Goal: Contribute content: Contribute content

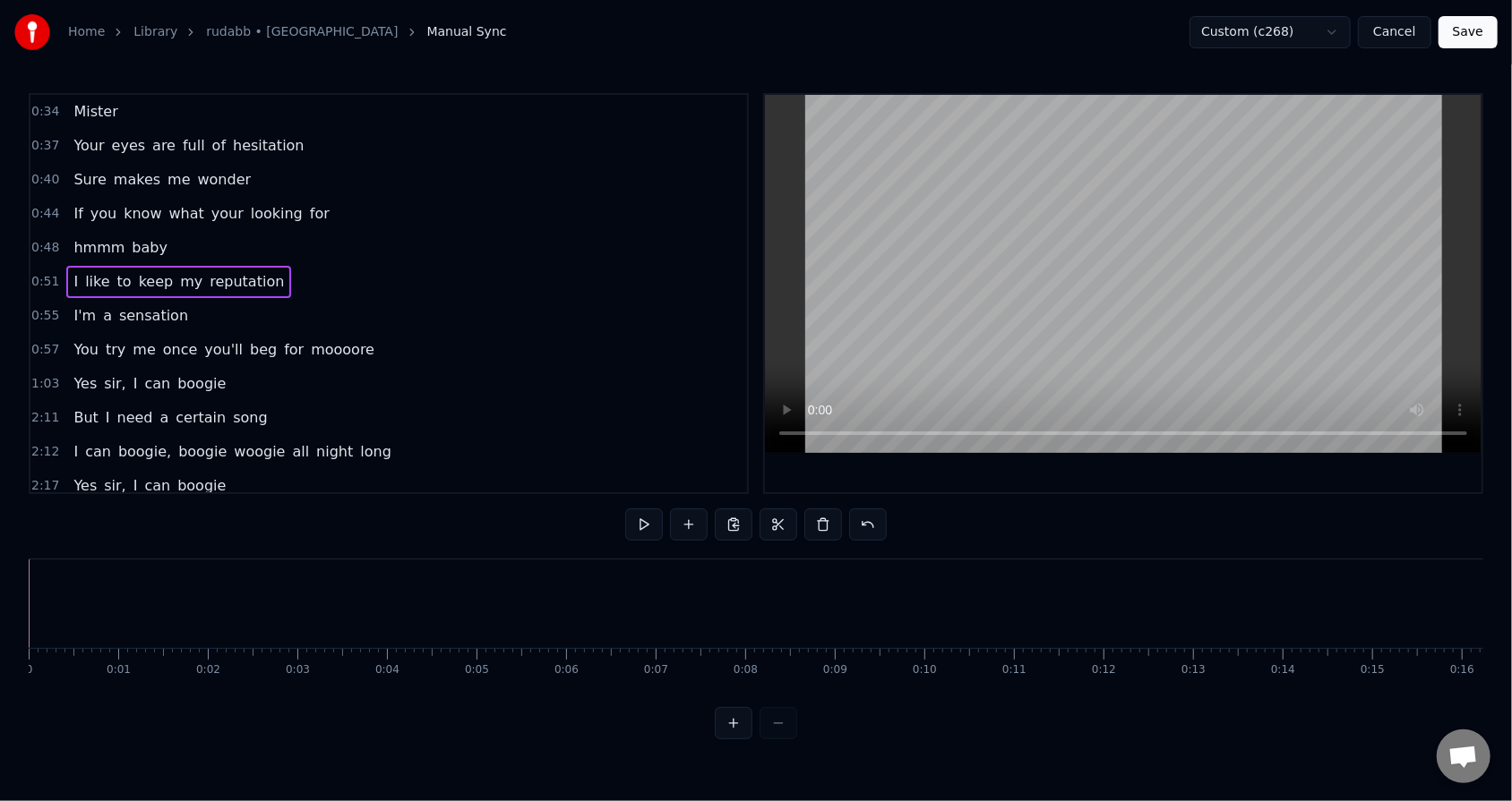
scroll to position [0, 8190]
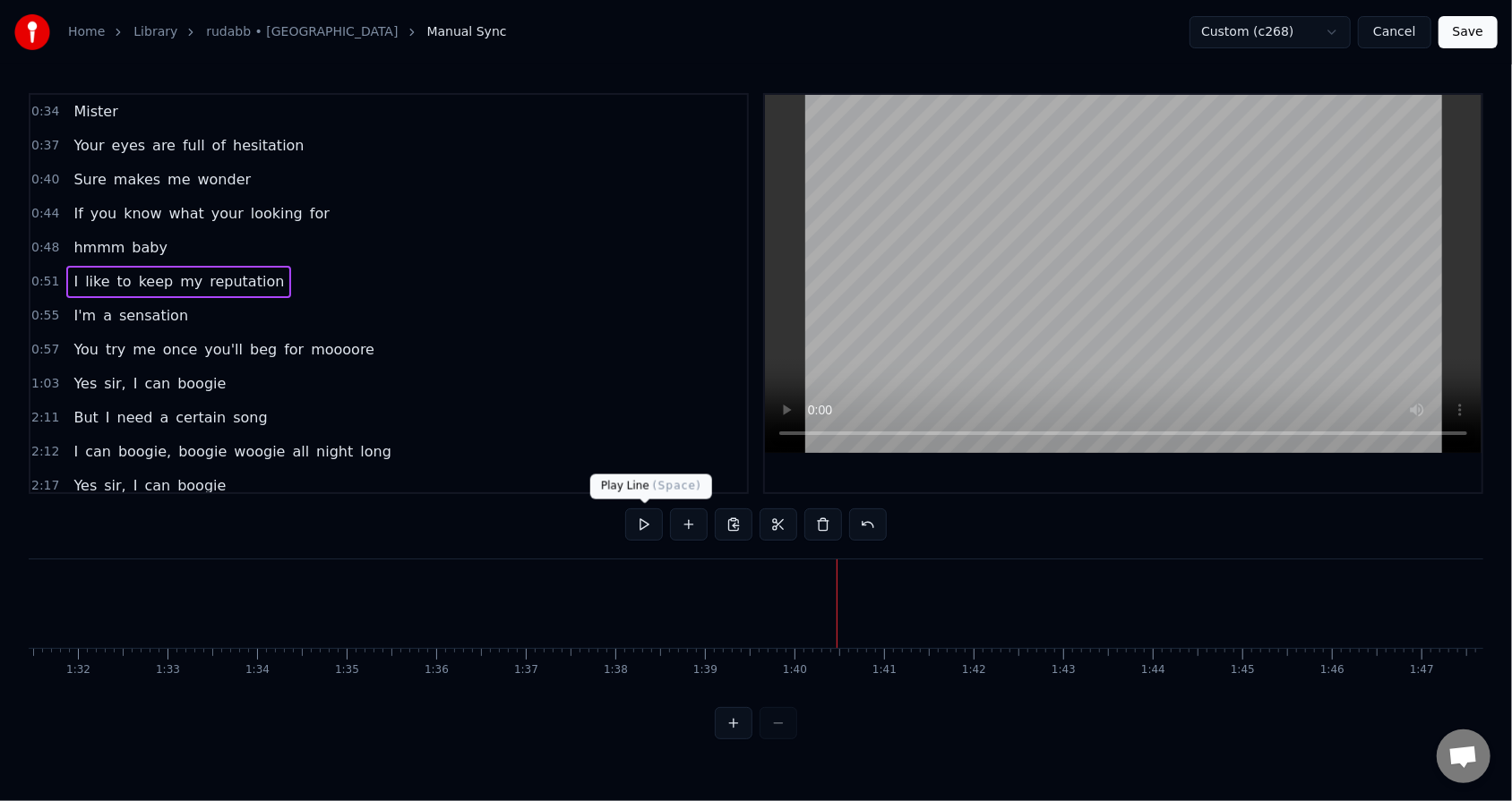
click at [641, 511] on button at bounding box center [644, 524] width 38 height 32
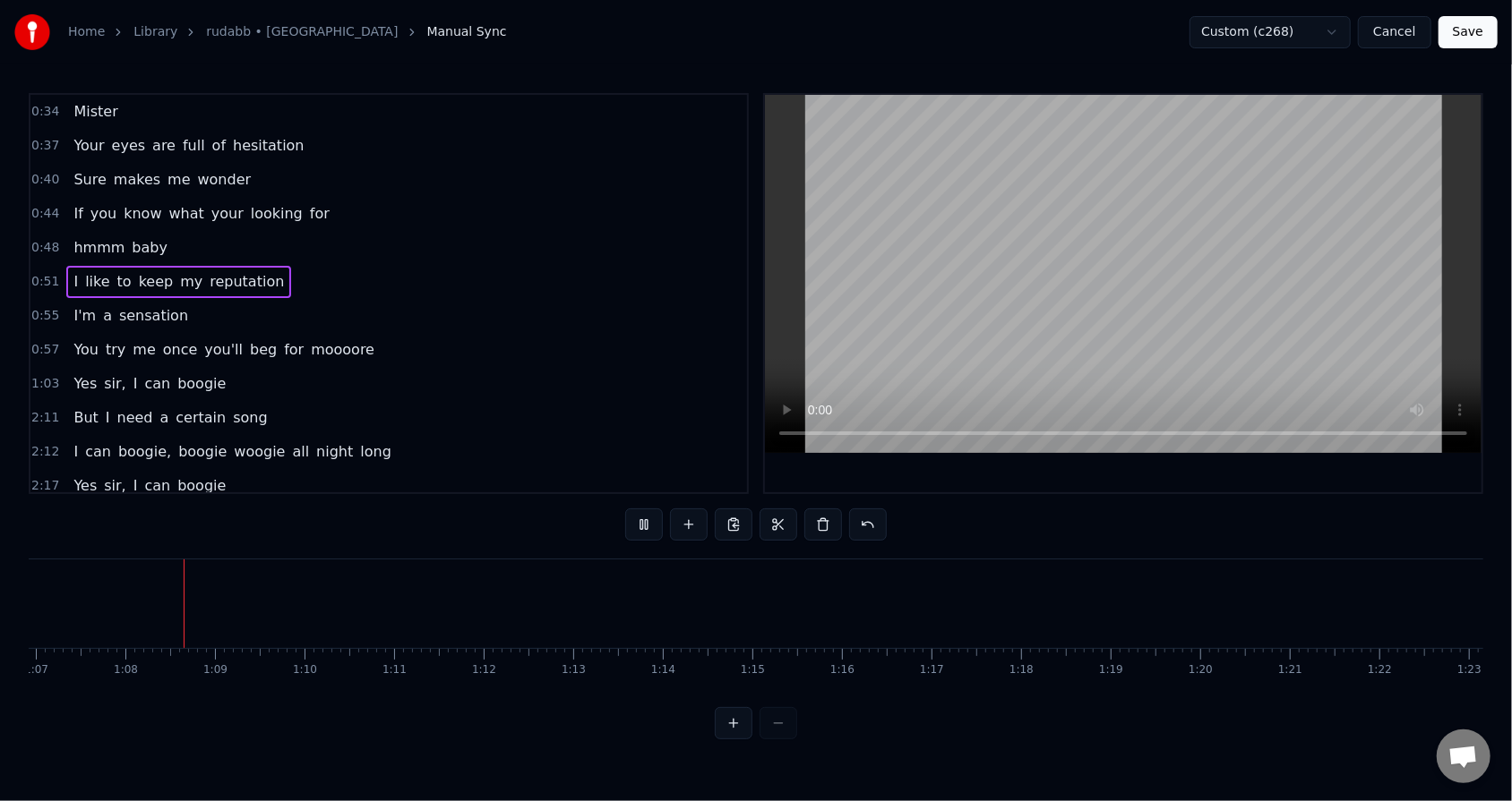
scroll to position [0, 5999]
click at [639, 511] on button at bounding box center [644, 524] width 38 height 32
click at [66, 412] on div "But I need a certain song" at bounding box center [170, 418] width 208 height 32
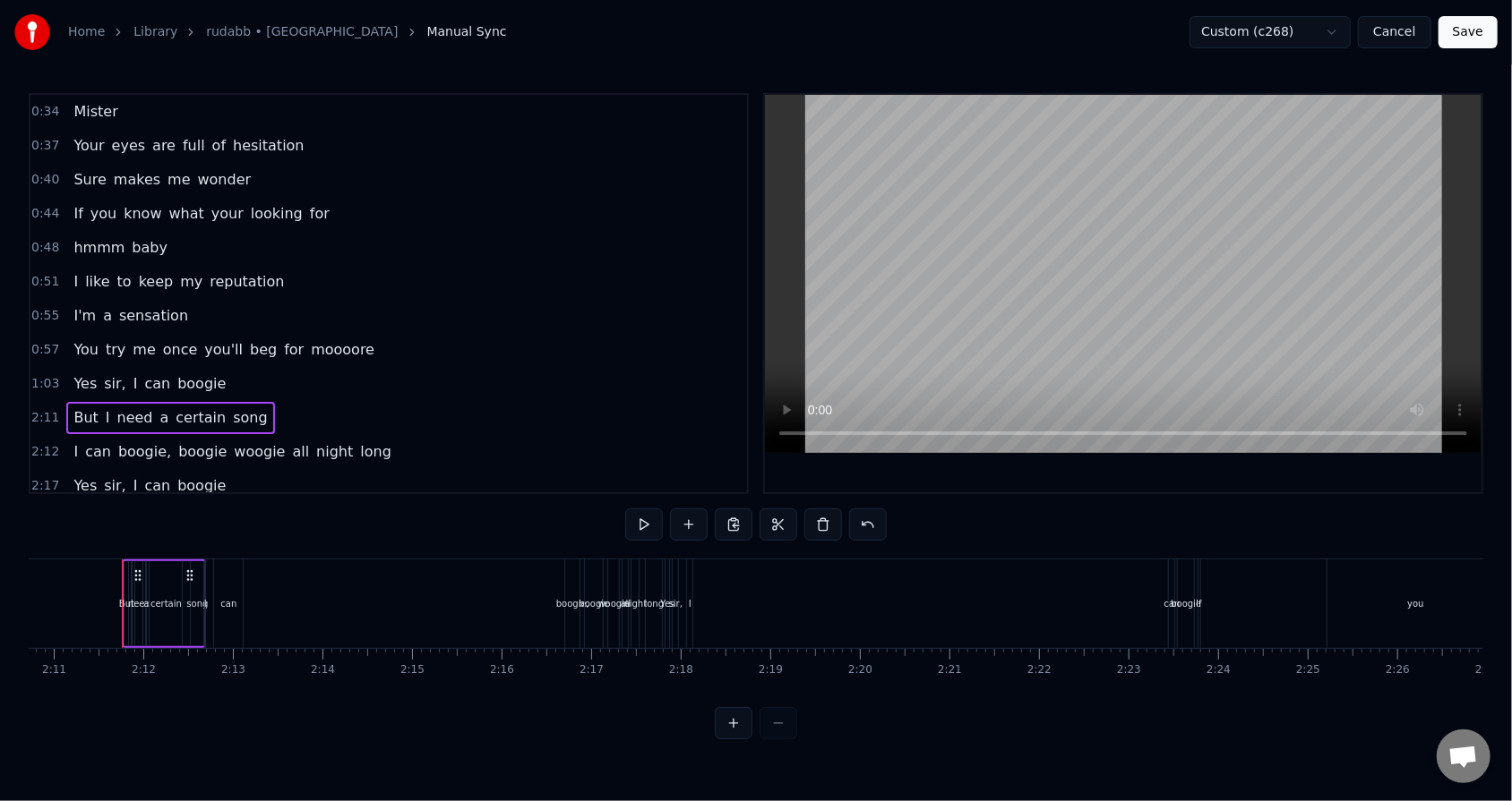
scroll to position [0, 11711]
click at [692, 511] on div "Yes sir, I can boogie" at bounding box center [928, 603] width 534 height 89
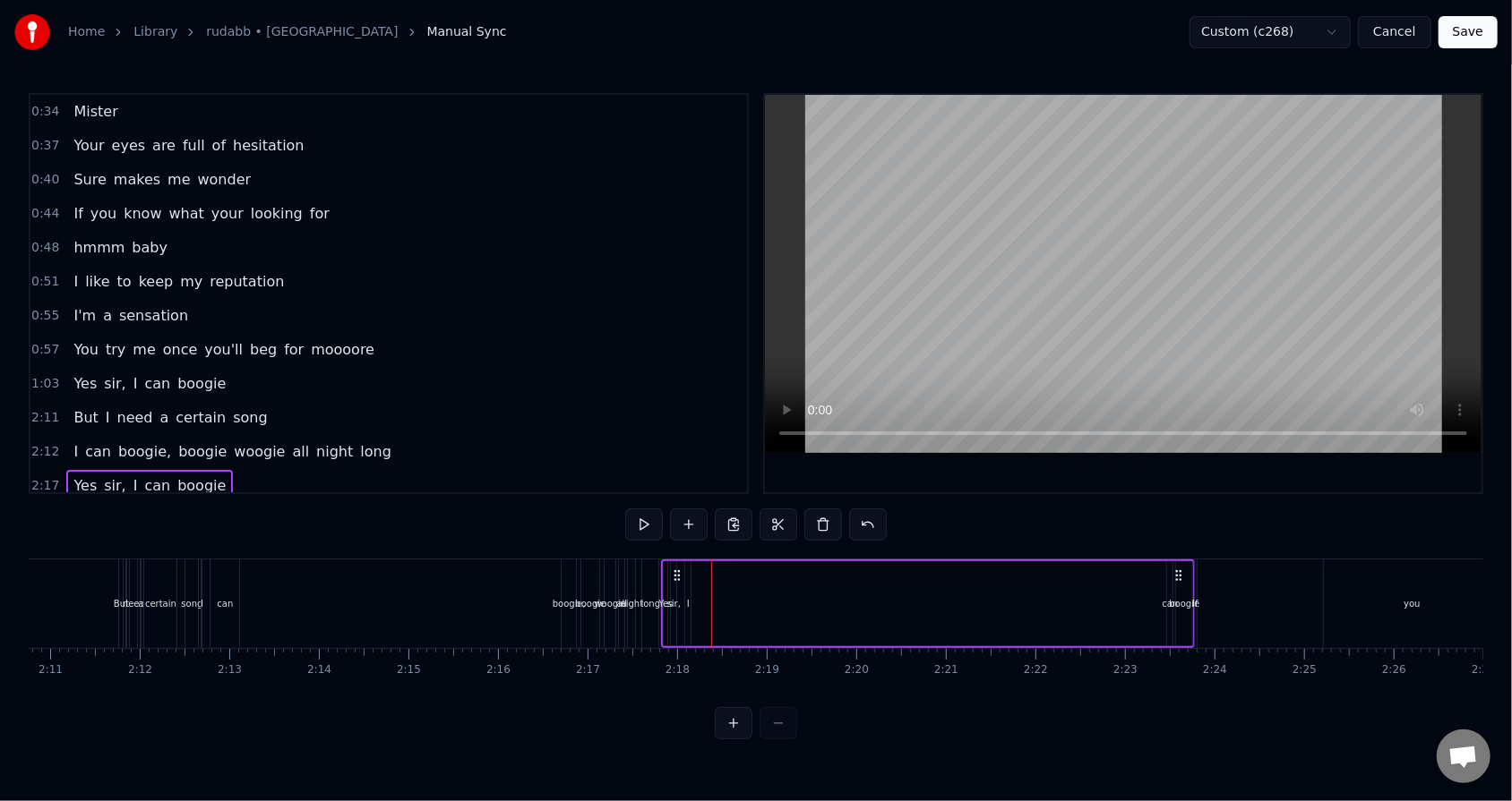
click at [231, 413] on span "song" at bounding box center [250, 418] width 38 height 21
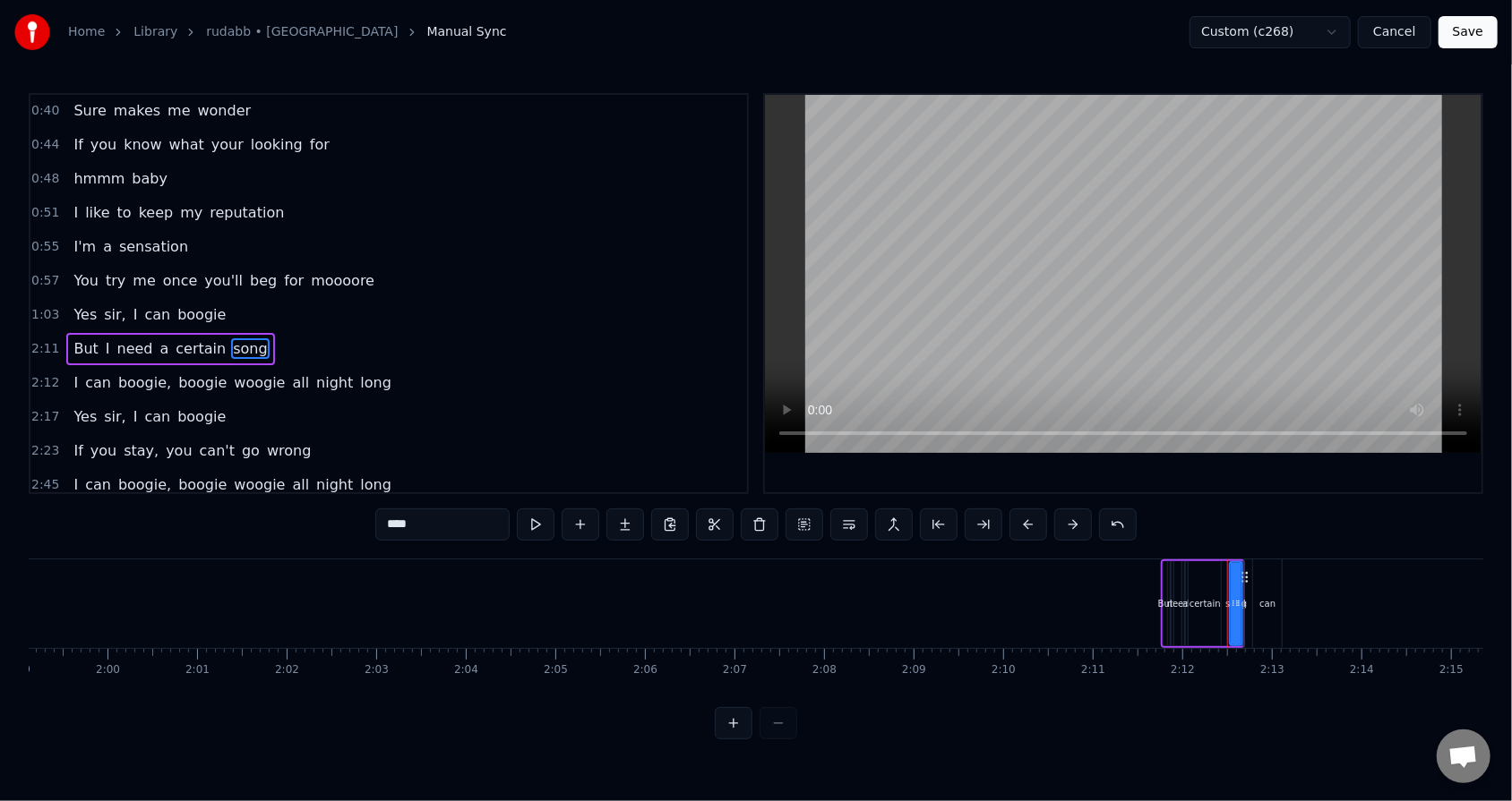
scroll to position [0, 10686]
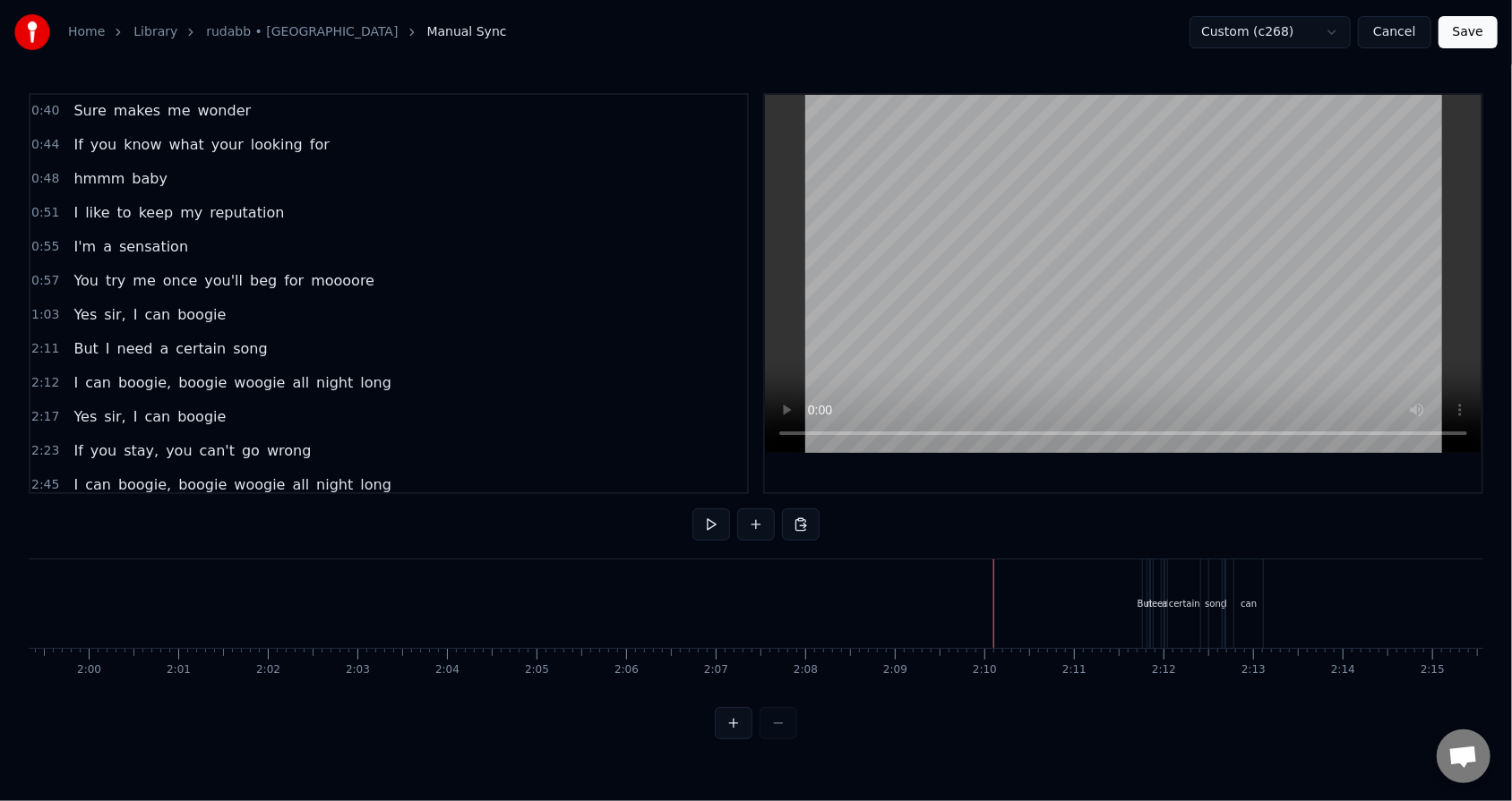
click at [149, 333] on div "But I need a certain song" at bounding box center [170, 349] width 208 height 32
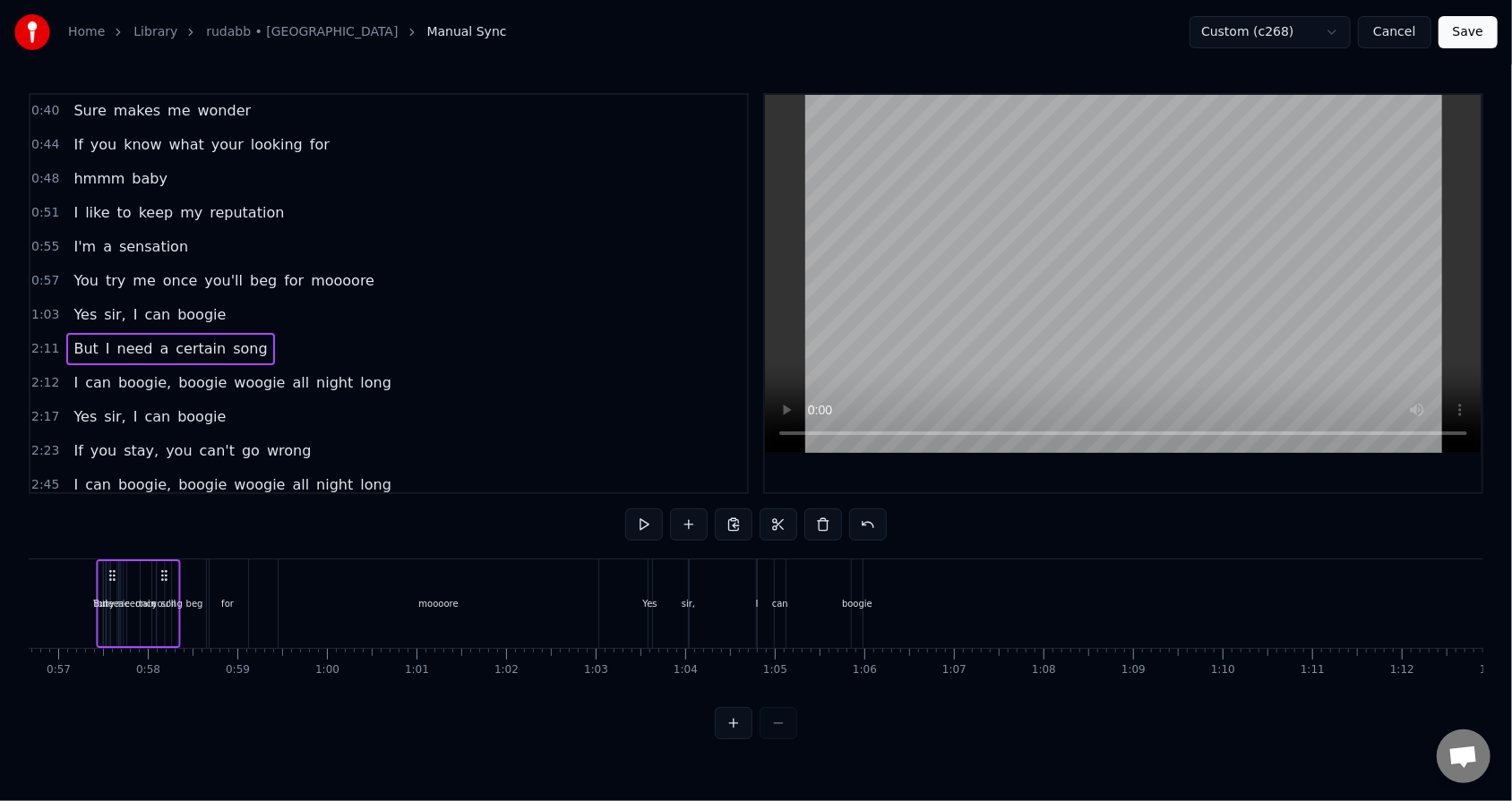
scroll to position [0, 5025]
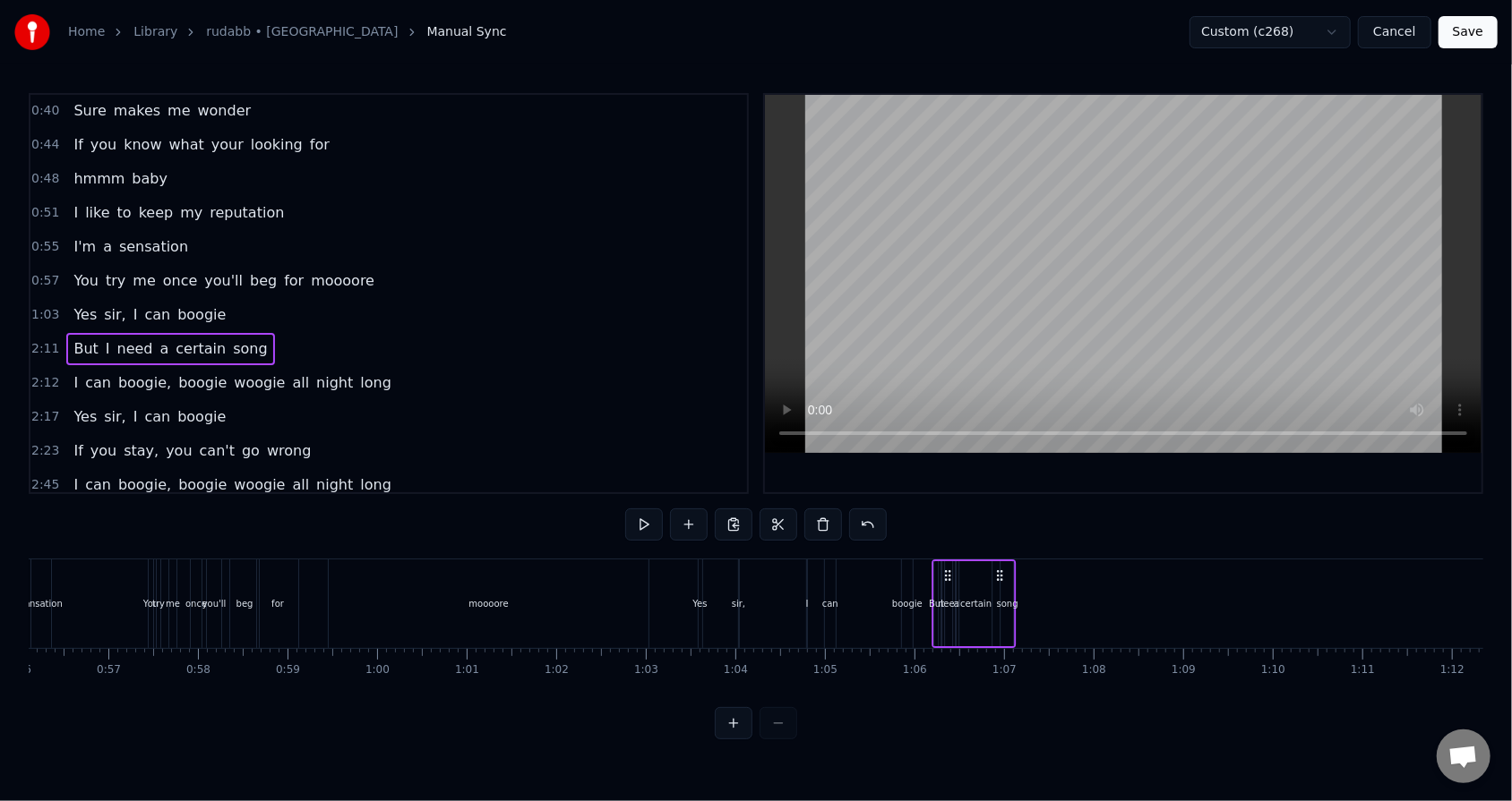
drag, startPoint x: 1155, startPoint y: 571, endPoint x: 946, endPoint y: 594, distance: 210.3
click at [692, 511] on div "But I need a certain song" at bounding box center [975, 603] width 84 height 89
drag, startPoint x: 944, startPoint y: 571, endPoint x: 1010, endPoint y: 575, distance: 66.1
click at [692, 511] on icon at bounding box center [1014, 576] width 14 height 14
drag, startPoint x: 1082, startPoint y: 580, endPoint x: 1130, endPoint y: 585, distance: 48.3
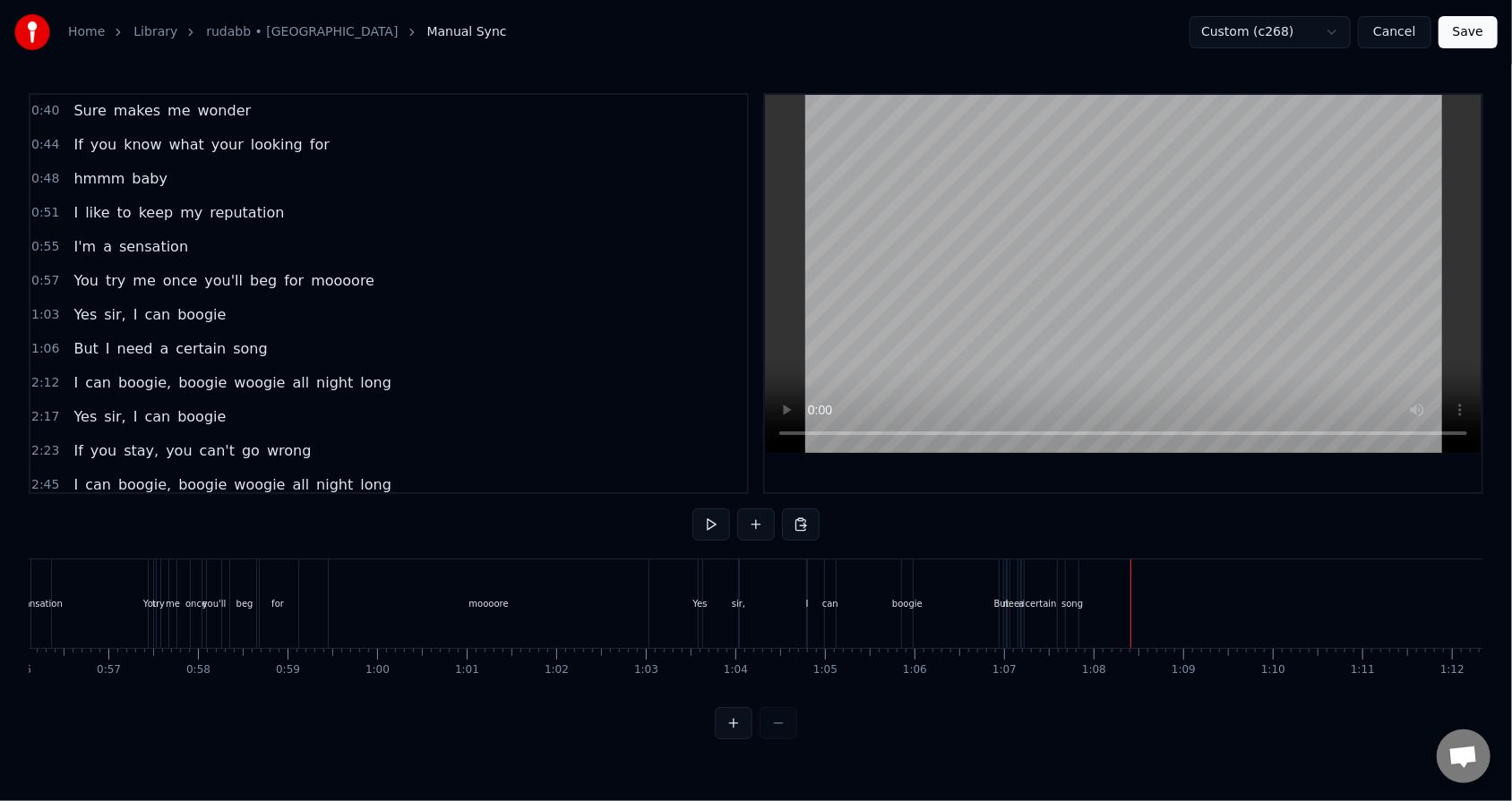
click at [692, 511] on div "need" at bounding box center [1013, 603] width 7 height 89
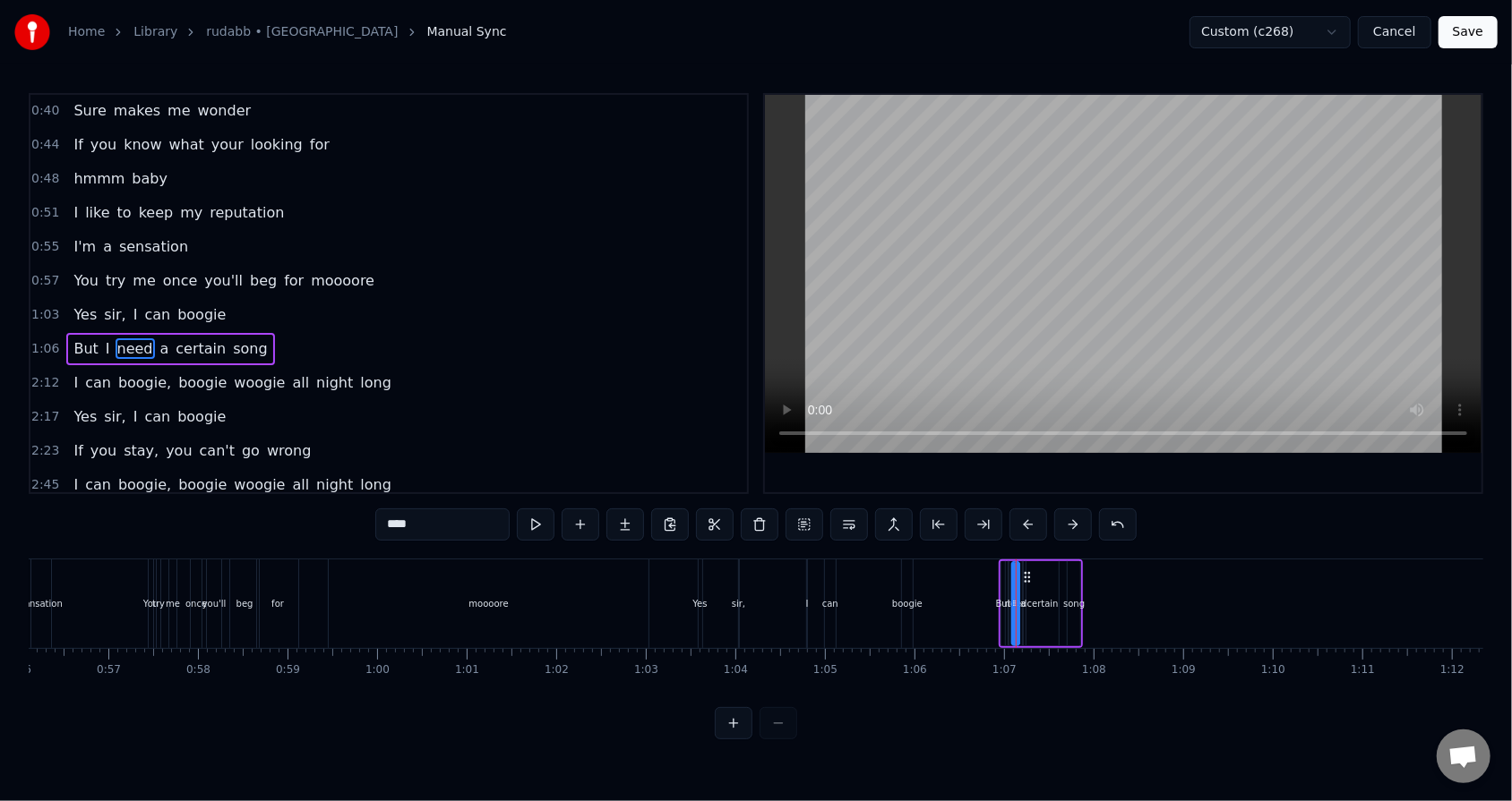
click at [692, 511] on div at bounding box center [1015, 603] width 1 height 89
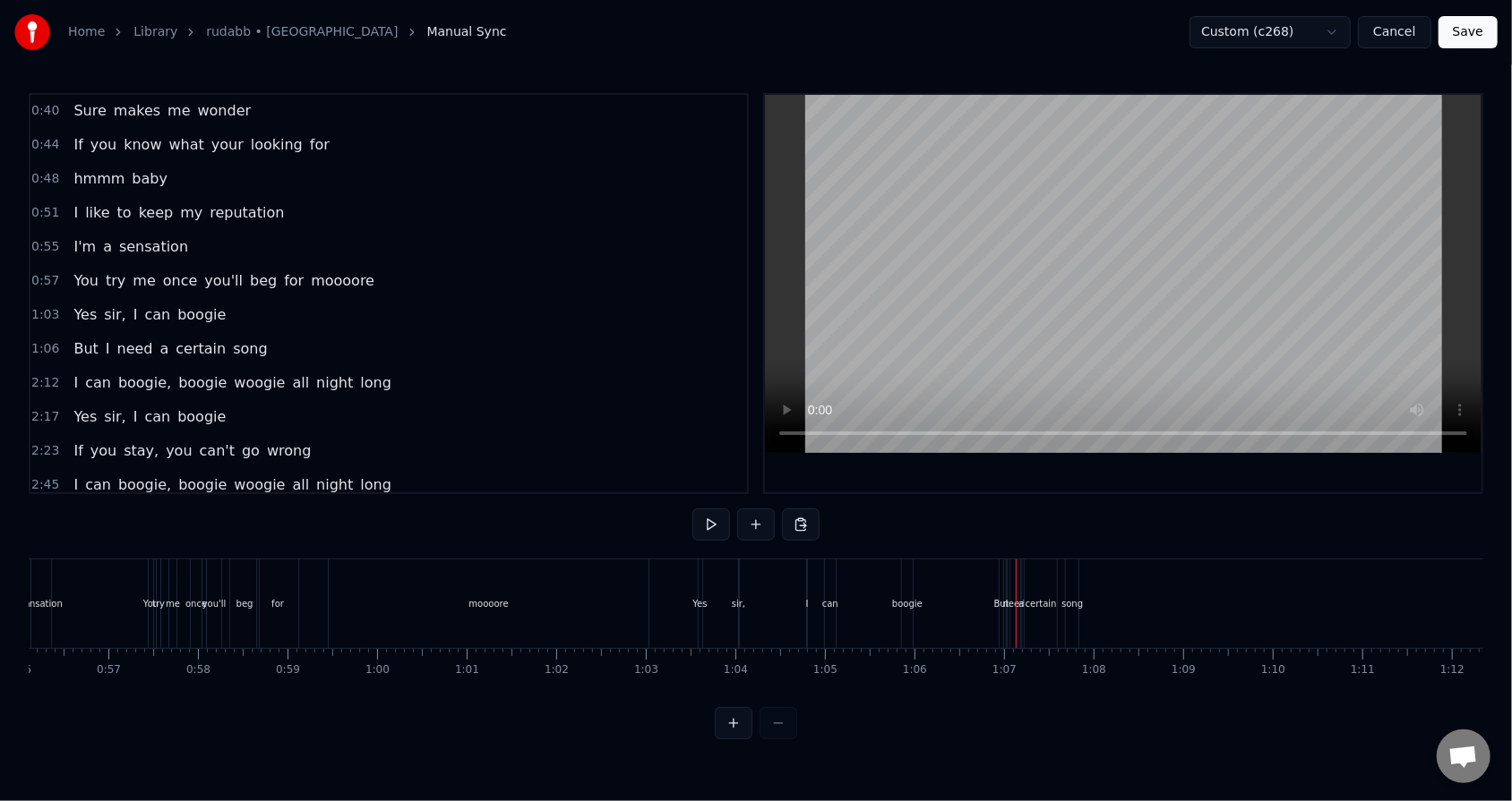
click at [182, 348] on span "certain" at bounding box center [200, 348] width 54 height 21
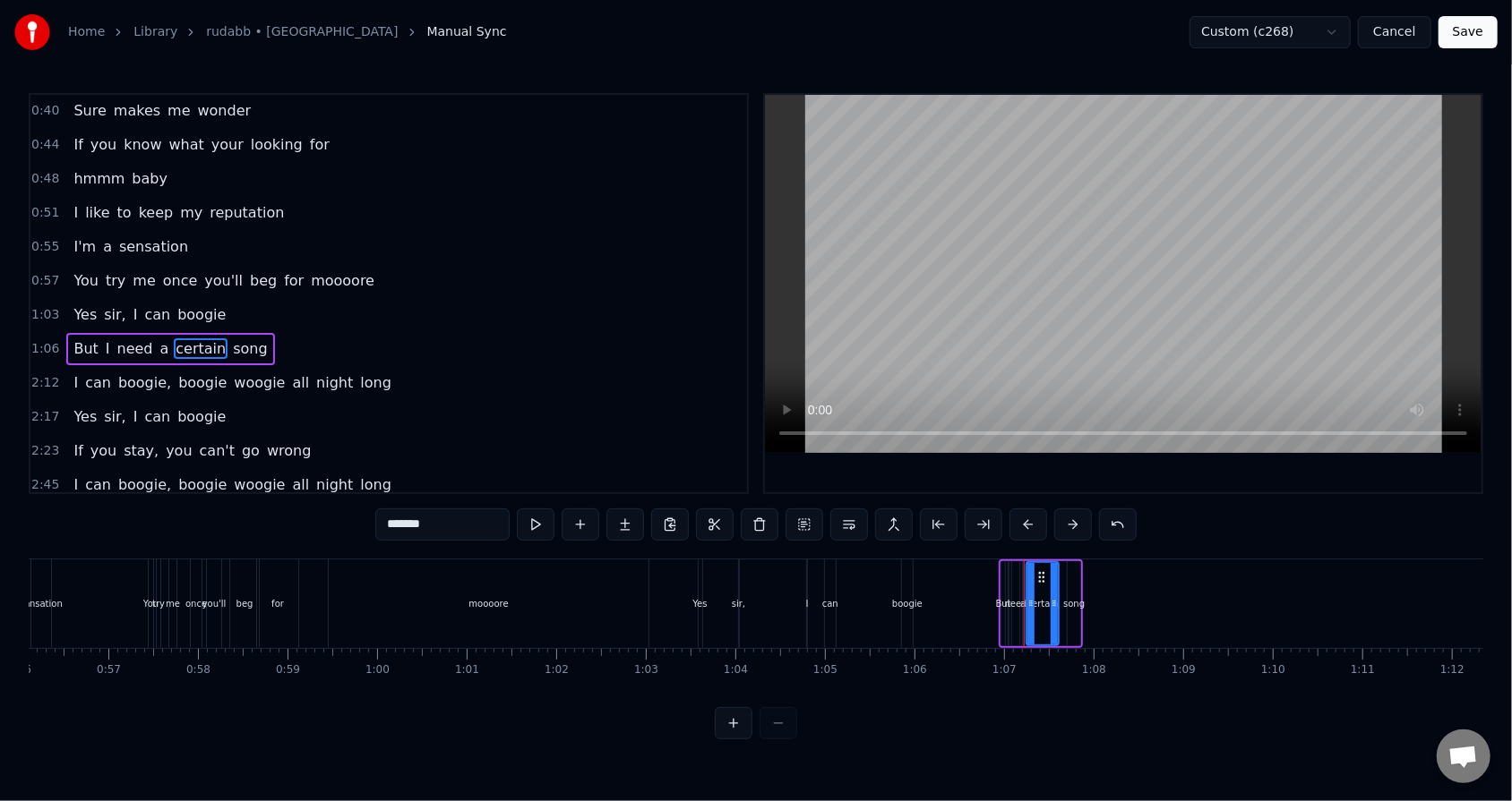
drag, startPoint x: 1080, startPoint y: 613, endPoint x: 1093, endPoint y: 614, distance: 13.0
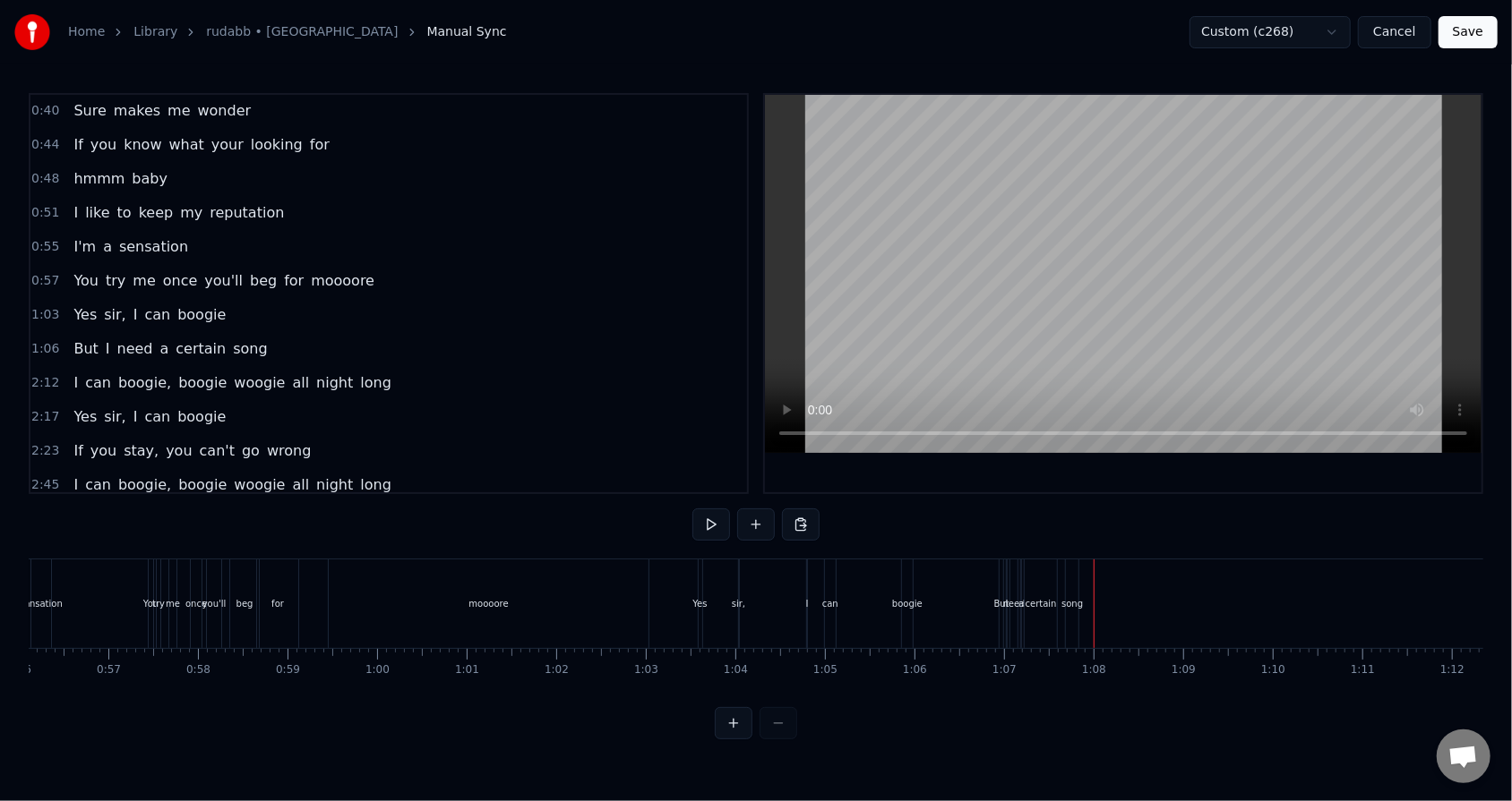
click at [692, 511] on div "certain" at bounding box center [1040, 603] width 32 height 89
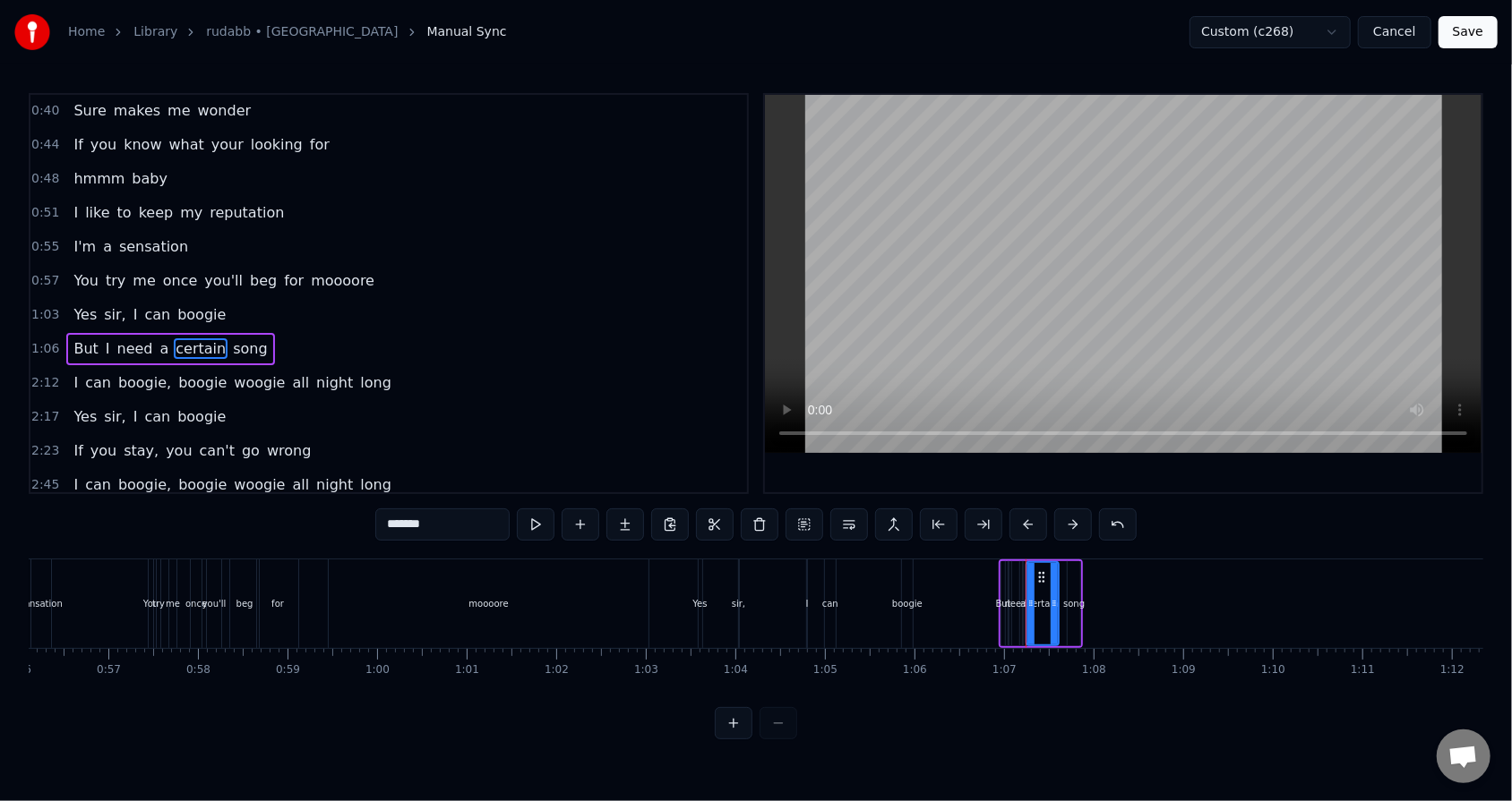
click at [692, 511] on div "song" at bounding box center [1074, 603] width 13 height 85
drag, startPoint x: 1076, startPoint y: 576, endPoint x: 1179, endPoint y: 579, distance: 103.0
click at [692, 511] on div at bounding box center [1178, 603] width 7 height 82
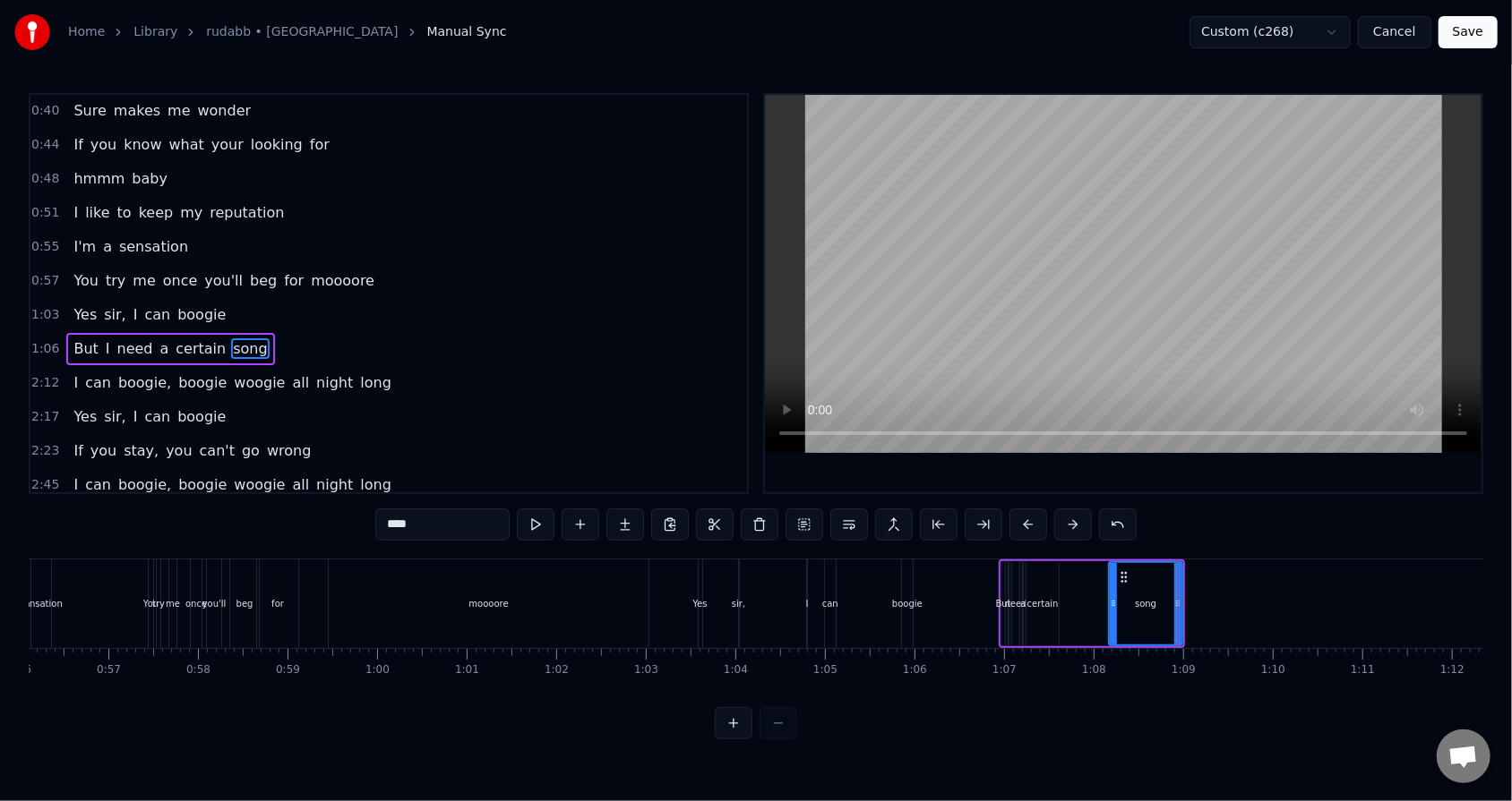
drag, startPoint x: 1073, startPoint y: 602, endPoint x: 1114, endPoint y: 602, distance: 41.0
click at [692, 511] on icon at bounding box center [1113, 603] width 7 height 14
click at [692, 511] on div "certain" at bounding box center [1042, 603] width 32 height 85
type input "*******"
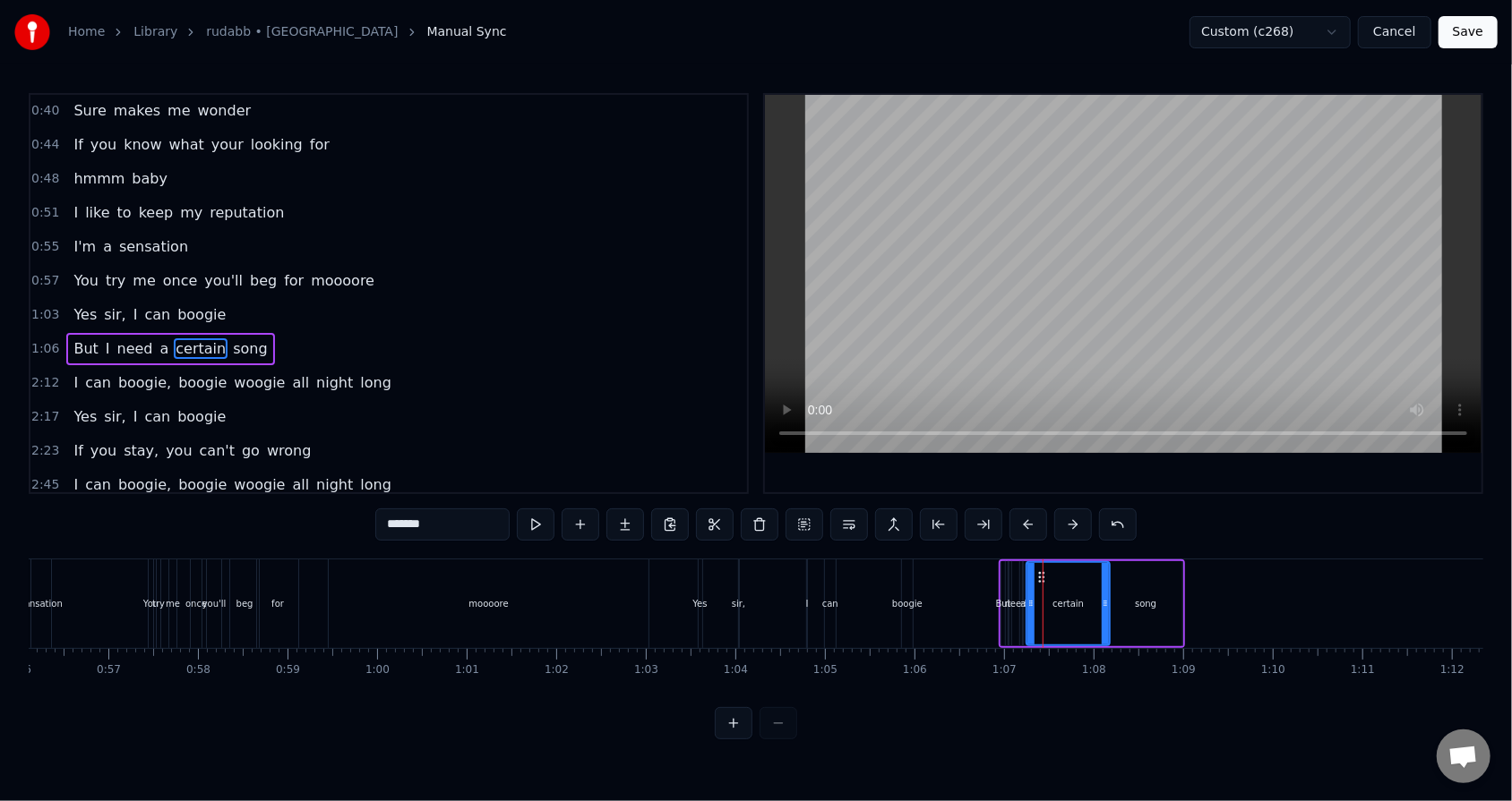
drag, startPoint x: 1052, startPoint y: 604, endPoint x: 1103, endPoint y: 604, distance: 51.0
click at [692, 511] on icon at bounding box center [1105, 603] width 7 height 14
drag, startPoint x: 1030, startPoint y: 601, endPoint x: 1064, endPoint y: 596, distance: 34.4
click at [692, 511] on icon at bounding box center [1064, 603] width 7 height 14
drag, startPoint x: 1104, startPoint y: 604, endPoint x: 1119, endPoint y: 603, distance: 15.0
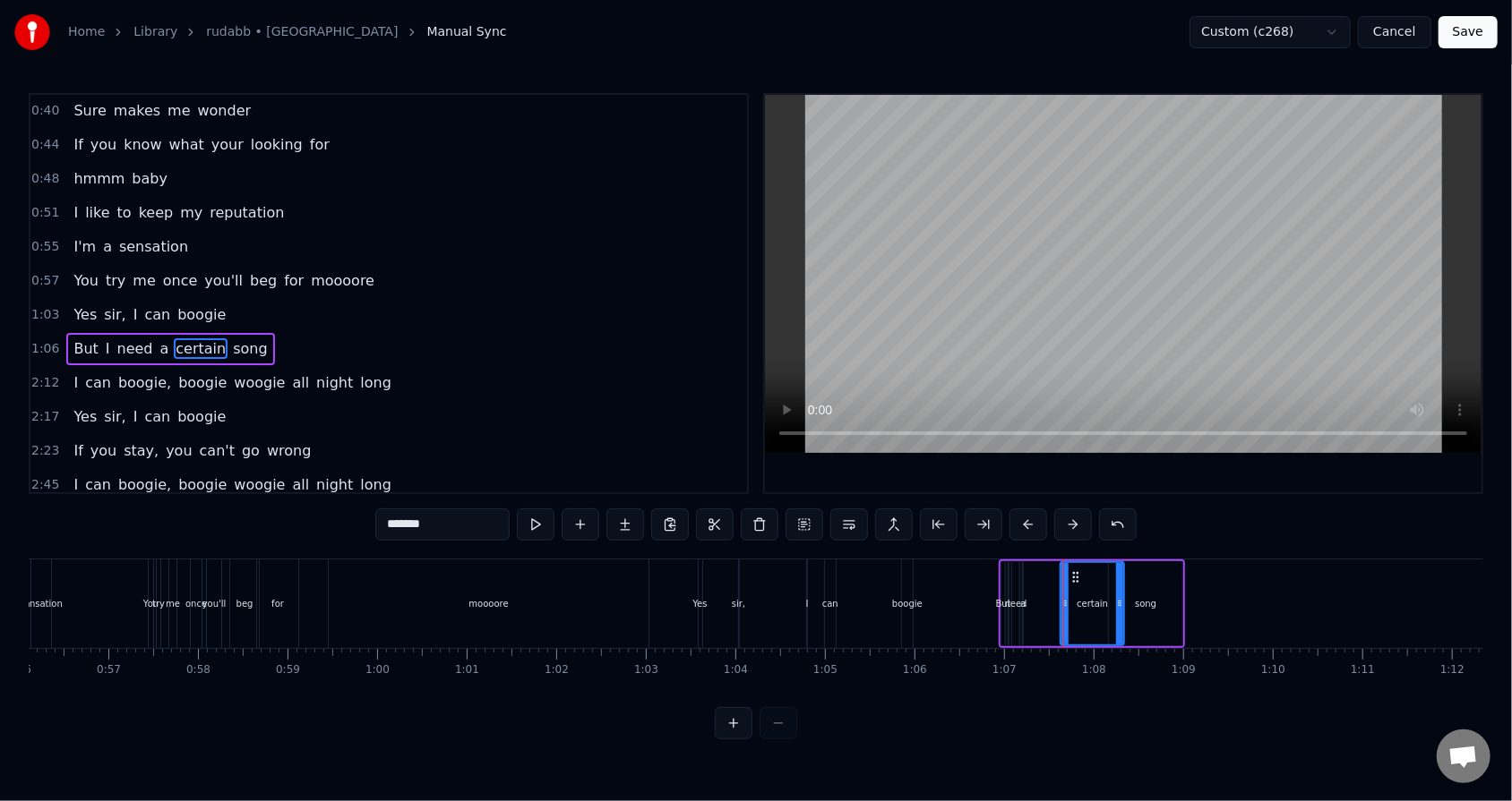
click at [692, 511] on icon at bounding box center [1119, 603] width 7 height 14
click at [692, 511] on div "But I need a certain song" at bounding box center [1091, 603] width 186 height 89
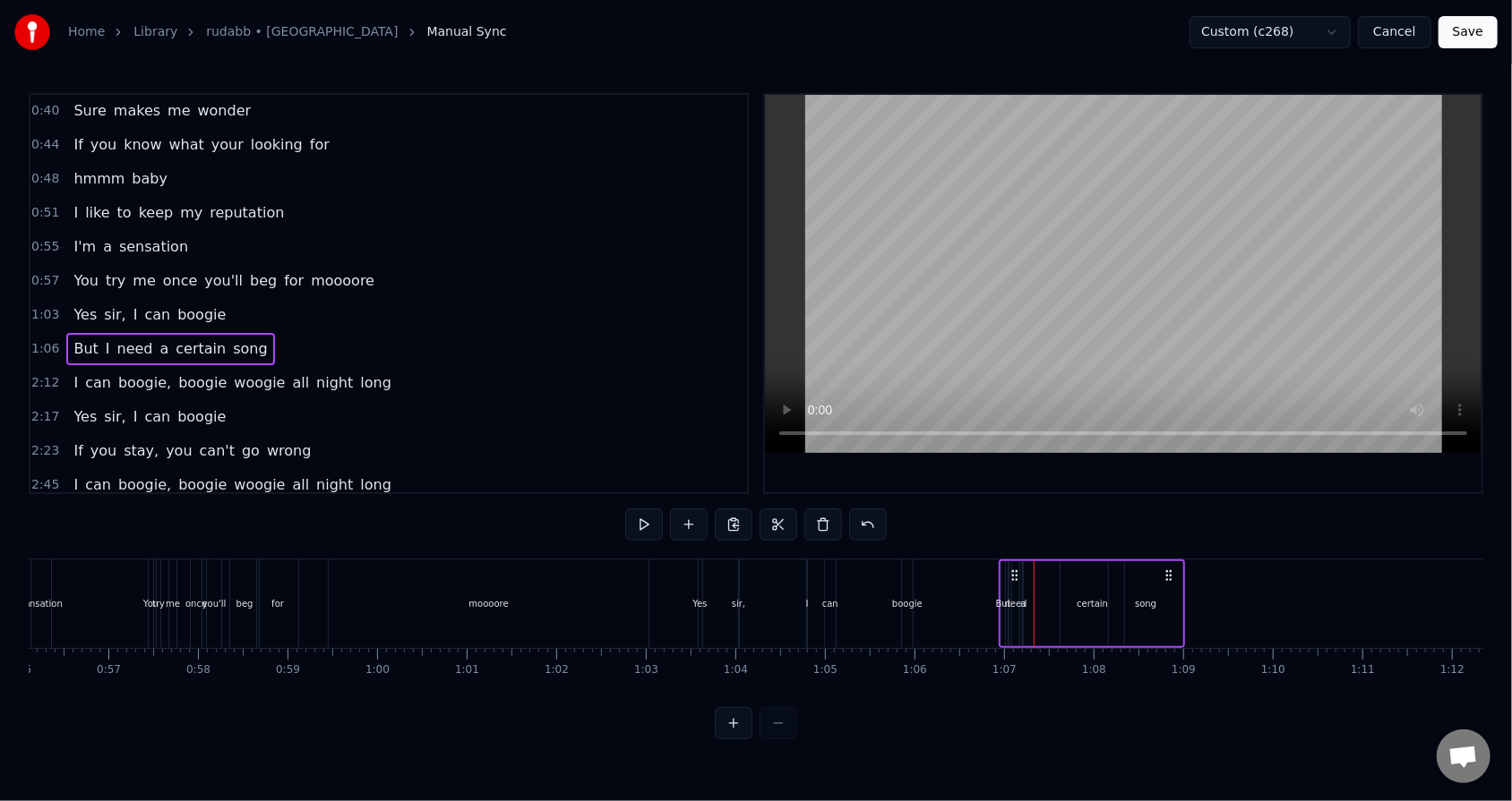
click at [692, 511] on div "need" at bounding box center [1015, 603] width 22 height 13
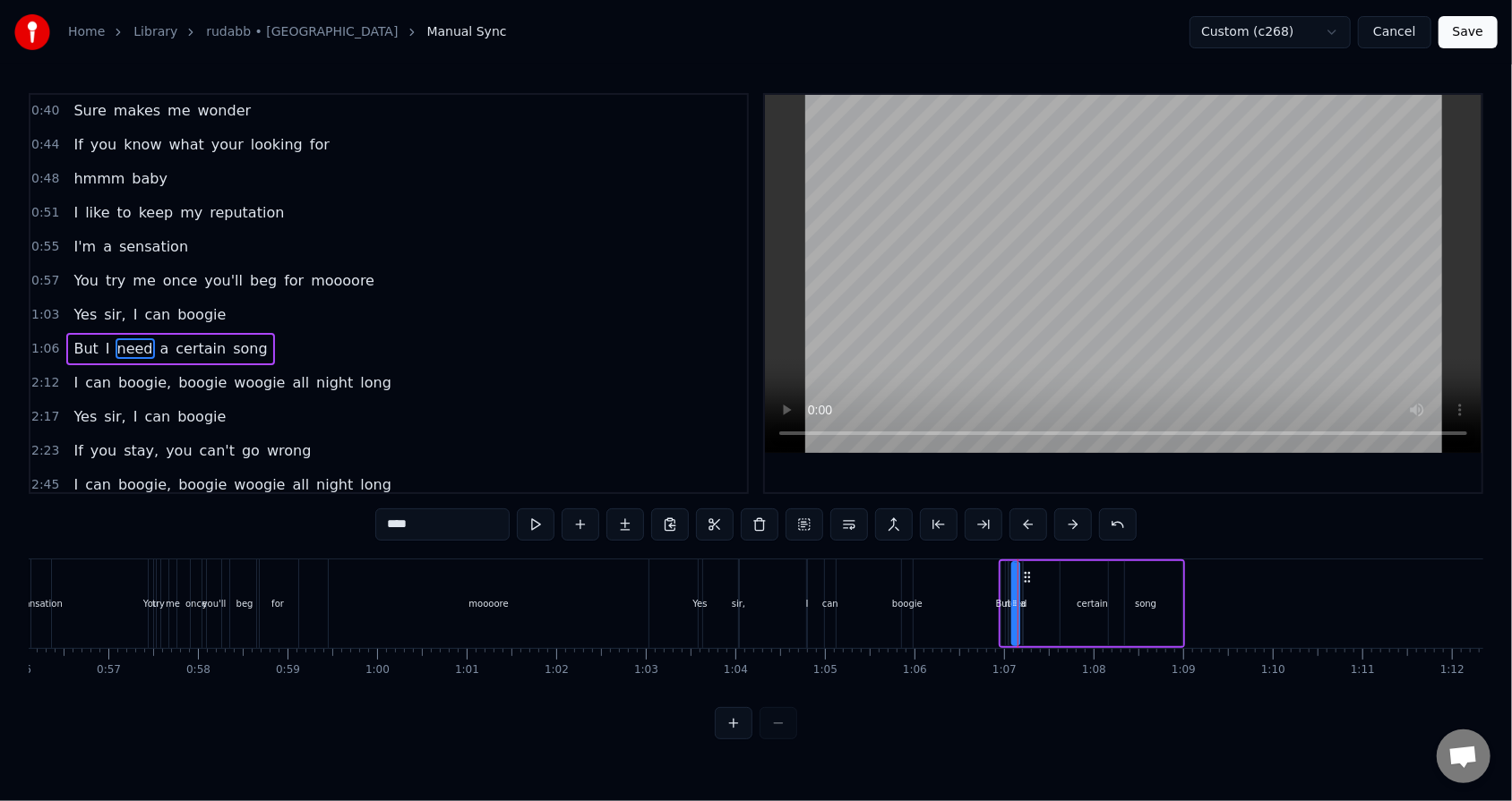
click at [692, 511] on div "a" at bounding box center [1022, 603] width 2 height 85
drag, startPoint x: 1033, startPoint y: 575, endPoint x: 1060, endPoint y: 573, distance: 27.1
click at [692, 511] on icon at bounding box center [1065, 577] width 14 height 14
click at [692, 511] on div "need" at bounding box center [1015, 603] width 22 height 13
type input "****"
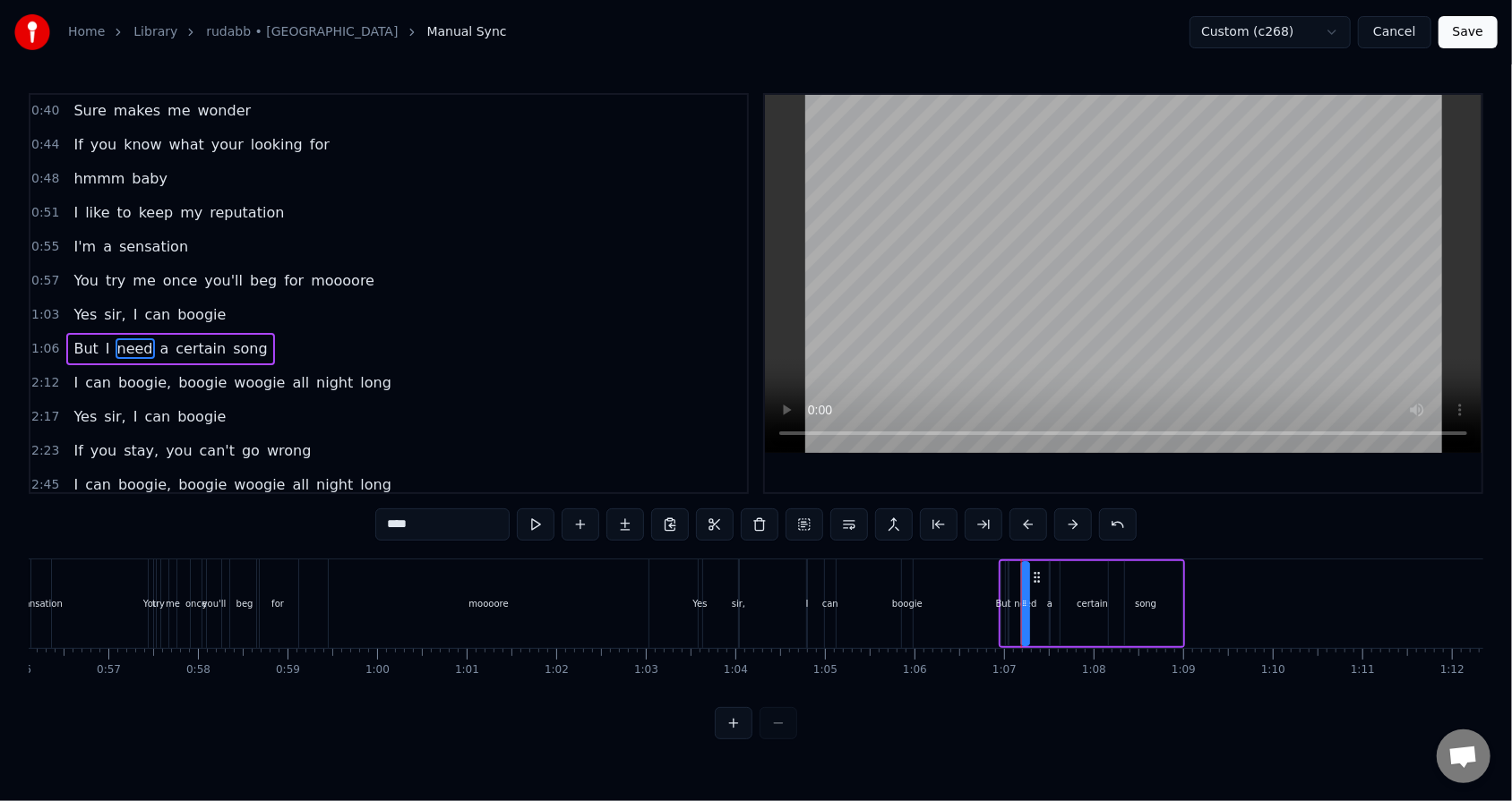
click at [692, 511] on circle at bounding box center [1035, 572] width 1 height 1
click at [692, 511] on div "But I need a certain song" at bounding box center [1091, 603] width 186 height 89
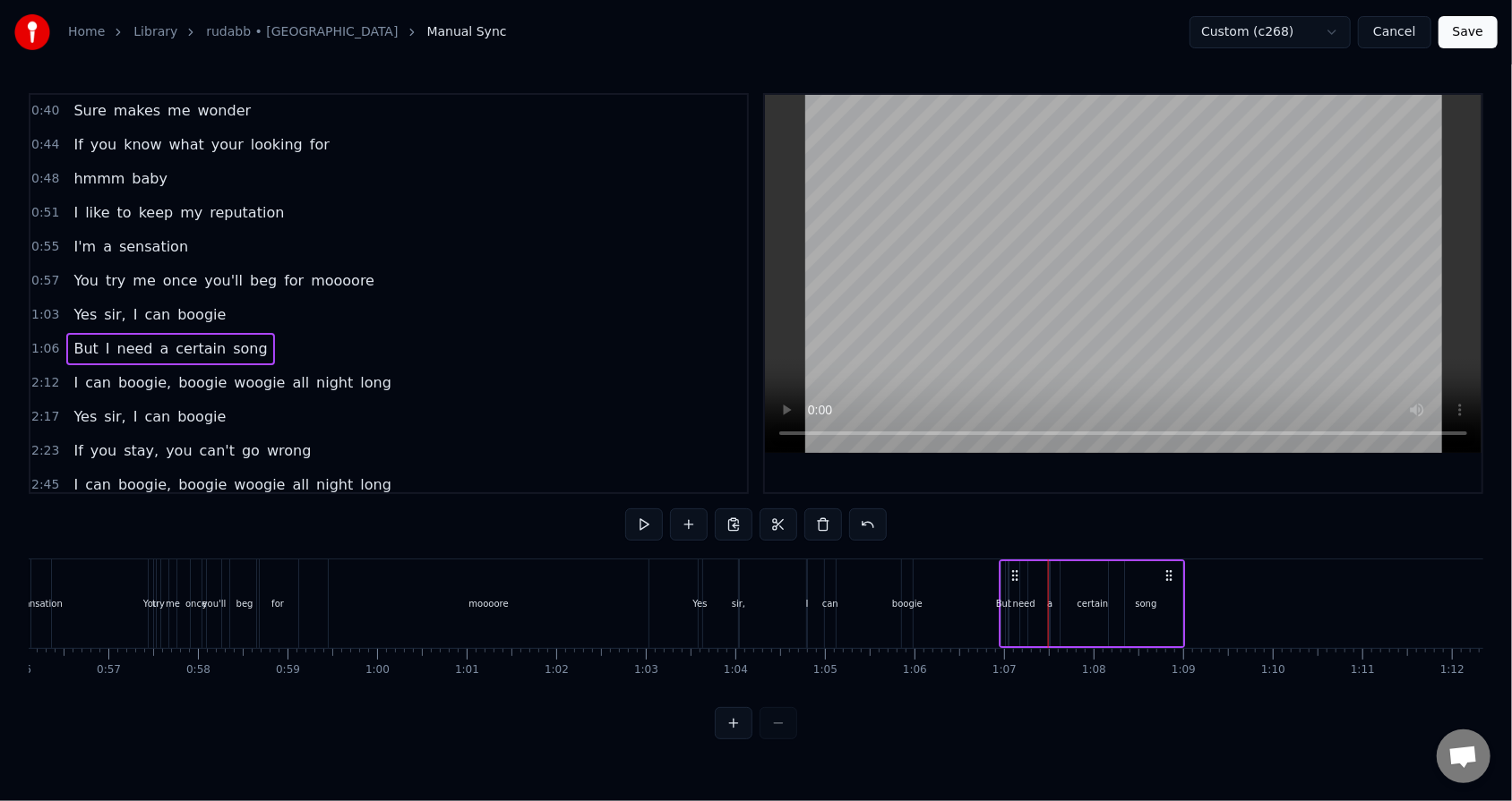
click at [692, 511] on icon at bounding box center [1015, 576] width 14 height 14
click at [692, 511] on div "need" at bounding box center [1023, 603] width 22 height 13
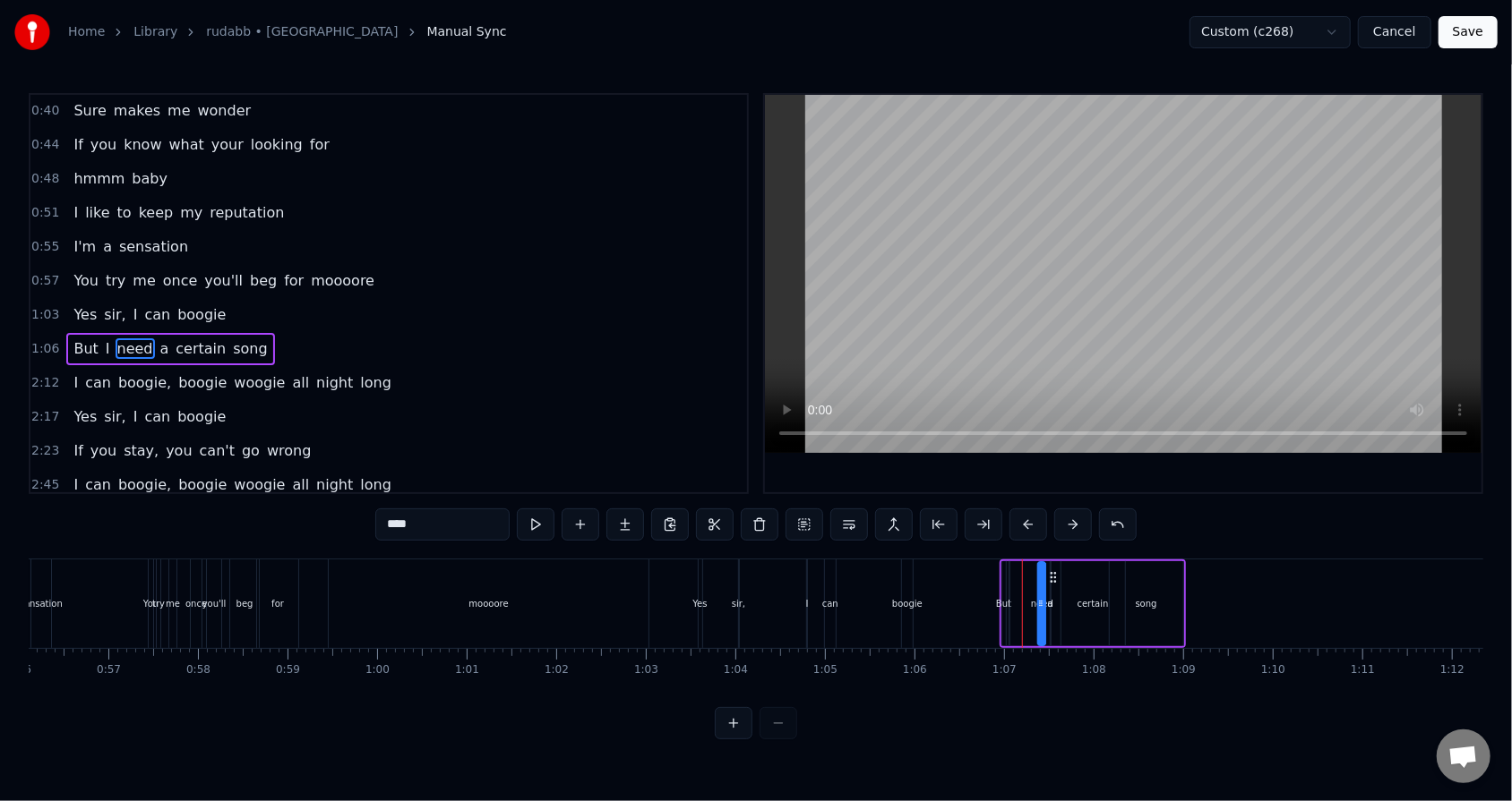
drag, startPoint x: 1033, startPoint y: 575, endPoint x: 1051, endPoint y: 575, distance: 18.0
click at [692, 511] on icon at bounding box center [1054, 577] width 14 height 14
drag, startPoint x: 1039, startPoint y: 597, endPoint x: 1019, endPoint y: 596, distance: 20.0
click at [692, 511] on div "But I need a certain song" at bounding box center [1092, 603] width 186 height 89
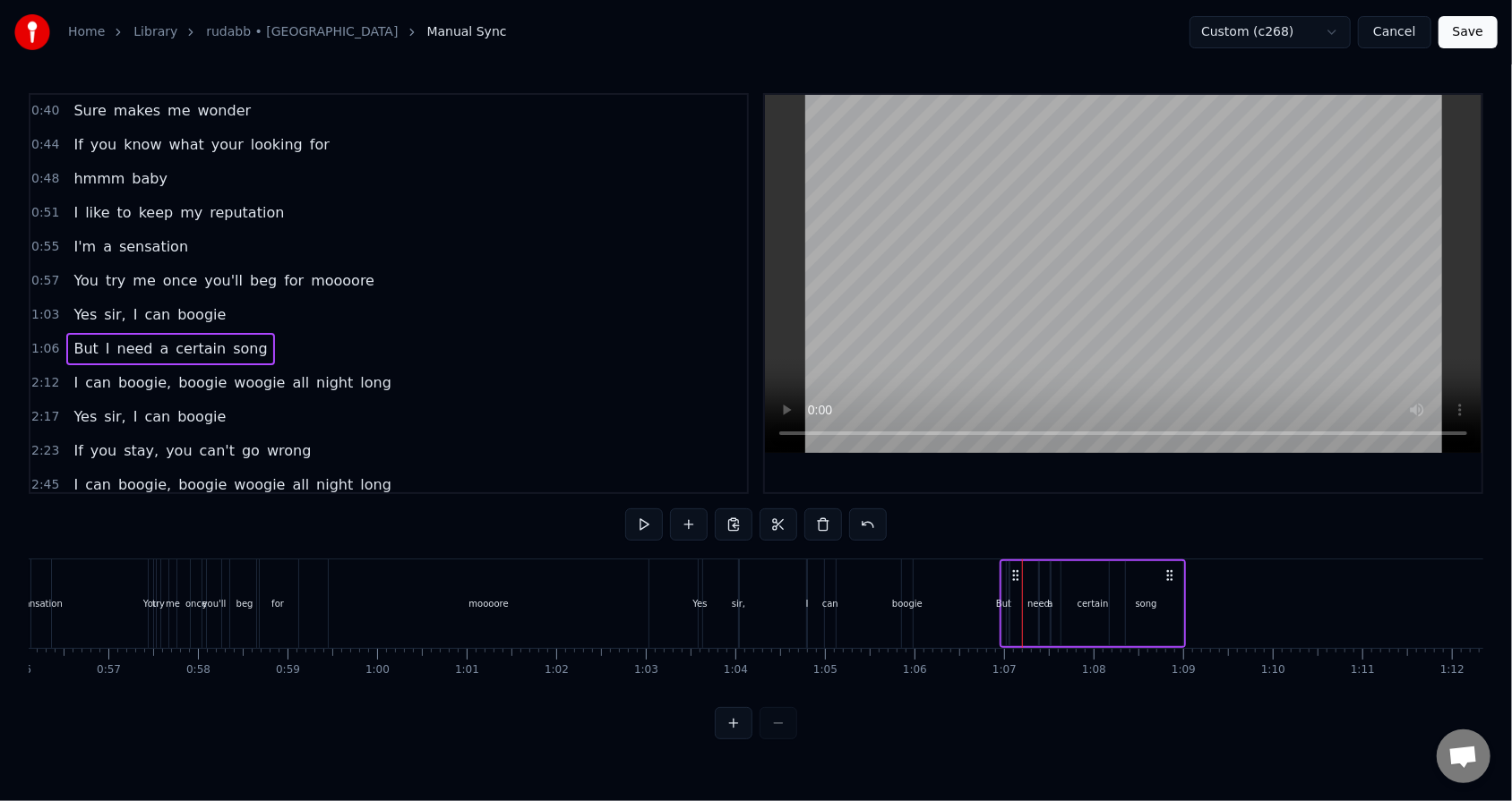
click at [104, 348] on span "I" at bounding box center [108, 348] width 8 height 21
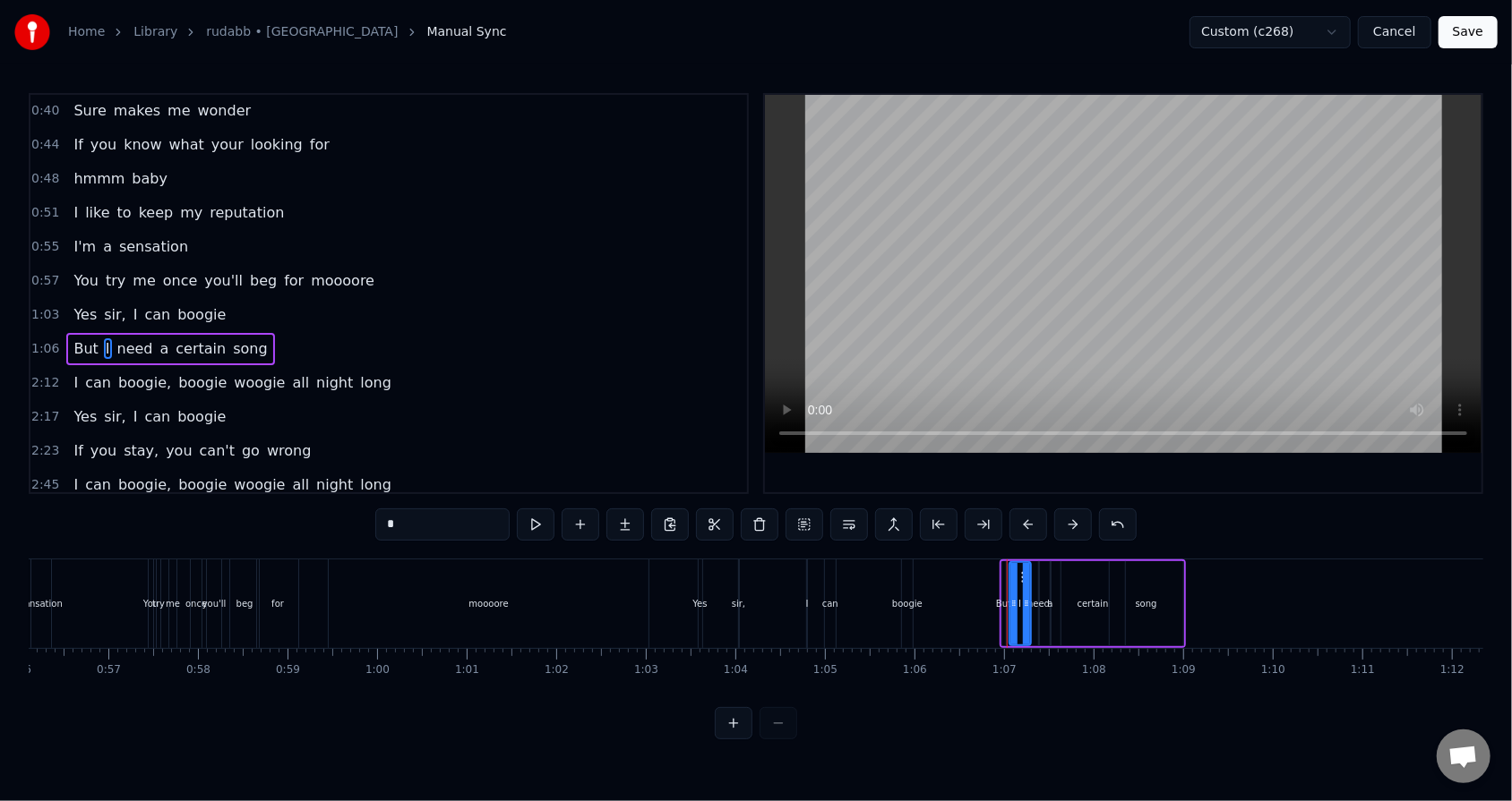
drag, startPoint x: 1006, startPoint y: 602, endPoint x: 1028, endPoint y: 602, distance: 22.0
click at [692, 511] on icon at bounding box center [1026, 603] width 7 height 14
click at [692, 511] on icon at bounding box center [1016, 603] width 7 height 14
click at [280, 334] on div "1:06 But I need a certain song" at bounding box center [388, 349] width 716 height 34
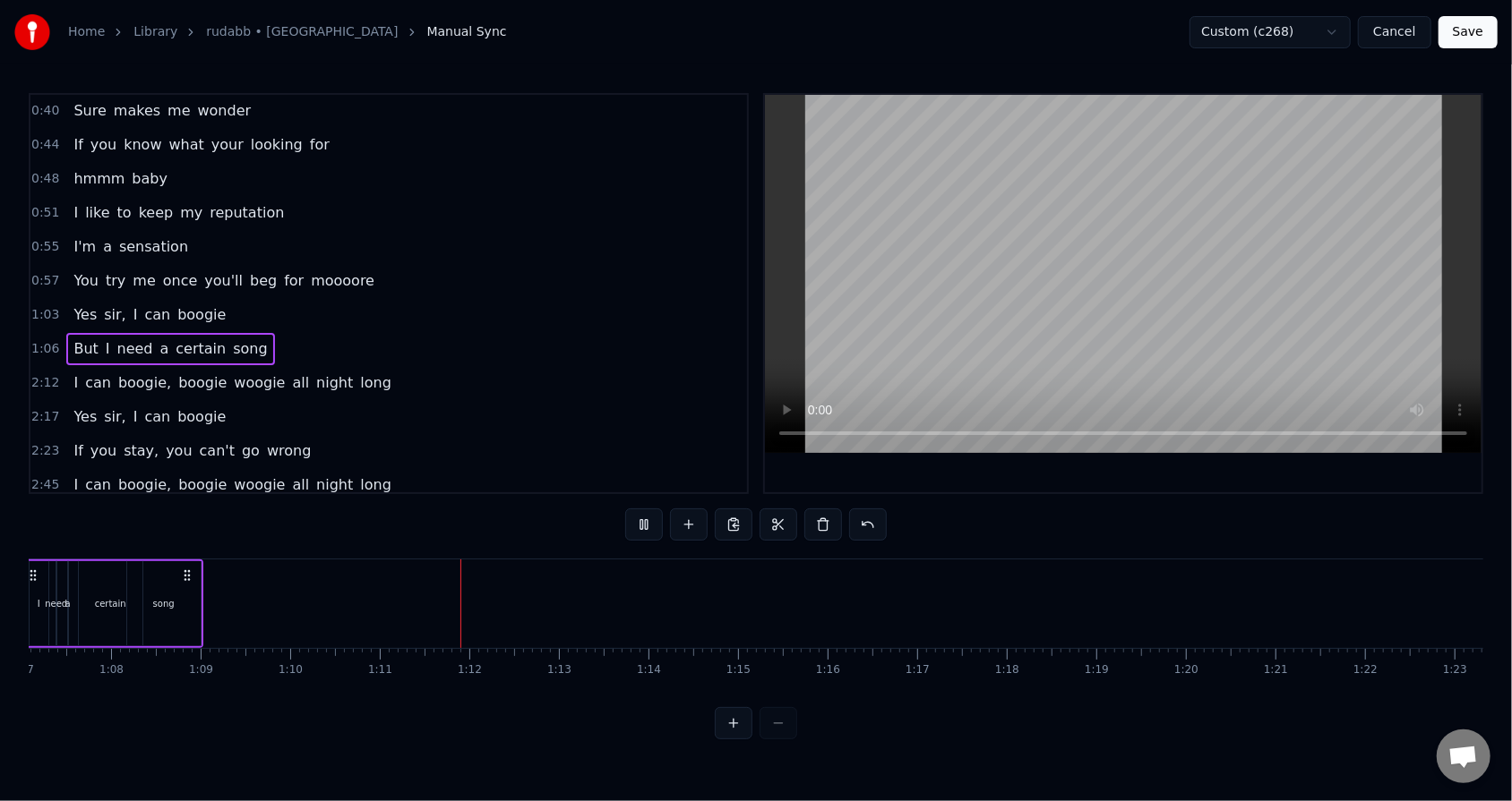
scroll to position [0, 6304]
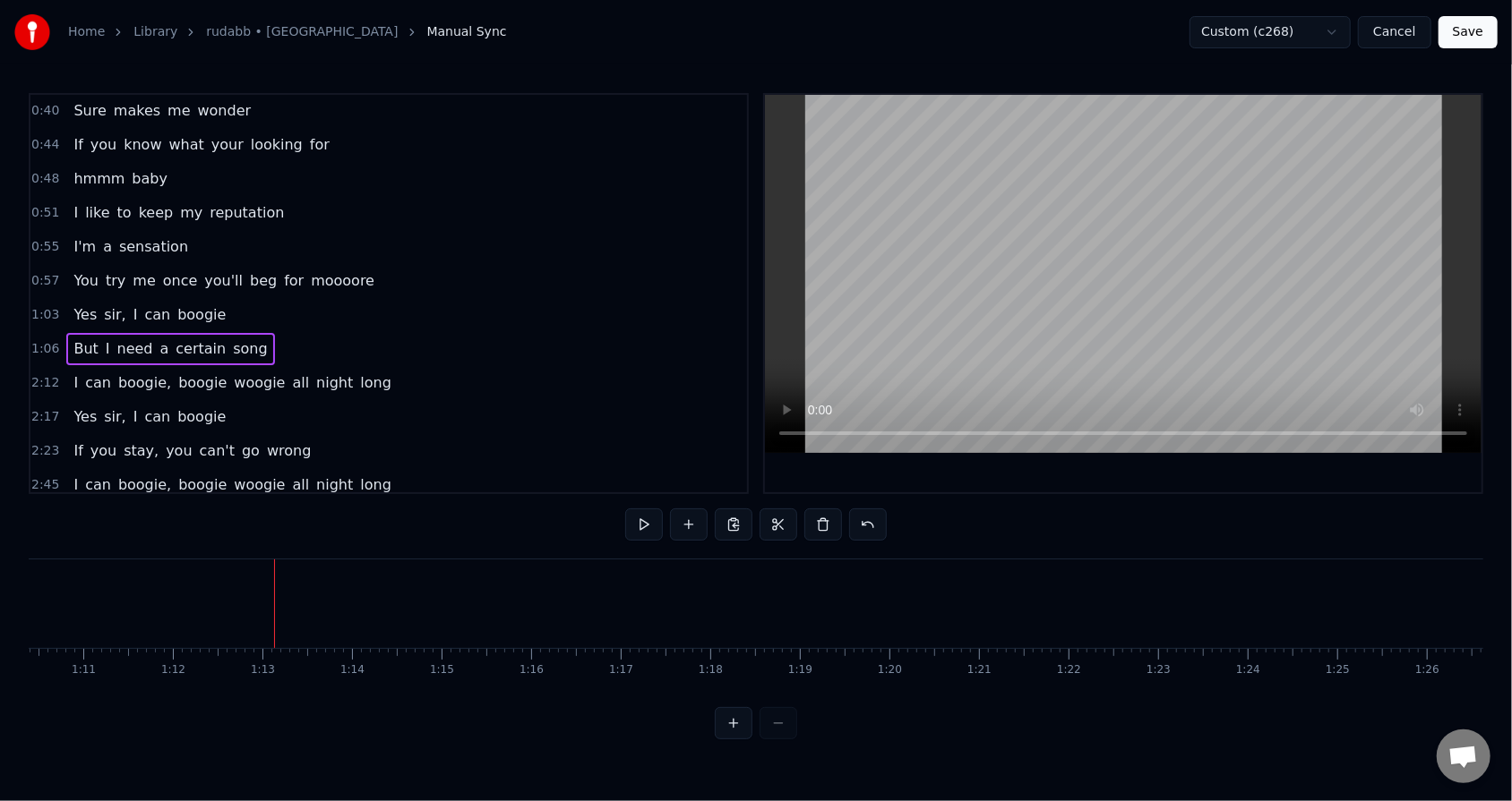
click at [253, 335] on div "1:06 But I need a certain song" at bounding box center [388, 349] width 716 height 34
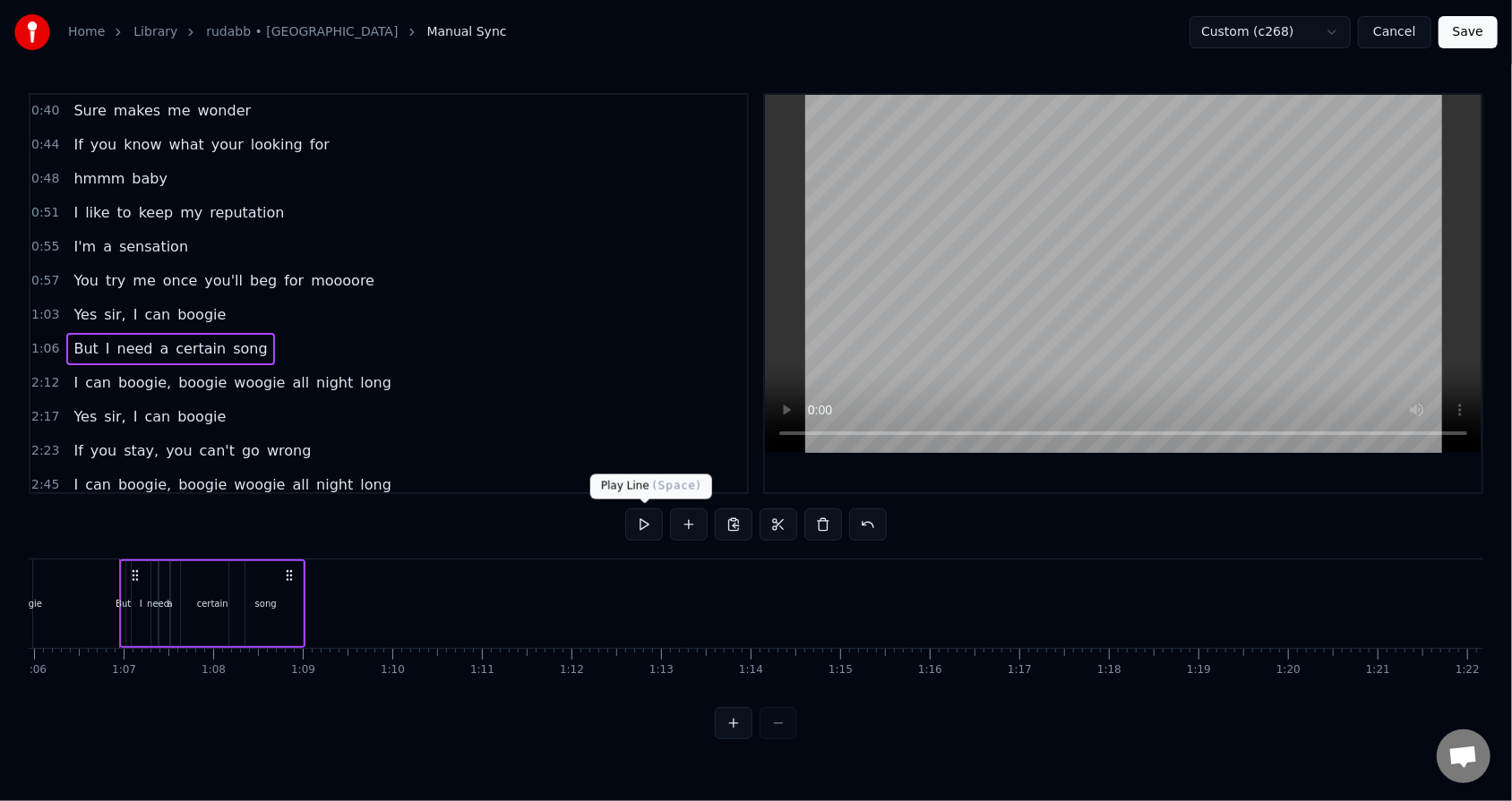
click at [635, 511] on button at bounding box center [644, 524] width 38 height 32
click at [650, 511] on button at bounding box center [644, 524] width 38 height 32
click at [270, 511] on div "song" at bounding box center [266, 603] width 74 height 85
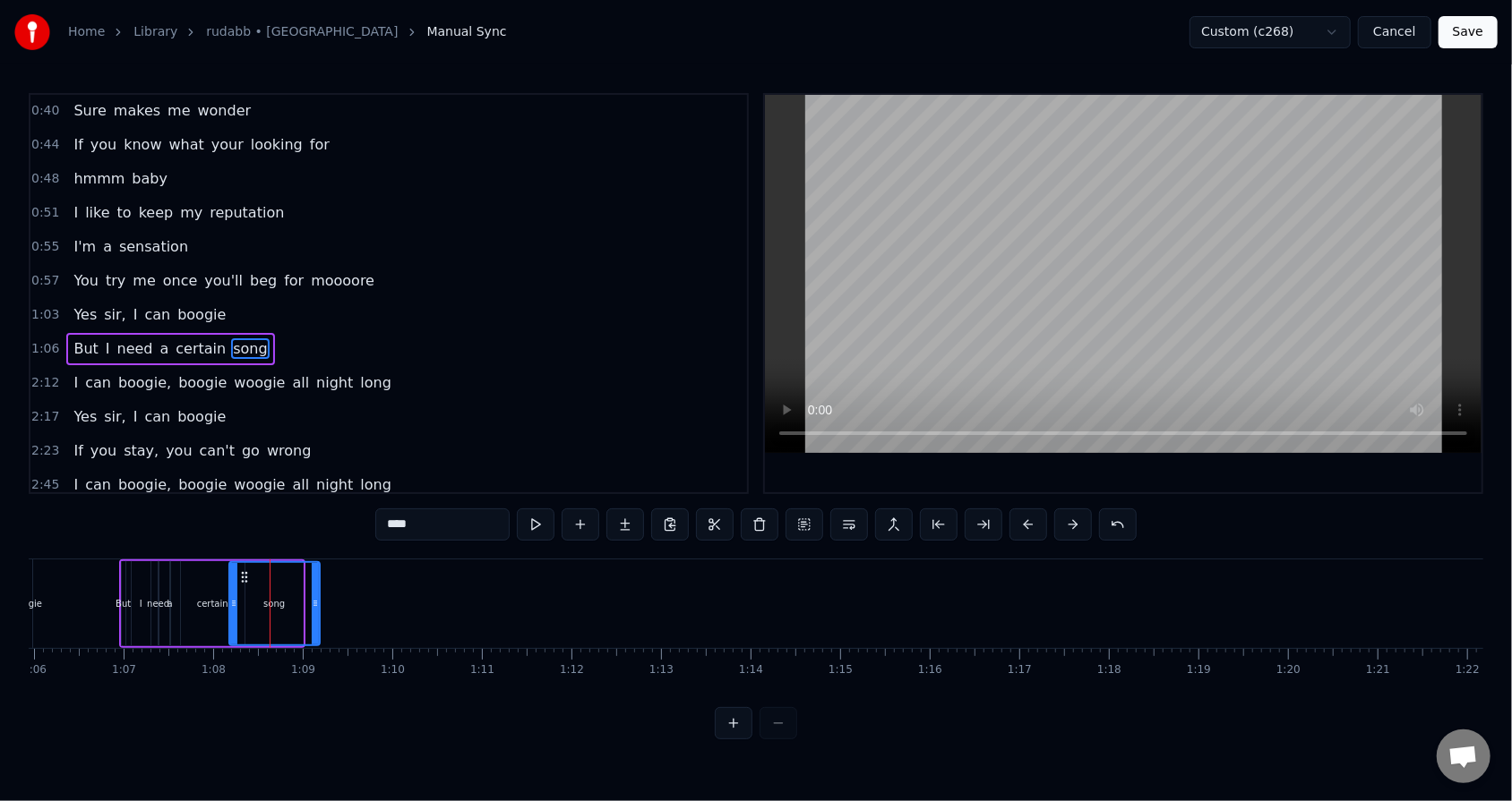
drag, startPoint x: 298, startPoint y: 603, endPoint x: 316, endPoint y: 602, distance: 18.0
click at [316, 511] on icon at bounding box center [315, 603] width 7 height 14
drag, startPoint x: 232, startPoint y: 601, endPoint x: 243, endPoint y: 601, distance: 11.0
click at [243, 511] on icon at bounding box center [245, 603] width 7 height 14
click at [286, 337] on div "1:06 But I need a certain song" at bounding box center [388, 349] width 716 height 34
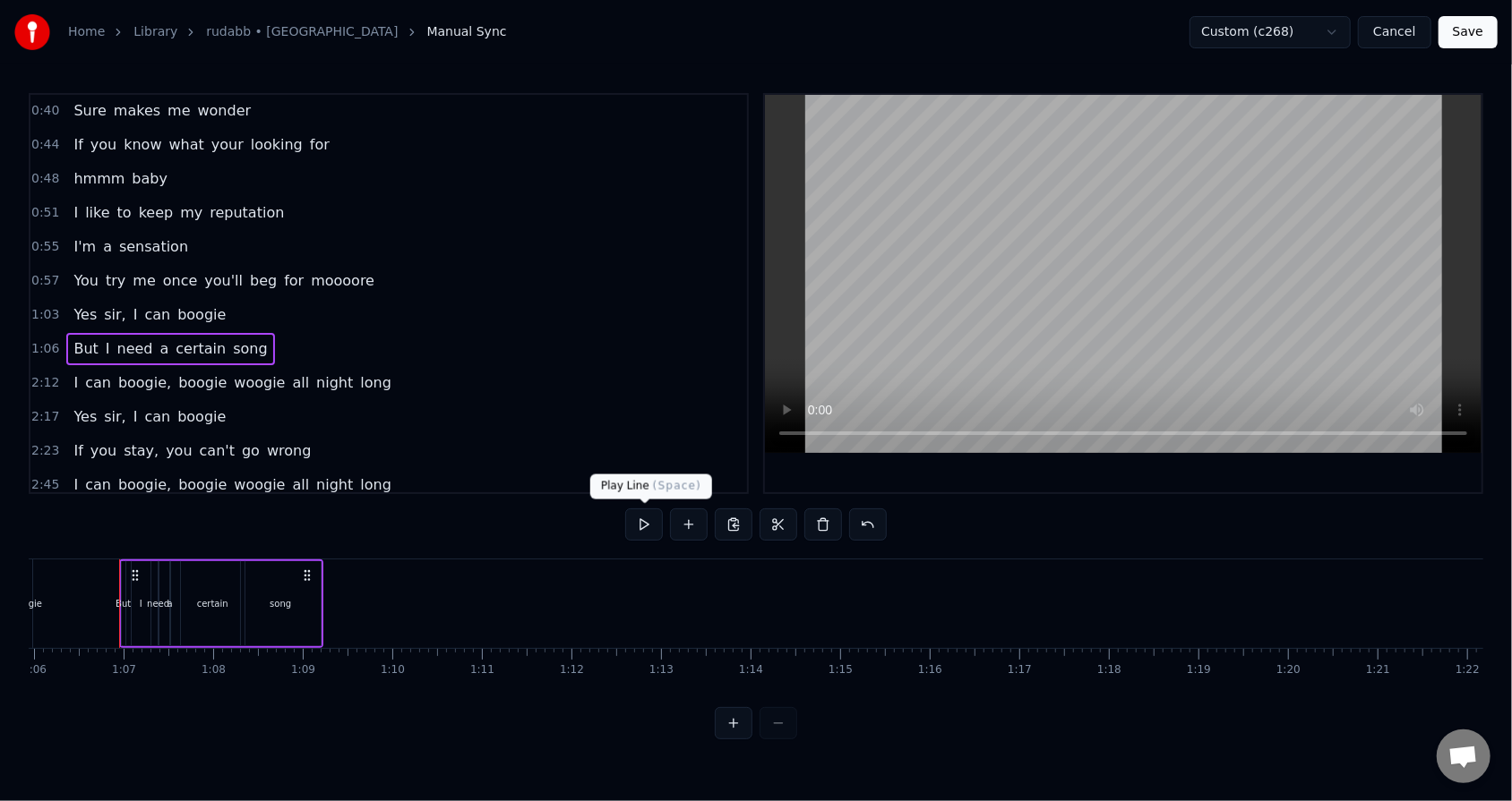
click at [647, 511] on button at bounding box center [644, 524] width 38 height 32
click at [305, 511] on div "song" at bounding box center [280, 603] width 80 height 85
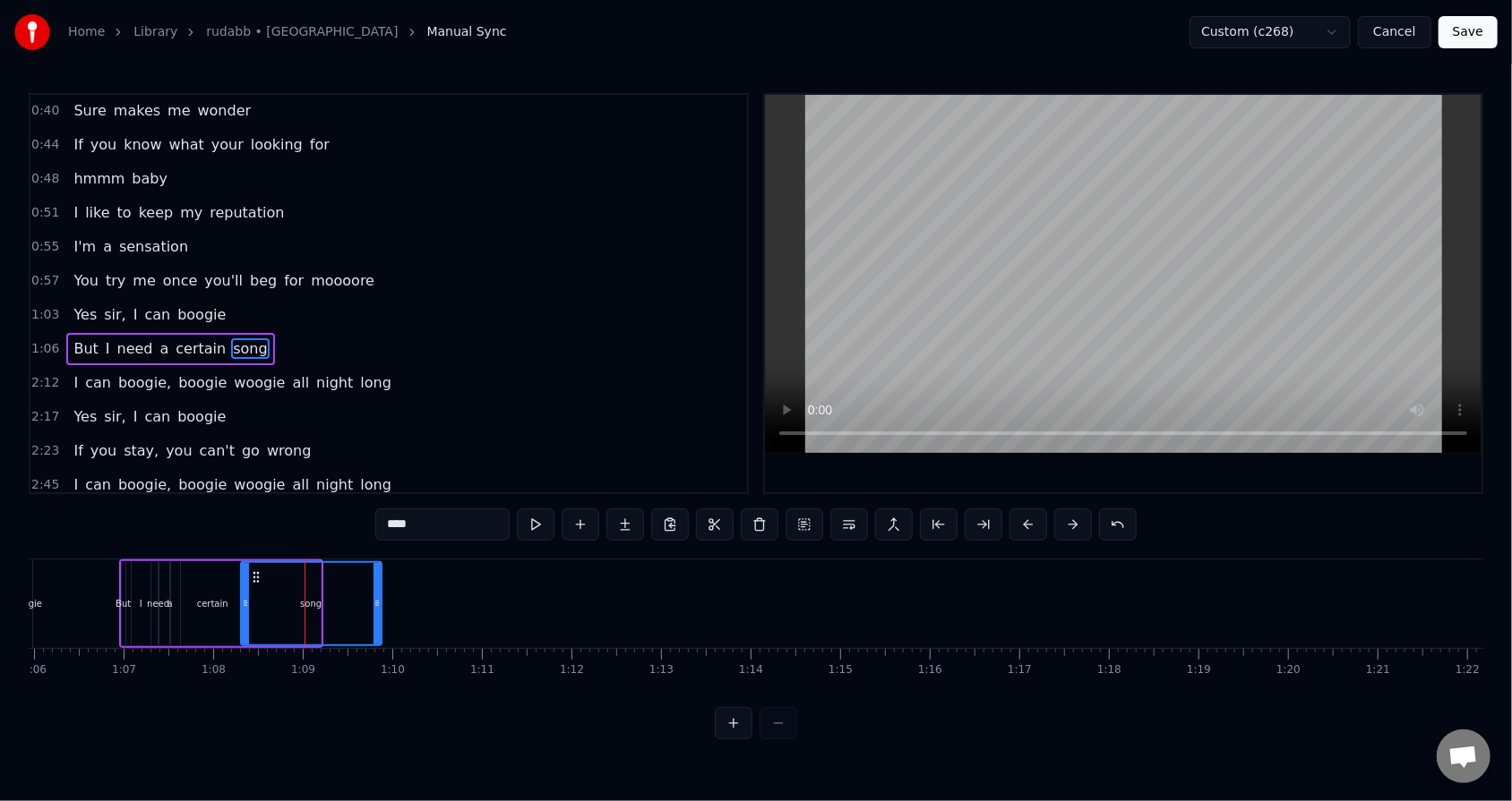
drag, startPoint x: 314, startPoint y: 603, endPoint x: 376, endPoint y: 604, distance: 62.0
click at [376, 511] on icon at bounding box center [377, 603] width 7 height 14
drag, startPoint x: 243, startPoint y: 602, endPoint x: 290, endPoint y: 602, distance: 47.0
click at [296, 511] on icon at bounding box center [300, 603] width 7 height 14
click at [214, 511] on div "certain" at bounding box center [212, 603] width 31 height 13
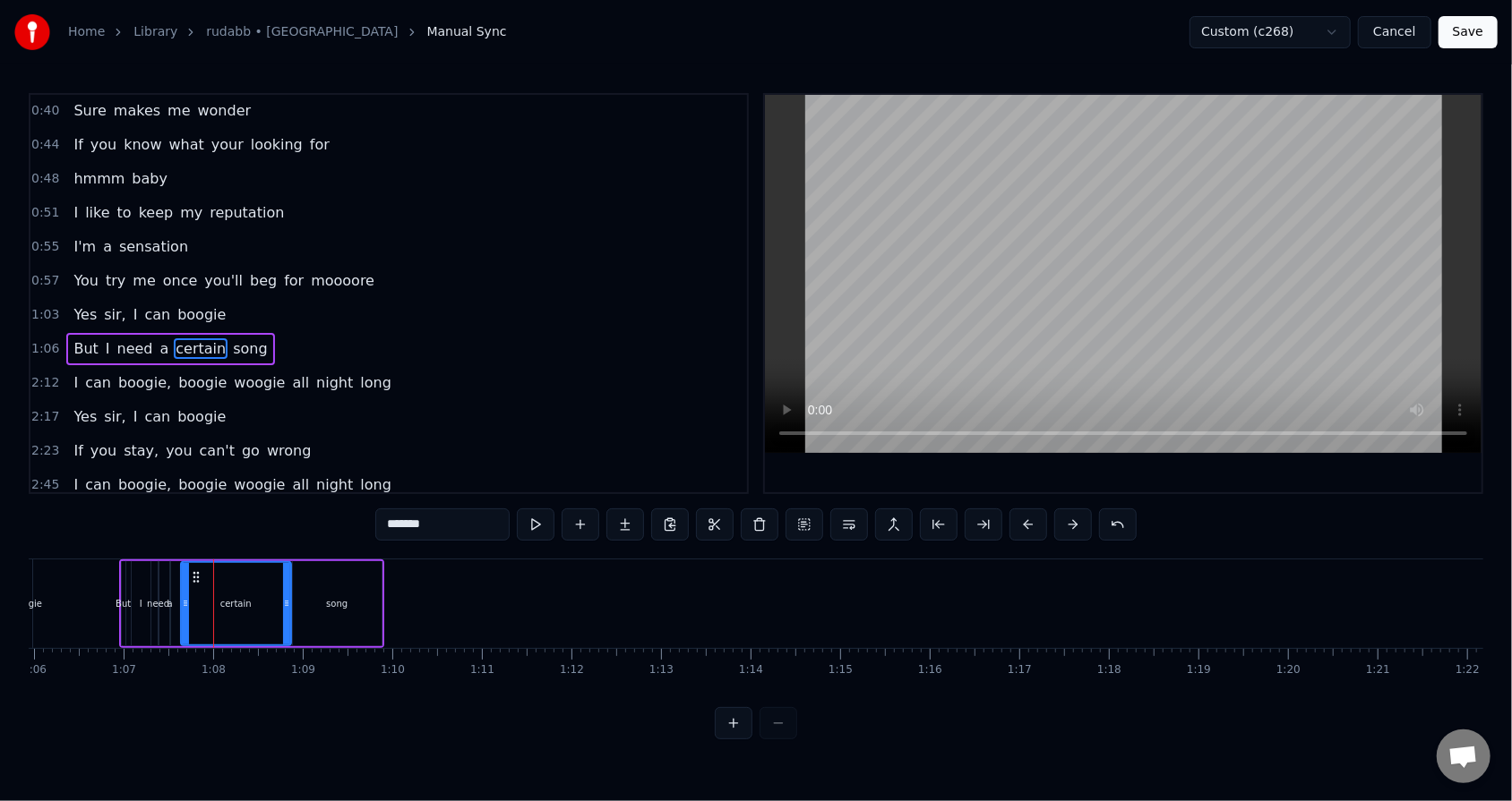
drag, startPoint x: 239, startPoint y: 603, endPoint x: 287, endPoint y: 602, distance: 48.0
click at [287, 511] on icon at bounding box center [287, 603] width 7 height 14
drag, startPoint x: 185, startPoint y: 603, endPoint x: 235, endPoint y: 599, distance: 50.2
click at [235, 511] on icon at bounding box center [235, 603] width 7 height 14
click at [166, 511] on div "a" at bounding box center [169, 603] width 5 height 13
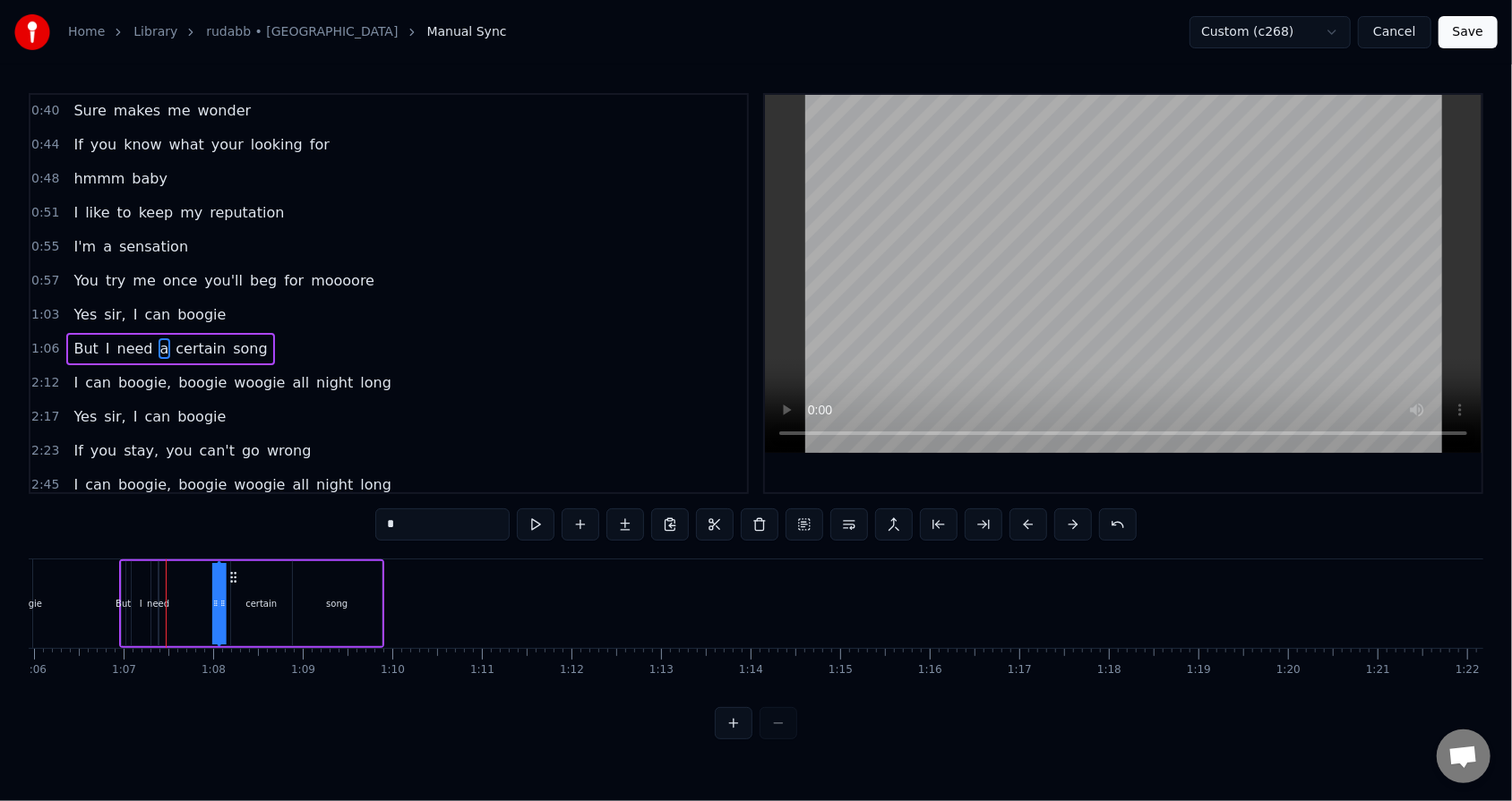
drag, startPoint x: 186, startPoint y: 576, endPoint x: 234, endPoint y: 574, distance: 48.0
click at [234, 511] on icon at bounding box center [234, 577] width 14 height 14
click at [162, 511] on div "need" at bounding box center [157, 603] width 22 height 13
type input "****"
drag, startPoint x: 163, startPoint y: 602, endPoint x: 181, endPoint y: 600, distance: 18.1
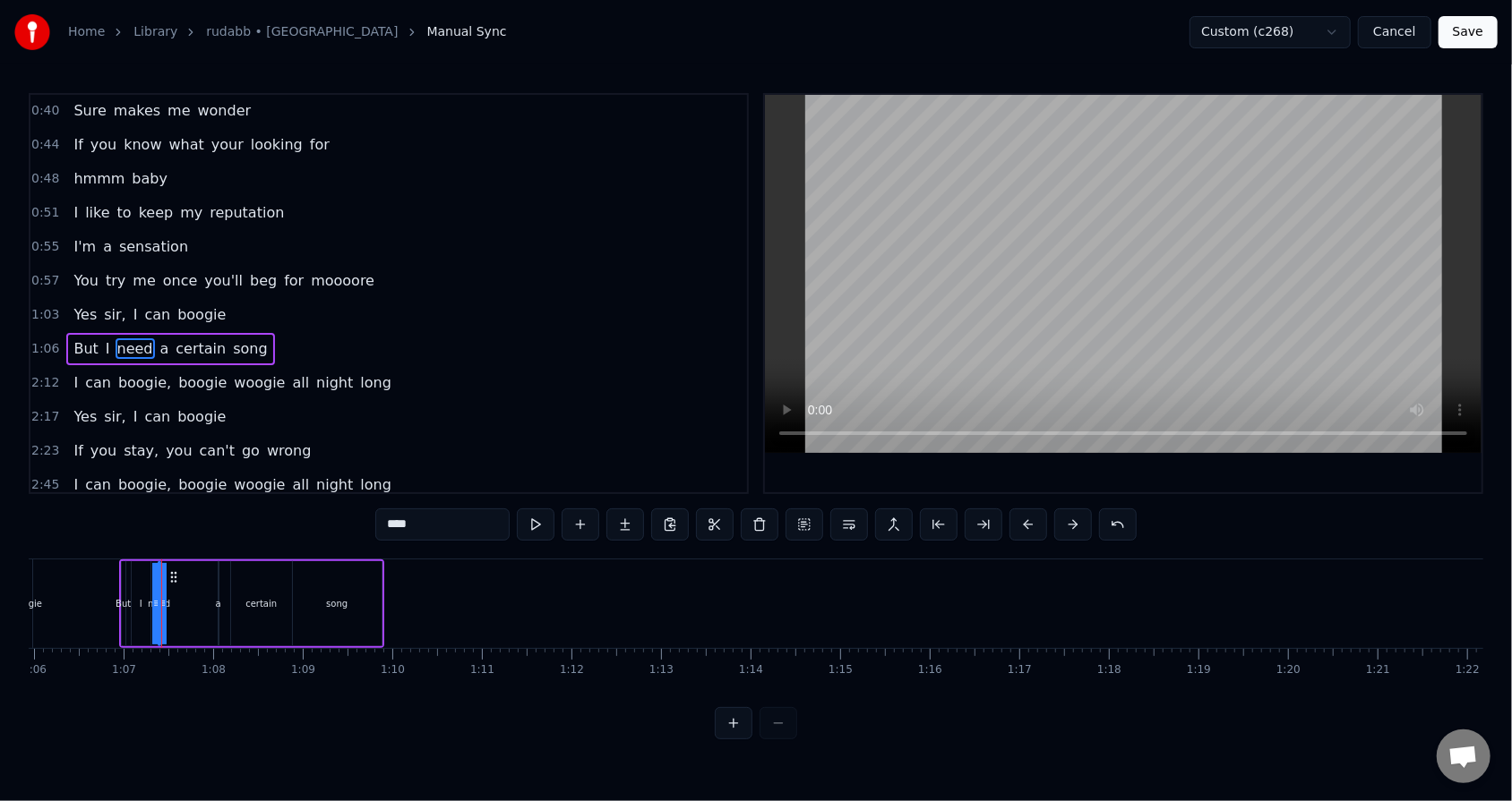
click at [181, 511] on div "But I need a certain song" at bounding box center [252, 603] width 265 height 89
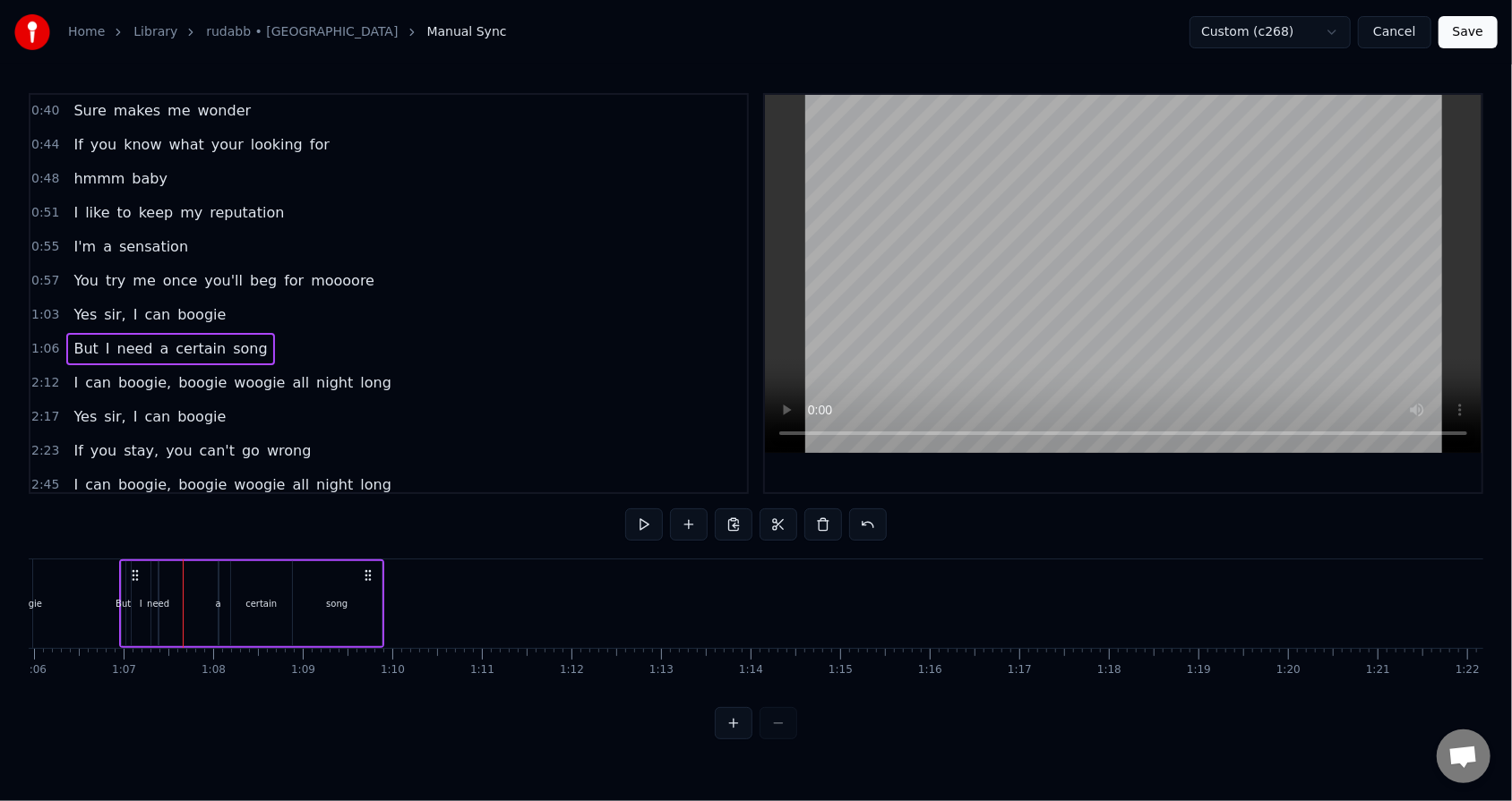
click at [165, 511] on div "need" at bounding box center [157, 603] width 22 height 13
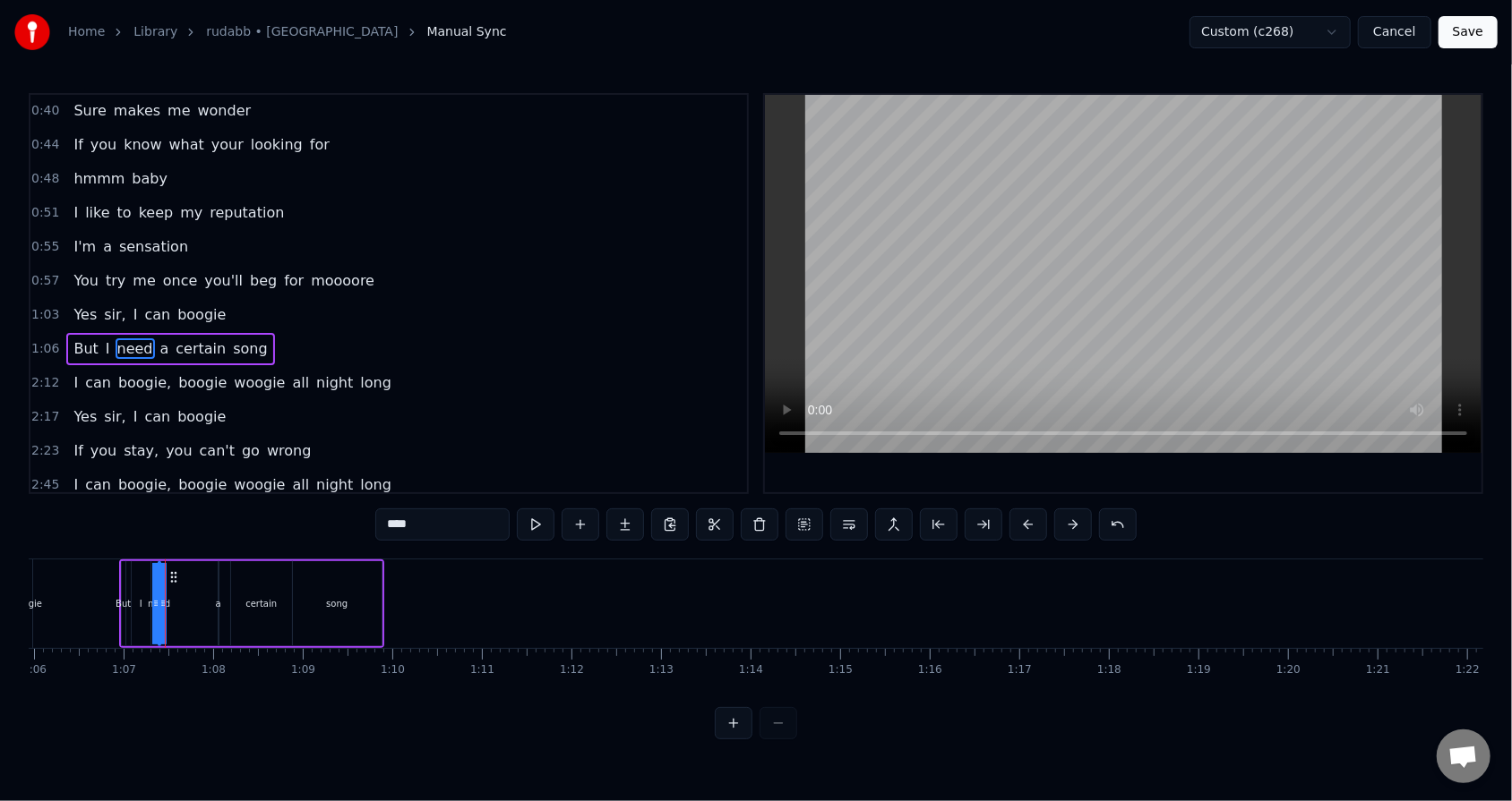
drag, startPoint x: 161, startPoint y: 602, endPoint x: 200, endPoint y: 598, distance: 39.2
click at [200, 511] on div "But I need a certain song" at bounding box center [252, 603] width 265 height 89
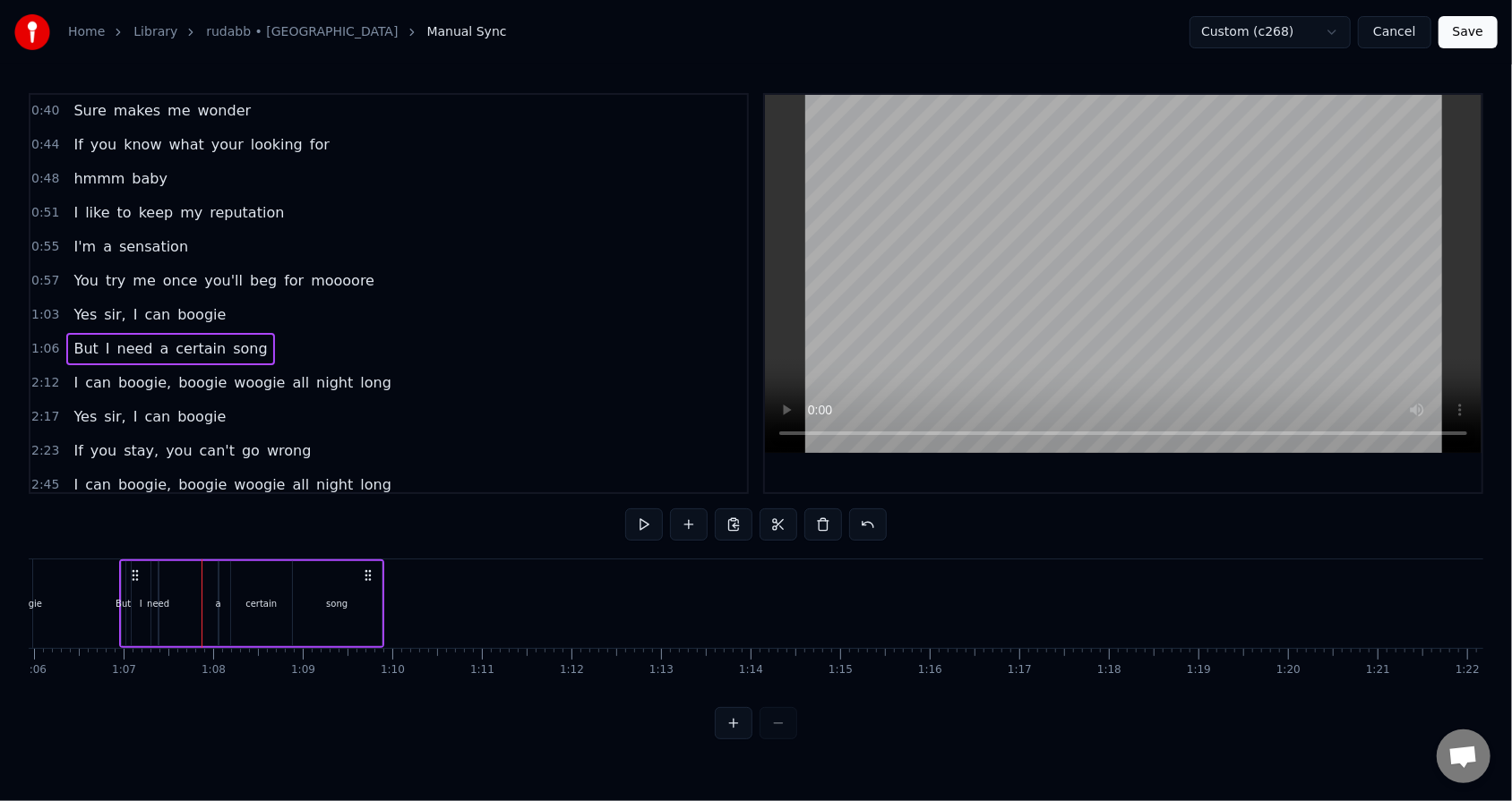
click at [162, 511] on div "need" at bounding box center [157, 603] width 22 height 13
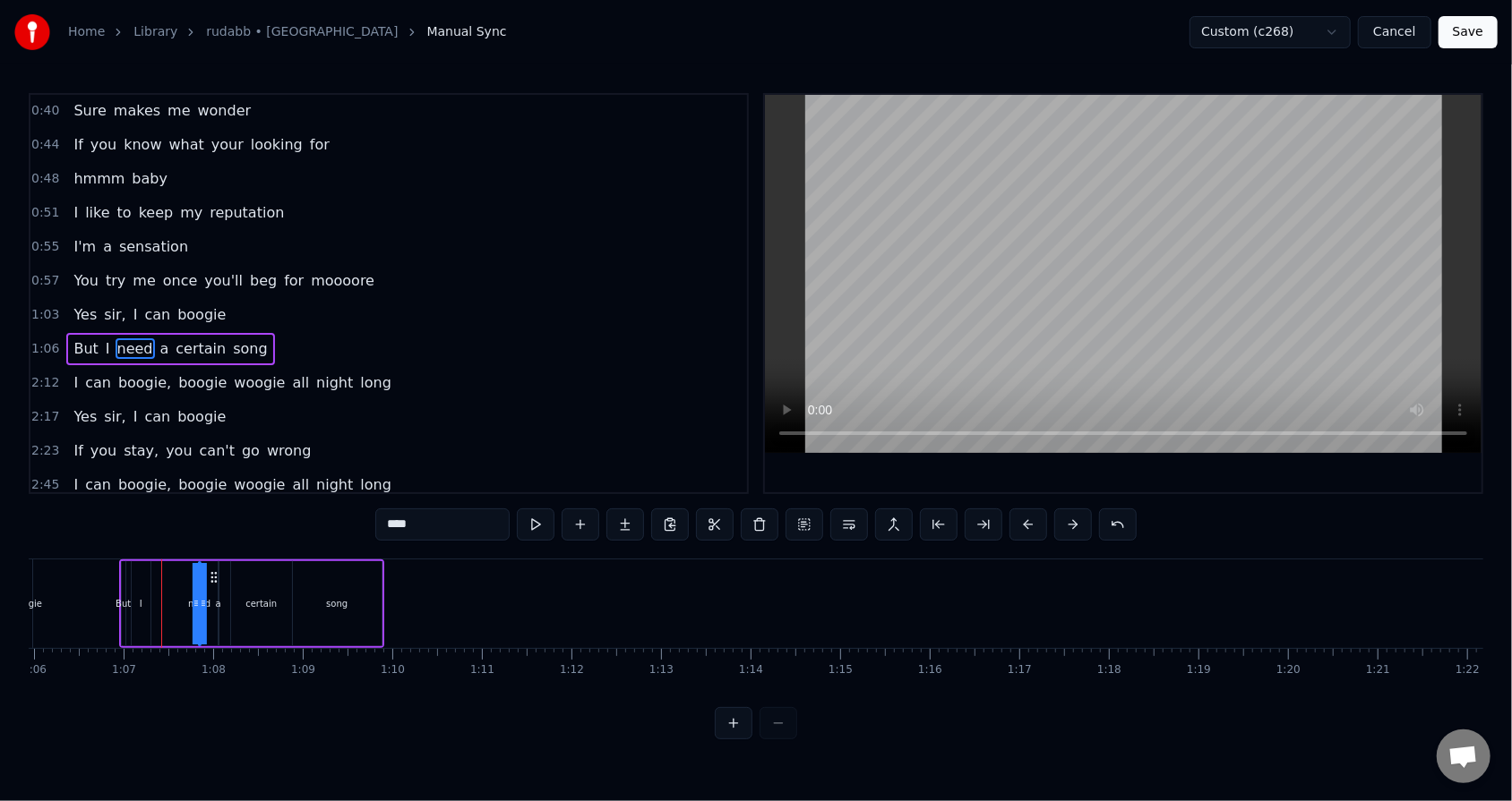
drag, startPoint x: 172, startPoint y: 576, endPoint x: 213, endPoint y: 573, distance: 41.1
click at [213, 511] on icon at bounding box center [214, 577] width 14 height 14
drag, startPoint x: 192, startPoint y: 590, endPoint x: 166, endPoint y: 592, distance: 26.1
click at [166, 511] on div "But I need a certain song" at bounding box center [252, 603] width 265 height 89
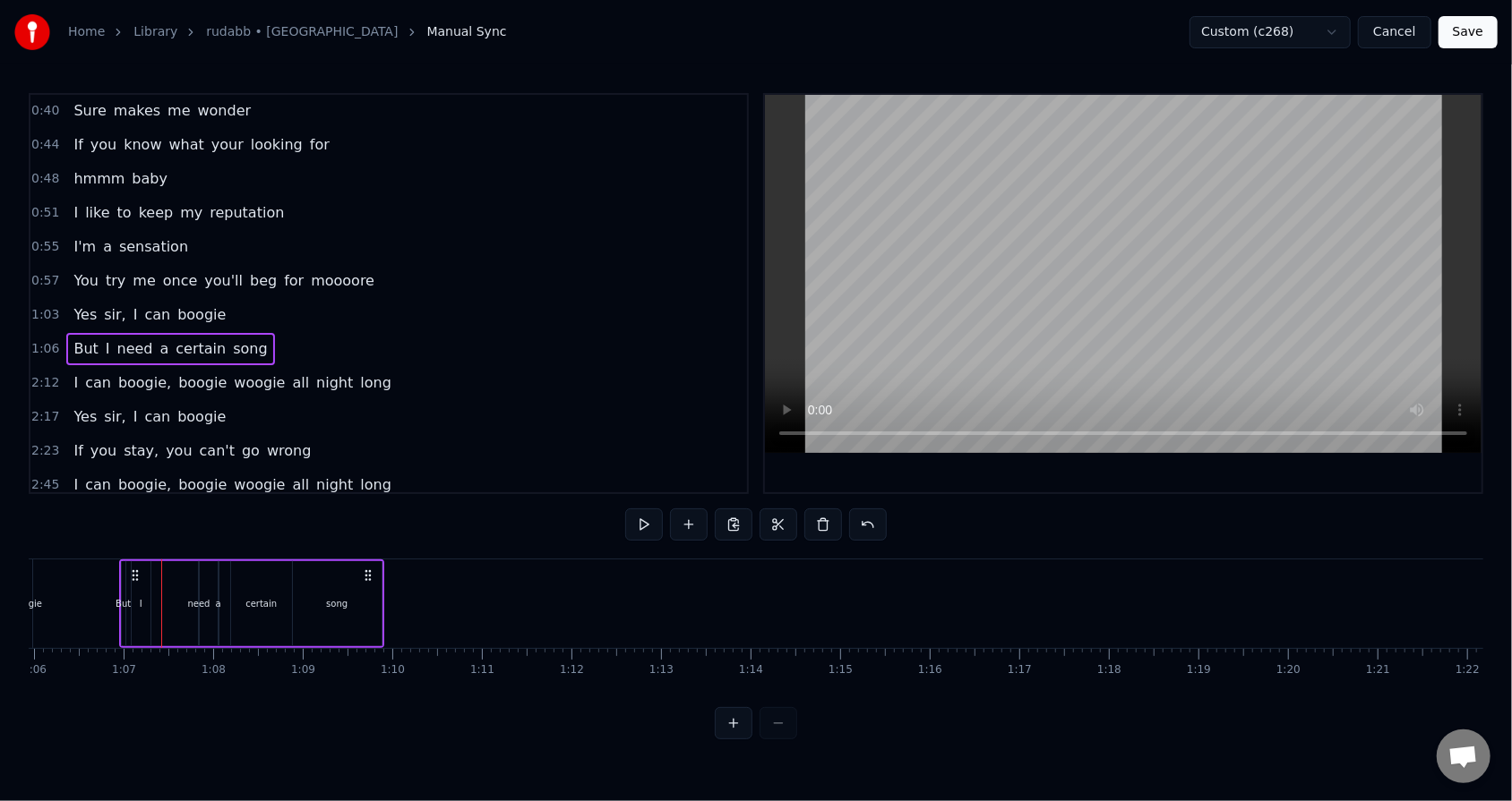
click at [203, 511] on div "But I need a certain song" at bounding box center [252, 603] width 265 height 89
click at [193, 511] on div "need" at bounding box center [198, 603] width 22 height 13
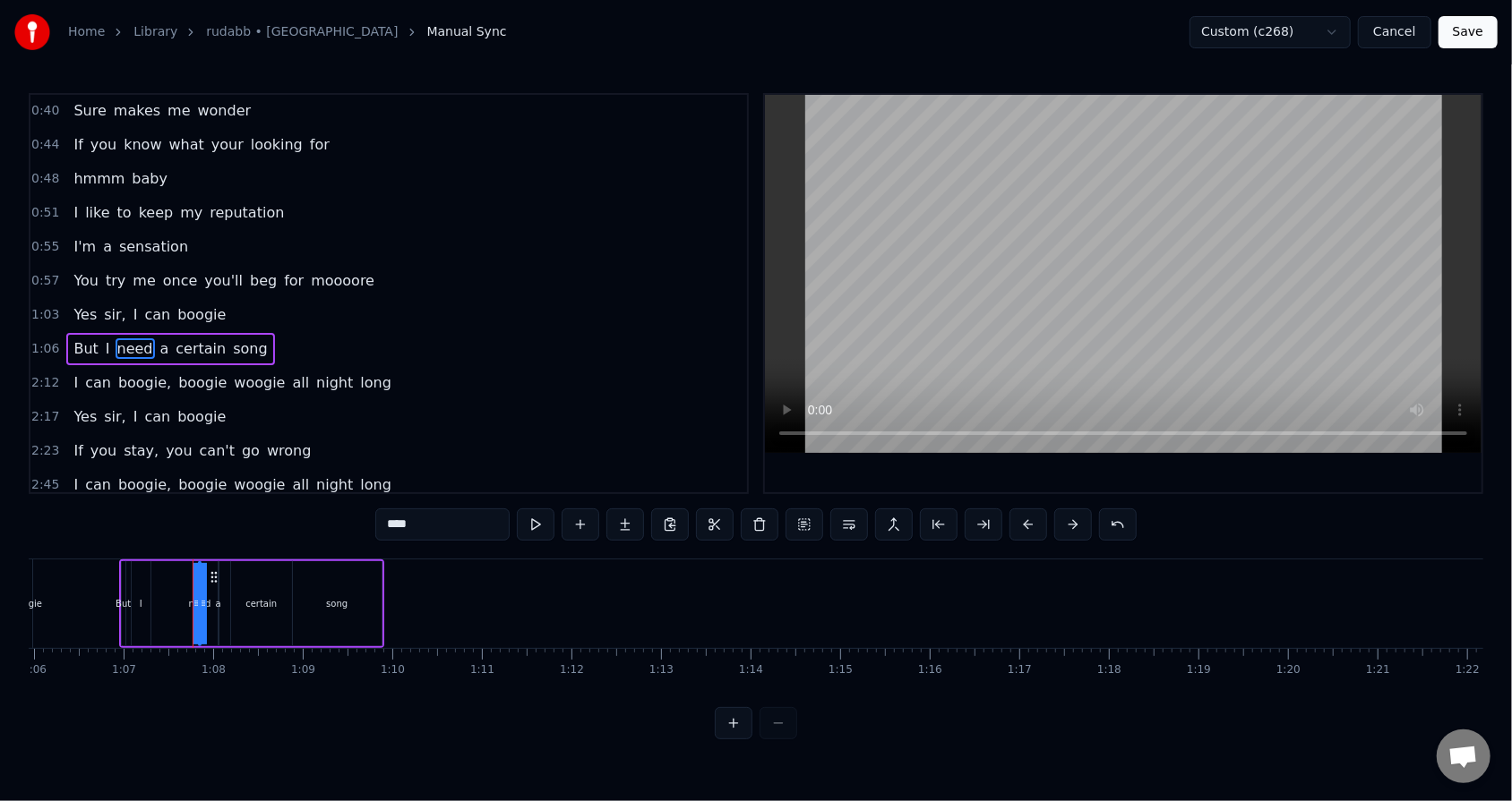
drag, startPoint x: 193, startPoint y: 605, endPoint x: 173, endPoint y: 605, distance: 20.0
click at [173, 511] on div "But I need a certain song" at bounding box center [252, 603] width 265 height 89
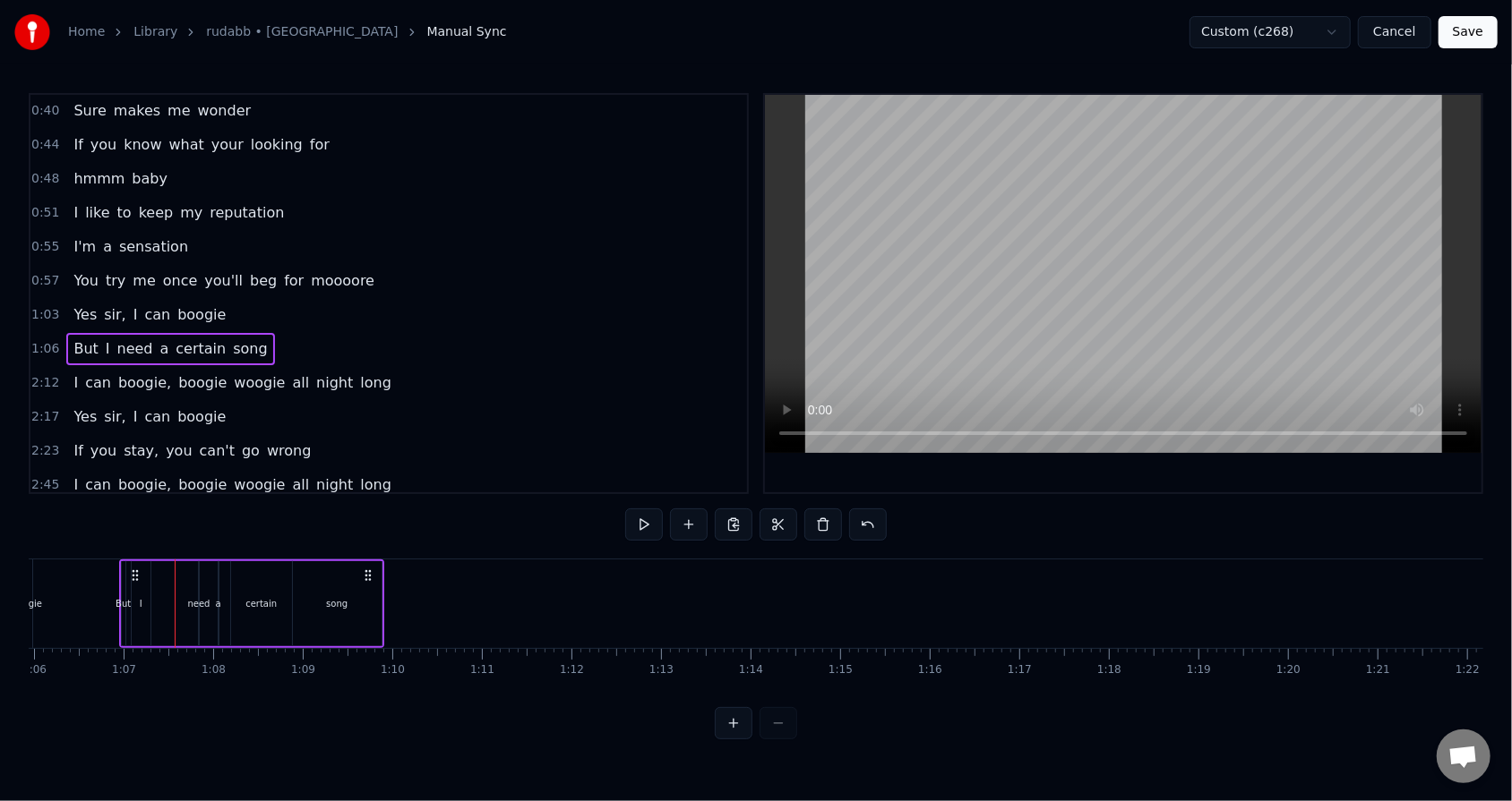
click at [196, 511] on div "need" at bounding box center [198, 603] width 22 height 13
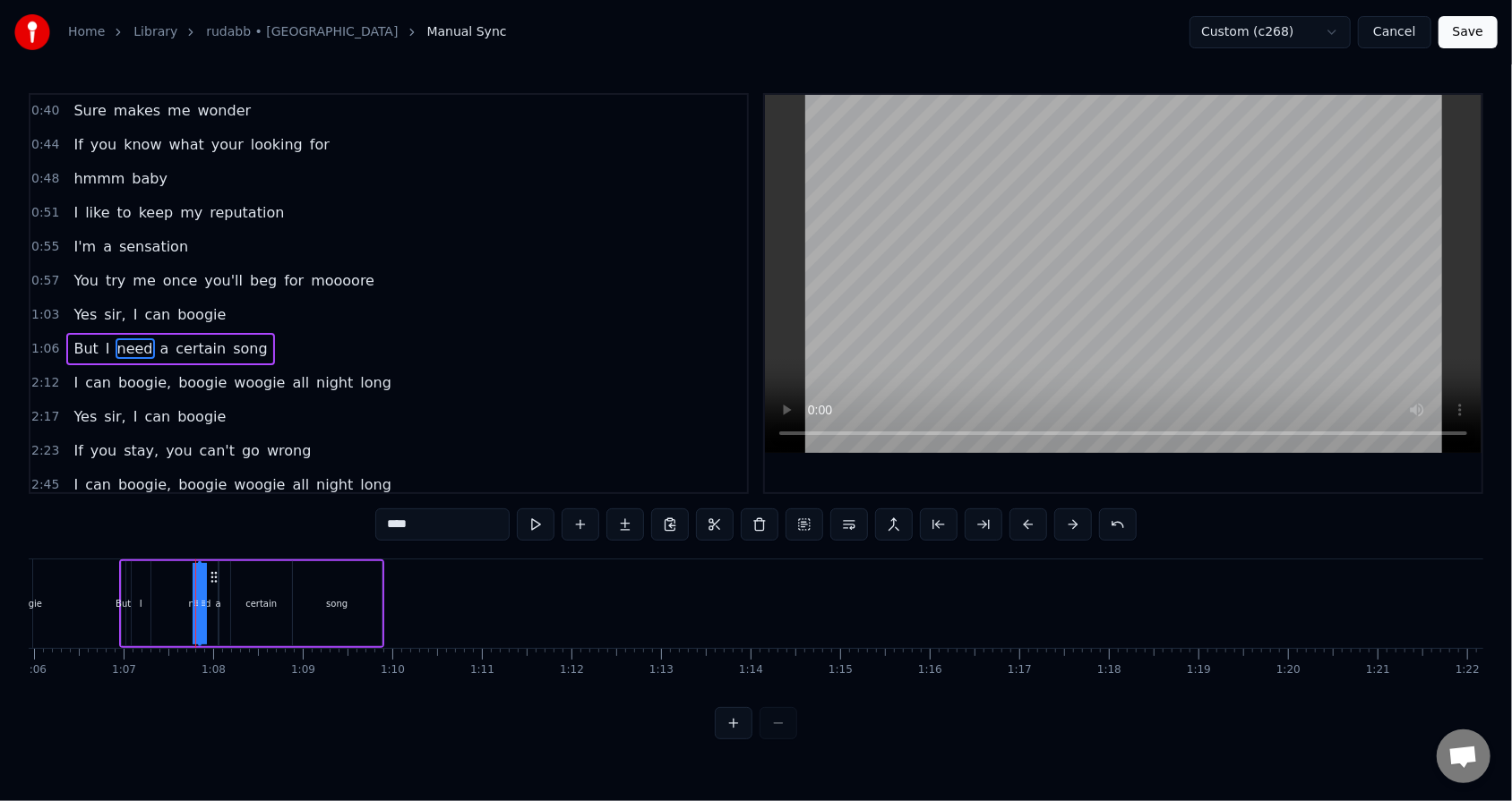
drag, startPoint x: 195, startPoint y: 577, endPoint x: 181, endPoint y: 576, distance: 14.0
click at [181, 511] on div "But I need a certain song" at bounding box center [252, 603] width 265 height 89
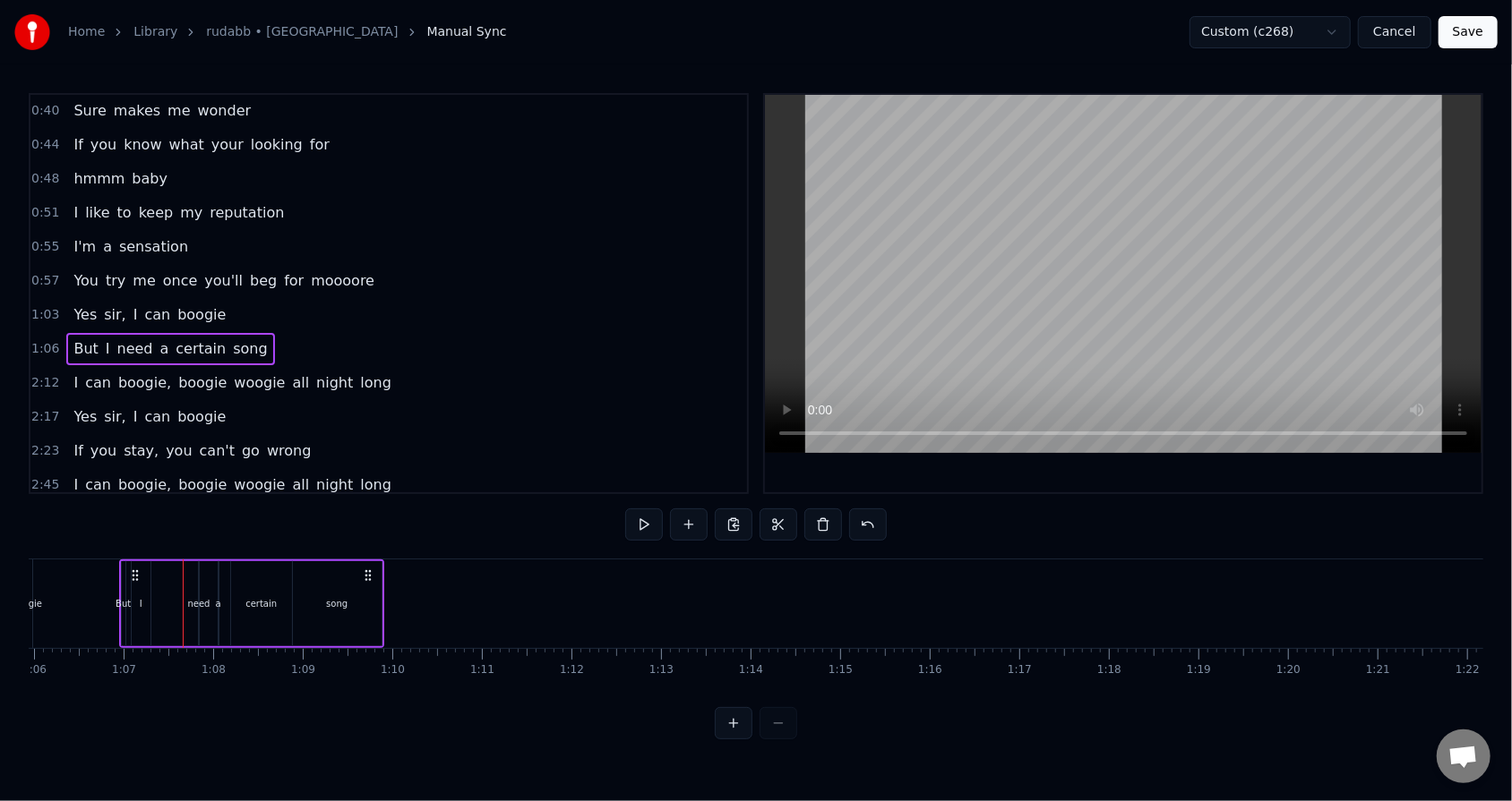
click at [192, 511] on div "But I need a certain song" at bounding box center [252, 603] width 265 height 89
click at [199, 511] on div "But I need a certain song" at bounding box center [252, 603] width 265 height 89
click at [199, 511] on div "need" at bounding box center [198, 603] width 22 height 13
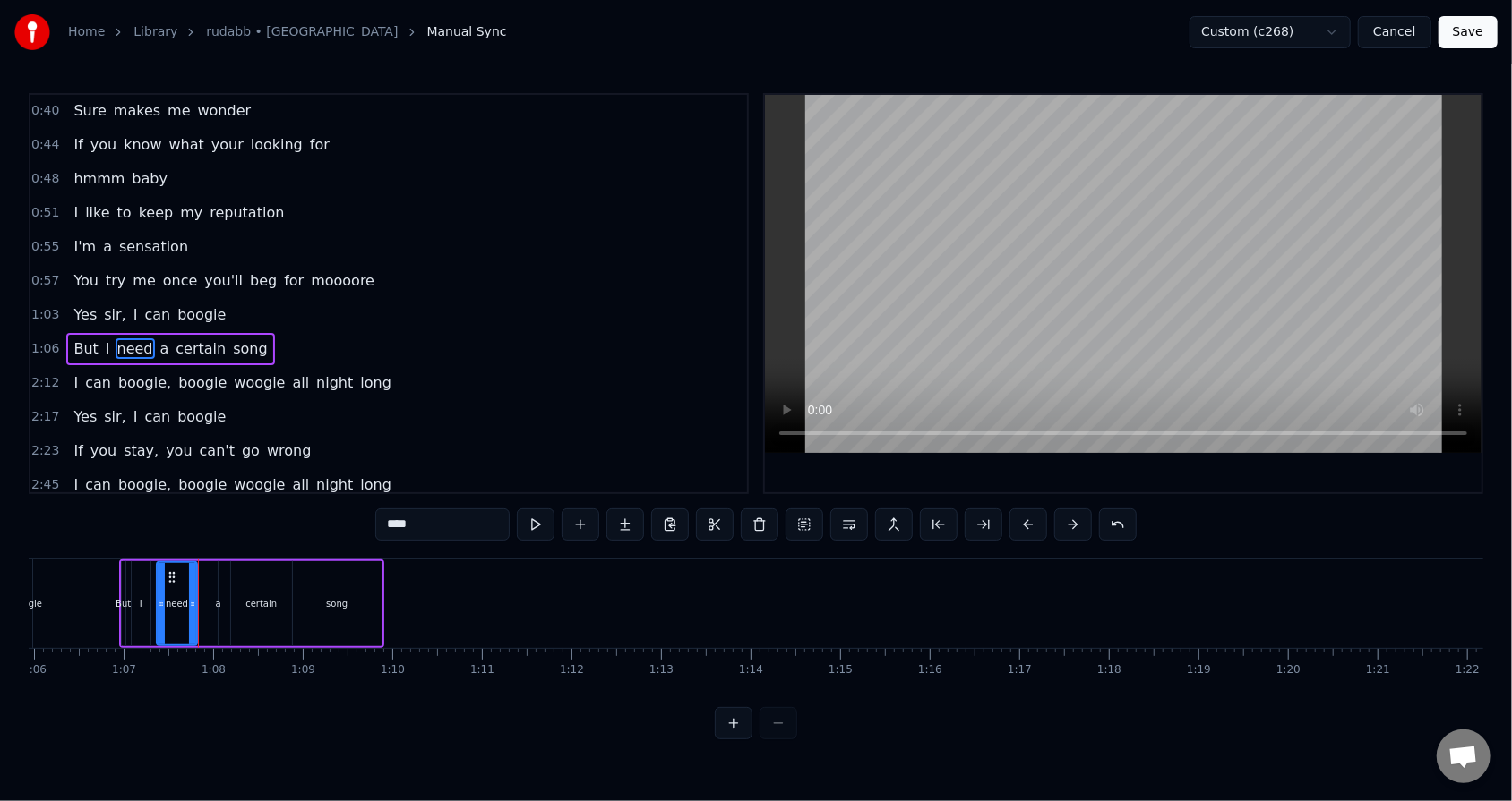
drag, startPoint x: 200, startPoint y: 591, endPoint x: 158, endPoint y: 592, distance: 42.0
click at [158, 511] on div at bounding box center [161, 603] width 7 height 82
drag, startPoint x: 190, startPoint y: 599, endPoint x: 208, endPoint y: 603, distance: 18.4
click at [208, 511] on icon at bounding box center [209, 603] width 7 height 14
click at [313, 337] on div "1:06 But I need a certain song" at bounding box center [388, 349] width 716 height 34
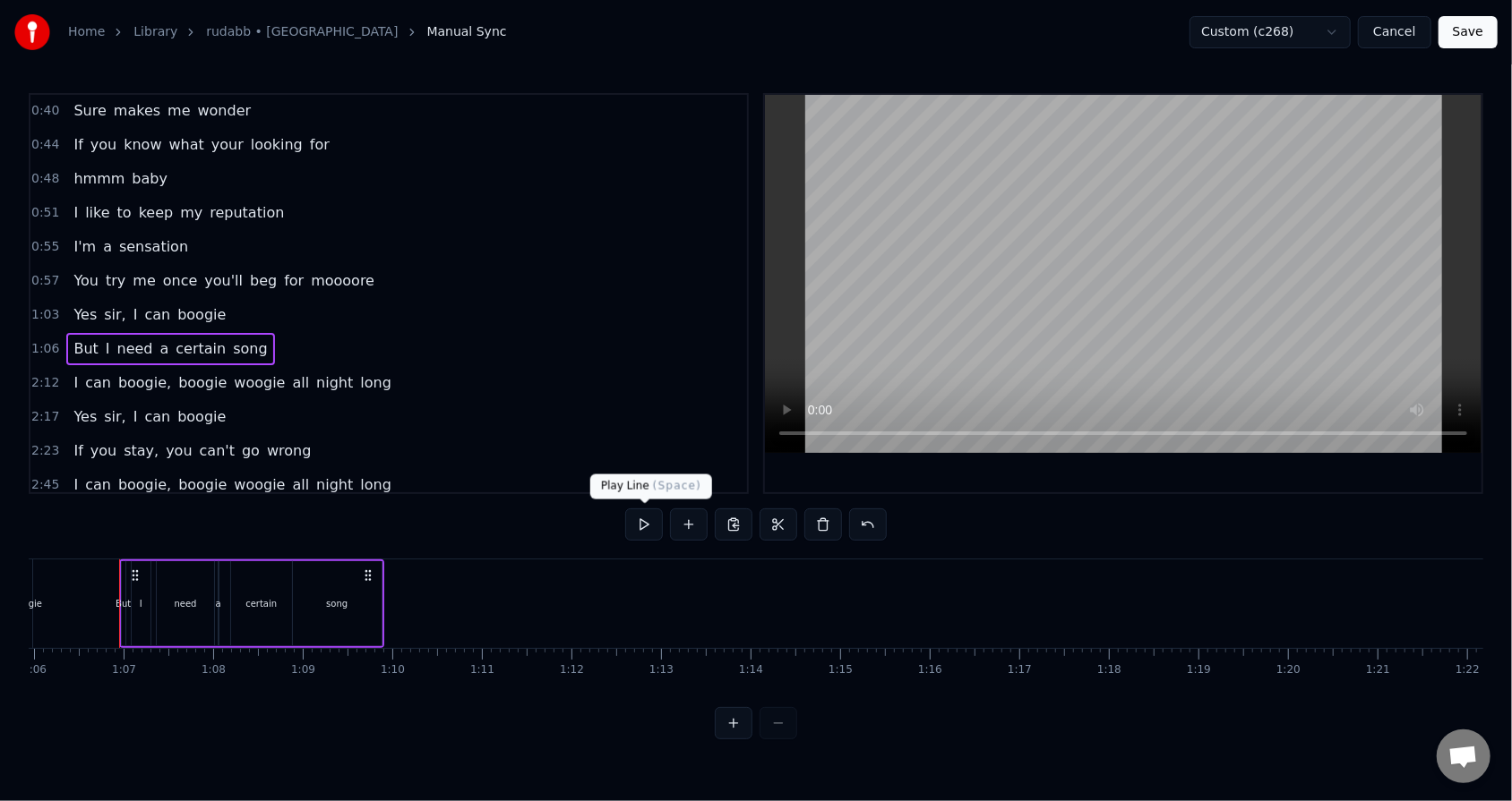
click at [637, 511] on button at bounding box center [644, 524] width 38 height 32
click at [296, 332] on div "1:06 But I need a certain song" at bounding box center [388, 349] width 716 height 34
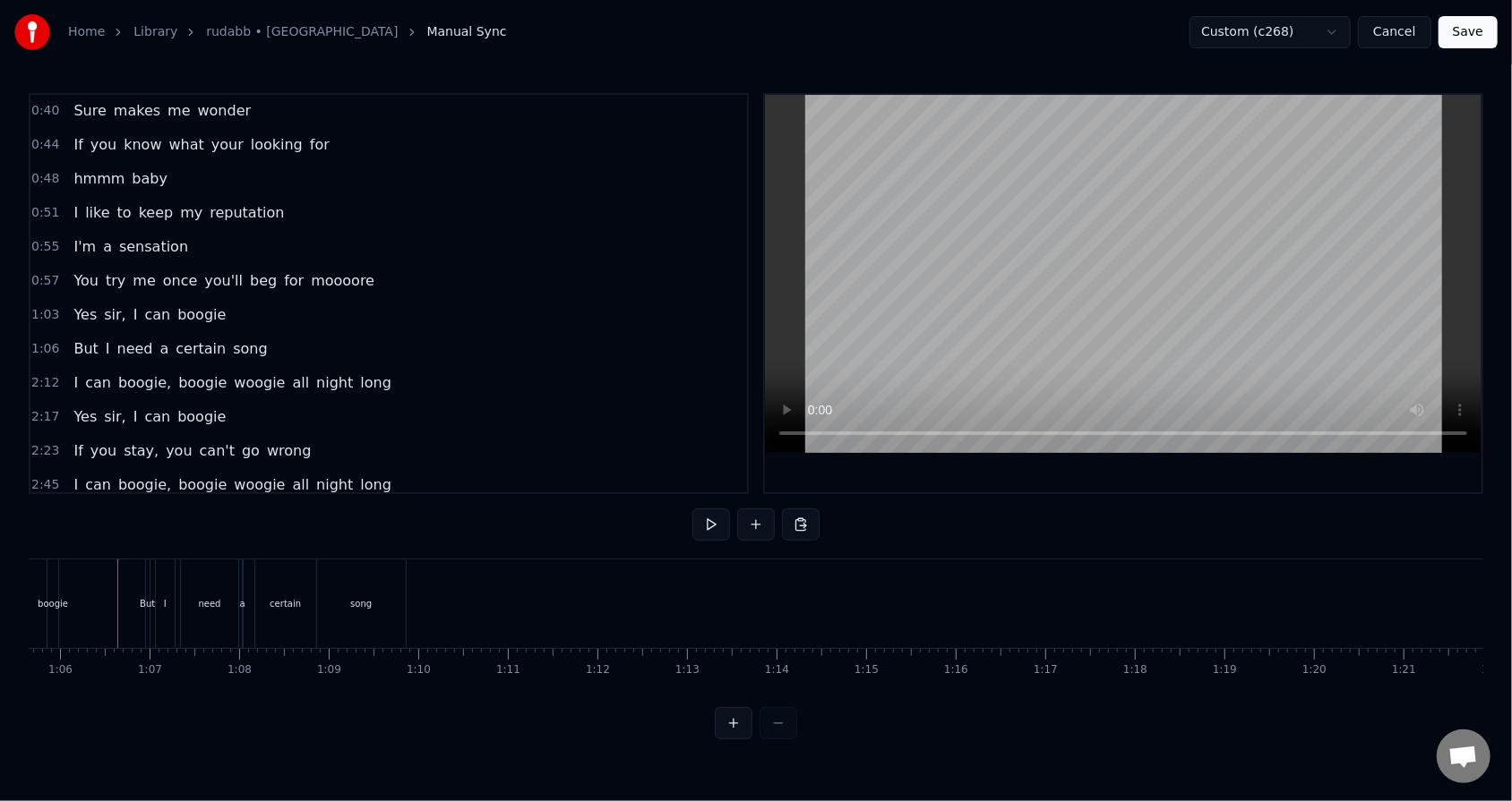
scroll to position [0, 5877]
click at [692, 511] on button at bounding box center [712, 524] width 38 height 32
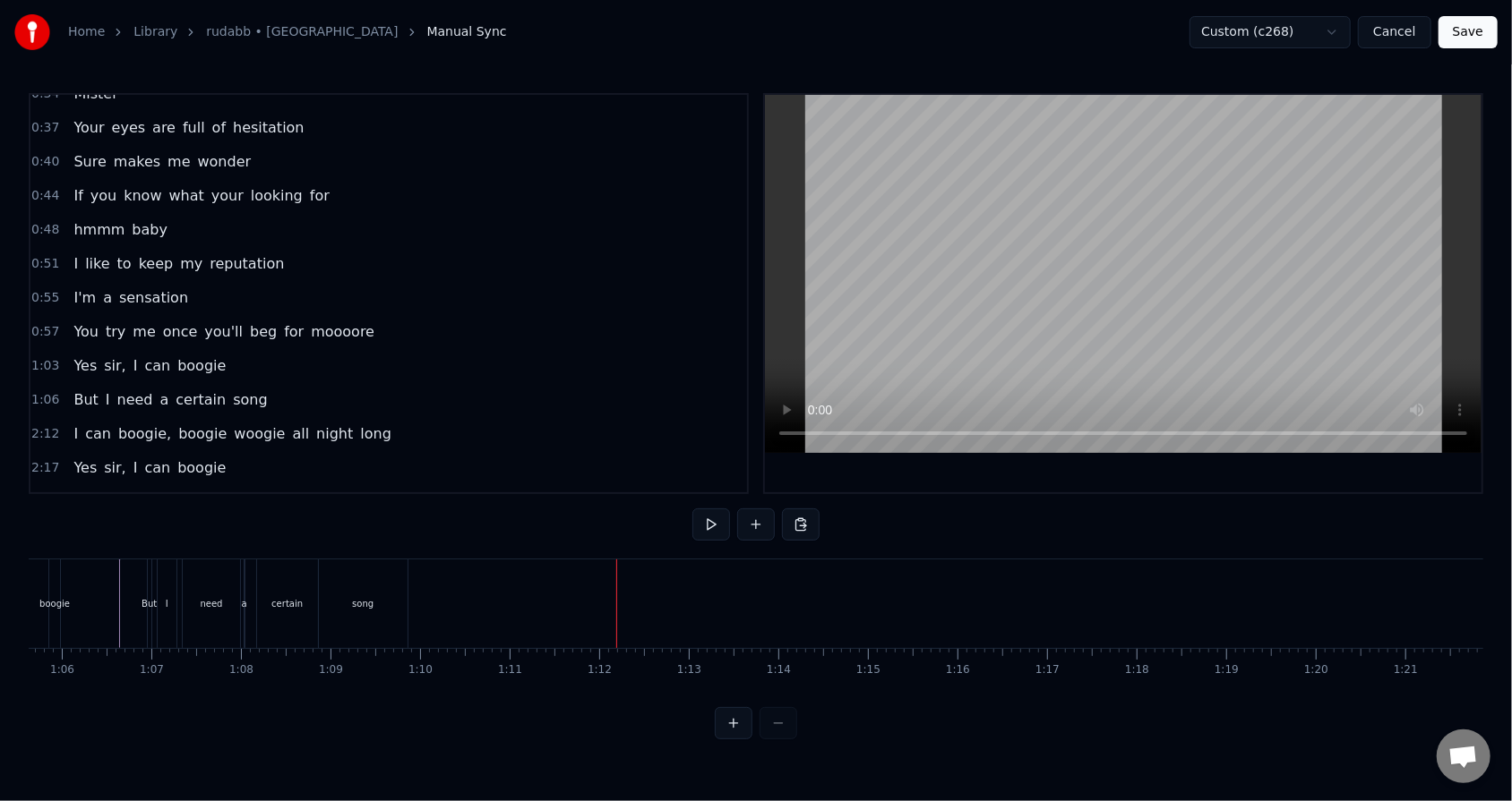
scroll to position [0, 0]
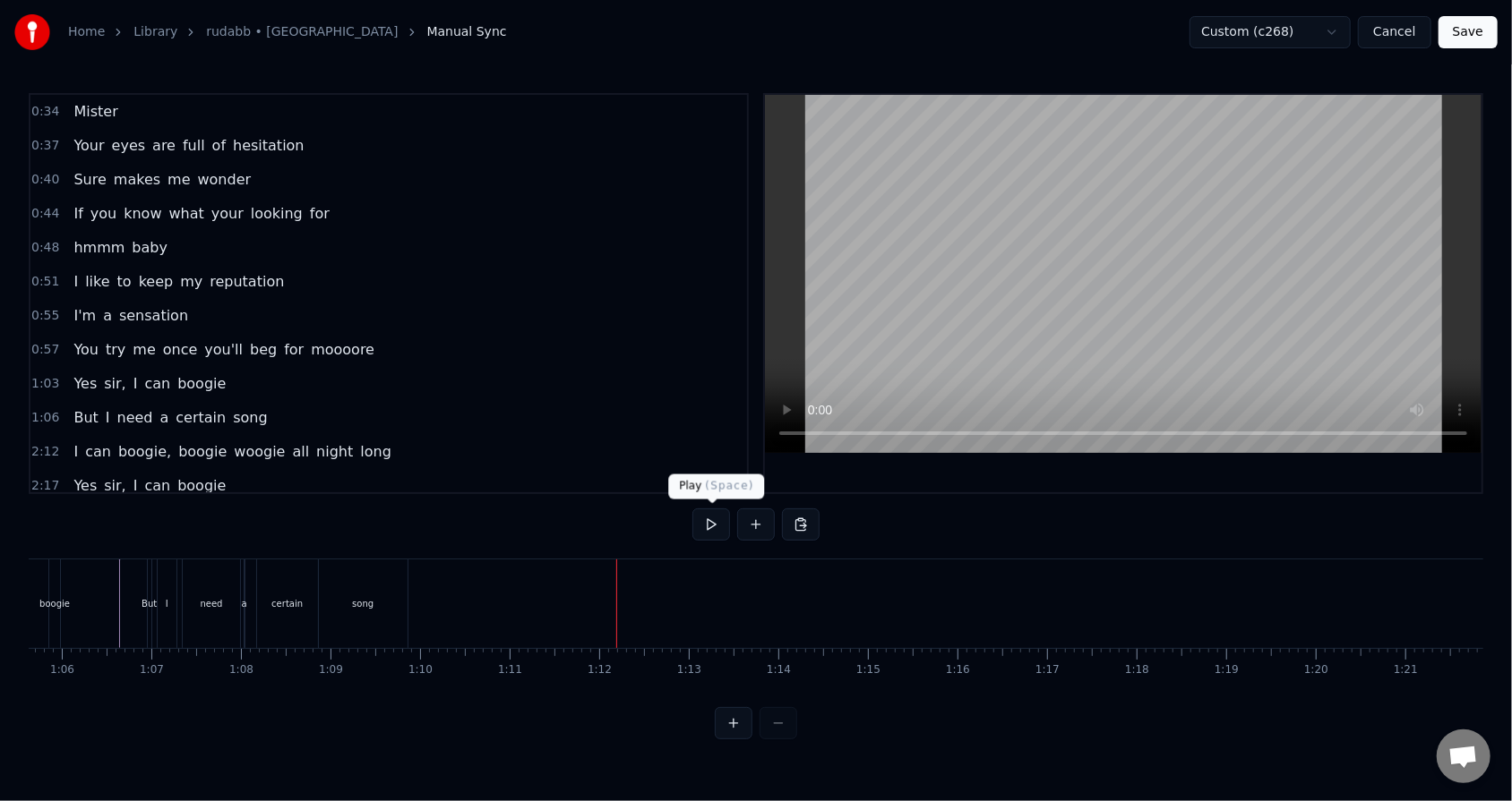
click at [388, 447] on div "2:12 I can boogie, boogie woogie all night long" at bounding box center [388, 452] width 716 height 34
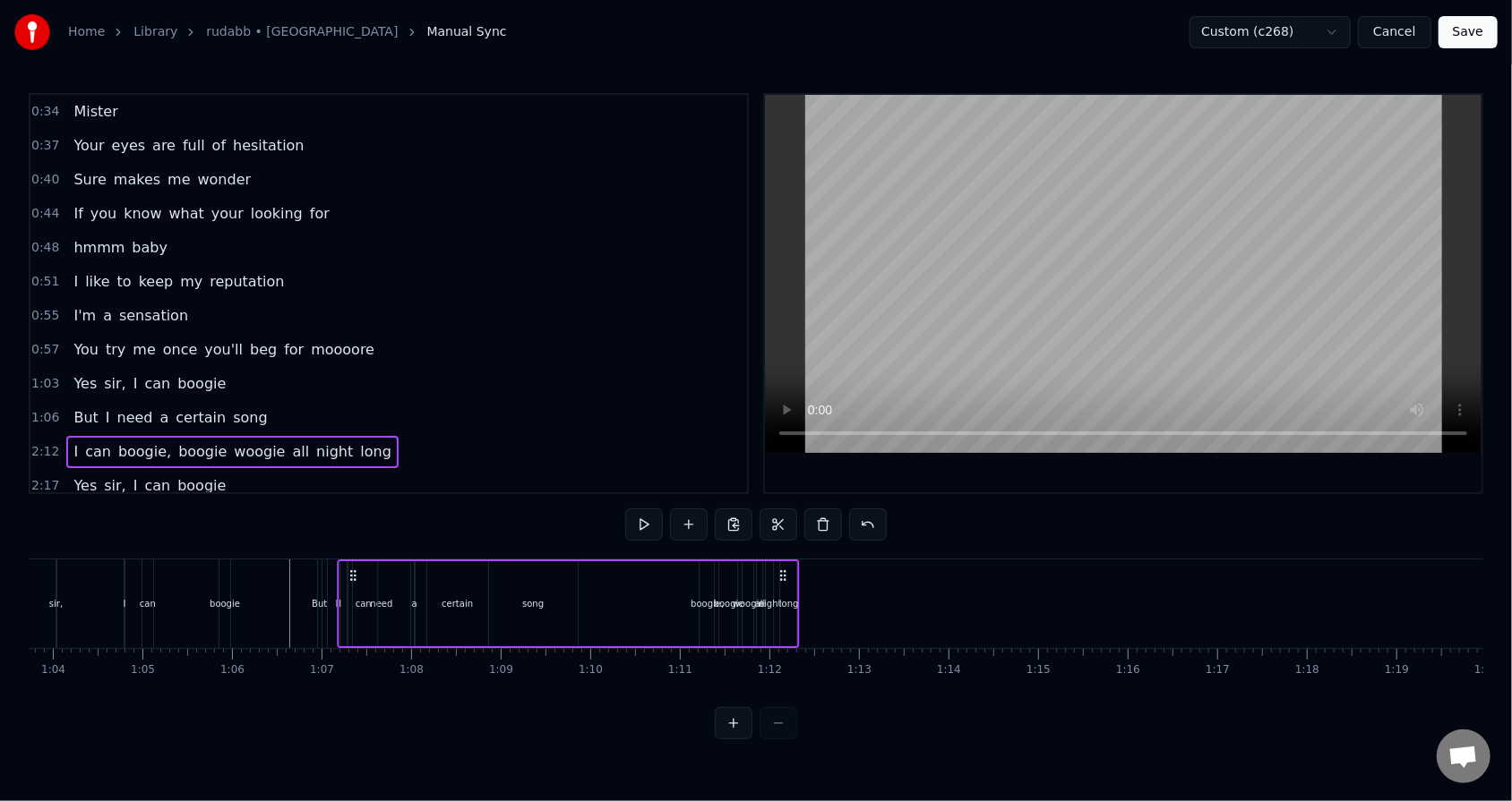
scroll to position [0, 5692]
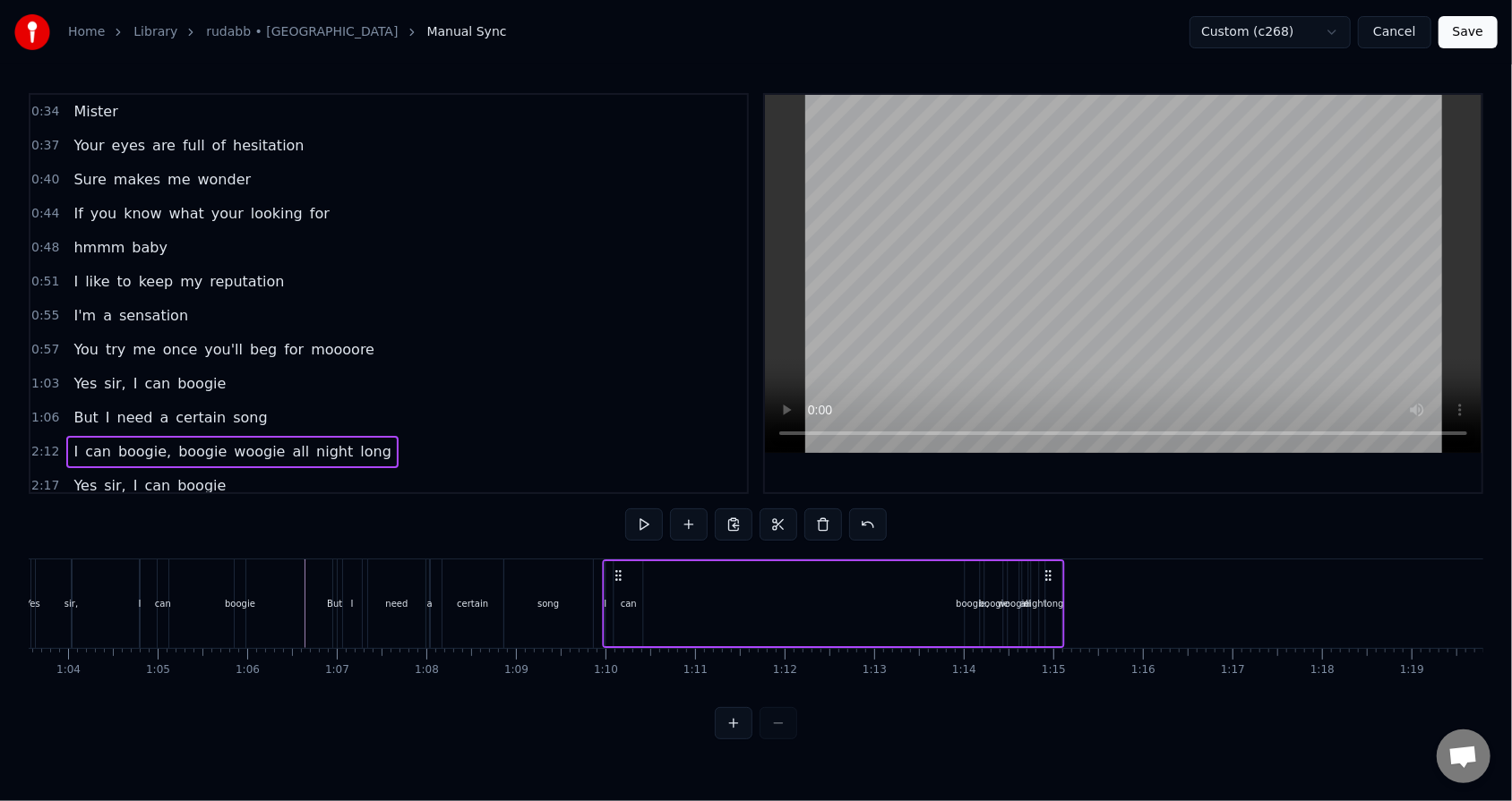
drag, startPoint x: 133, startPoint y: 578, endPoint x: 617, endPoint y: 624, distance: 486.2
click at [617, 511] on div "I can boogie, boogie woogie all night long" at bounding box center [834, 603] width 462 height 89
click at [692, 511] on div "I can boogie, boogie woogie all night long" at bounding box center [834, 603] width 462 height 89
click at [692, 511] on div "boogie," at bounding box center [973, 603] width 33 height 13
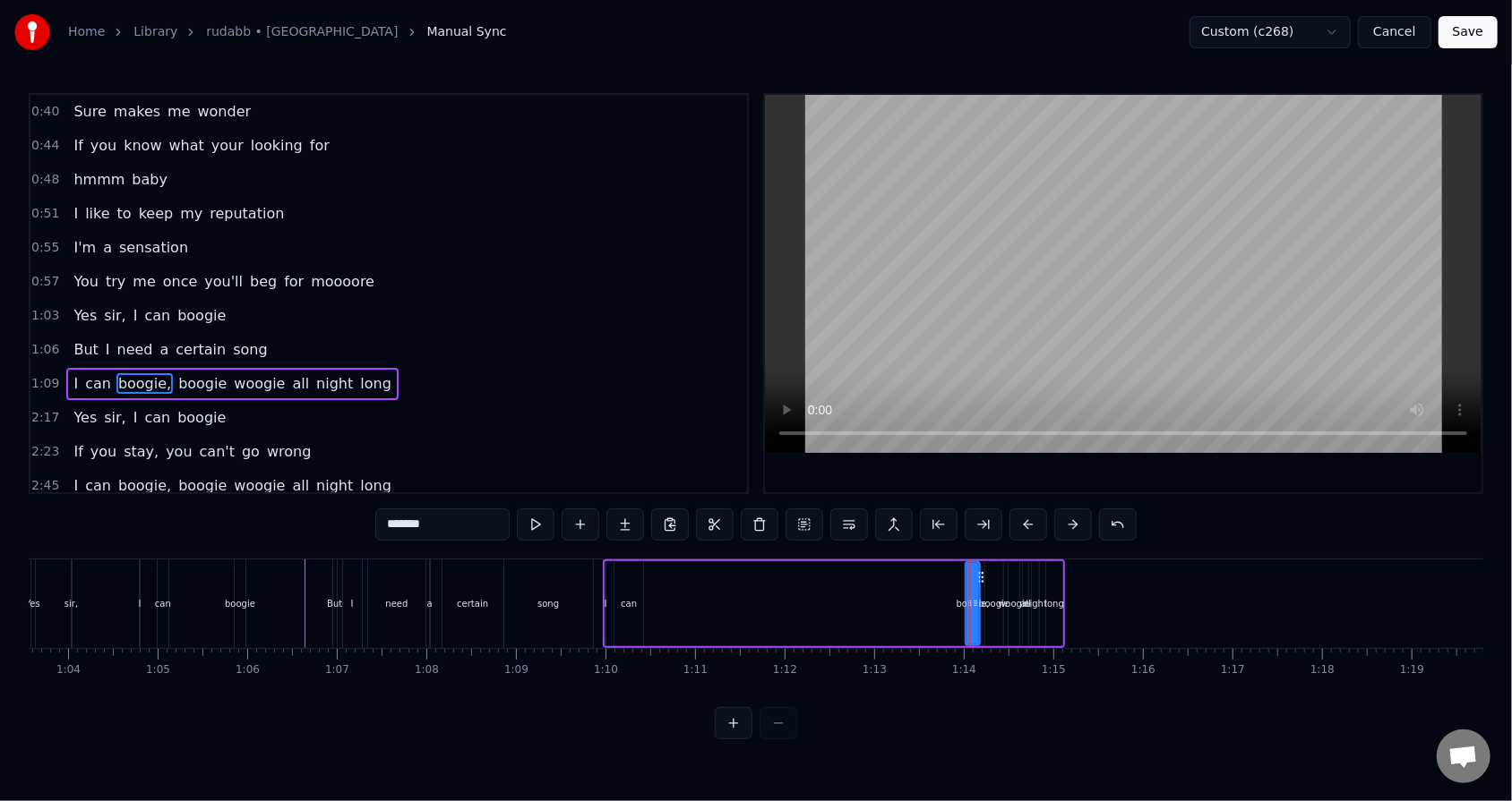
scroll to position [69, 0]
drag, startPoint x: 967, startPoint y: 590, endPoint x: 643, endPoint y: 582, distance: 324.1
click at [643, 511] on div at bounding box center [647, 603] width 7 height 82
drag, startPoint x: 977, startPoint y: 600, endPoint x: 698, endPoint y: 576, distance: 280.0
click at [692, 511] on div at bounding box center [697, 603] width 7 height 82
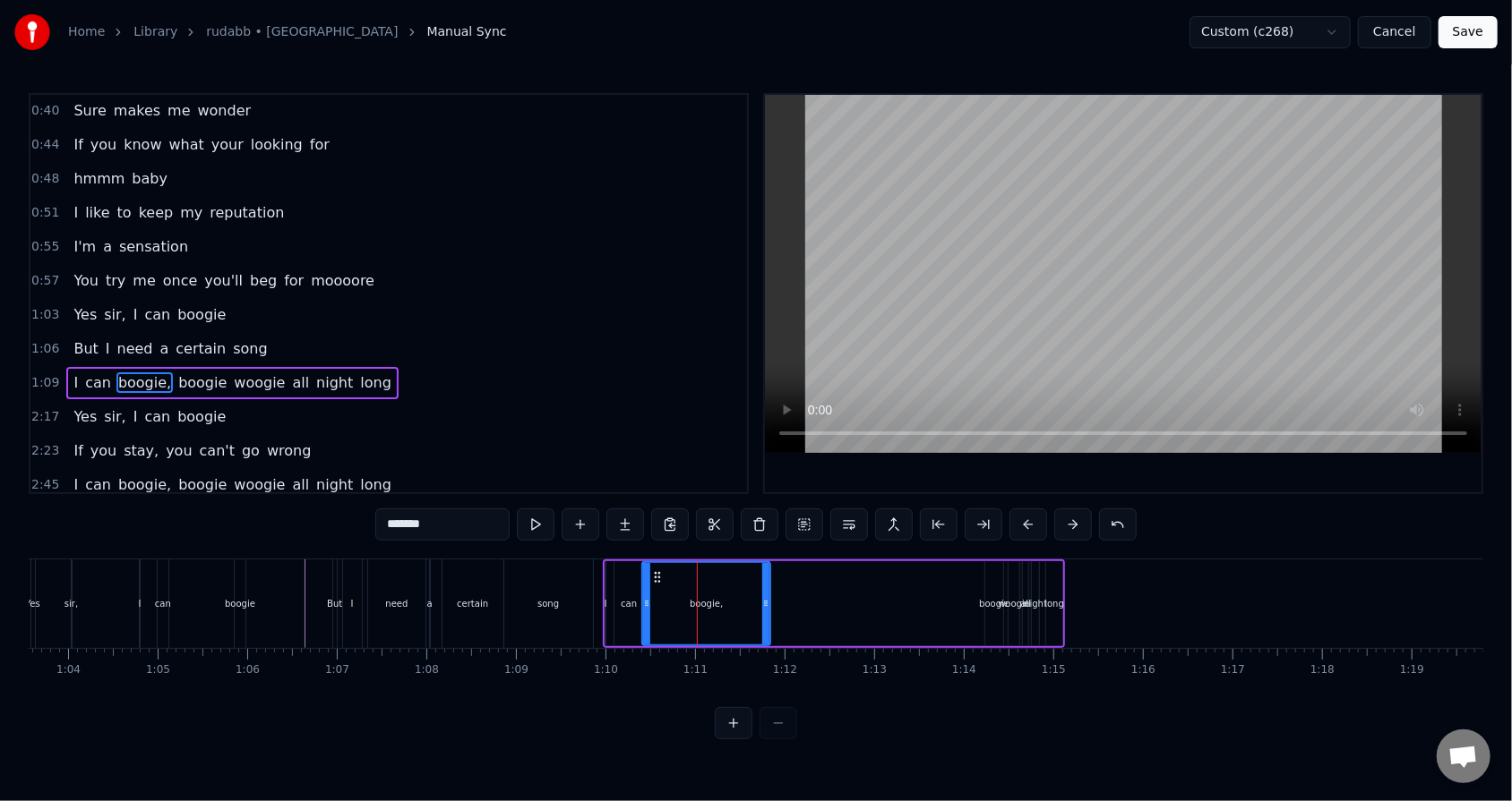
drag, startPoint x: 697, startPoint y: 599, endPoint x: 765, endPoint y: 608, distance: 68.6
click at [692, 511] on icon at bounding box center [765, 603] width 7 height 14
drag, startPoint x: 648, startPoint y: 605, endPoint x: 686, endPoint y: 603, distance: 38.1
click at [686, 511] on icon at bounding box center [685, 603] width 7 height 14
click at [629, 511] on div "can" at bounding box center [629, 603] width 29 height 85
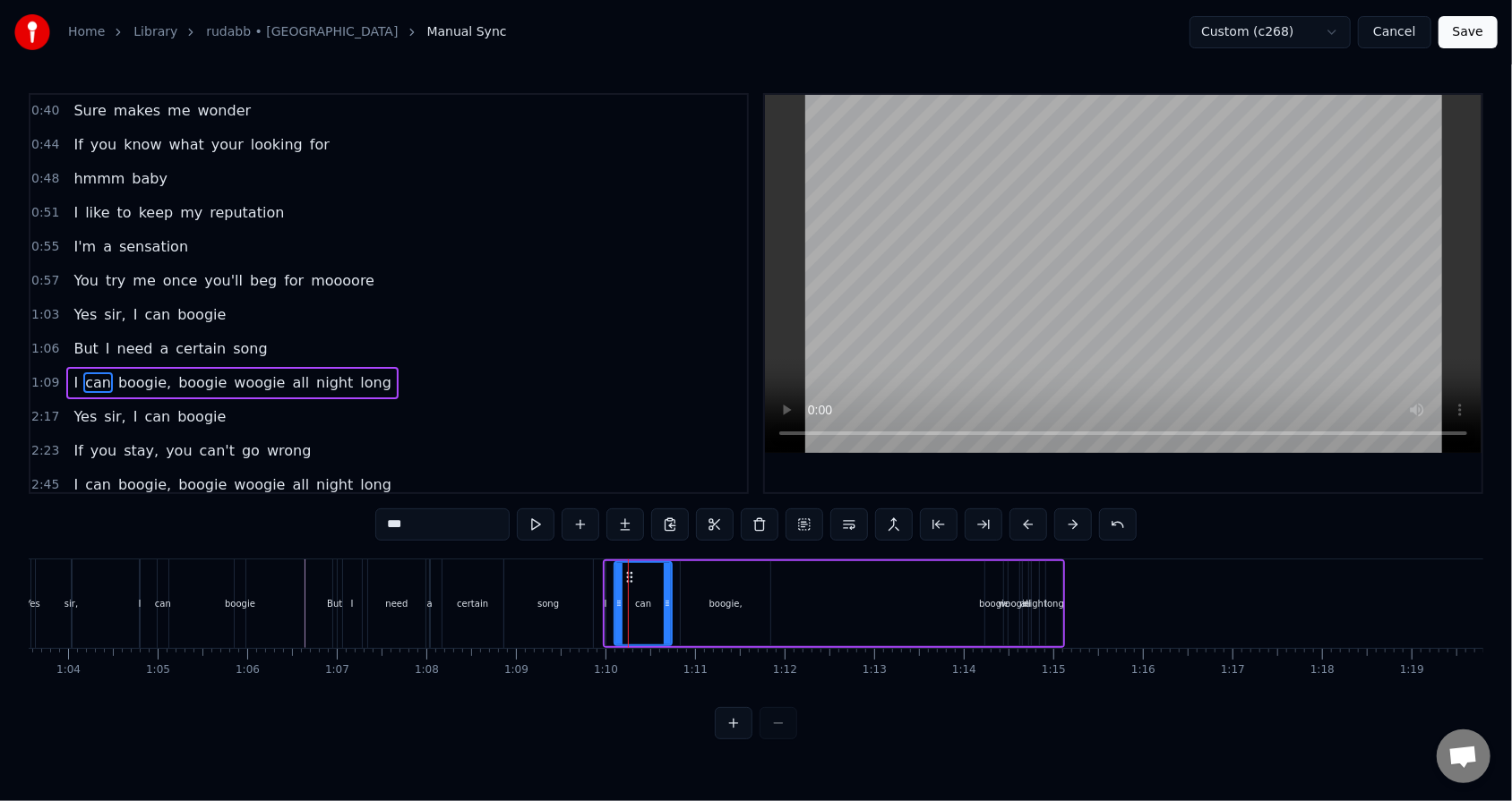
drag, startPoint x: 640, startPoint y: 599, endPoint x: 671, endPoint y: 604, distance: 31.4
click at [671, 511] on icon at bounding box center [668, 603] width 7 height 14
drag, startPoint x: 616, startPoint y: 605, endPoint x: 628, endPoint y: 606, distance: 12.0
click at [628, 511] on icon at bounding box center [631, 603] width 7 height 14
click at [692, 511] on div "boogie" at bounding box center [995, 603] width 31 height 13
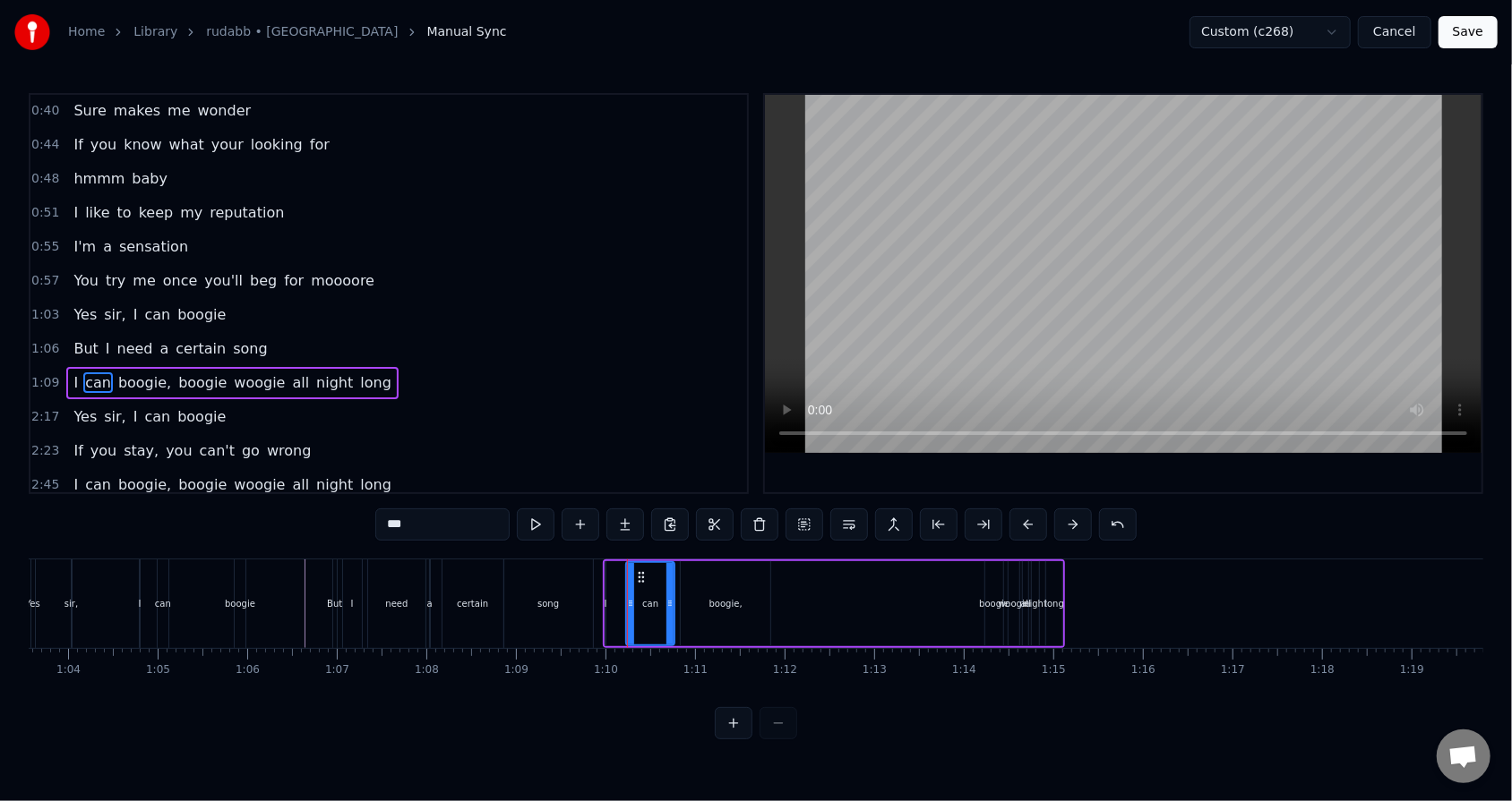
type input "******"
click at [692, 511] on div at bounding box center [987, 603] width 1 height 89
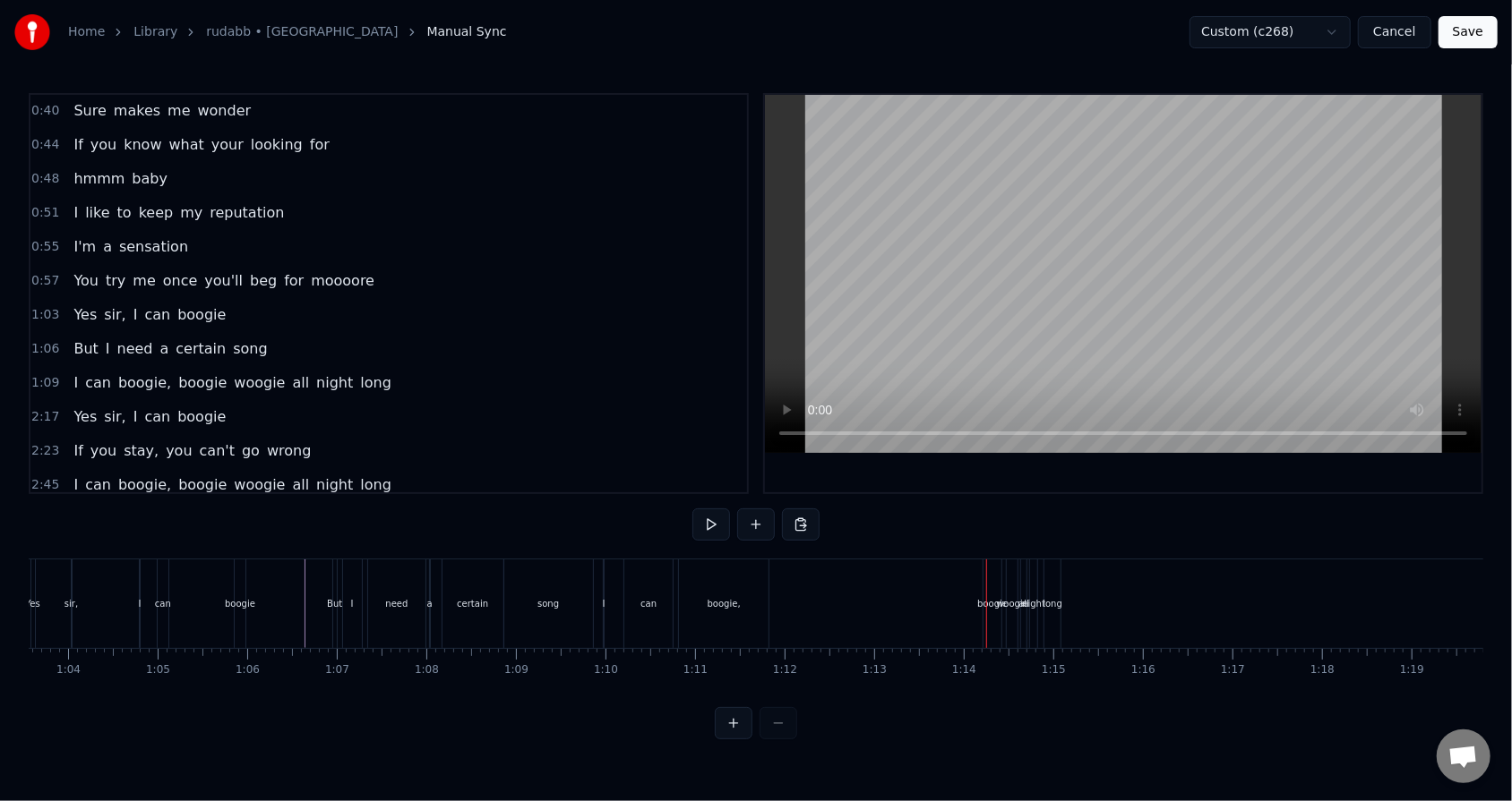
click at [692, 511] on div "boogie" at bounding box center [993, 603] width 31 height 13
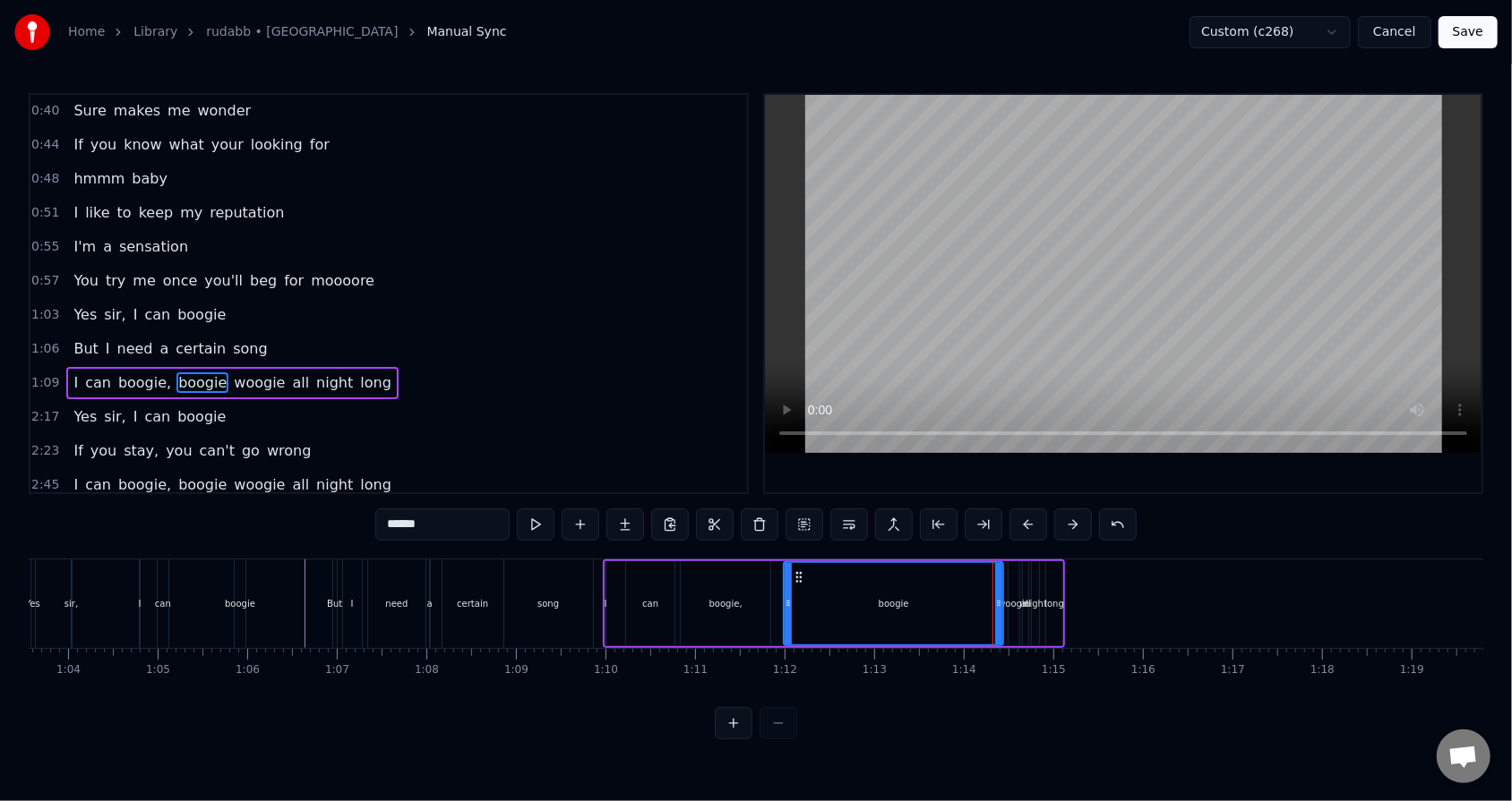
drag, startPoint x: 990, startPoint y: 606, endPoint x: 788, endPoint y: 596, distance: 202.2
click at [692, 511] on icon at bounding box center [788, 603] width 7 height 14
drag, startPoint x: 999, startPoint y: 603, endPoint x: 844, endPoint y: 599, distance: 155.1
click at [692, 511] on icon at bounding box center [844, 603] width 7 height 14
click at [692, 511] on div "woogie" at bounding box center [1013, 603] width 32 height 13
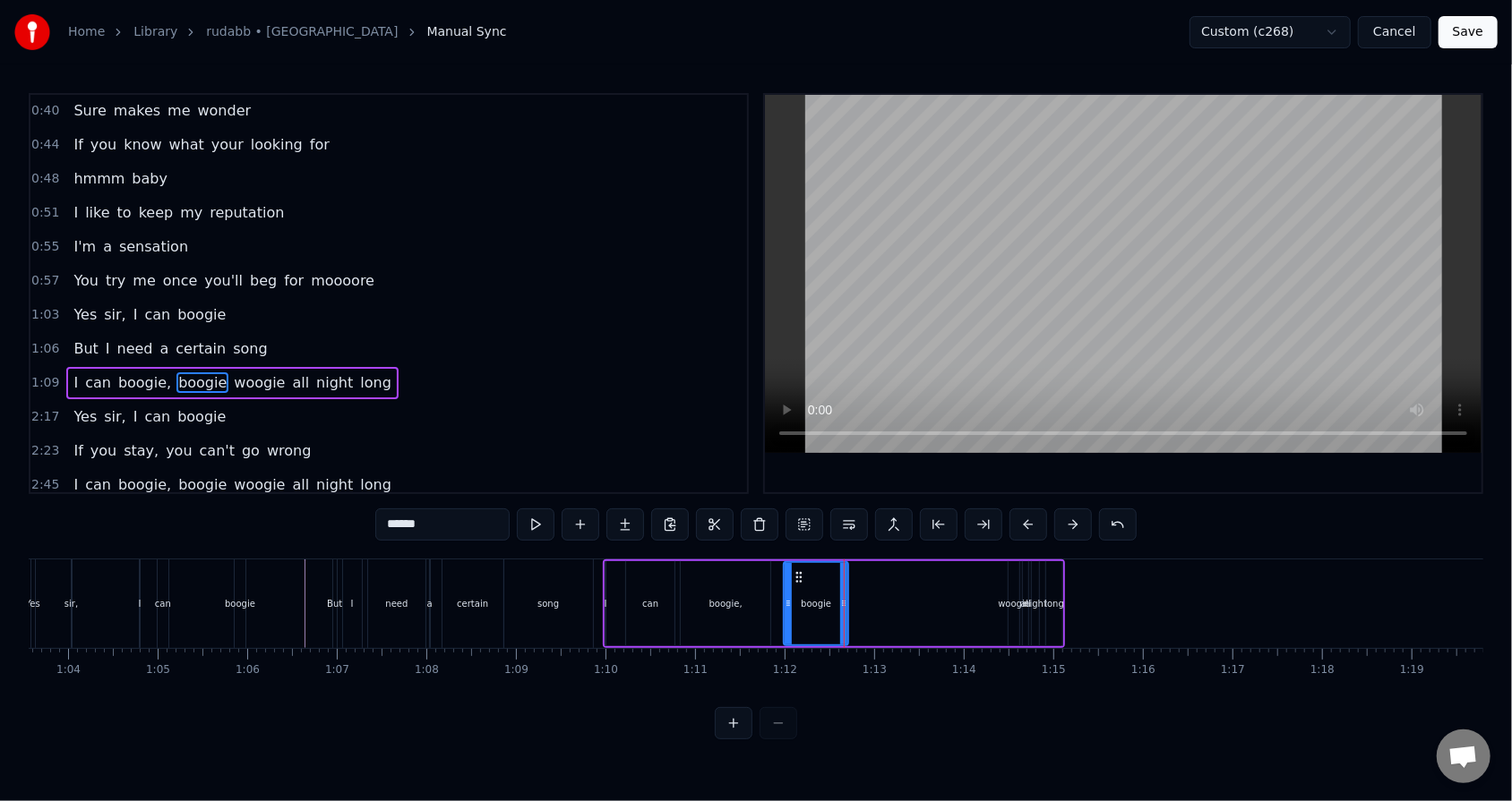
type input "******"
drag, startPoint x: 1009, startPoint y: 603, endPoint x: 892, endPoint y: 600, distance: 117.0
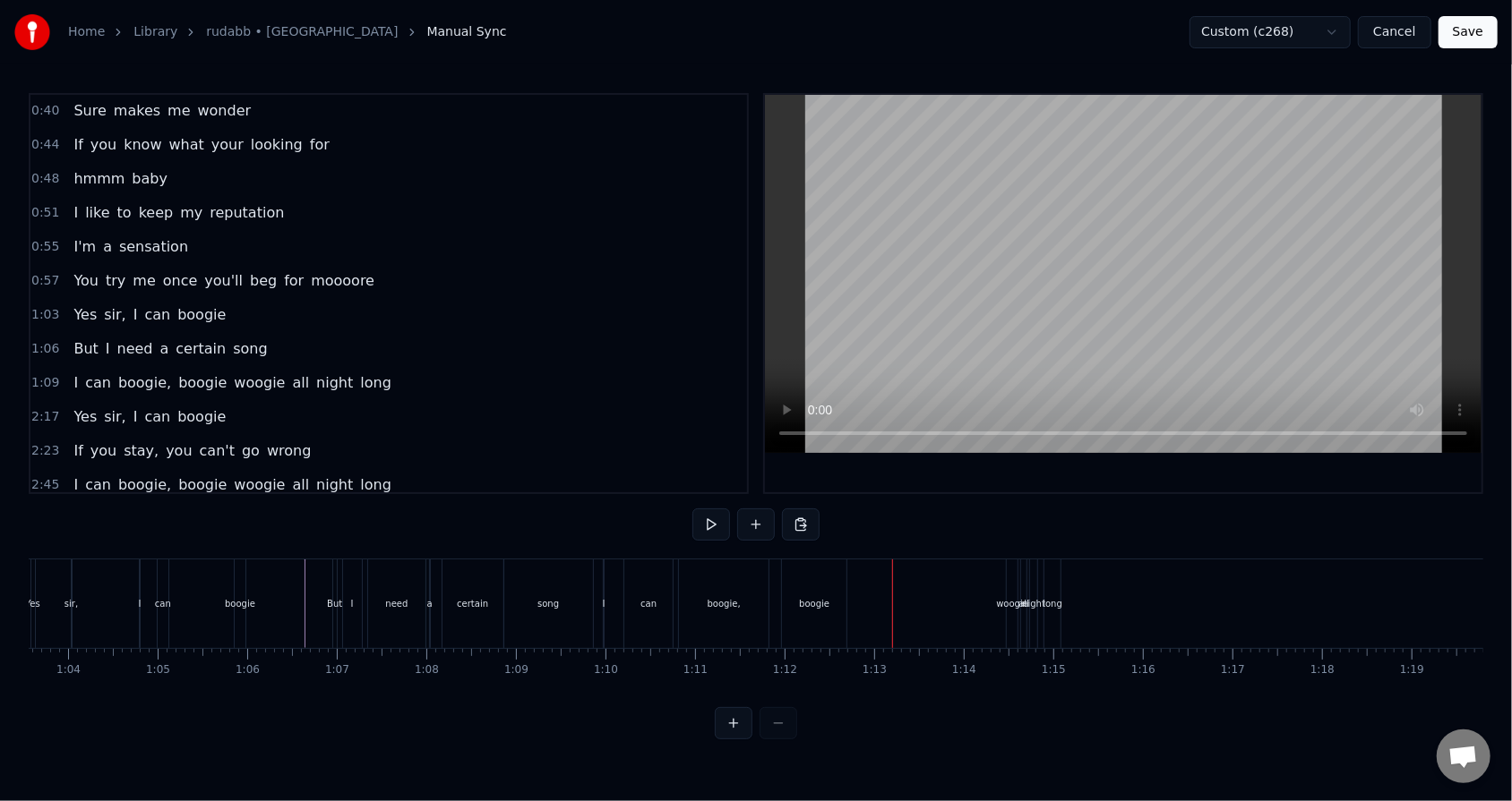
click at [692, 511] on div "woogie" at bounding box center [1012, 603] width 32 height 13
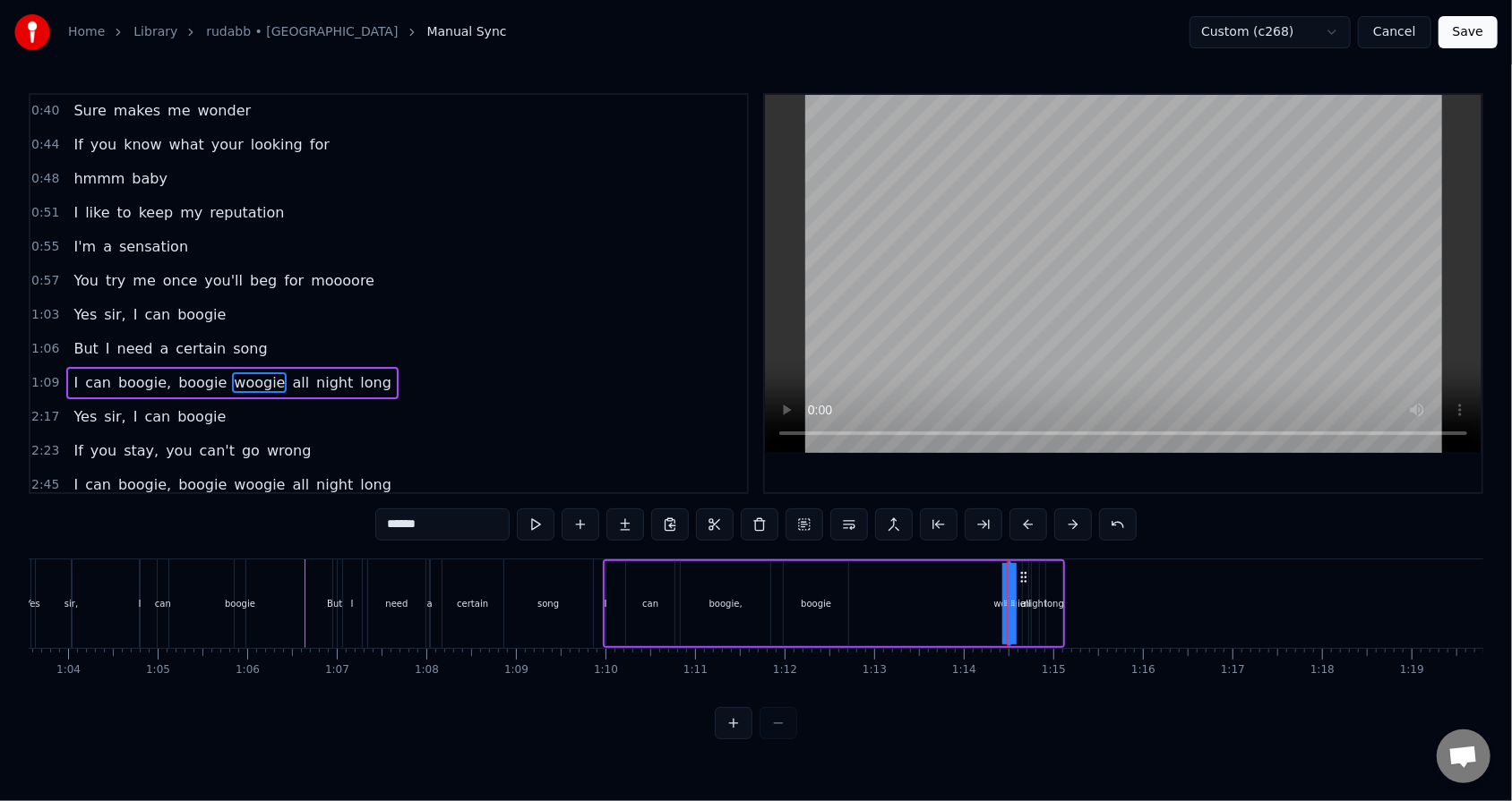
drag, startPoint x: 1015, startPoint y: 600, endPoint x: 872, endPoint y: 593, distance: 143.2
click at [692, 511] on div "I can boogie, boogie woogie all night long" at bounding box center [834, 603] width 462 height 89
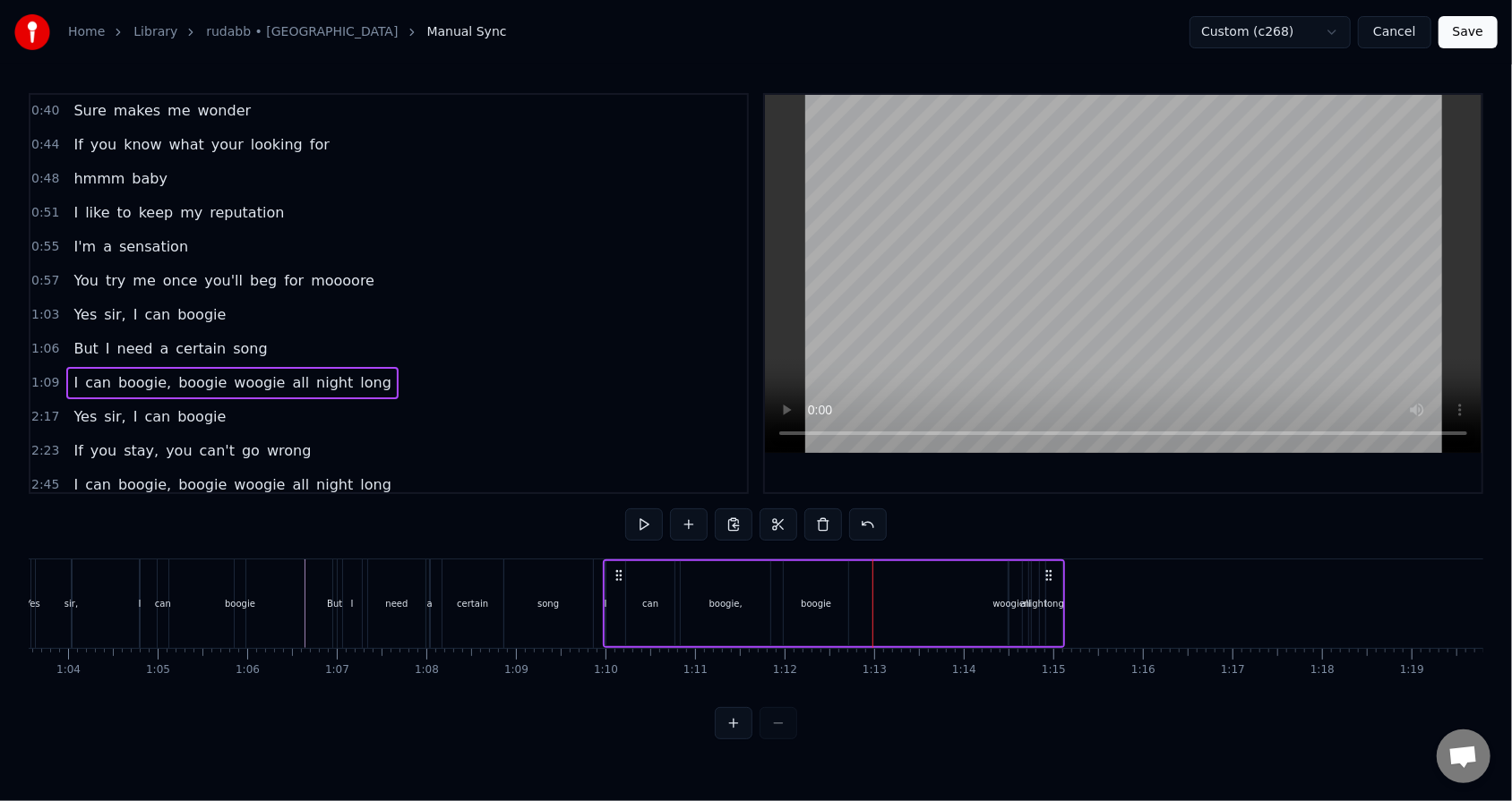
click at [692, 511] on div "woogie" at bounding box center [1008, 603] width 32 height 13
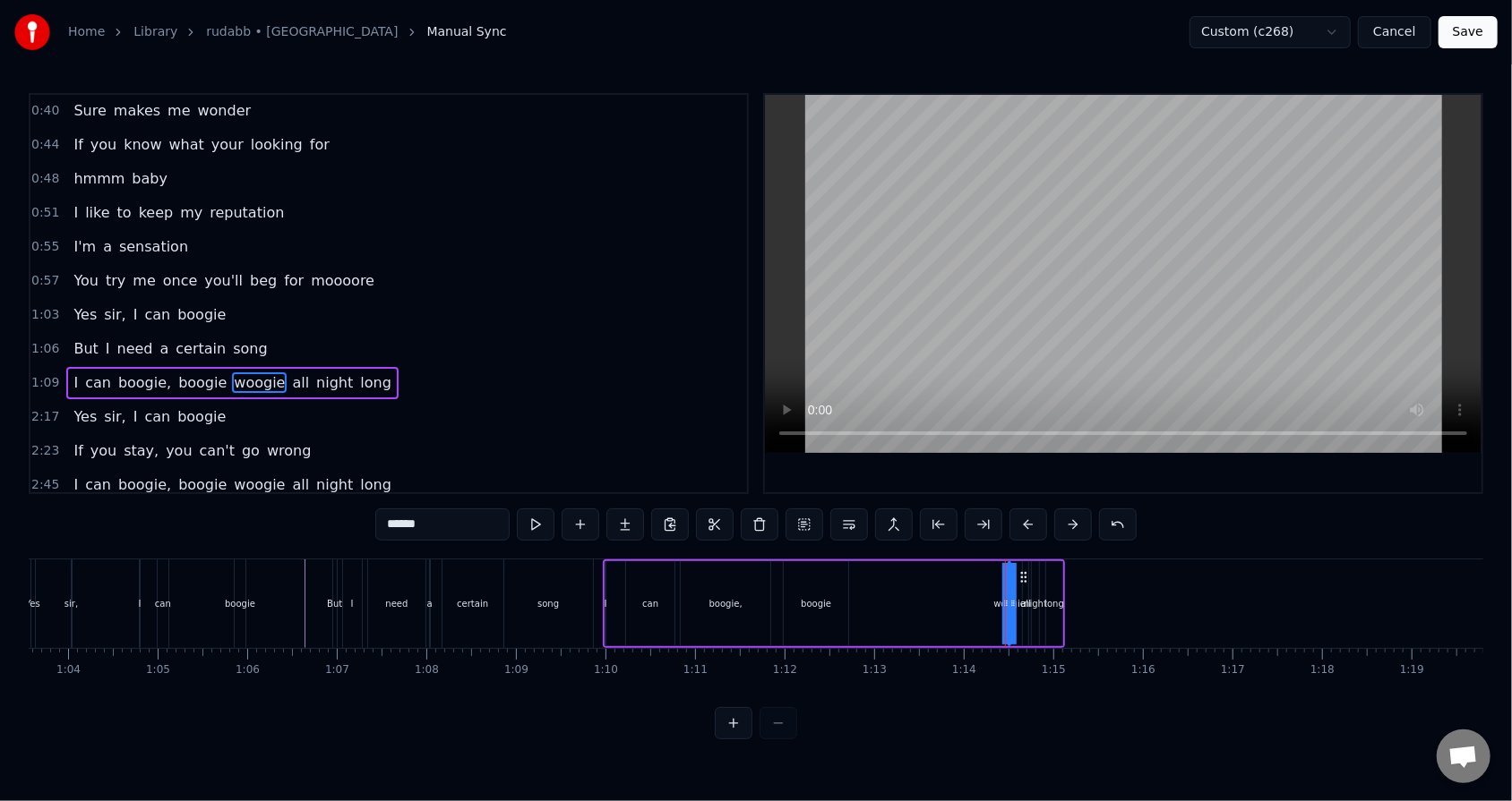
drag, startPoint x: 1003, startPoint y: 604, endPoint x: 985, endPoint y: 603, distance: 18.0
click at [692, 511] on div "I can boogie, boogie woogie all night long" at bounding box center [834, 603] width 462 height 89
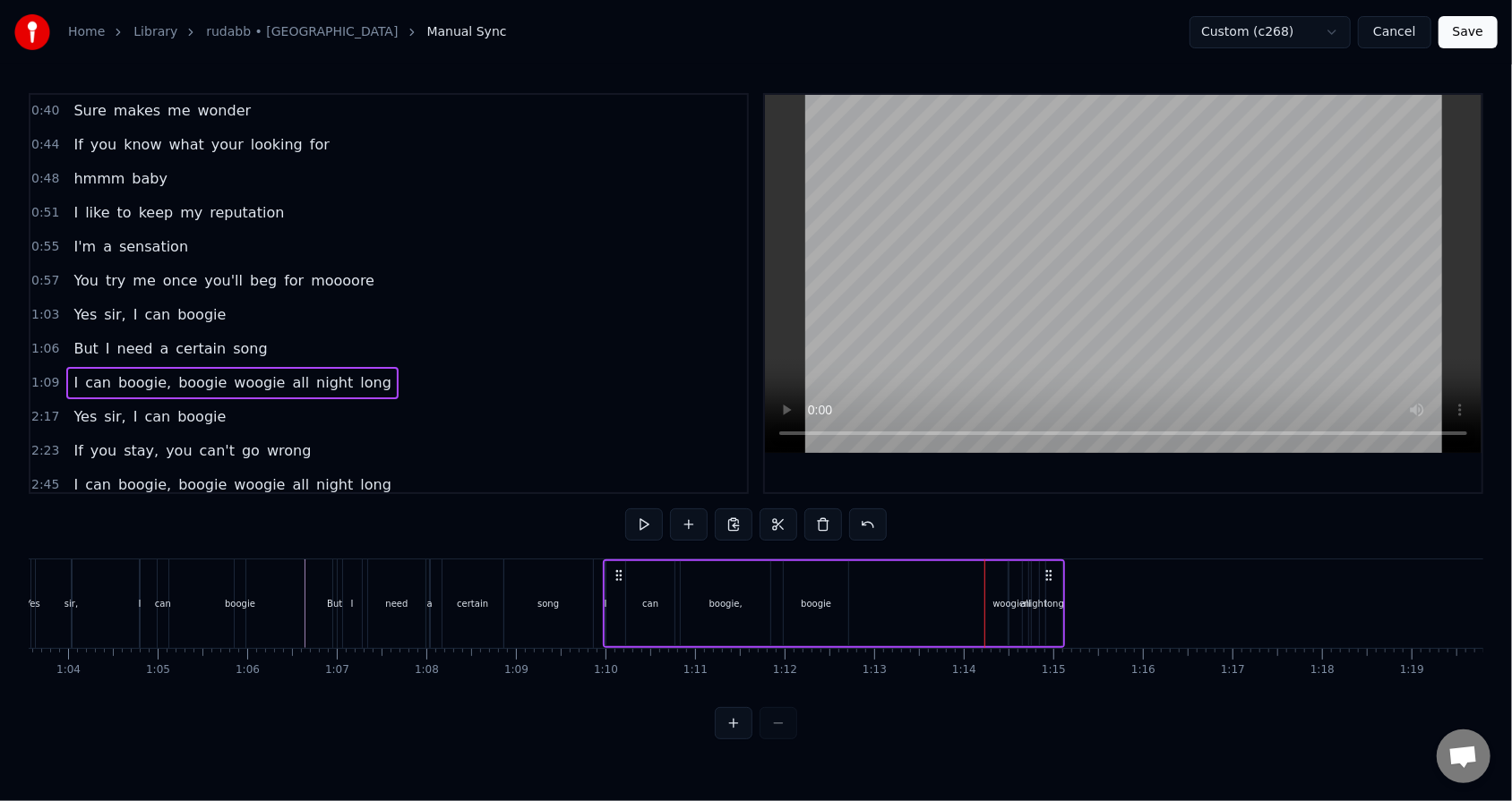
click at [692, 511] on div "woogie" at bounding box center [1008, 603] width 32 height 13
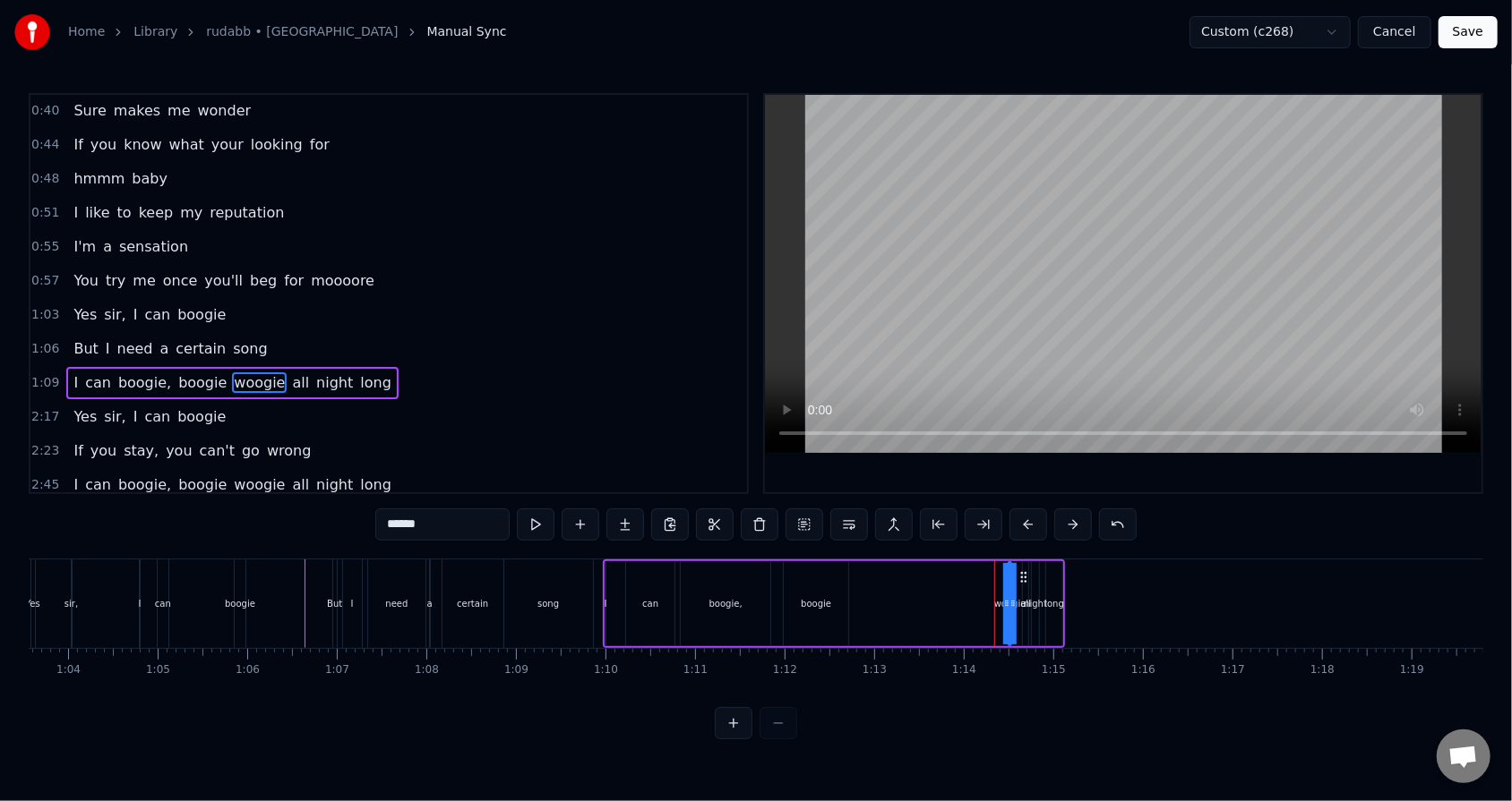
click at [692, 511] on icon at bounding box center [1006, 603] width 7 height 14
click at [692, 511] on icon at bounding box center [1012, 603] width 7 height 14
drag, startPoint x: 1008, startPoint y: 601, endPoint x: 926, endPoint y: 598, distance: 82.1
click at [692, 511] on div "I can boogie, boogie woogie all night long" at bounding box center [834, 603] width 462 height 89
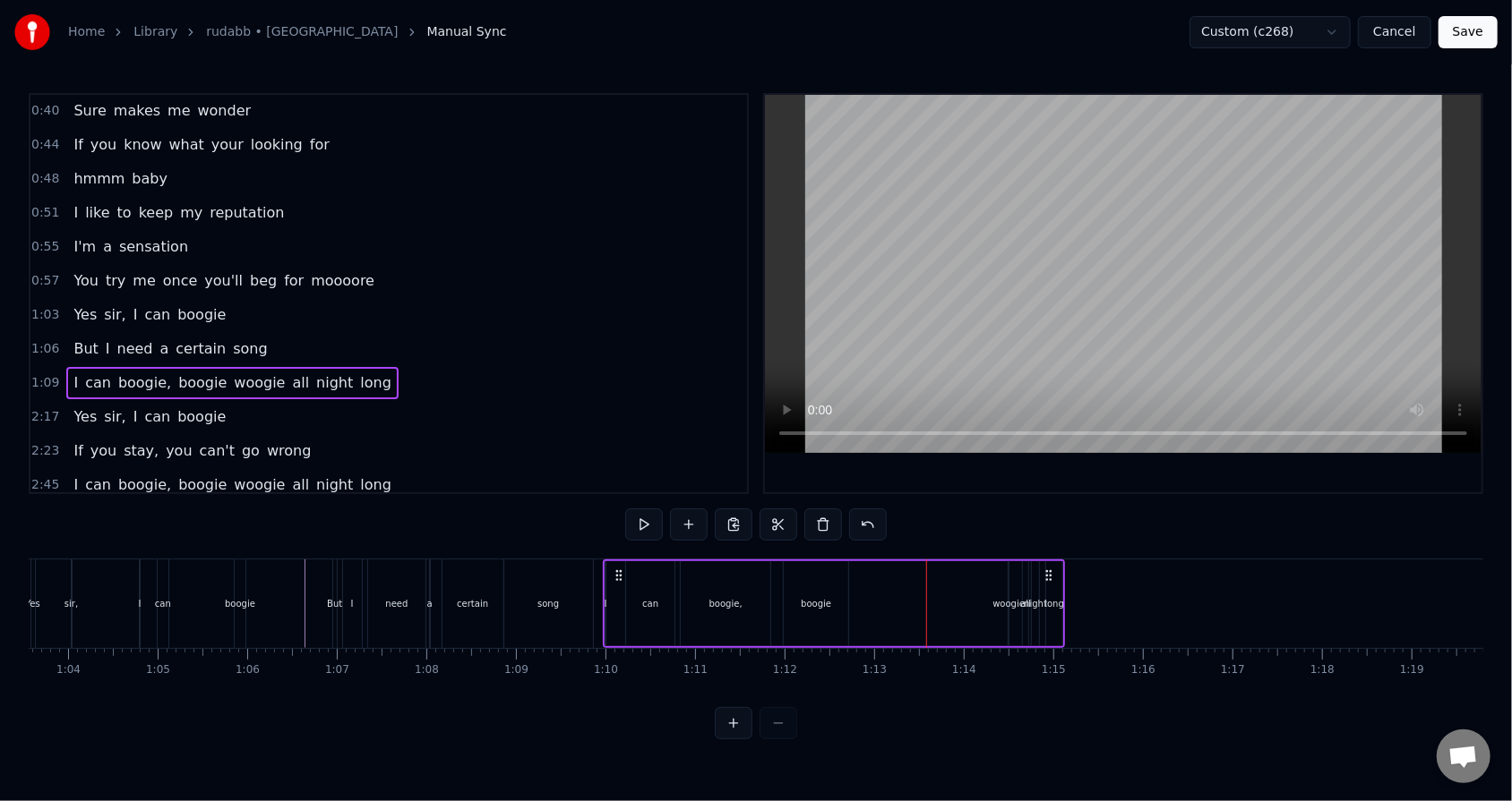
click at [692, 511] on div "woogie" at bounding box center [1008, 603] width 32 height 13
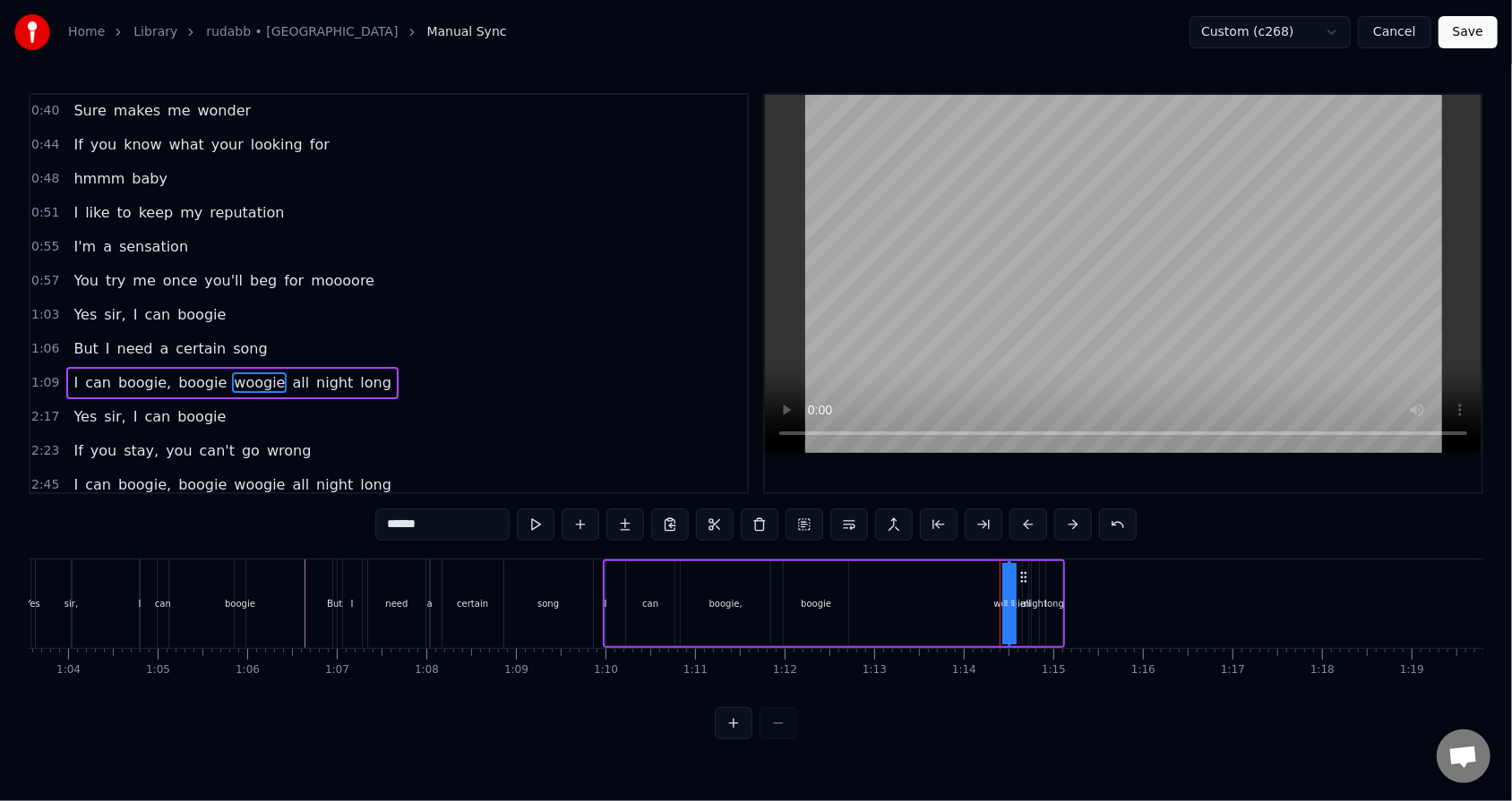
click at [692, 511] on div "woogie" at bounding box center [1009, 603] width 0 height 82
click at [290, 376] on span "all" at bounding box center [300, 383] width 21 height 21
type input "***"
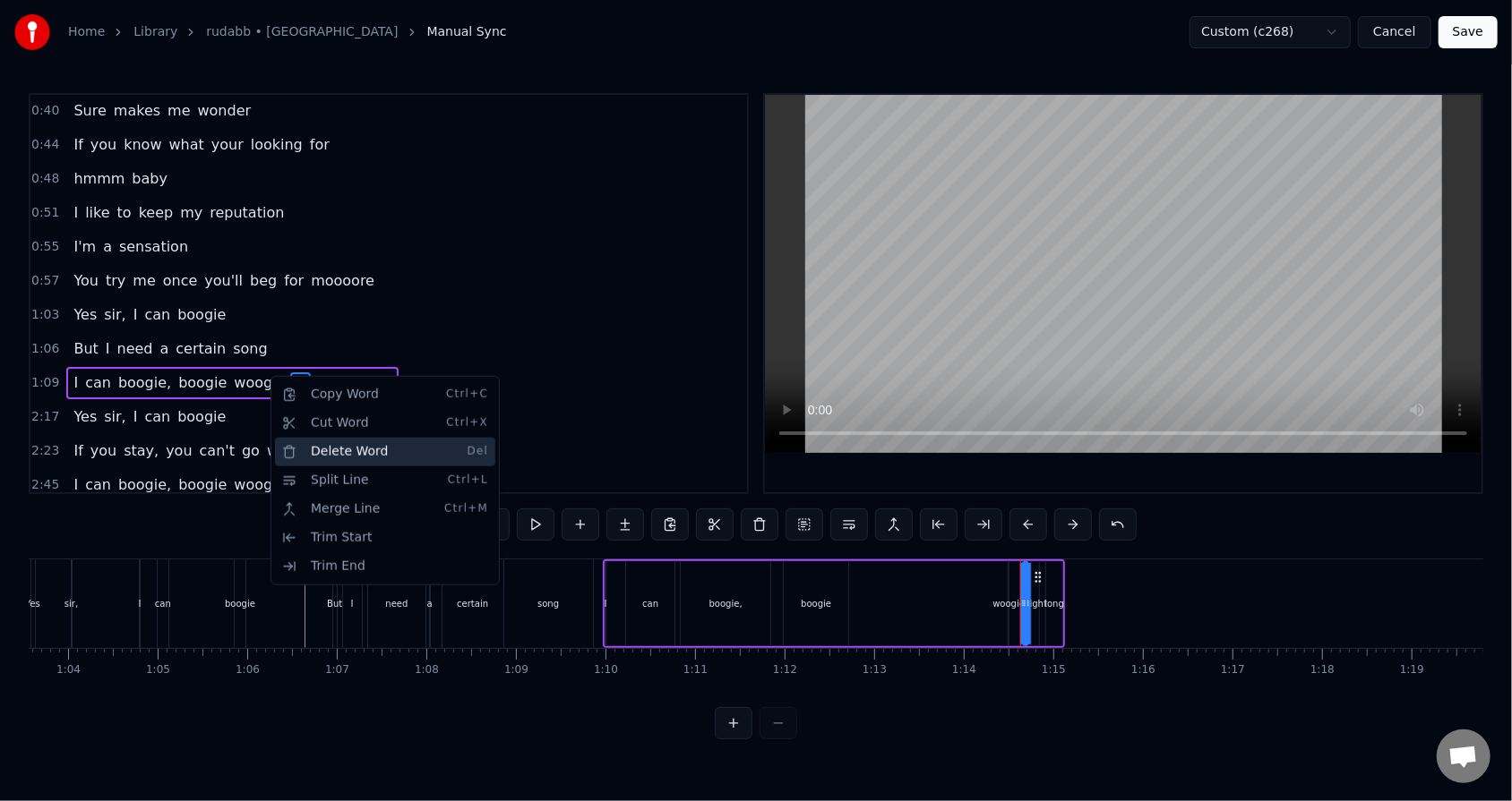
click at [315, 444] on div "Delete Word Del" at bounding box center [385, 452] width 220 height 29
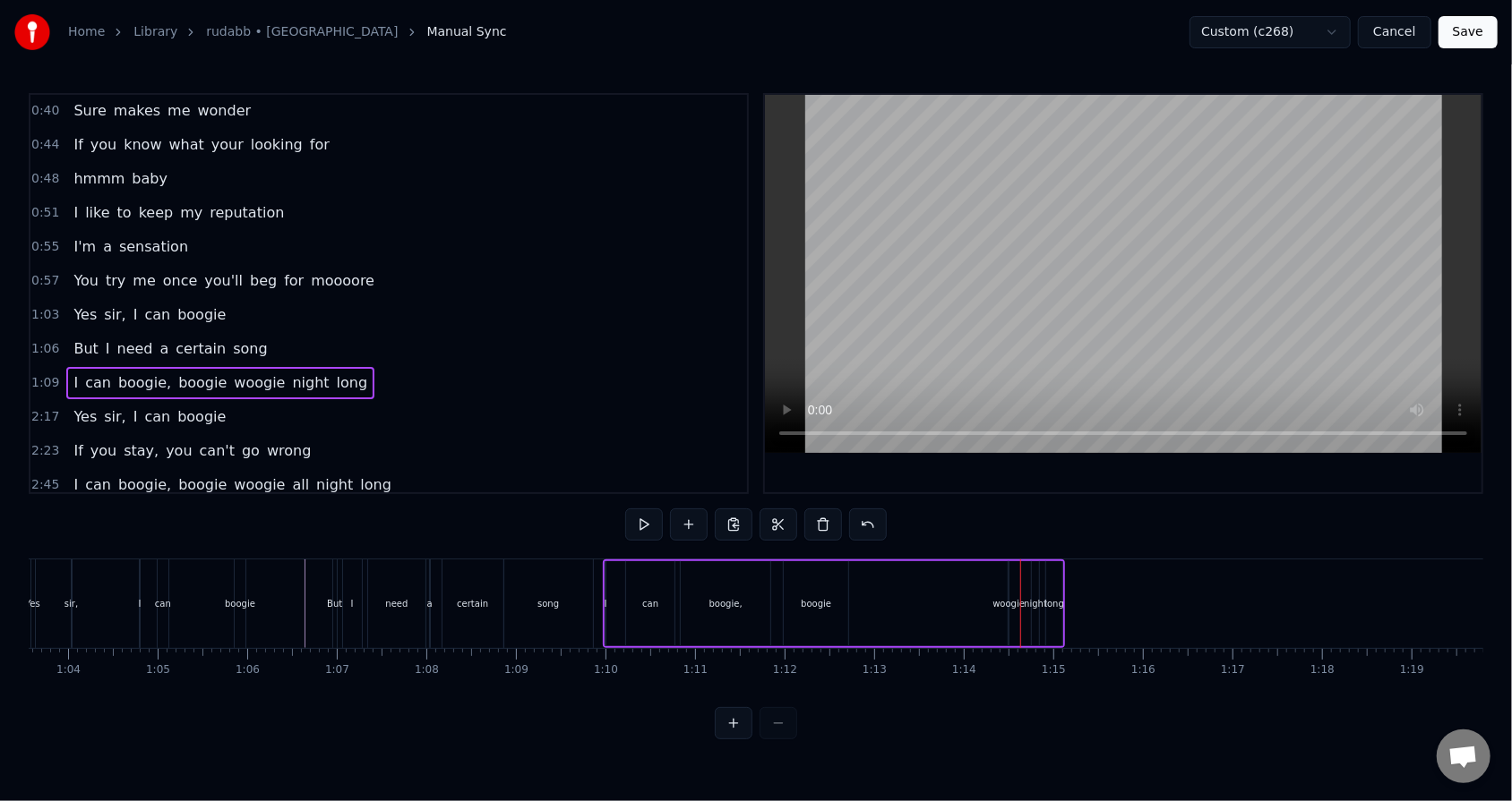
click at [290, 379] on span "night" at bounding box center [310, 383] width 40 height 21
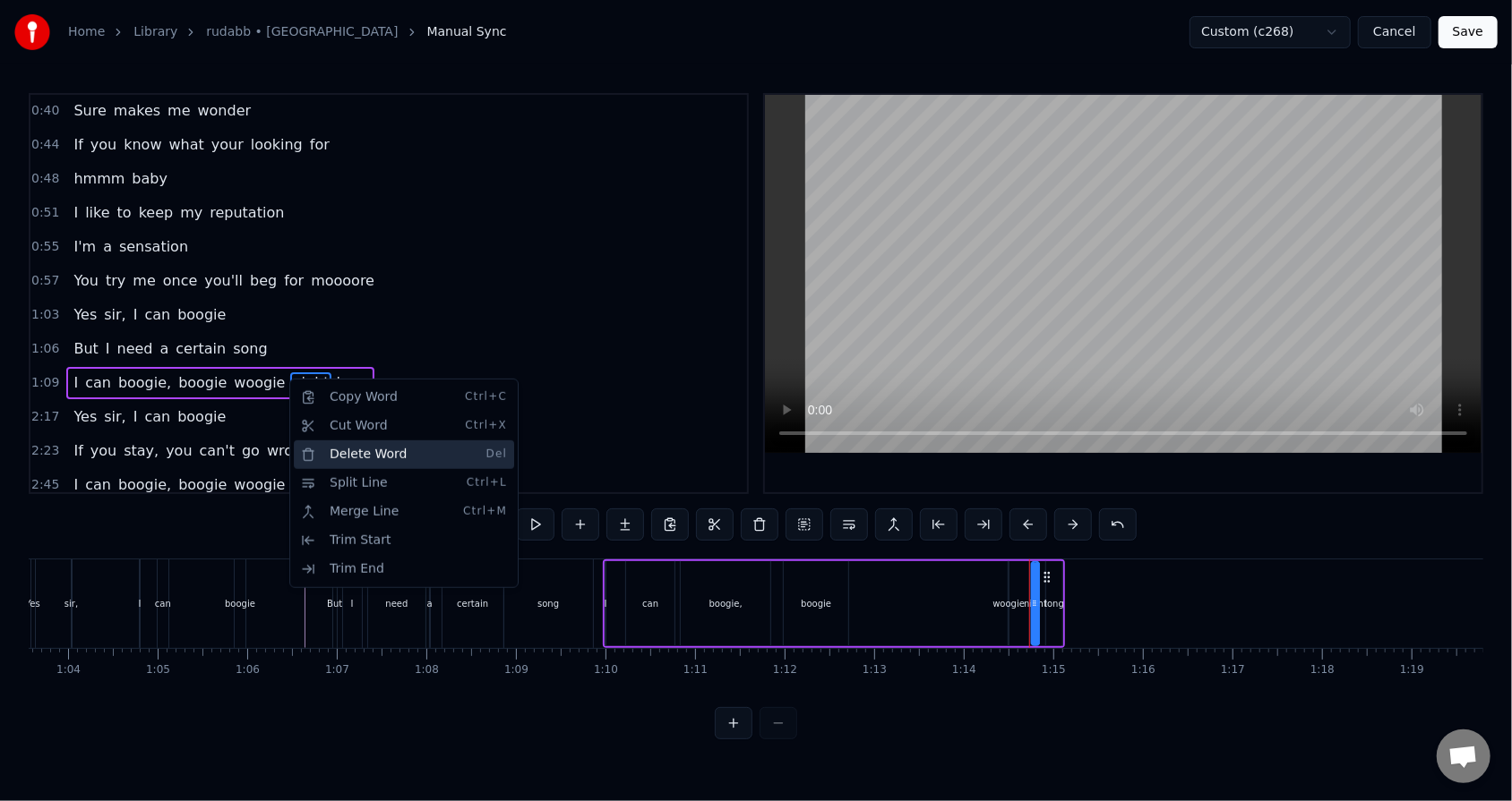
click at [338, 443] on div "Delete Word Del" at bounding box center [403, 454] width 220 height 29
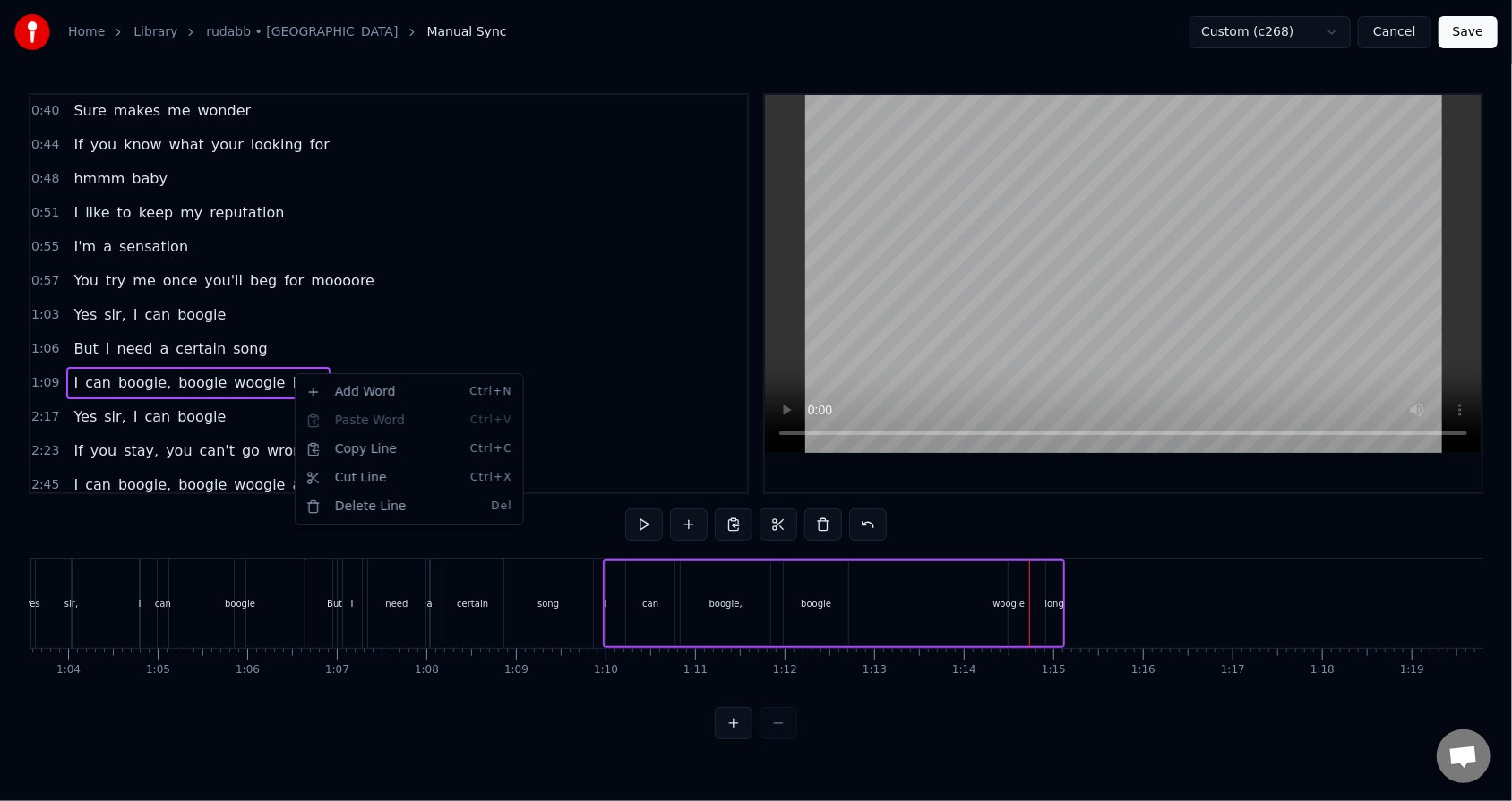
click at [284, 372] on html "Home Library rudabb • RHEZAANJ Manual Sync Custom (c268) Cancel Save 0:34 Miste…" at bounding box center [756, 383] width 1512 height 768
click at [270, 374] on html "Home Library rudabb • RHEZAANJ Manual Sync Custom (c268) Cancel Save 0:34 Miste…" at bounding box center [756, 383] width 1512 height 768
click at [290, 374] on span "long" at bounding box center [307, 383] width 35 height 21
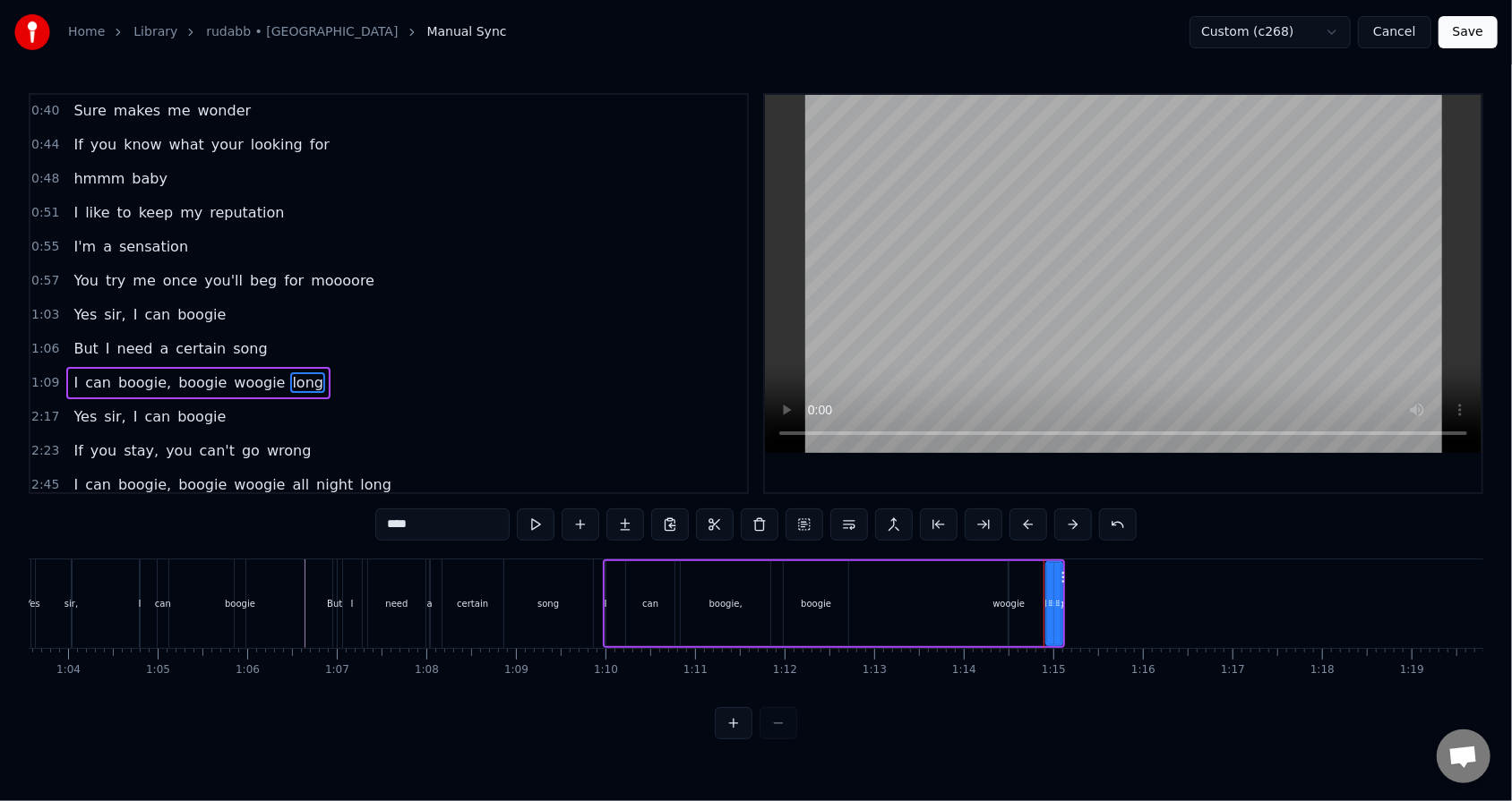
click at [290, 374] on span "long" at bounding box center [307, 383] width 35 height 21
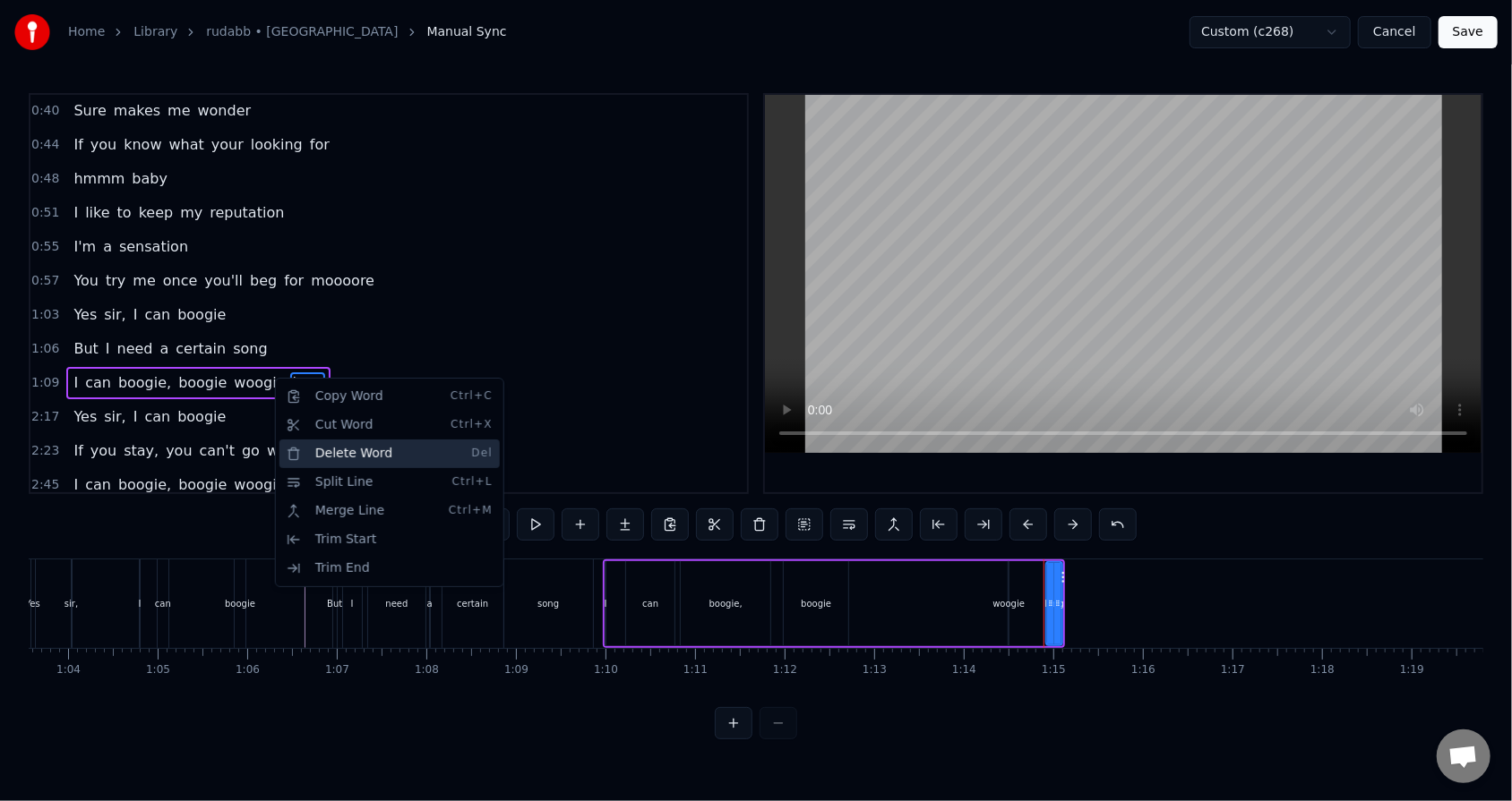
click at [323, 445] on div "Delete Word Del" at bounding box center [389, 453] width 220 height 29
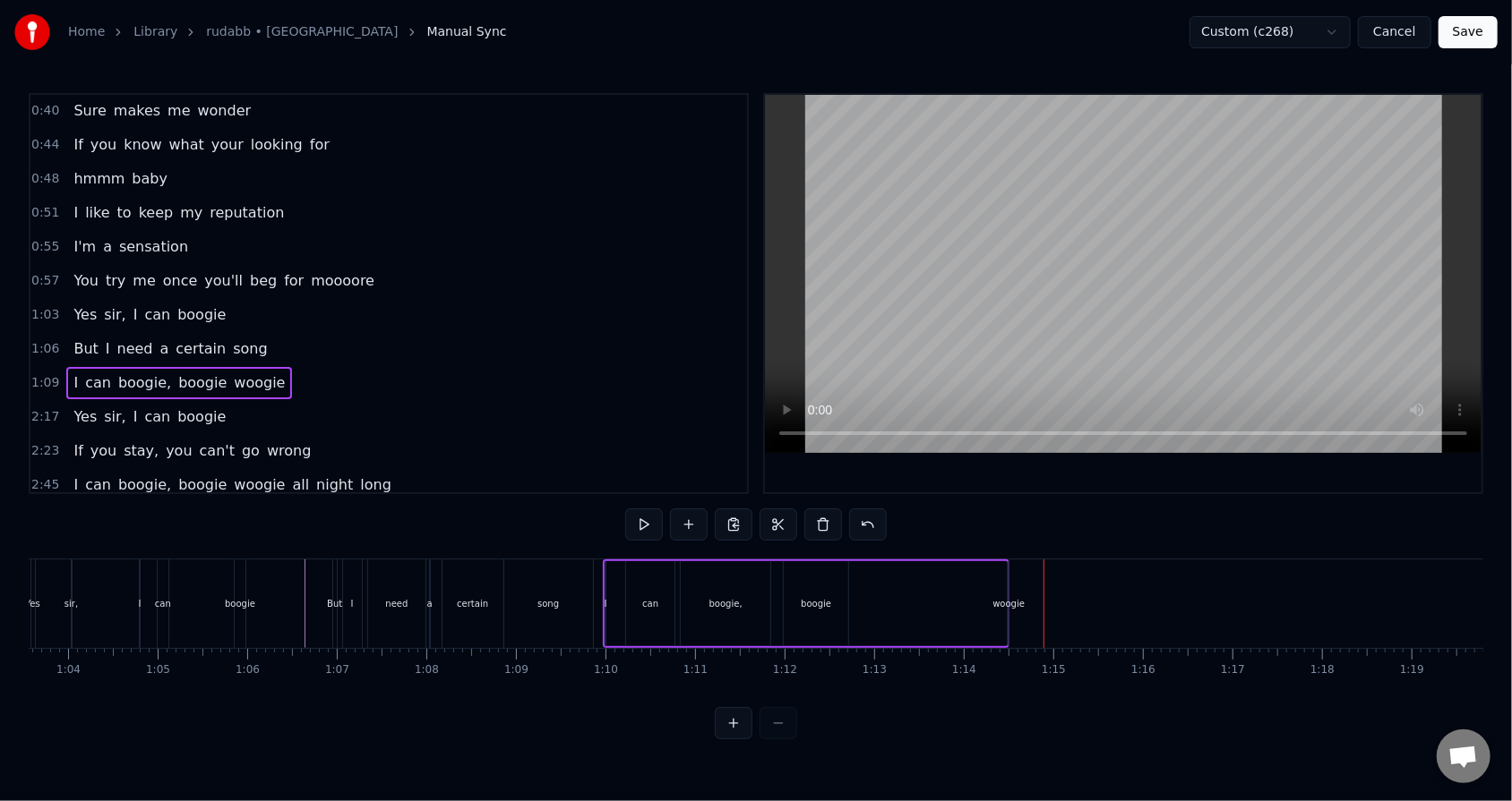
click at [692, 511] on div "I can boogie, boogie woogie" at bounding box center [806, 603] width 407 height 89
click at [692, 511] on div "woogie" at bounding box center [1008, 603] width 32 height 13
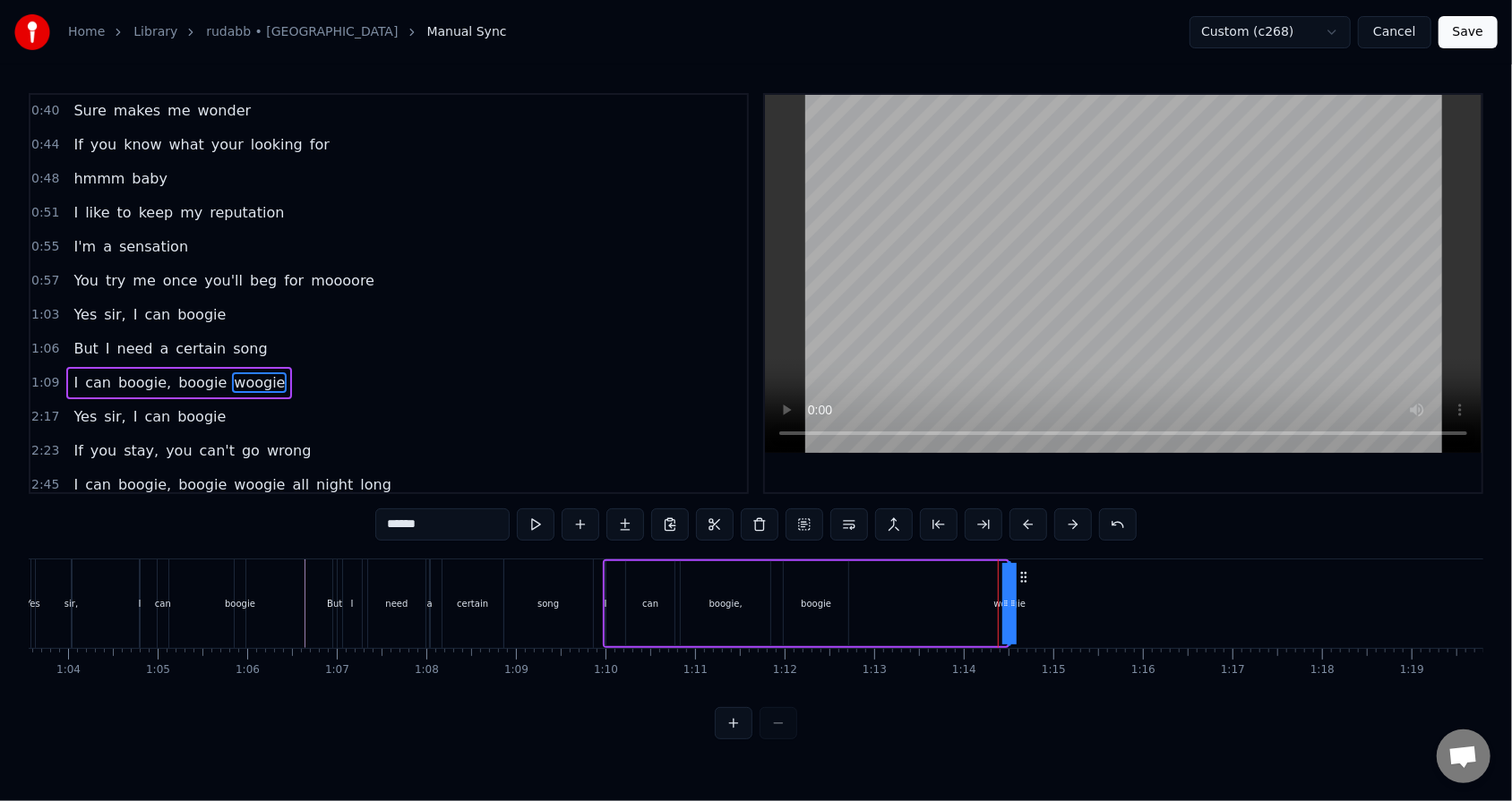
drag, startPoint x: 1006, startPoint y: 602, endPoint x: 924, endPoint y: 591, distance: 82.7
click at [692, 511] on div "I can boogie, boogie woogie" at bounding box center [806, 603] width 407 height 89
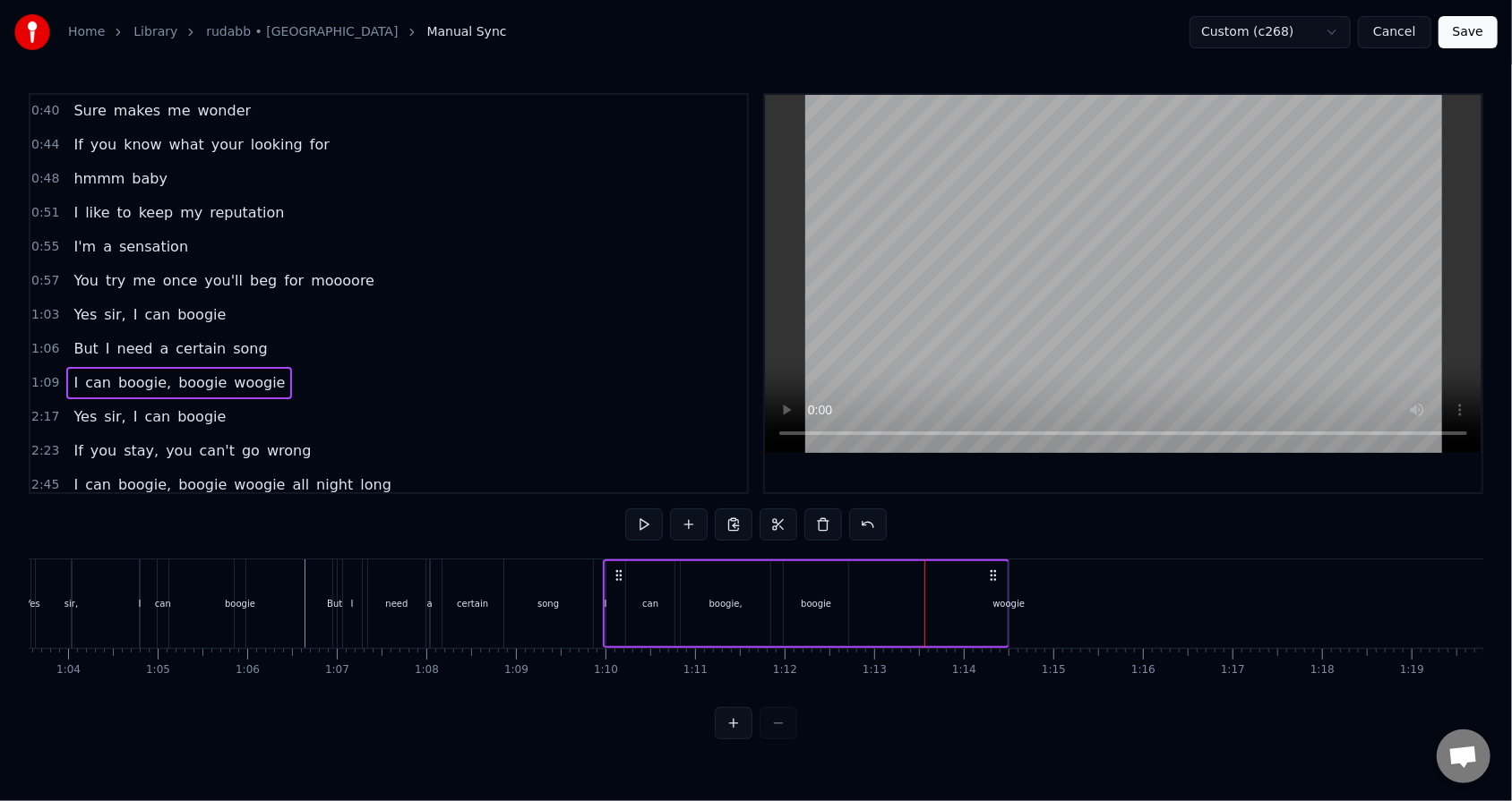
click at [692, 511] on div "woogie" at bounding box center [1008, 603] width 32 height 13
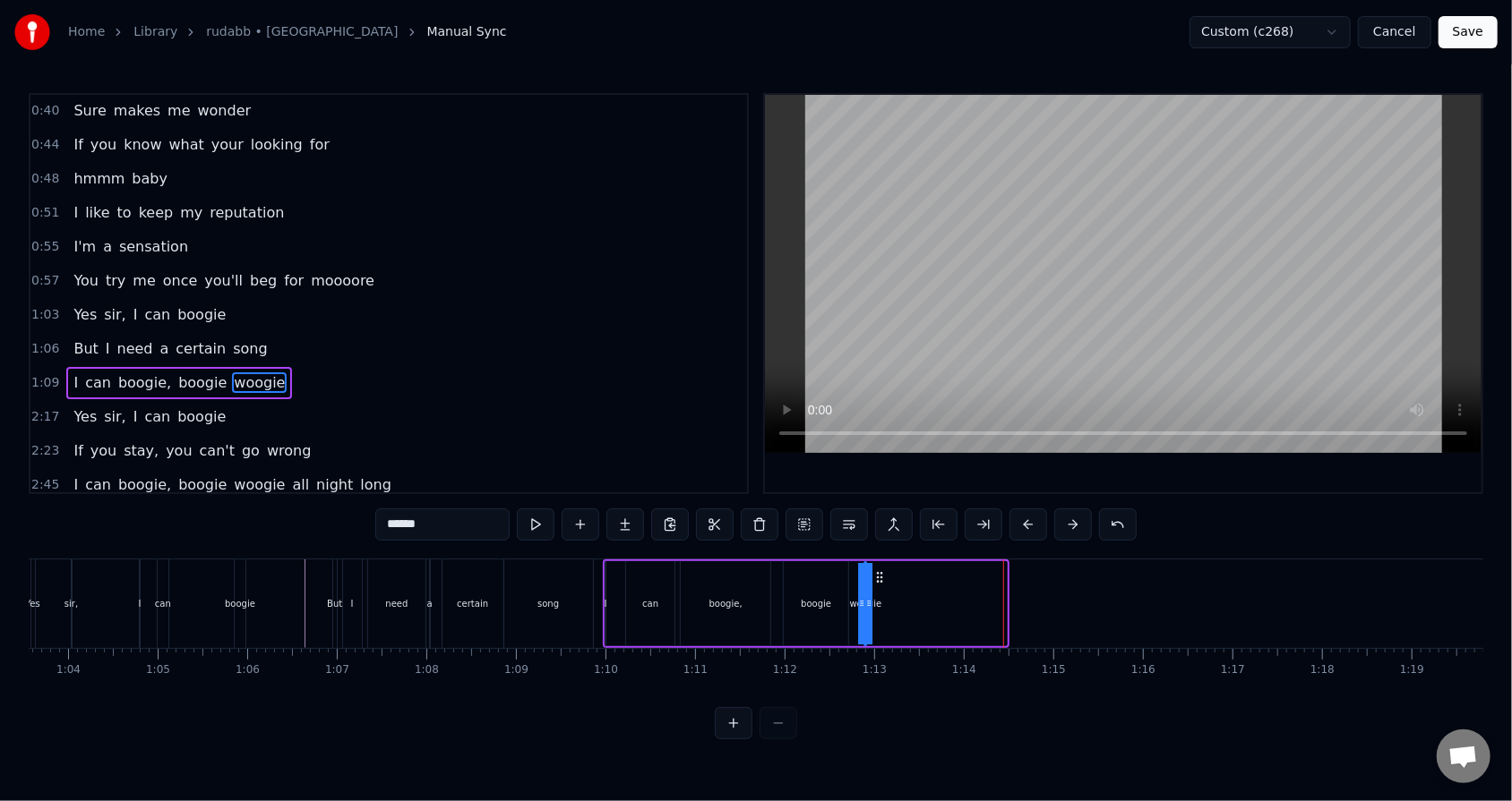
drag, startPoint x: 1022, startPoint y: 577, endPoint x: 879, endPoint y: 573, distance: 143.1
click at [692, 511] on icon at bounding box center [880, 577] width 14 height 14
drag, startPoint x: 869, startPoint y: 574, endPoint x: 884, endPoint y: 571, distance: 15.3
click at [692, 511] on div "woogie" at bounding box center [866, 603] width 0 height 82
click at [692, 511] on circle at bounding box center [878, 572] width 1 height 1
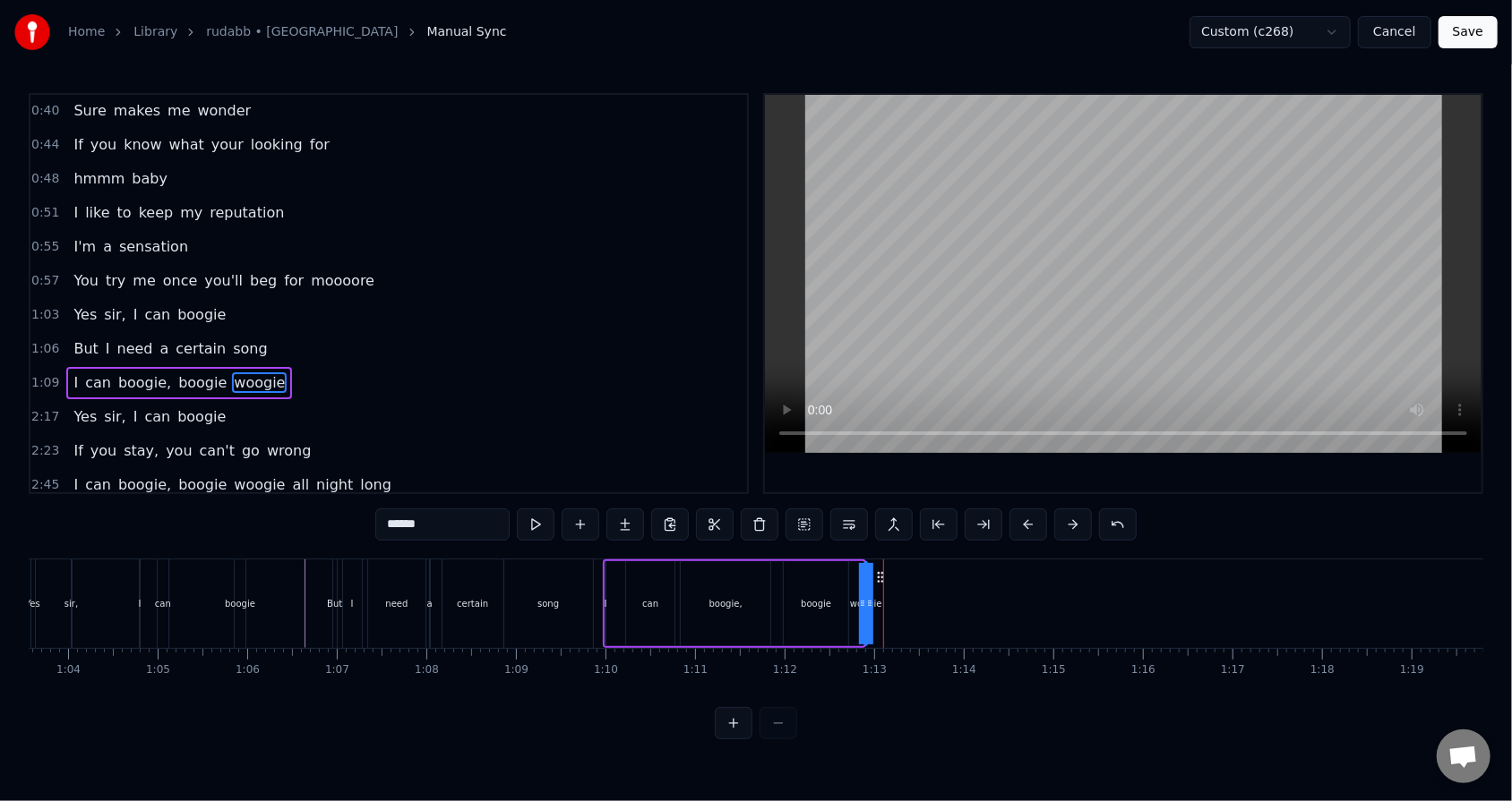
click at [692, 511] on div at bounding box center [870, 603] width 7 height 82
drag, startPoint x: 860, startPoint y: 594, endPoint x: 846, endPoint y: 591, distance: 14.3
click at [692, 511] on div "I can boogie, boogie woogie" at bounding box center [734, 603] width 263 height 89
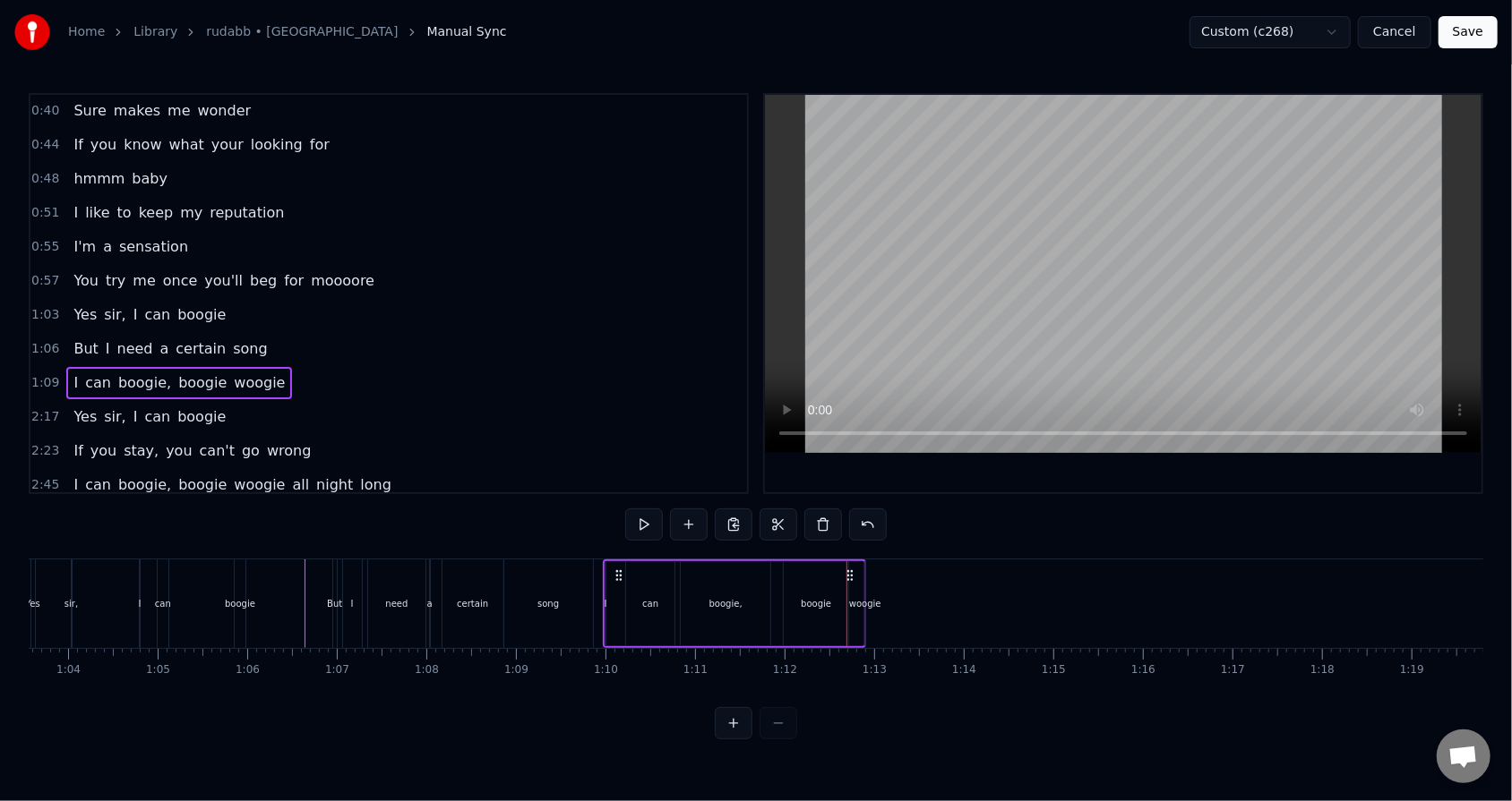
click at [692, 511] on div "boogie" at bounding box center [816, 603] width 65 height 85
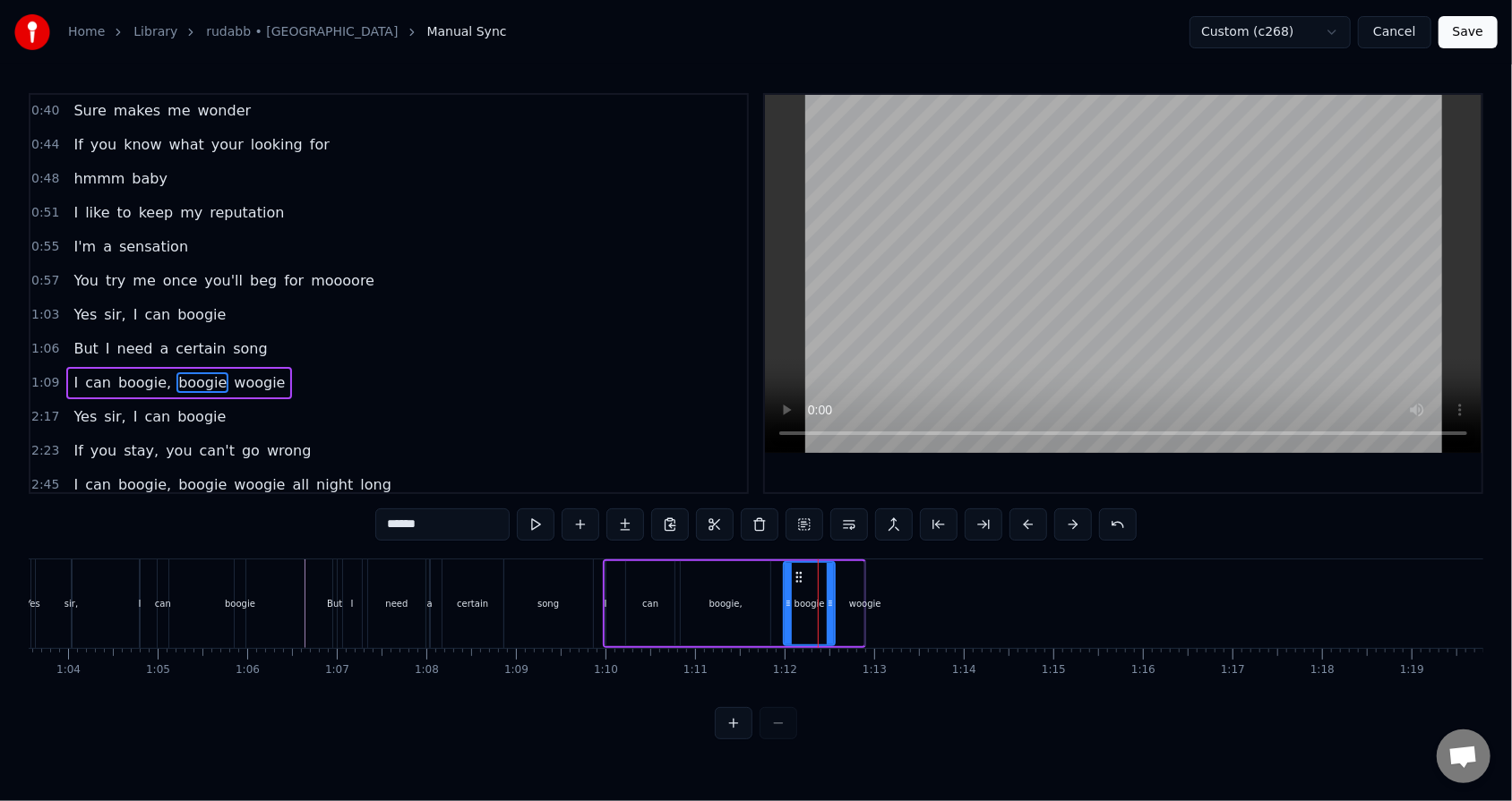
drag, startPoint x: 842, startPoint y: 602, endPoint x: 828, endPoint y: 603, distance: 14.0
click at [692, 511] on icon at bounding box center [830, 603] width 7 height 14
click at [692, 511] on div "woogie" at bounding box center [865, 603] width 32 height 13
type input "******"
drag, startPoint x: 865, startPoint y: 576, endPoint x: 853, endPoint y: 574, distance: 12.2
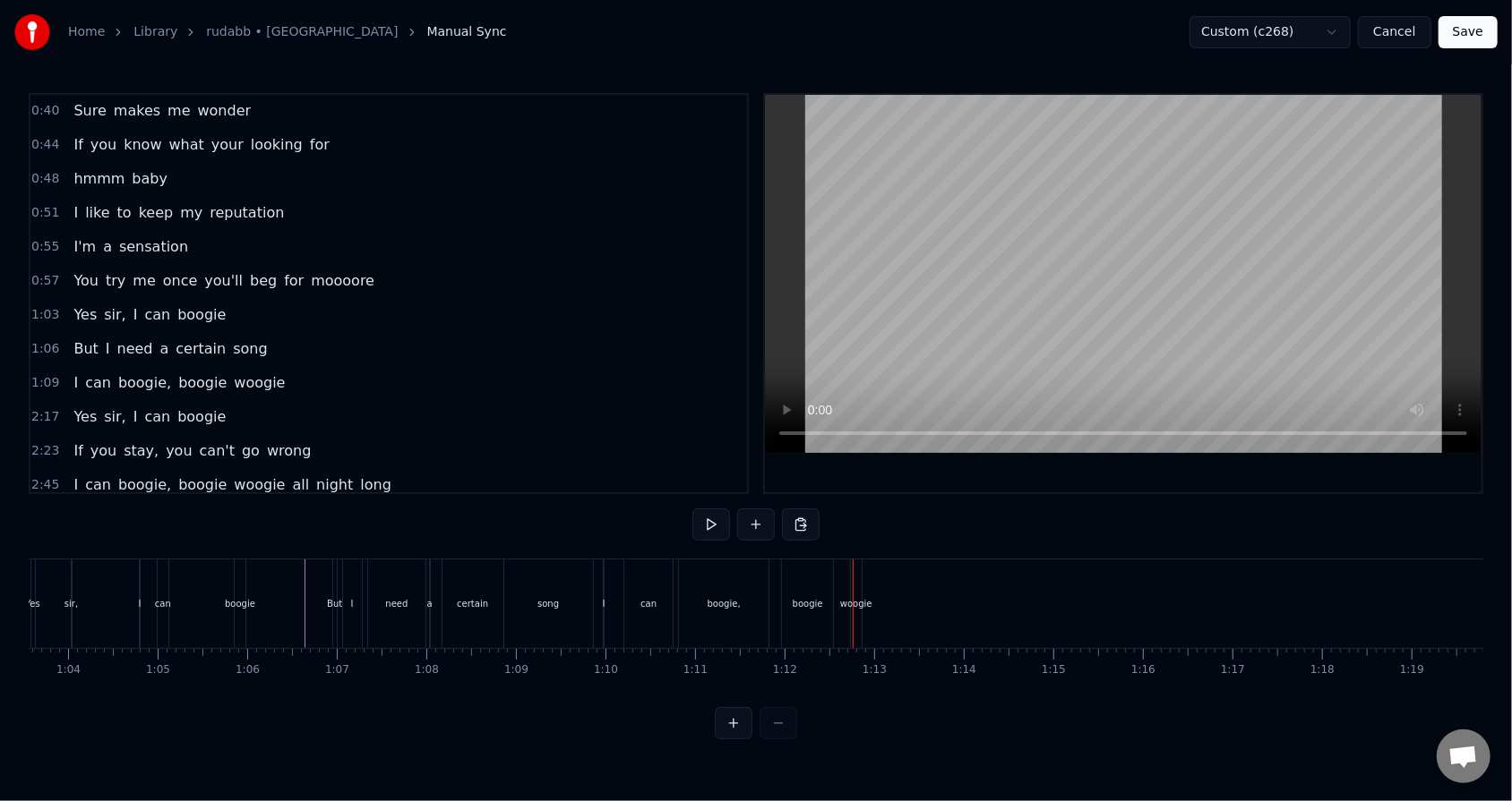
click at [692, 511] on div "woogie" at bounding box center [856, 603] width 11 height 89
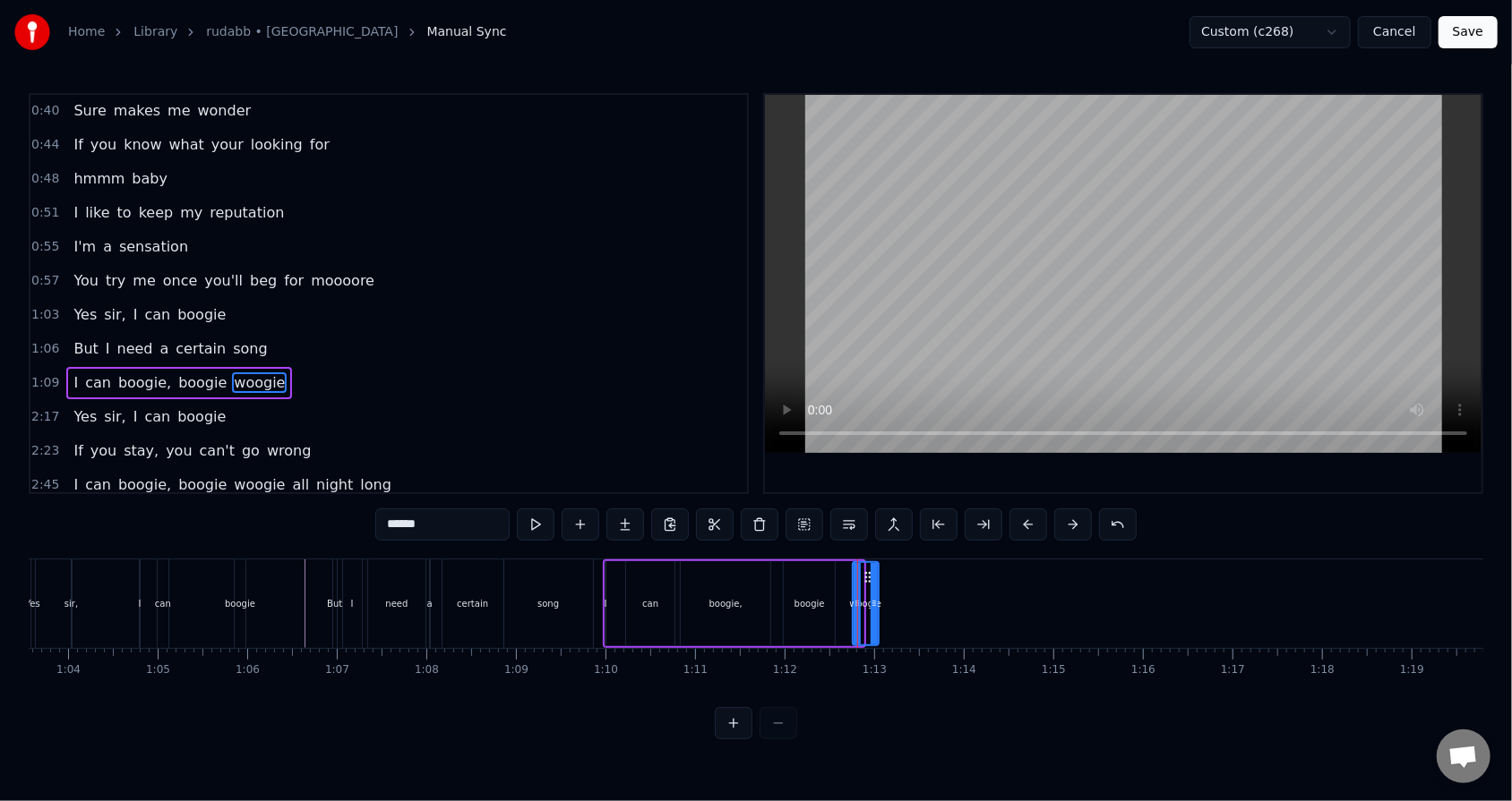
drag, startPoint x: 861, startPoint y: 596, endPoint x: 876, endPoint y: 594, distance: 15.1
click at [692, 511] on div at bounding box center [874, 603] width 7 height 82
drag, startPoint x: 876, startPoint y: 596, endPoint x: 916, endPoint y: 594, distance: 40.0
click at [692, 511] on div at bounding box center [915, 603] width 7 height 82
click at [281, 366] on div "1:09 I can boogie, boogie woogie" at bounding box center [388, 383] width 716 height 34
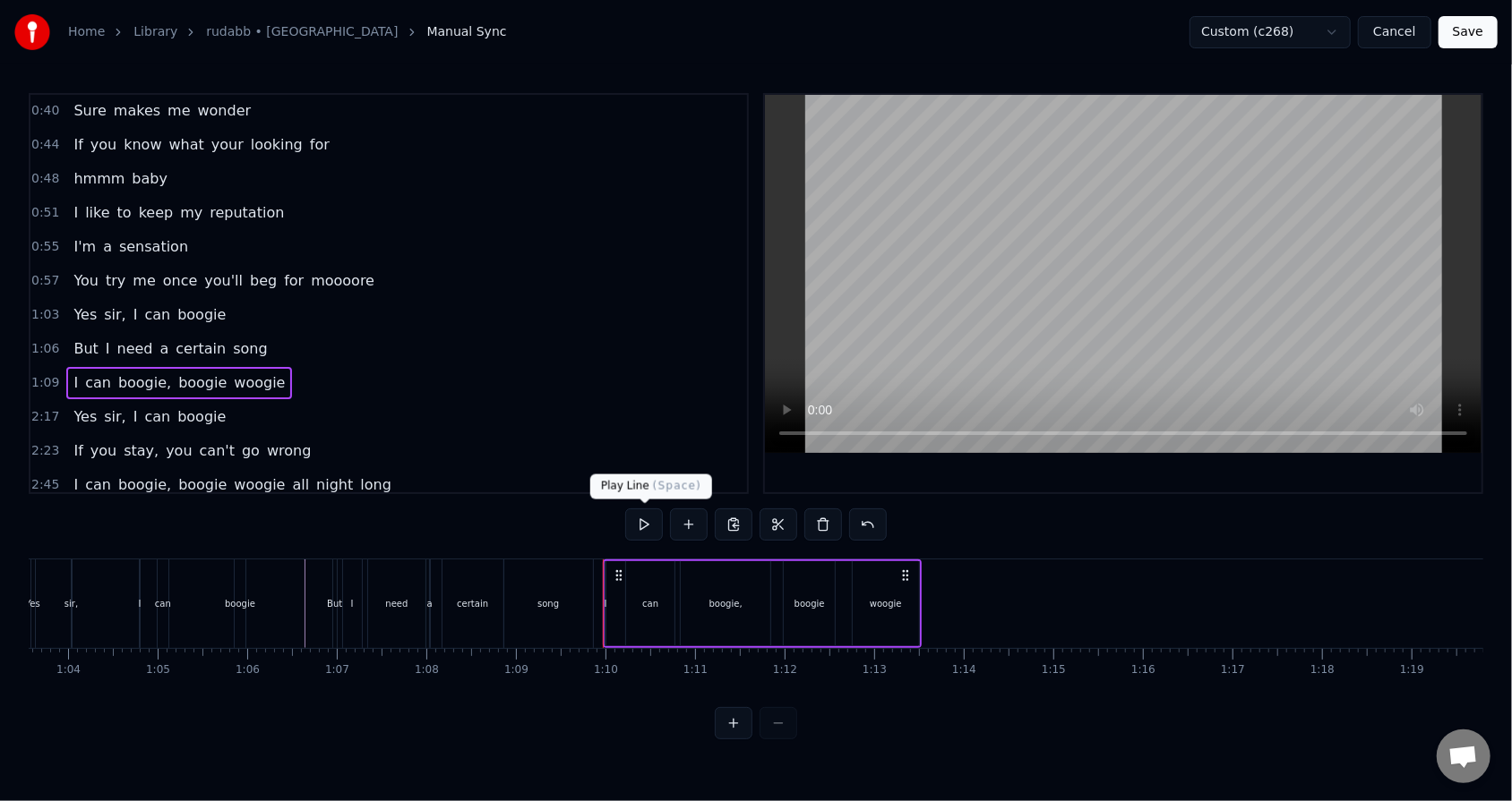
click at [636, 511] on button at bounding box center [644, 524] width 38 height 32
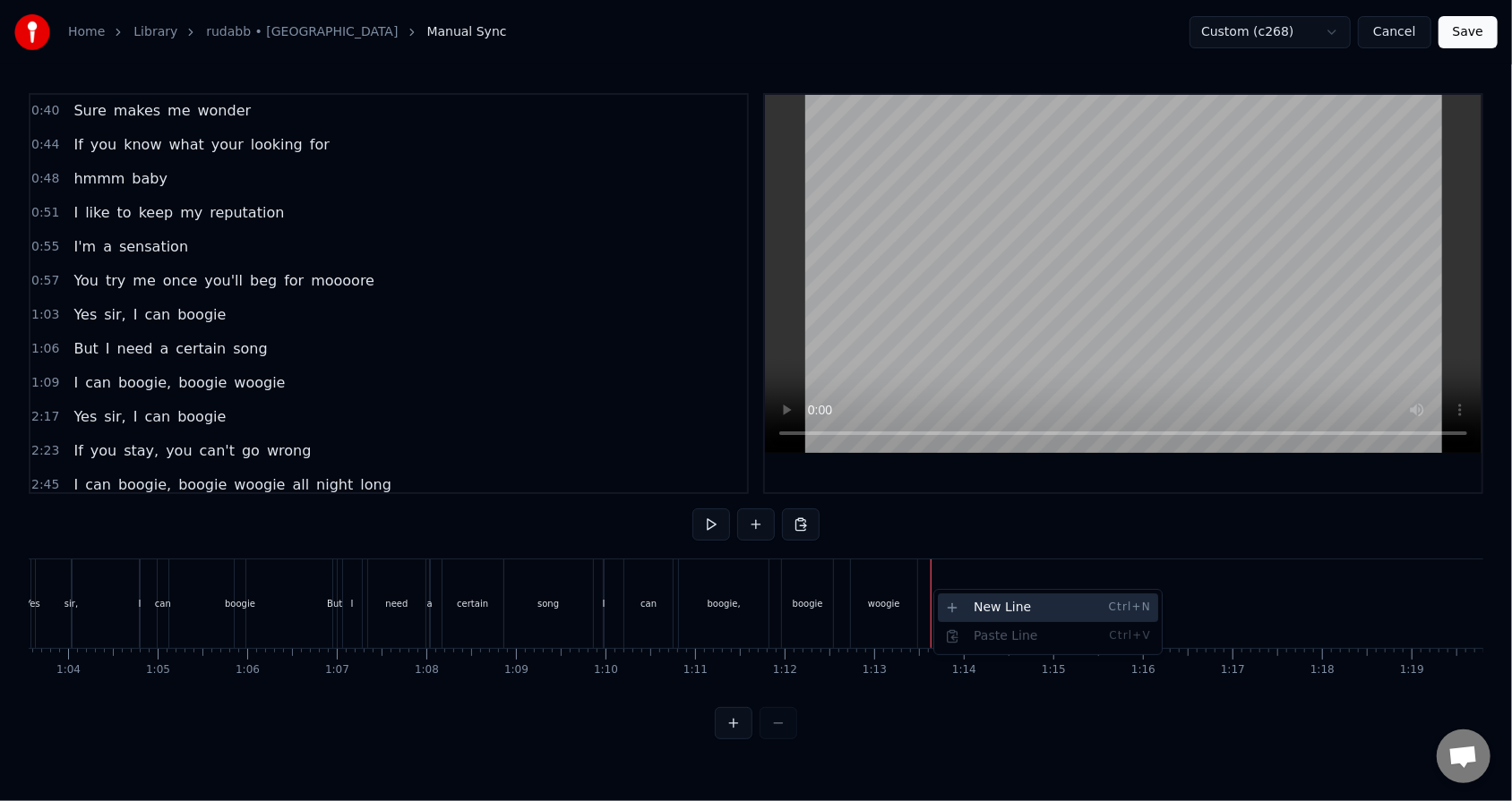
click at [692, 511] on div "New Line Ctrl+N" at bounding box center [1048, 608] width 220 height 29
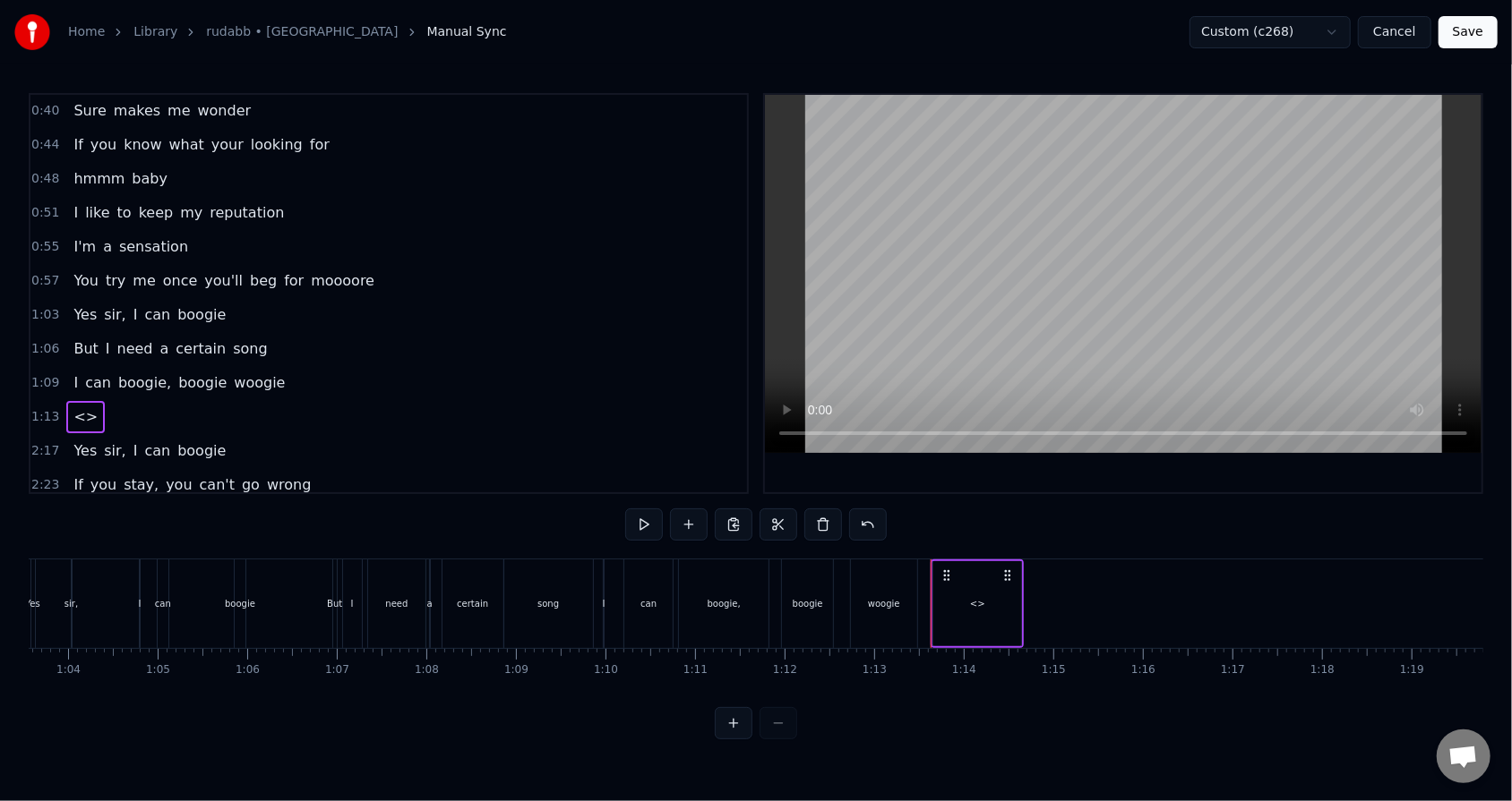
click at [72, 407] on span "<>" at bounding box center [85, 417] width 28 height 21
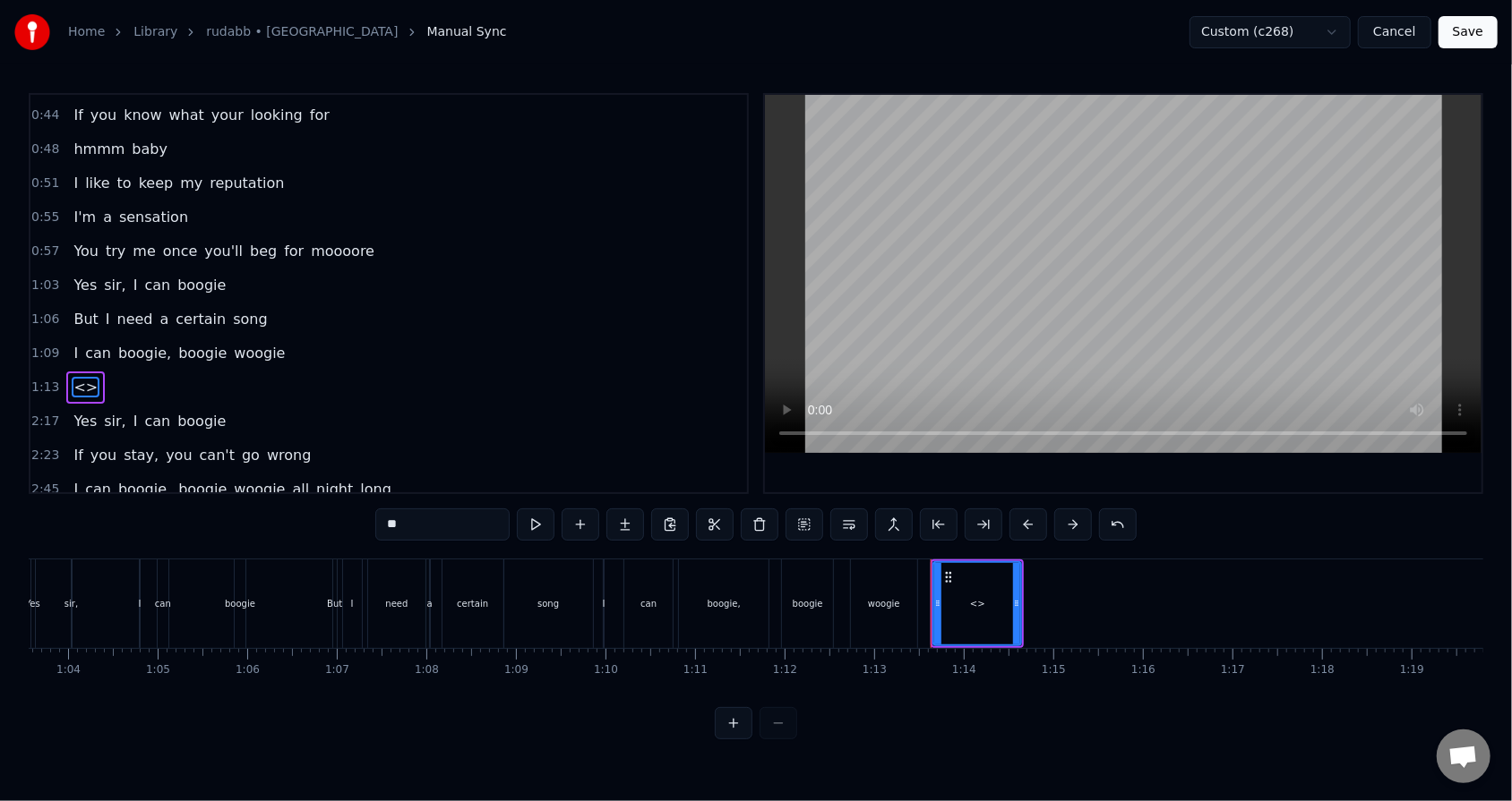
scroll to position [103, 0]
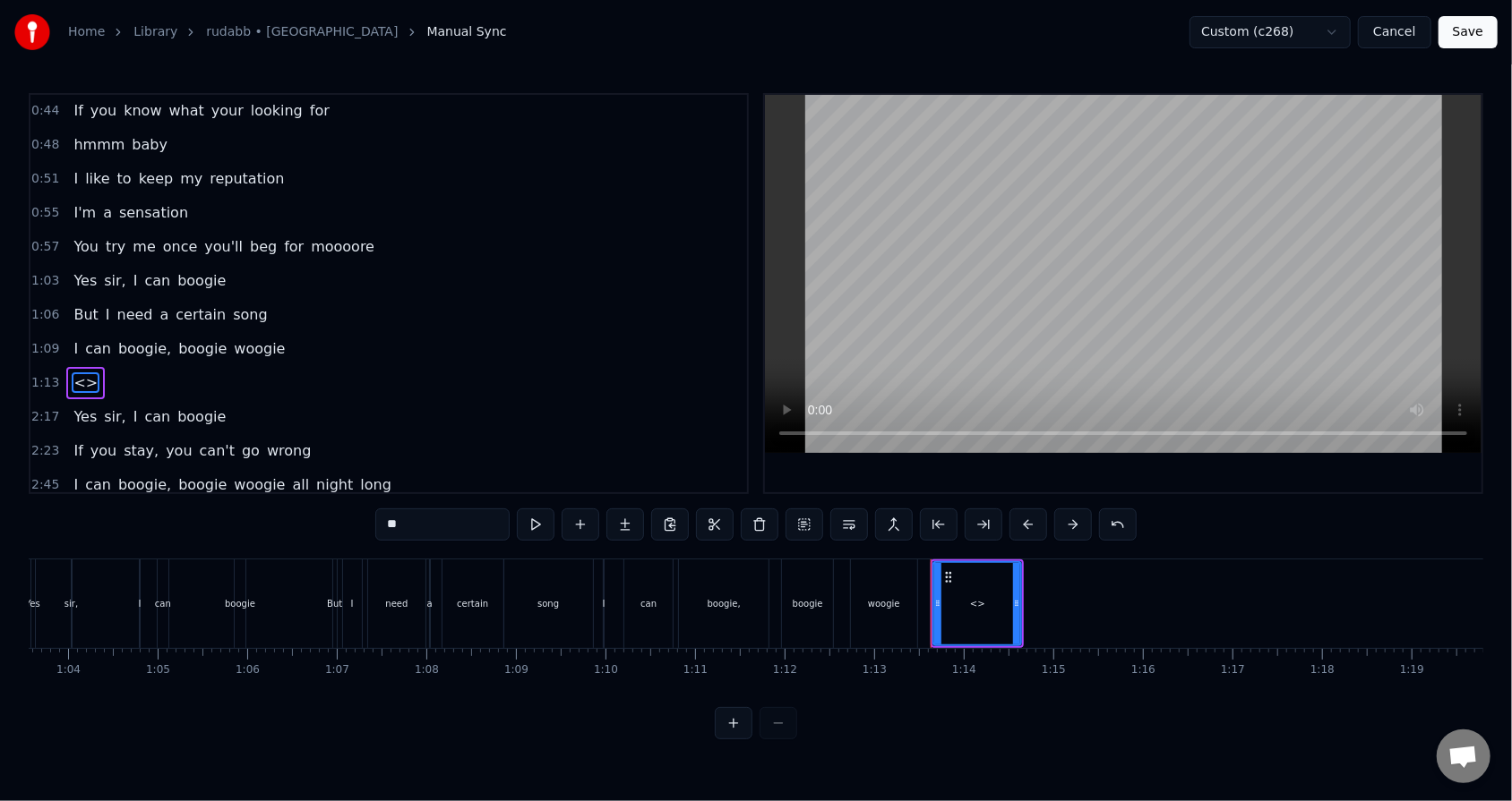
drag, startPoint x: 429, startPoint y: 528, endPoint x: 377, endPoint y: 527, distance: 52.0
click at [377, 511] on input "**" at bounding box center [443, 524] width 135 height 32
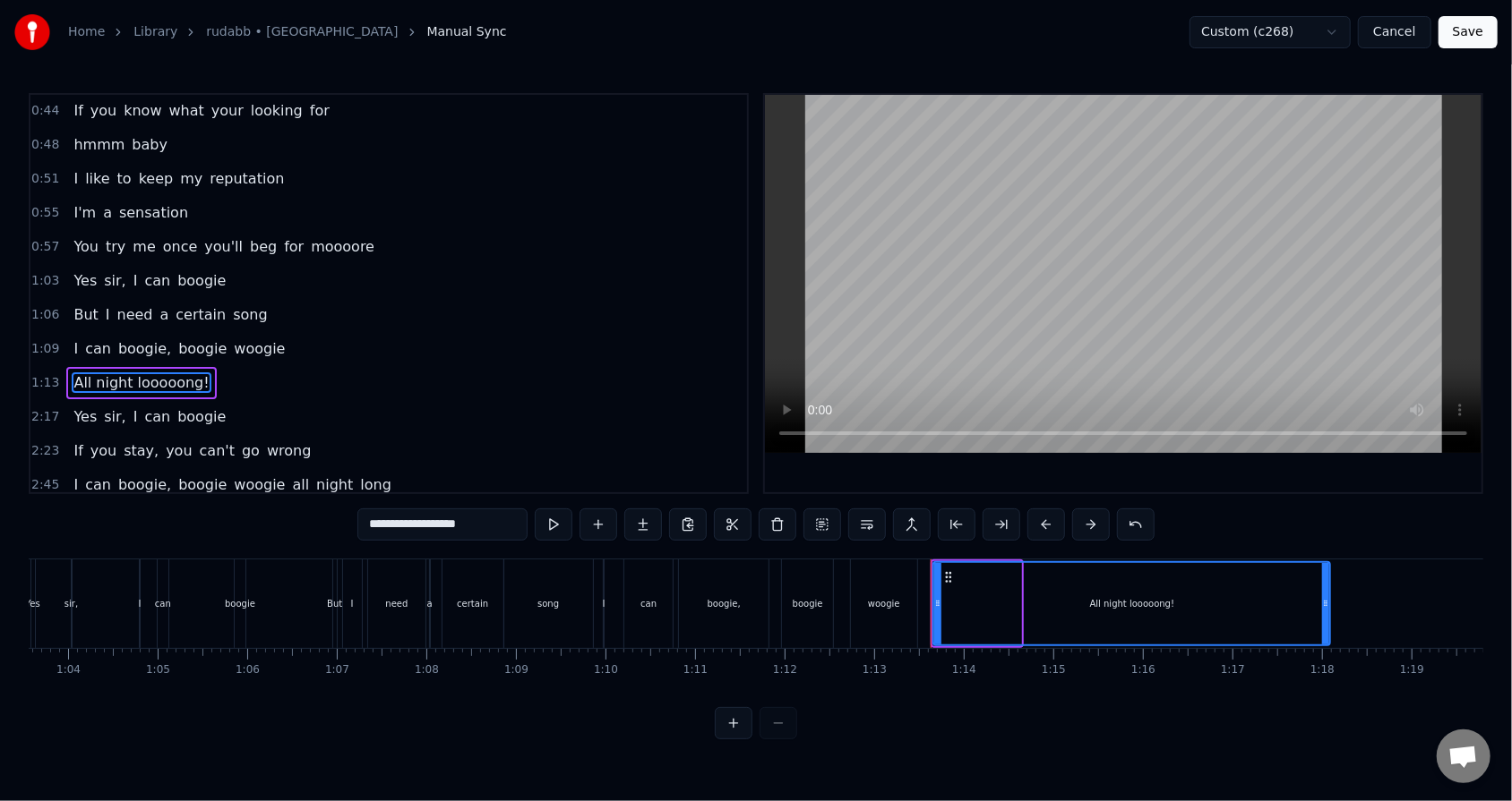
drag, startPoint x: 1018, startPoint y: 604, endPoint x: 1327, endPoint y: 612, distance: 309.1
click at [692, 511] on div at bounding box center [1325, 603] width 7 height 82
click at [692, 511] on icon at bounding box center [946, 603] width 7 height 14
click at [692, 511] on div "woogie" at bounding box center [884, 603] width 32 height 13
type input "******"
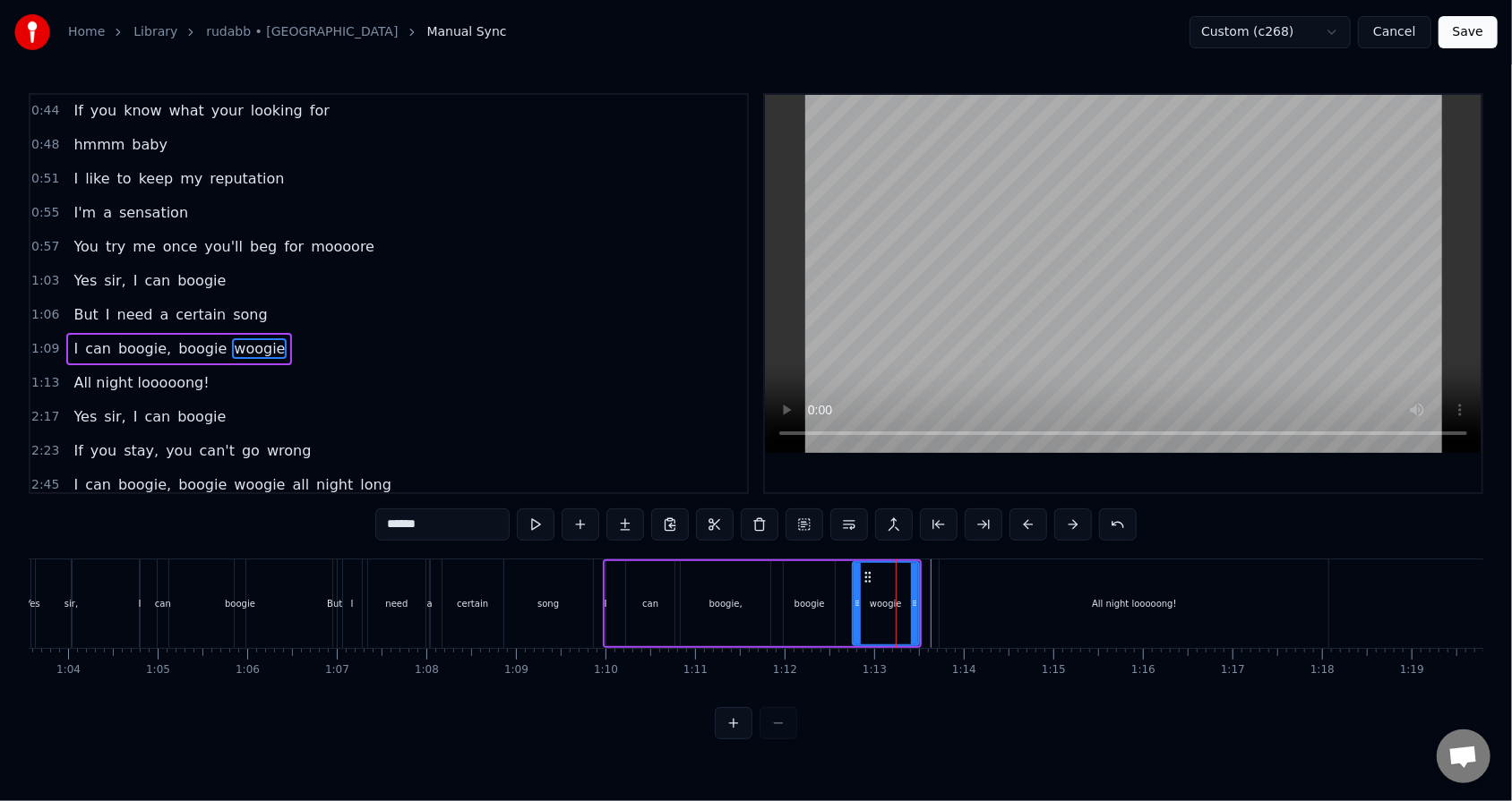
click at [45, 306] on span "1:06" at bounding box center [45, 315] width 28 height 18
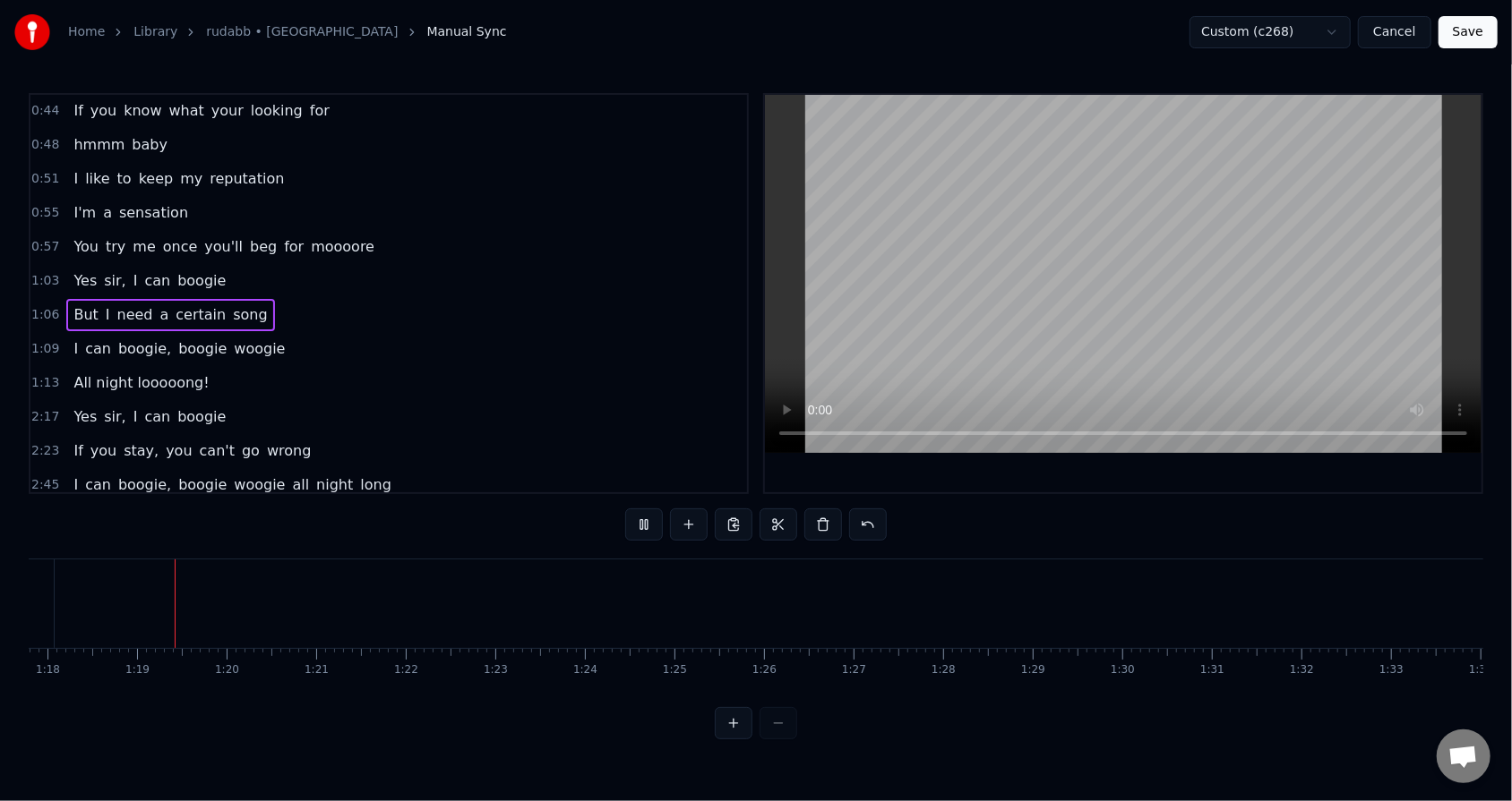
scroll to position [0, 6972]
click at [641, 511] on button at bounding box center [644, 524] width 38 height 32
click at [635, 511] on button at bounding box center [644, 524] width 38 height 32
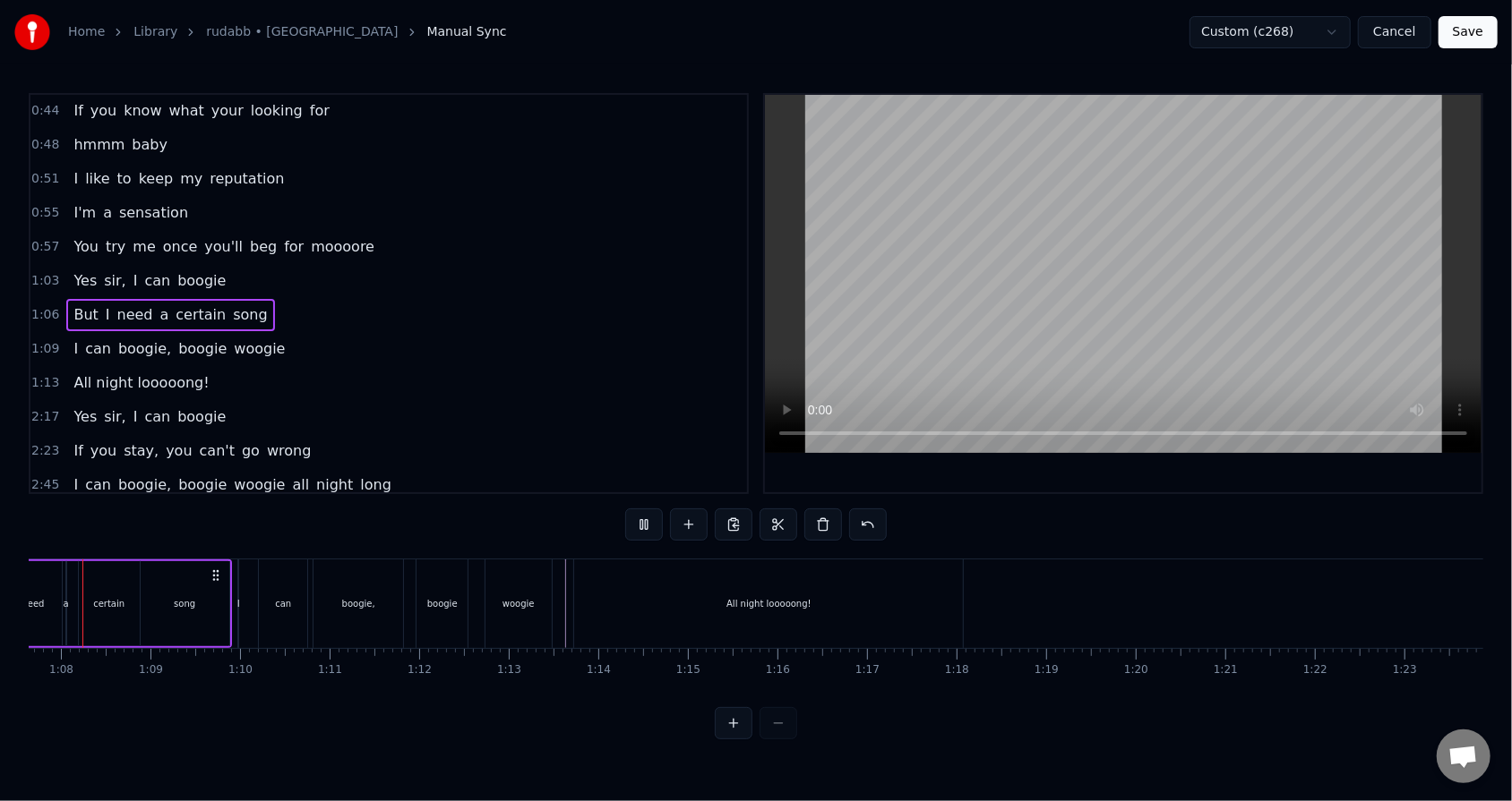
scroll to position [0, 6018]
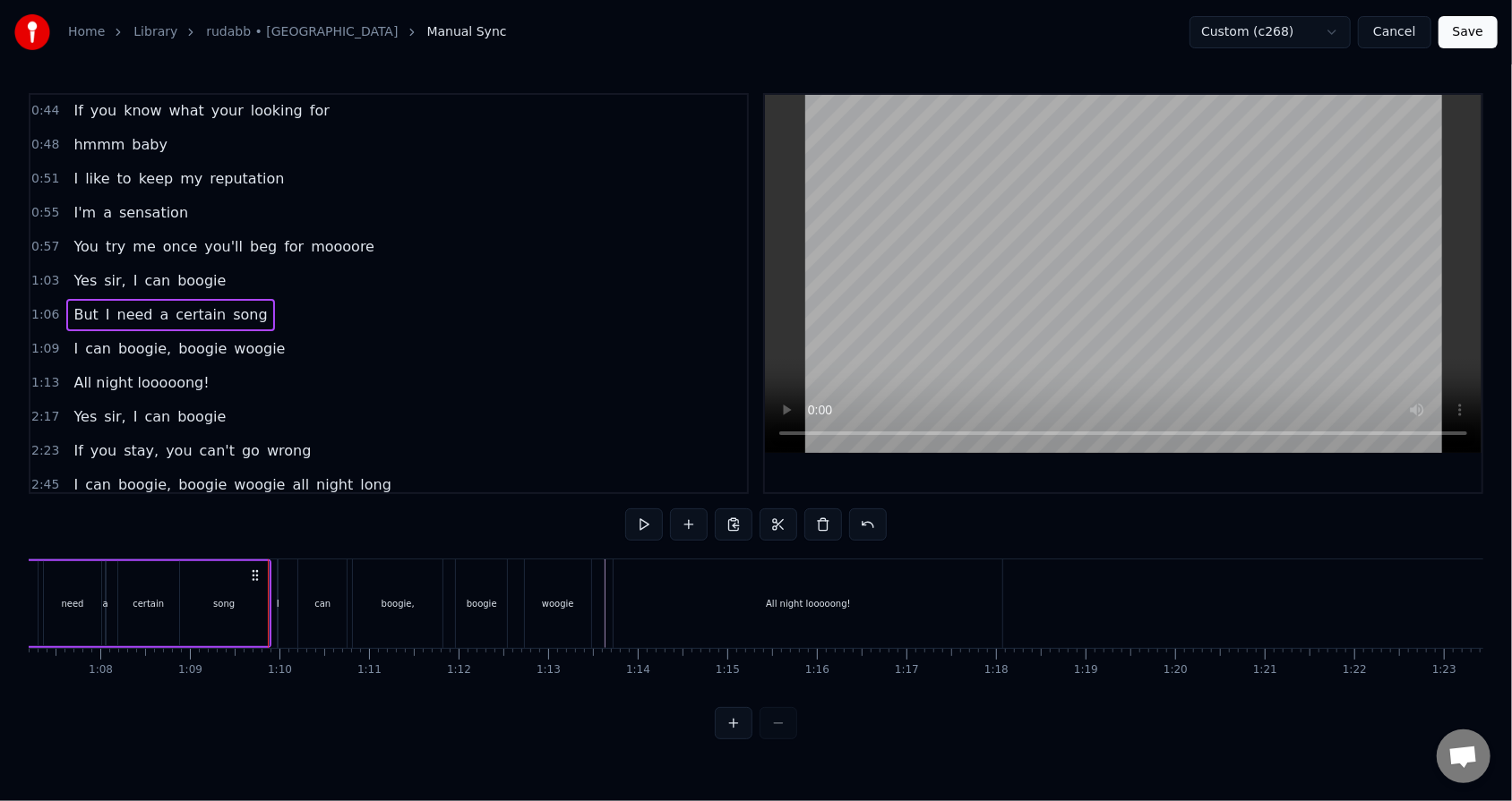
click at [397, 311] on div "1:06 But I need a certain song" at bounding box center [388, 315] width 716 height 34
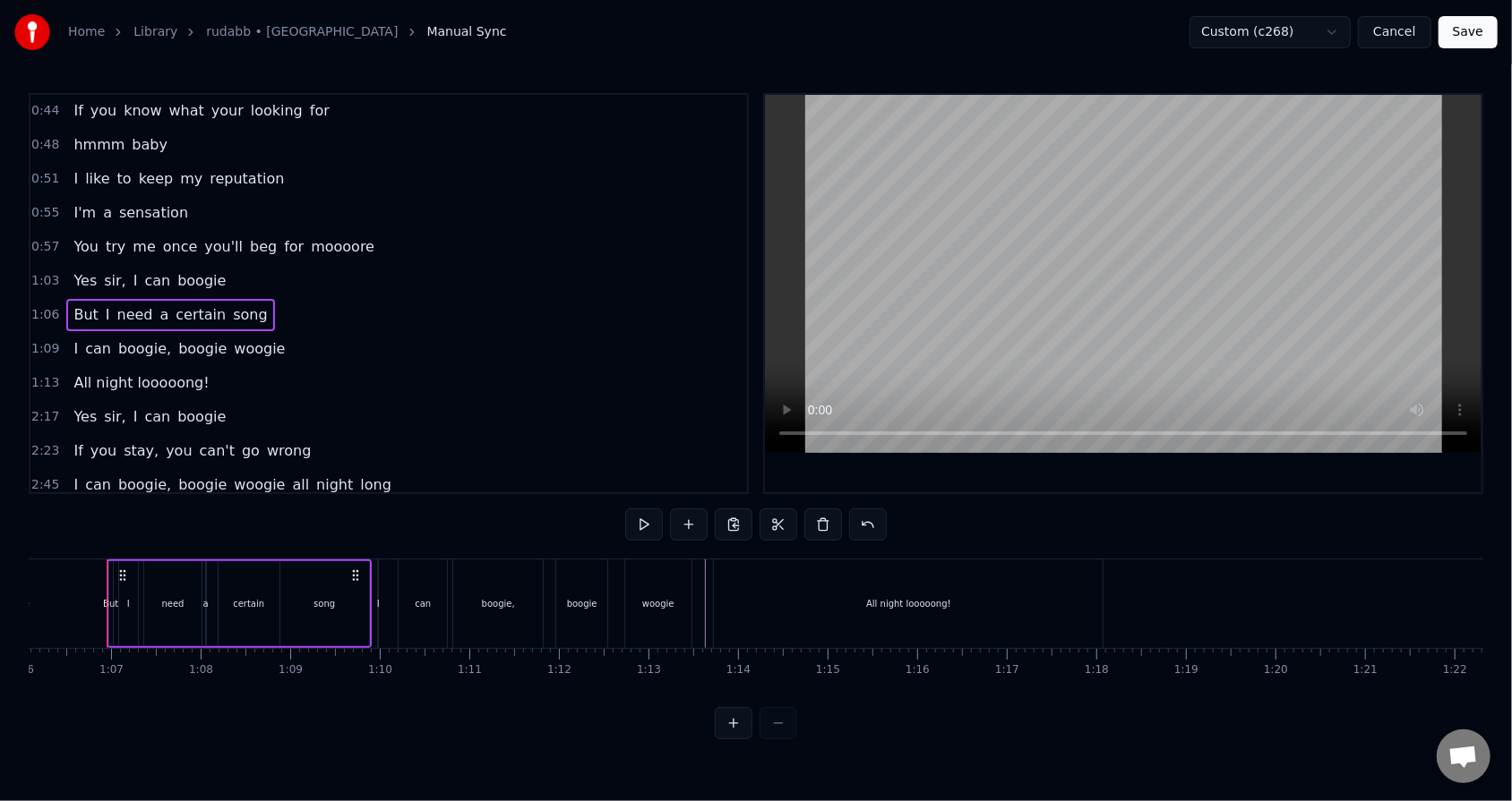
scroll to position [0, 5905]
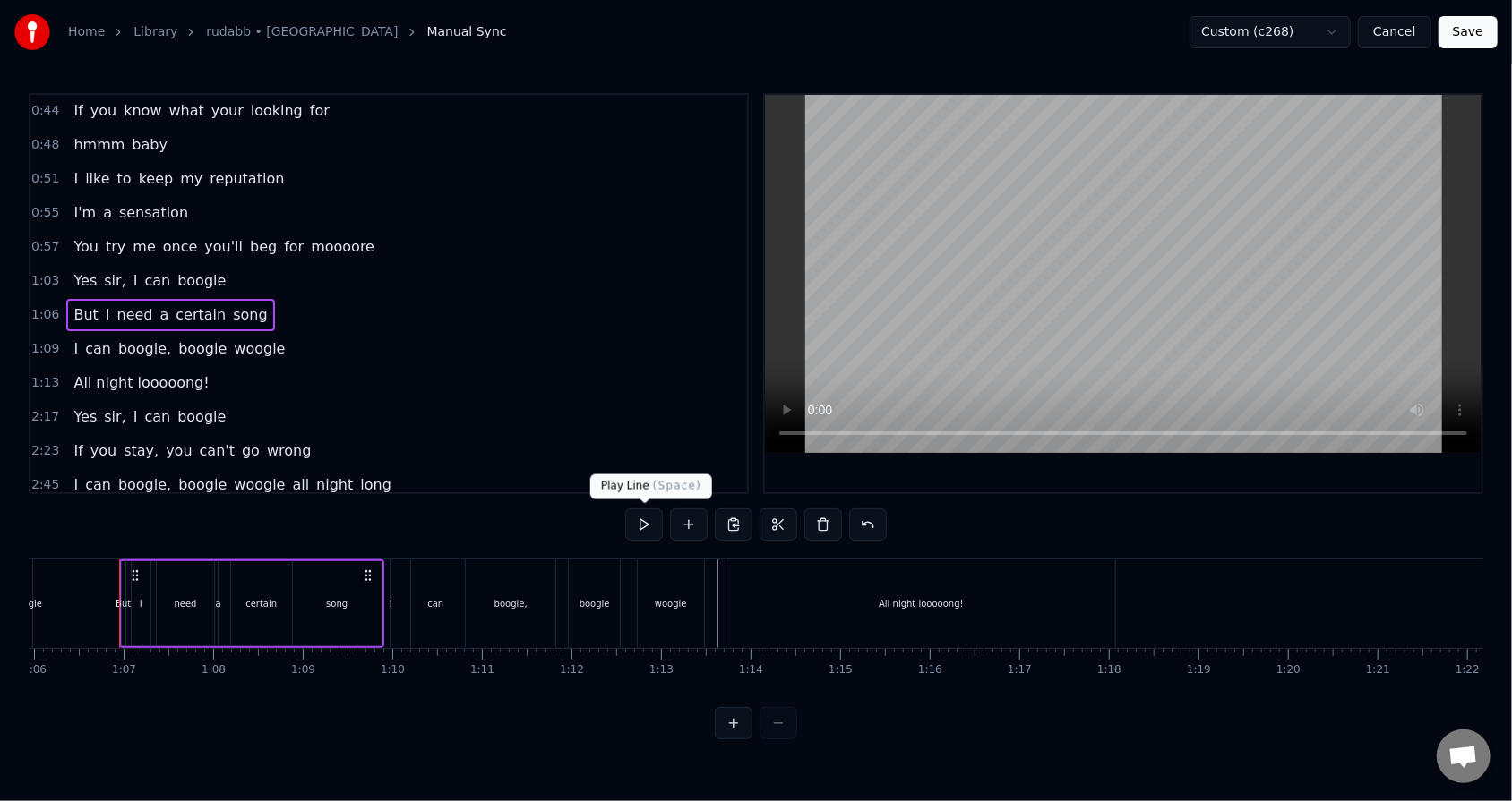
click at [647, 511] on button at bounding box center [644, 524] width 38 height 32
click at [305, 344] on div "1:09 I can boogie, boogie woogie" at bounding box center [388, 349] width 716 height 34
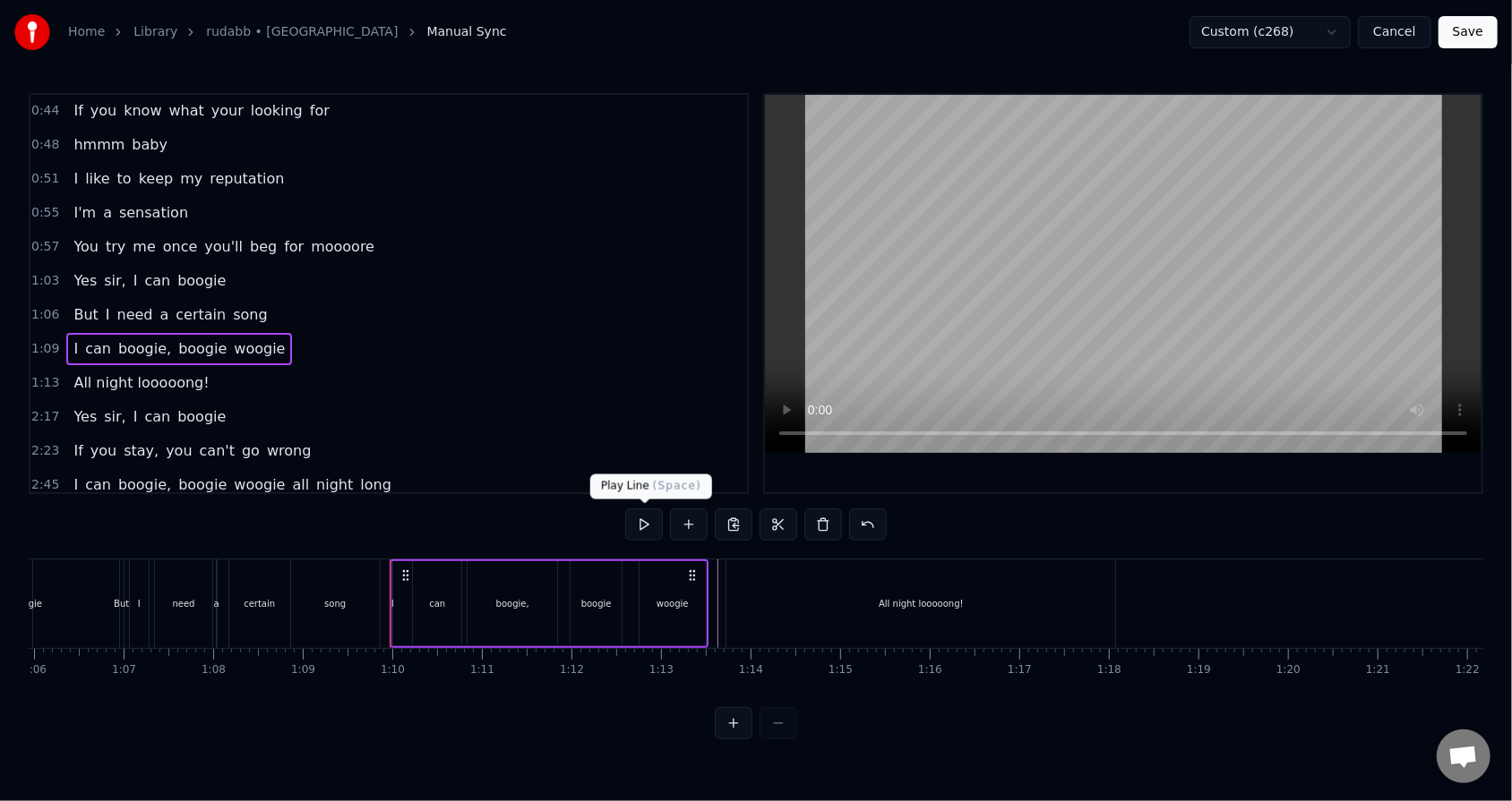
click at [648, 511] on button at bounding box center [644, 524] width 38 height 32
click at [225, 375] on div "1:13 All night looooong!" at bounding box center [388, 383] width 716 height 34
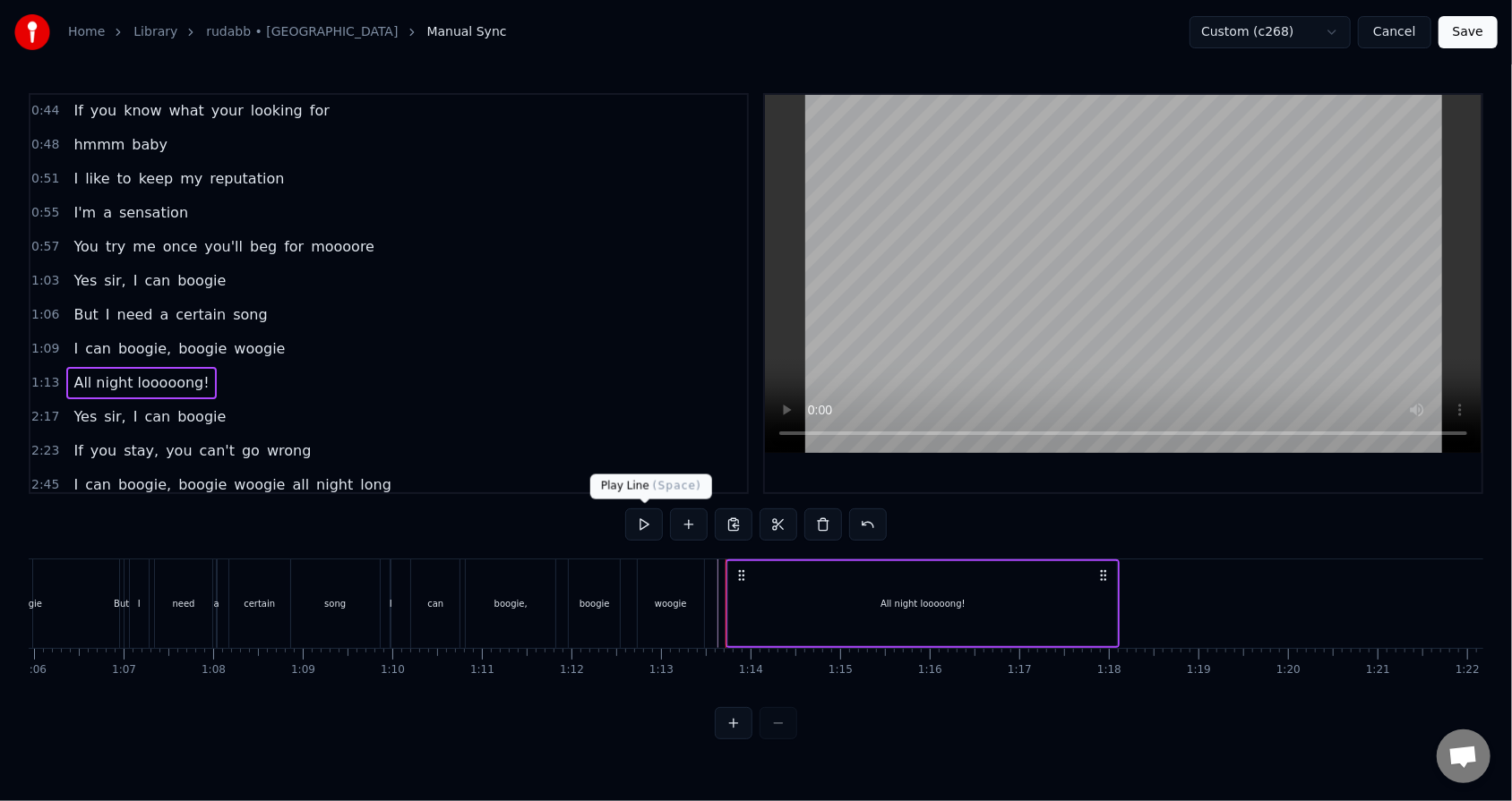
click at [637, 511] on button at bounding box center [644, 524] width 38 height 32
click at [692, 511] on div "All night looooong!" at bounding box center [922, 603] width 389 height 85
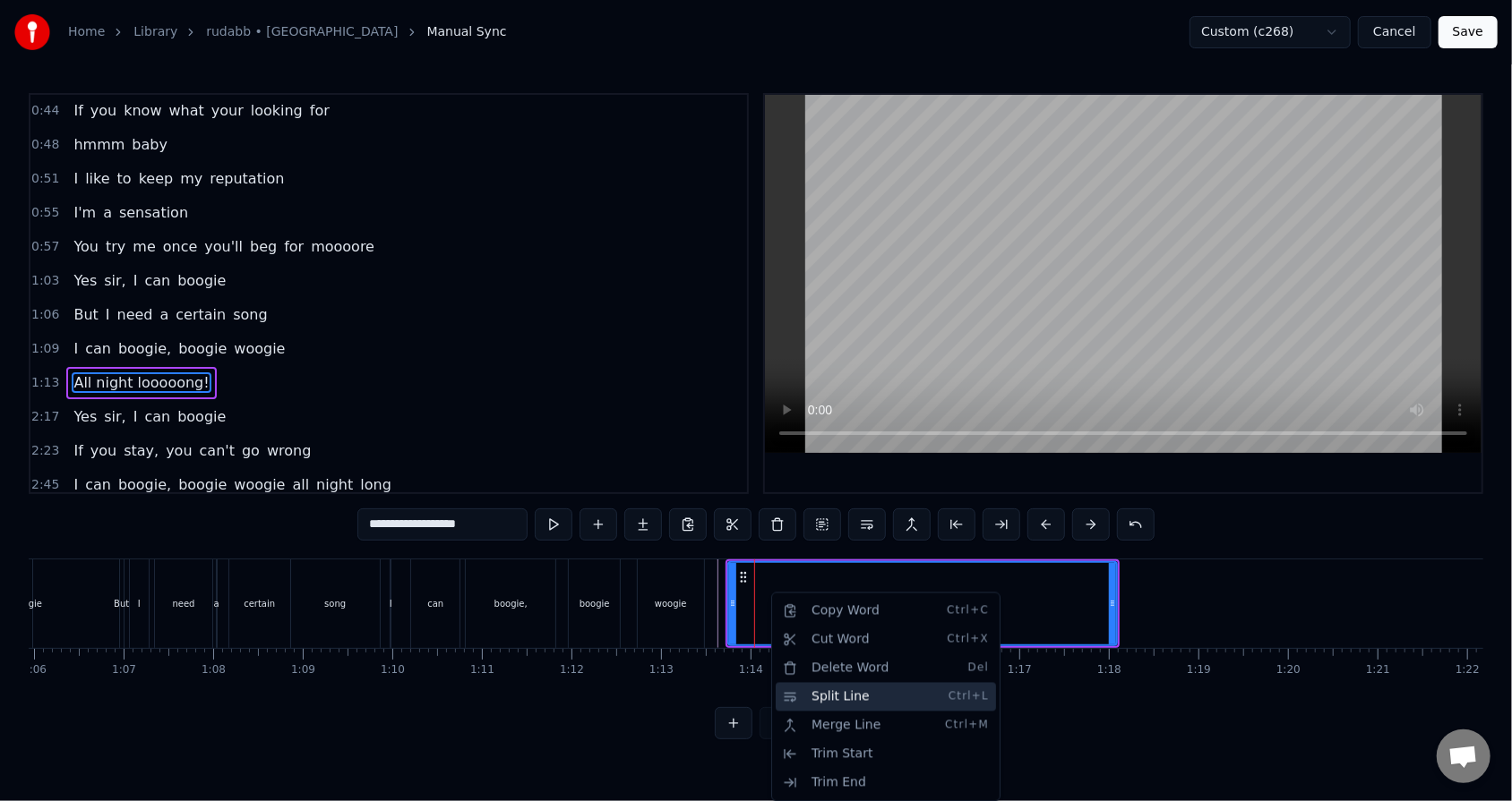
click at [692, 511] on div "Split Line Ctrl+L" at bounding box center [885, 697] width 220 height 29
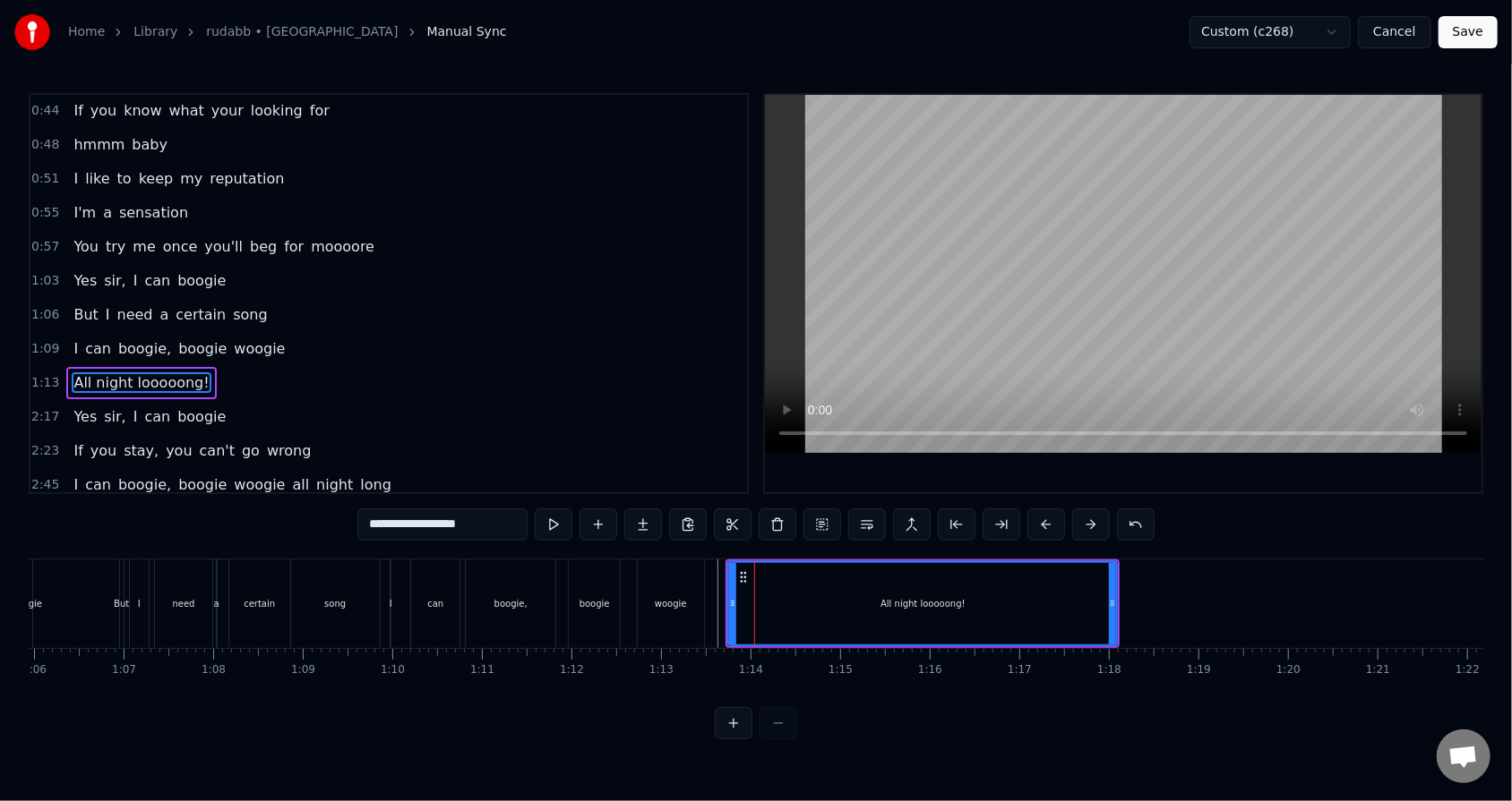
click at [654, 511] on div "woogie" at bounding box center [671, 603] width 66 height 89
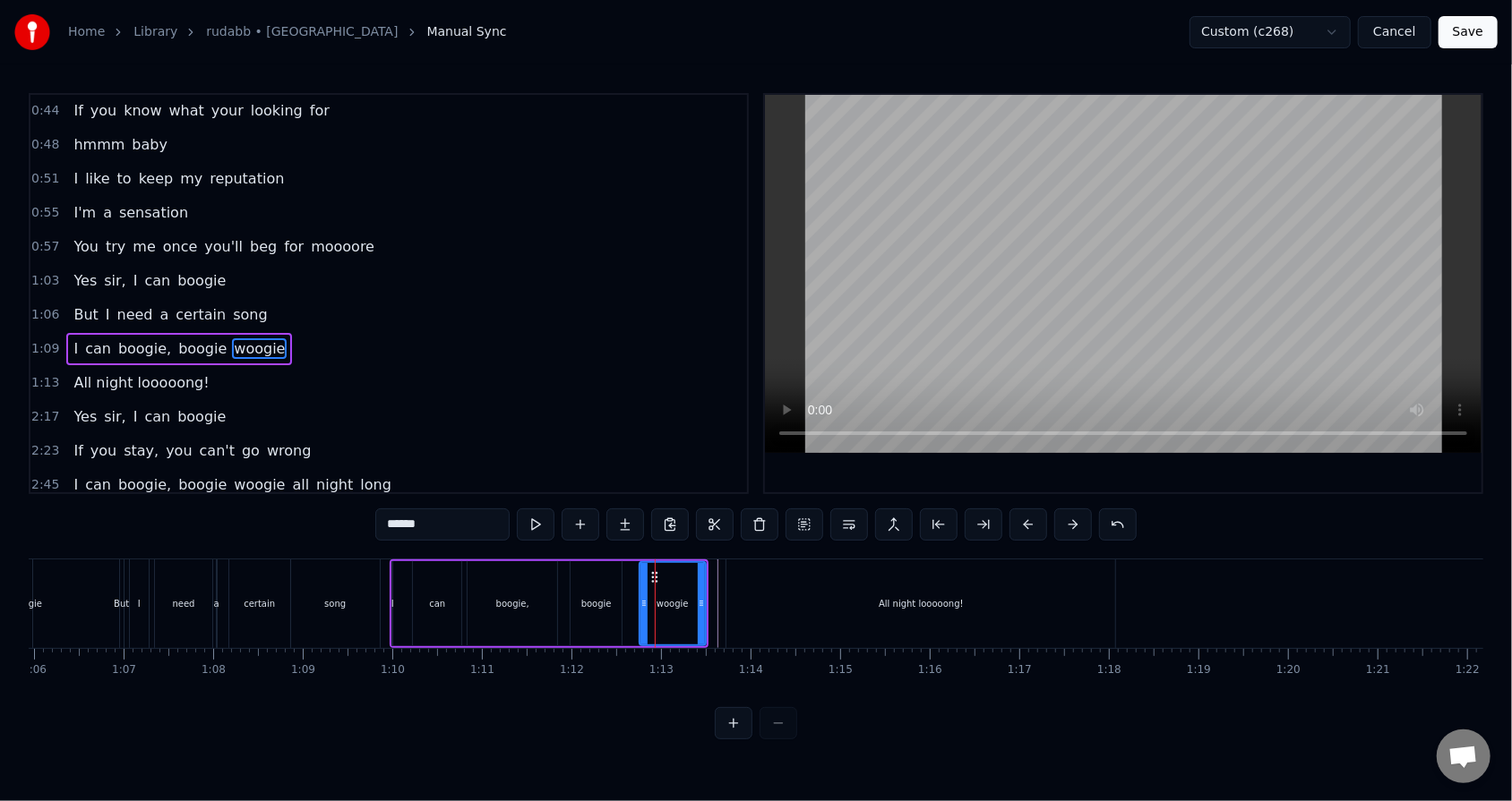
click at [692, 511] on div "All night looooong!" at bounding box center [920, 603] width 389 height 89
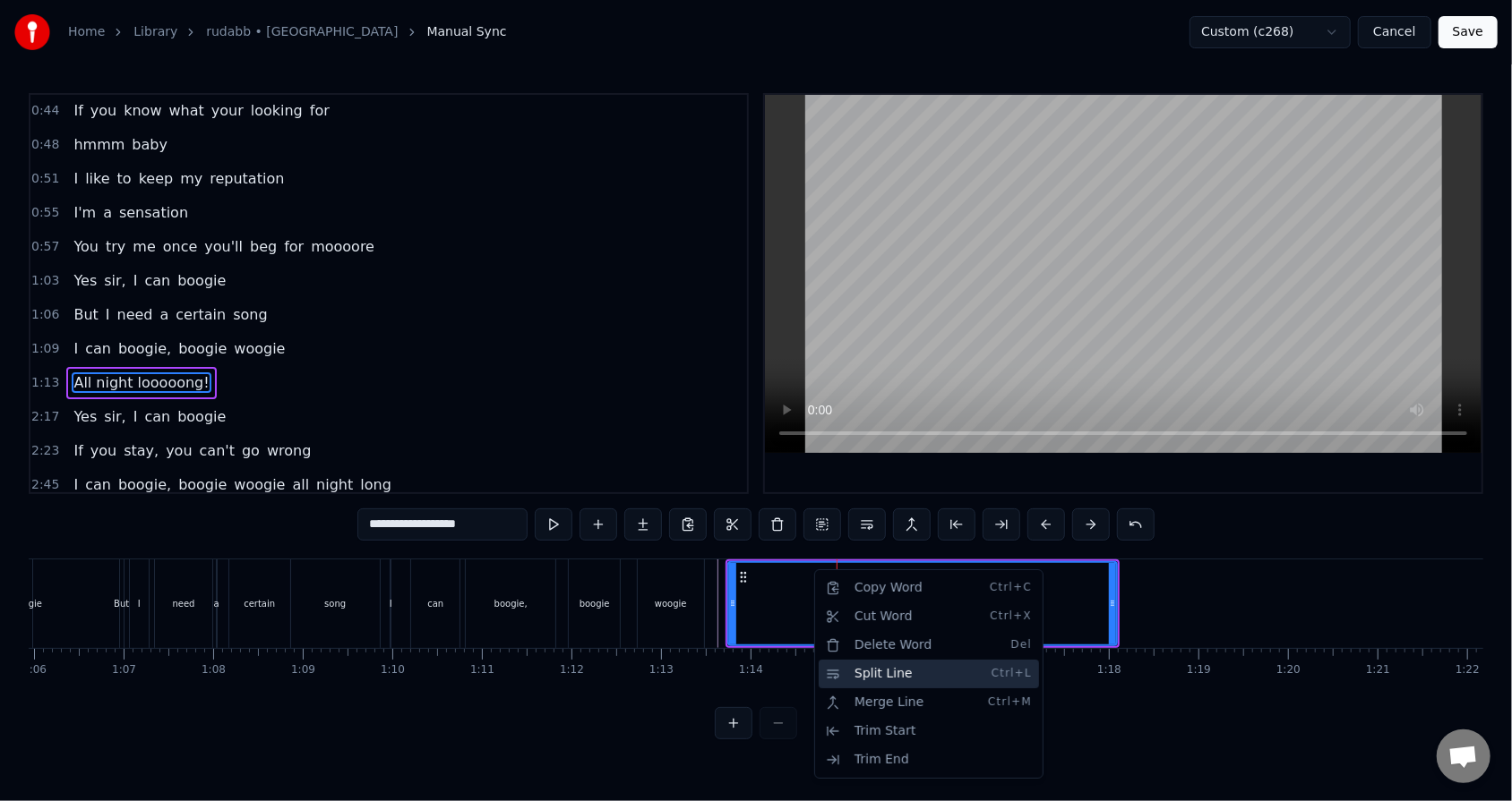
click at [692, 511] on div "Split Line Ctrl+L" at bounding box center [928, 674] width 220 height 29
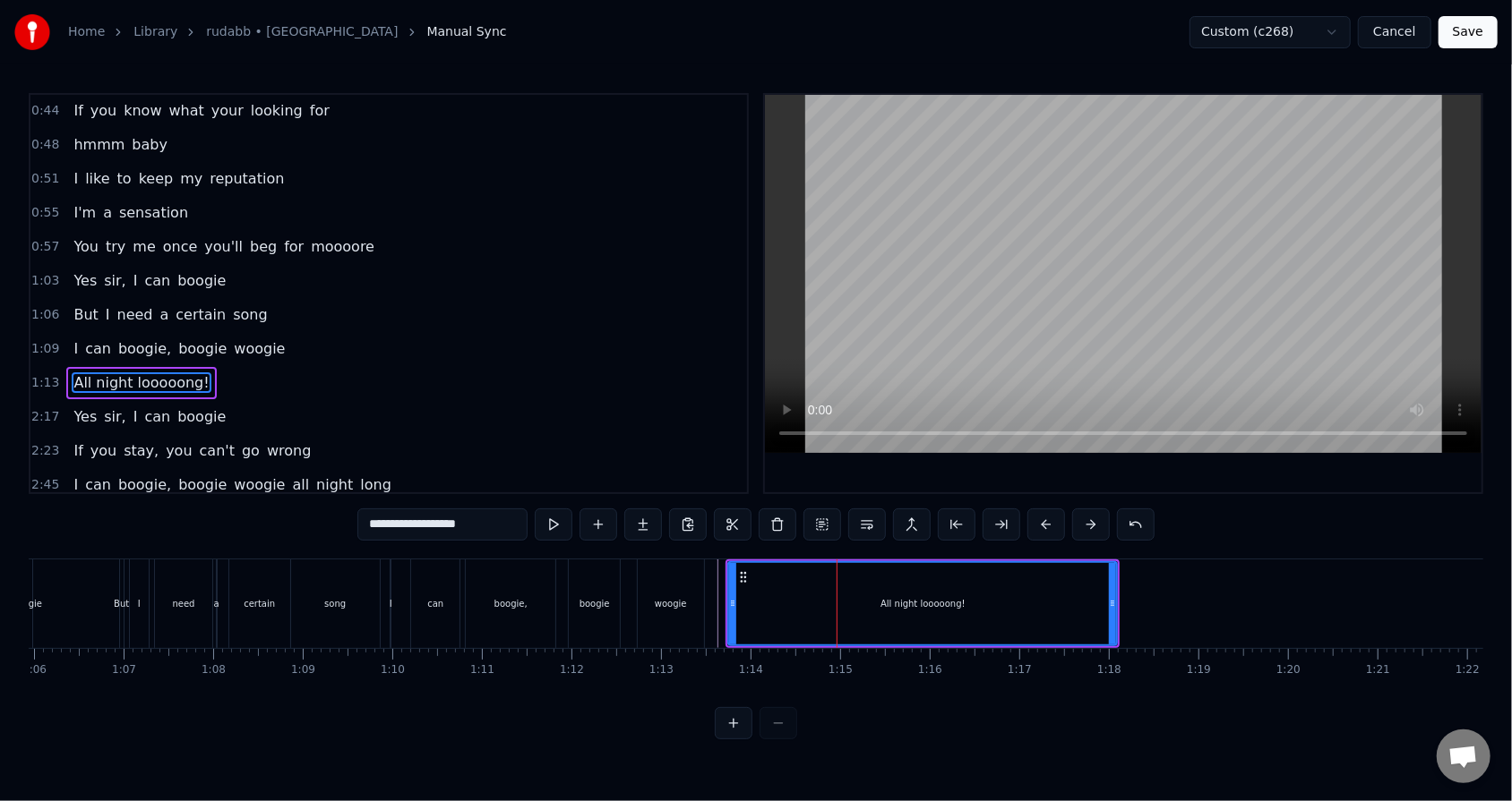
click at [309, 236] on span "moooore" at bounding box center [342, 246] width 67 height 21
type input "*******"
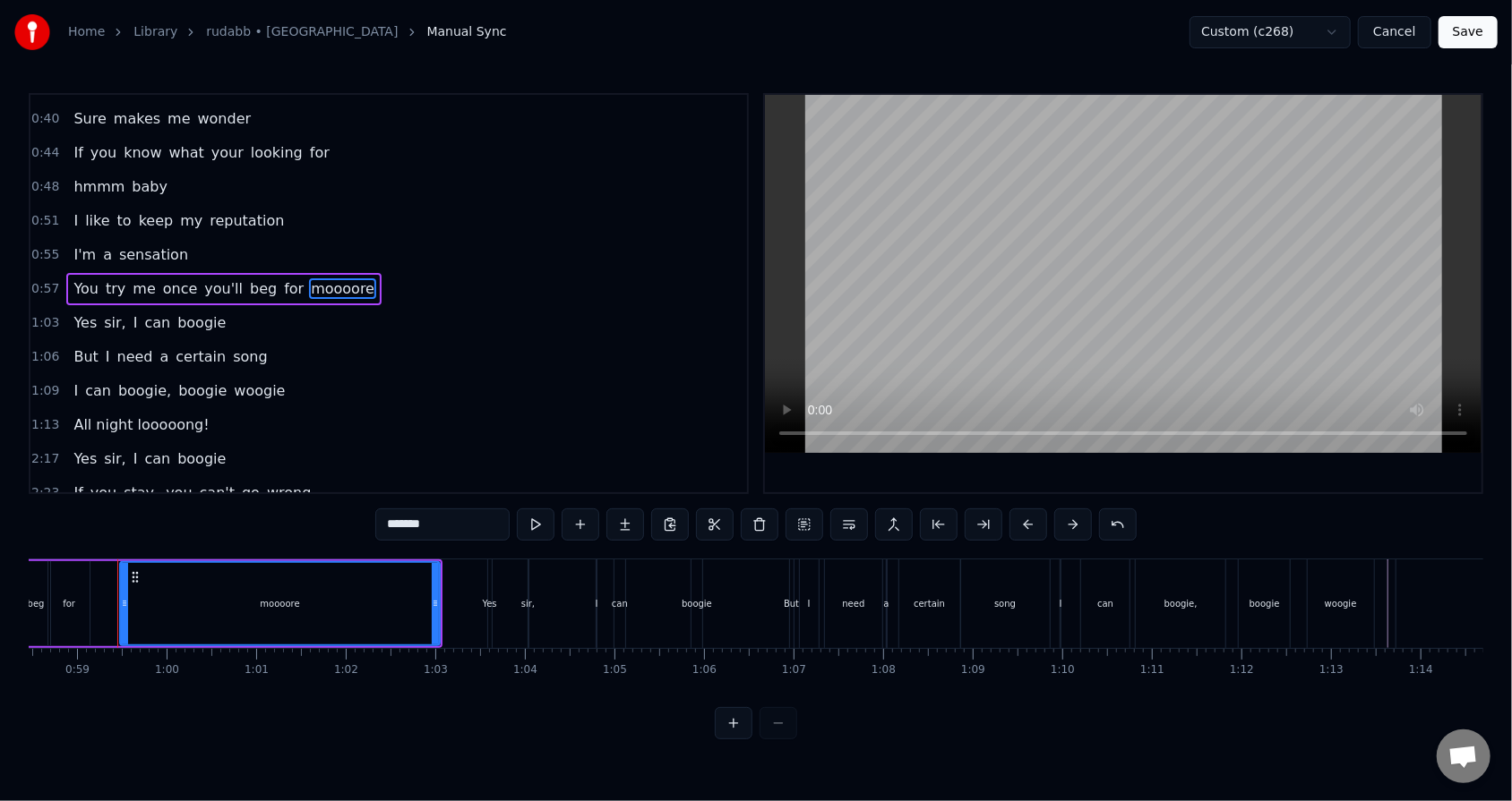
scroll to position [0, 5235]
click at [542, 511] on button at bounding box center [535, 524] width 38 height 32
click at [285, 324] on div "1:03 Yes sir, I can boogie" at bounding box center [388, 323] width 716 height 34
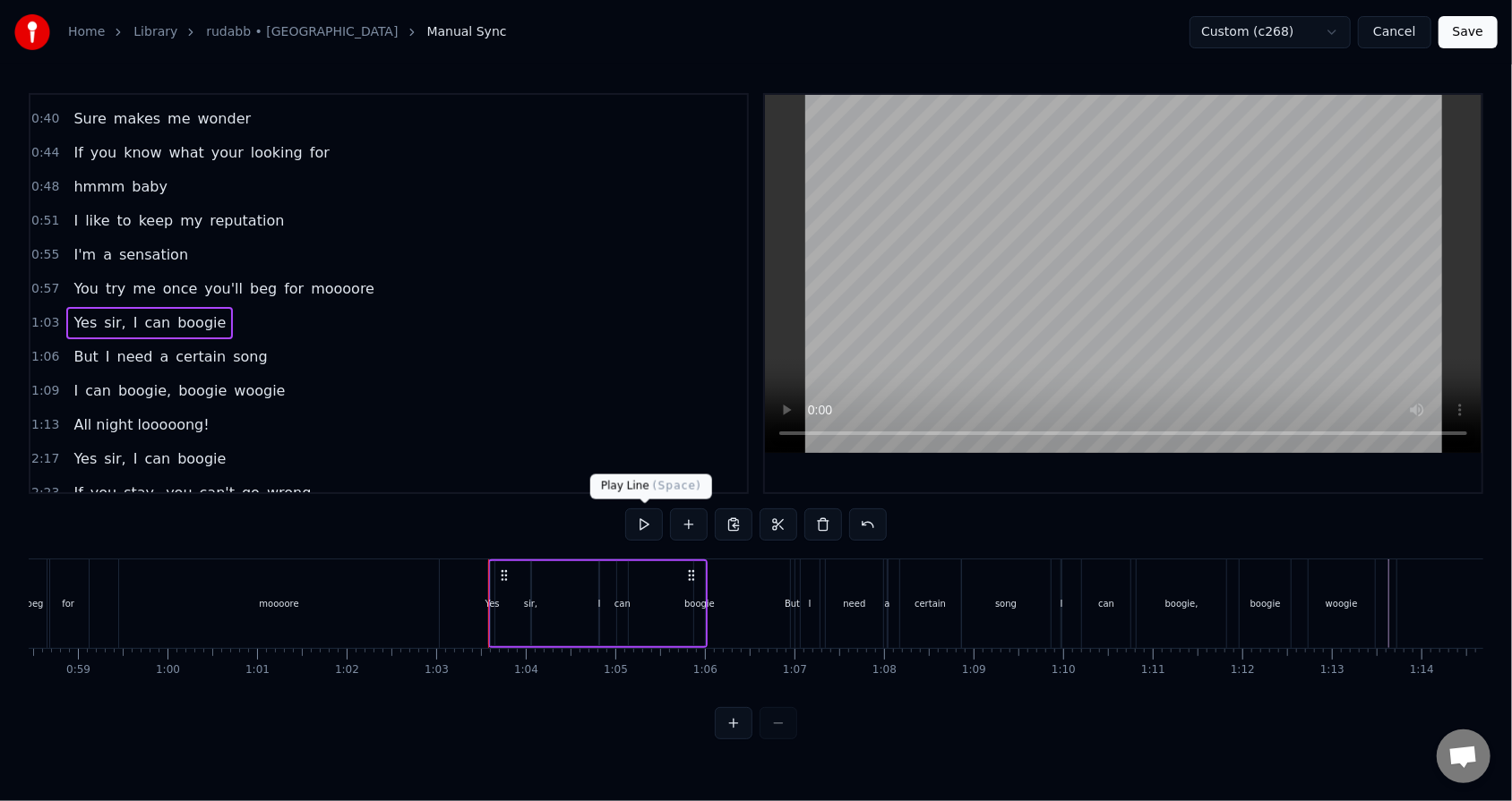
click at [641, 511] on button at bounding box center [644, 524] width 38 height 32
click at [346, 346] on div "1:06 But I need a certain song" at bounding box center [388, 357] width 716 height 34
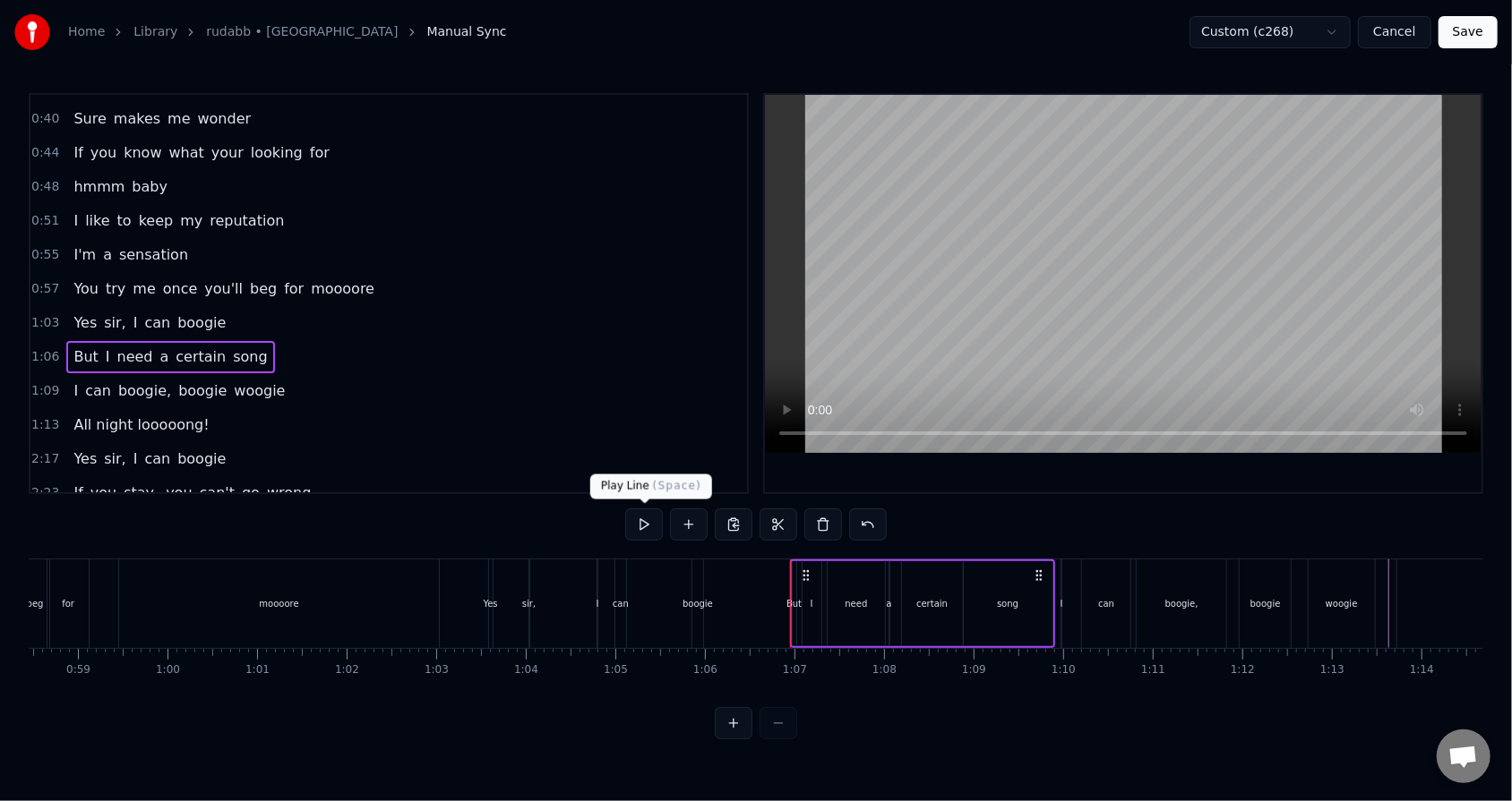
click at [642, 511] on button at bounding box center [644, 524] width 38 height 32
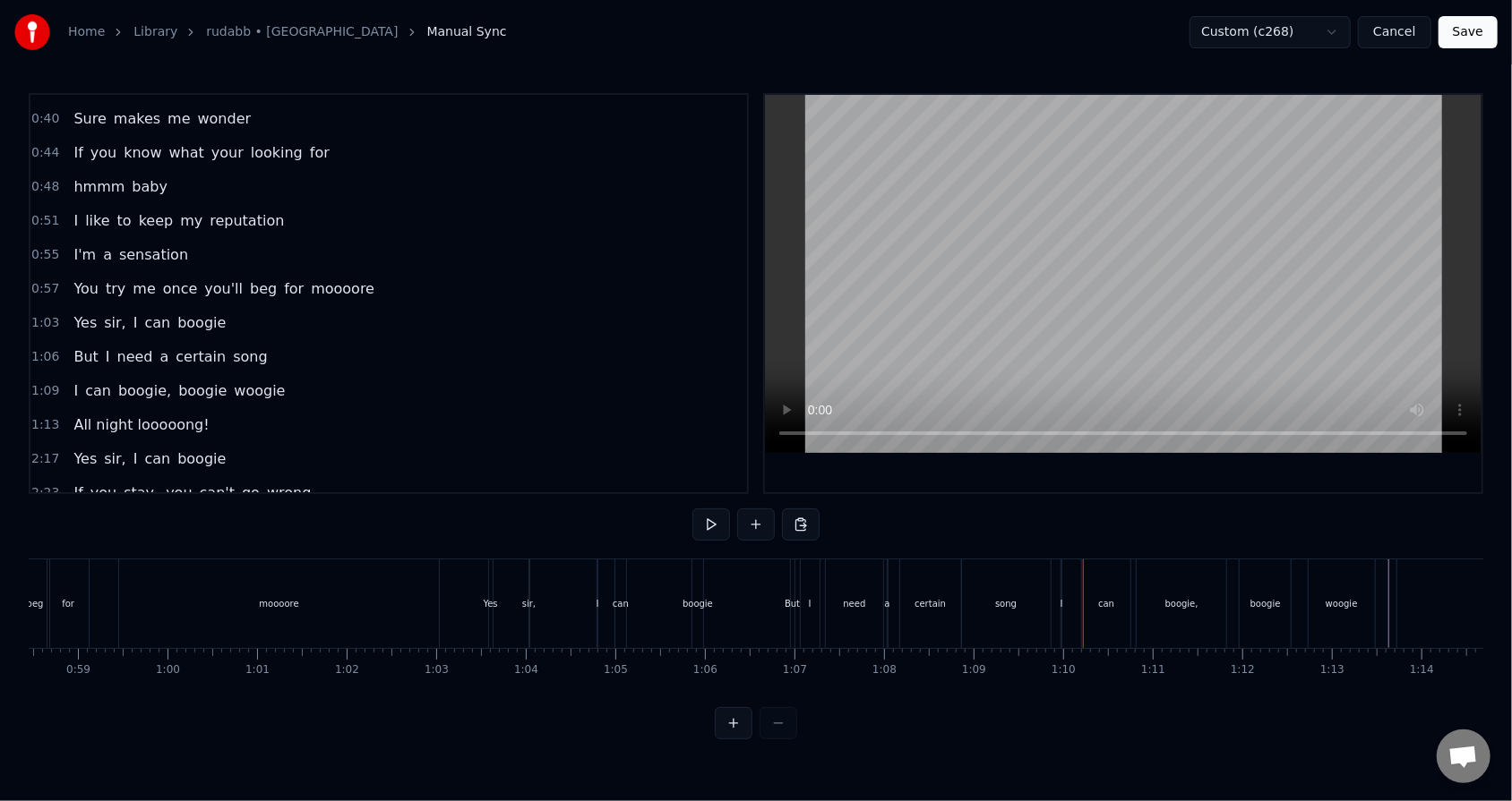
click at [692, 511] on div "0:34 Mister 0:37 Your eyes are full of hesitation 0:40 Sure makes me wonder 0:4…" at bounding box center [756, 417] width 1455 height 647
click at [692, 511] on div "I can boogie, boogie woogie" at bounding box center [1219, 603] width 319 height 89
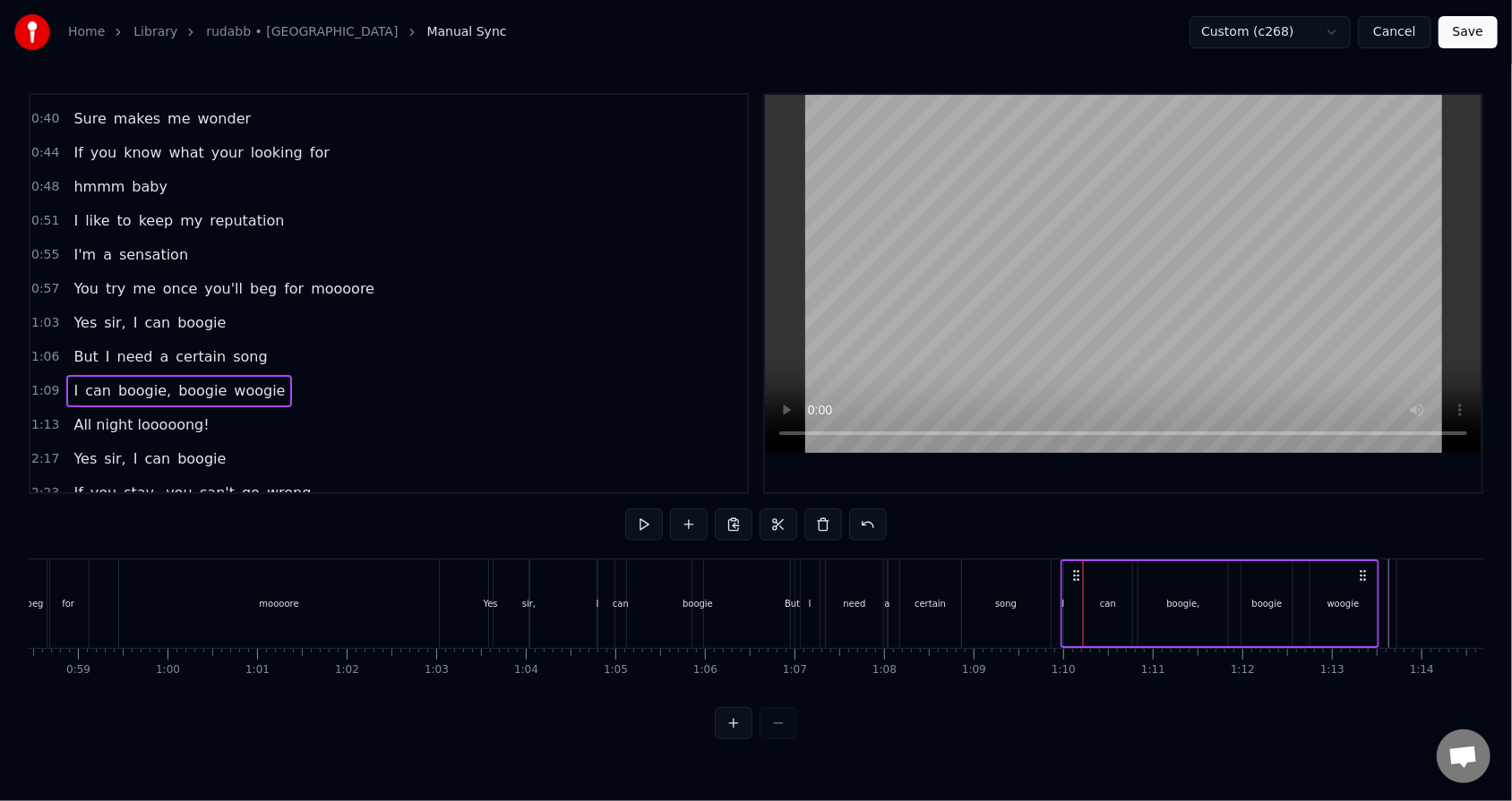
click at [692, 511] on circle at bounding box center [1364, 570] width 1 height 1
click at [692, 511] on html "Home Library rudabb • RHEZAANJ Manual Sync Custom (c268) Cancel Save 0:34 Miste…" at bounding box center [756, 383] width 1512 height 768
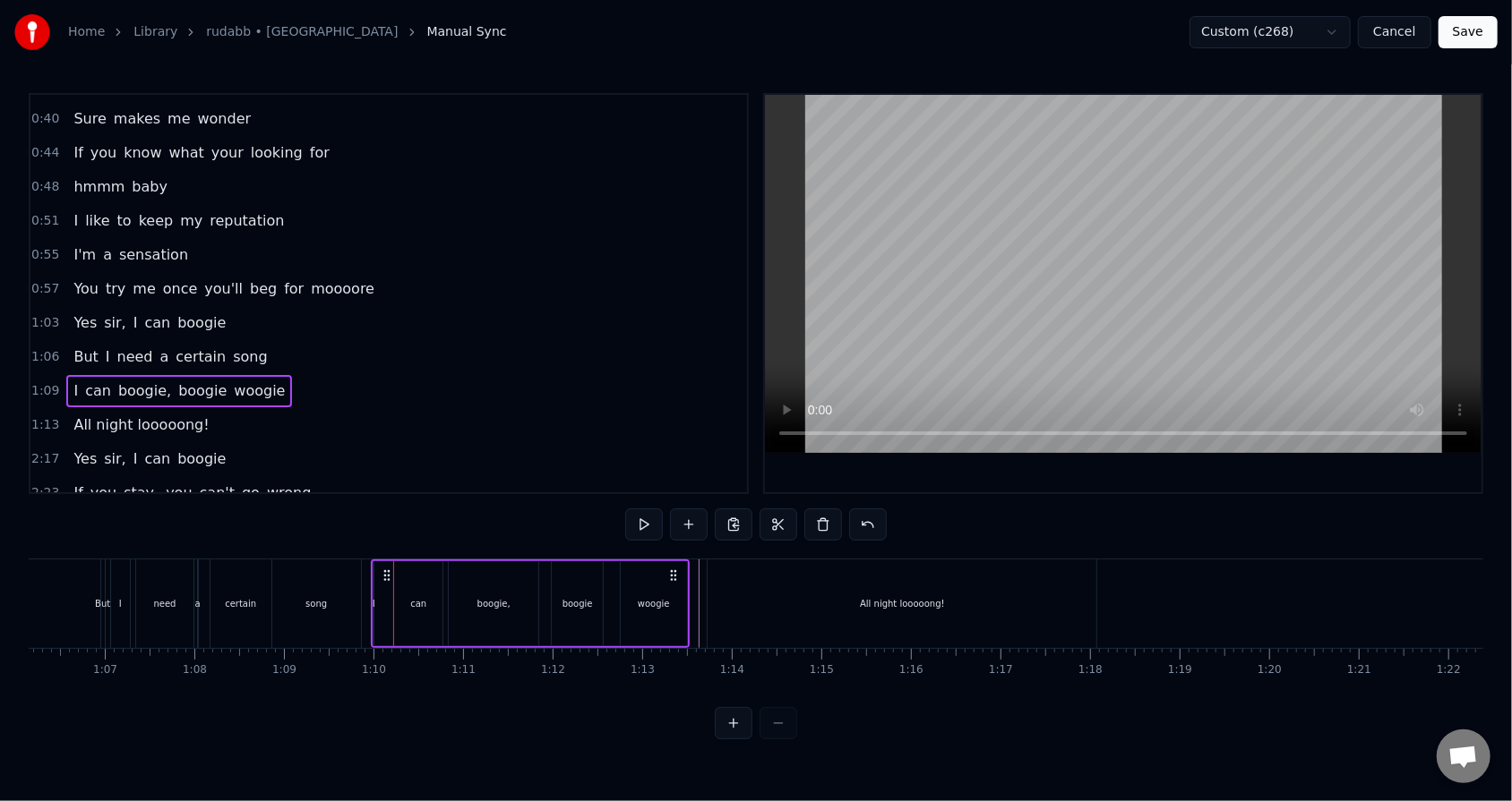
scroll to position [0, 5828]
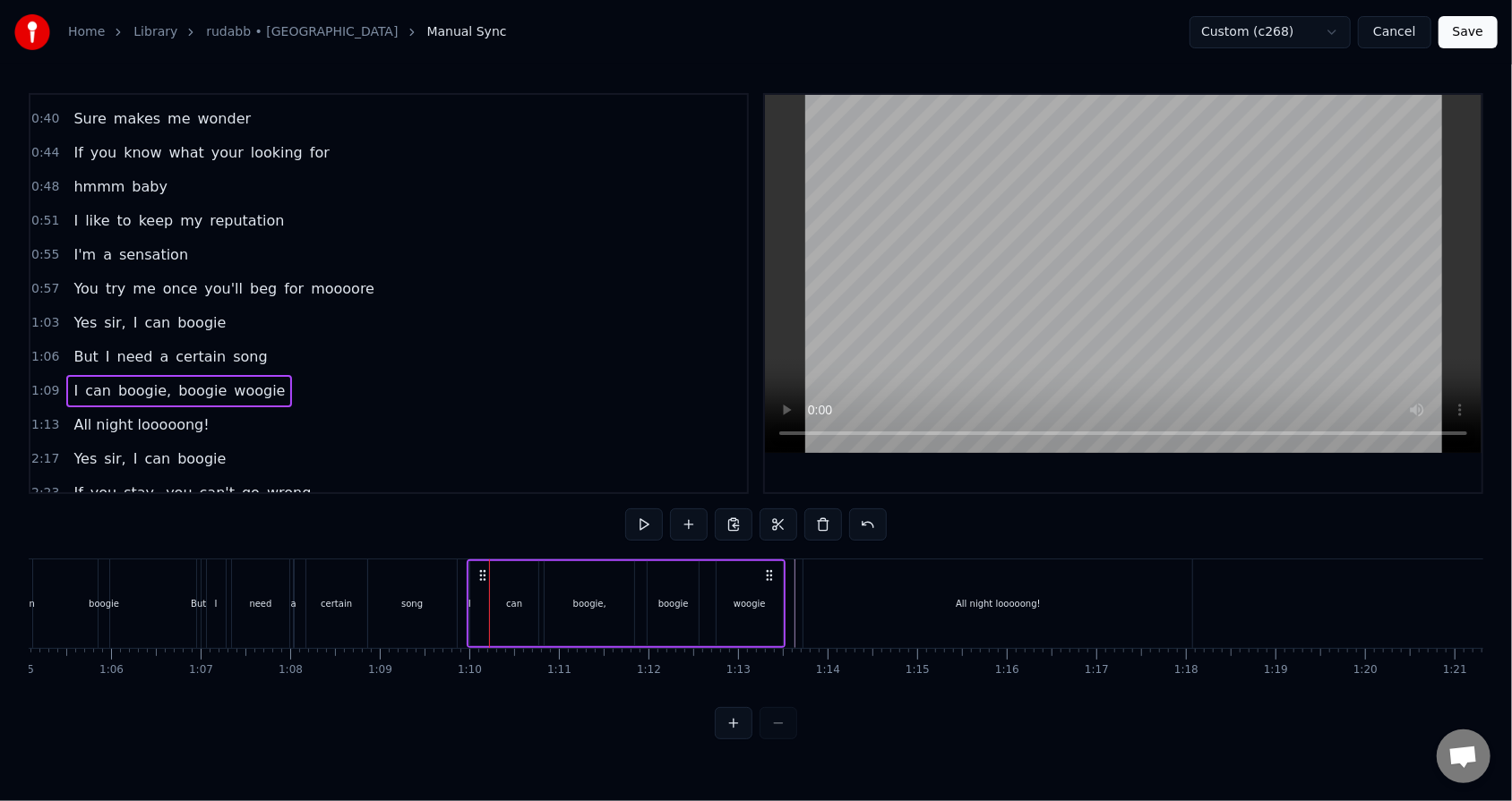
click at [692, 511] on div "All night looooong!" at bounding box center [997, 603] width 389 height 89
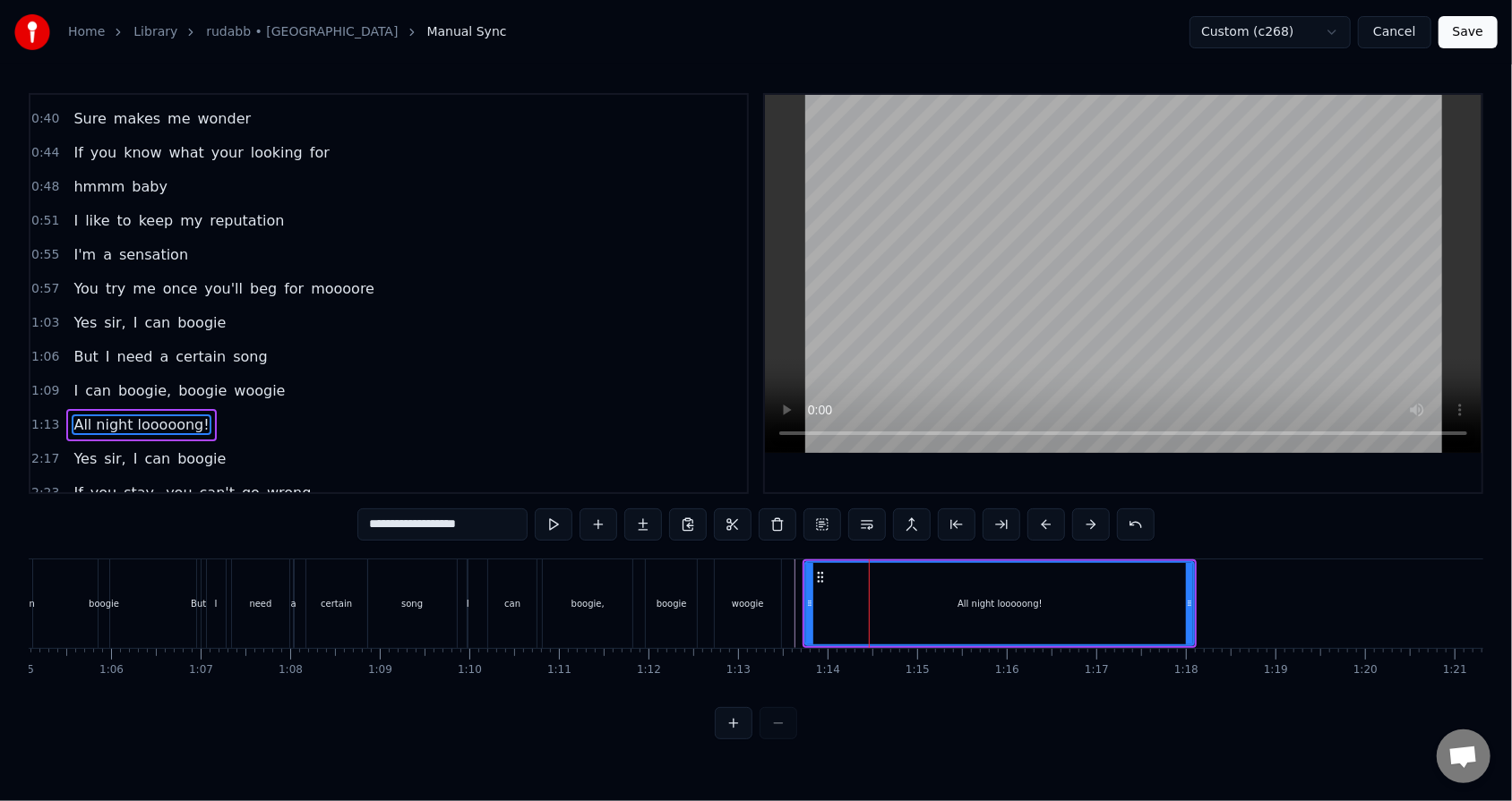
scroll to position [103, 0]
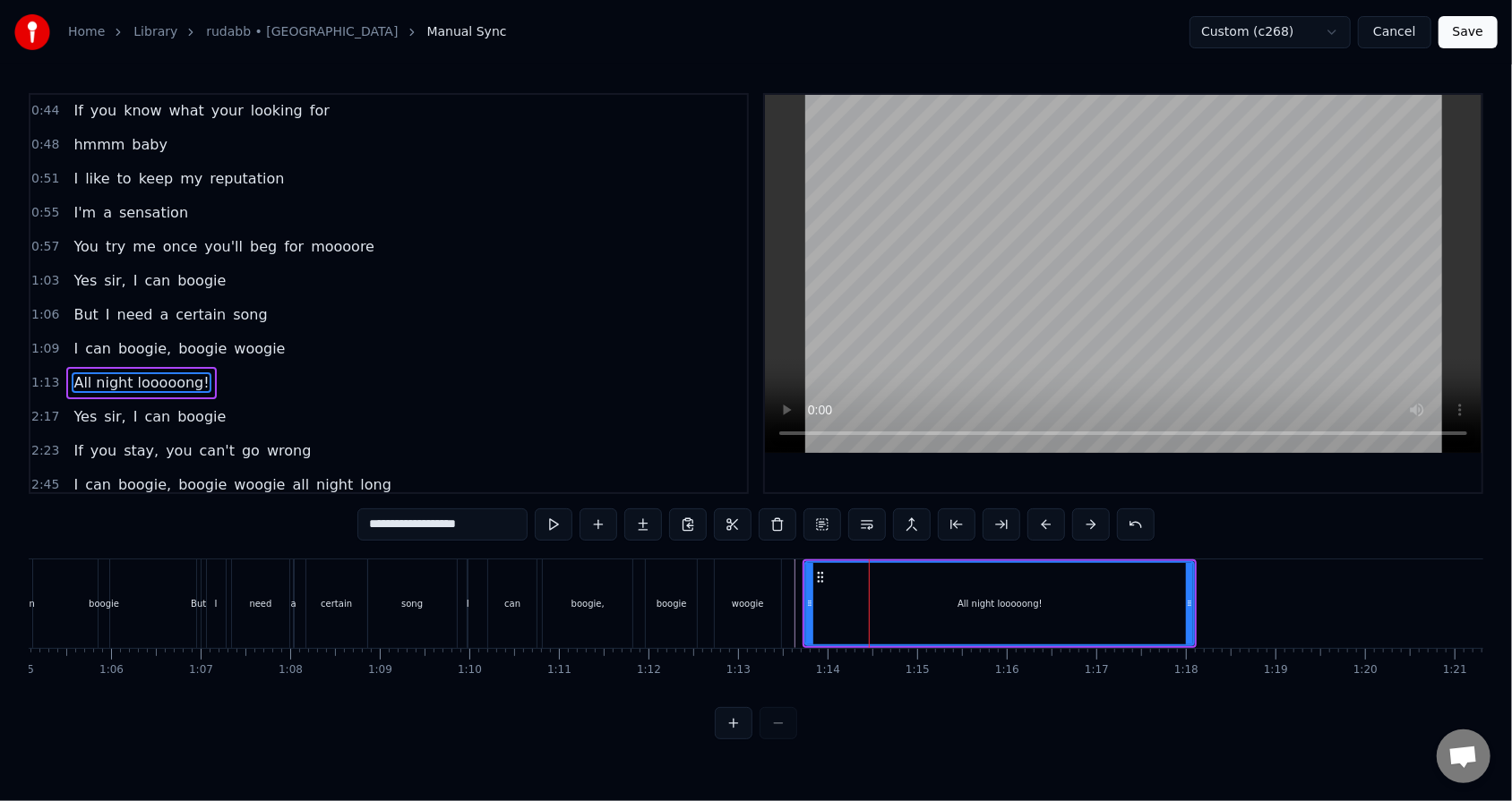
click at [692, 511] on div "All night looooong!" at bounding box center [999, 603] width 391 height 85
click at [692, 511] on button at bounding box center [867, 524] width 38 height 32
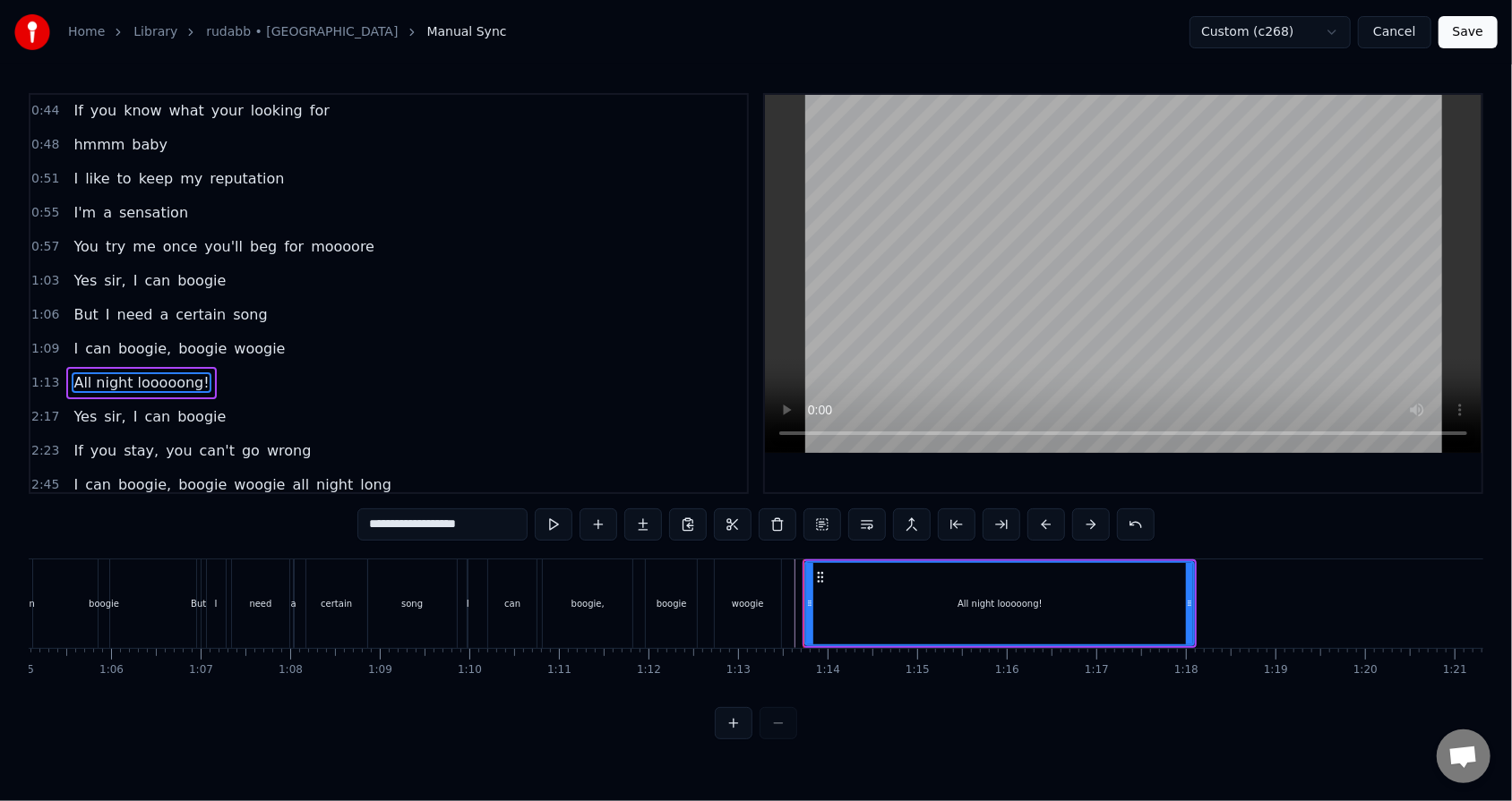
click at [692, 511] on button at bounding box center [867, 524] width 38 height 32
click at [692, 511] on button at bounding box center [822, 524] width 38 height 32
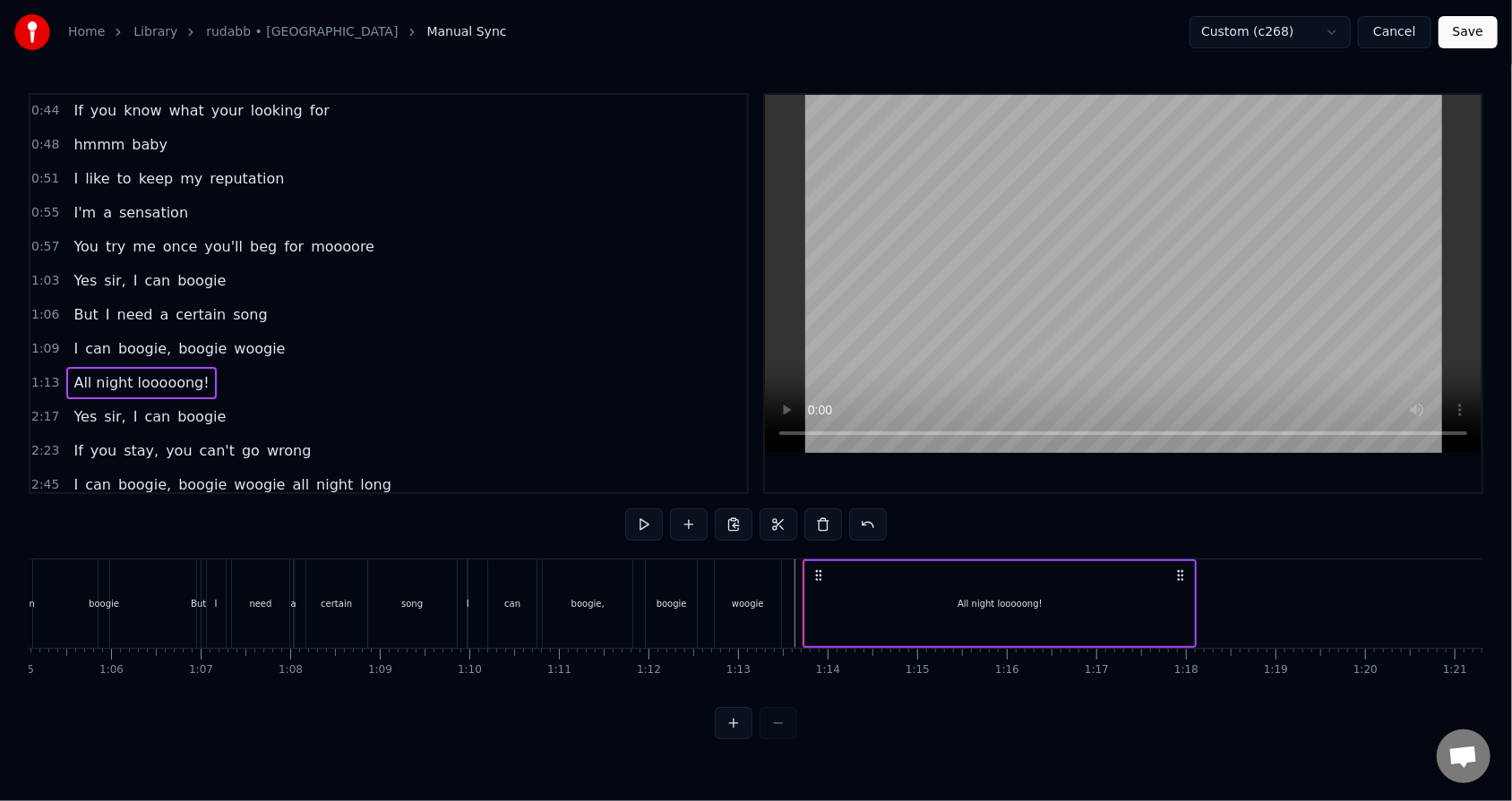
click at [692, 511] on div "All night looooong!" at bounding box center [999, 603] width 389 height 85
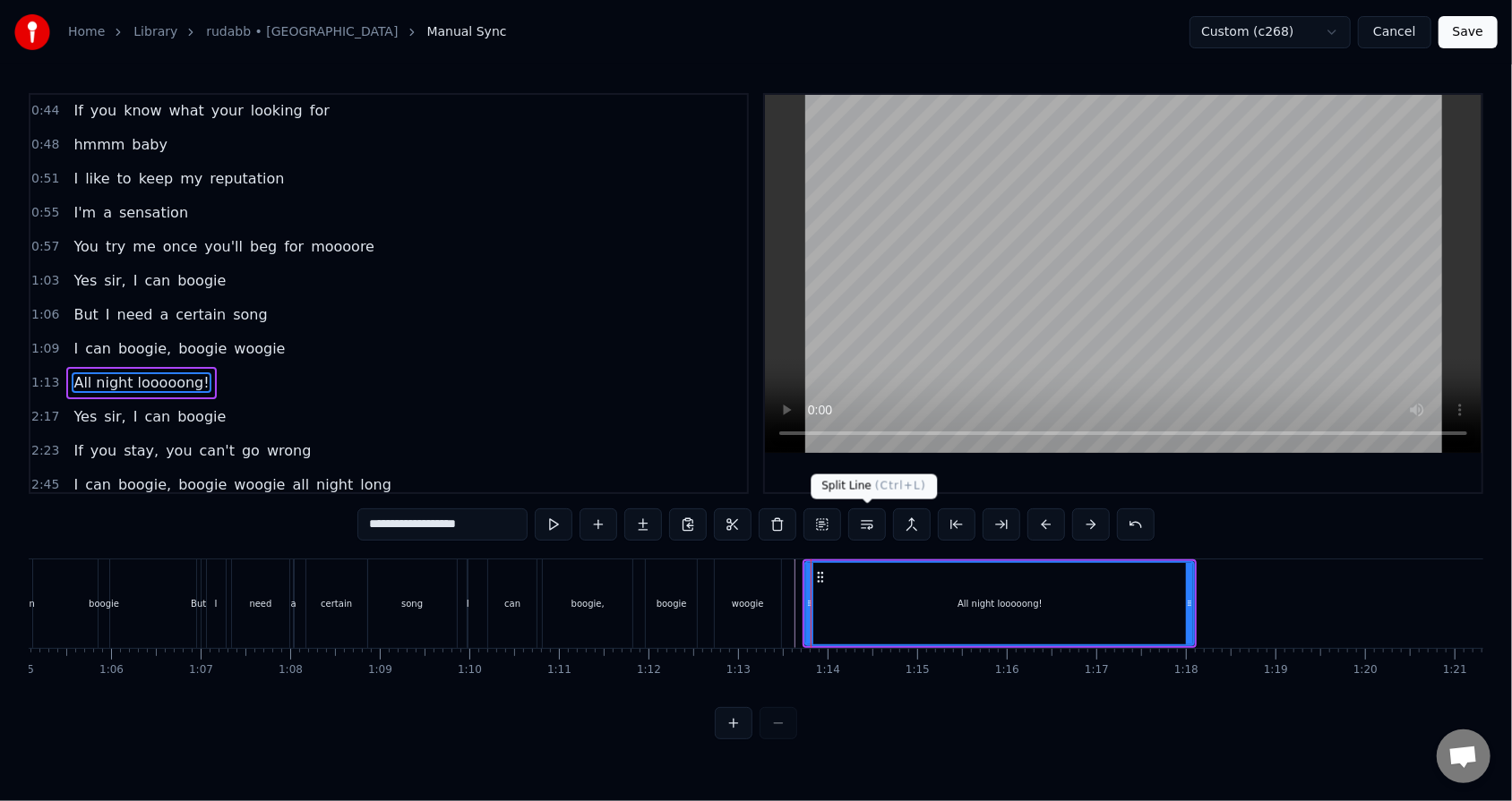
click at [692, 511] on button at bounding box center [867, 524] width 38 height 32
click at [692, 511] on div at bounding box center [814, 603] width 7 height 82
drag, startPoint x: 813, startPoint y: 589, endPoint x: 802, endPoint y: 589, distance: 11.0
click at [692, 511] on div at bounding box center [803, 603] width 7 height 82
click at [692, 36] on button "Save" at bounding box center [1468, 32] width 59 height 32
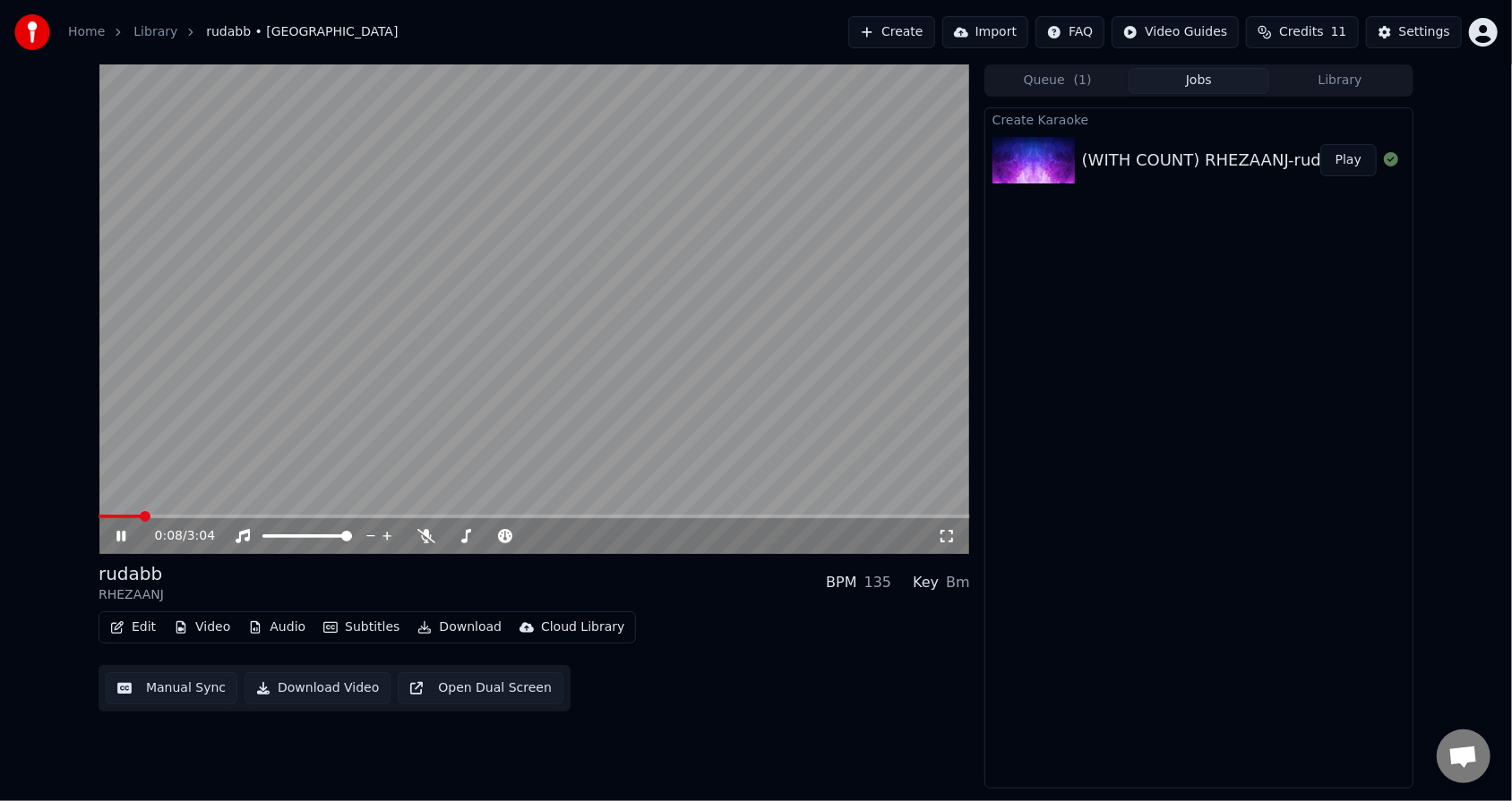
click at [128, 511] on button "Edit" at bounding box center [133, 628] width 60 height 25
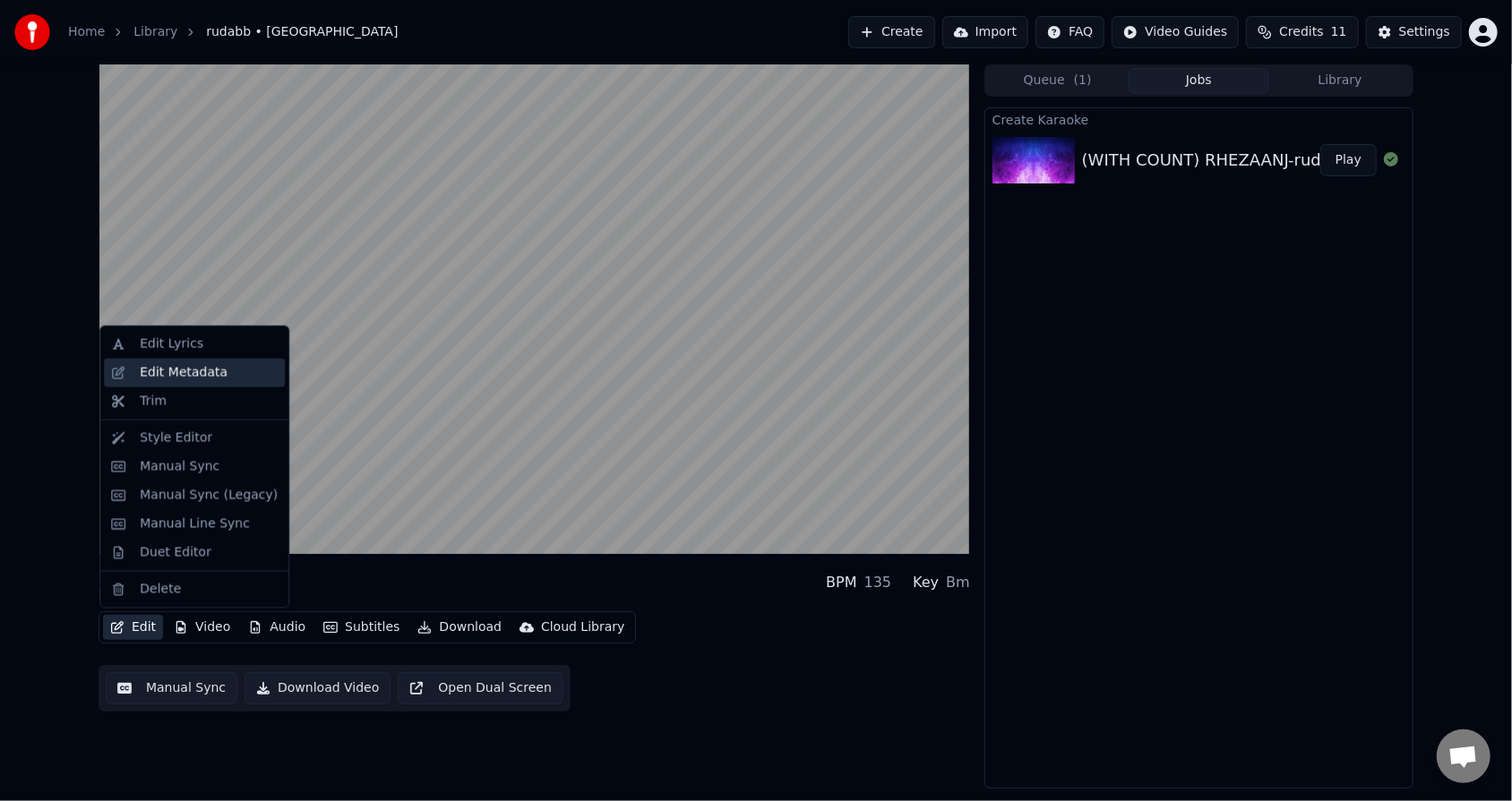
click at [160, 371] on div "Edit Metadata" at bounding box center [184, 374] width 88 height 18
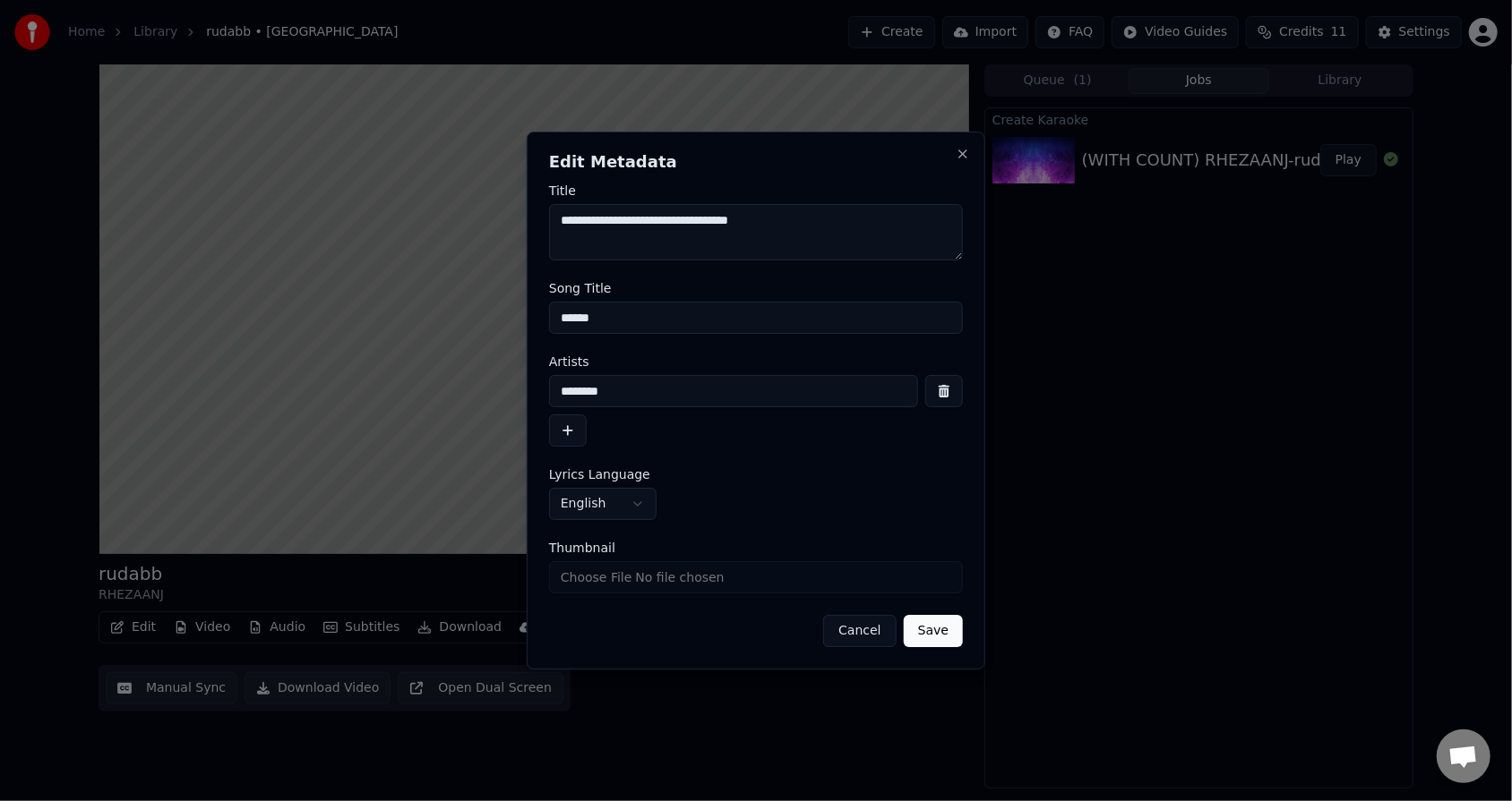
drag, startPoint x: 645, startPoint y: 394, endPoint x: 546, endPoint y: 392, distance: 99.0
click at [546, 392] on div "**********" at bounding box center [756, 401] width 458 height 539
click at [627, 320] on input "******" at bounding box center [756, 318] width 414 height 32
type input "**********"
type input "****"
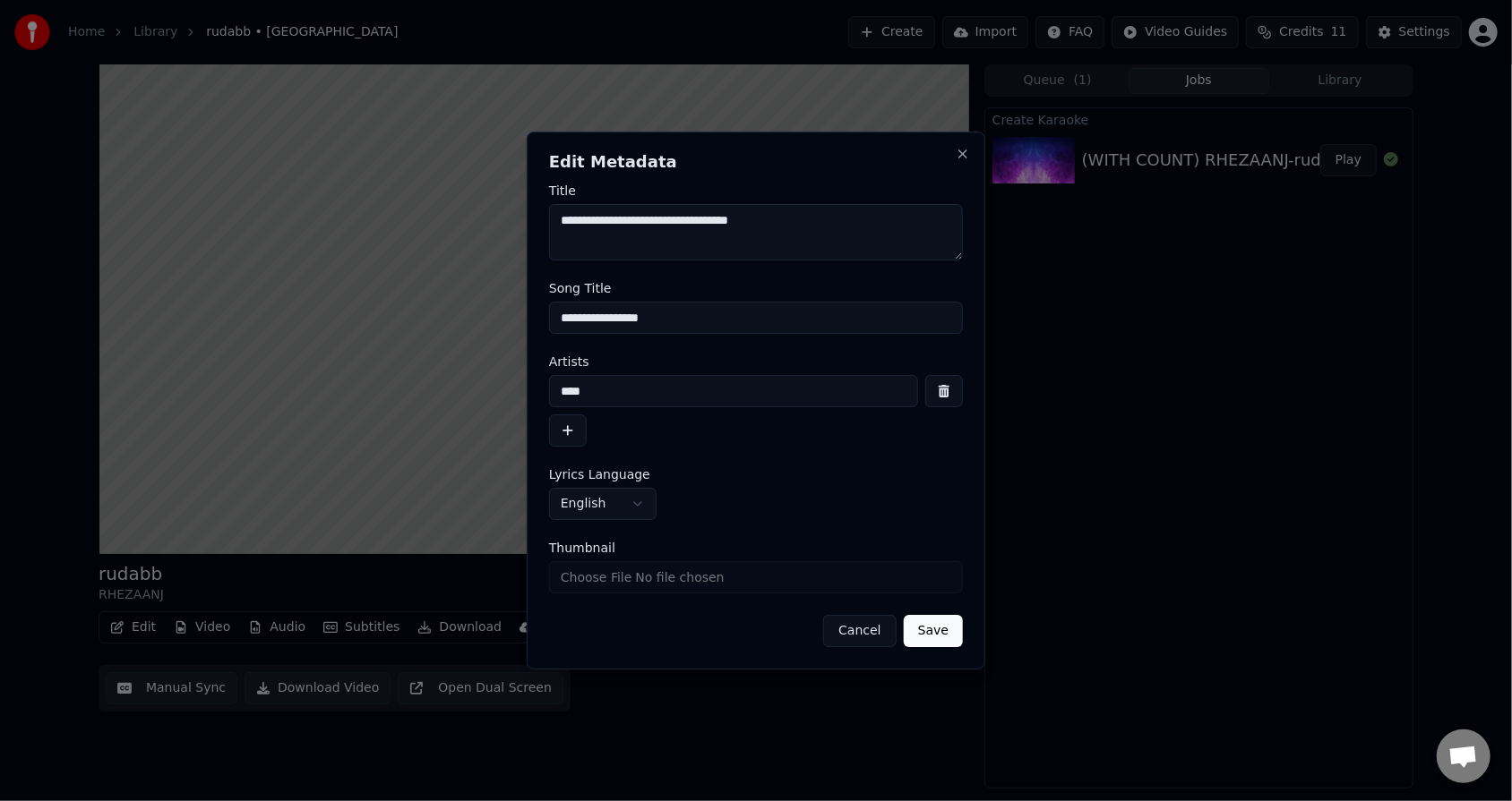
click at [692, 511] on button "Save" at bounding box center [933, 631] width 59 height 32
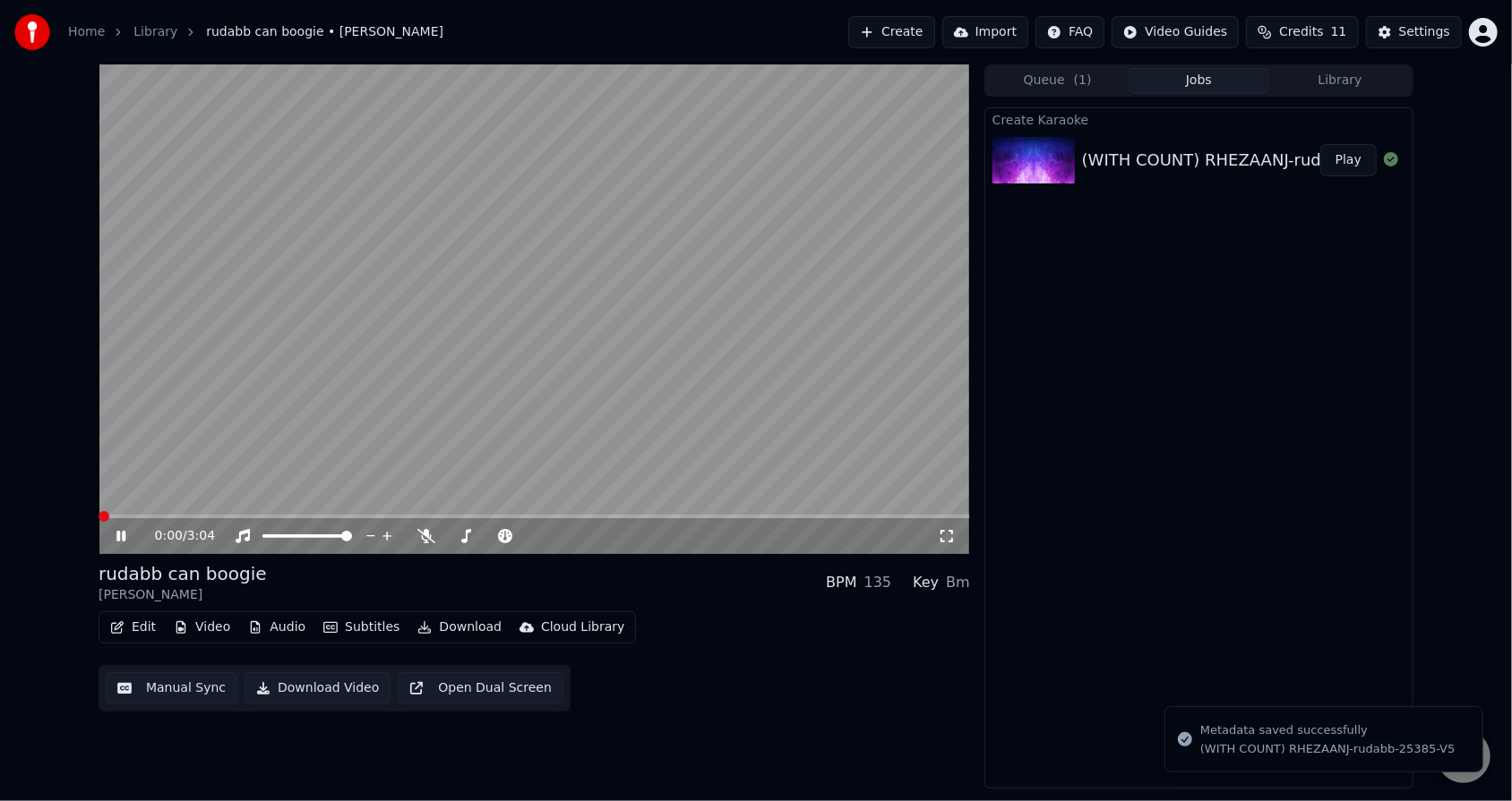
click at [122, 511] on icon at bounding box center [134, 536] width 42 height 14
click at [122, 511] on icon at bounding box center [121, 536] width 11 height 13
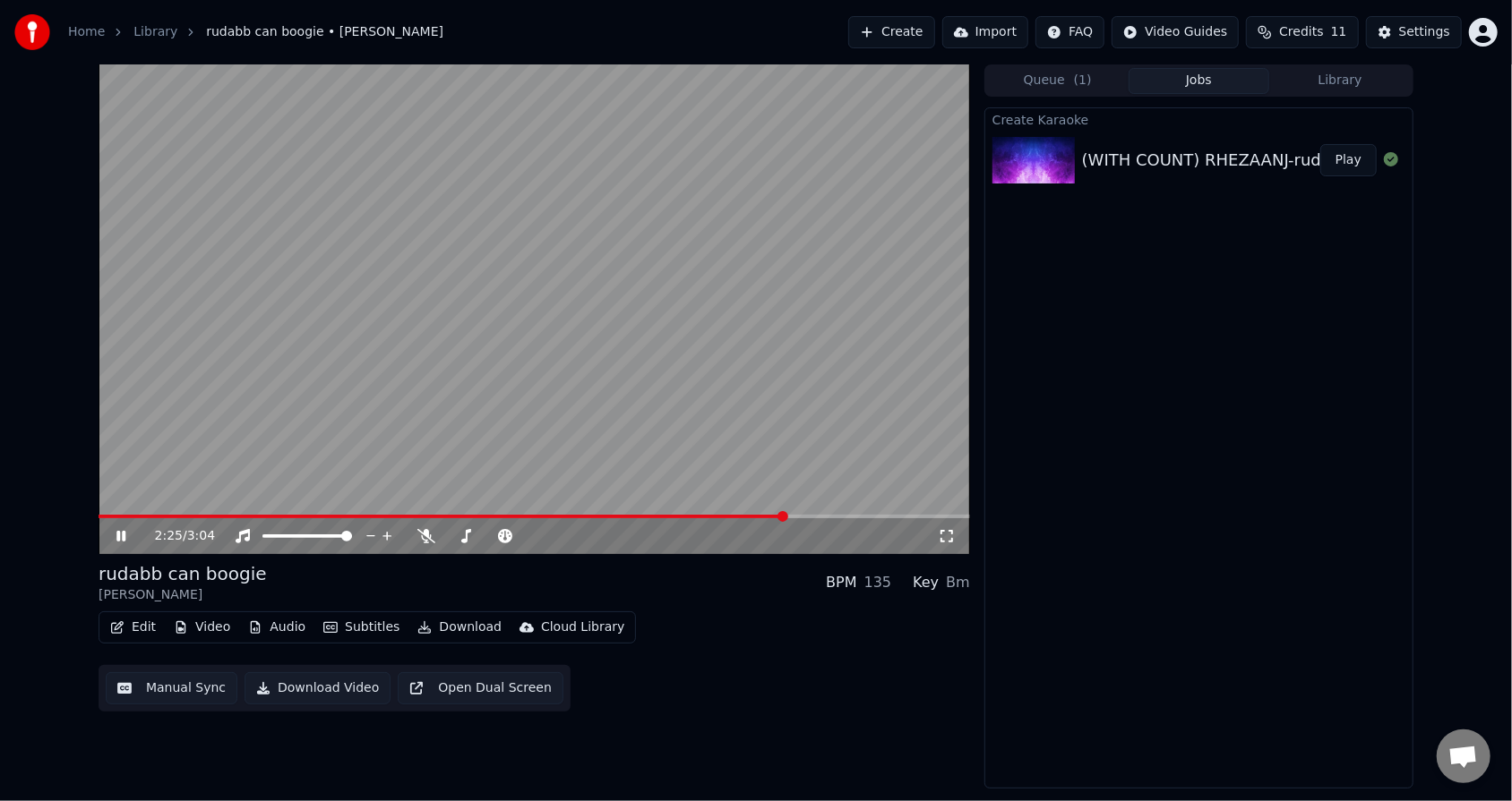
click at [122, 511] on icon at bounding box center [121, 536] width 9 height 11
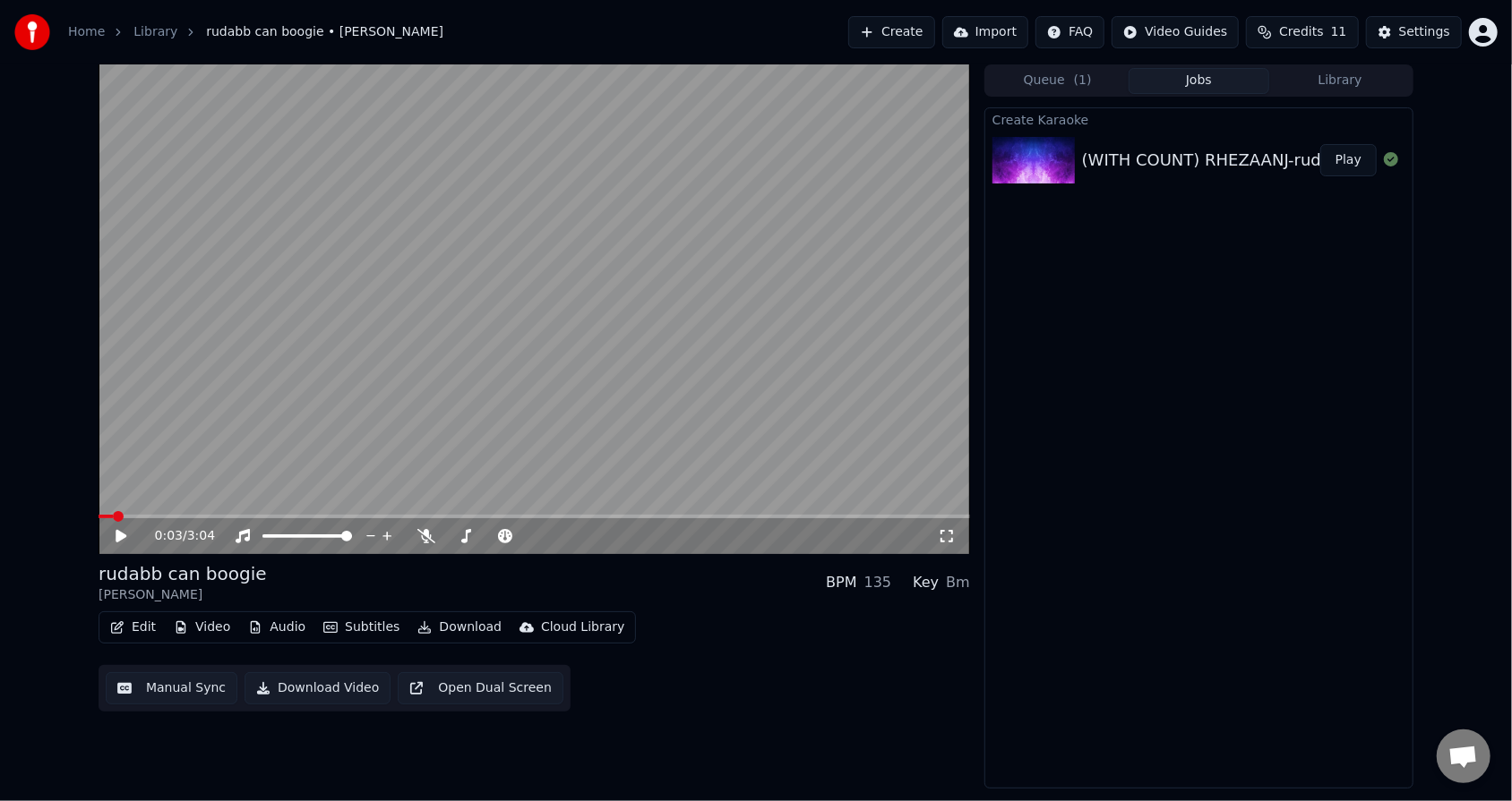
click at [112, 511] on span at bounding box center [106, 516] width 14 height 4
click at [118, 511] on icon at bounding box center [121, 536] width 11 height 13
click at [236, 511] on span at bounding box center [535, 516] width 871 height 4
click at [128, 511] on icon at bounding box center [134, 536] width 42 height 14
click at [137, 511] on button "Edit" at bounding box center [133, 628] width 60 height 25
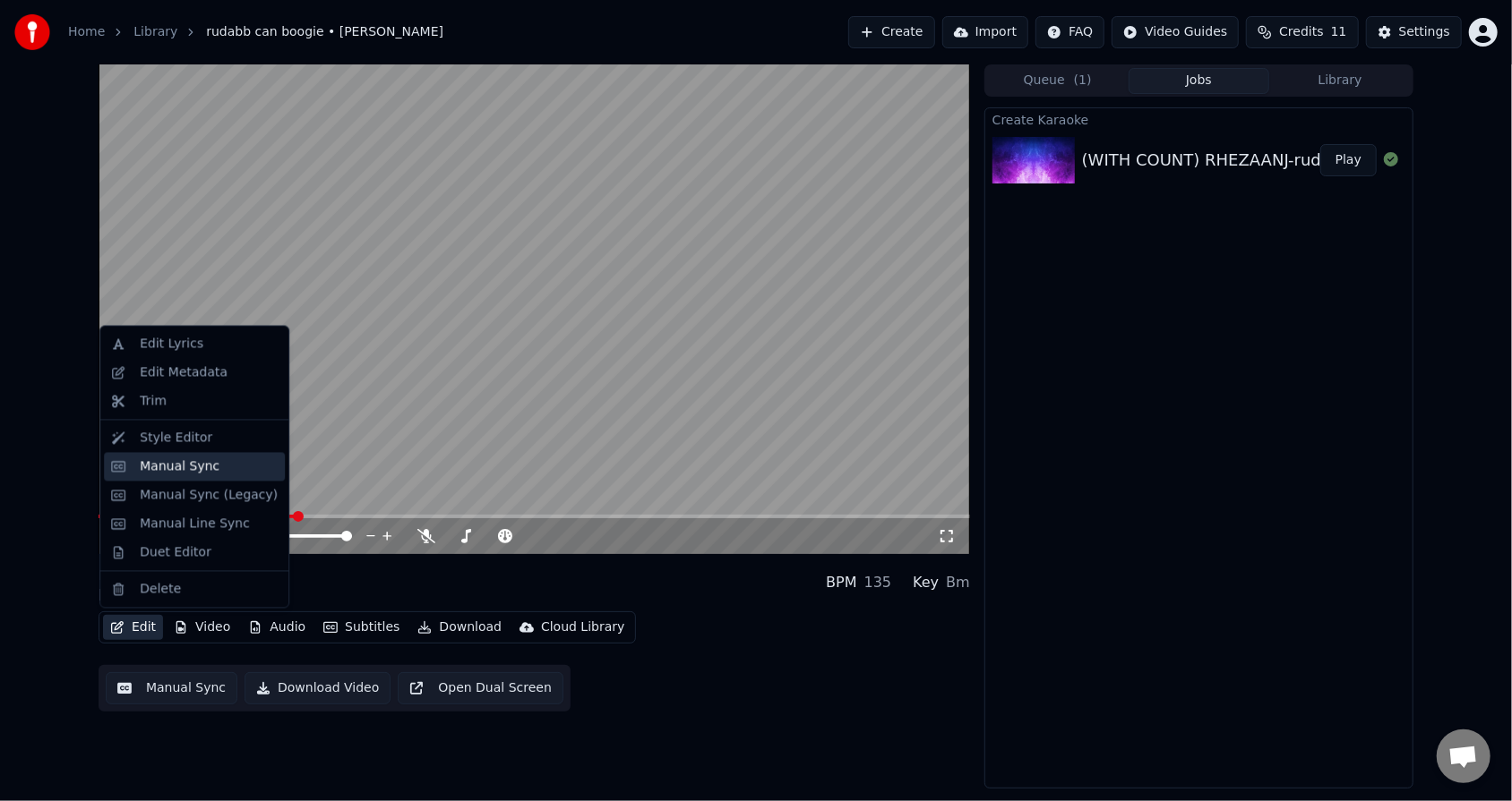
click at [185, 468] on div "Manual Sync" at bounding box center [180, 466] width 80 height 18
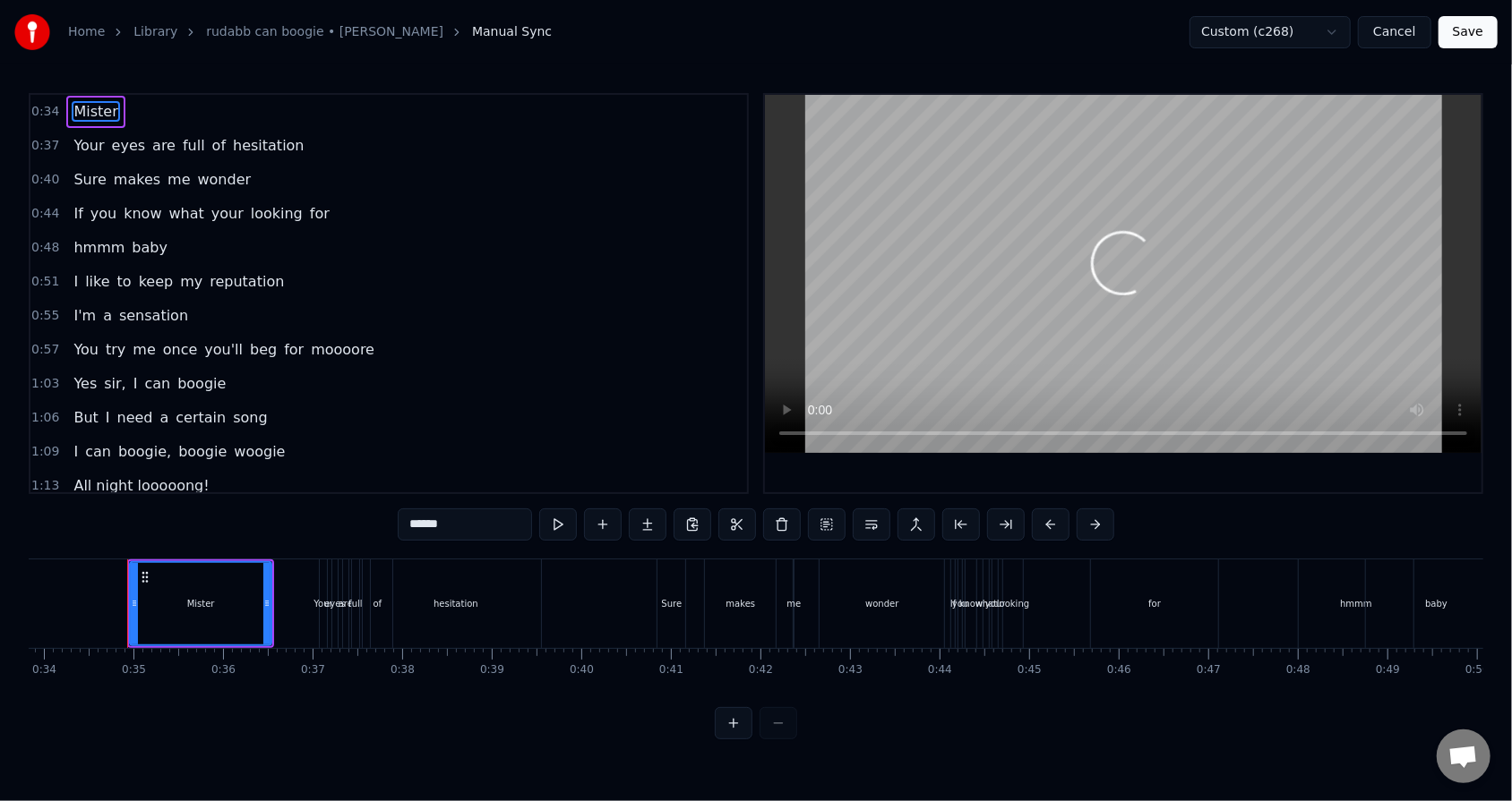
scroll to position [0, 3037]
click at [251, 143] on span "hesitation" at bounding box center [269, 145] width 75 height 21
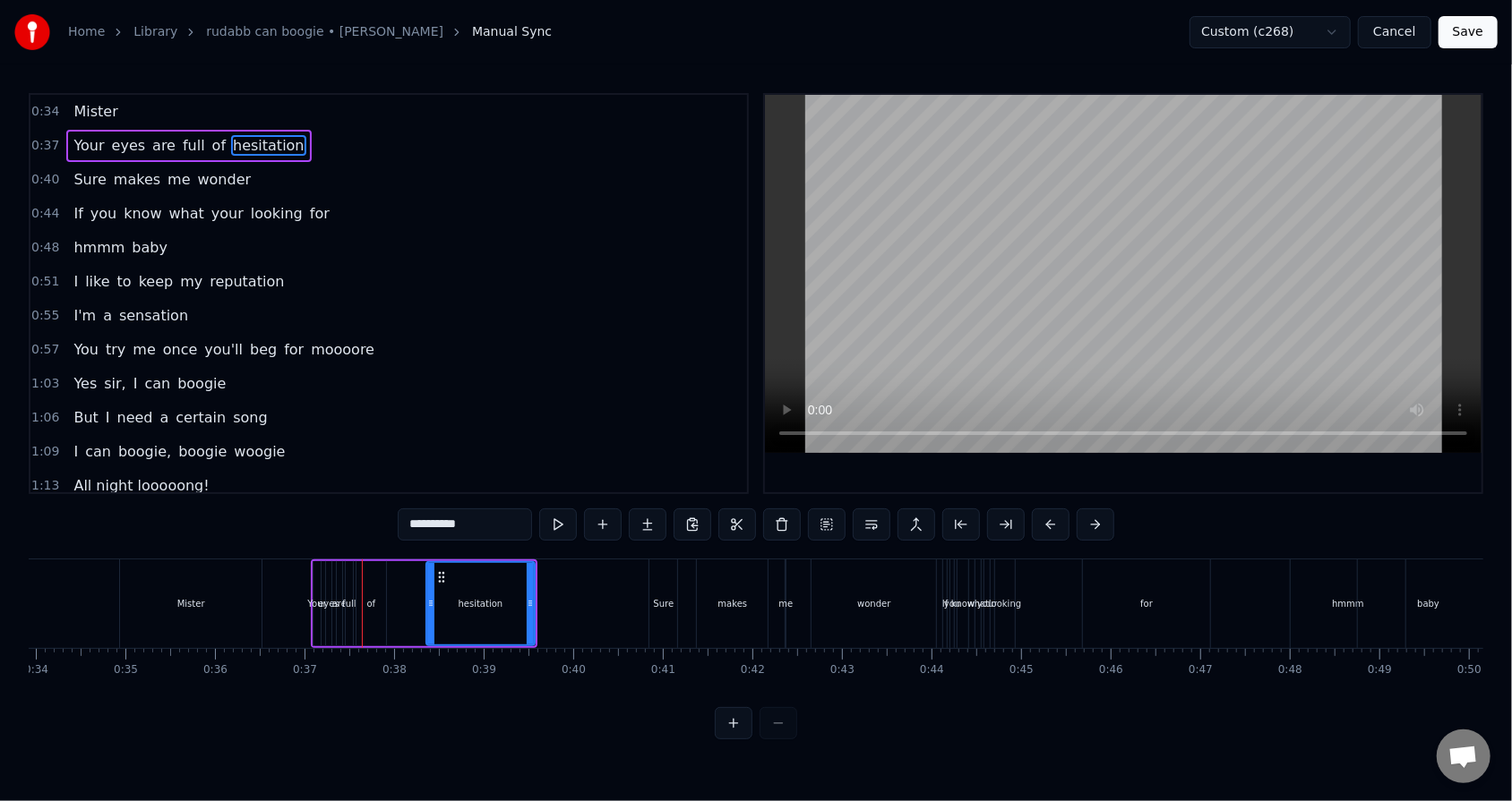
drag, startPoint x: 367, startPoint y: 599, endPoint x: 428, endPoint y: 594, distance: 61.2
click at [428, 511] on div at bounding box center [430, 603] width 7 height 82
click at [370, 511] on div "of" at bounding box center [372, 603] width 9 height 13
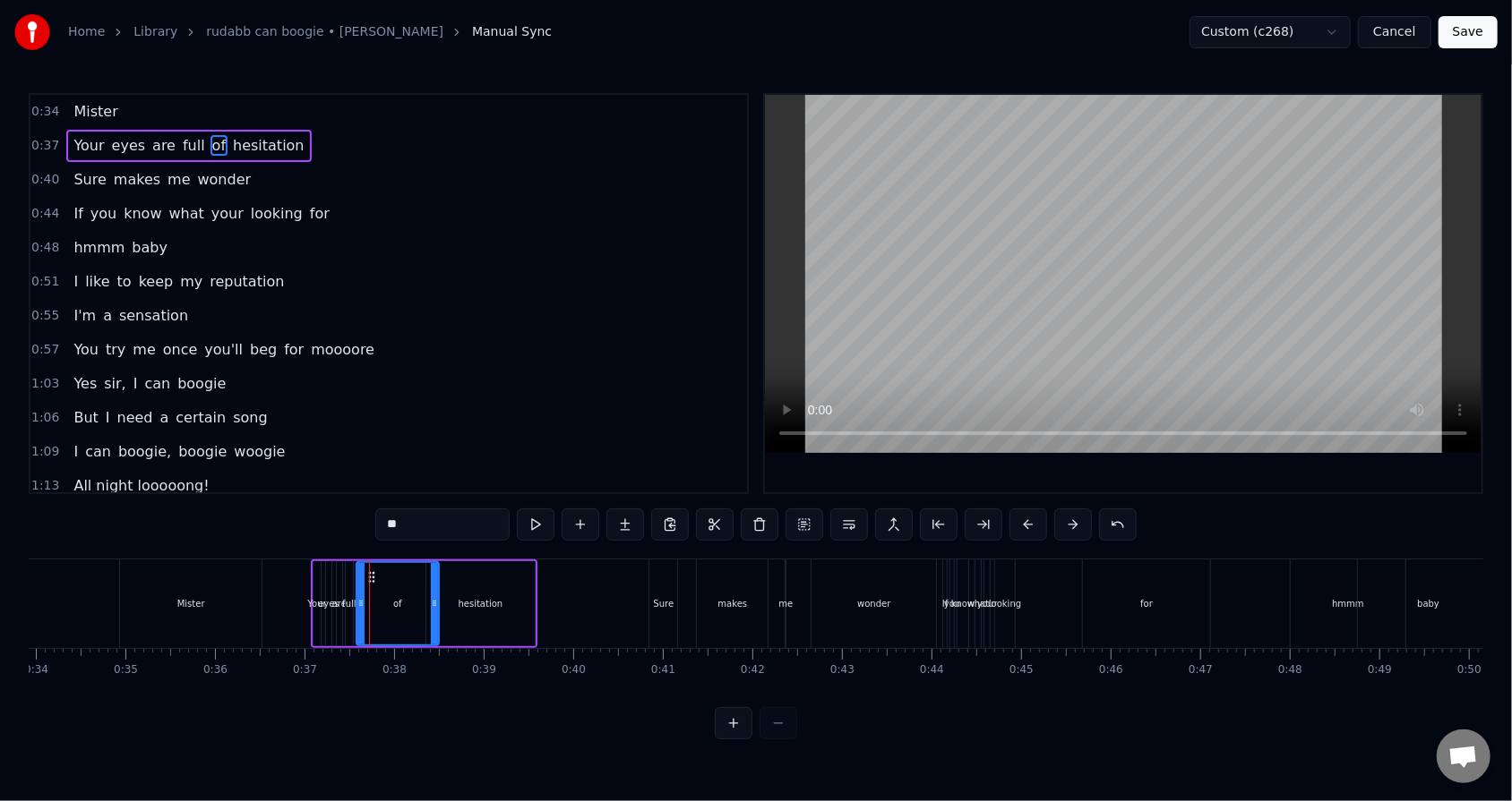
drag, startPoint x: 381, startPoint y: 603, endPoint x: 433, endPoint y: 595, distance: 52.6
click at [433, 511] on div at bounding box center [434, 603] width 7 height 82
drag, startPoint x: 359, startPoint y: 603, endPoint x: 405, endPoint y: 596, distance: 46.5
click at [405, 511] on icon at bounding box center [407, 603] width 7 height 14
click at [351, 511] on div "full" at bounding box center [349, 603] width 13 height 13
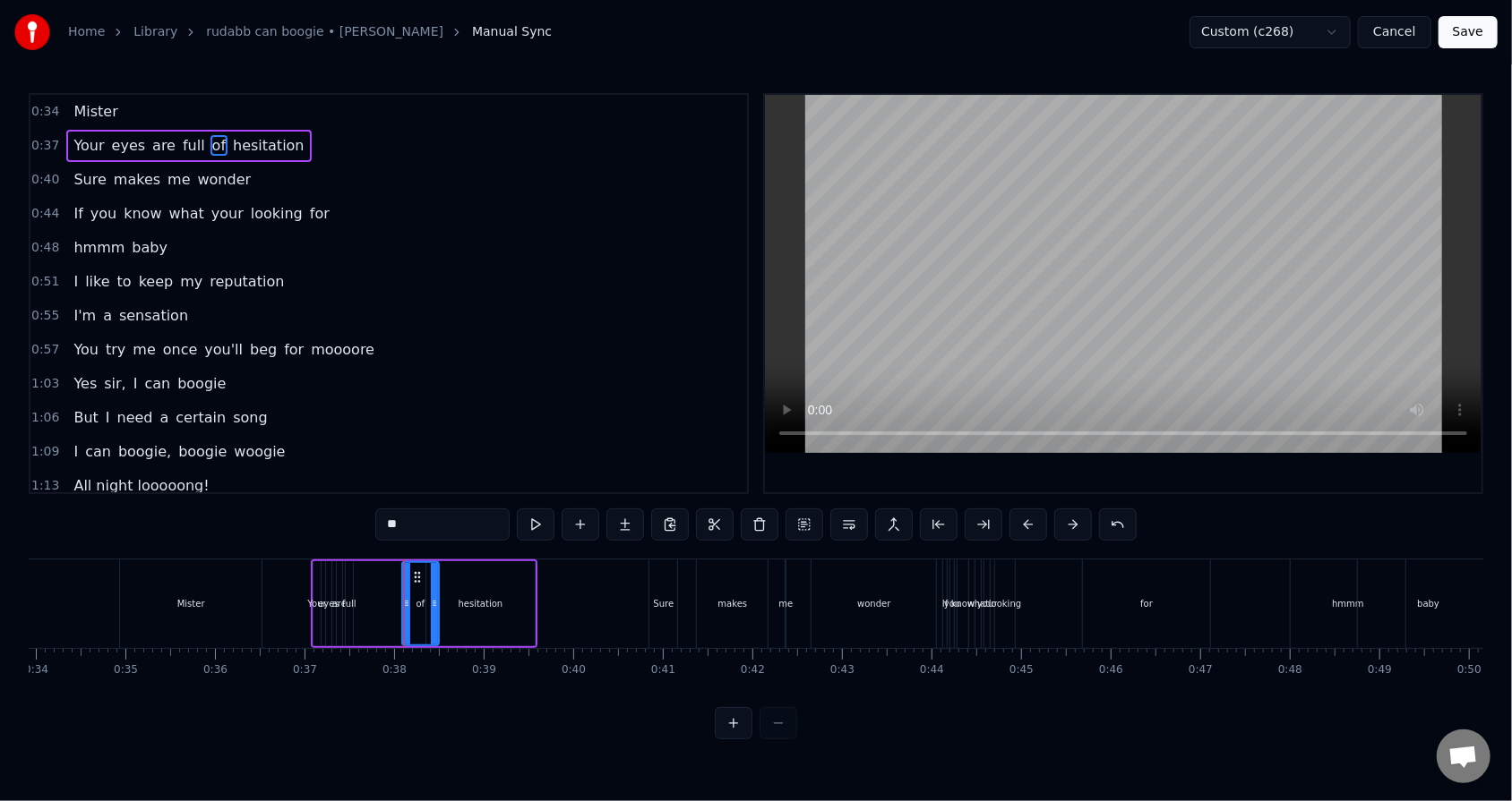
type input "****"
drag, startPoint x: 353, startPoint y: 604, endPoint x: 391, endPoint y: 597, distance: 38.6
click at [391, 511] on div "Your eyes are full of hesitation" at bounding box center [424, 603] width 226 height 89
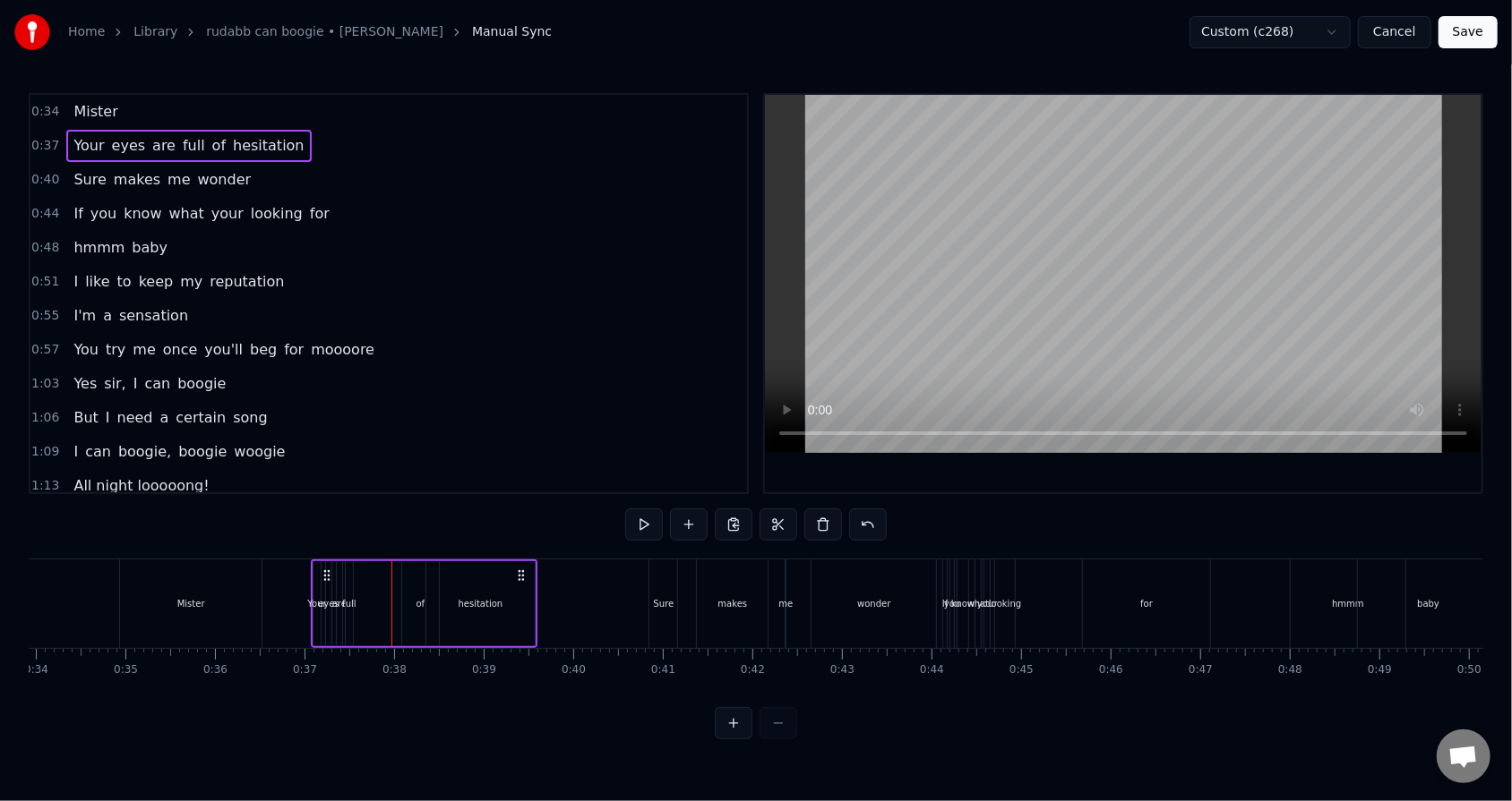
click at [349, 511] on div "full" at bounding box center [349, 603] width 13 height 13
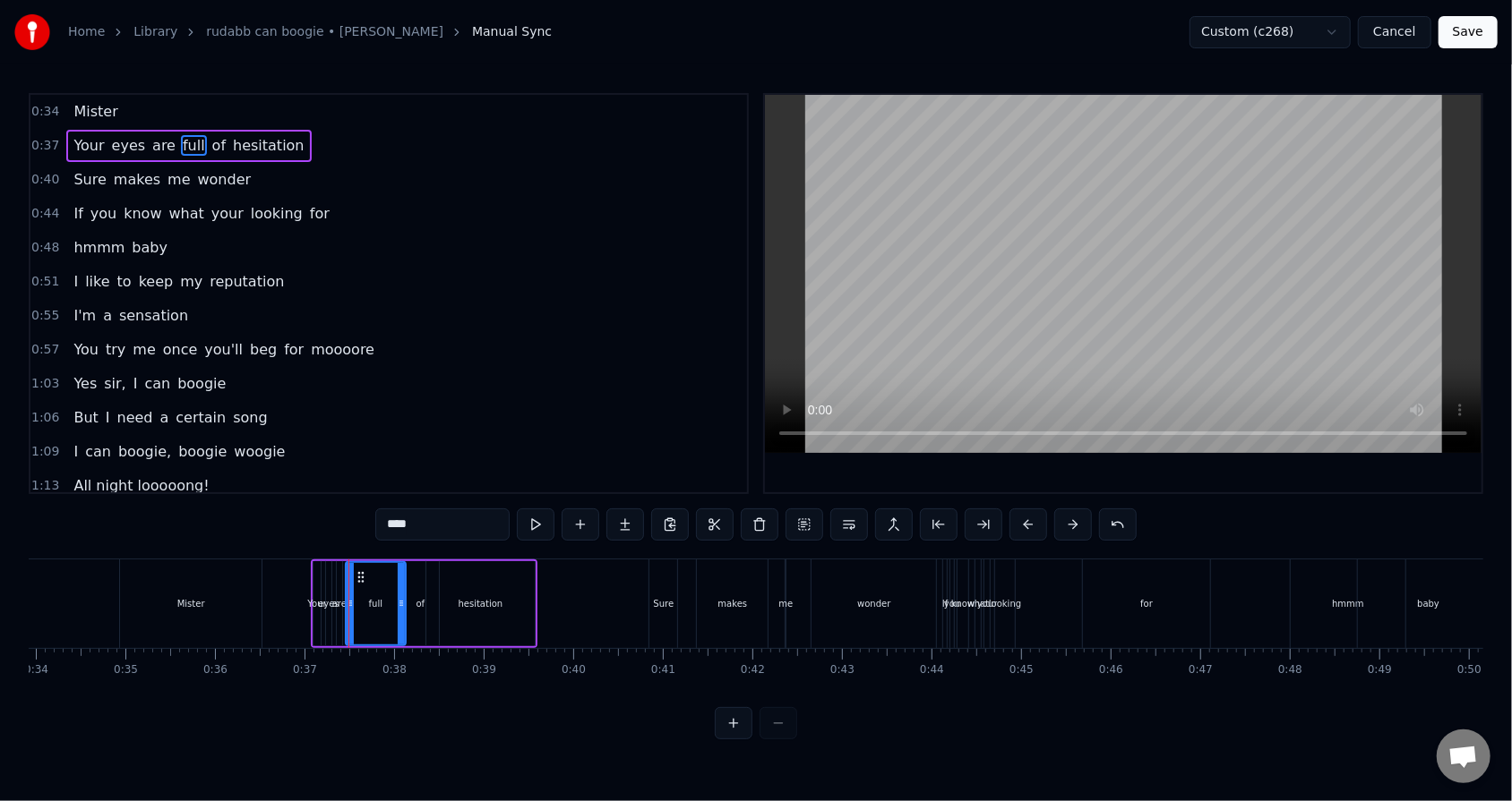
drag, startPoint x: 350, startPoint y: 591, endPoint x: 403, endPoint y: 586, distance: 53.2
click at [403, 511] on div at bounding box center [402, 603] width 7 height 82
drag, startPoint x: 347, startPoint y: 600, endPoint x: 375, endPoint y: 597, distance: 28.2
click at [375, 511] on icon at bounding box center [378, 603] width 7 height 14
click at [469, 511] on div "hesitation" at bounding box center [481, 603] width 45 height 13
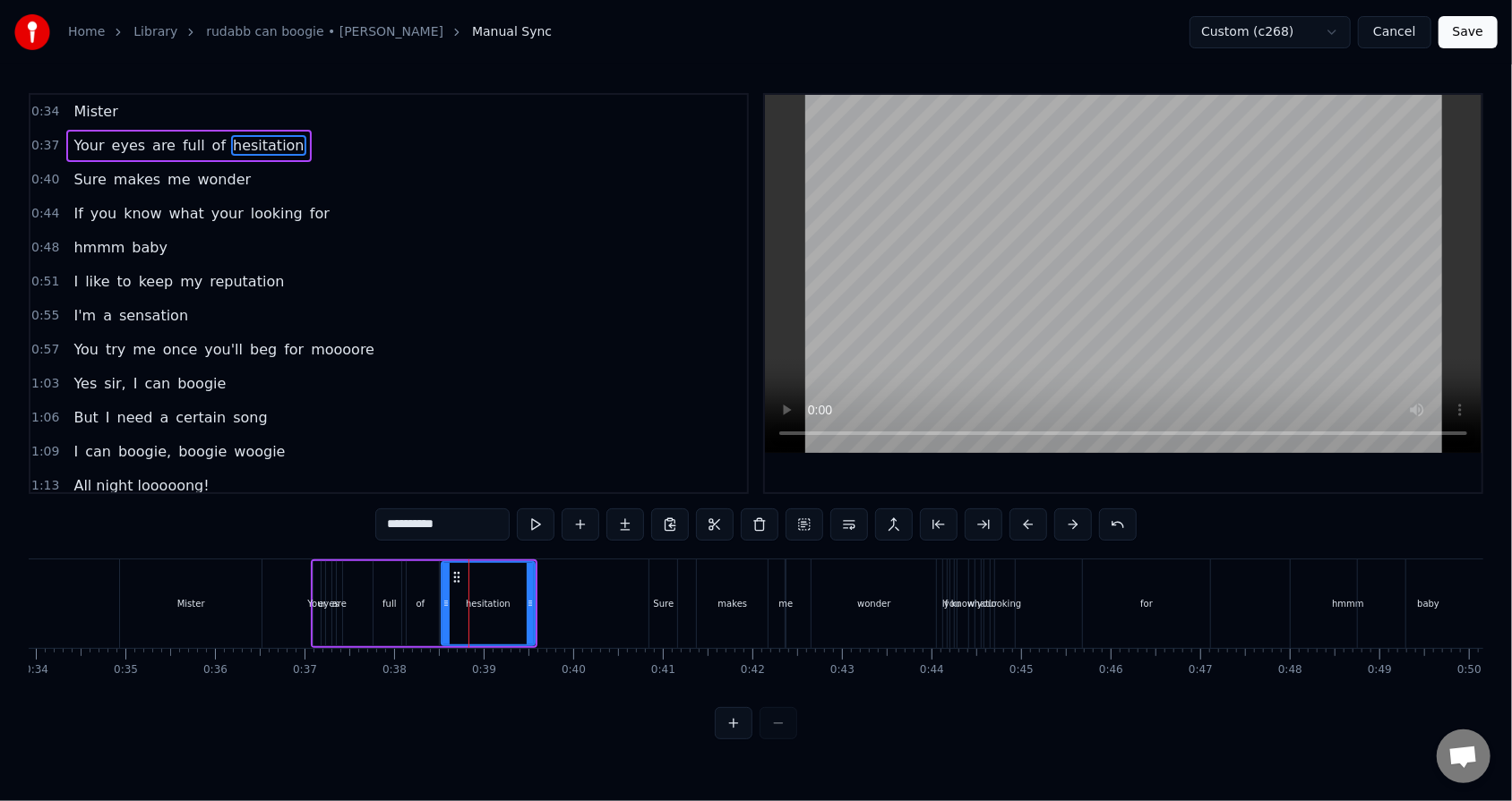
drag, startPoint x: 430, startPoint y: 604, endPoint x: 446, endPoint y: 603, distance: 16.0
click at [446, 511] on icon at bounding box center [446, 603] width 7 height 14
click at [429, 511] on div "of" at bounding box center [420, 603] width 37 height 85
click at [442, 511] on icon at bounding box center [443, 603] width 7 height 14
click at [412, 511] on icon at bounding box center [412, 603] width 7 height 14
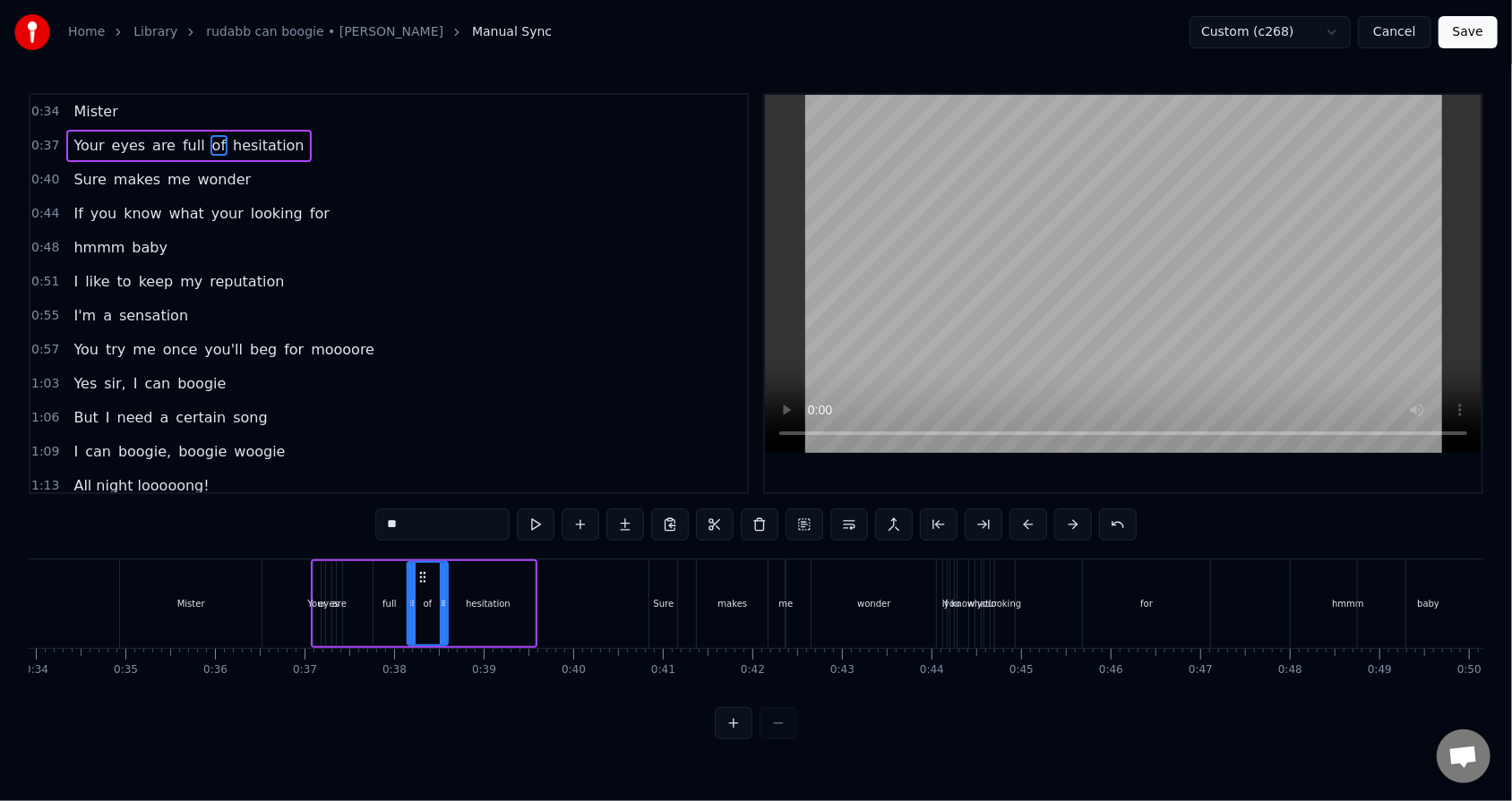
click at [337, 511] on div "are" at bounding box center [340, 603] width 14 height 13
type input "***"
click at [349, 511] on icon at bounding box center [352, 577] width 14 height 14
drag, startPoint x: 342, startPoint y: 603, endPoint x: 379, endPoint y: 600, distance: 37.1
click at [379, 511] on div "Your eyes are full of hesitation" at bounding box center [424, 603] width 226 height 89
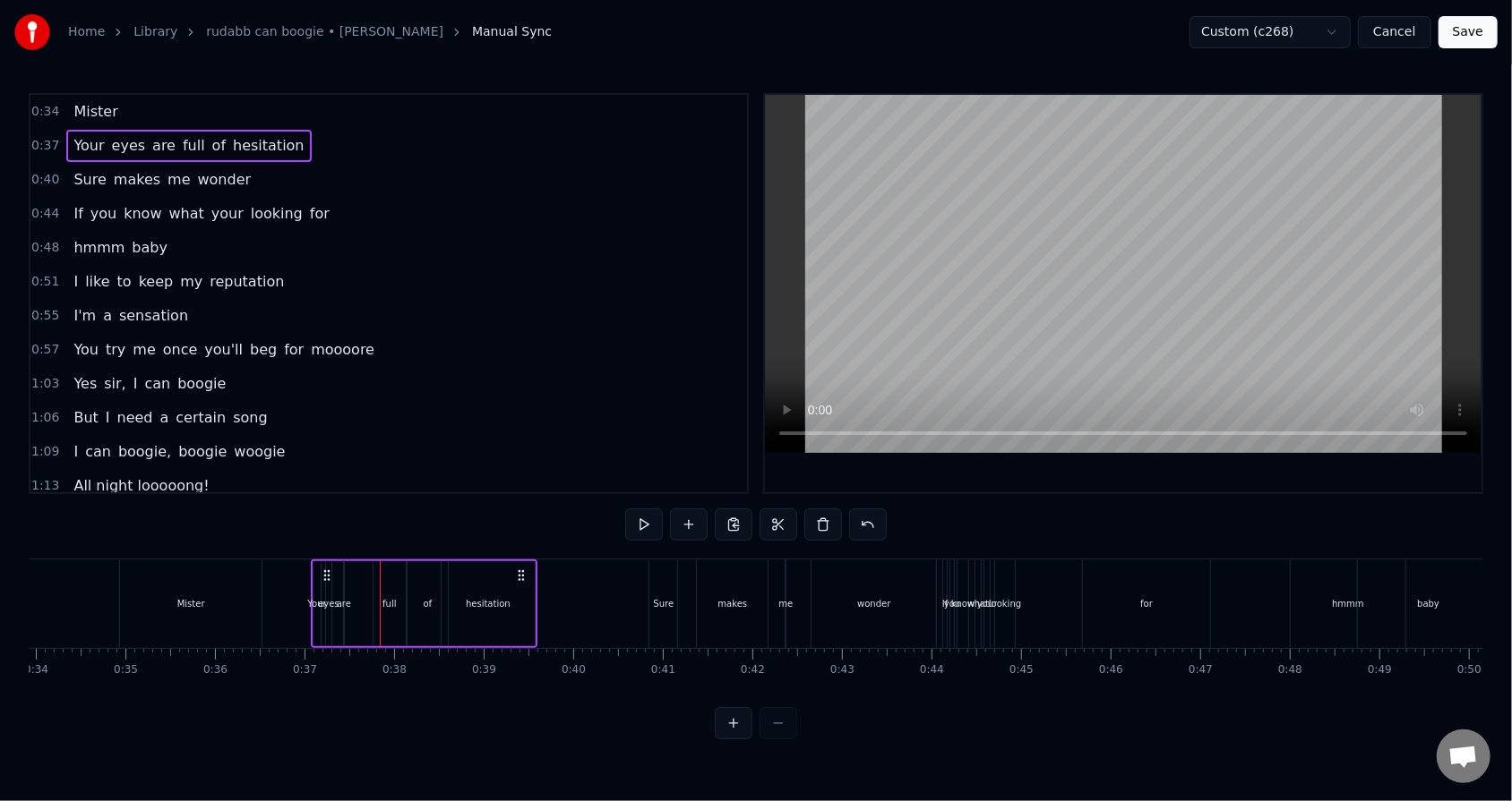
click at [355, 511] on div "Your eyes are full of hesitation" at bounding box center [424, 603] width 226 height 89
click at [343, 511] on div "are" at bounding box center [344, 603] width 14 height 13
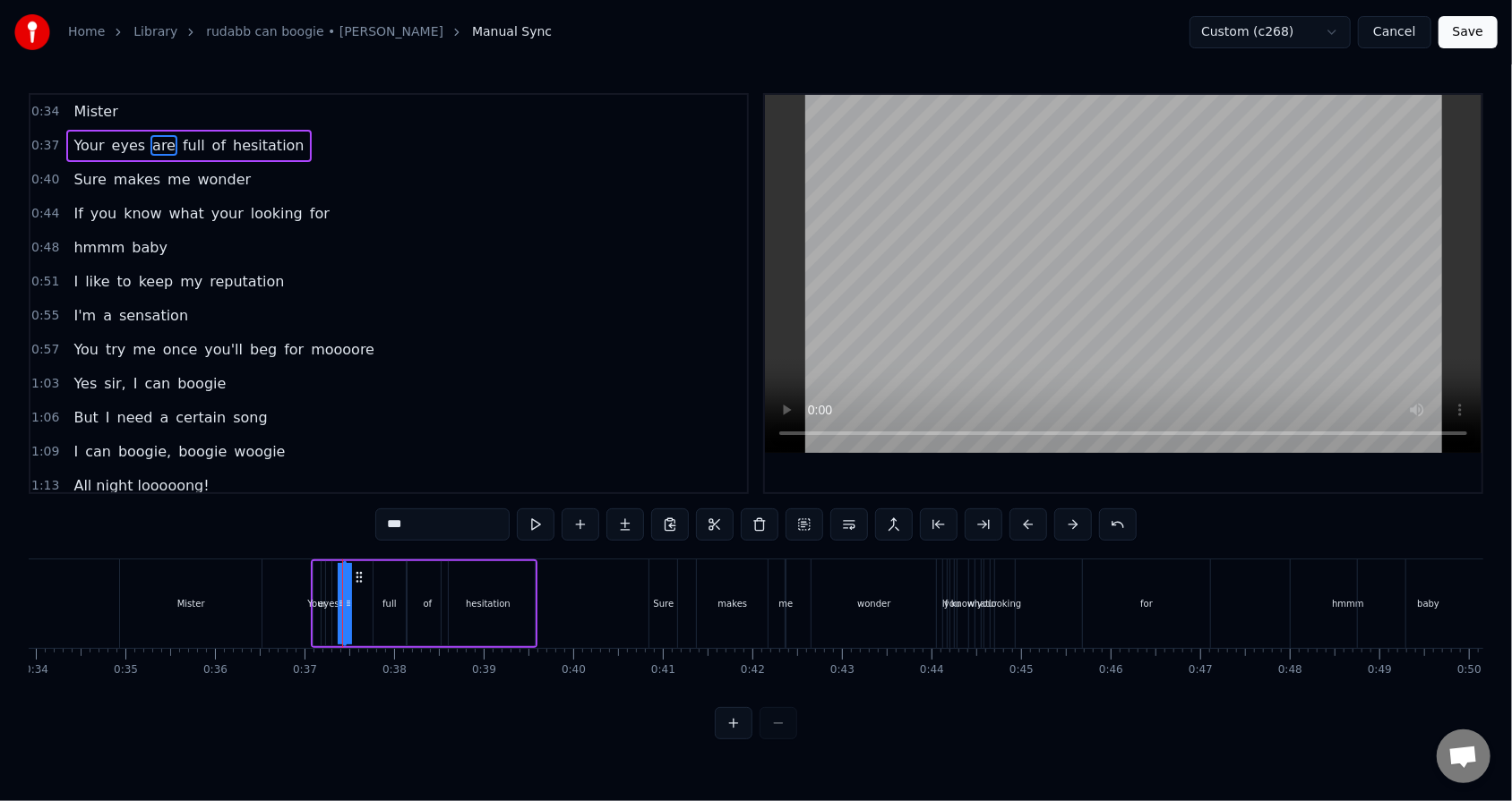
drag, startPoint x: 345, startPoint y: 577, endPoint x: 364, endPoint y: 575, distance: 19.1
click at [345, 511] on div "are" at bounding box center [345, 603] width 0 height 82
drag, startPoint x: 341, startPoint y: 595, endPoint x: 379, endPoint y: 594, distance: 38.0
click at [379, 511] on div "are" at bounding box center [362, 603] width 38 height 85
click at [351, 511] on icon at bounding box center [354, 603] width 7 height 14
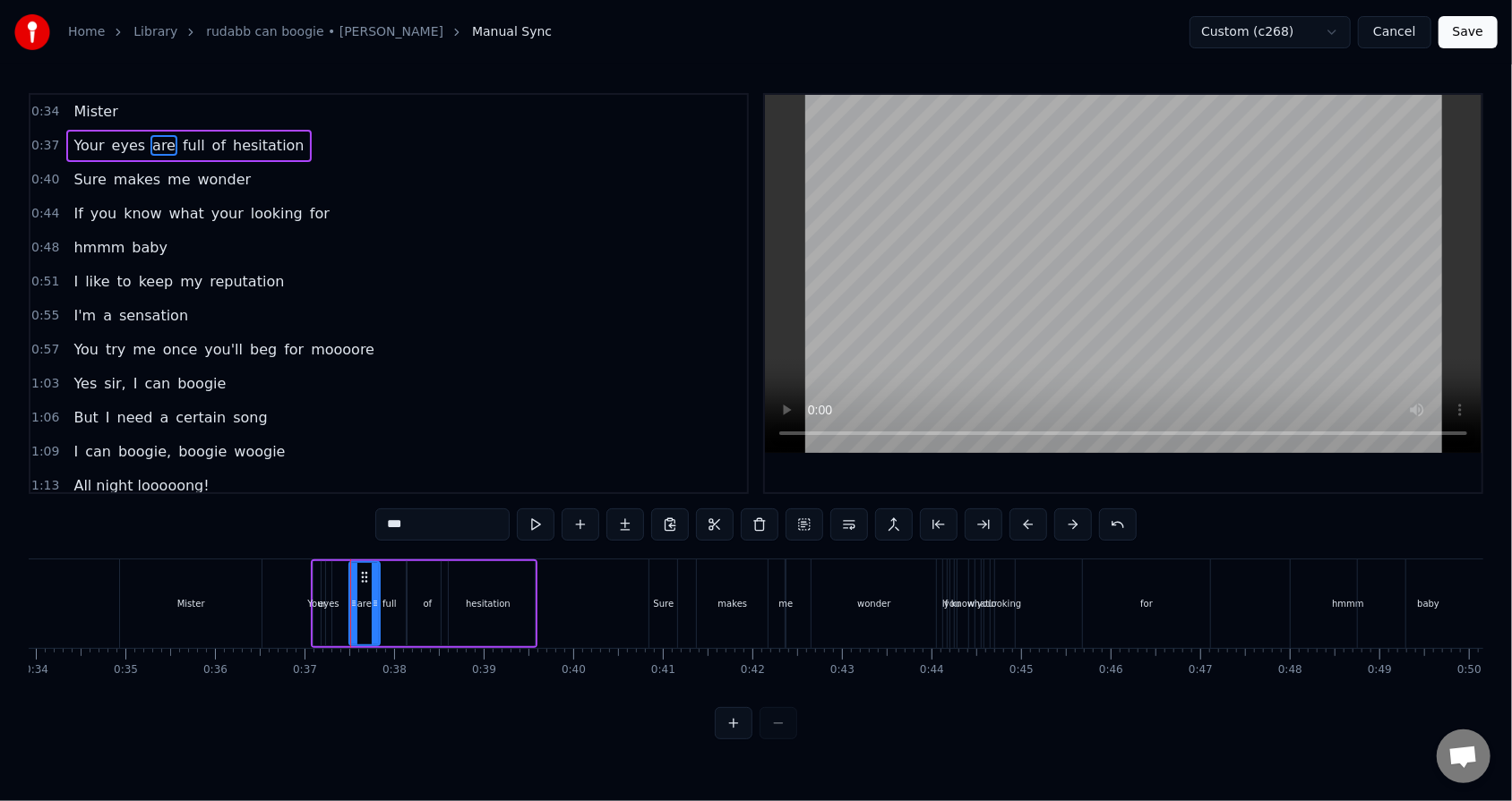
click at [337, 511] on div "Your eyes are full of hesitation" at bounding box center [424, 603] width 226 height 89
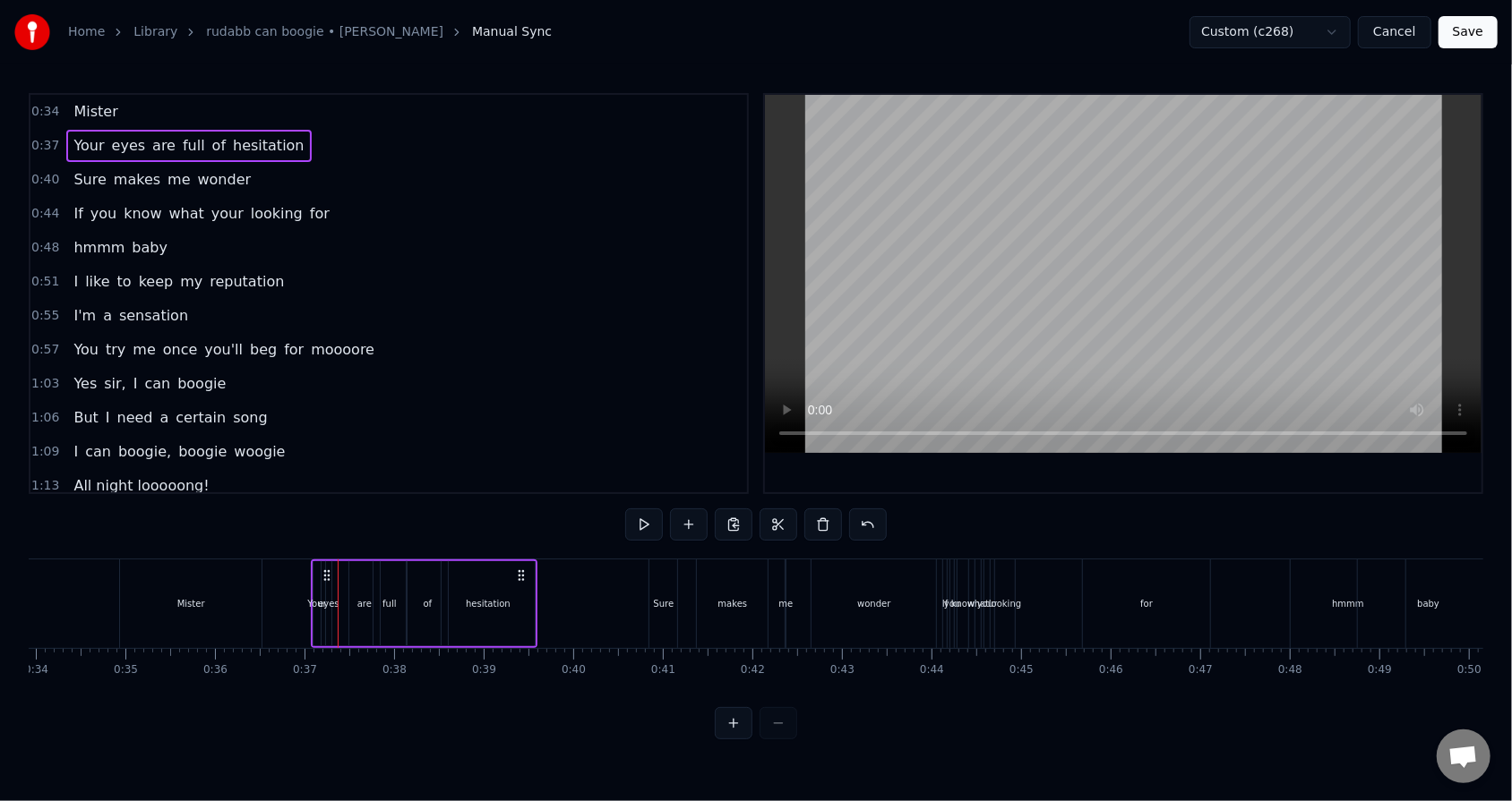
click at [463, 511] on div "hesitation" at bounding box center [488, 603] width 93 height 85
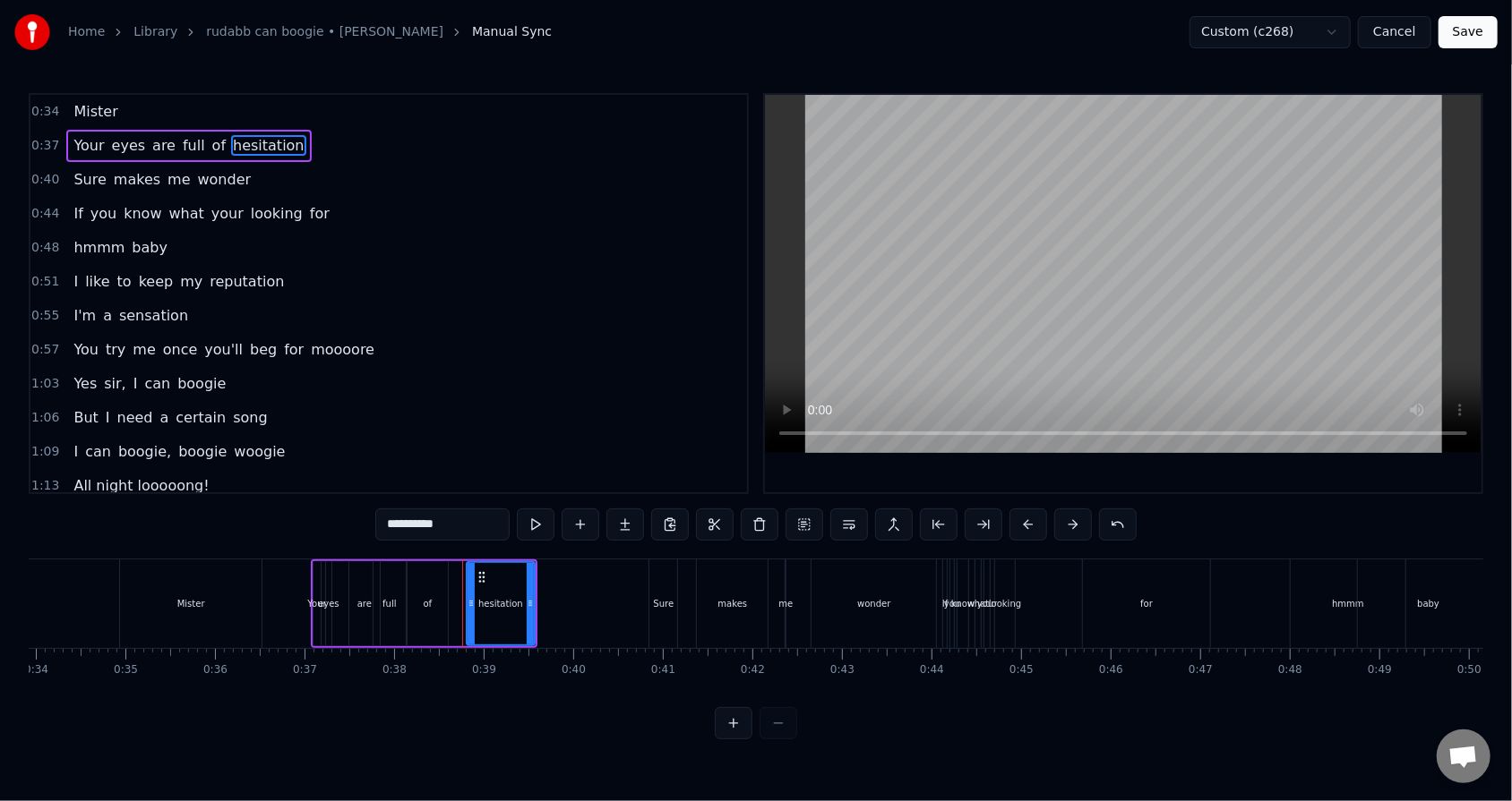
drag, startPoint x: 444, startPoint y: 601, endPoint x: 469, endPoint y: 599, distance: 25.1
click at [469, 511] on icon at bounding box center [471, 603] width 7 height 14
click at [445, 511] on div "of" at bounding box center [428, 603] width 40 height 85
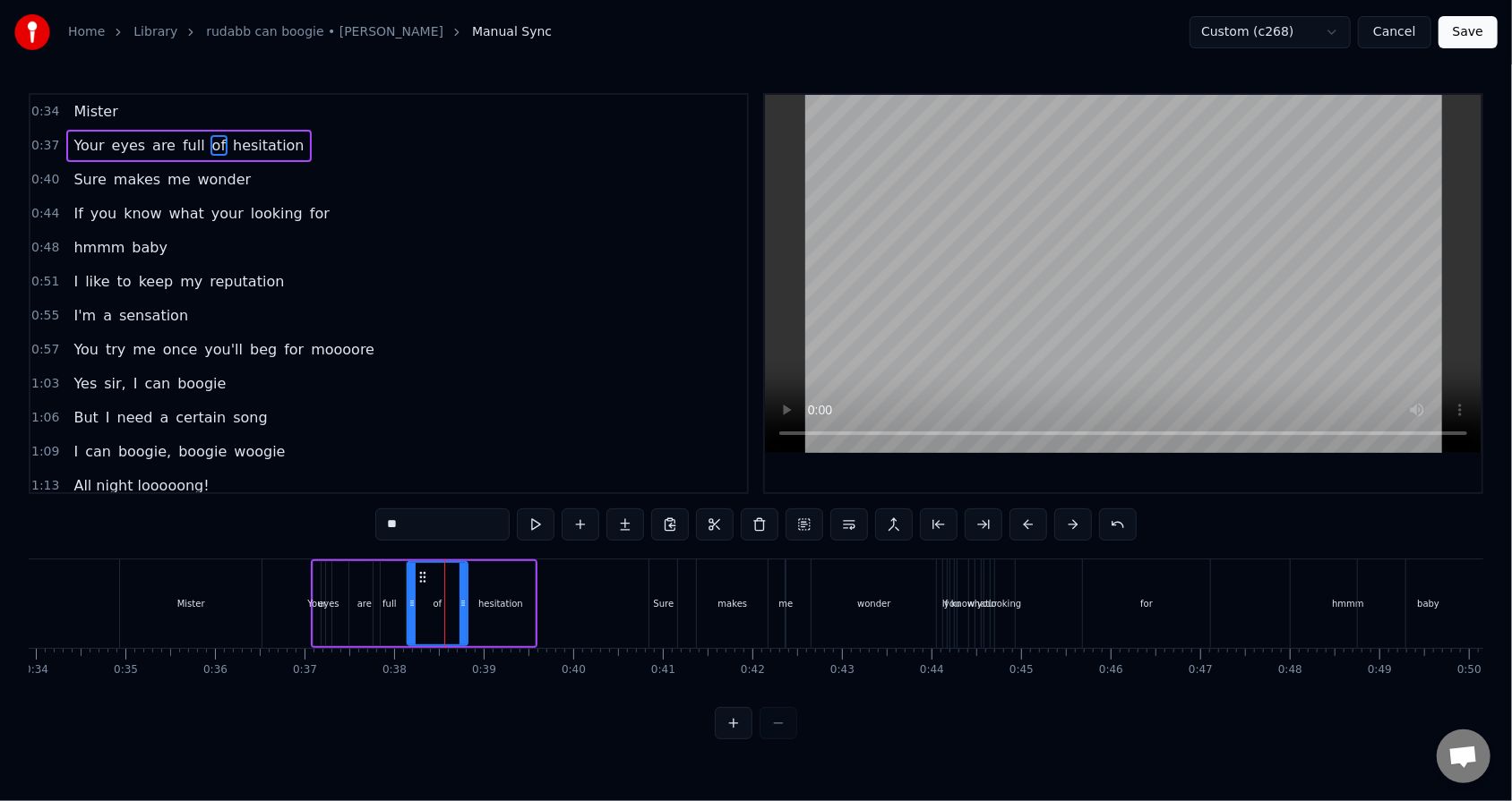
drag, startPoint x: 445, startPoint y: 595, endPoint x: 464, endPoint y: 594, distance: 19.0
click at [464, 511] on div at bounding box center [463, 603] width 7 height 82
drag, startPoint x: 410, startPoint y: 601, endPoint x: 430, endPoint y: 598, distance: 20.2
click at [430, 511] on icon at bounding box center [433, 603] width 7 height 14
click at [482, 511] on div "hesitation" at bounding box center [500, 603] width 68 height 85
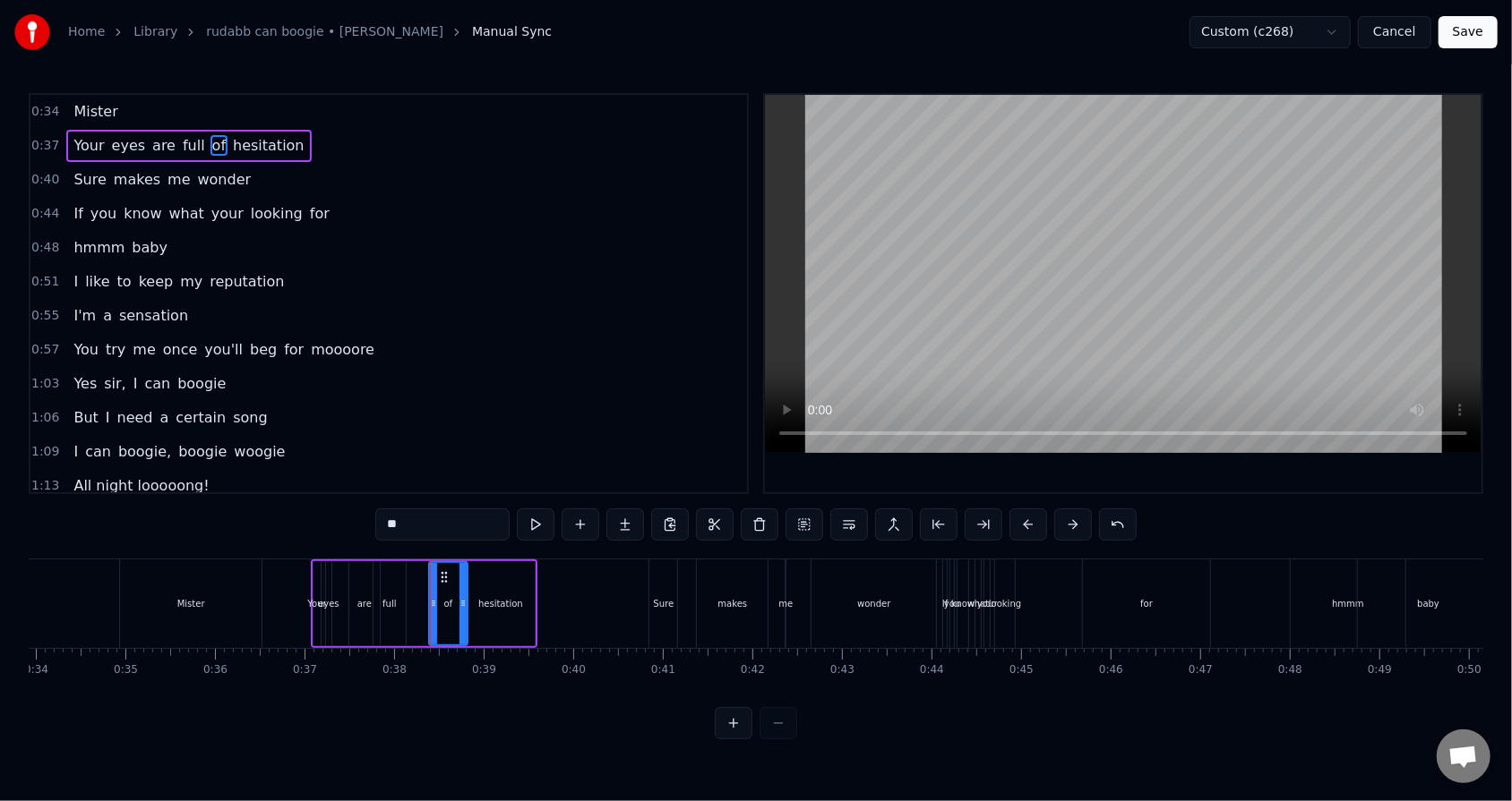
type input "**********"
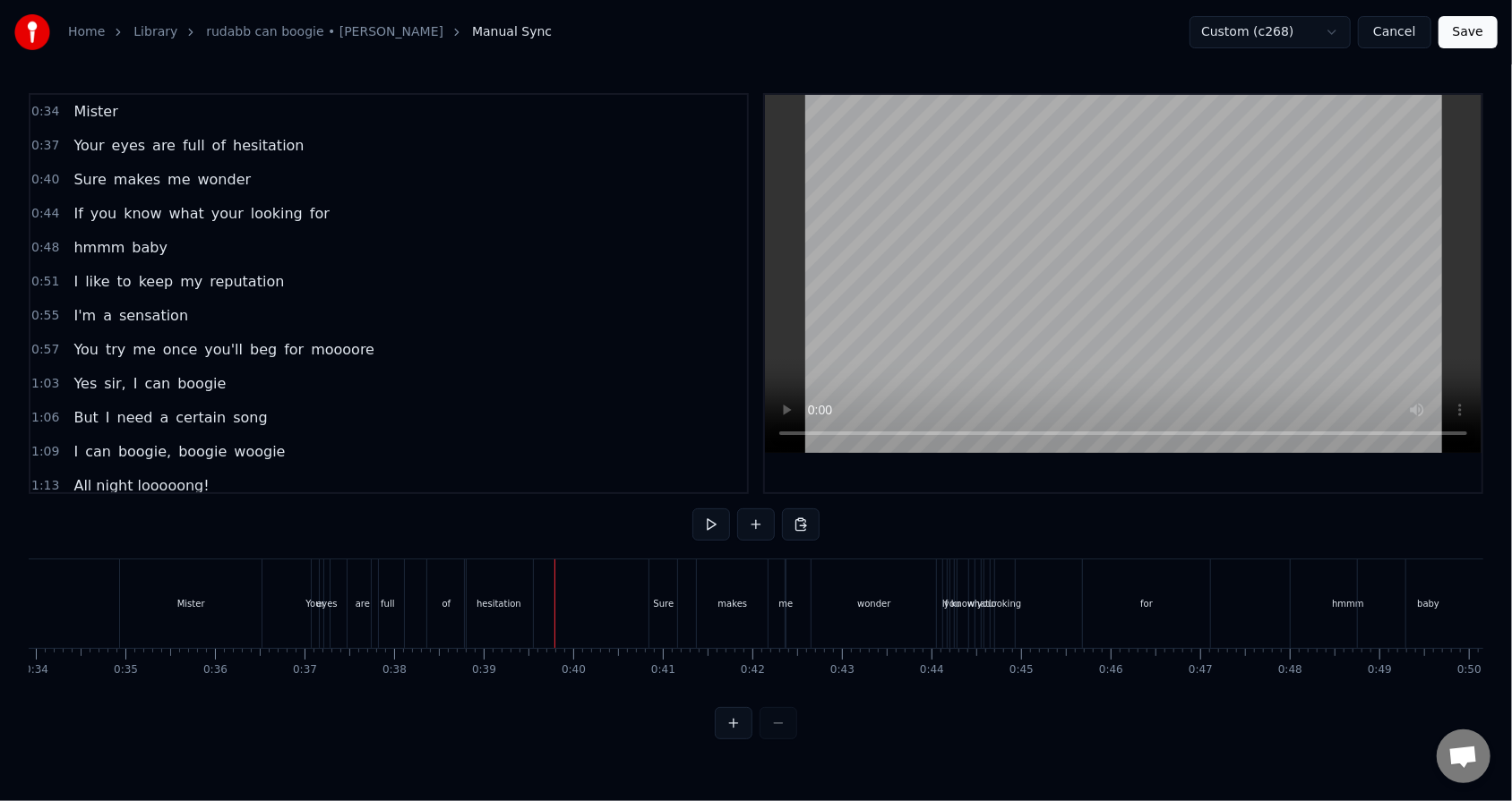
click at [516, 511] on div "hesitation" at bounding box center [499, 603] width 45 height 13
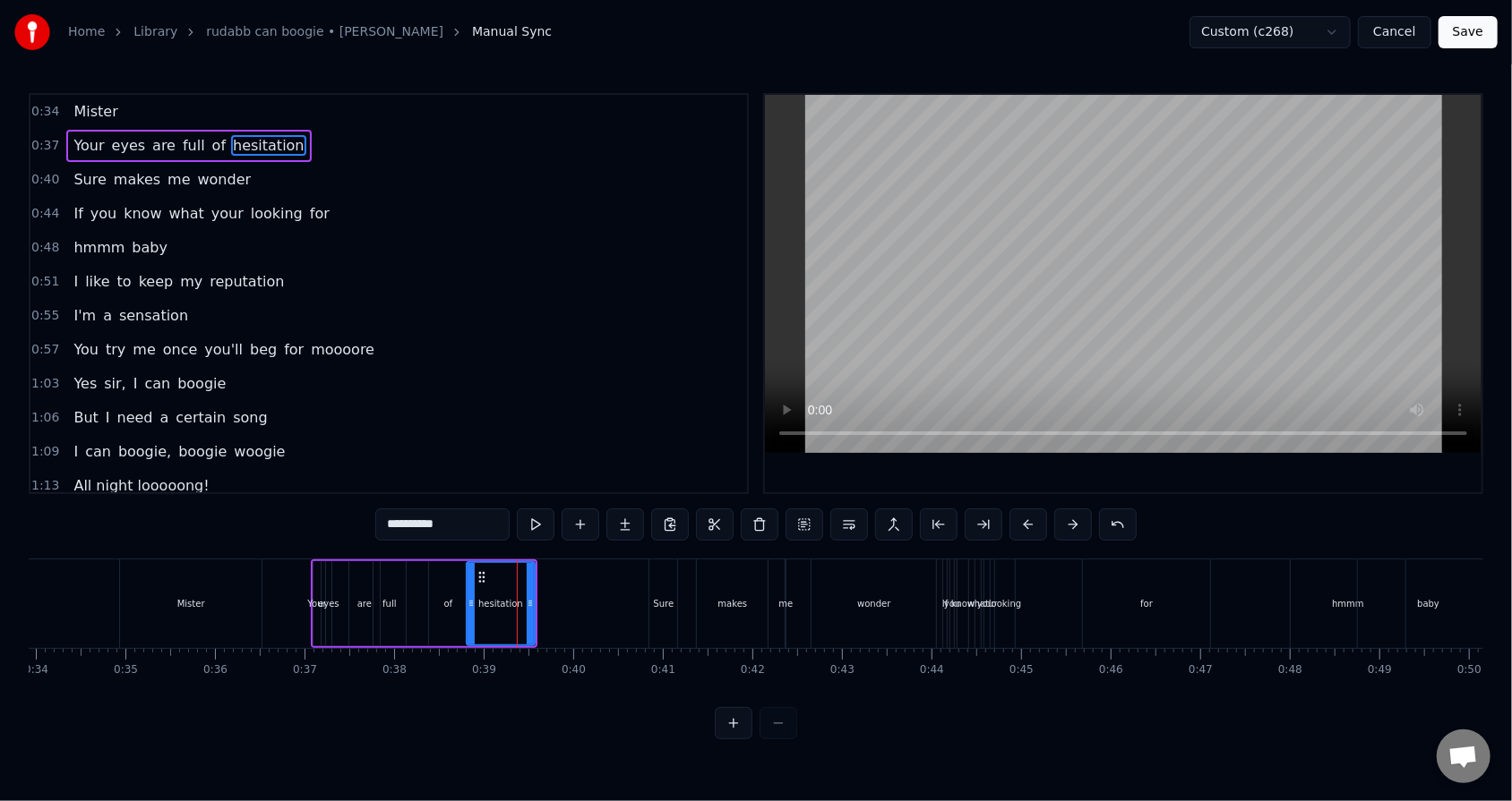
click at [533, 511] on div "hesitation" at bounding box center [500, 603] width 70 height 85
click at [508, 511] on div "hesitation" at bounding box center [500, 603] width 66 height 82
drag, startPoint x: 528, startPoint y: 603, endPoint x: 563, endPoint y: 603, distance: 35.0
click at [563, 511] on icon at bounding box center [565, 603] width 7 height 14
drag, startPoint x: 468, startPoint y: 602, endPoint x: 502, endPoint y: 600, distance: 34.1
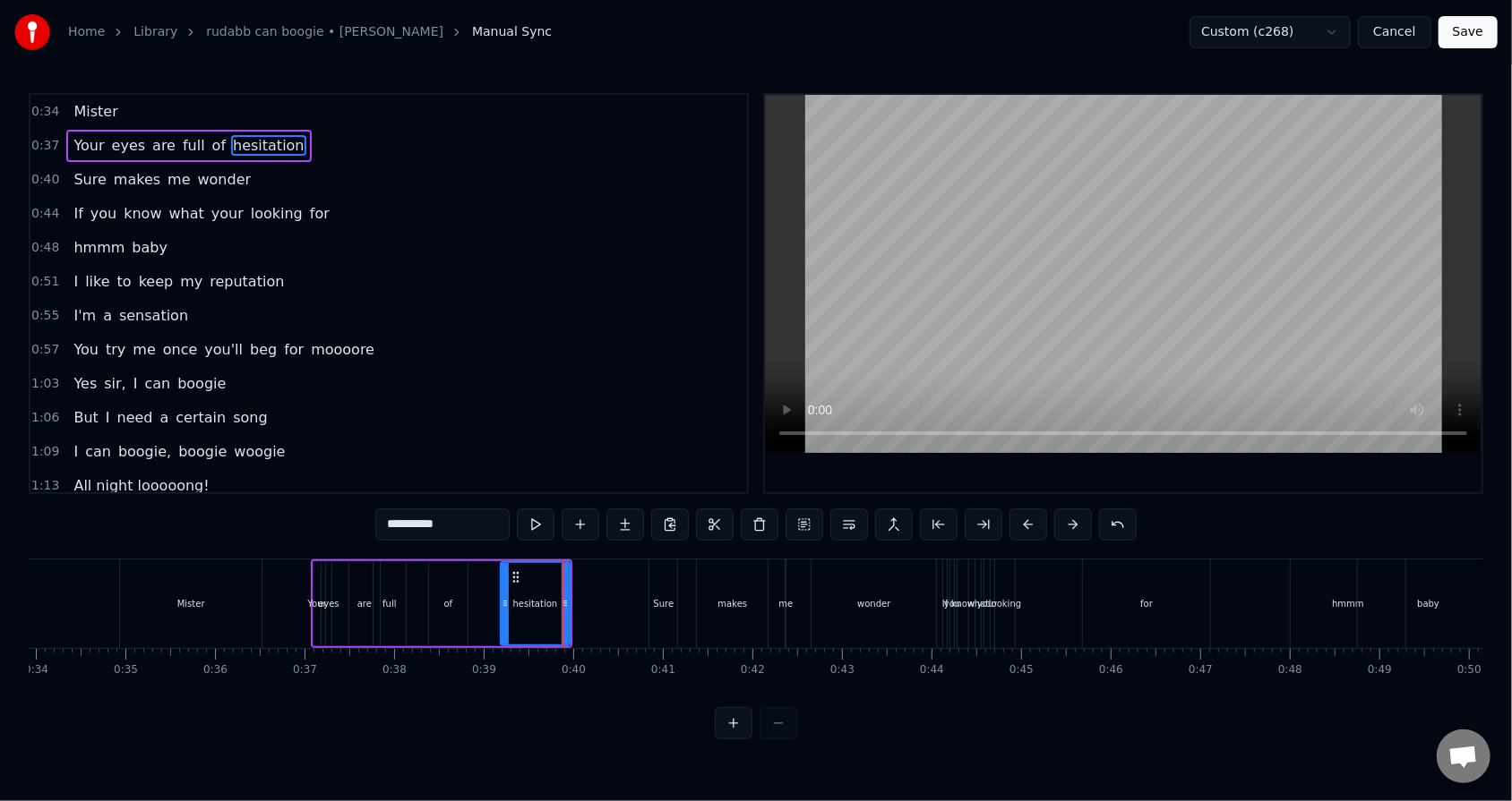
click at [502, 511] on icon at bounding box center [505, 603] width 7 height 14
click at [458, 511] on div "of" at bounding box center [447, 603] width 39 height 85
type input "**"
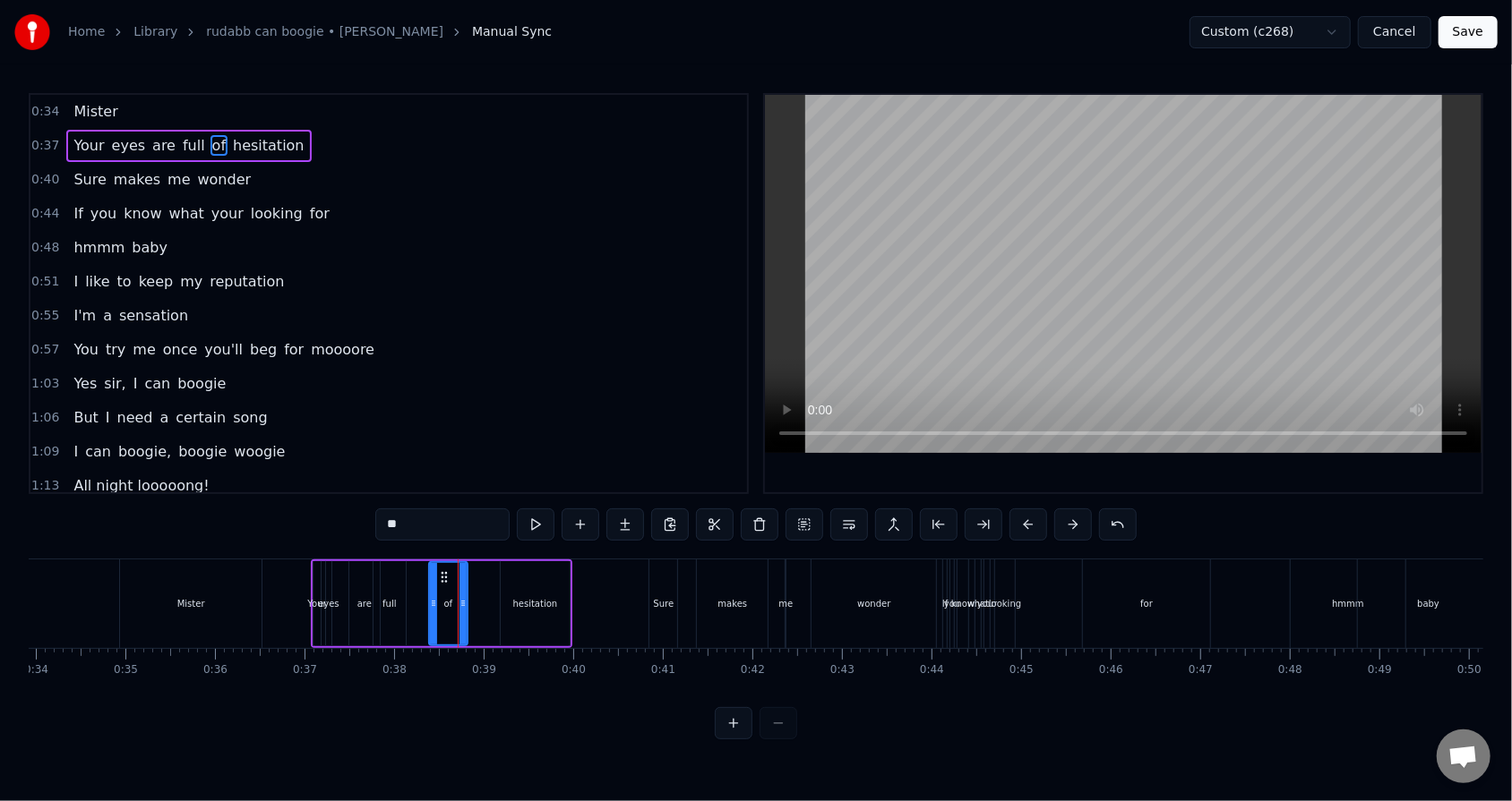
drag, startPoint x: 453, startPoint y: 589, endPoint x: 471, endPoint y: 586, distance: 18.2
click at [471, 511] on div "Your eyes are full of hesitation" at bounding box center [441, 603] width 261 height 89
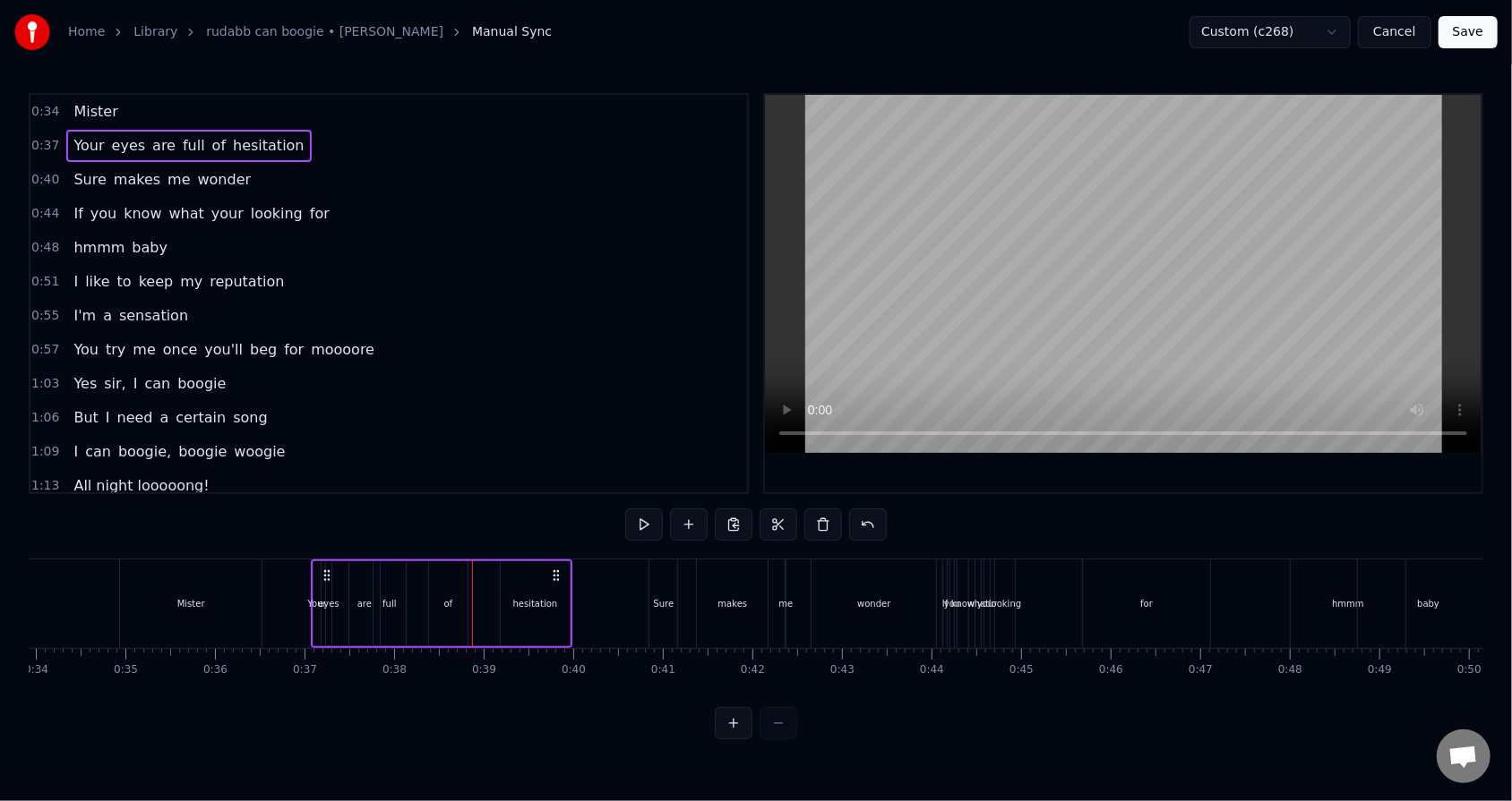
click at [454, 511] on div "of" at bounding box center [447, 603] width 39 height 85
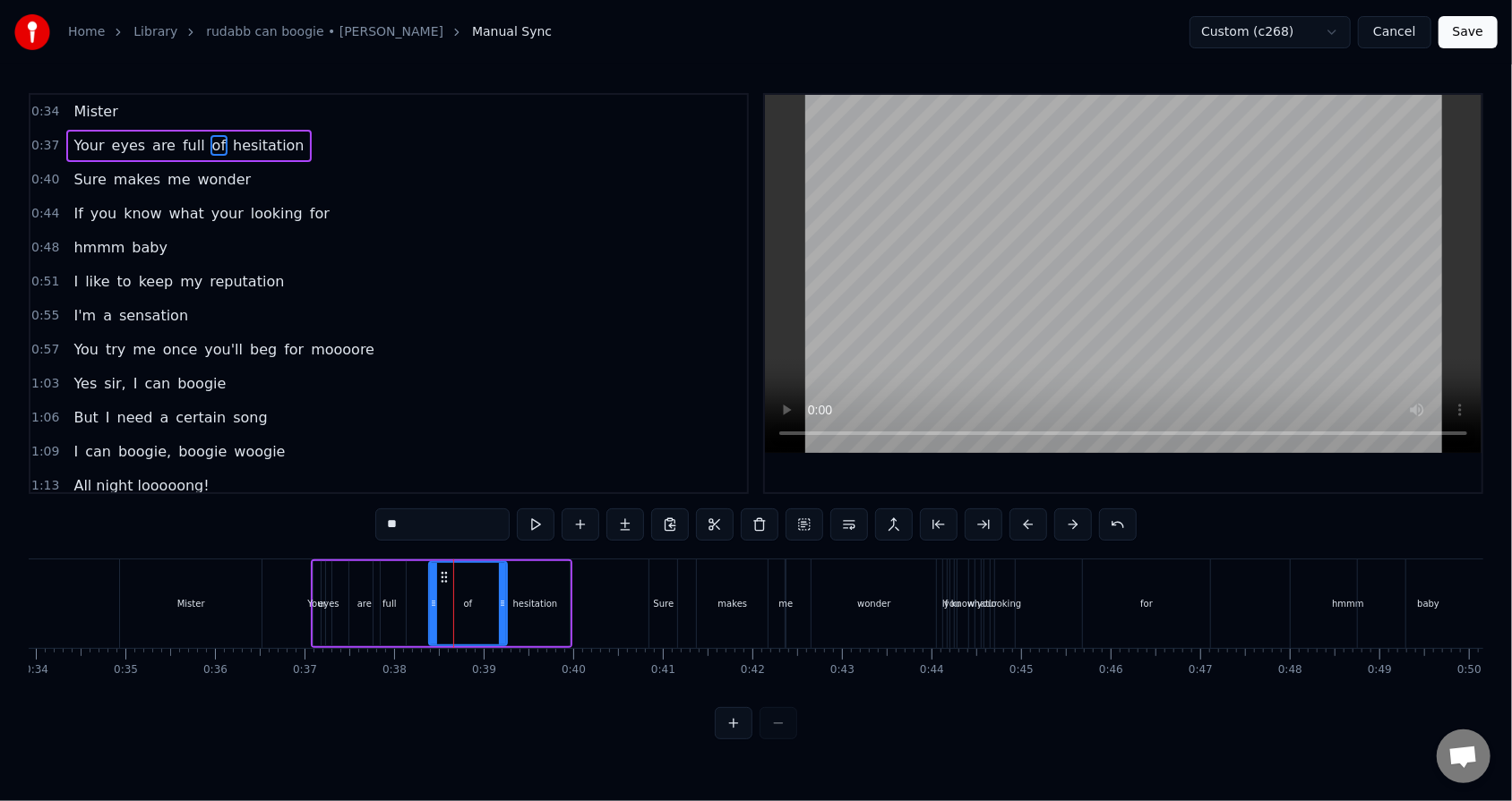
drag, startPoint x: 464, startPoint y: 604, endPoint x: 503, endPoint y: 601, distance: 39.1
click at [503, 511] on icon at bounding box center [502, 603] width 7 height 14
drag, startPoint x: 432, startPoint y: 603, endPoint x: 480, endPoint y: 596, distance: 48.5
click at [480, 511] on icon at bounding box center [481, 603] width 7 height 14
click at [398, 511] on div "full" at bounding box center [390, 603] width 32 height 85
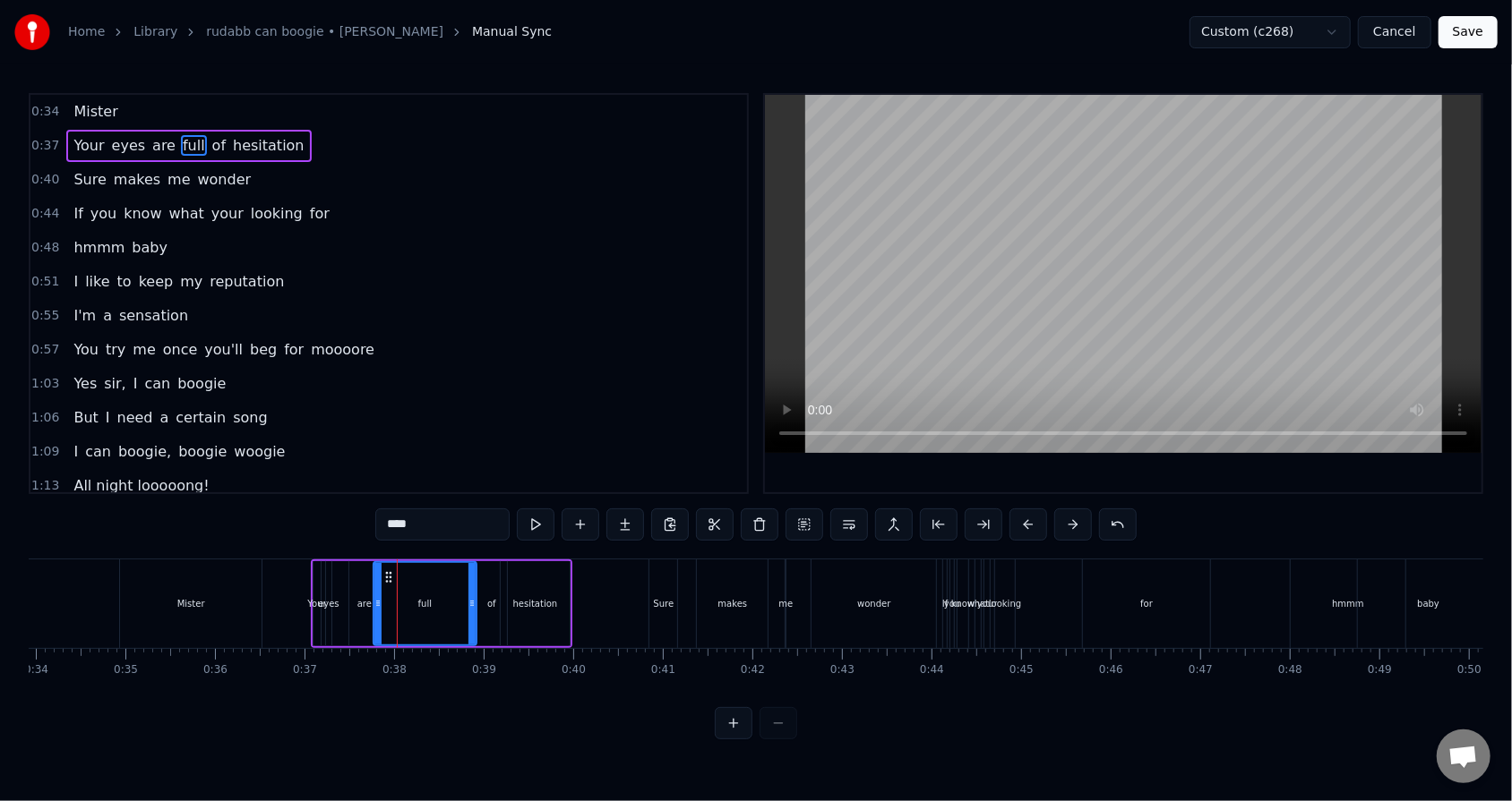
drag, startPoint x: 401, startPoint y: 603, endPoint x: 471, endPoint y: 601, distance: 70.0
click at [471, 511] on icon at bounding box center [472, 603] width 7 height 14
drag, startPoint x: 375, startPoint y: 603, endPoint x: 425, endPoint y: 598, distance: 50.2
click at [425, 511] on icon at bounding box center [429, 603] width 7 height 14
click at [358, 511] on div "are" at bounding box center [365, 603] width 14 height 13
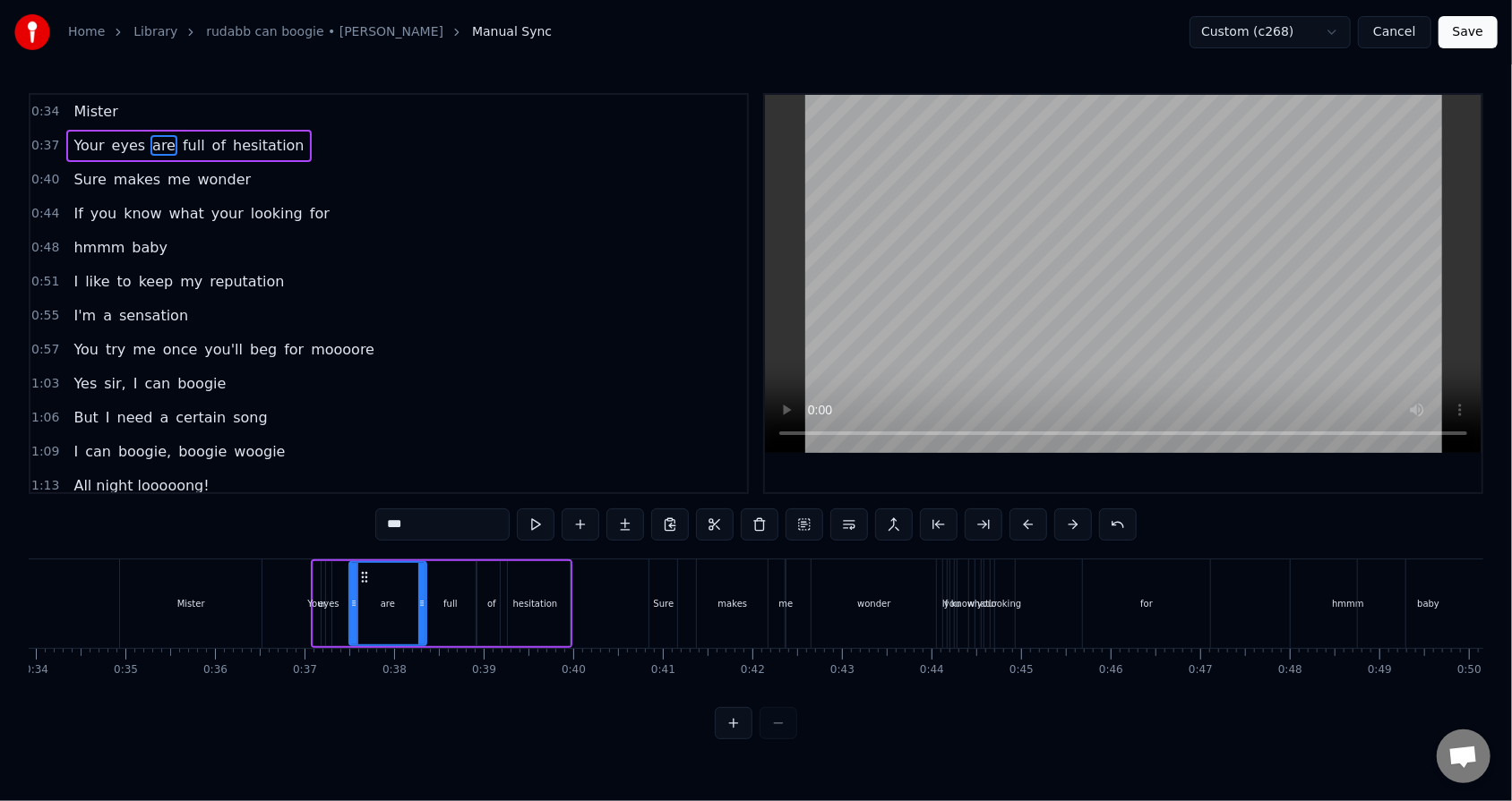
drag, startPoint x: 376, startPoint y: 603, endPoint x: 422, endPoint y: 603, distance: 46.0
click at [422, 511] on icon at bounding box center [422, 603] width 7 height 14
drag, startPoint x: 351, startPoint y: 605, endPoint x: 385, endPoint y: 604, distance: 34.0
click at [385, 511] on icon at bounding box center [387, 603] width 7 height 14
click at [328, 511] on div "eyes" at bounding box center [328, 603] width 21 height 13
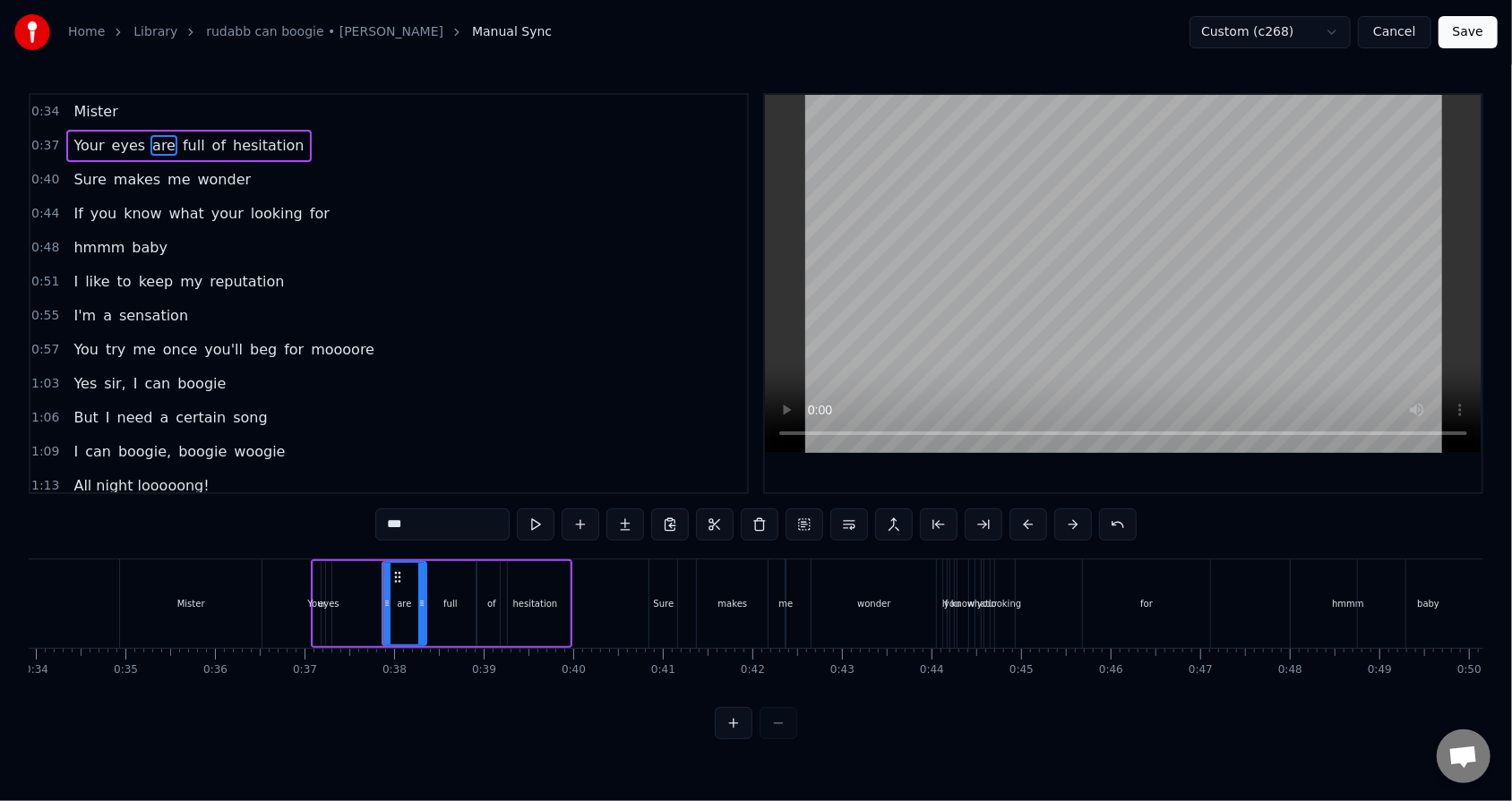
type input "****"
drag, startPoint x: 331, startPoint y: 591, endPoint x: 381, endPoint y: 592, distance: 50.0
click at [381, 511] on div "Your eyes are full of hesitation" at bounding box center [441, 603] width 261 height 89
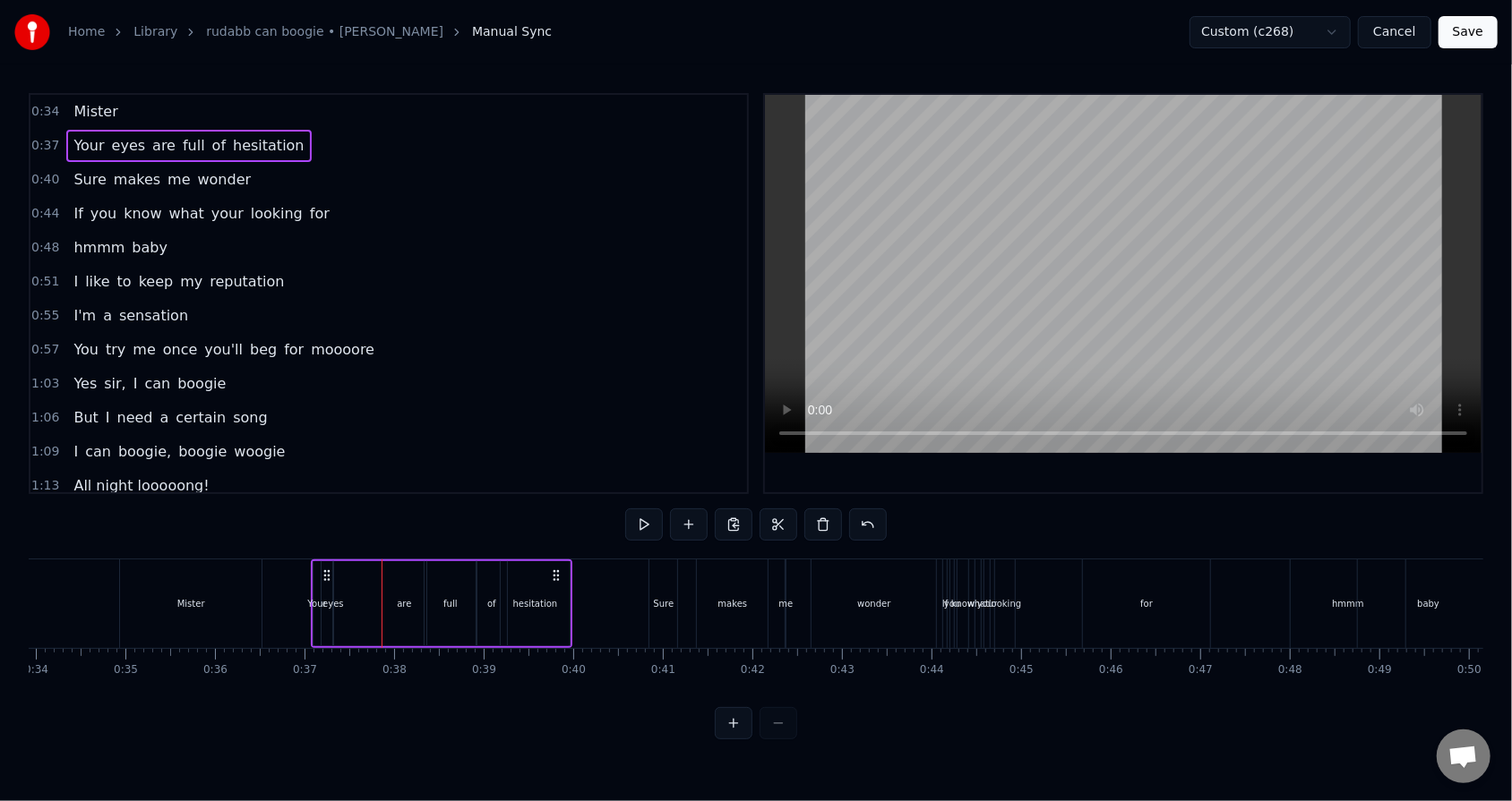
click at [337, 511] on div "eyes" at bounding box center [332, 603] width 21 height 13
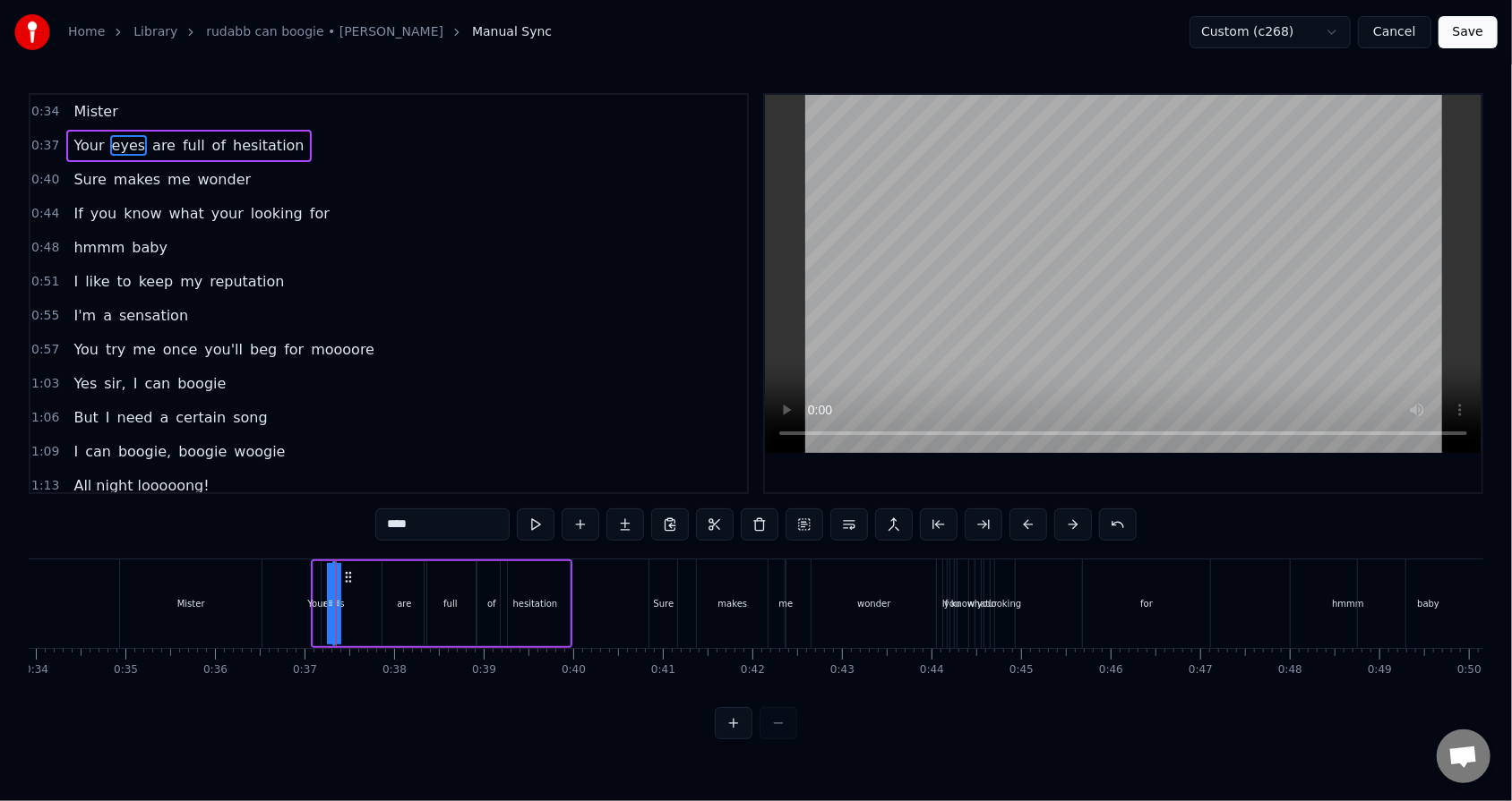
drag, startPoint x: 336, startPoint y: 602, endPoint x: 381, endPoint y: 601, distance: 45.0
click at [381, 511] on div "Your eyes are full of hesitation" at bounding box center [441, 603] width 261 height 89
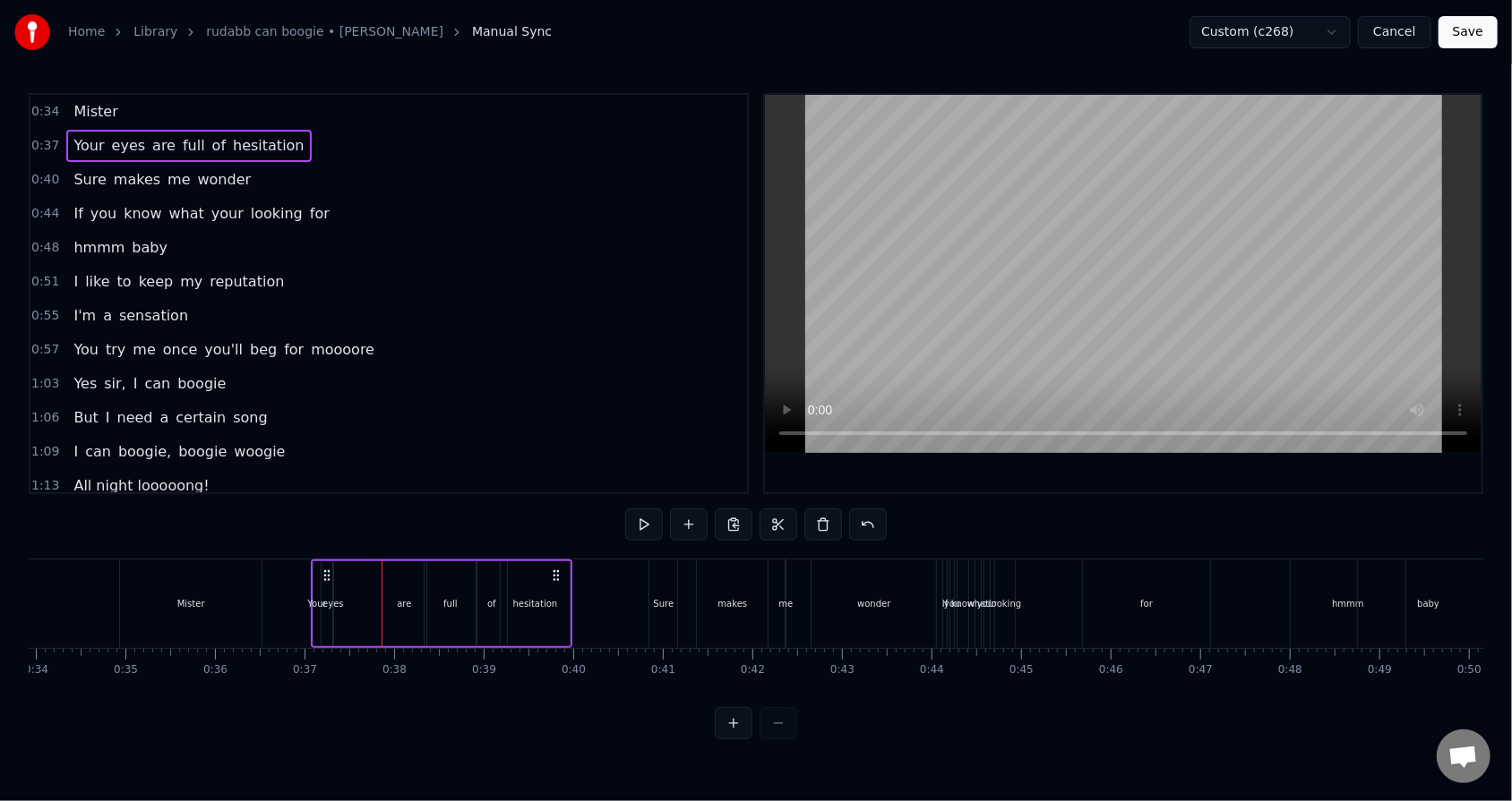
click at [334, 511] on div "Your eyes are full of hesitation" at bounding box center [441, 603] width 261 height 89
click at [333, 511] on div "eyes" at bounding box center [332, 603] width 21 height 13
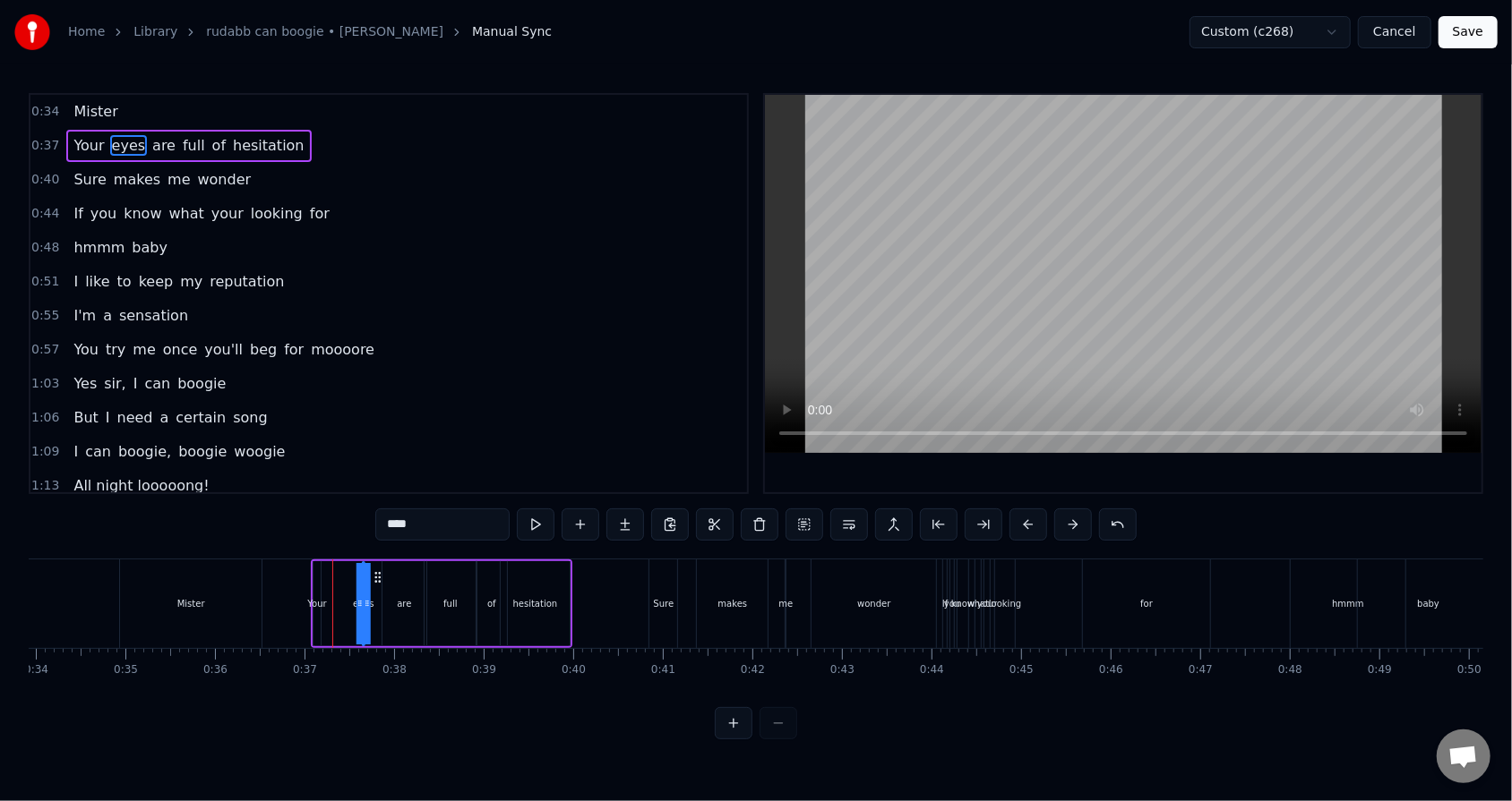
drag, startPoint x: 344, startPoint y: 576, endPoint x: 375, endPoint y: 576, distance: 31.0
click at [376, 511] on circle at bounding box center [376, 577] width 1 height 1
click at [349, 511] on div "Your eyes are full of hesitation" at bounding box center [441, 603] width 261 height 89
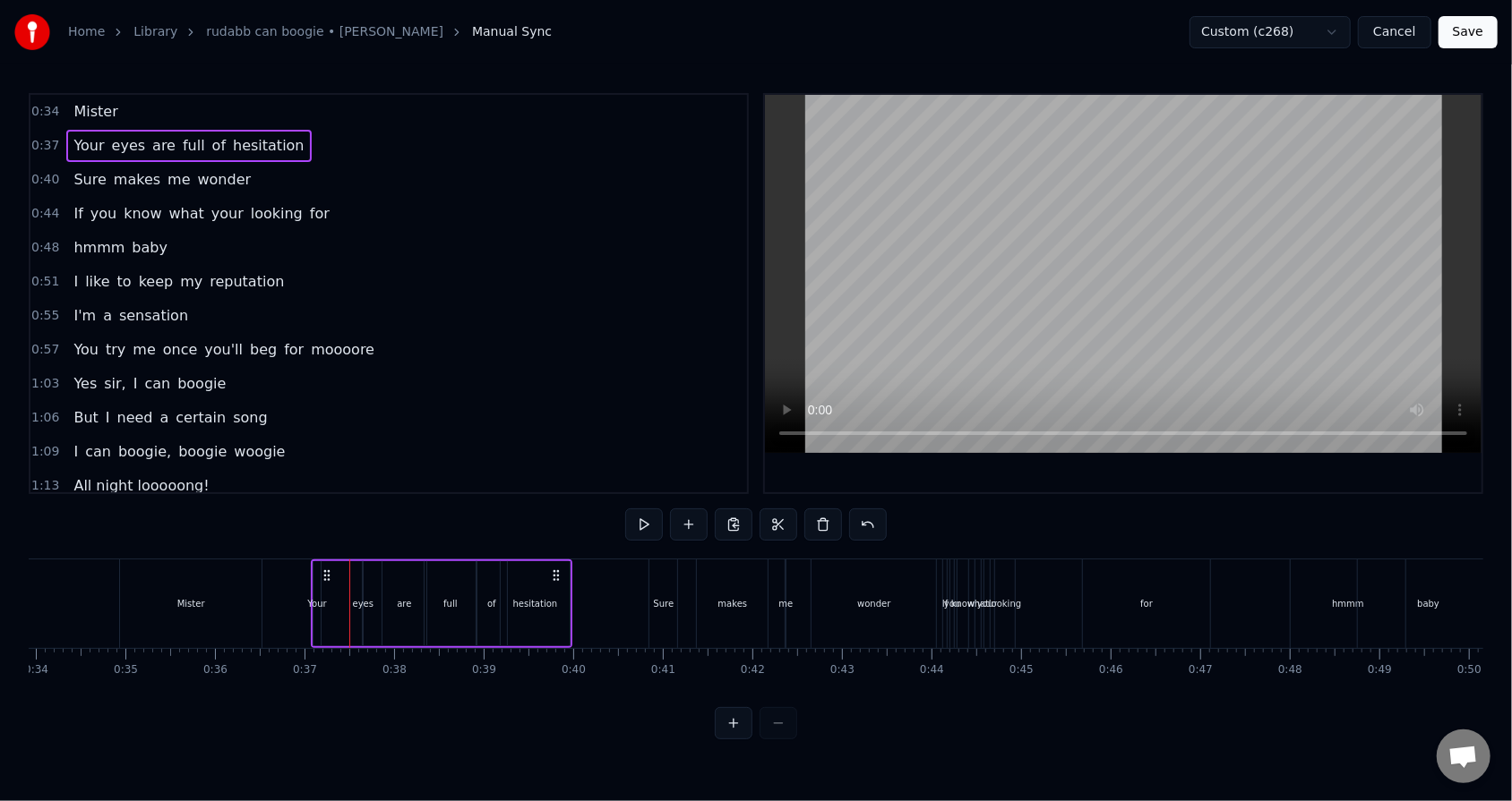
click at [355, 511] on div "eyes" at bounding box center [363, 603] width 21 height 13
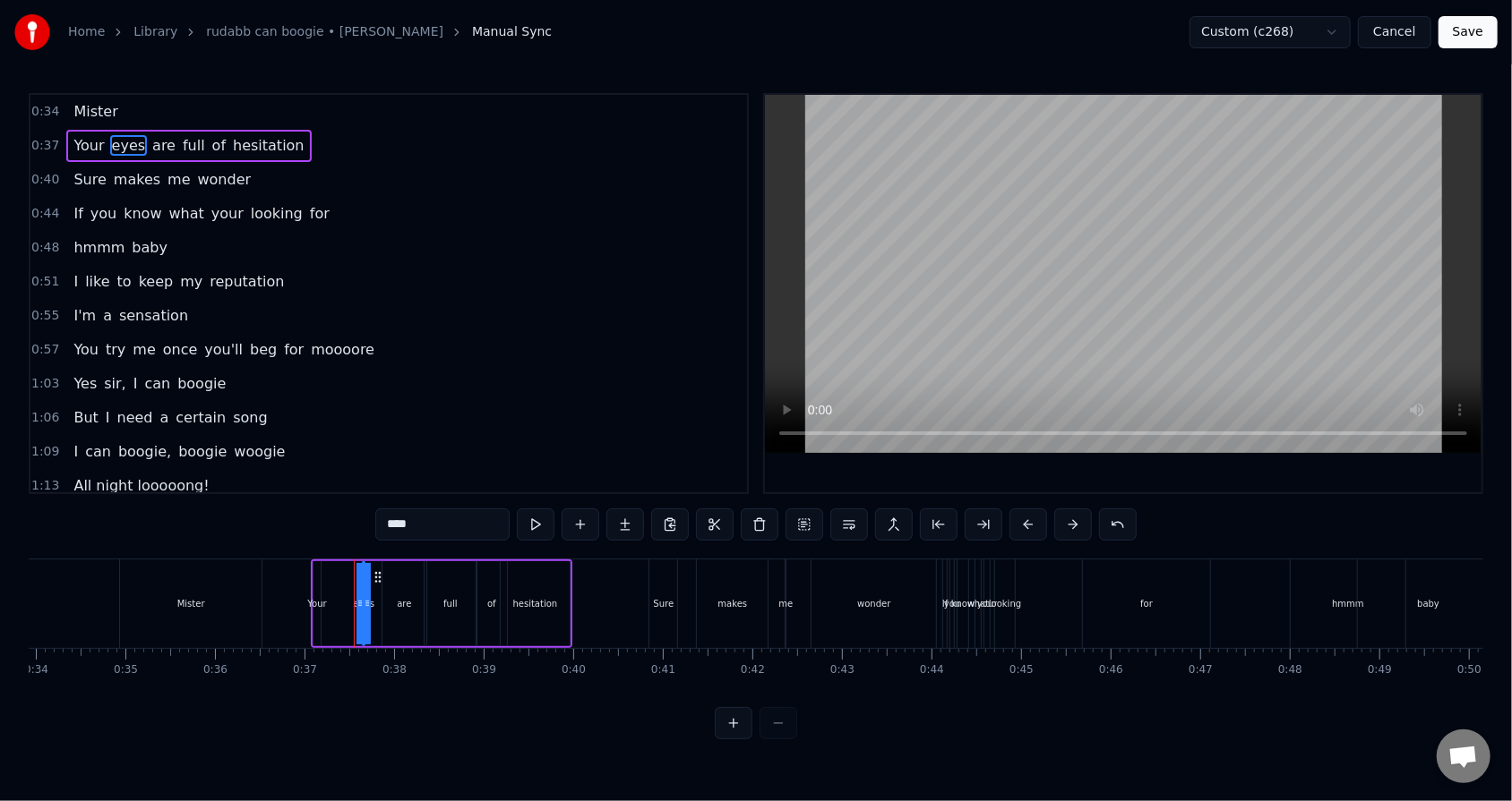
click at [376, 511] on div "Your eyes are full of hesitation" at bounding box center [441, 603] width 261 height 89
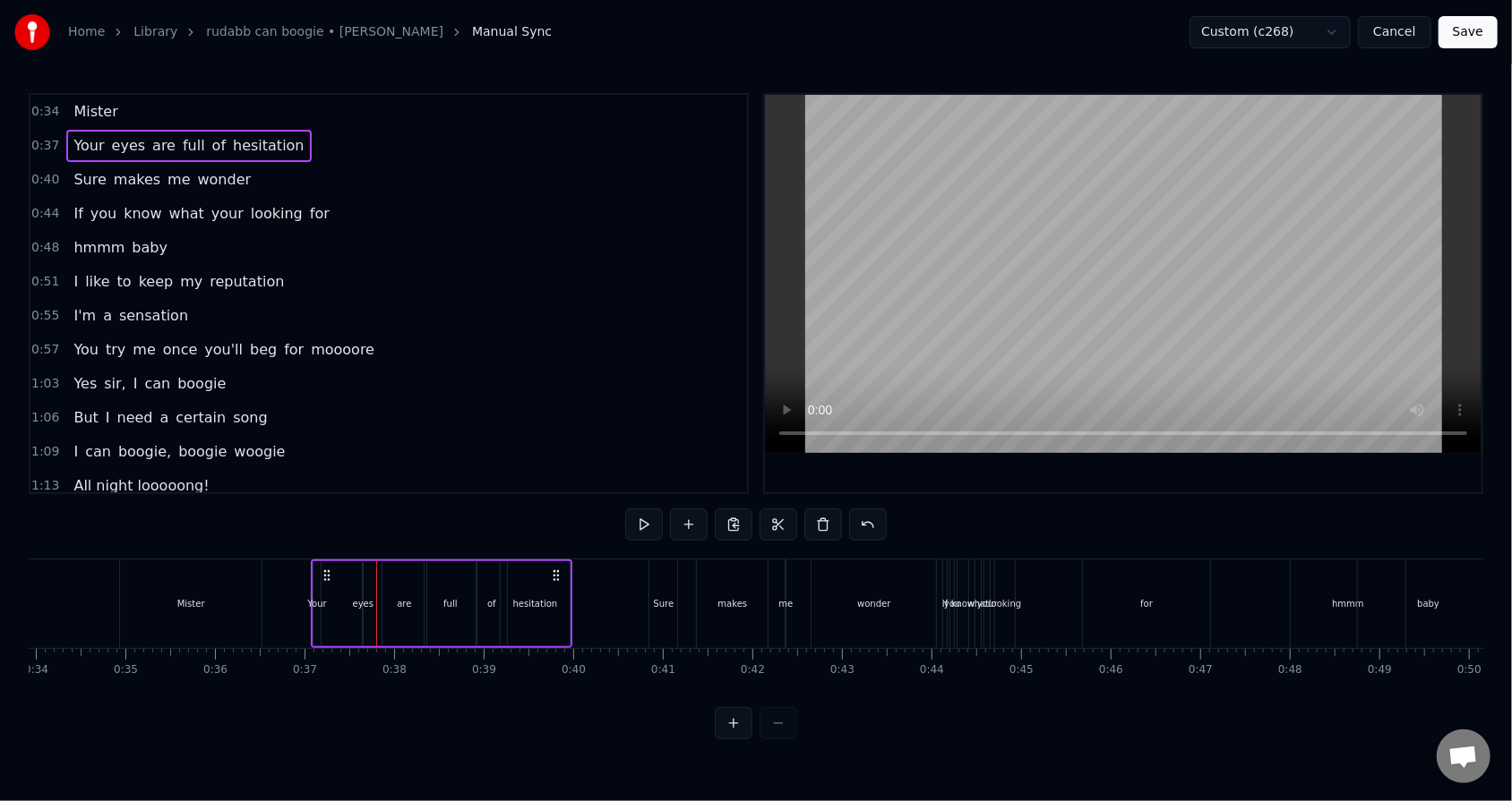
click at [365, 511] on div "eyes" at bounding box center [363, 603] width 21 height 13
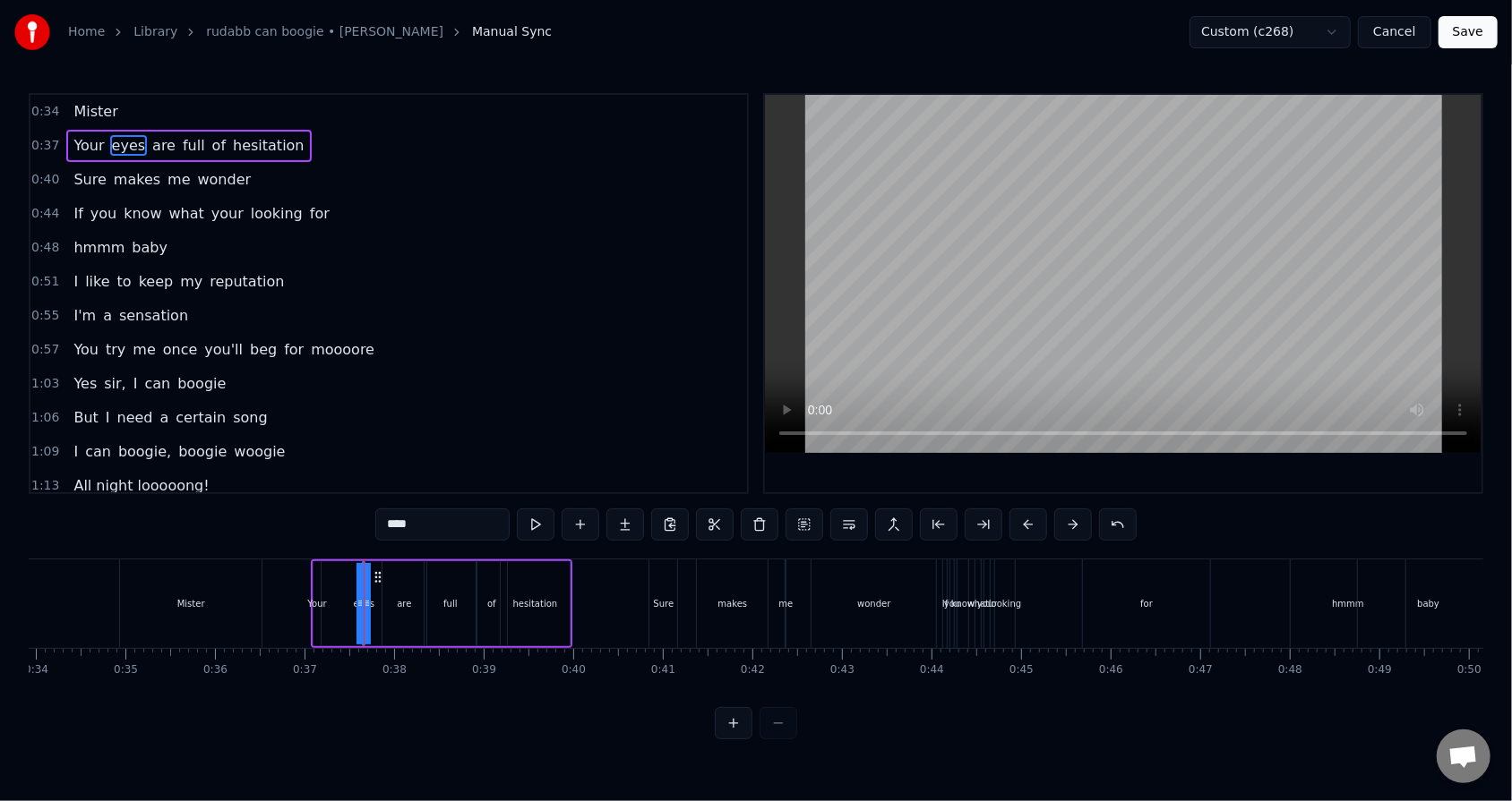
click at [314, 511] on div "Your" at bounding box center [316, 603] width 19 height 13
type input "****"
drag, startPoint x: 319, startPoint y: 600, endPoint x: 347, endPoint y: 597, distance: 28.2
click at [347, 511] on div "Your" at bounding box center [331, 603] width 37 height 85
click at [358, 511] on div "Your eyes are full of hesitation" at bounding box center [441, 603] width 261 height 89
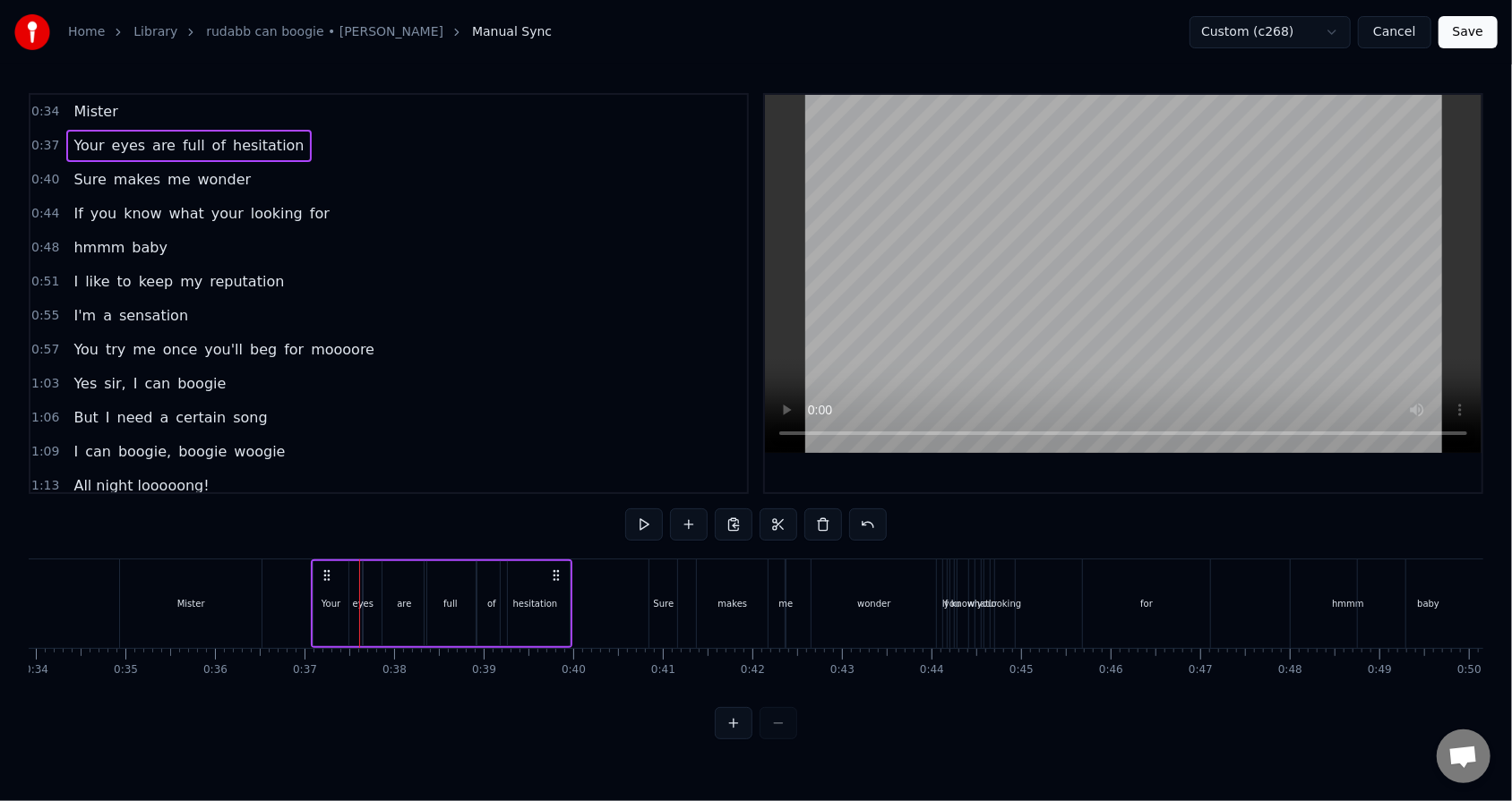
click at [367, 511] on div "eyes" at bounding box center [363, 603] width 21 height 13
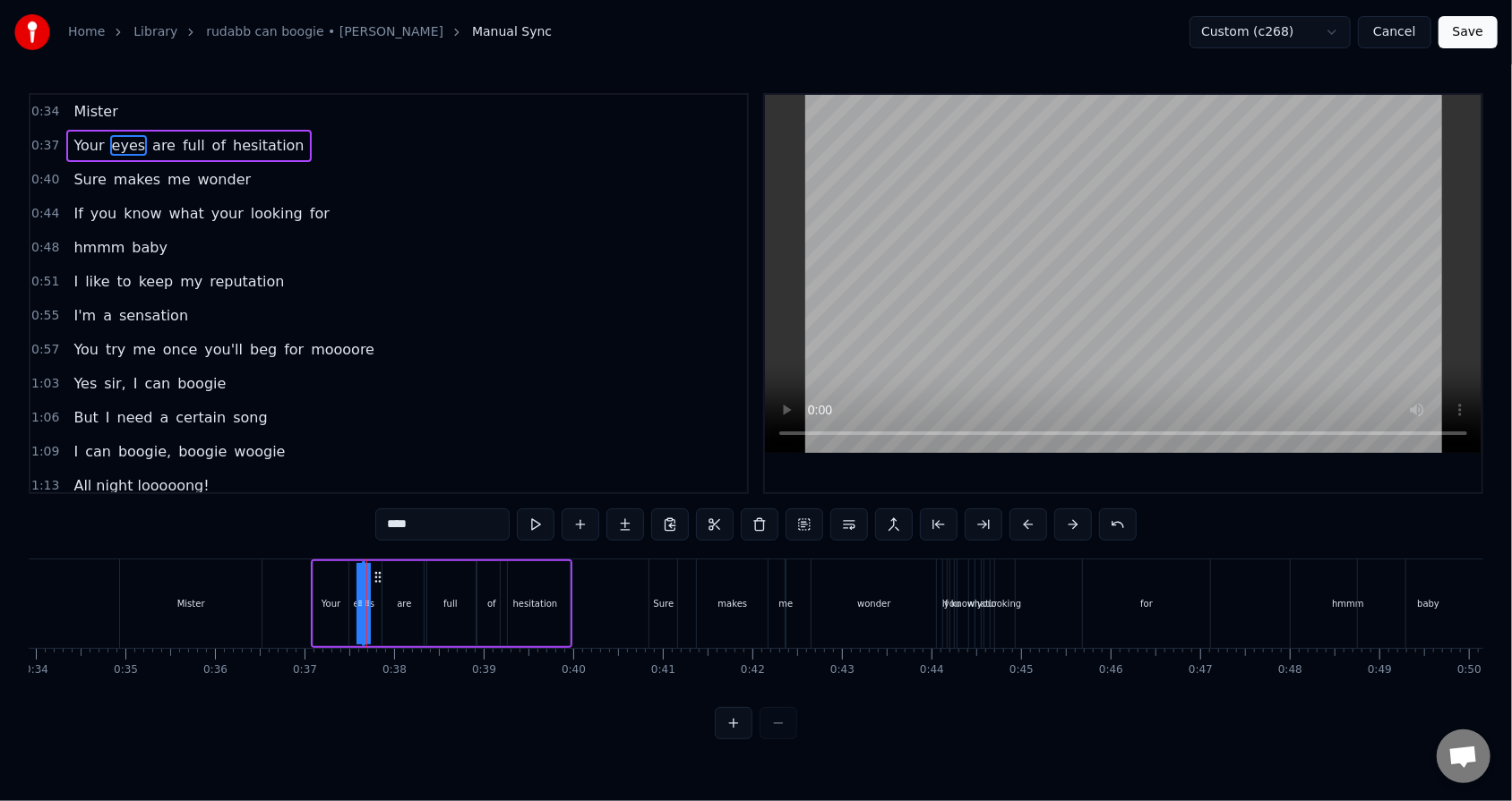
drag, startPoint x: 359, startPoint y: 606, endPoint x: 349, endPoint y: 606, distance: 10.0
click at [349, 511] on div "Your eyes are full of hesitation" at bounding box center [441, 603] width 261 height 89
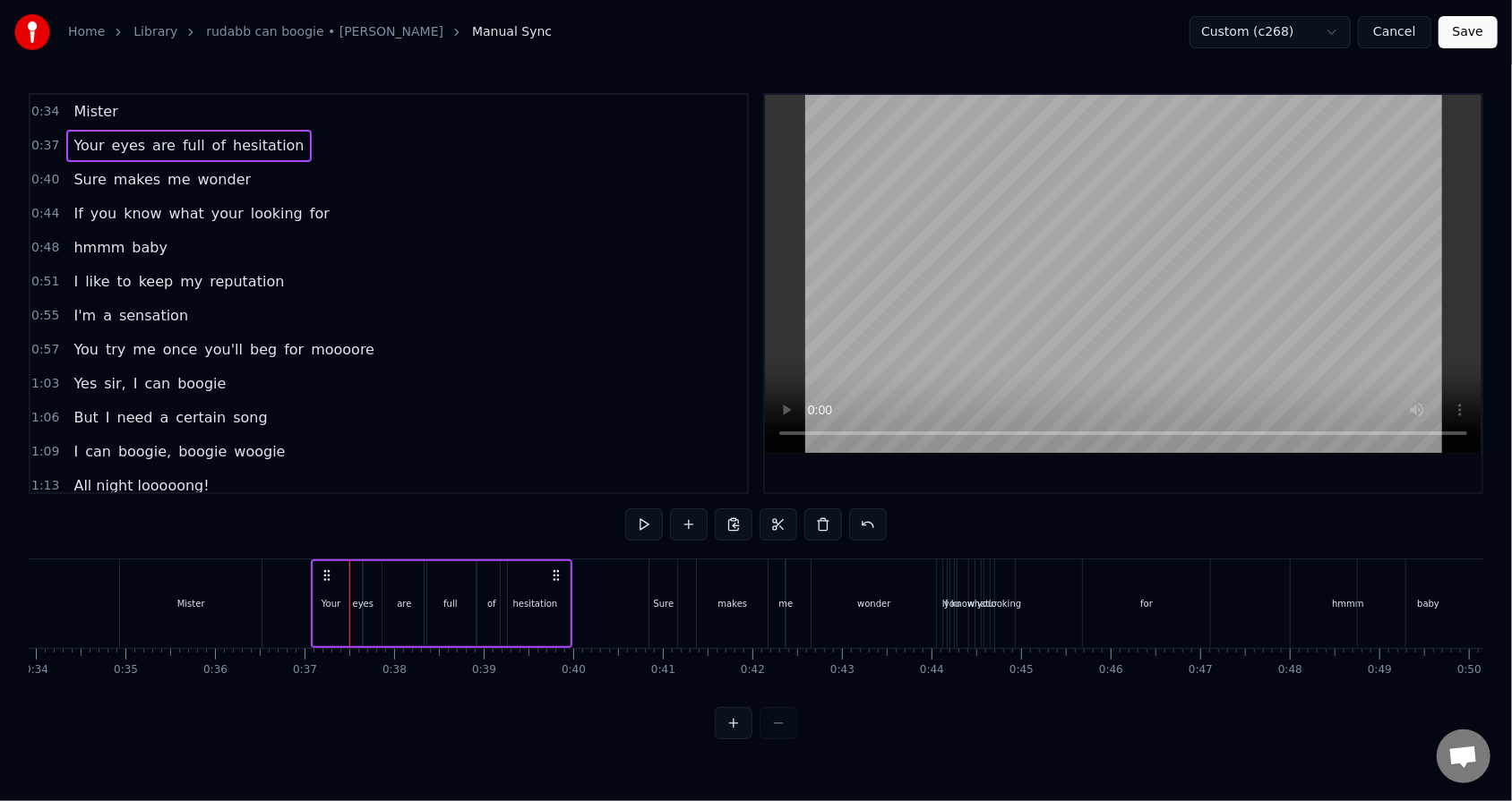
click at [359, 511] on div "eyes" at bounding box center [363, 603] width 21 height 13
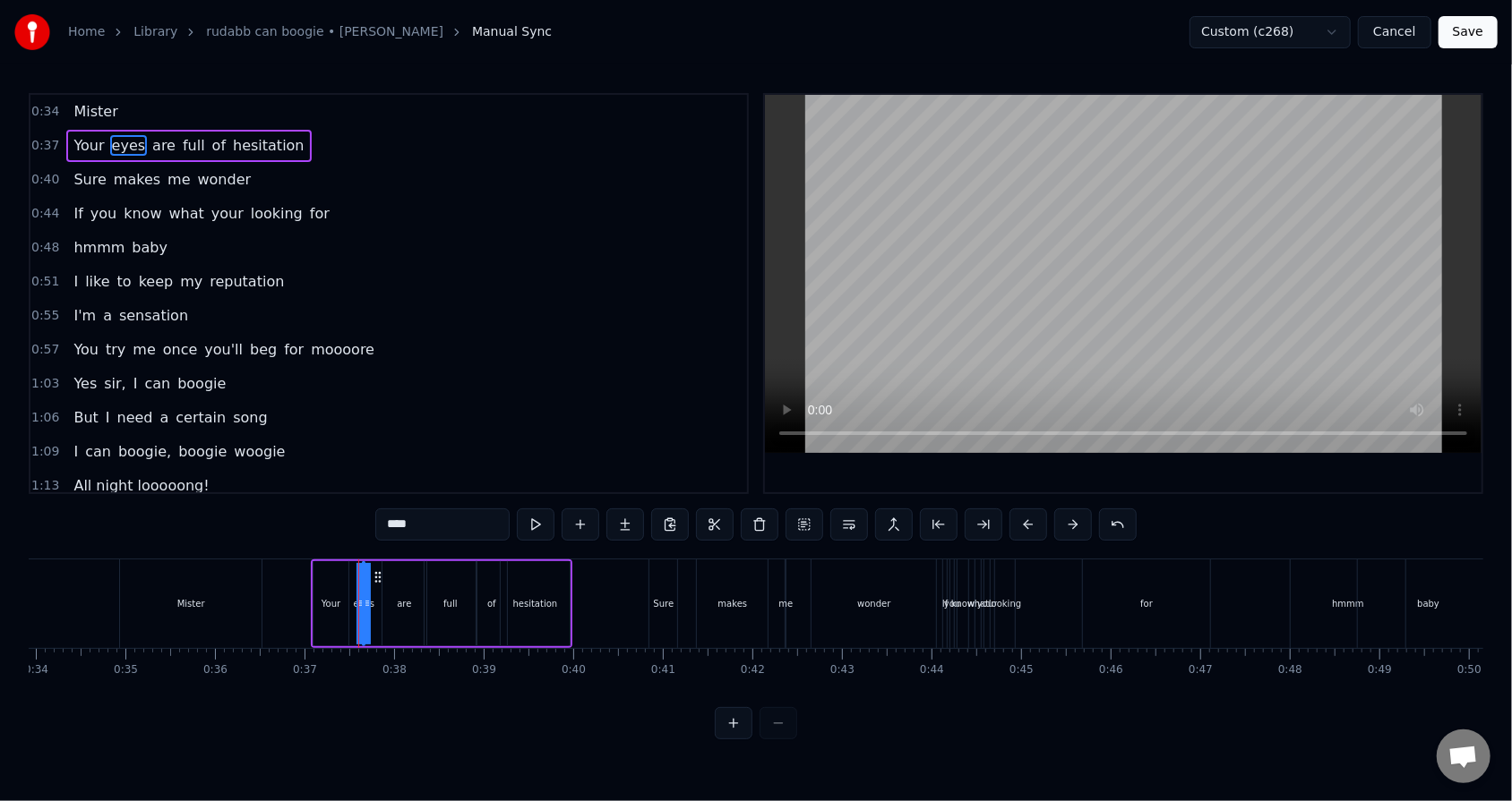
click at [348, 511] on div "Your eyes are full of hesitation" at bounding box center [441, 603] width 261 height 89
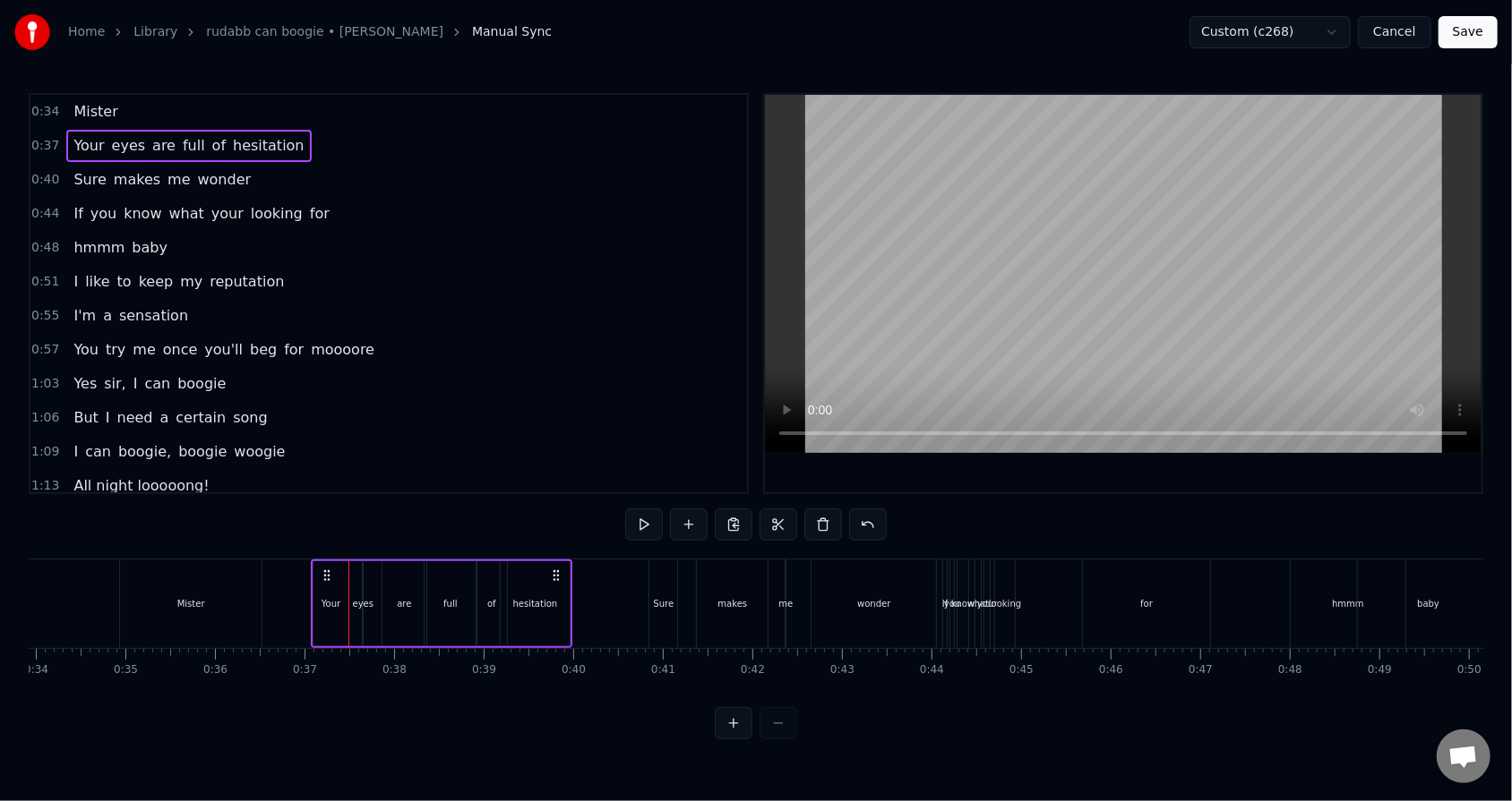
click at [370, 511] on div "eyes" at bounding box center [363, 603] width 21 height 13
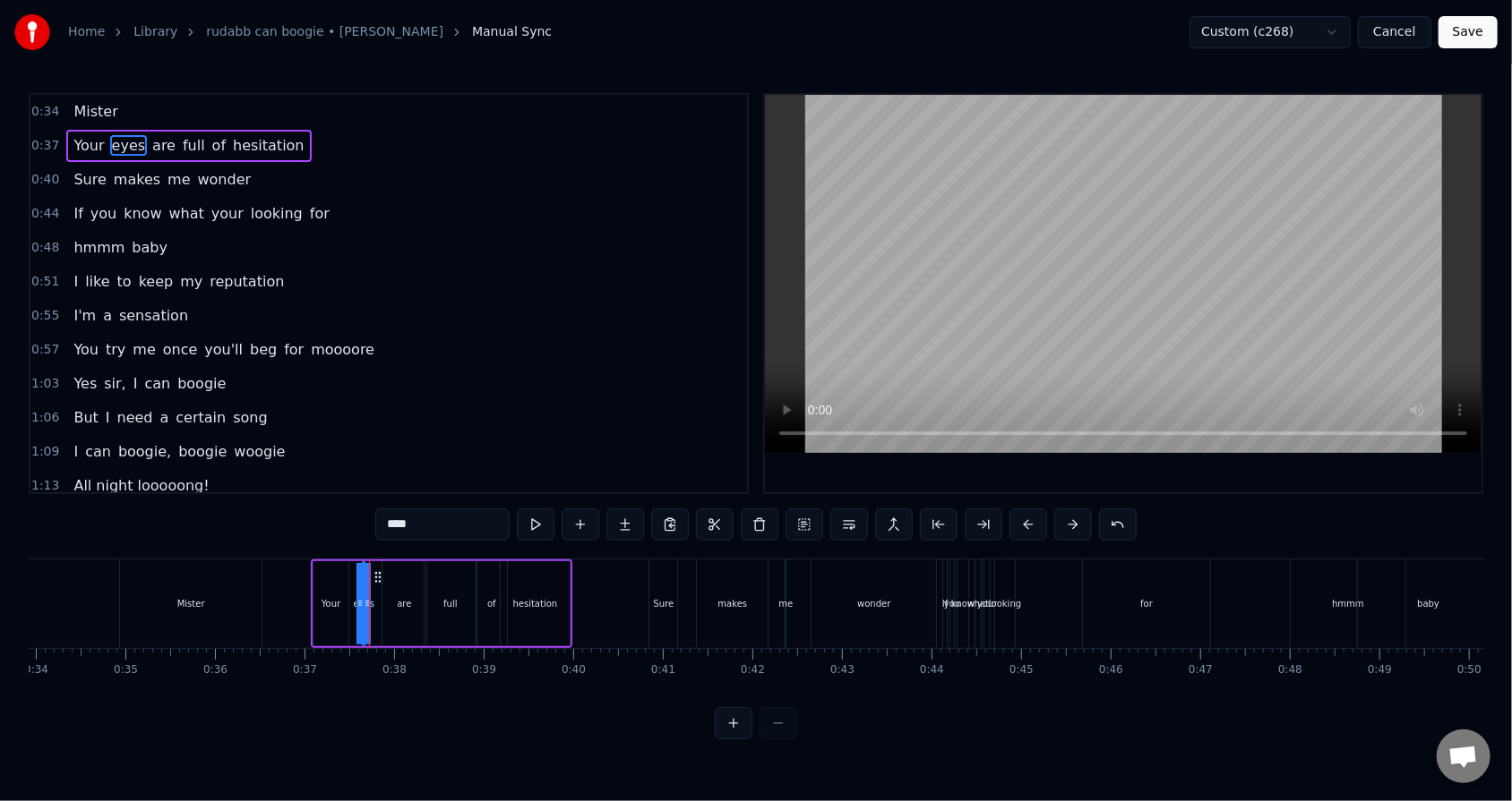
click at [376, 511] on div "Your eyes are full of hesitation" at bounding box center [441, 603] width 261 height 89
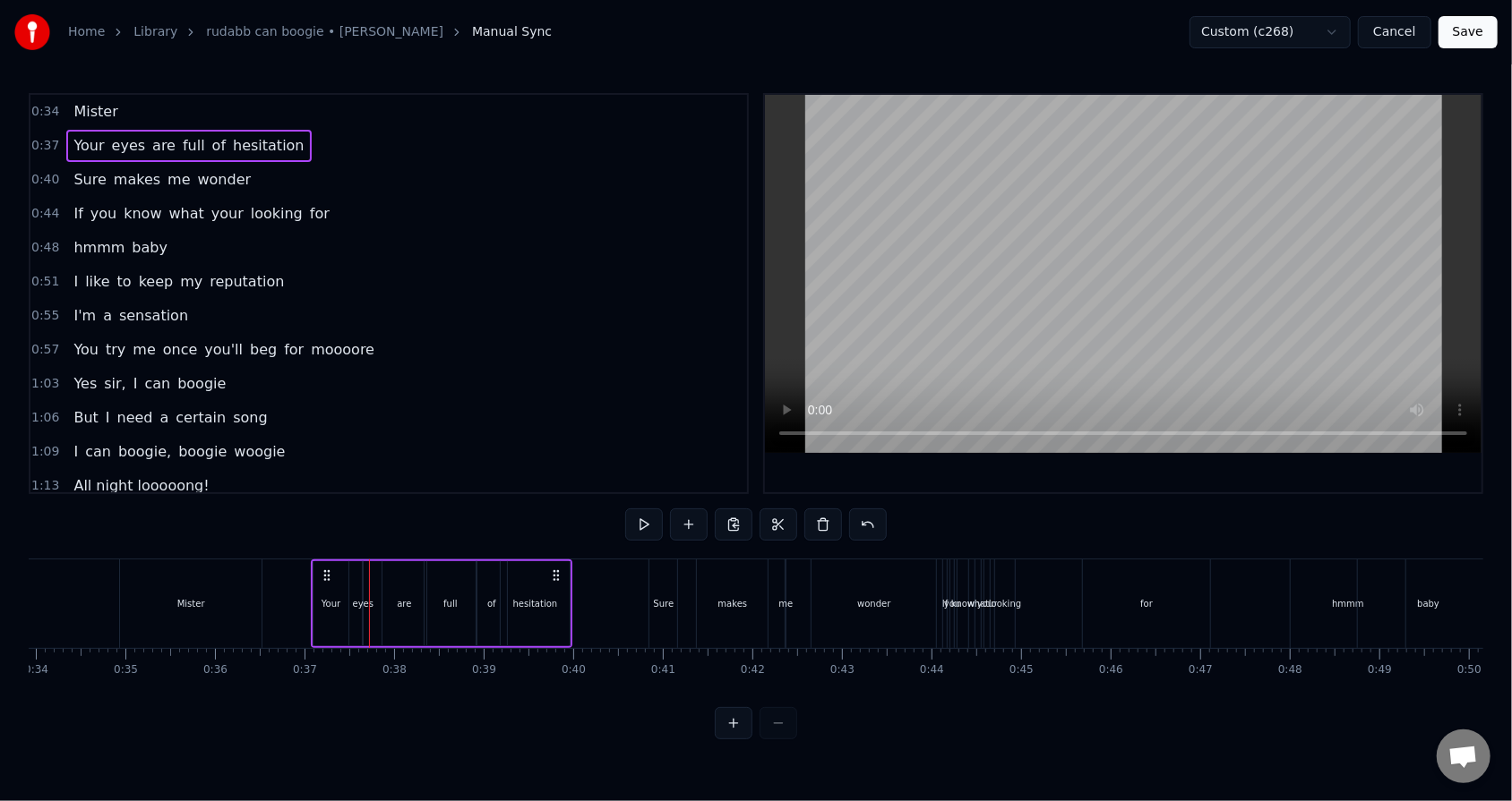
click at [382, 511] on div "are" at bounding box center [404, 603] width 46 height 85
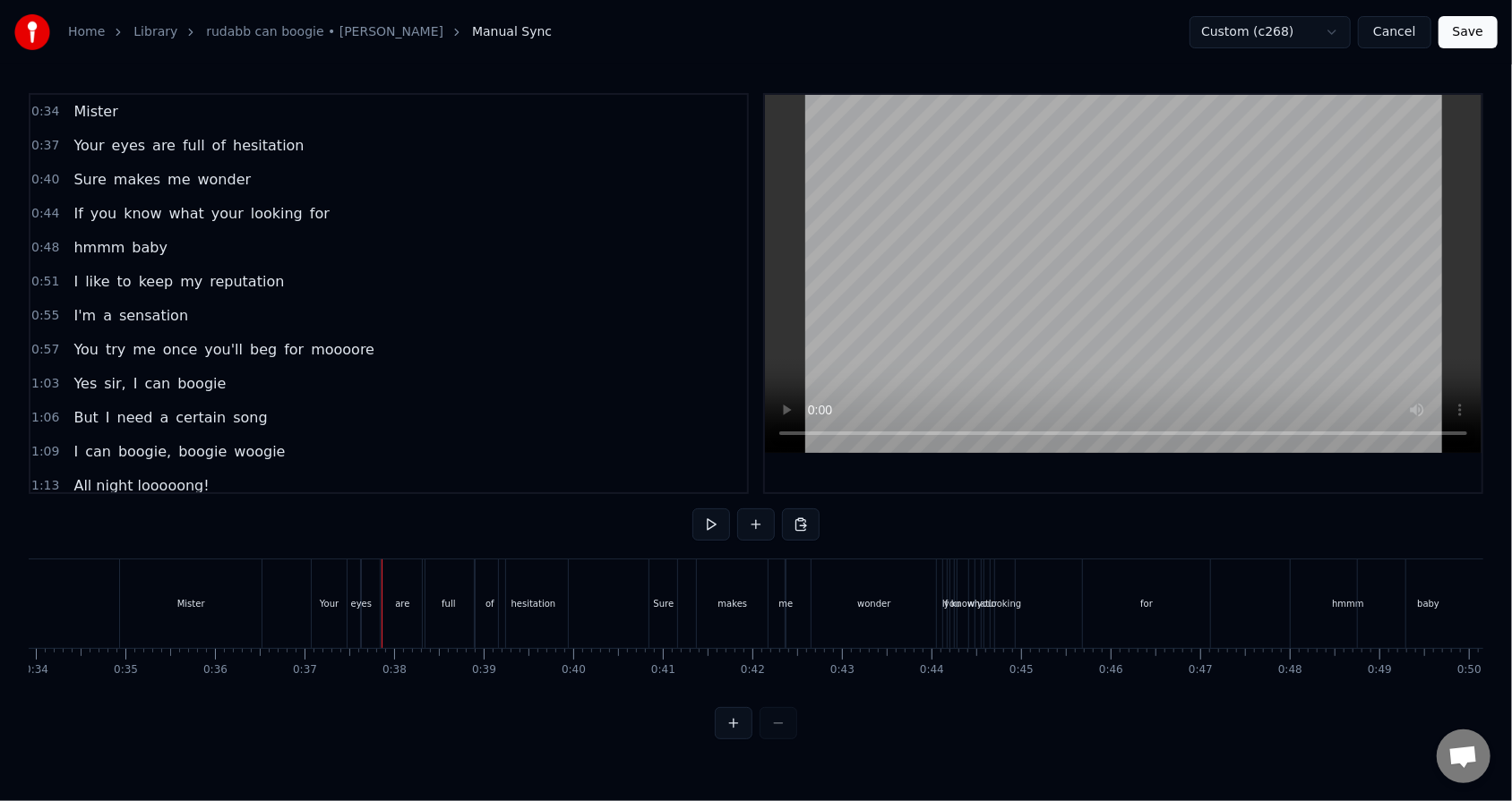
click at [390, 511] on div "are" at bounding box center [402, 603] width 44 height 89
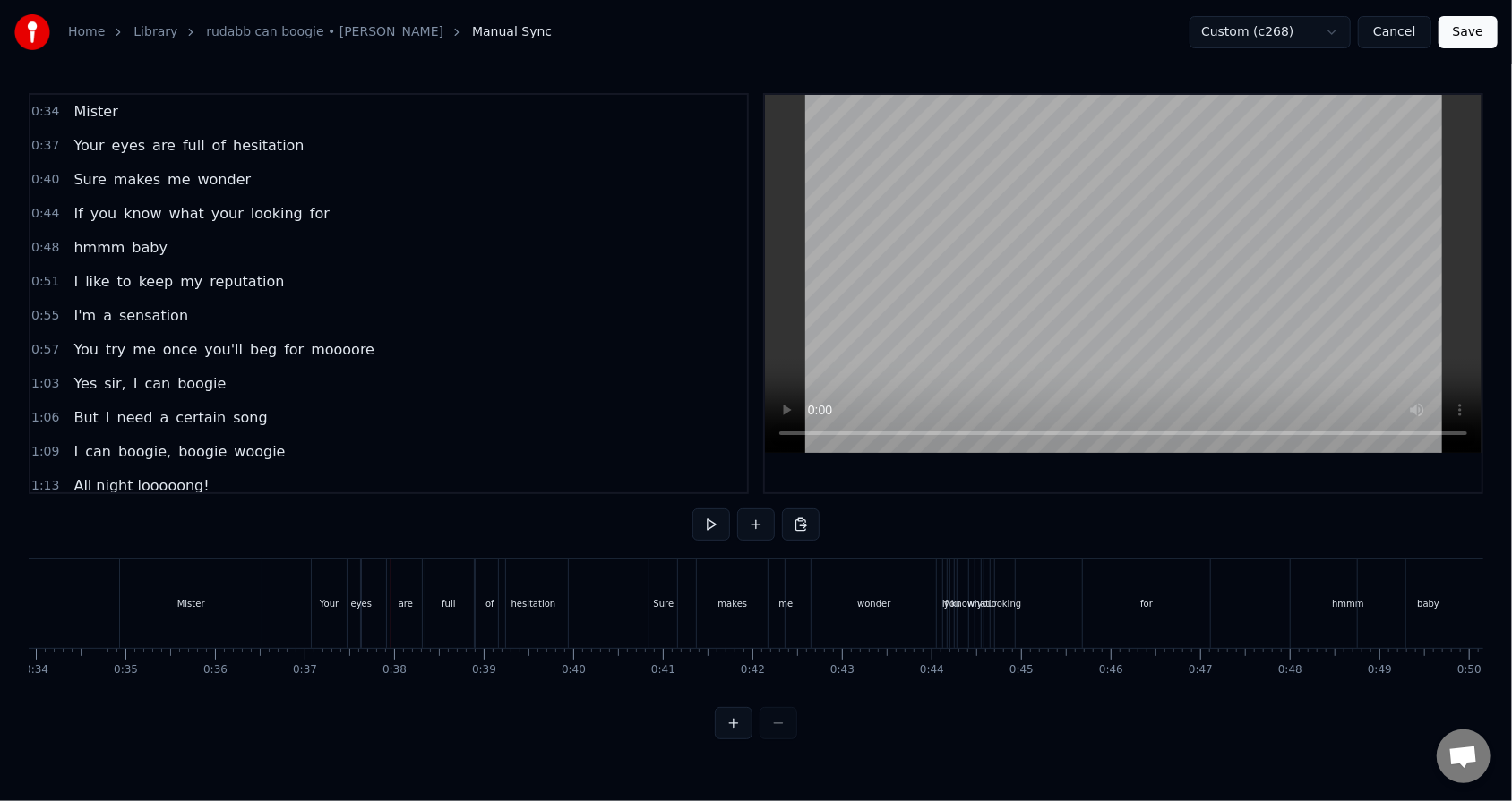
click at [358, 511] on div "eyes" at bounding box center [361, 603] width 21 height 13
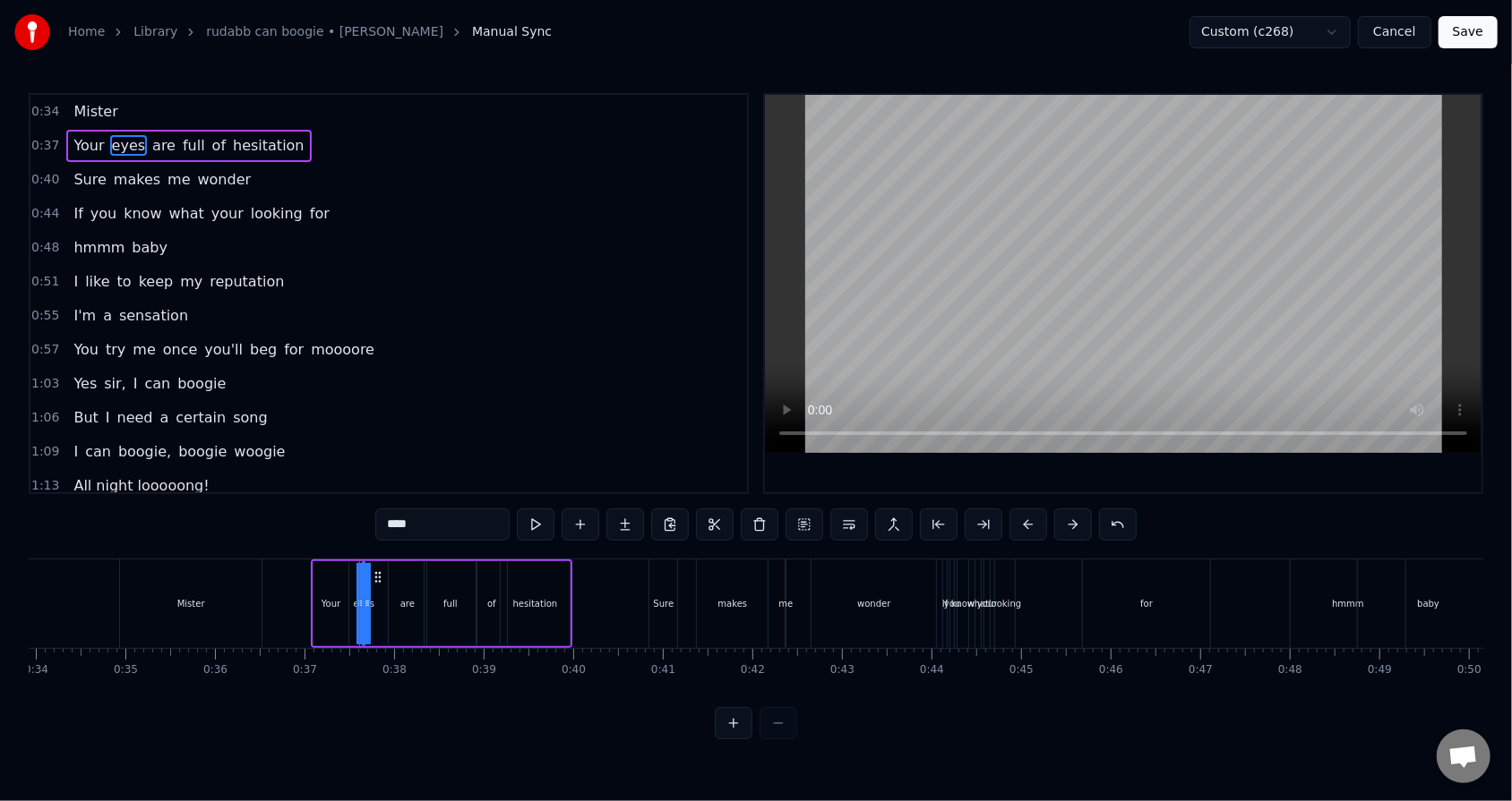
drag, startPoint x: 367, startPoint y: 603, endPoint x: 390, endPoint y: 601, distance: 23.1
click at [390, 511] on div "Your eyes are full of hesitation" at bounding box center [441, 603] width 261 height 89
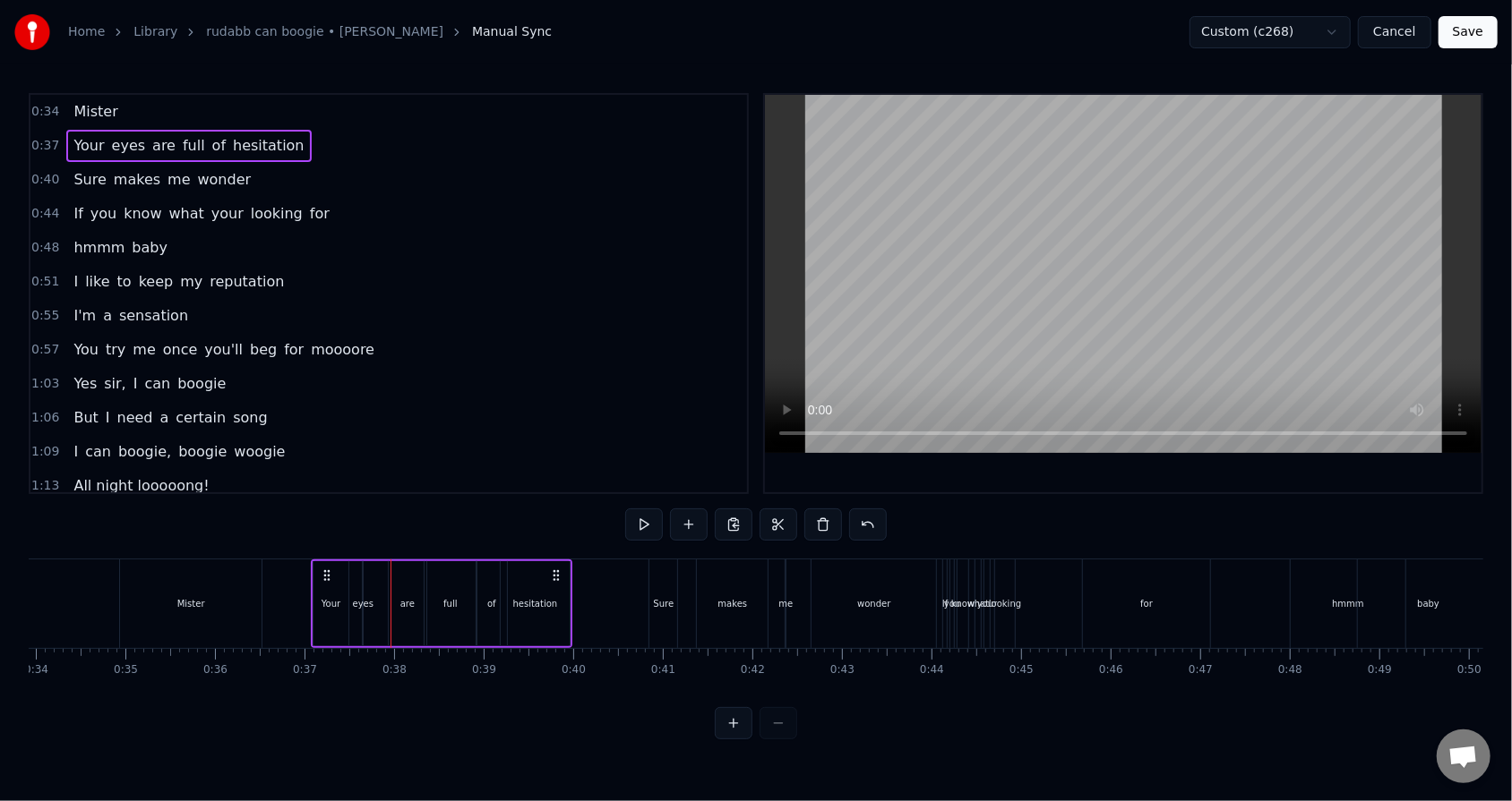
click at [365, 511] on div "eyes" at bounding box center [363, 603] width 21 height 13
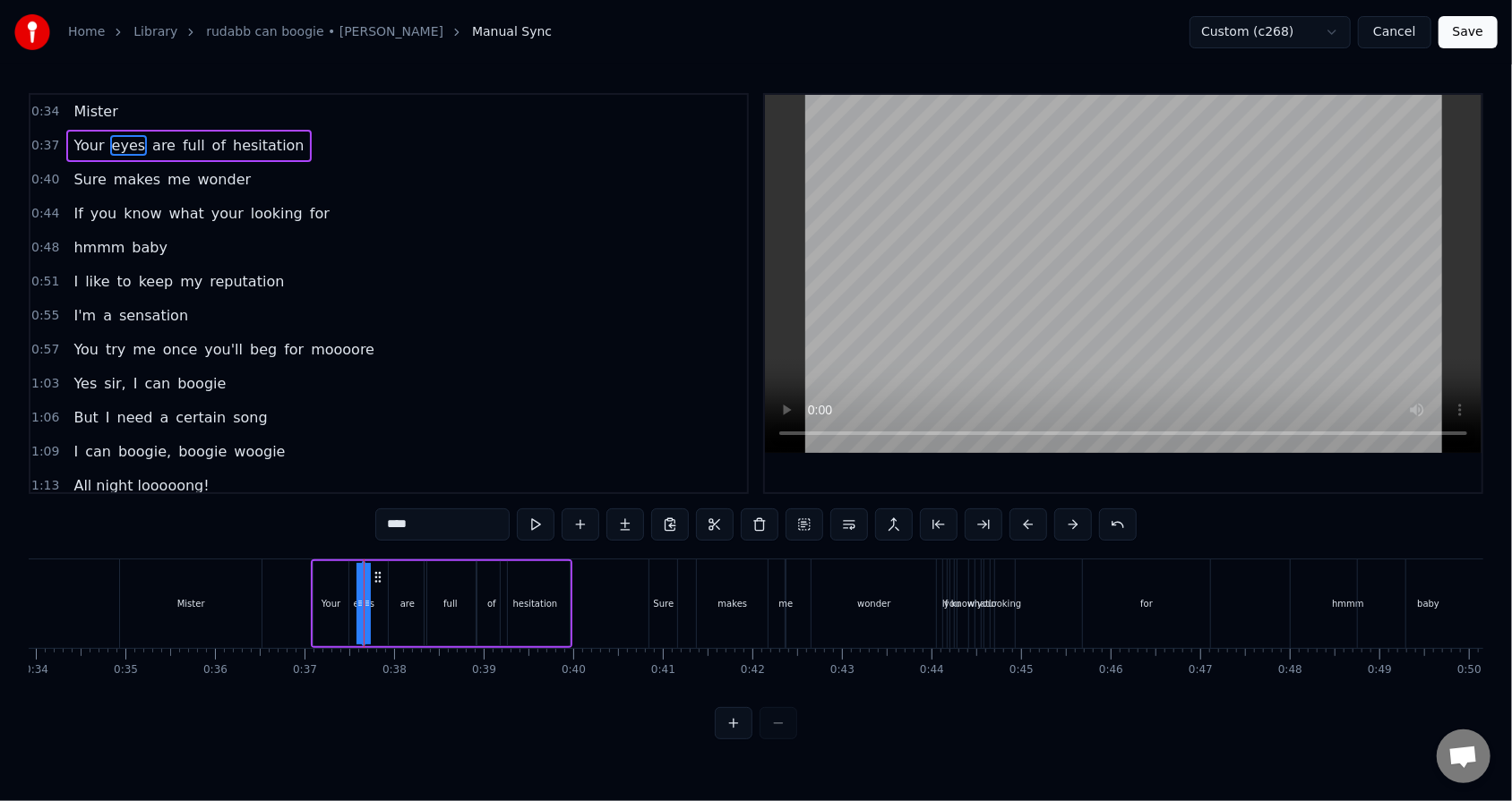
click at [296, 510] on div "0:34 Mister 0:37 Your eyes are full of hesitation 0:40 Sure makes me wonder 0:4…" at bounding box center [756, 417] width 1455 height 647
click at [322, 511] on div "0:34 Mister 0:37 Your eyes are full of hesitation 0:40 Sure makes me wonder 0:4…" at bounding box center [756, 417] width 1455 height 647
click at [250, 511] on div "Mister" at bounding box center [191, 603] width 142 height 89
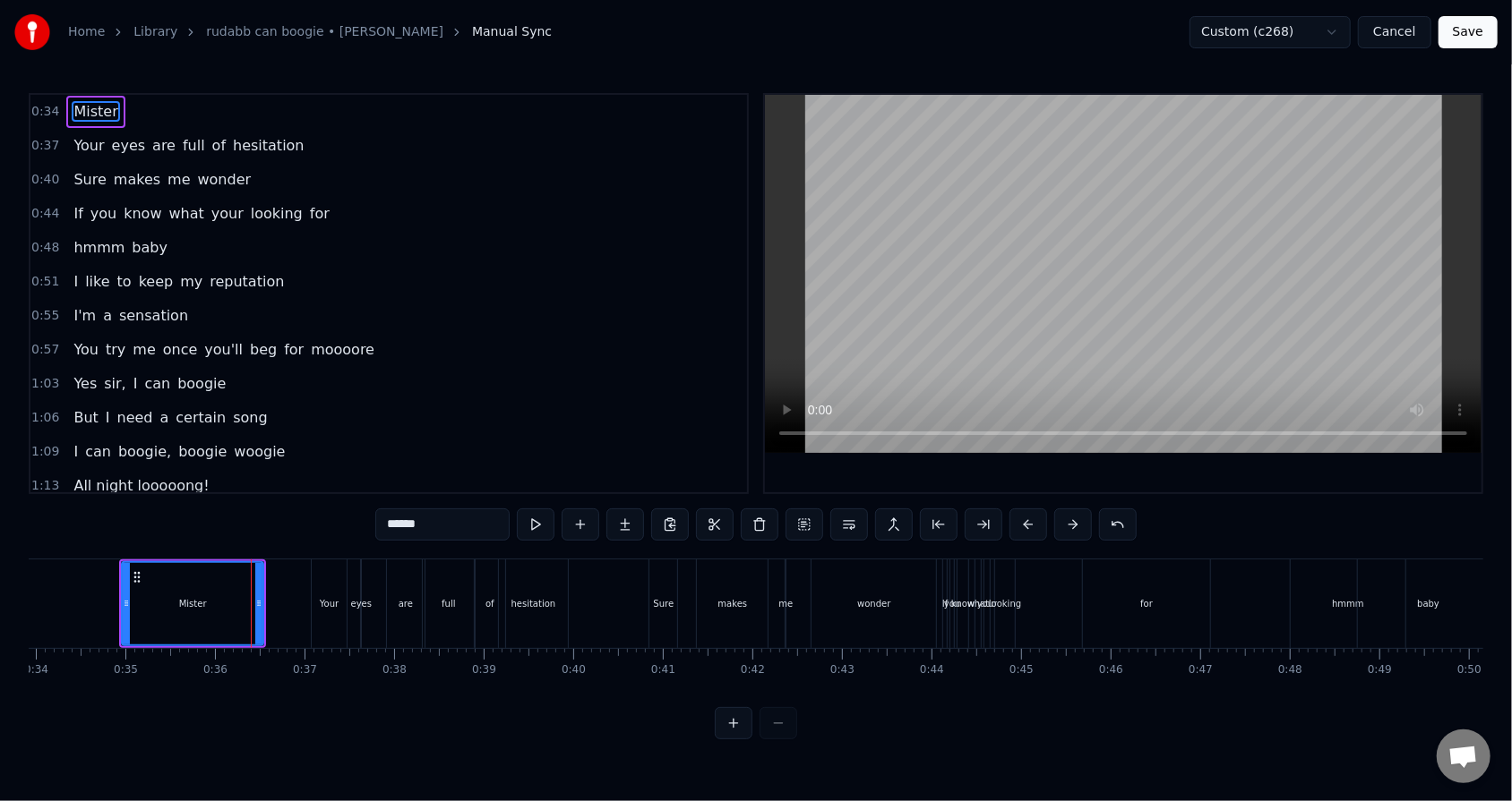
click at [326, 511] on div "Your" at bounding box center [329, 603] width 35 height 89
type input "****"
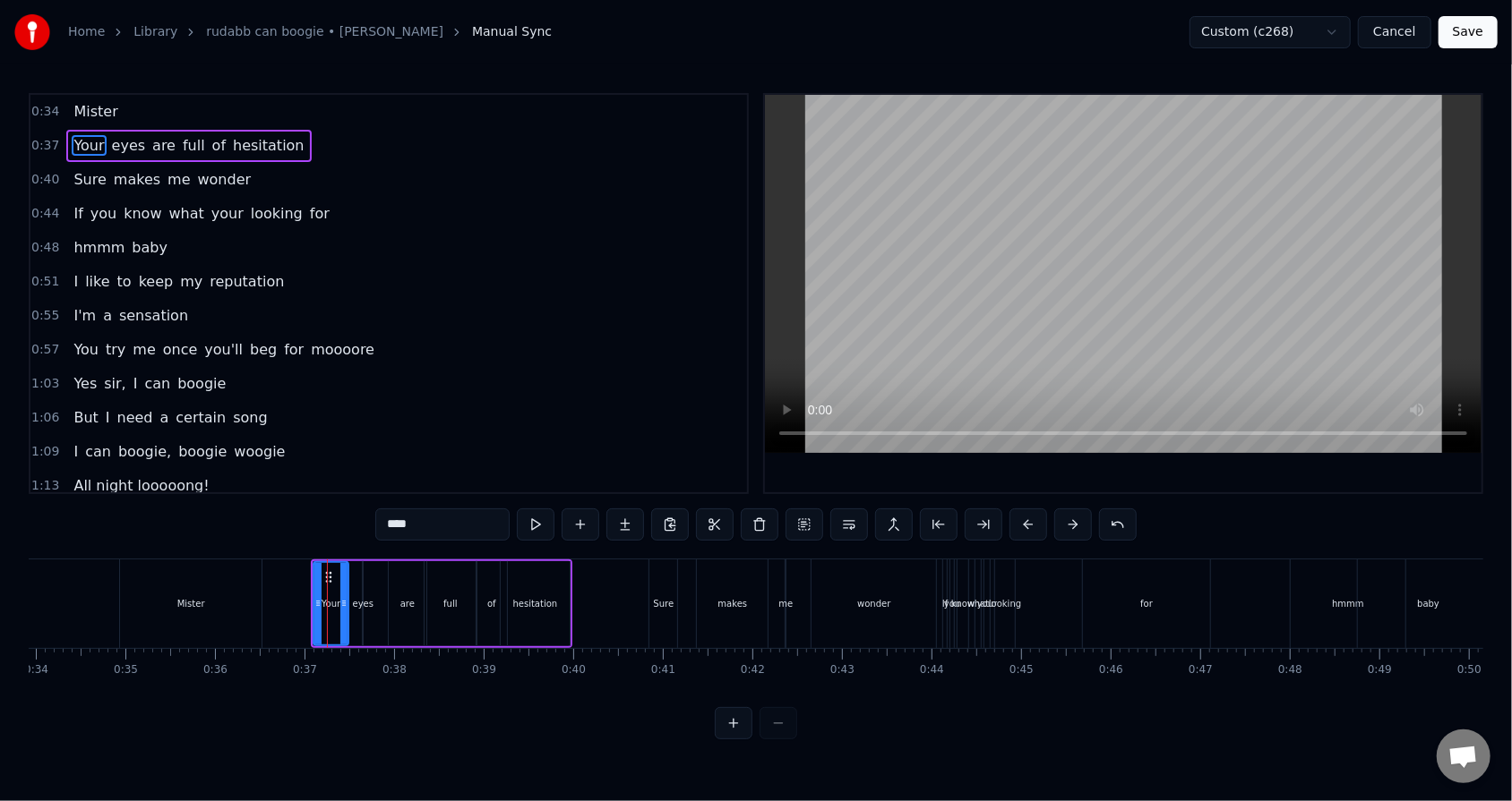
click at [266, 511] on div "0:34 Mister 0:37 Your eyes are full of hesitation 0:40 Sure makes me wonder 0:4…" at bounding box center [756, 417] width 1455 height 647
click at [289, 141] on div "0:37 Your eyes are full of hesitation" at bounding box center [388, 146] width 716 height 34
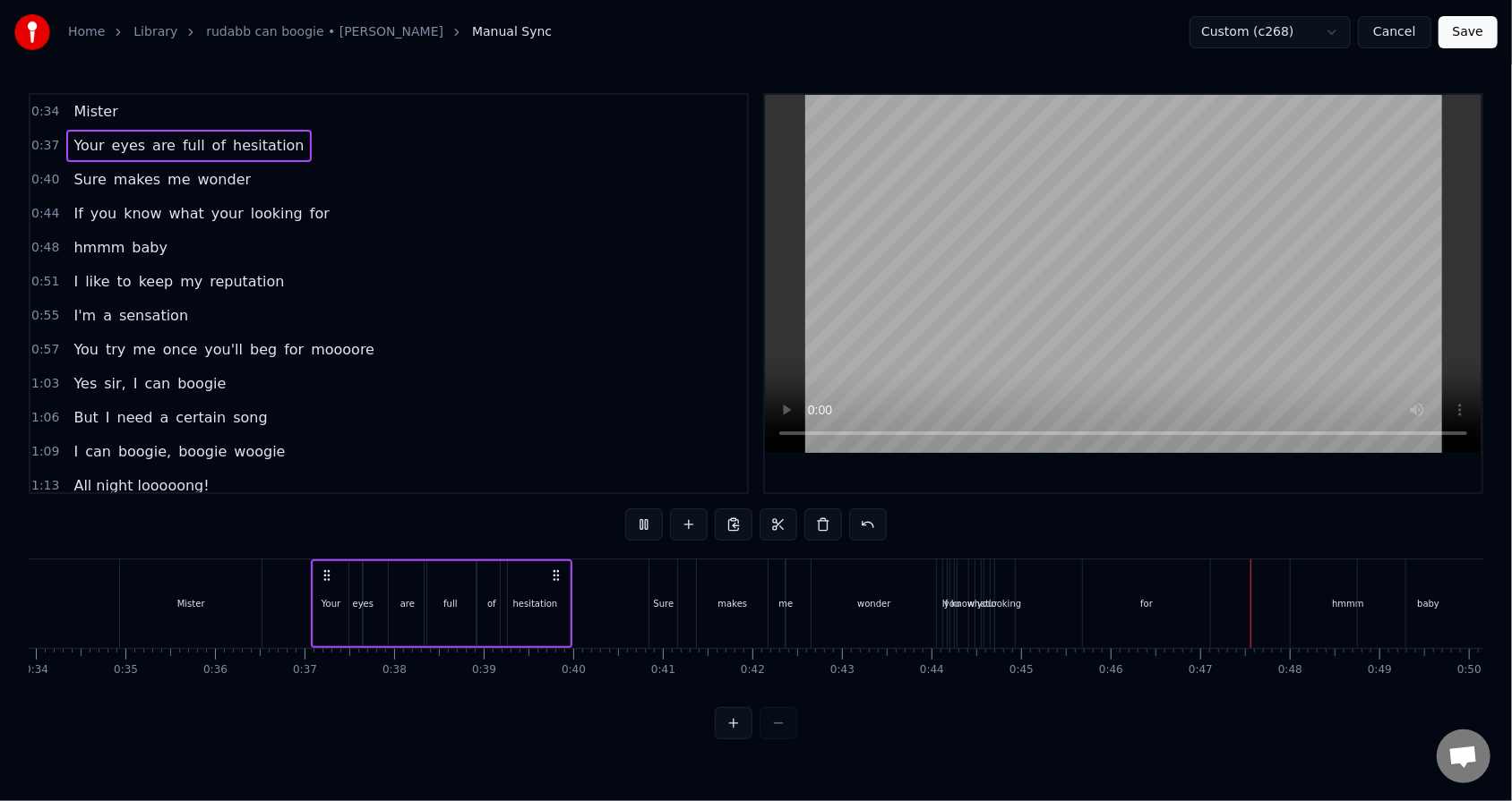
click at [440, 511] on div "full" at bounding box center [451, 603] width 52 height 85
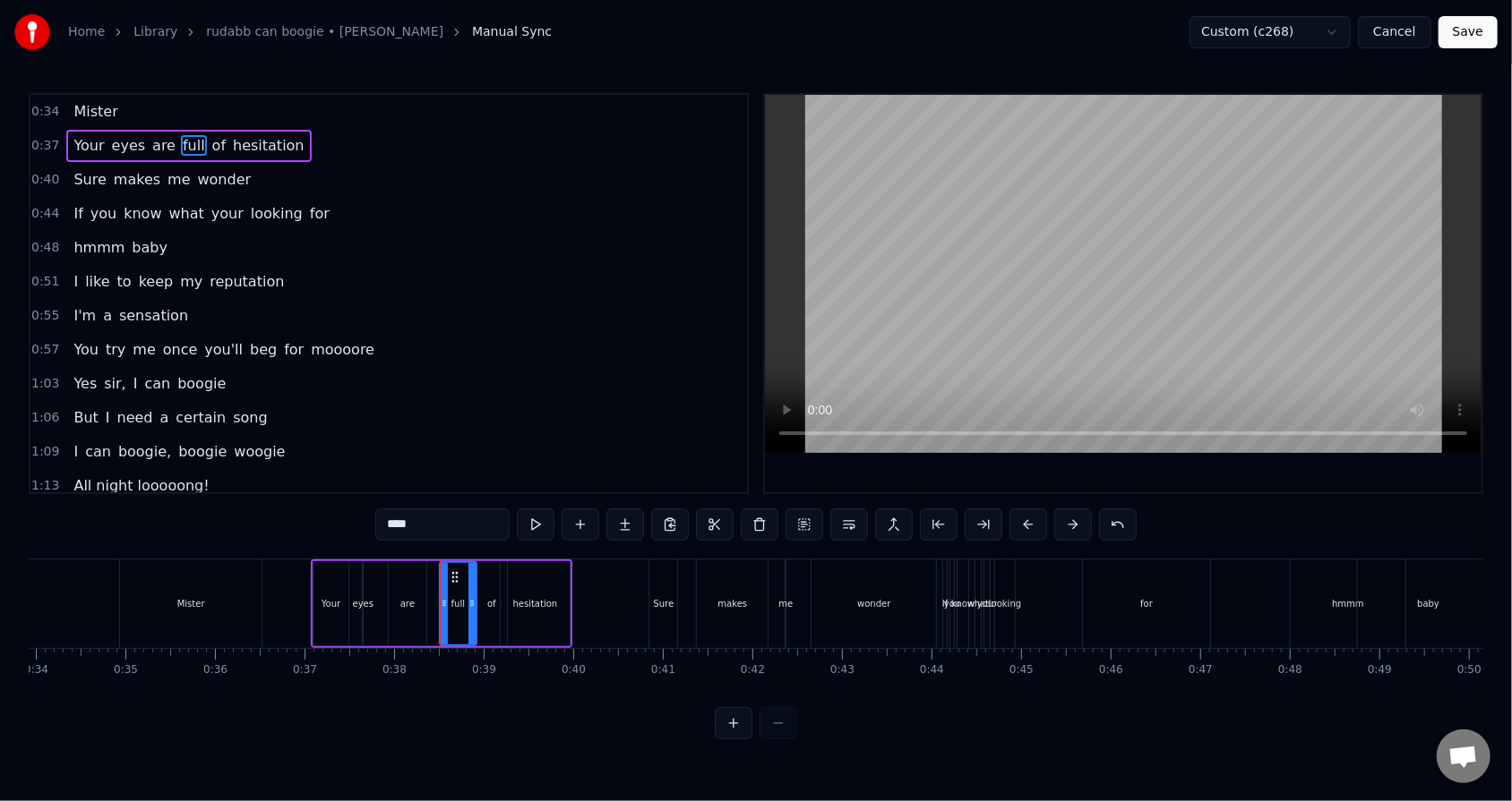
drag, startPoint x: 429, startPoint y: 603, endPoint x: 444, endPoint y: 603, distance: 15.0
click at [444, 511] on icon at bounding box center [444, 603] width 7 height 14
click at [415, 511] on div "are" at bounding box center [408, 603] width 38 height 85
drag, startPoint x: 420, startPoint y: 603, endPoint x: 433, endPoint y: 603, distance: 13.0
click at [433, 511] on icon at bounding box center [435, 603] width 7 height 14
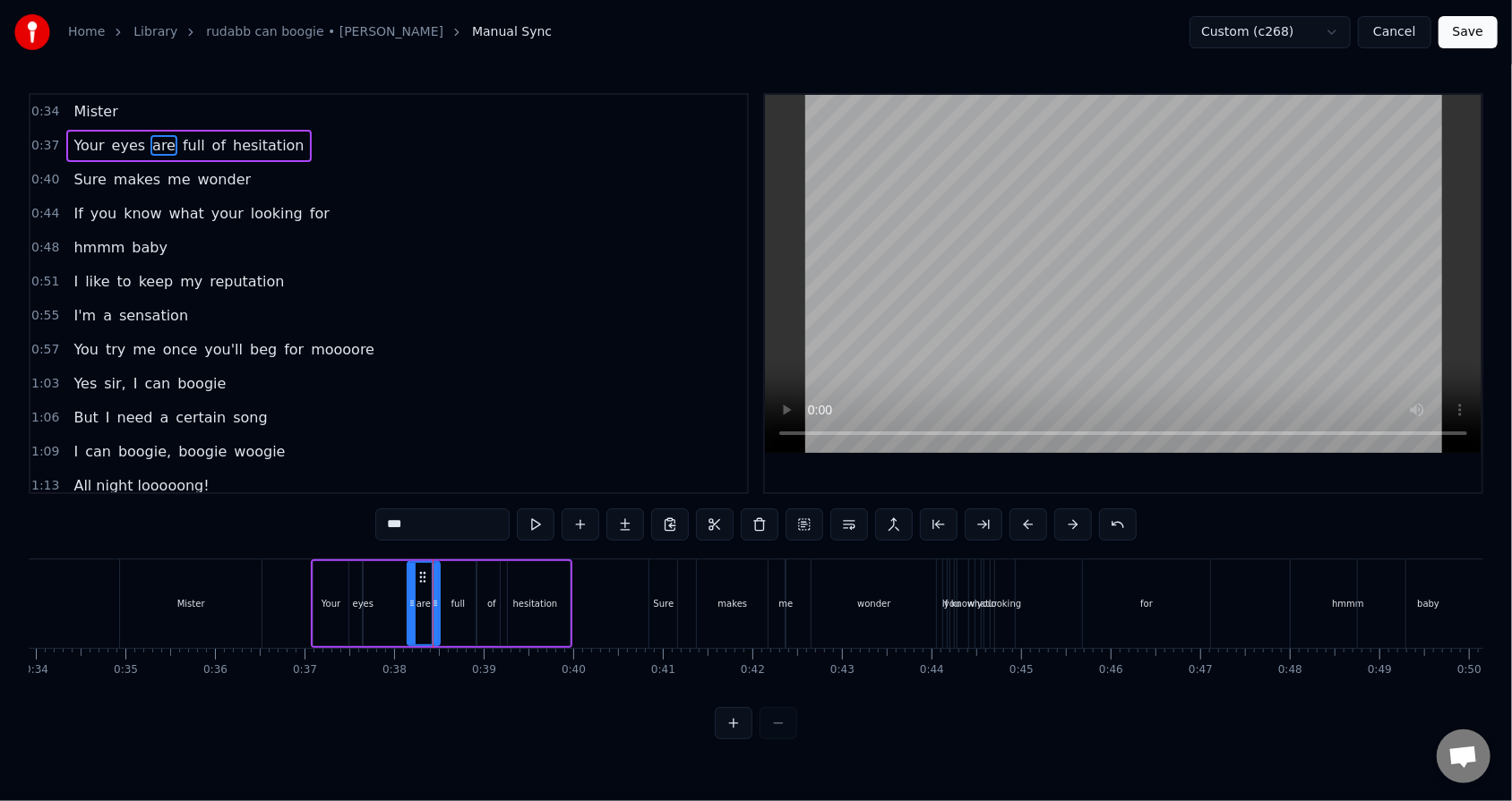
drag, startPoint x: 392, startPoint y: 604, endPoint x: 411, endPoint y: 602, distance: 19.1
click at [411, 511] on icon at bounding box center [412, 603] width 7 height 14
click at [356, 511] on div "eyes" at bounding box center [363, 603] width 21 height 13
type input "****"
drag, startPoint x: 367, startPoint y: 600, endPoint x: 393, endPoint y: 600, distance: 26.0
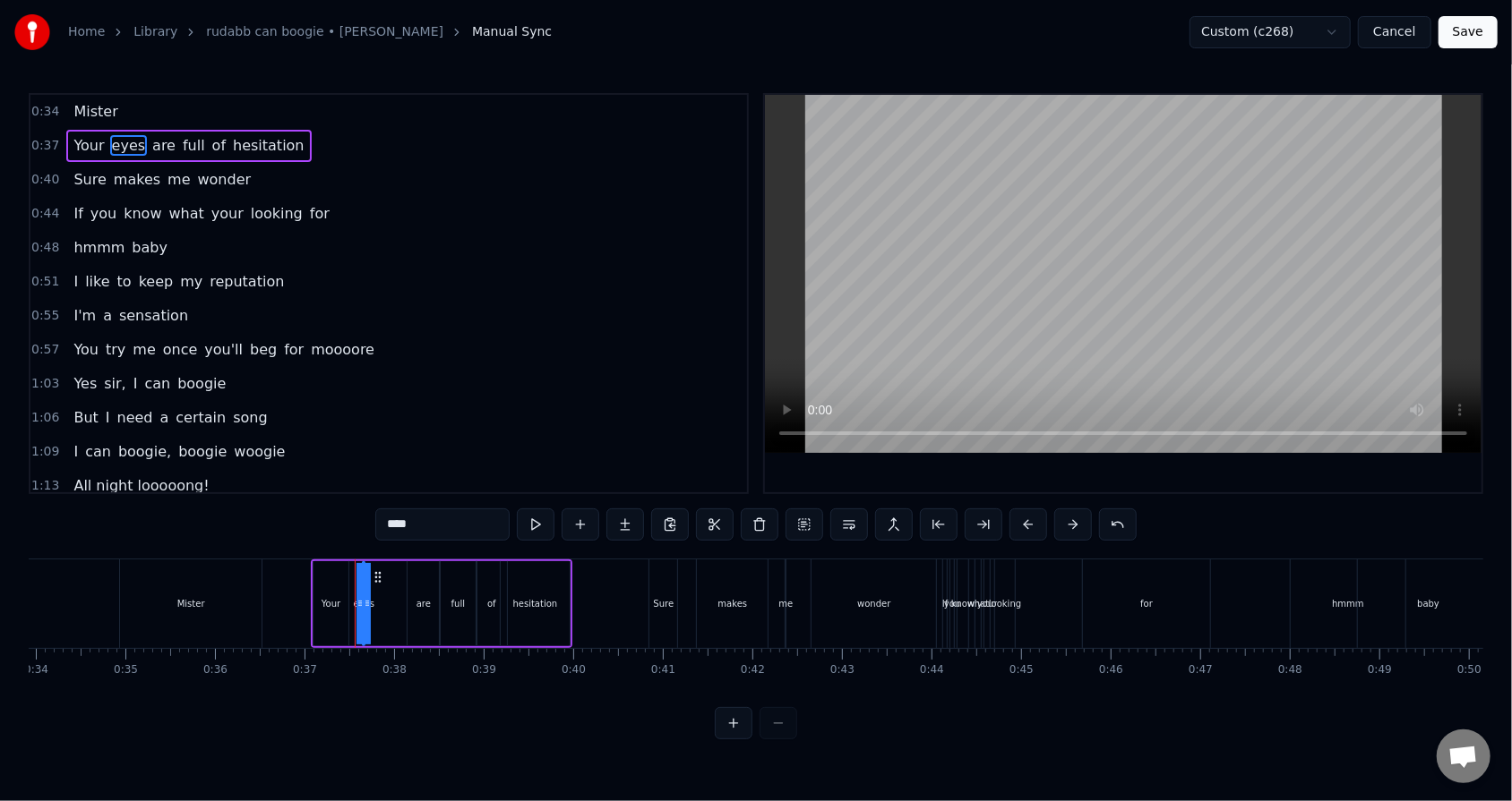
click at [393, 511] on div "Your eyes are full of hesitation" at bounding box center [441, 603] width 261 height 89
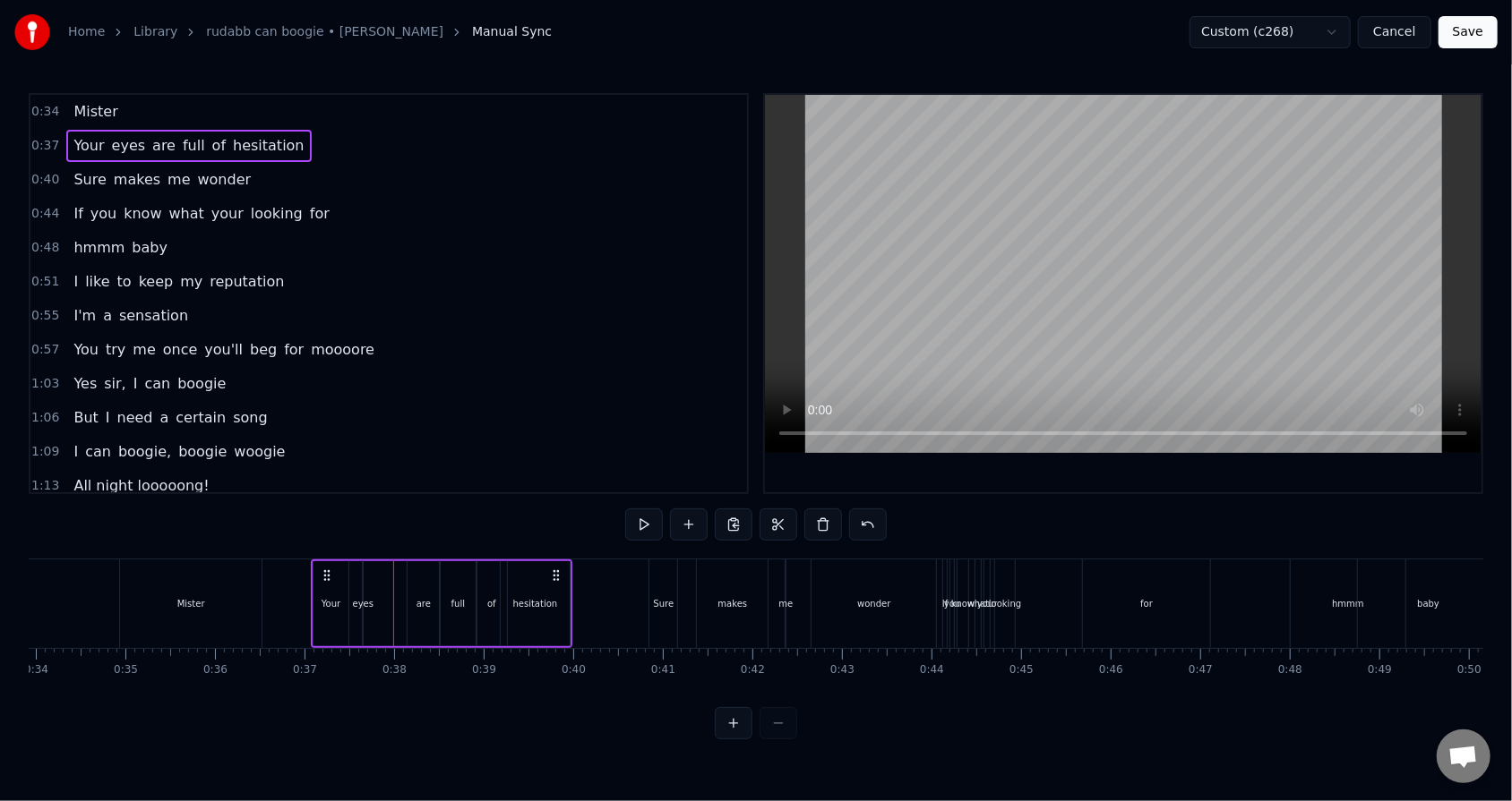
click at [370, 511] on div "eyes" at bounding box center [363, 603] width 21 height 13
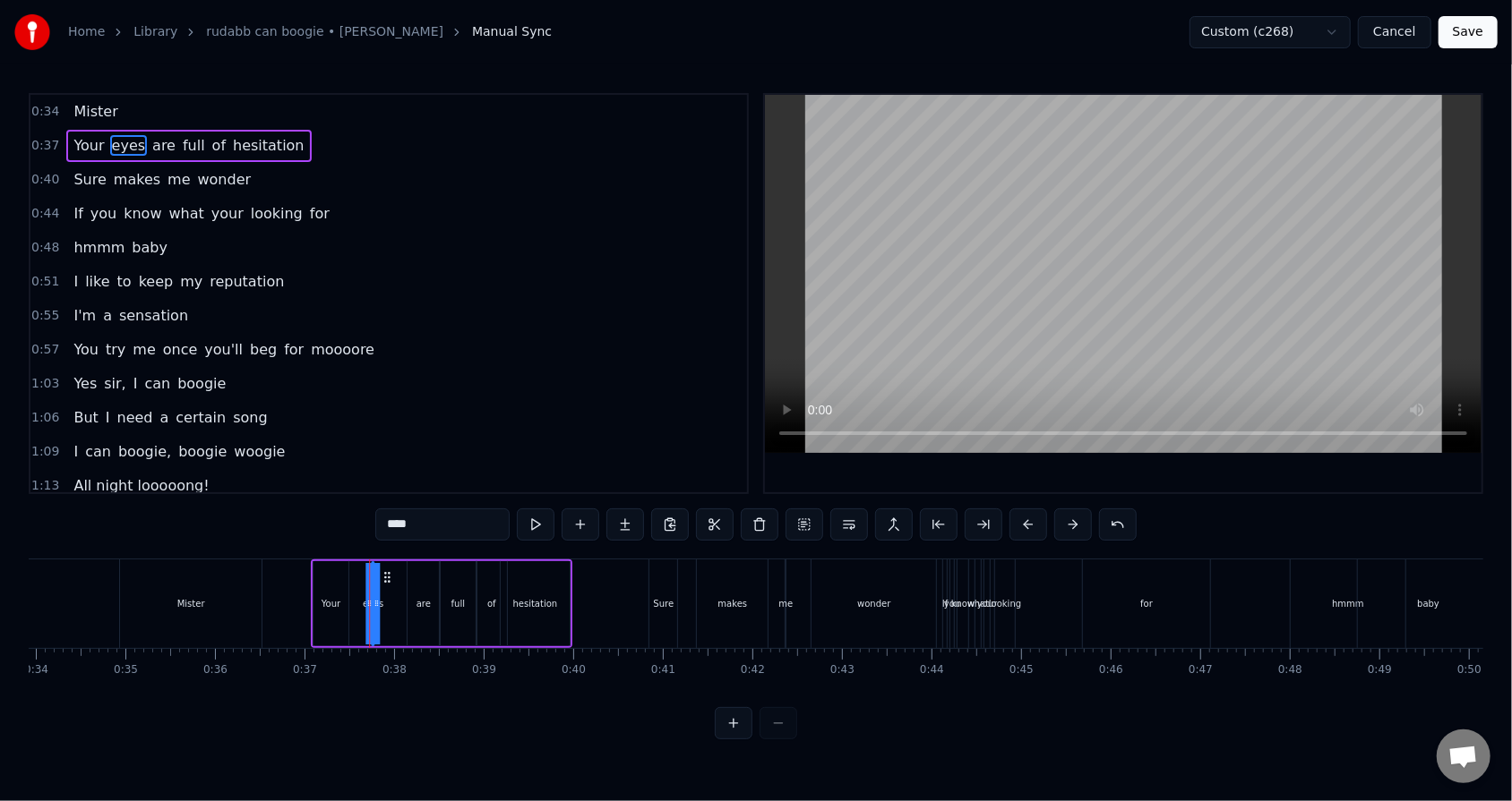
drag, startPoint x: 376, startPoint y: 575, endPoint x: 385, endPoint y: 574, distance: 9.1
click at [385, 511] on icon at bounding box center [387, 577] width 14 height 14
drag, startPoint x: 374, startPoint y: 602, endPoint x: 390, endPoint y: 602, distance: 16.0
click at [390, 511] on div "Your eyes are full of hesitation" at bounding box center [441, 603] width 261 height 89
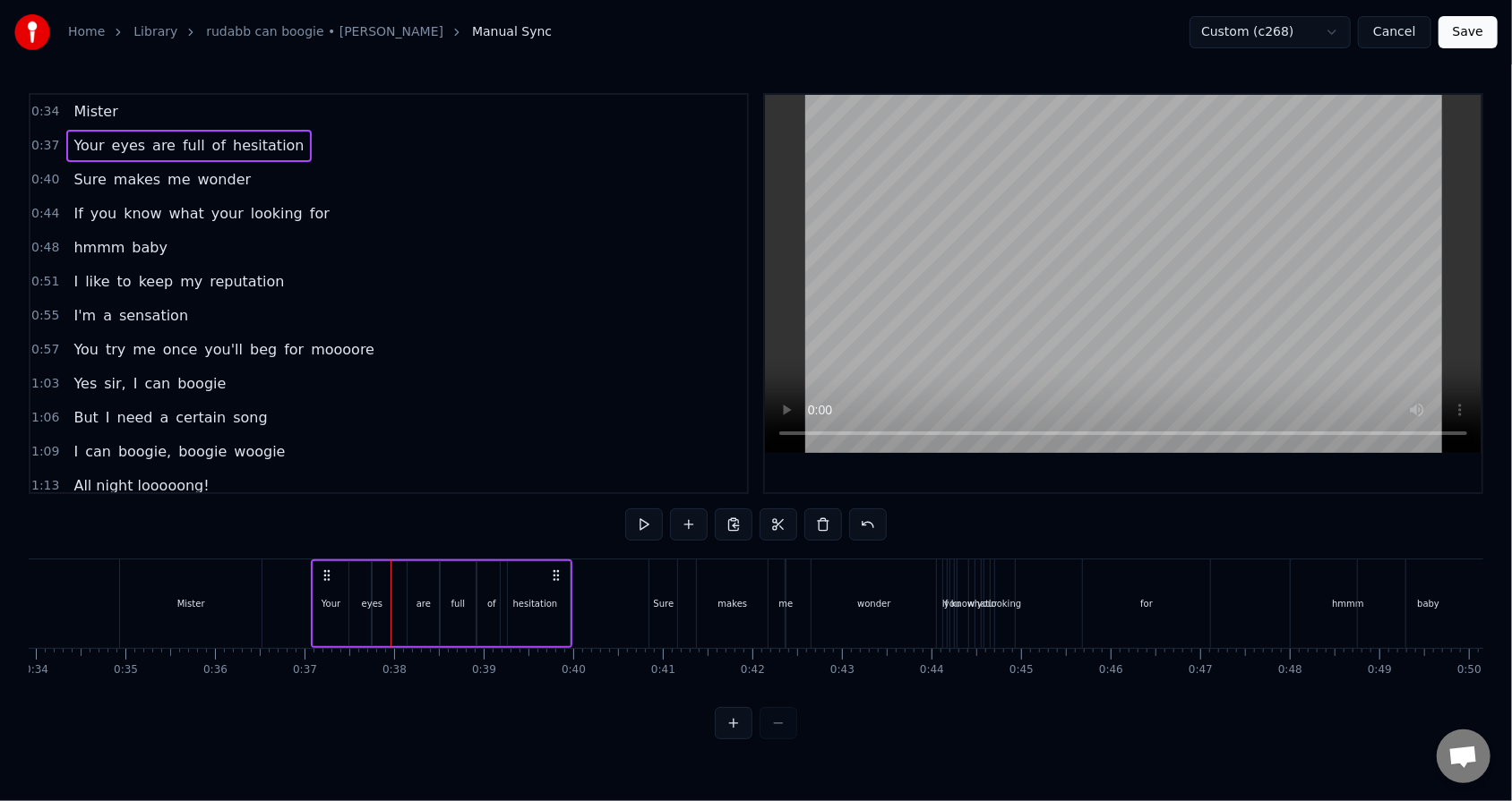
click at [365, 511] on div "eyes" at bounding box center [372, 603] width 21 height 13
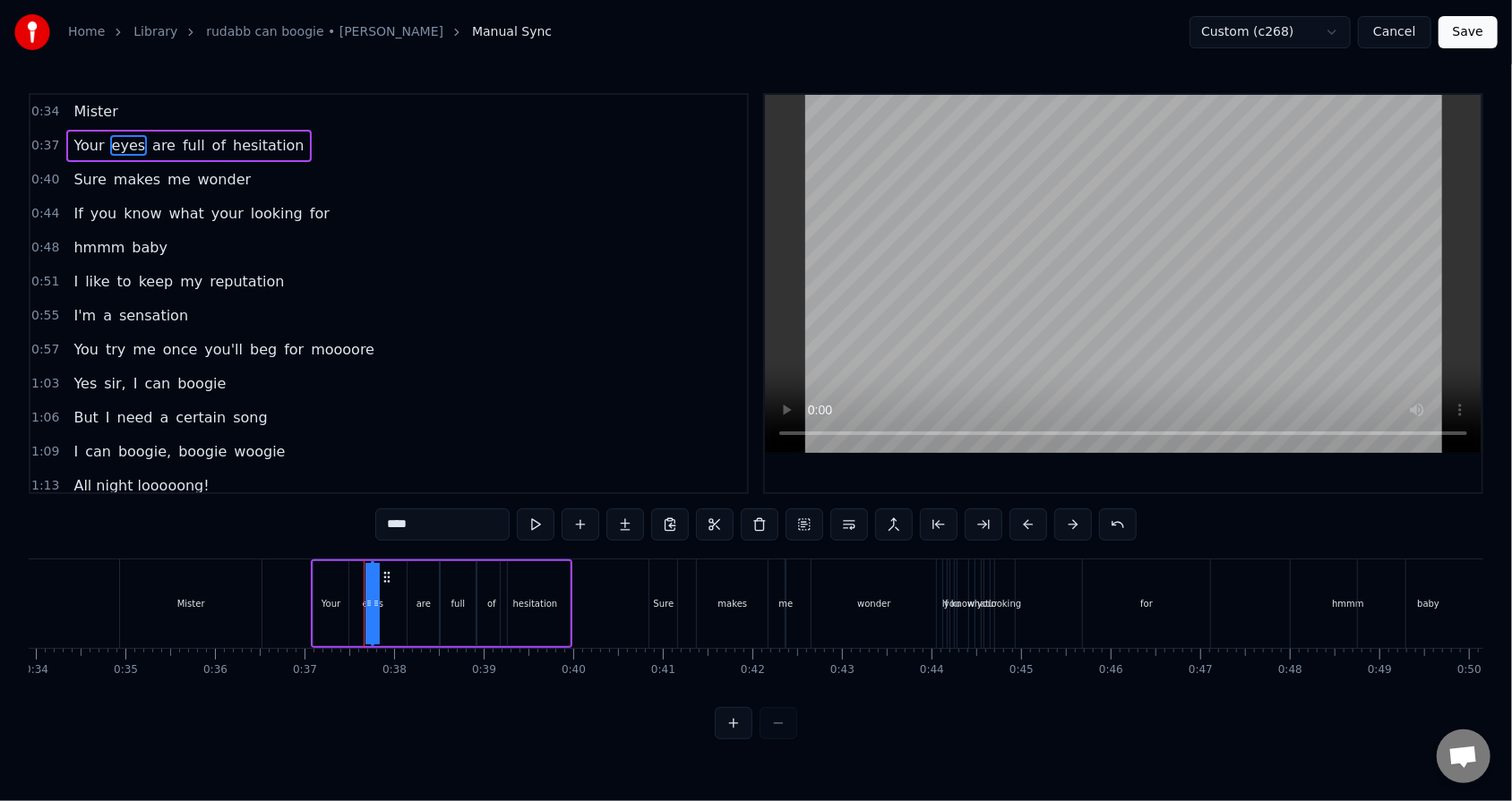
drag, startPoint x: 367, startPoint y: 603, endPoint x: 355, endPoint y: 603, distance: 12.0
click at [355, 511] on div "Your eyes are full of hesitation" at bounding box center [441, 603] width 261 height 89
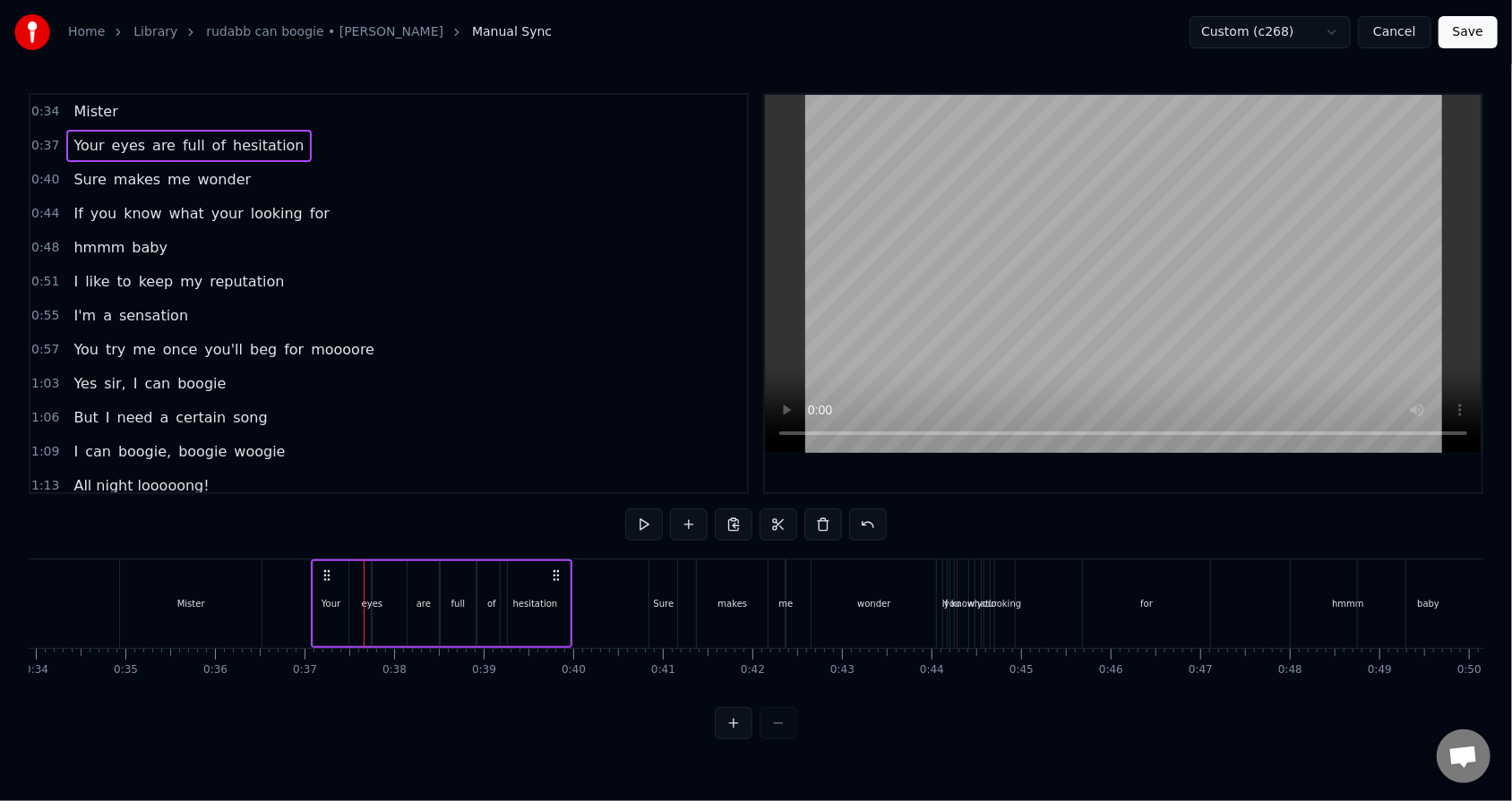
drag, startPoint x: 369, startPoint y: 603, endPoint x: 385, endPoint y: 601, distance: 16.1
click at [385, 511] on div "Your eyes are full of hesitation" at bounding box center [441, 603] width 261 height 89
click at [376, 511] on div "eyes" at bounding box center [372, 603] width 21 height 13
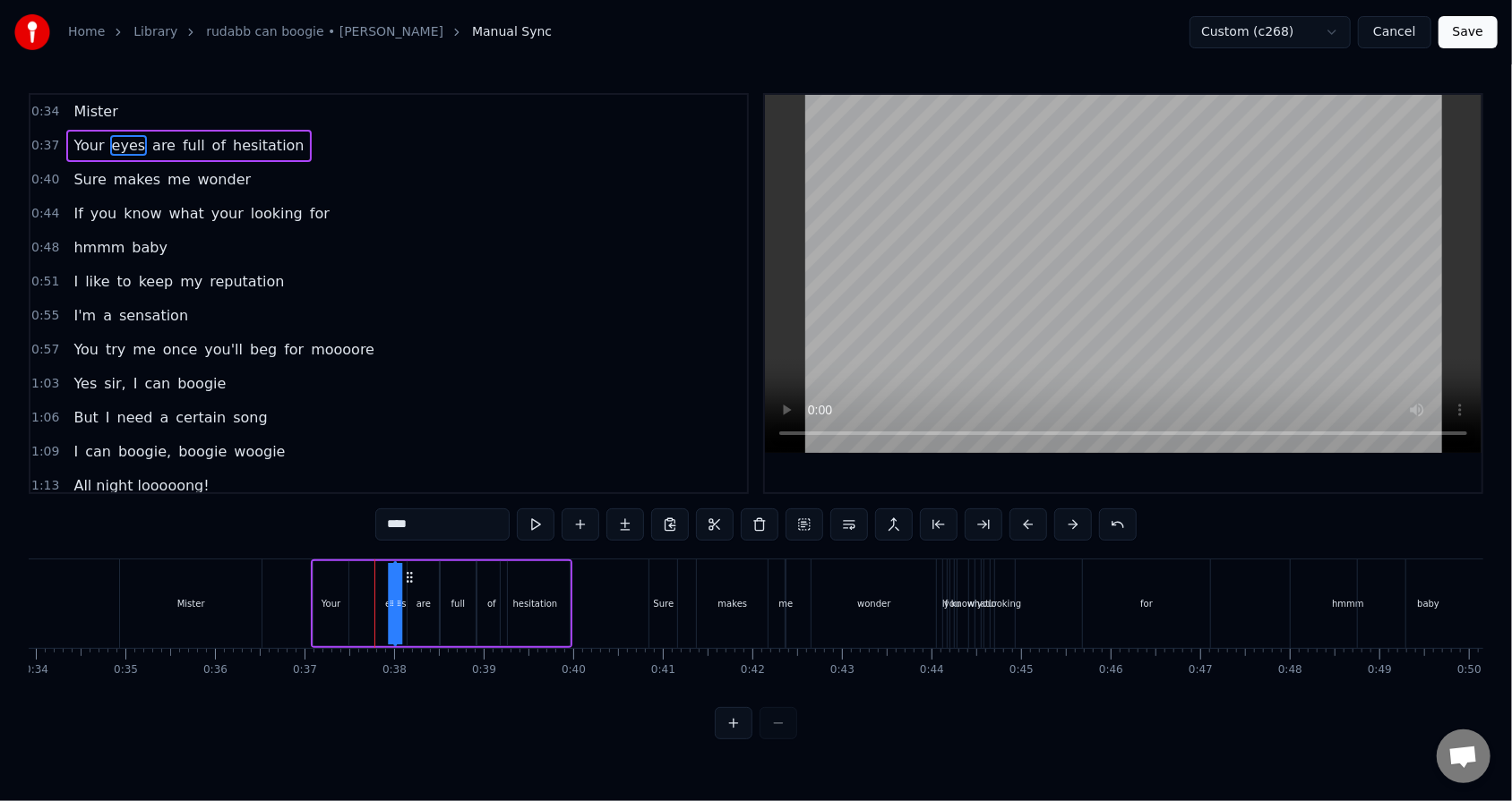
drag, startPoint x: 390, startPoint y: 577, endPoint x: 412, endPoint y: 576, distance: 22.0
click at [412, 511] on icon at bounding box center [410, 577] width 14 height 14
drag, startPoint x: 390, startPoint y: 604, endPoint x: 380, endPoint y: 604, distance: 10.0
click at [380, 511] on div "Your eyes are full of hesitation" at bounding box center [441, 603] width 261 height 89
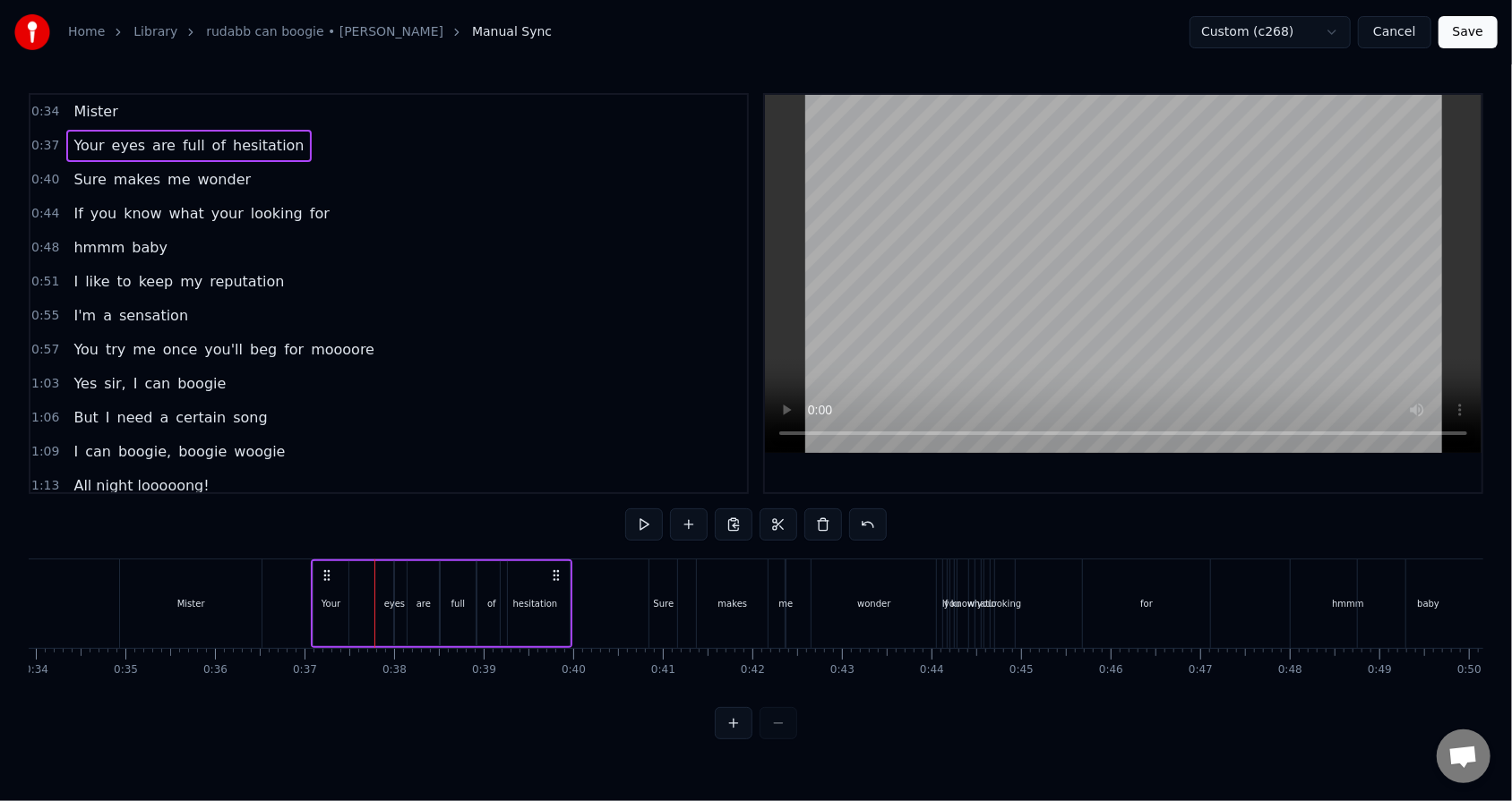
click at [385, 511] on div "eyes" at bounding box center [394, 603] width 21 height 13
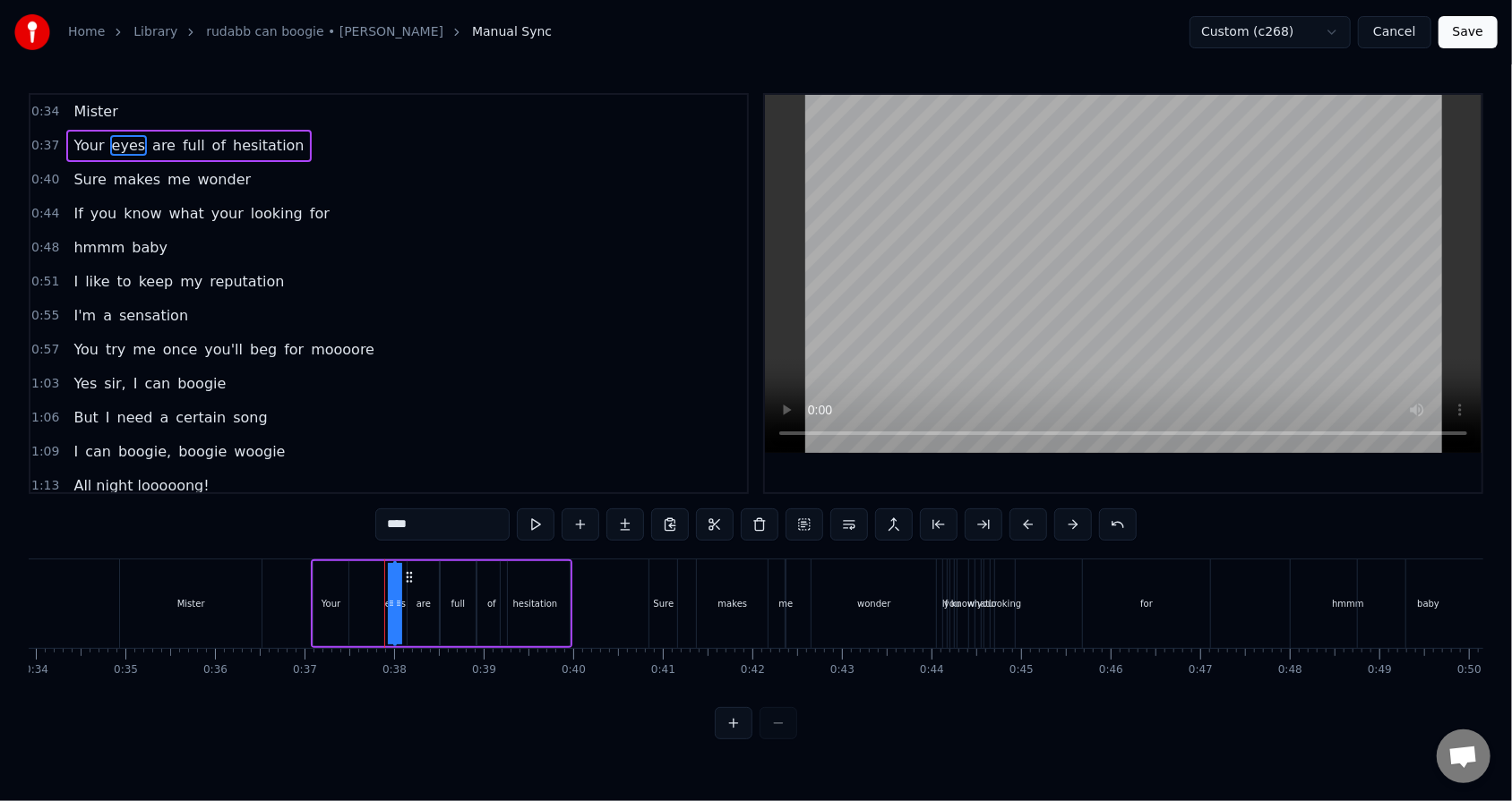
click at [323, 511] on div "Your" at bounding box center [331, 603] width 19 height 13
drag, startPoint x: 344, startPoint y: 599, endPoint x: 362, endPoint y: 598, distance: 18.0
click at [362, 511] on icon at bounding box center [361, 603] width 7 height 14
click at [389, 511] on div "eyes" at bounding box center [394, 603] width 21 height 13
type input "****"
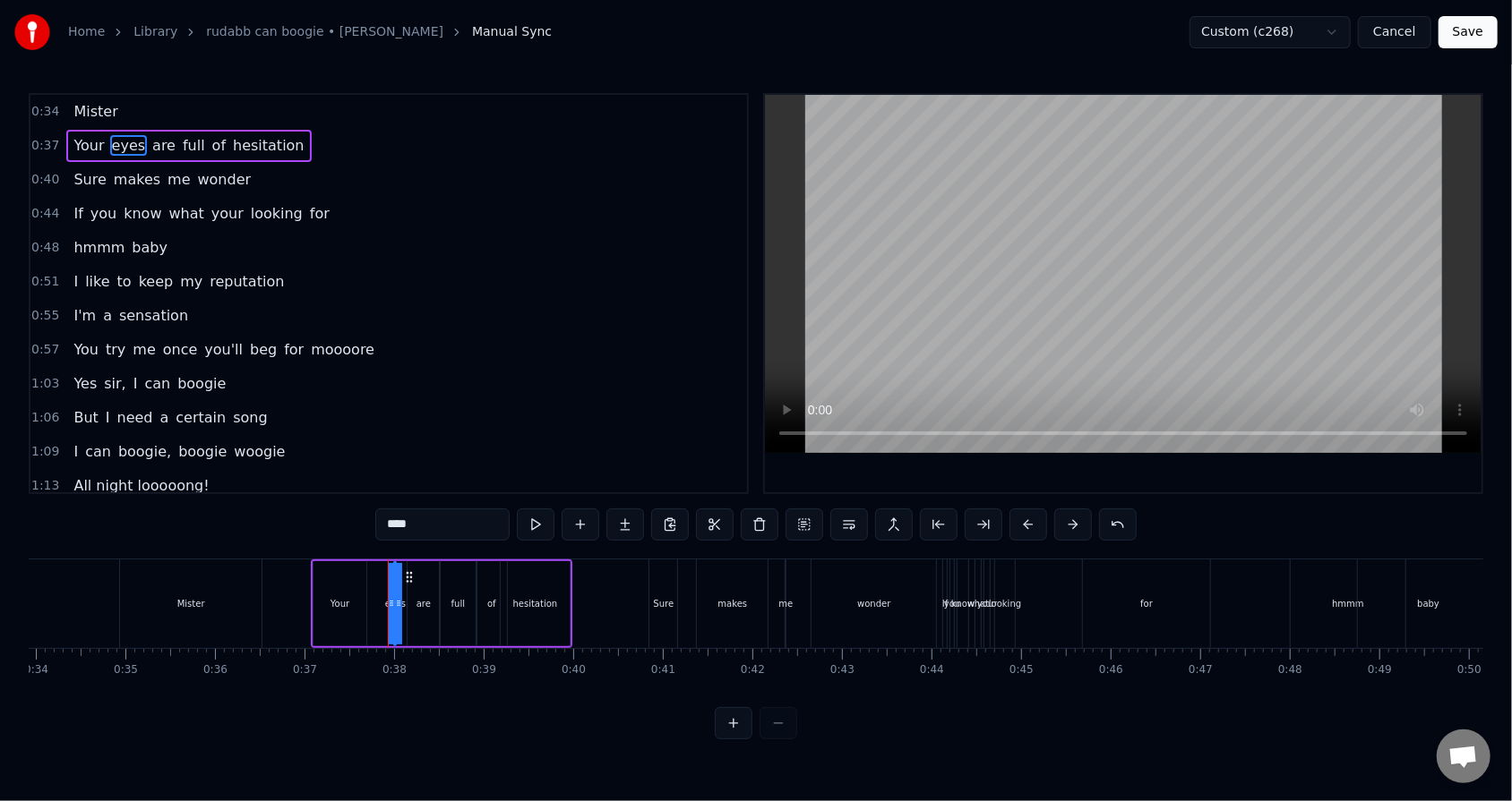
drag, startPoint x: 392, startPoint y: 603, endPoint x: 379, endPoint y: 602, distance: 13.0
click at [379, 511] on div "Your eyes are full of hesitation" at bounding box center [441, 603] width 261 height 89
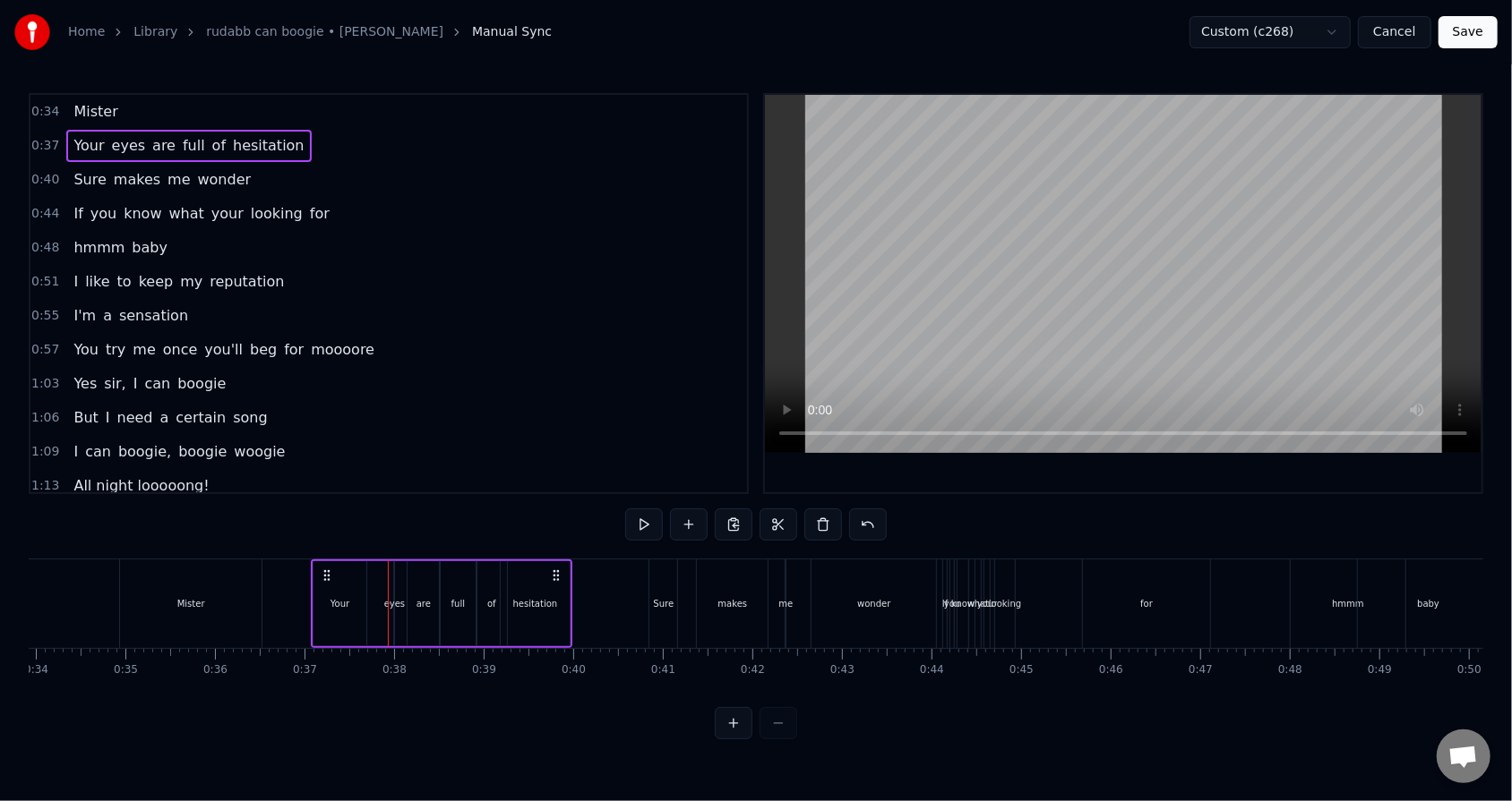
click at [388, 511] on div at bounding box center [388, 603] width 1 height 89
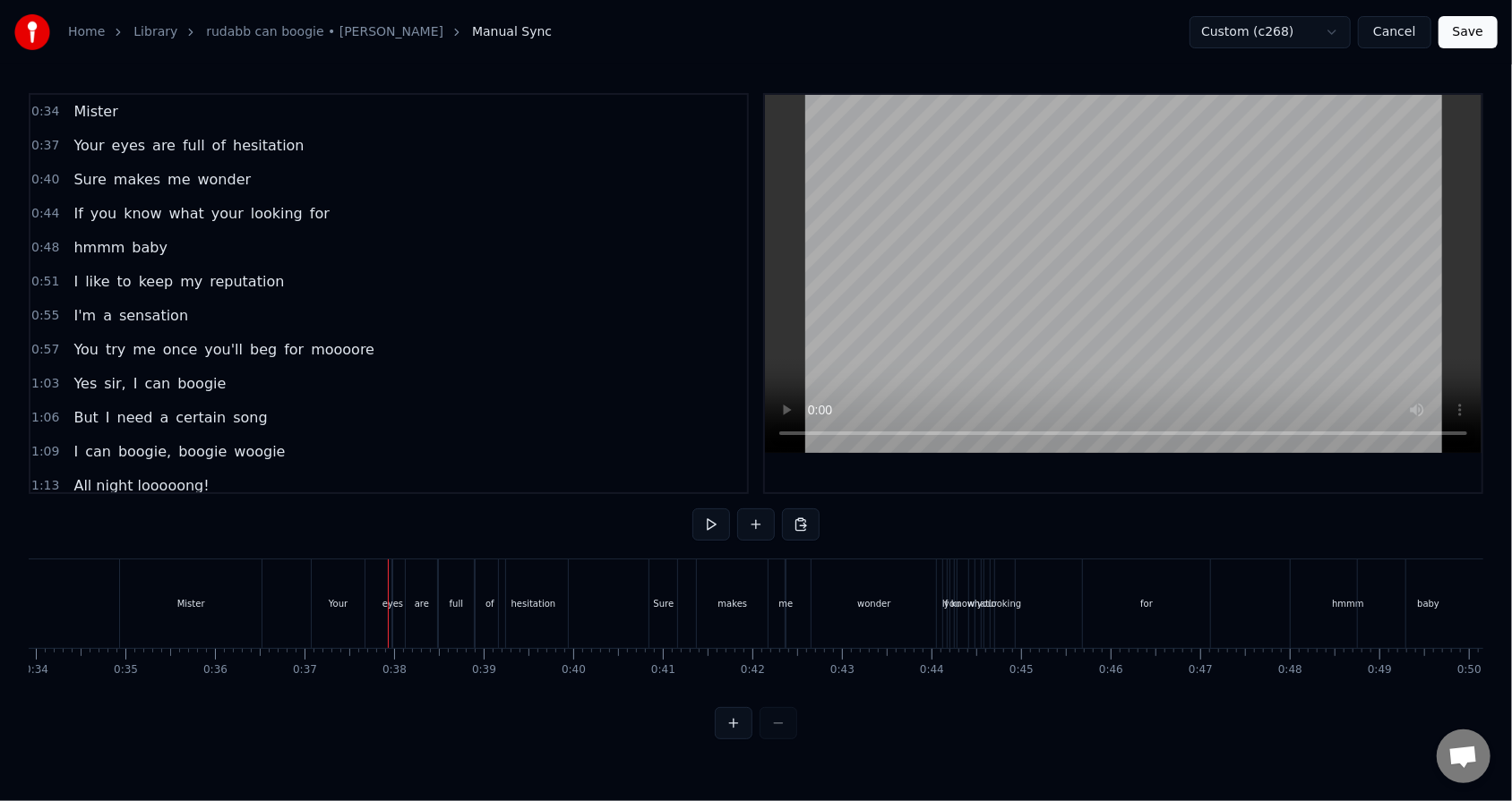
click at [332, 135] on div "0:37 Your eyes are full of hesitation" at bounding box center [388, 146] width 716 height 34
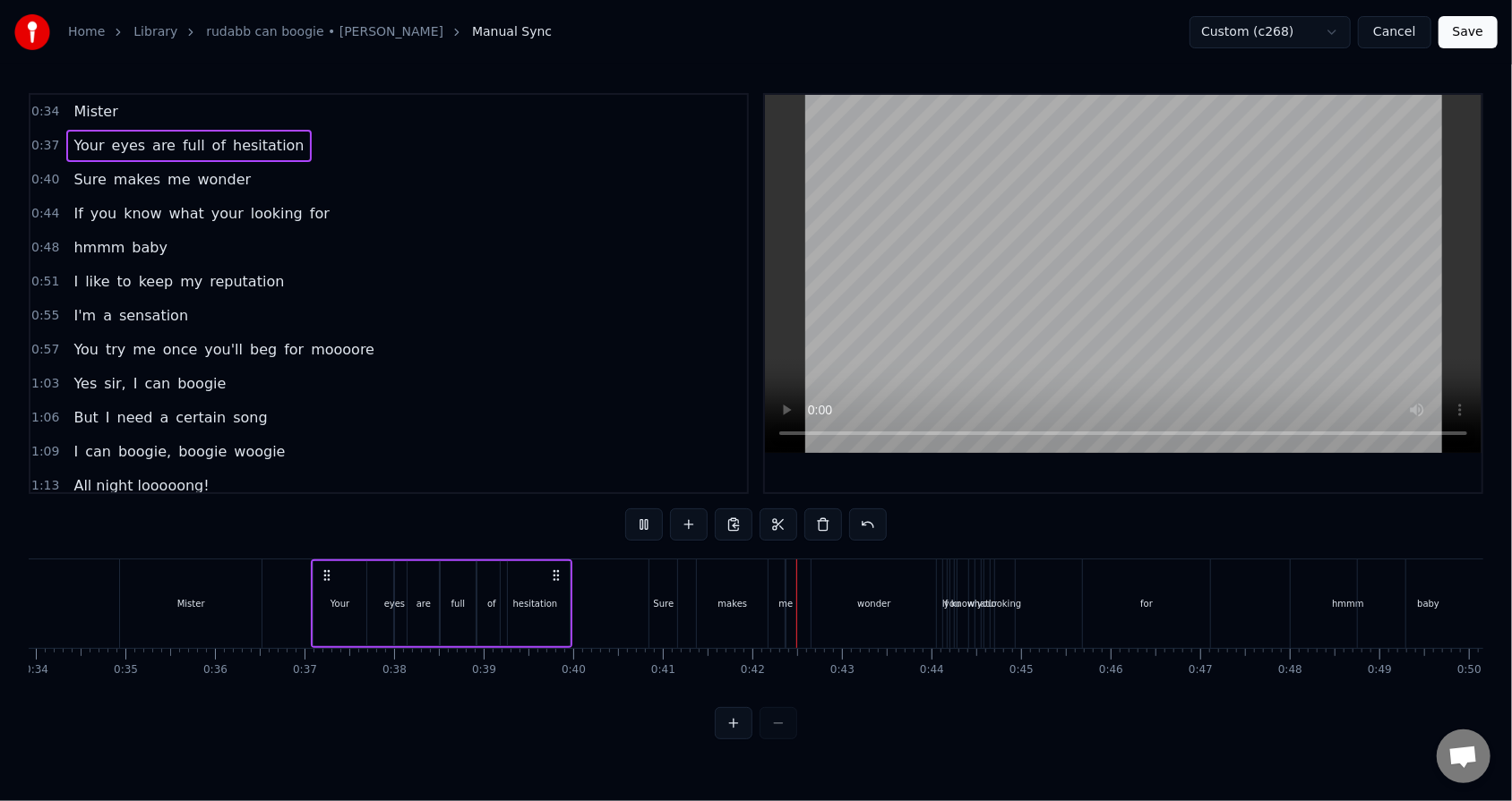
click at [307, 141] on div "0:37 Your eyes are full of hesitation" at bounding box center [388, 146] width 716 height 34
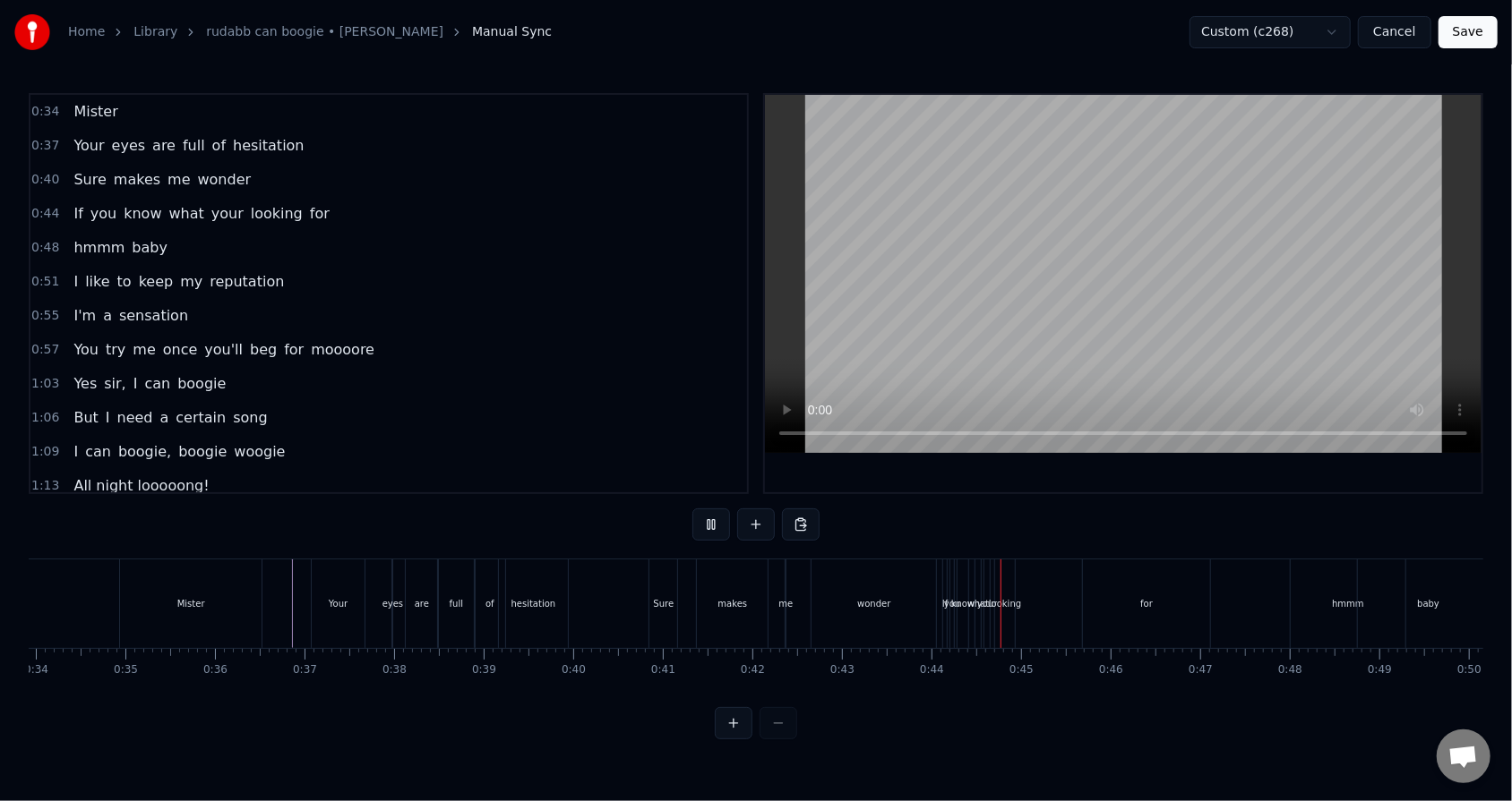
click at [325, 150] on div "0:37 Your eyes are full of hesitation" at bounding box center [388, 146] width 716 height 34
click at [355, 511] on div "Your" at bounding box center [338, 603] width 53 height 89
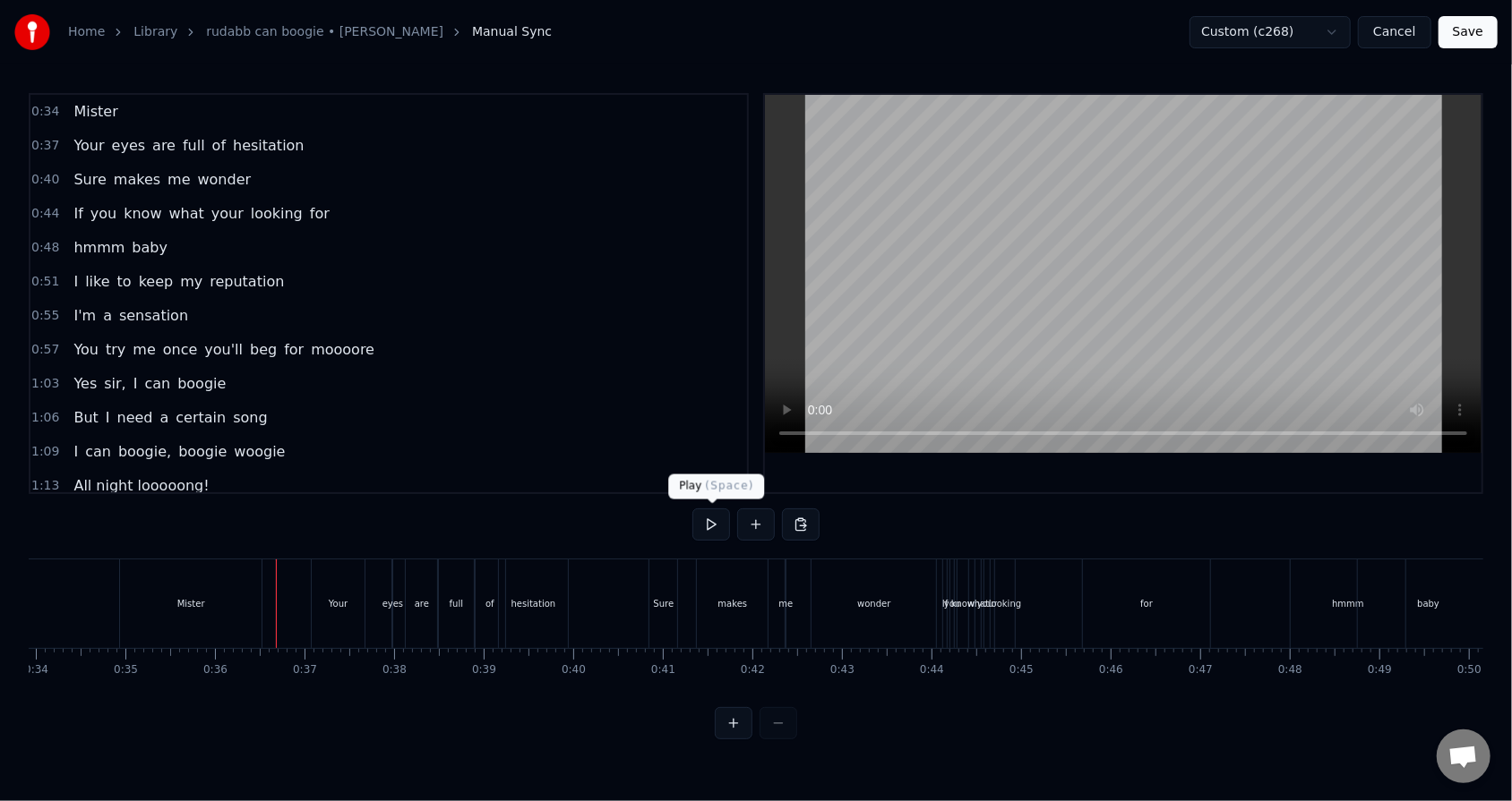
click at [692, 511] on button at bounding box center [712, 524] width 38 height 32
click at [392, 511] on div "eyes" at bounding box center [393, 603] width 21 height 13
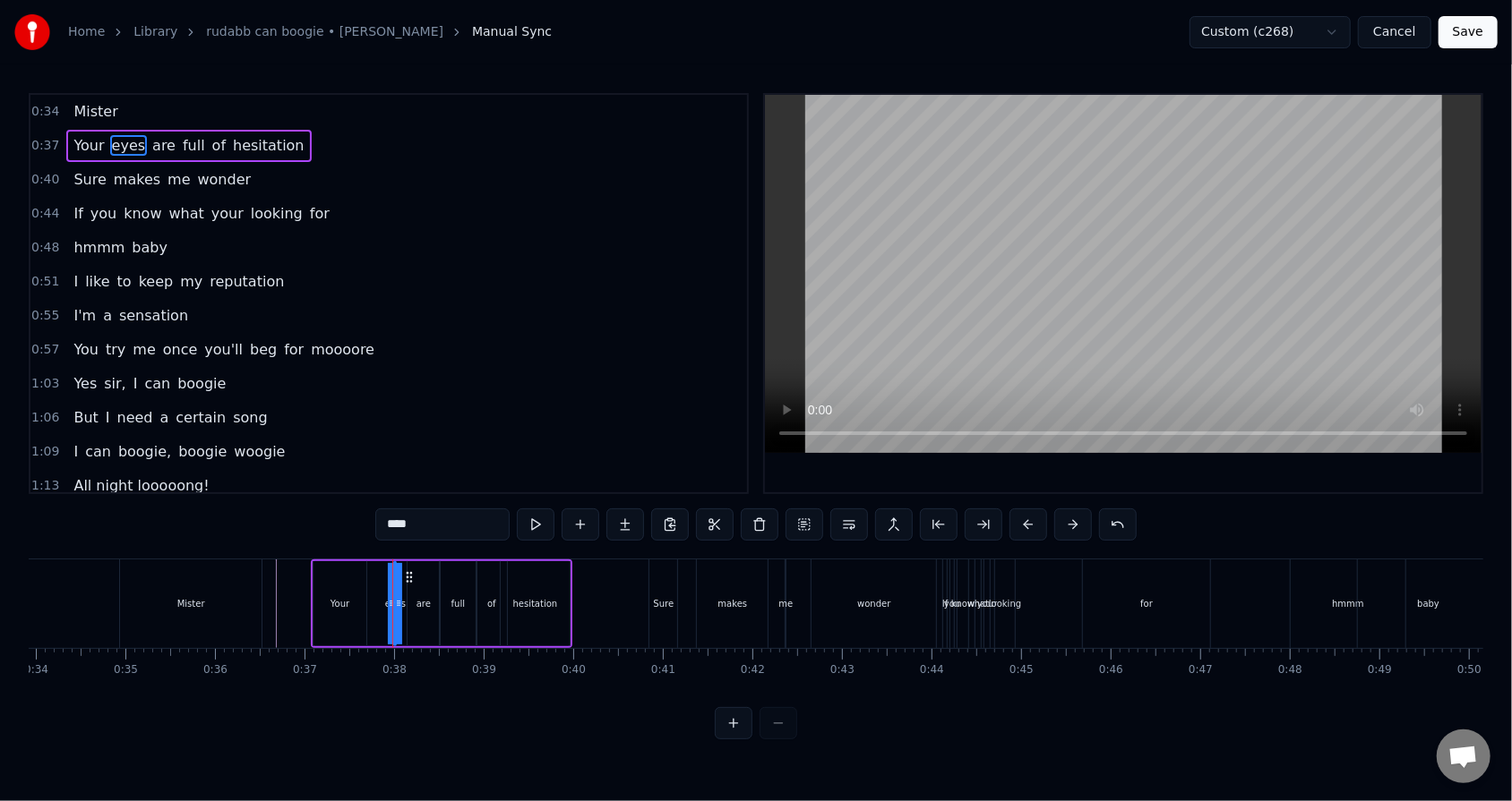
drag, startPoint x: 386, startPoint y: 601, endPoint x: 372, endPoint y: 601, distance: 14.0
click at [372, 511] on div "Your eyes are full of hesitation" at bounding box center [441, 603] width 261 height 89
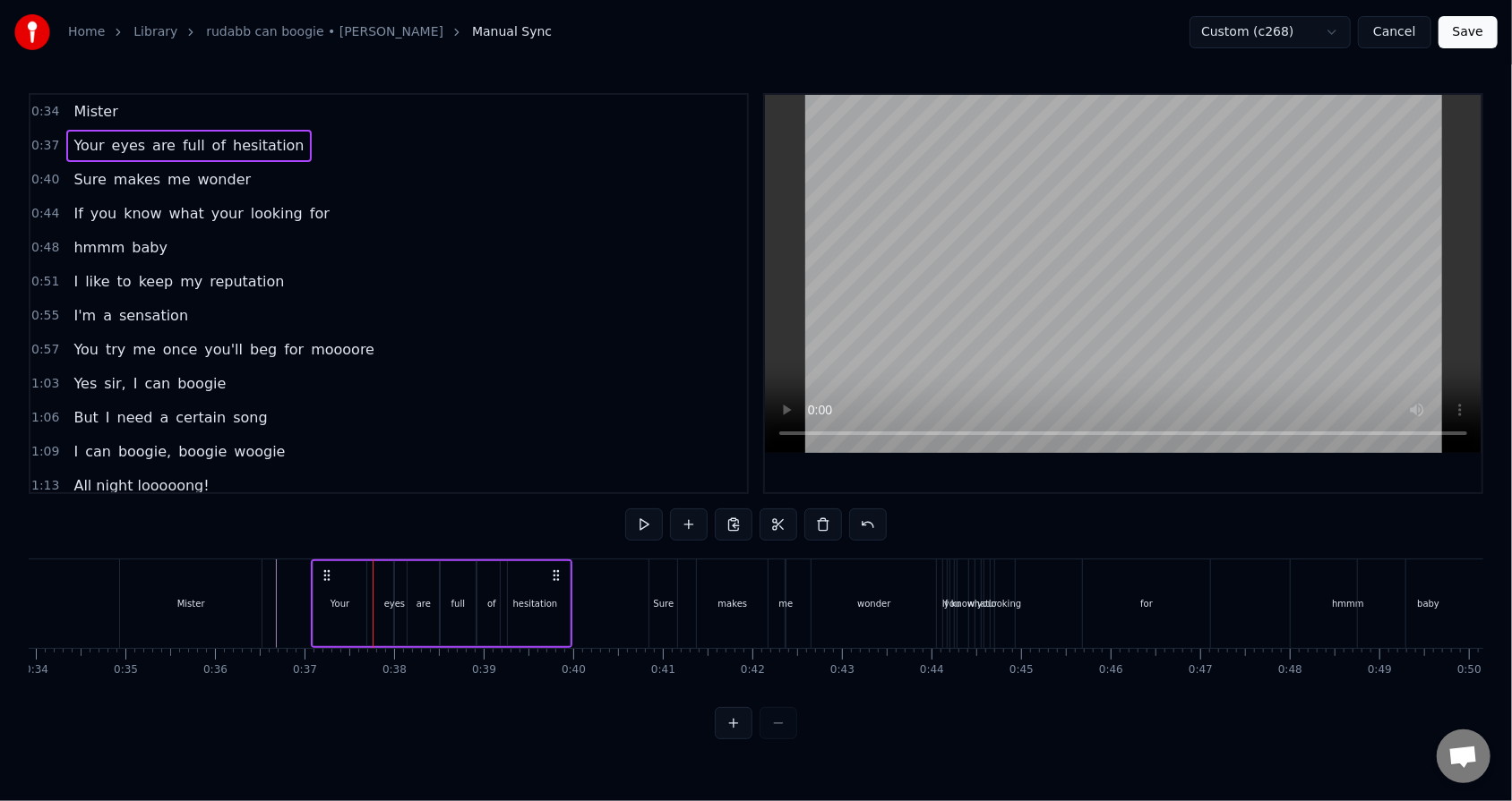
click at [361, 511] on div "Your" at bounding box center [340, 603] width 53 height 85
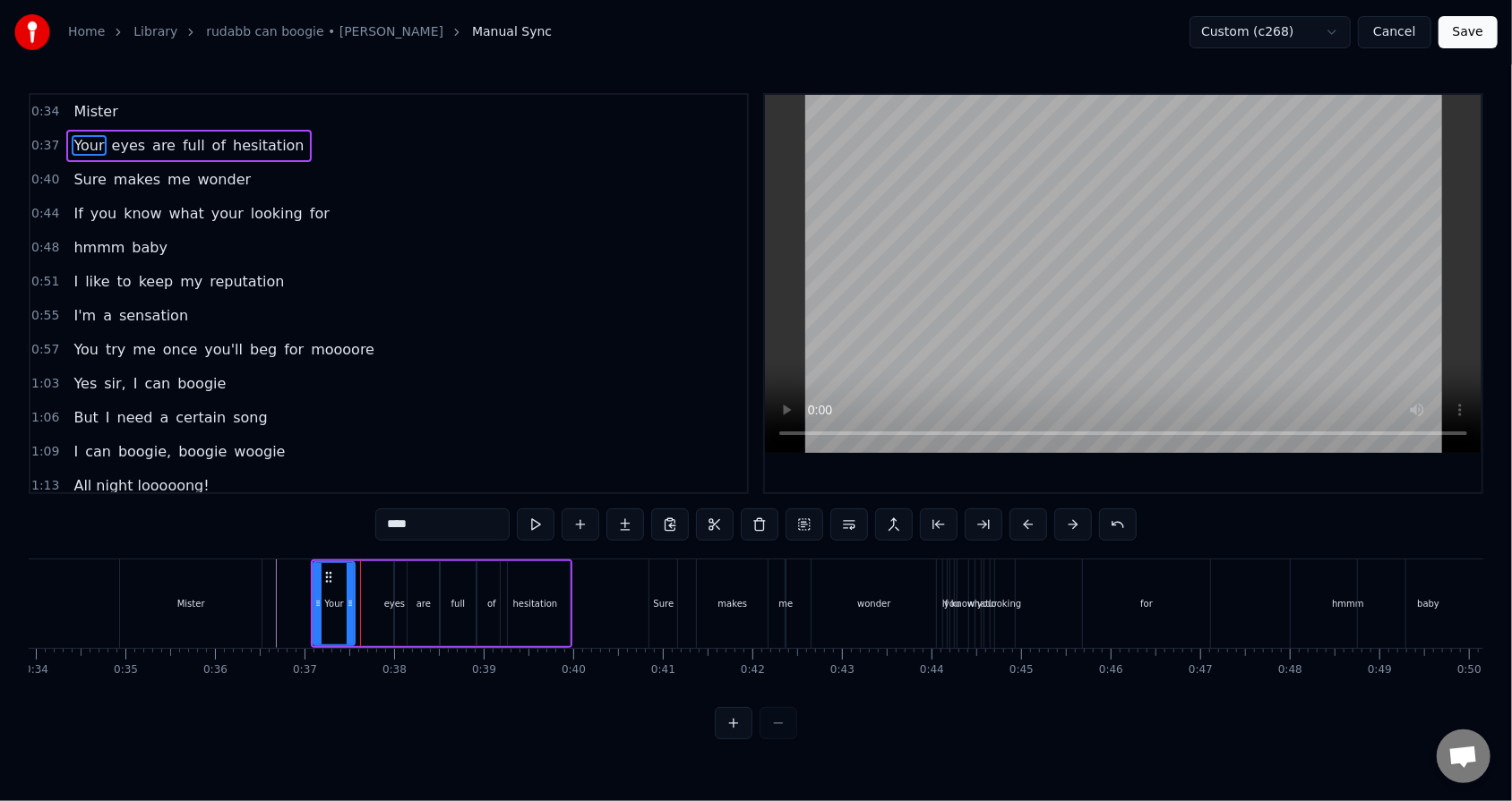
drag, startPoint x: 362, startPoint y: 595, endPoint x: 350, endPoint y: 596, distance: 12.0
click at [350, 511] on div at bounding box center [350, 603] width 7 height 82
click at [375, 511] on div "Your eyes are full of hesitation" at bounding box center [441, 603] width 261 height 89
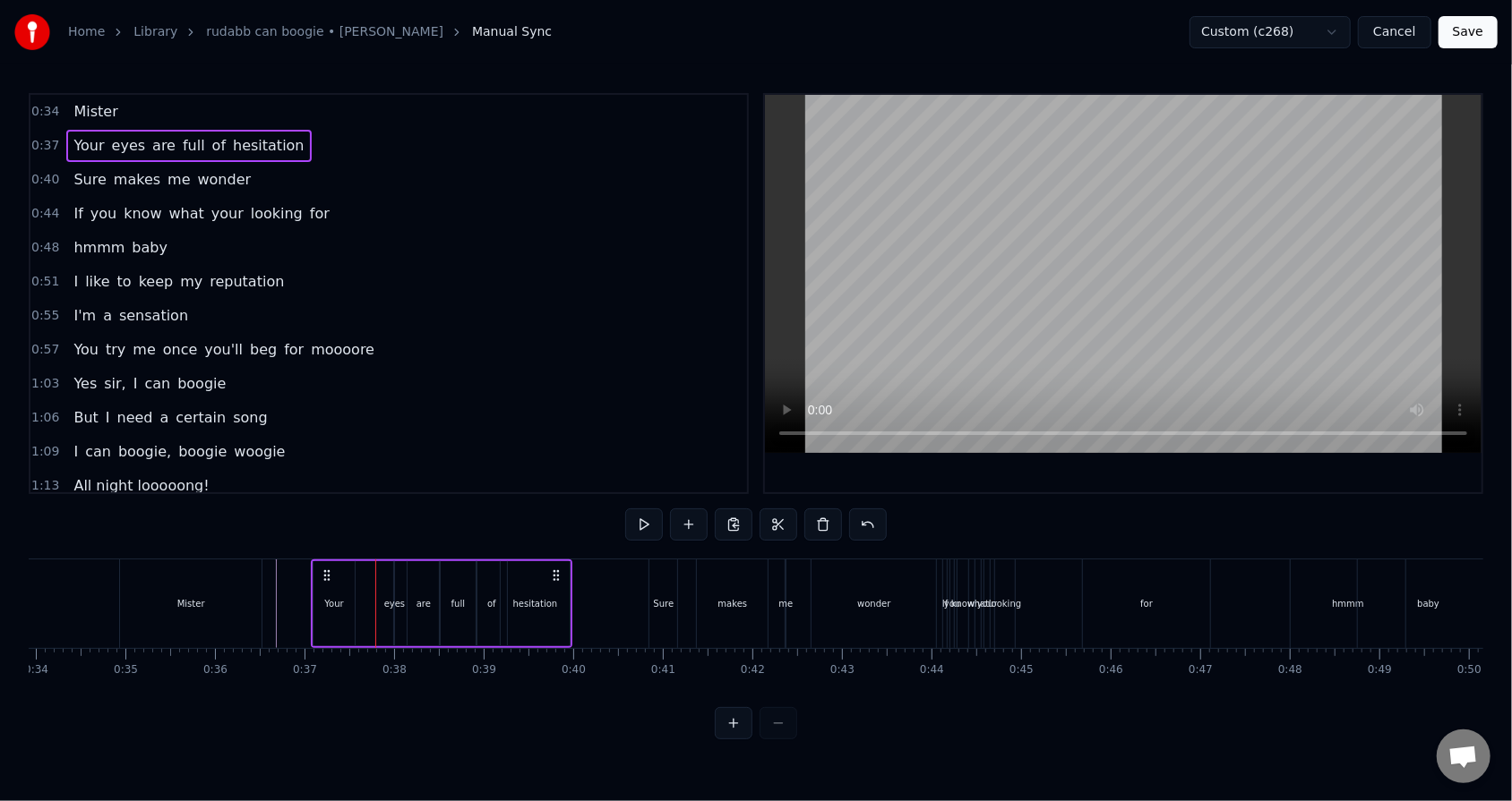
click at [344, 511] on div "Your" at bounding box center [334, 603] width 41 height 85
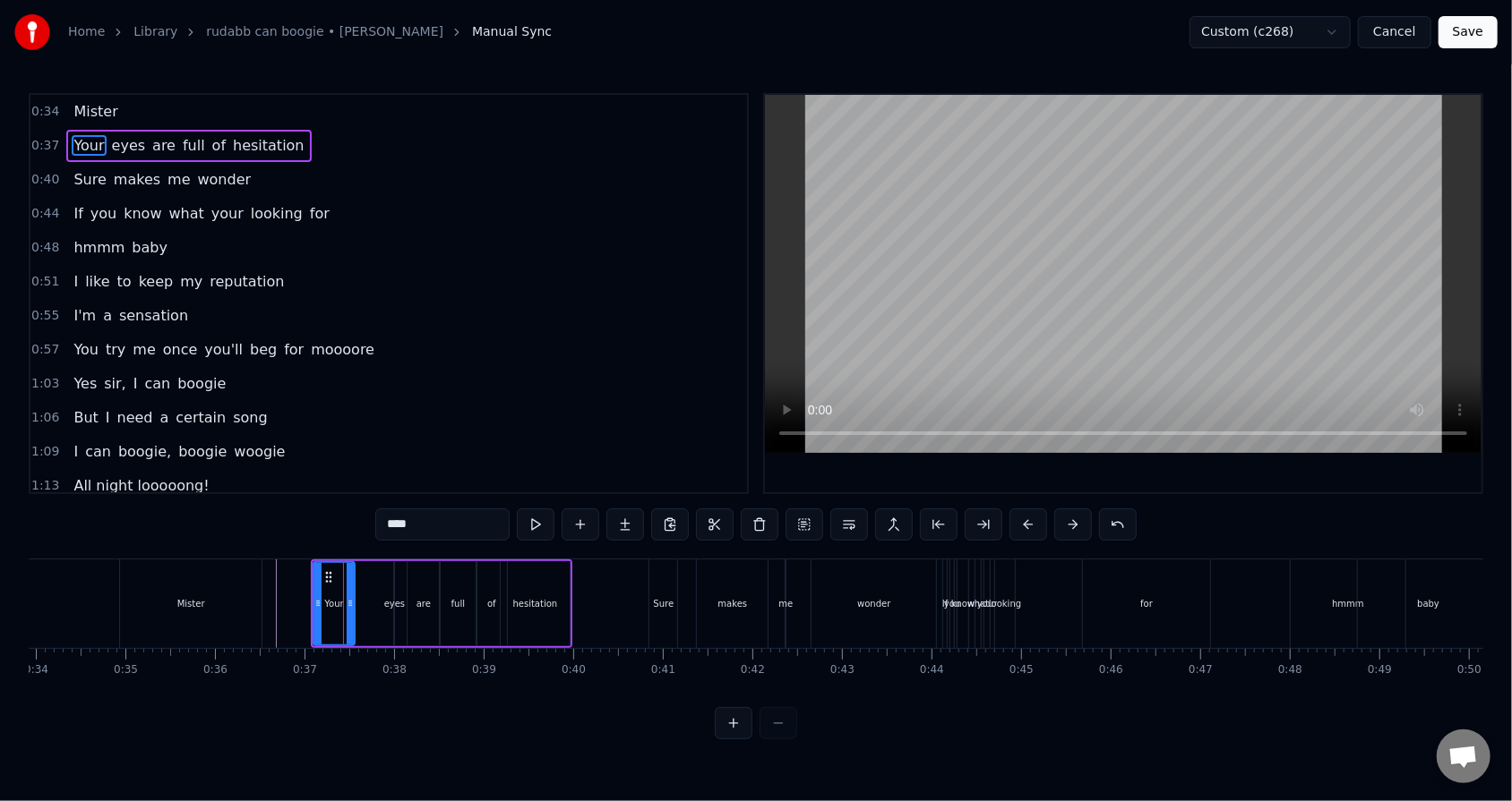
click at [390, 511] on div "eyes" at bounding box center [394, 603] width 21 height 13
type input "****"
drag, startPoint x: 387, startPoint y: 602, endPoint x: 374, endPoint y: 602, distance: 13.0
click at [374, 511] on div "Your eyes are full of hesitation" at bounding box center [441, 603] width 261 height 89
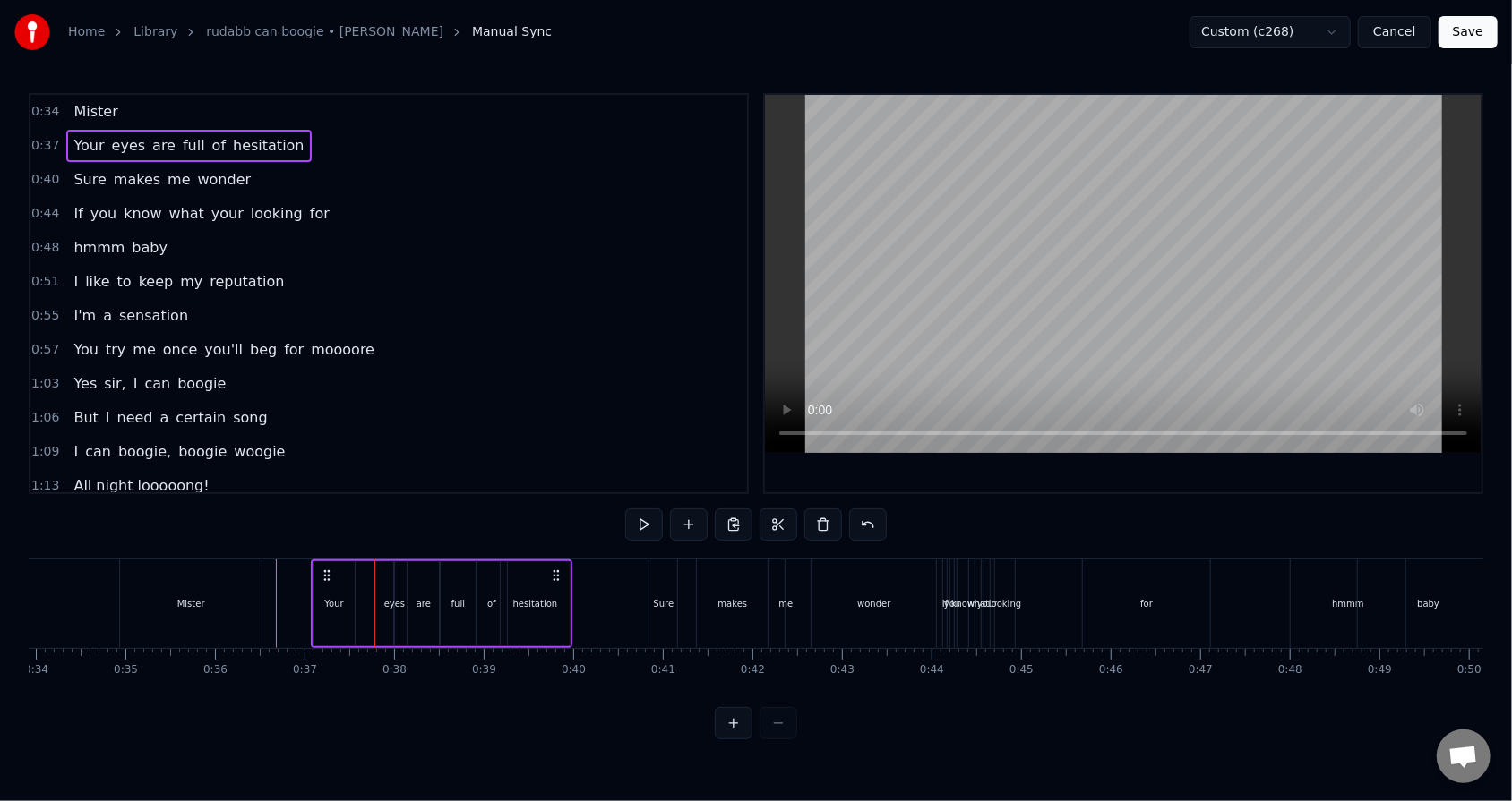
click at [392, 511] on div "eyes" at bounding box center [394, 603] width 21 height 13
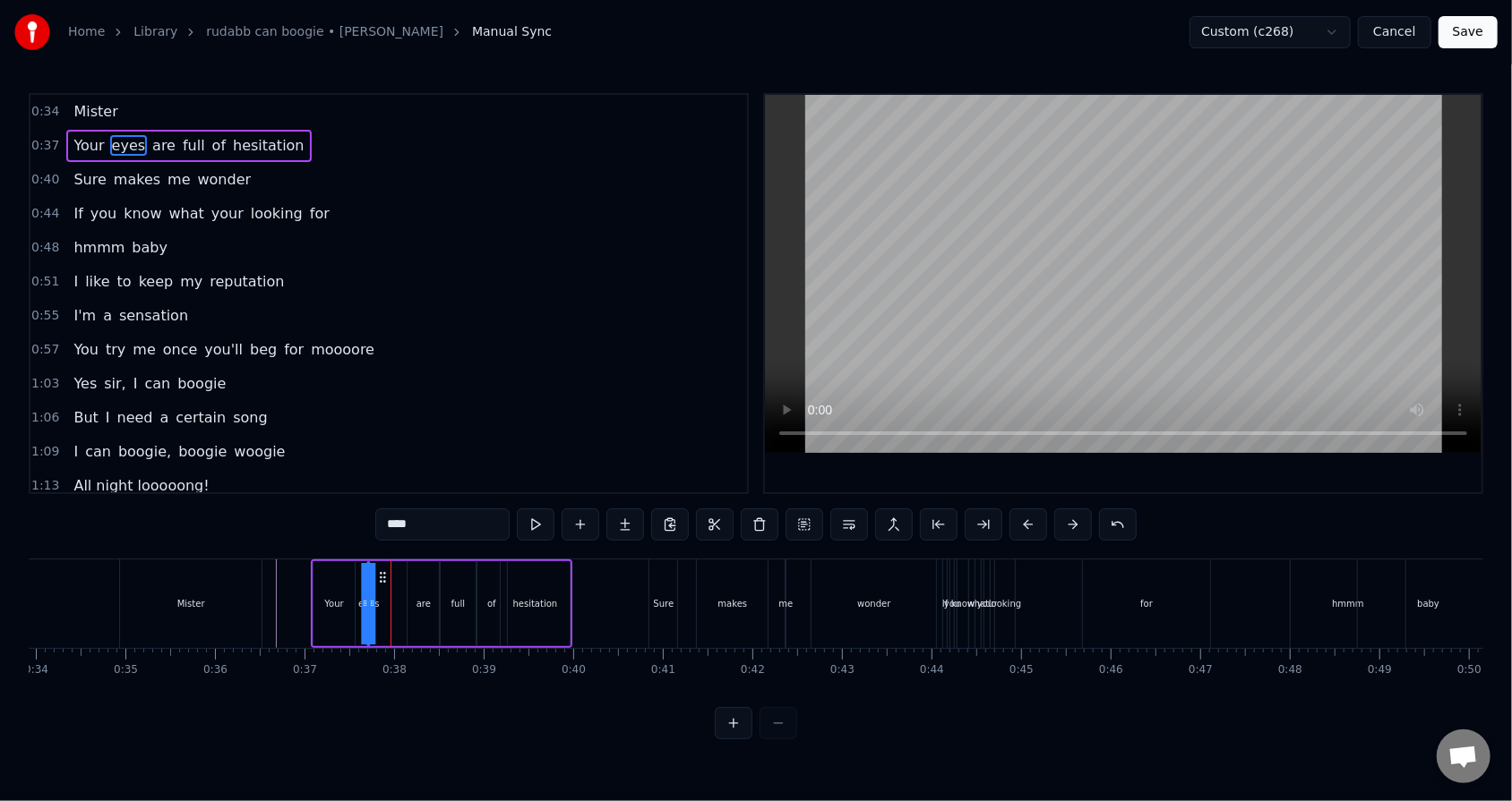
drag, startPoint x: 407, startPoint y: 577, endPoint x: 380, endPoint y: 577, distance: 27.0
click at [380, 511] on icon at bounding box center [384, 577] width 14 height 14
click at [417, 511] on div "are" at bounding box center [424, 603] width 32 height 85
drag, startPoint x: 420, startPoint y: 569, endPoint x: 394, endPoint y: 572, distance: 26.2
click at [394, 511] on icon at bounding box center [397, 577] width 14 height 14
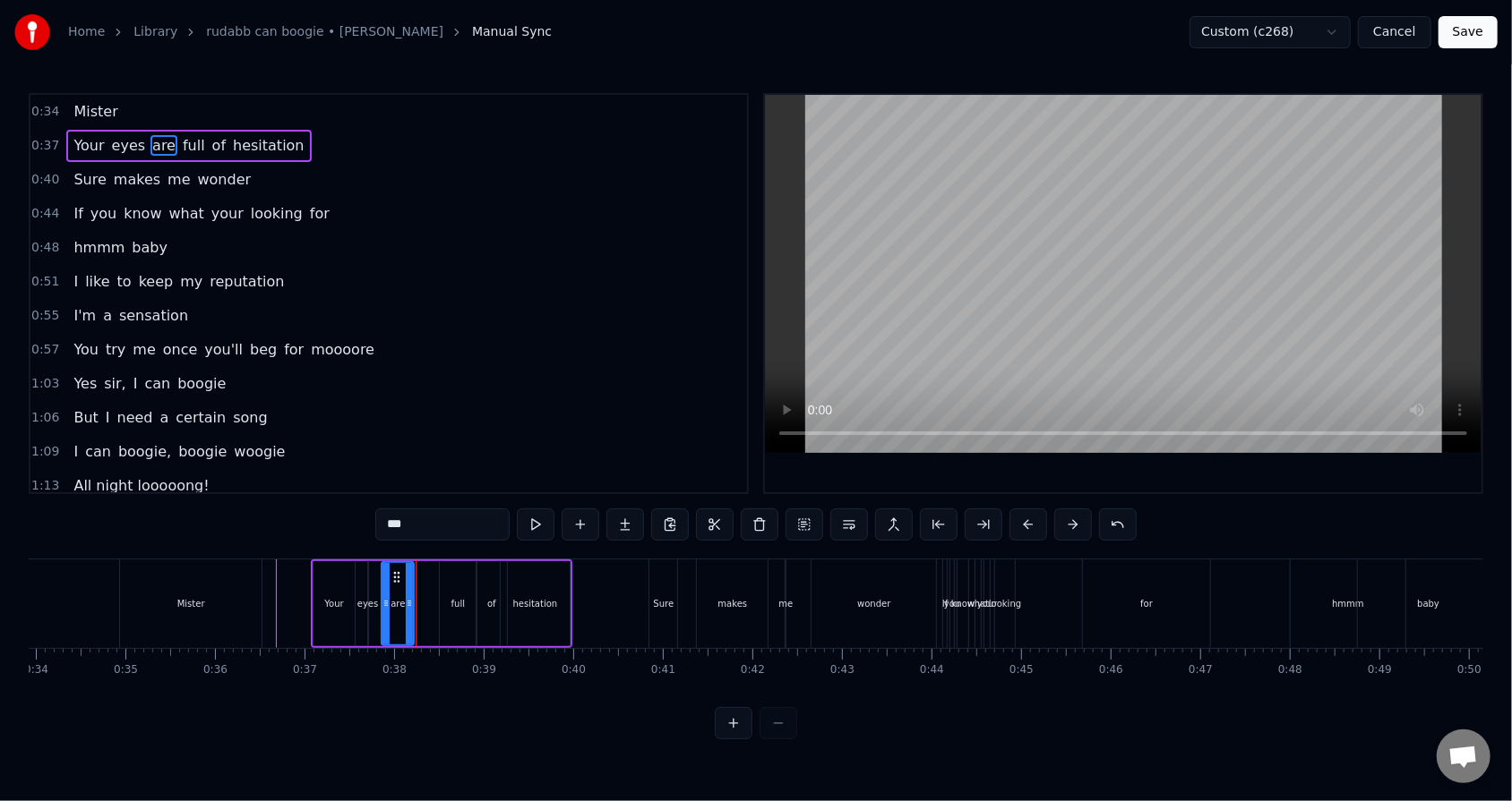
click at [444, 511] on div "full" at bounding box center [457, 603] width 37 height 85
click at [452, 511] on circle at bounding box center [452, 577] width 1 height 1
drag, startPoint x: 454, startPoint y: 576, endPoint x: 431, endPoint y: 575, distance: 23.0
click at [431, 511] on icon at bounding box center [432, 577] width 14 height 14
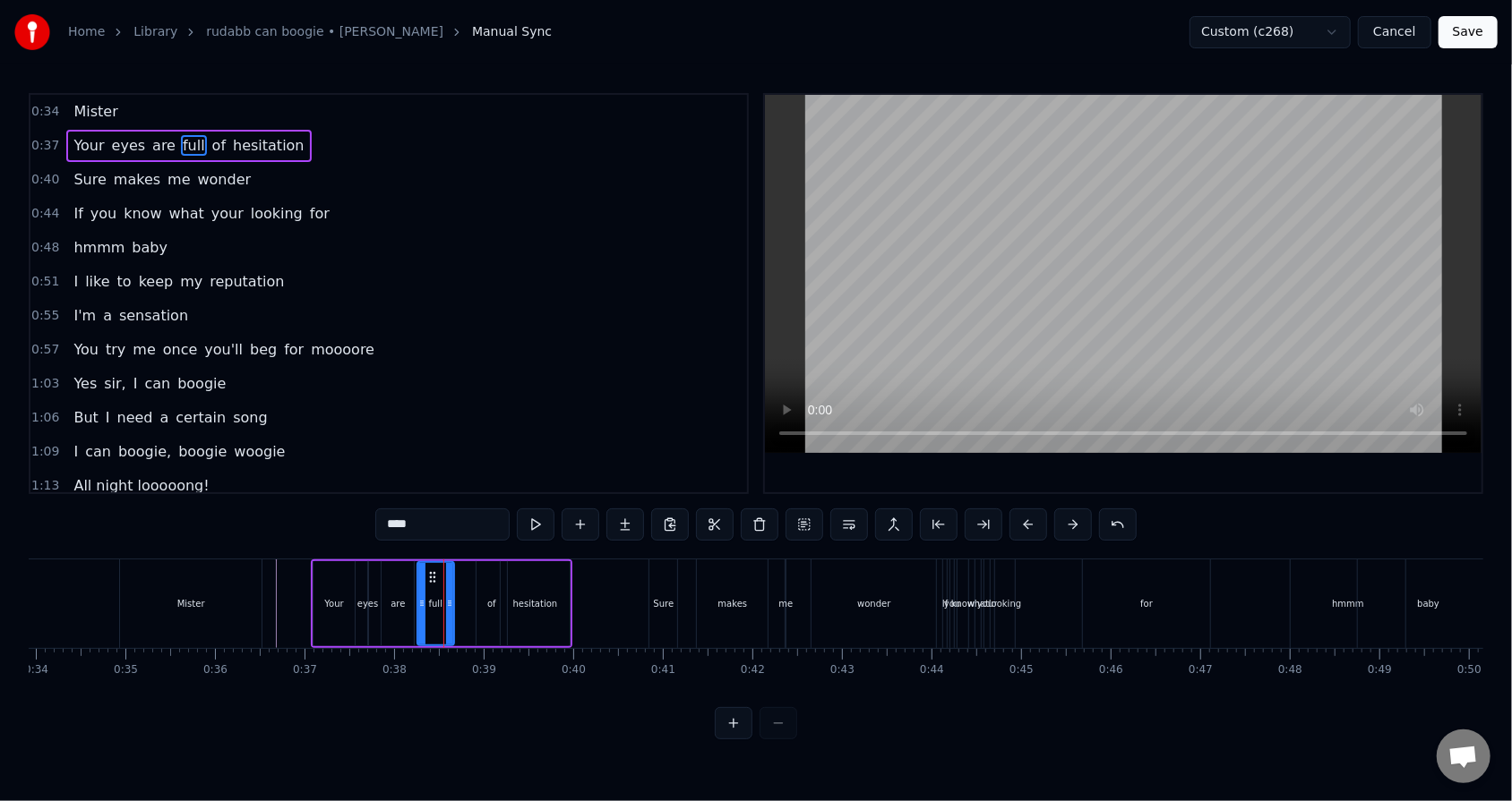
click at [487, 511] on div "of" at bounding box center [491, 603] width 31 height 85
drag, startPoint x: 487, startPoint y: 577, endPoint x: 460, endPoint y: 576, distance: 27.0
click at [462, 511] on circle at bounding box center [462, 577] width 1 height 1
click at [392, 511] on div "are" at bounding box center [398, 603] width 32 height 85
click at [517, 511] on div "hesitation" at bounding box center [535, 603] width 69 height 85
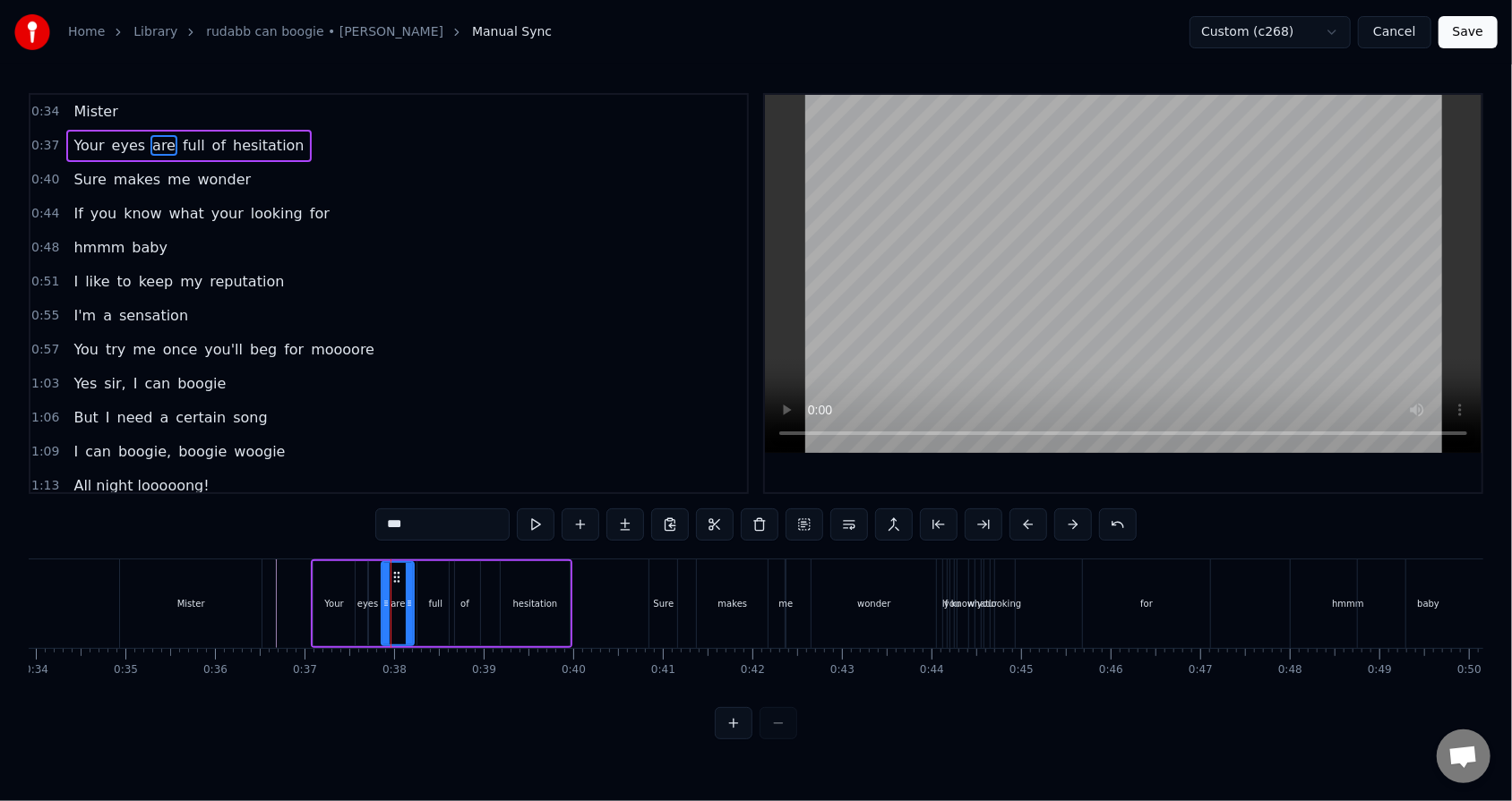
type input "**********"
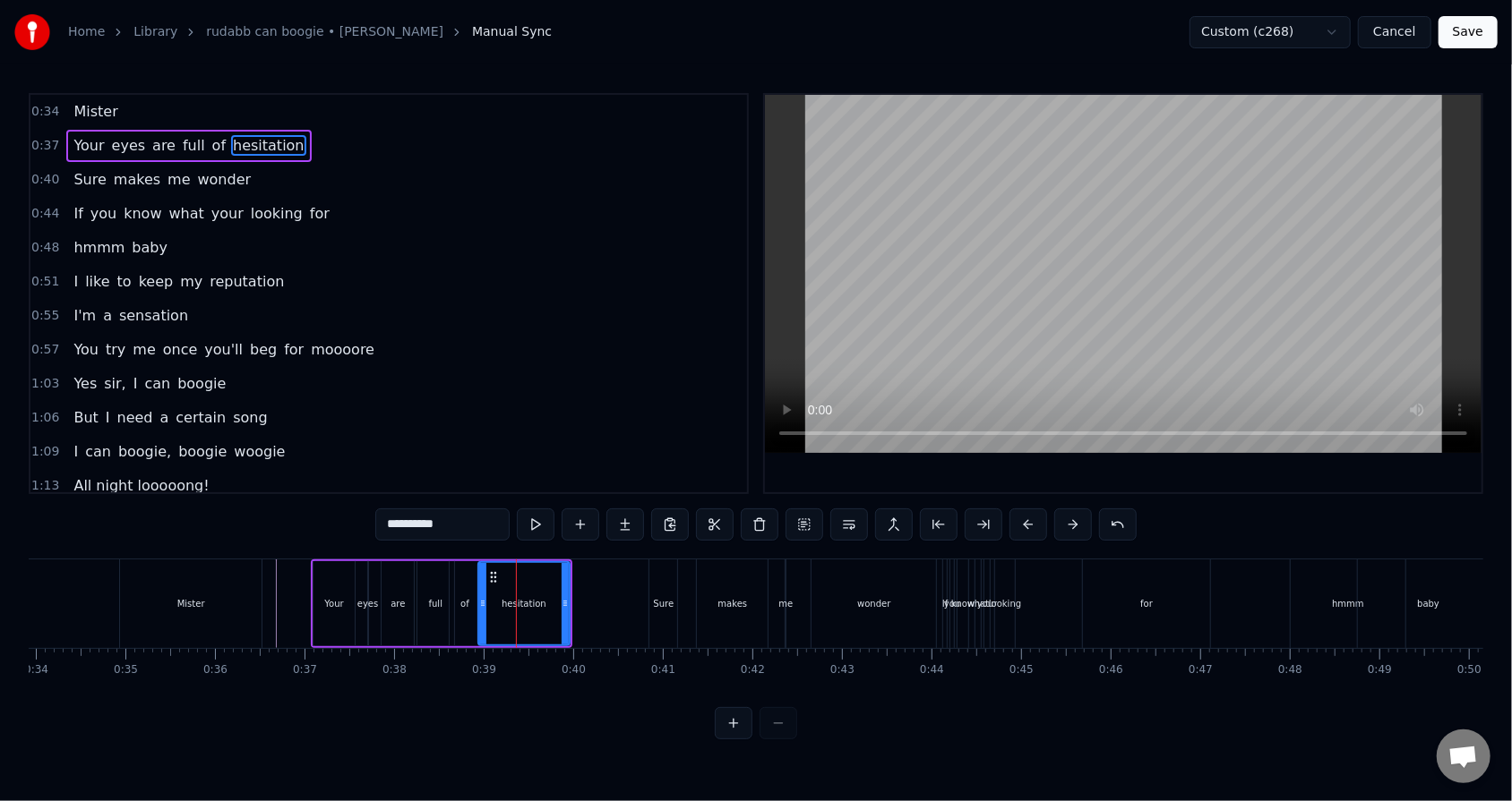
drag, startPoint x: 501, startPoint y: 600, endPoint x: 479, endPoint y: 600, distance: 22.0
click at [479, 511] on icon at bounding box center [482, 603] width 7 height 14
click at [321, 125] on div "0:34 Mister" at bounding box center [388, 112] width 716 height 34
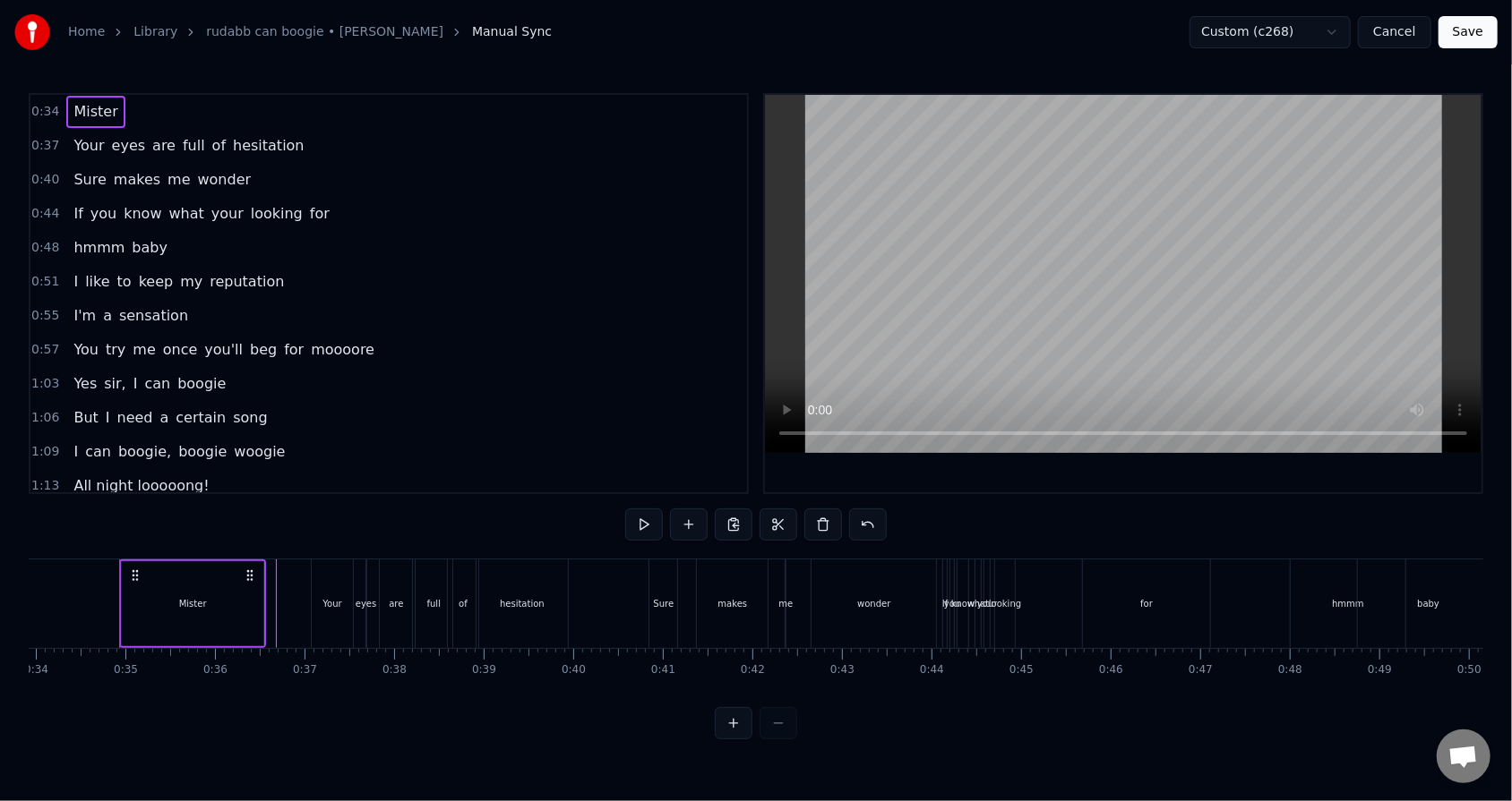
click at [312, 134] on div "0:37 Your eyes are full of hesitation" at bounding box center [388, 146] width 716 height 34
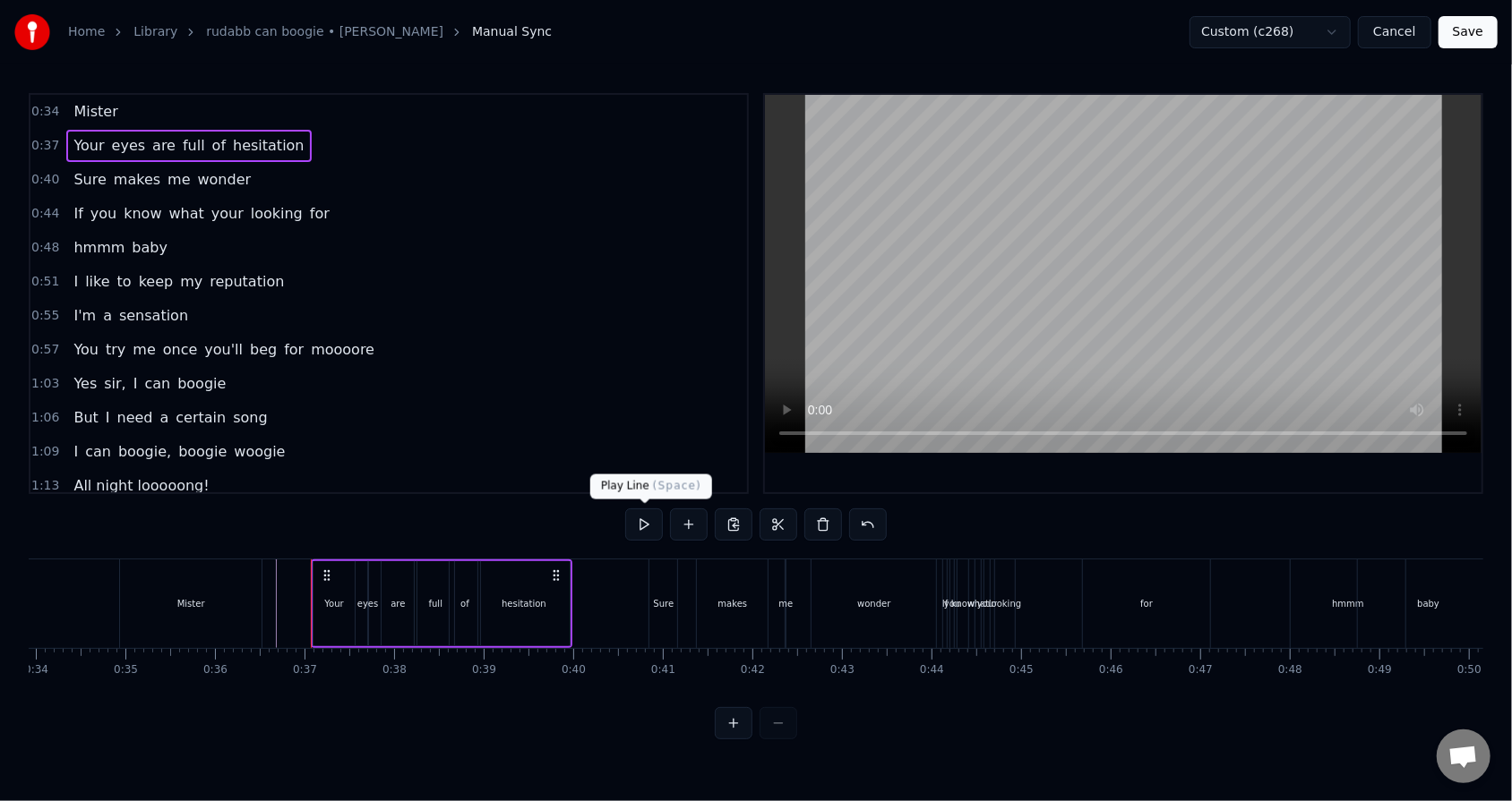
click at [635, 511] on button at bounding box center [644, 524] width 38 height 32
click at [648, 511] on button at bounding box center [644, 524] width 38 height 32
click at [407, 511] on div "are" at bounding box center [398, 603] width 32 height 85
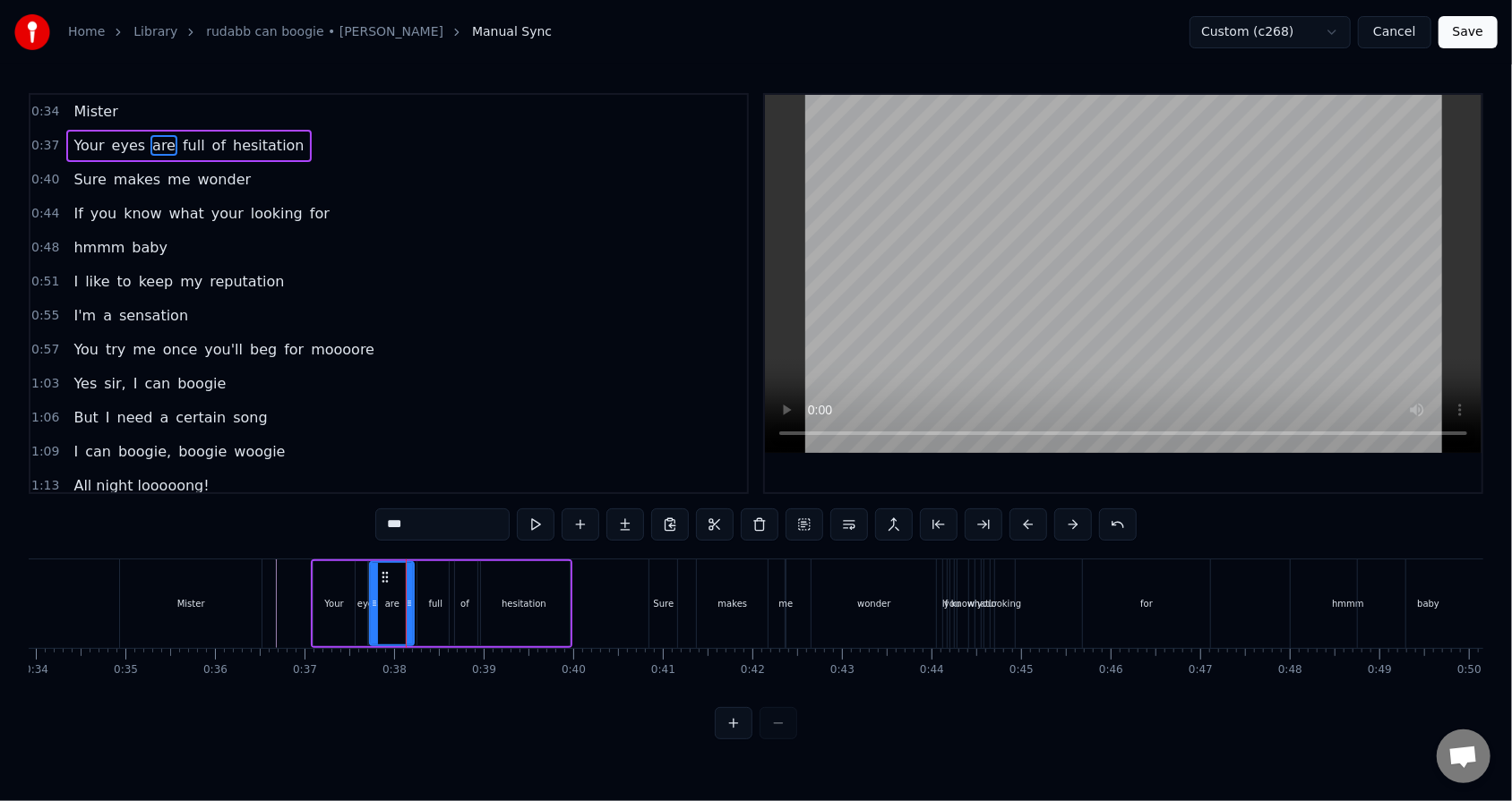
drag, startPoint x: 385, startPoint y: 603, endPoint x: 373, endPoint y: 601, distance: 12.2
click at [373, 511] on icon at bounding box center [375, 603] width 7 height 14
click at [432, 220] on div "0:44 If you know what your looking for" at bounding box center [388, 214] width 716 height 34
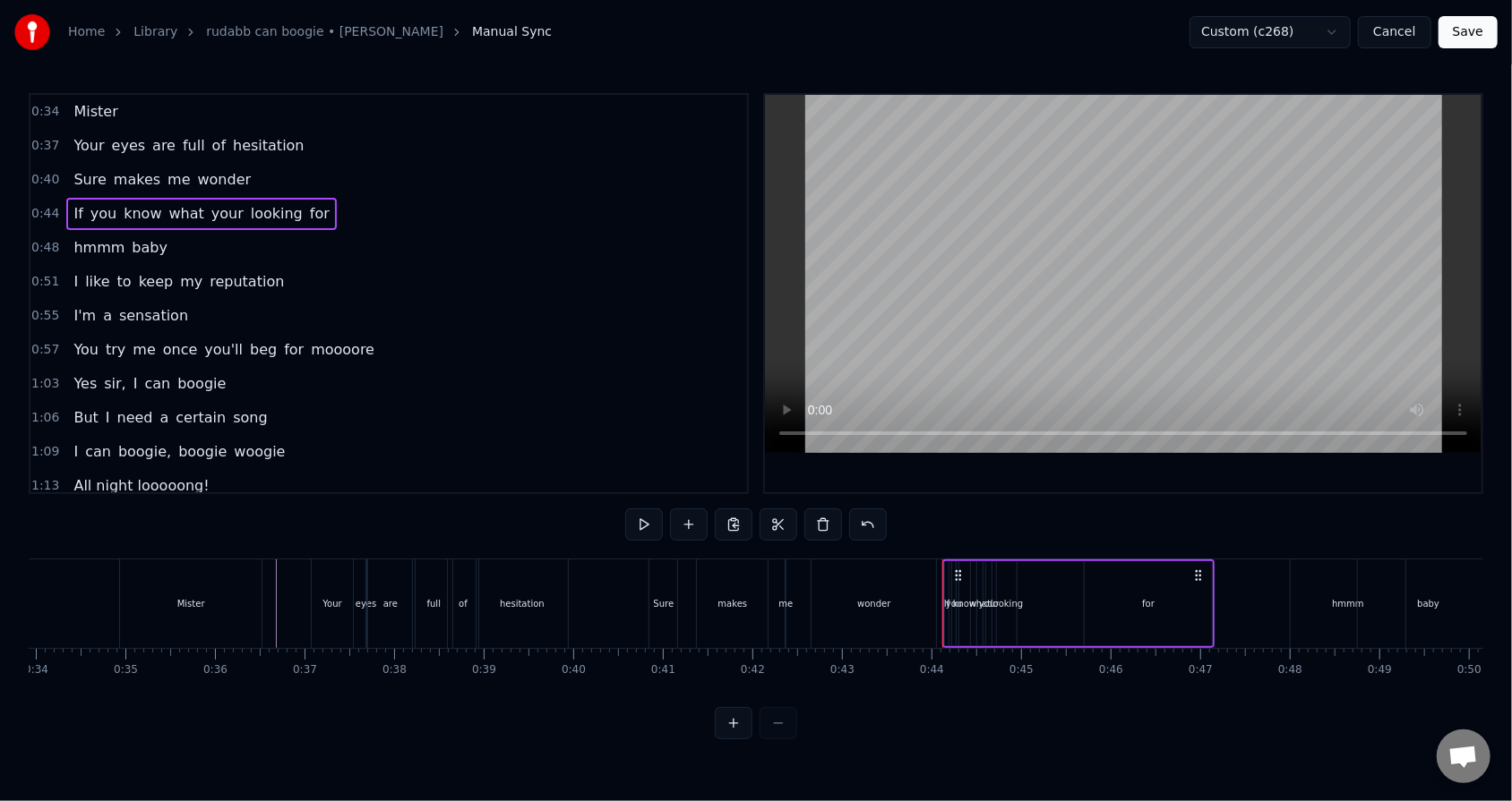
click at [313, 134] on div "0:37 Your eyes are full of hesitation" at bounding box center [388, 146] width 716 height 34
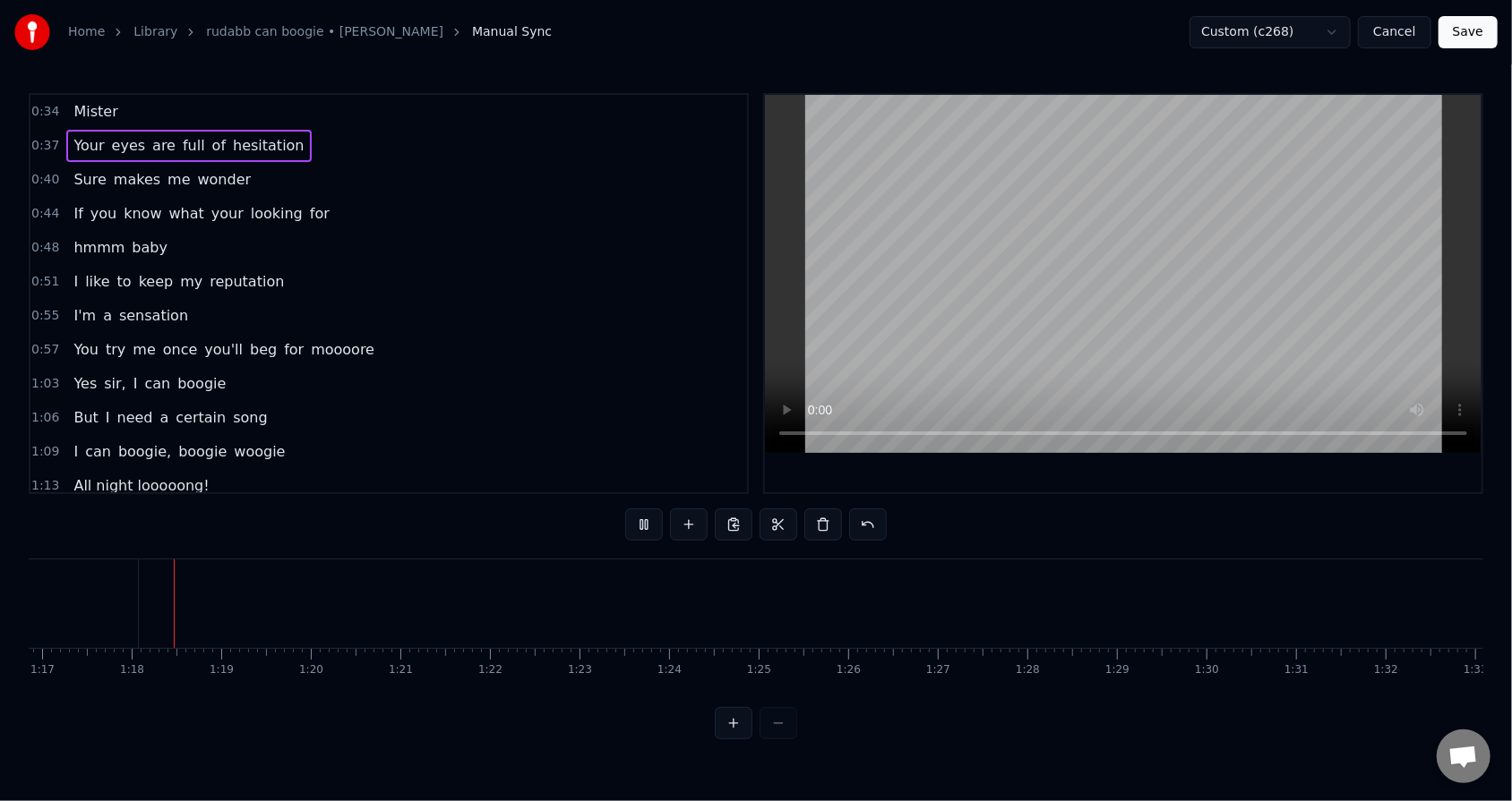
scroll to position [0, 6888]
click at [646, 511] on button at bounding box center [644, 524] width 38 height 32
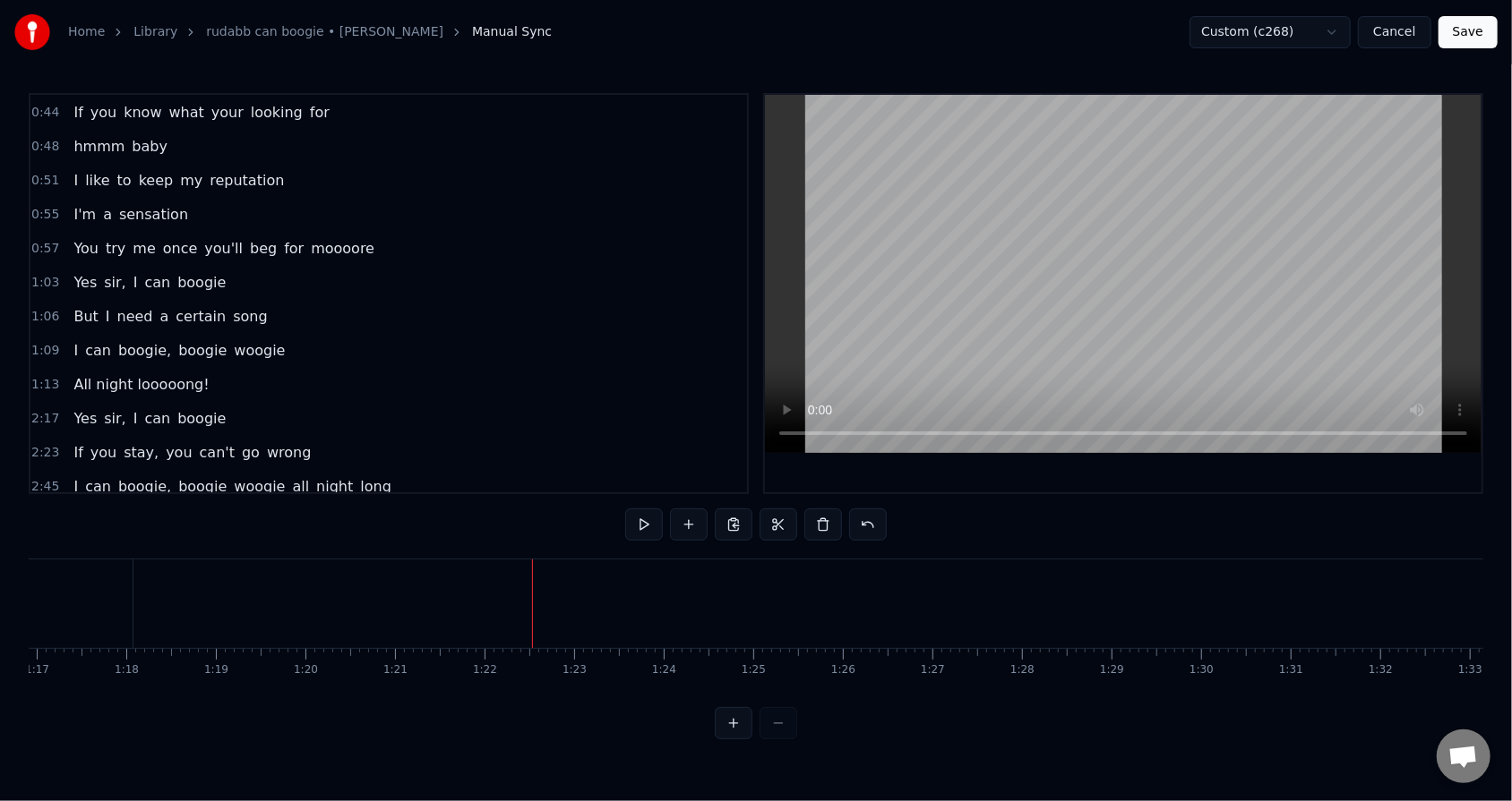
scroll to position [103, 0]
click at [205, 410] on div "Yes sir, I can boogie" at bounding box center [149, 418] width 166 height 32
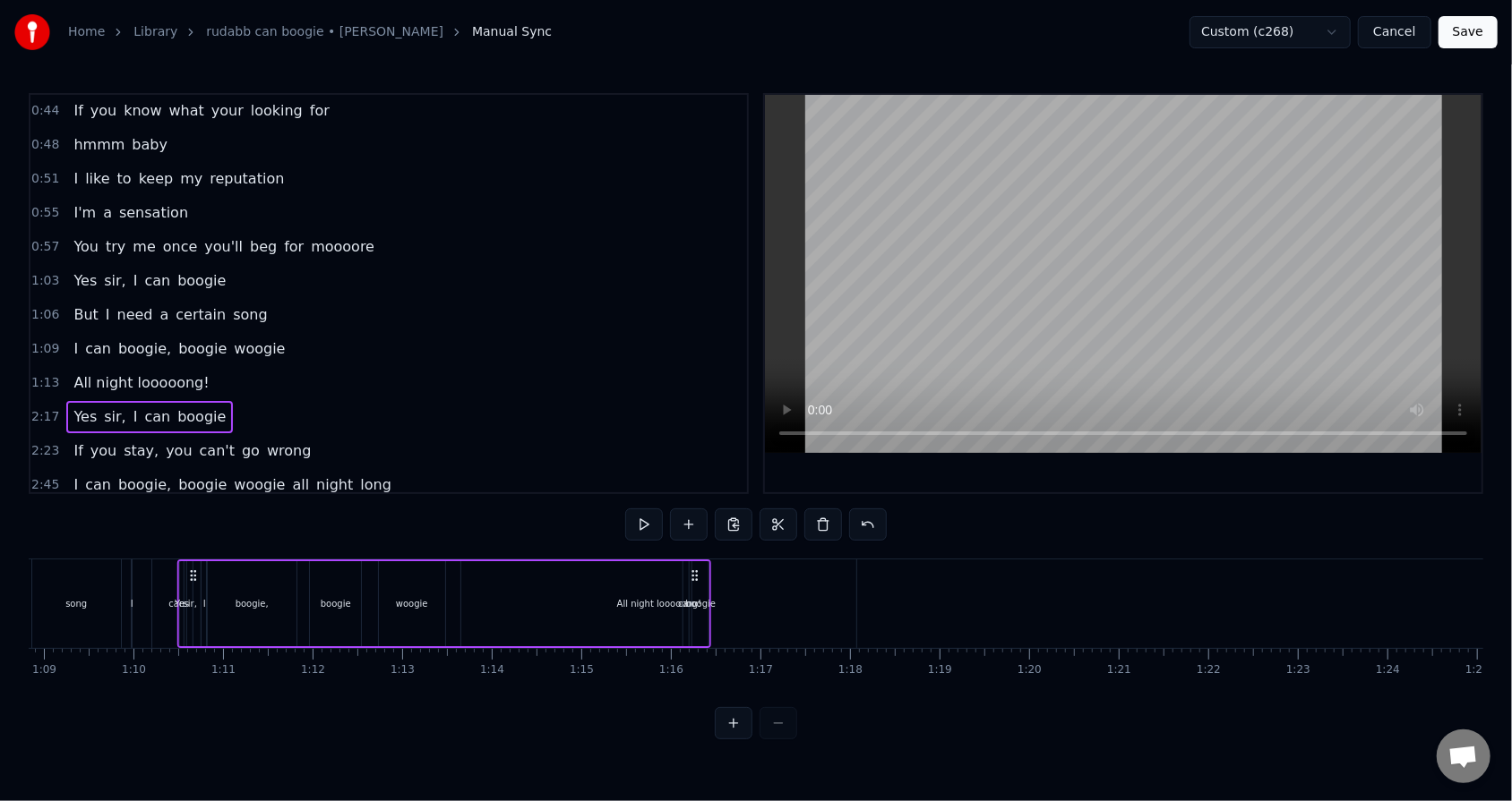
scroll to position [0, 6132]
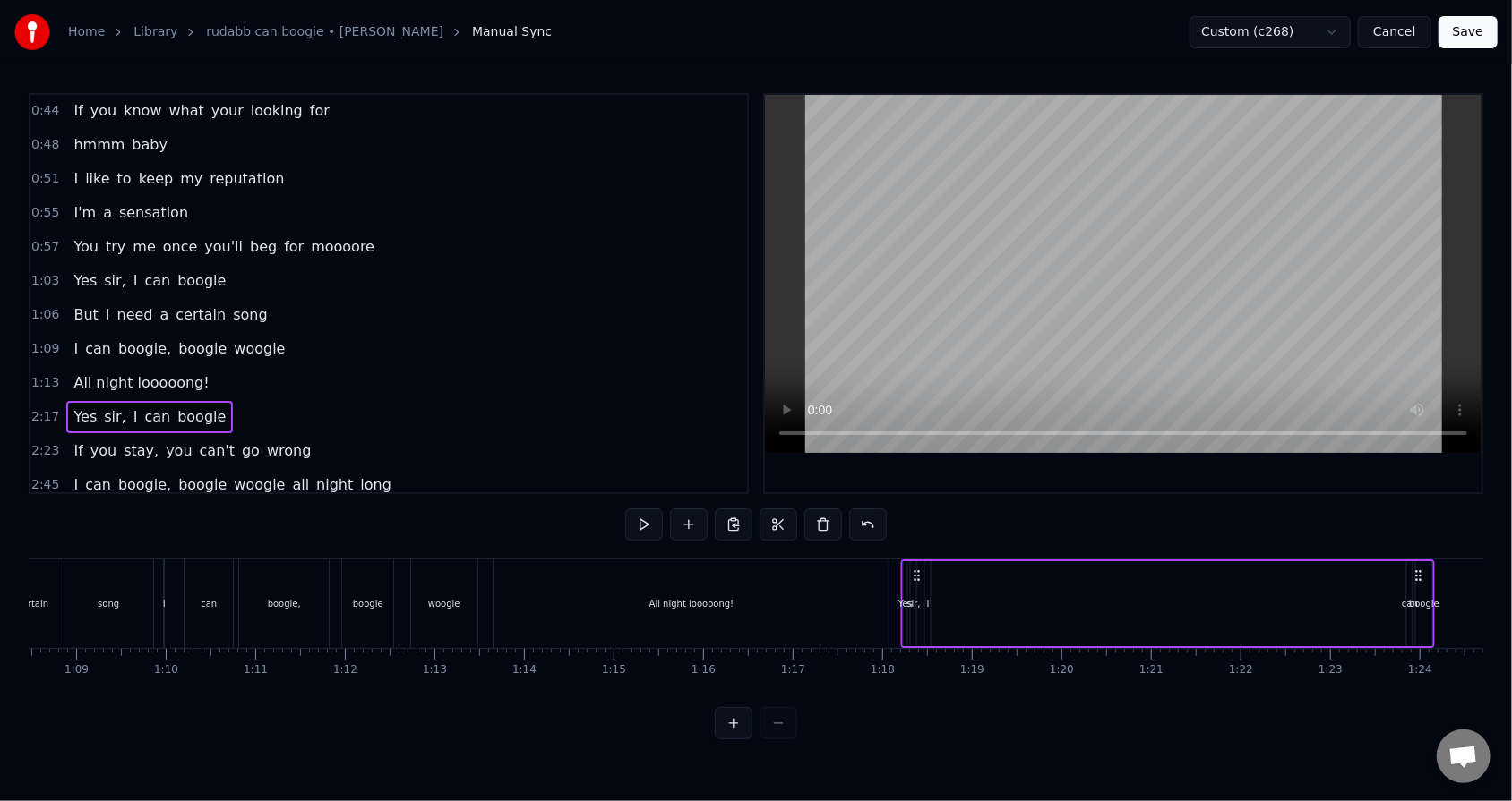
drag, startPoint x: 133, startPoint y: 579, endPoint x: 915, endPoint y: 602, distance: 782.3
click at [692, 511] on div "Yes sir, I can boogie" at bounding box center [1169, 603] width 534 height 89
click at [692, 511] on icon at bounding box center [918, 576] width 14 height 14
click at [692, 511] on div "Yes sir, I can boogie" at bounding box center [1169, 603] width 534 height 89
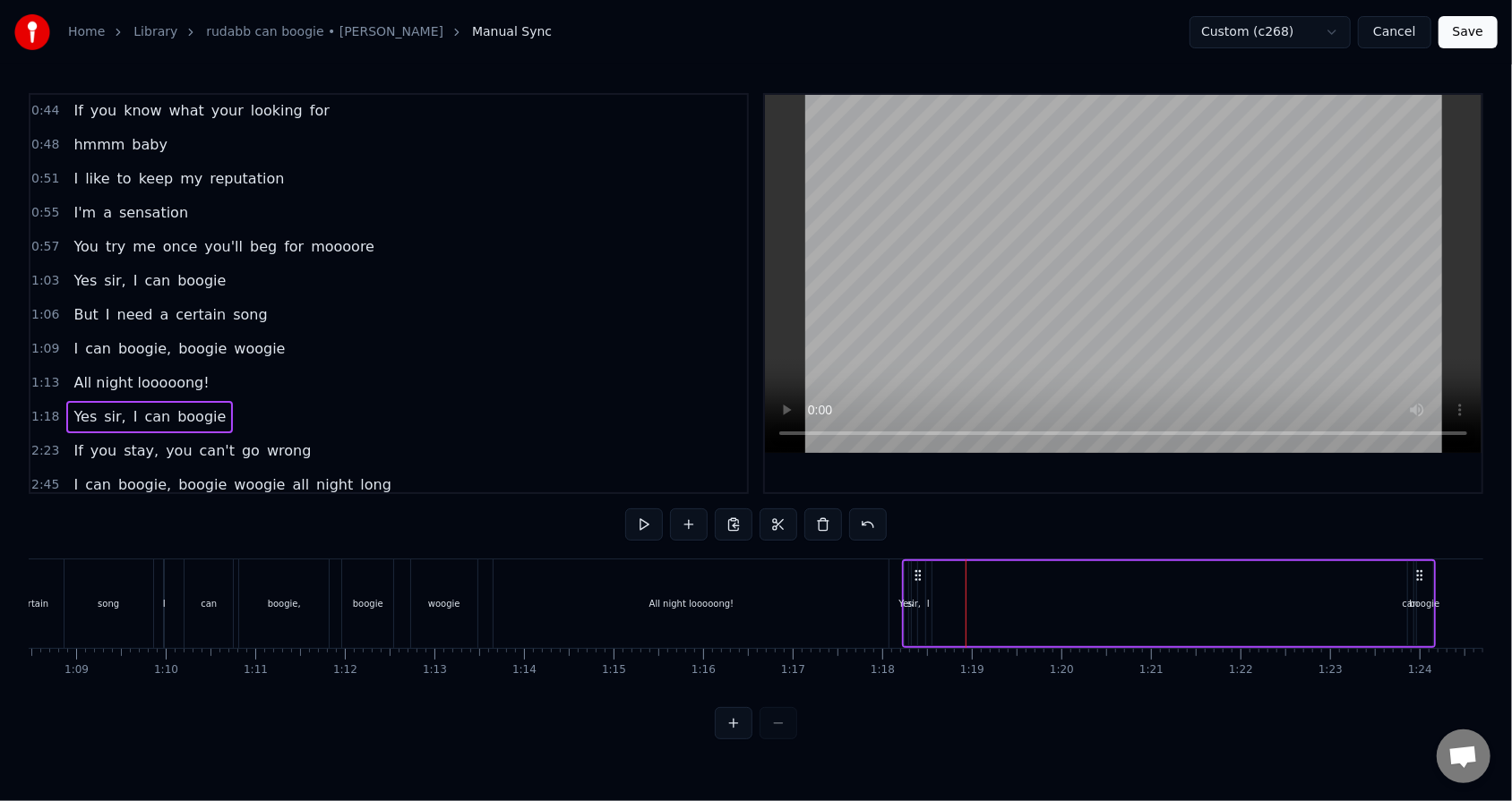
click at [692, 511] on div "I" at bounding box center [929, 603] width 7 height 85
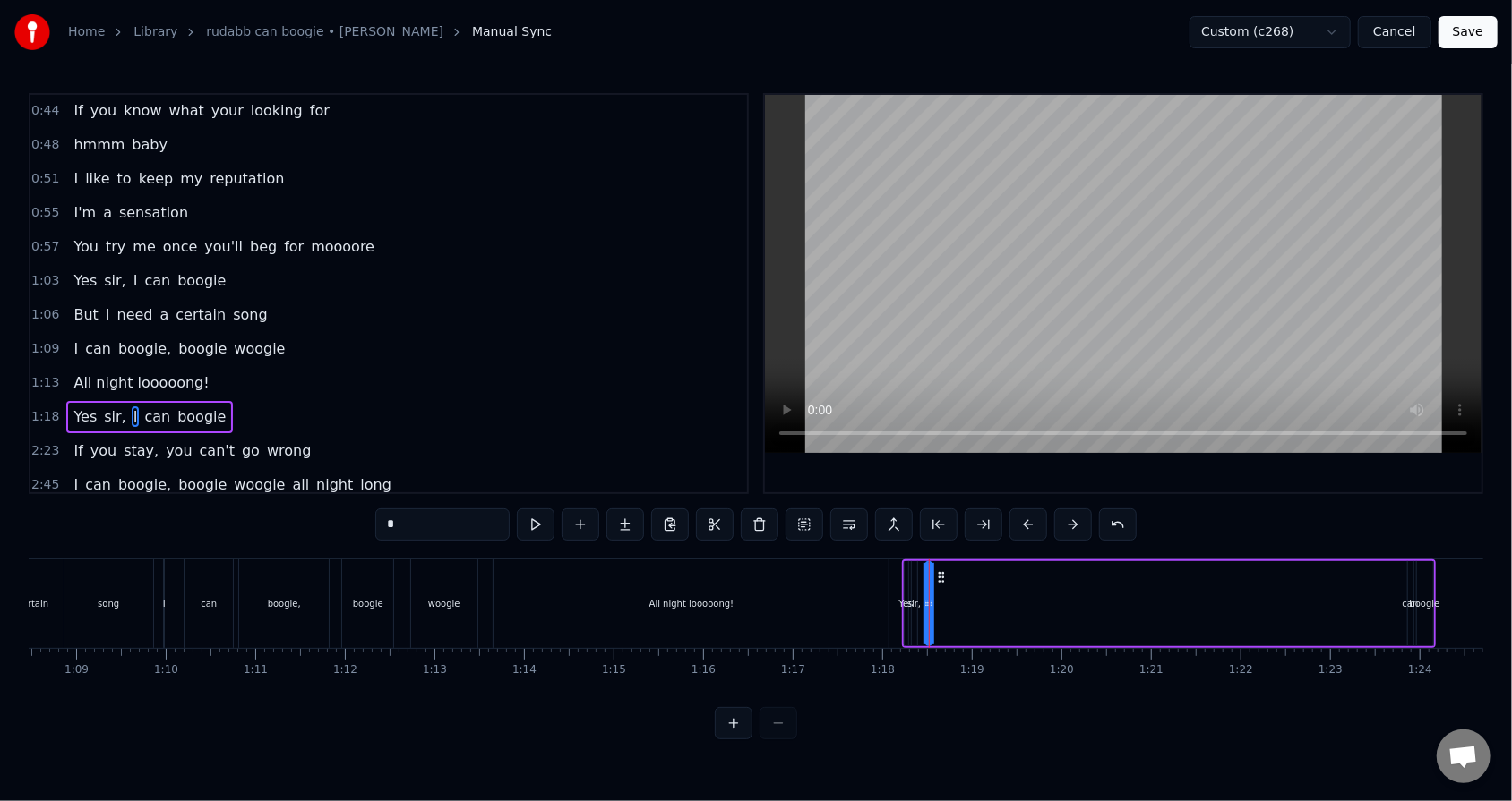
click at [692, 511] on div "Yes sir, I can boogie" at bounding box center [1169, 603] width 534 height 89
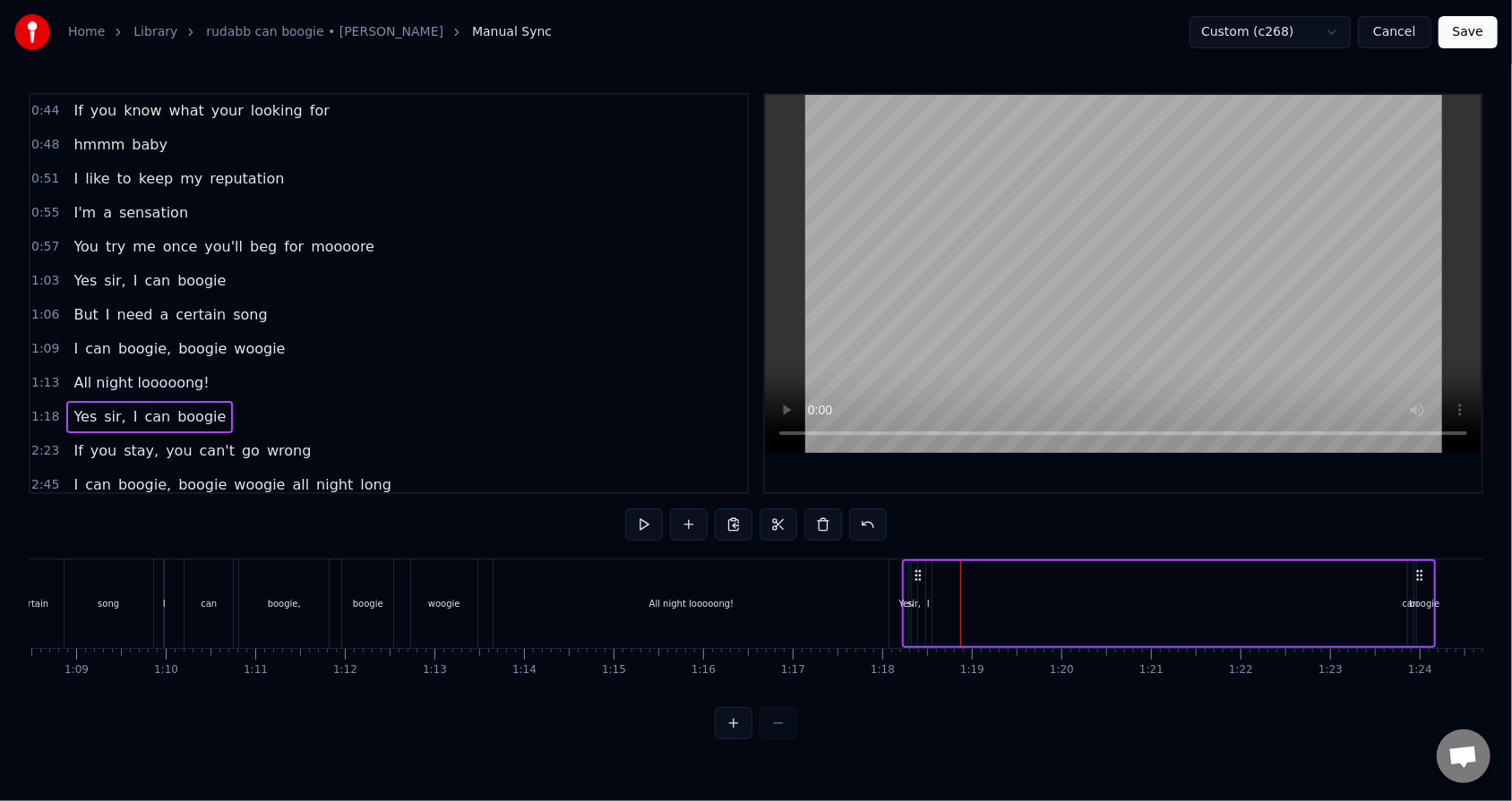
drag, startPoint x: 114, startPoint y: 412, endPoint x: 152, endPoint y: 410, distance: 38.1
click at [152, 410] on div "Yes sir, I can boogie" at bounding box center [149, 418] width 166 height 32
click at [692, 511] on div "Yes" at bounding box center [906, 603] width 14 height 13
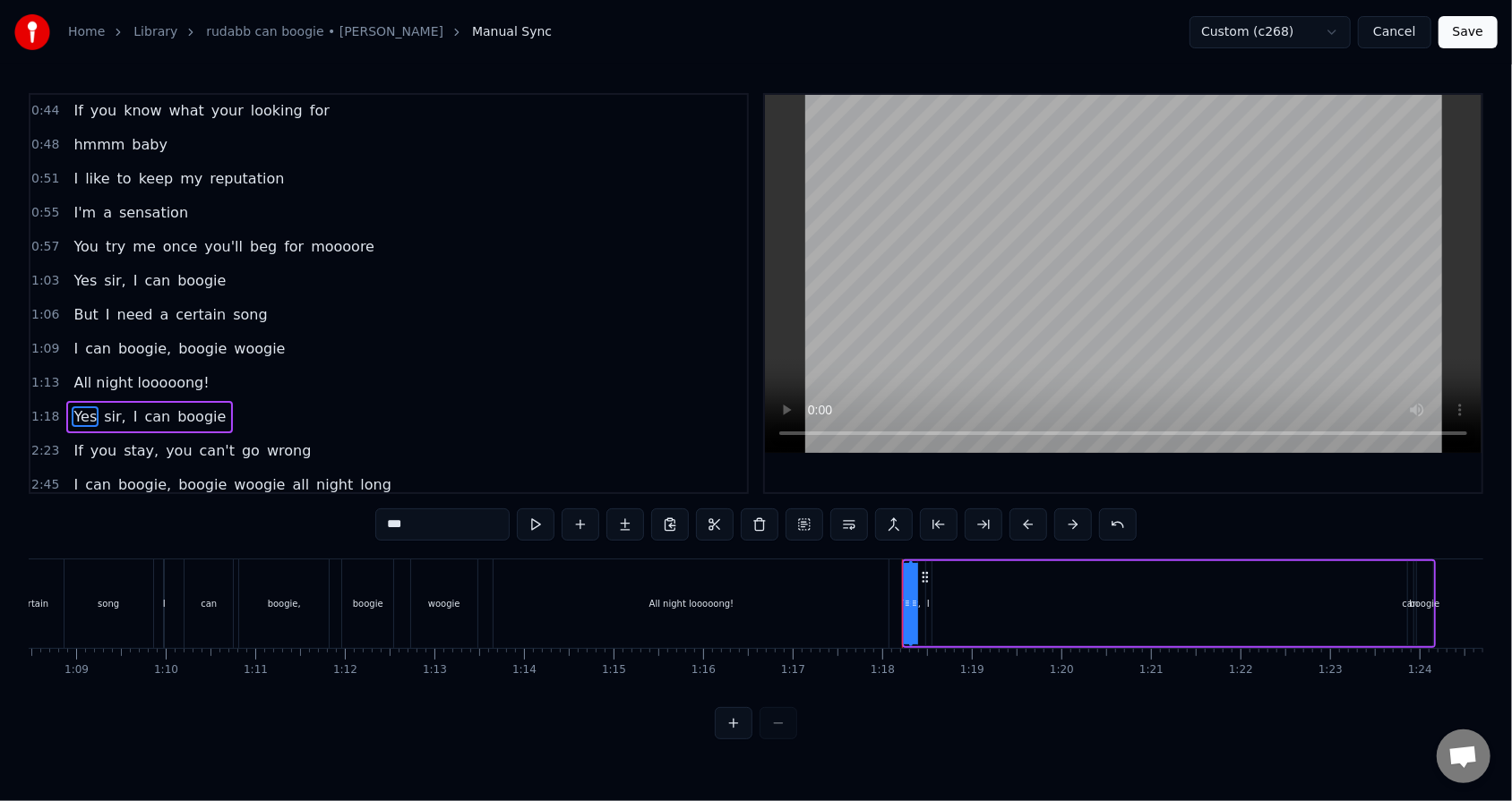
drag, startPoint x: 906, startPoint y: 600, endPoint x: 942, endPoint y: 597, distance: 36.1
click at [692, 511] on div "Yes sir, I can boogie" at bounding box center [1169, 603] width 534 height 89
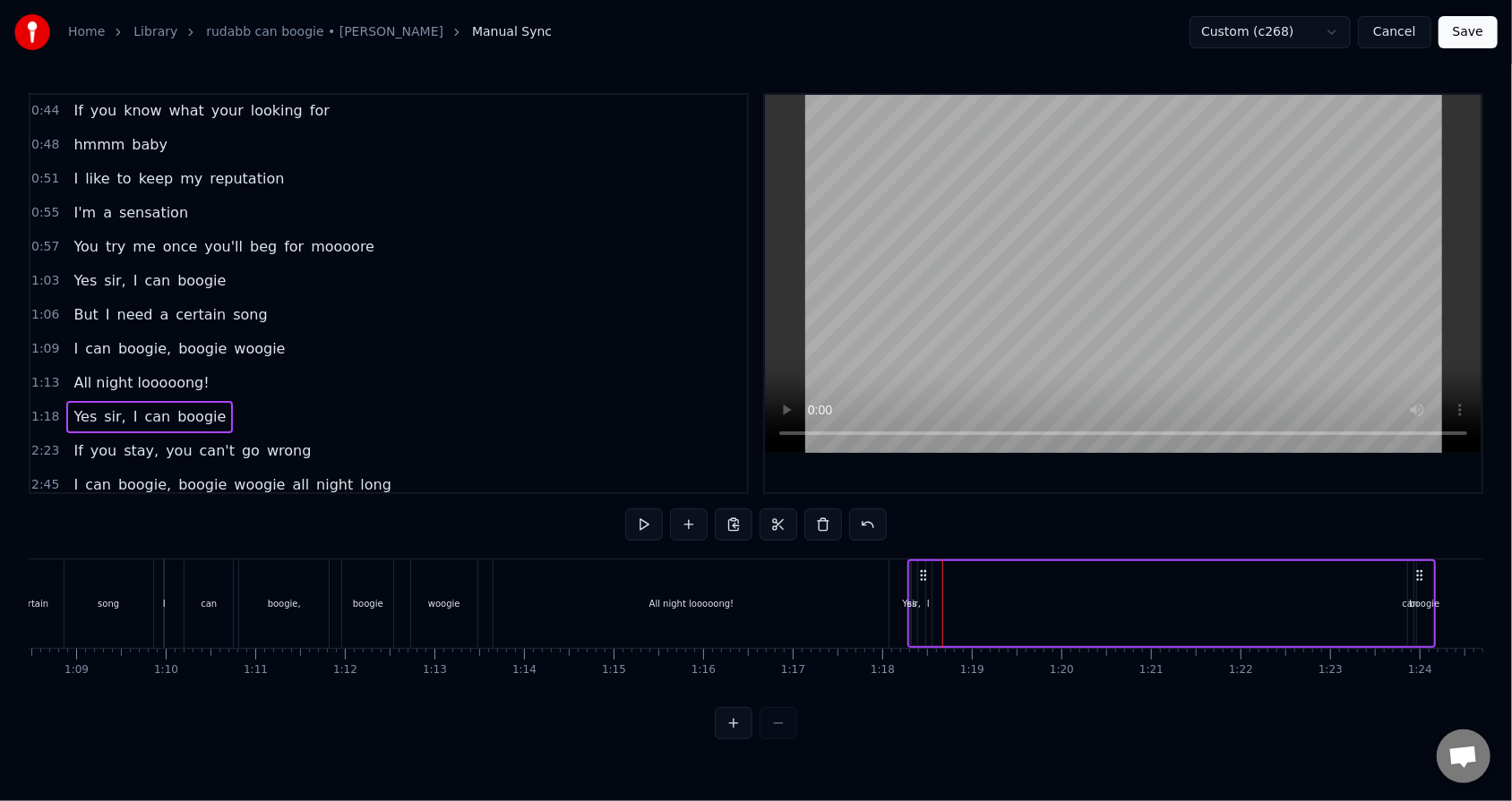
click at [692, 511] on div "Yes sir, I can boogie" at bounding box center [1172, 603] width 528 height 89
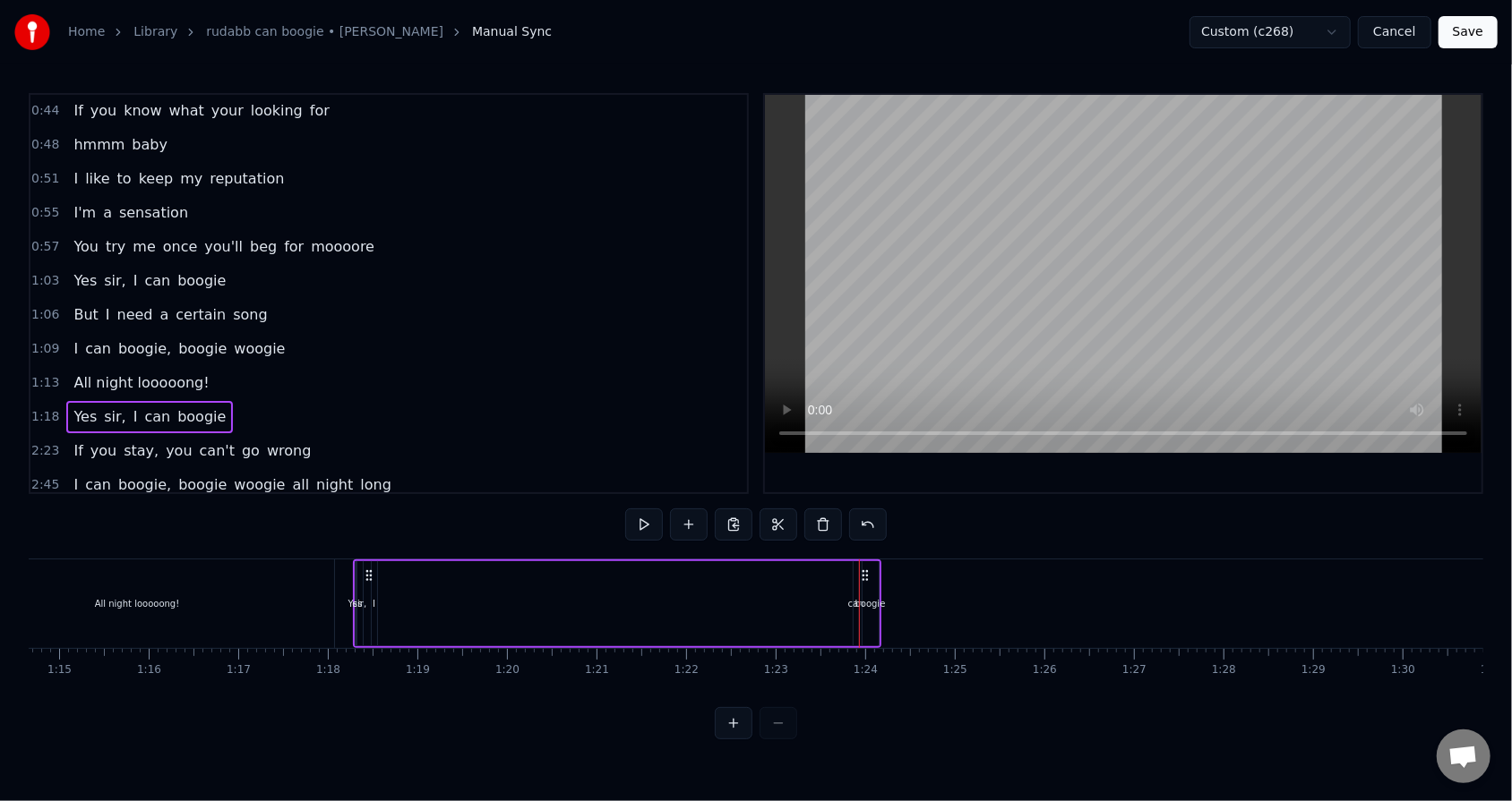
scroll to position [0, 6639]
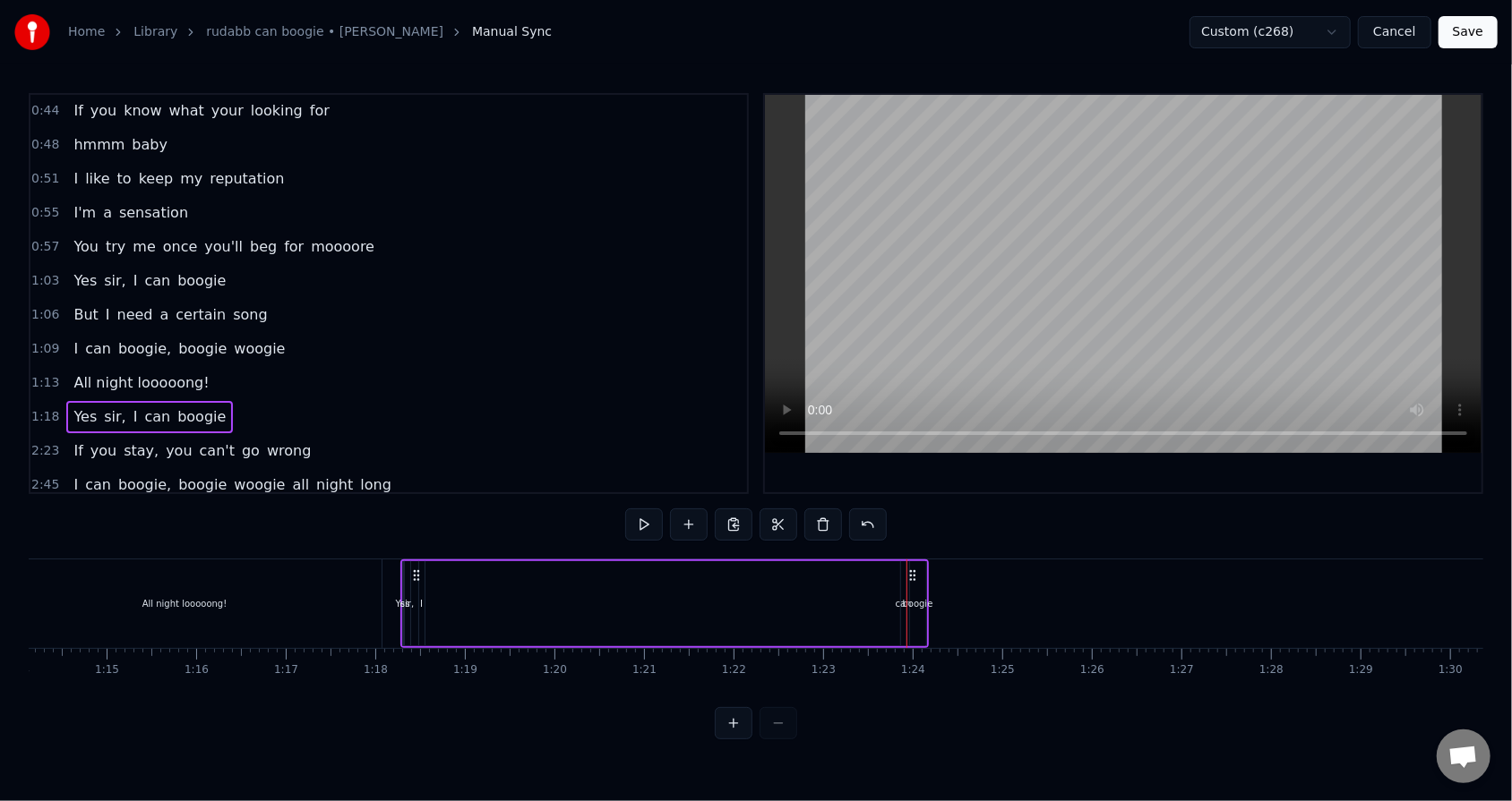
click at [692, 511] on div "boogie" at bounding box center [918, 603] width 16 height 85
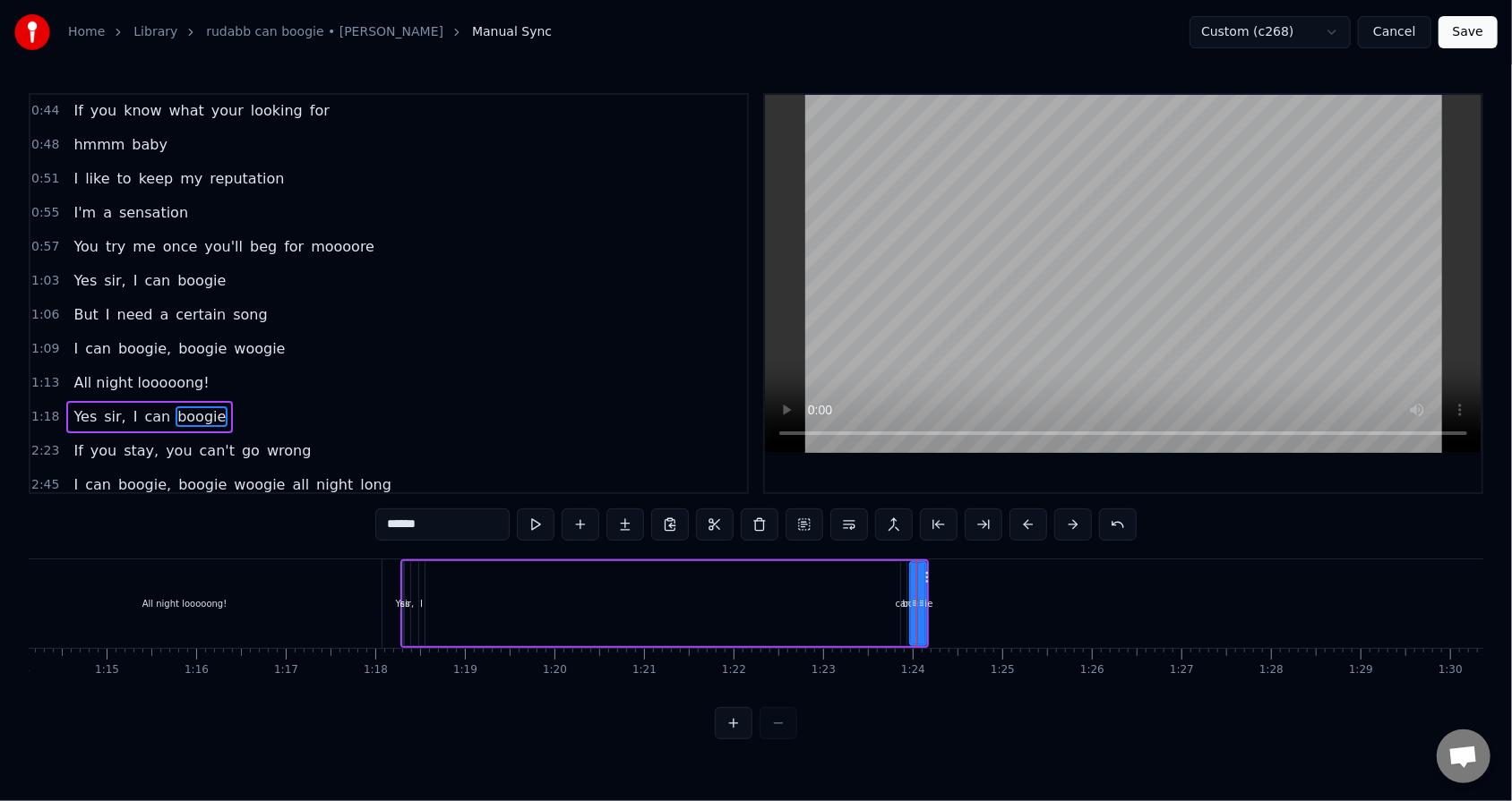
click at [692, 511] on div "boogie" at bounding box center [918, 603] width 31 height 13
click at [692, 511] on div "can" at bounding box center [904, 603] width 16 height 13
type input "***"
drag, startPoint x: 898, startPoint y: 604, endPoint x: 814, endPoint y: 590, distance: 85.2
click at [692, 511] on div "Yes sir, I can boogie" at bounding box center [665, 603] width 528 height 89
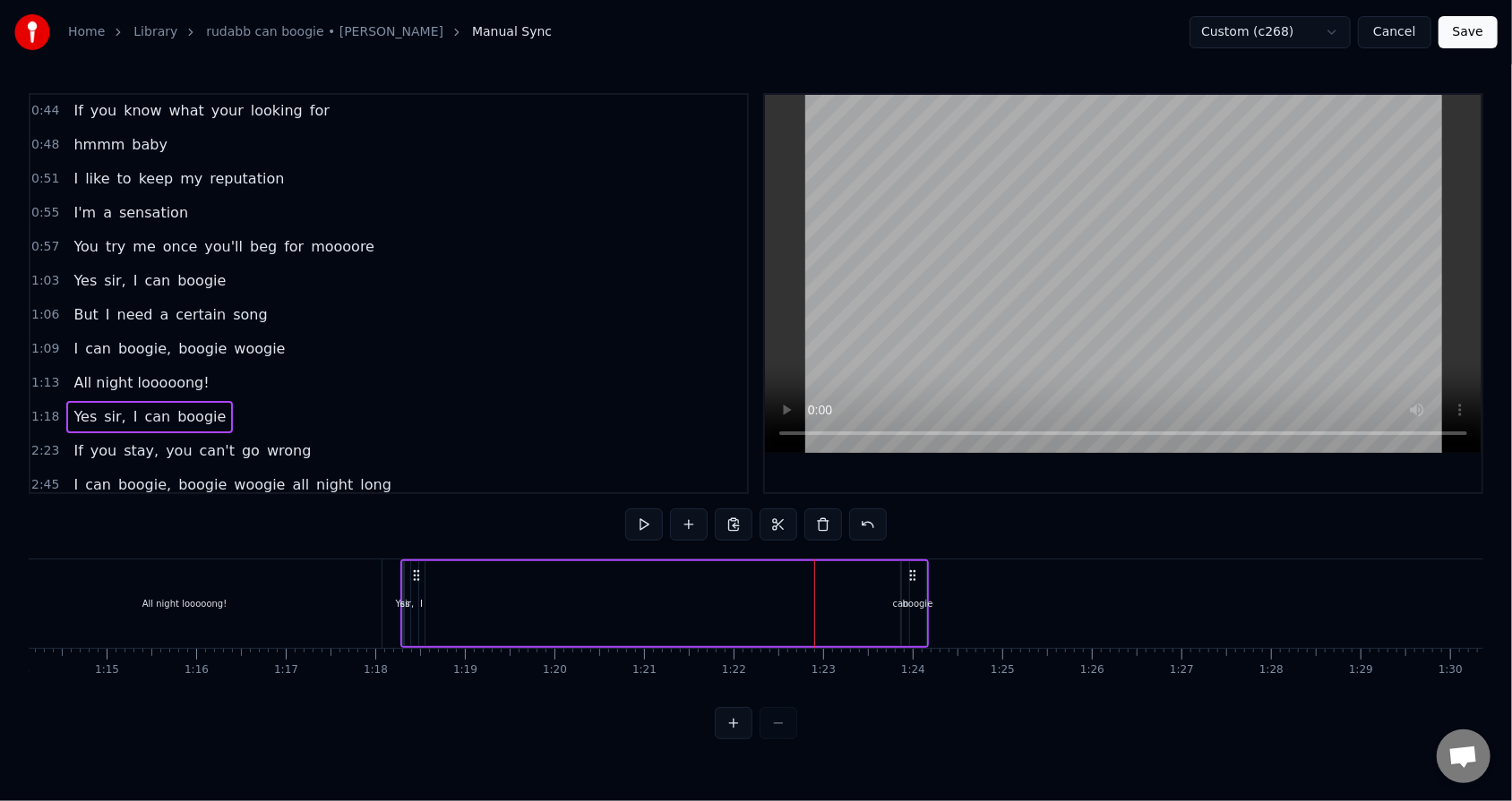
click at [692, 511] on div "can" at bounding box center [901, 603] width 16 height 13
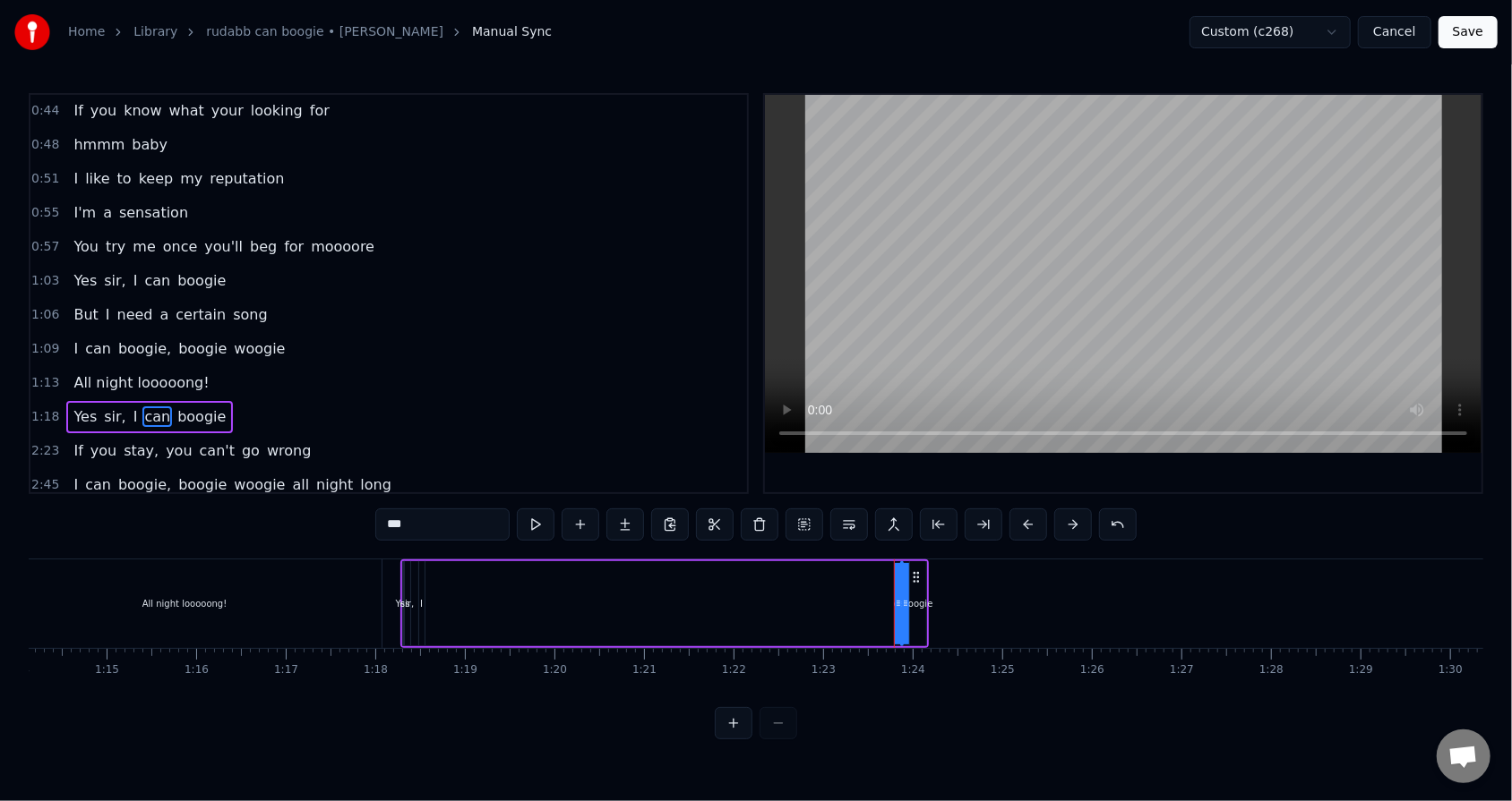
drag, startPoint x: 896, startPoint y: 603, endPoint x: 790, endPoint y: 601, distance: 106.0
click at [692, 511] on div "Yes sir, I can boogie" at bounding box center [665, 603] width 528 height 89
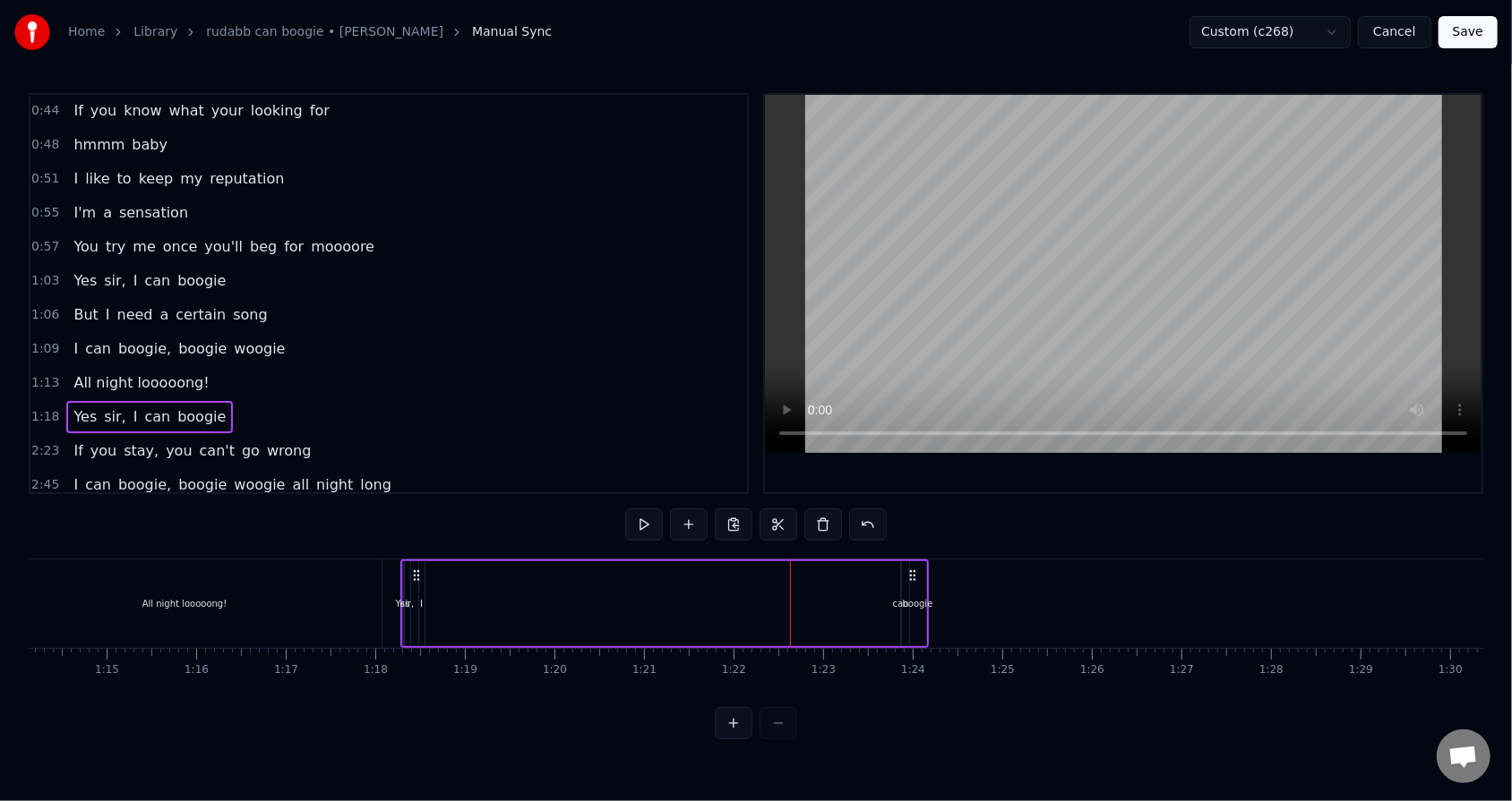
click at [692, 511] on div "Yes sir, I can boogie" at bounding box center [665, 603] width 528 height 89
click at [692, 511] on icon at bounding box center [906, 576] width 14 height 14
click at [692, 511] on div "boogie" at bounding box center [912, 603] width 16 height 85
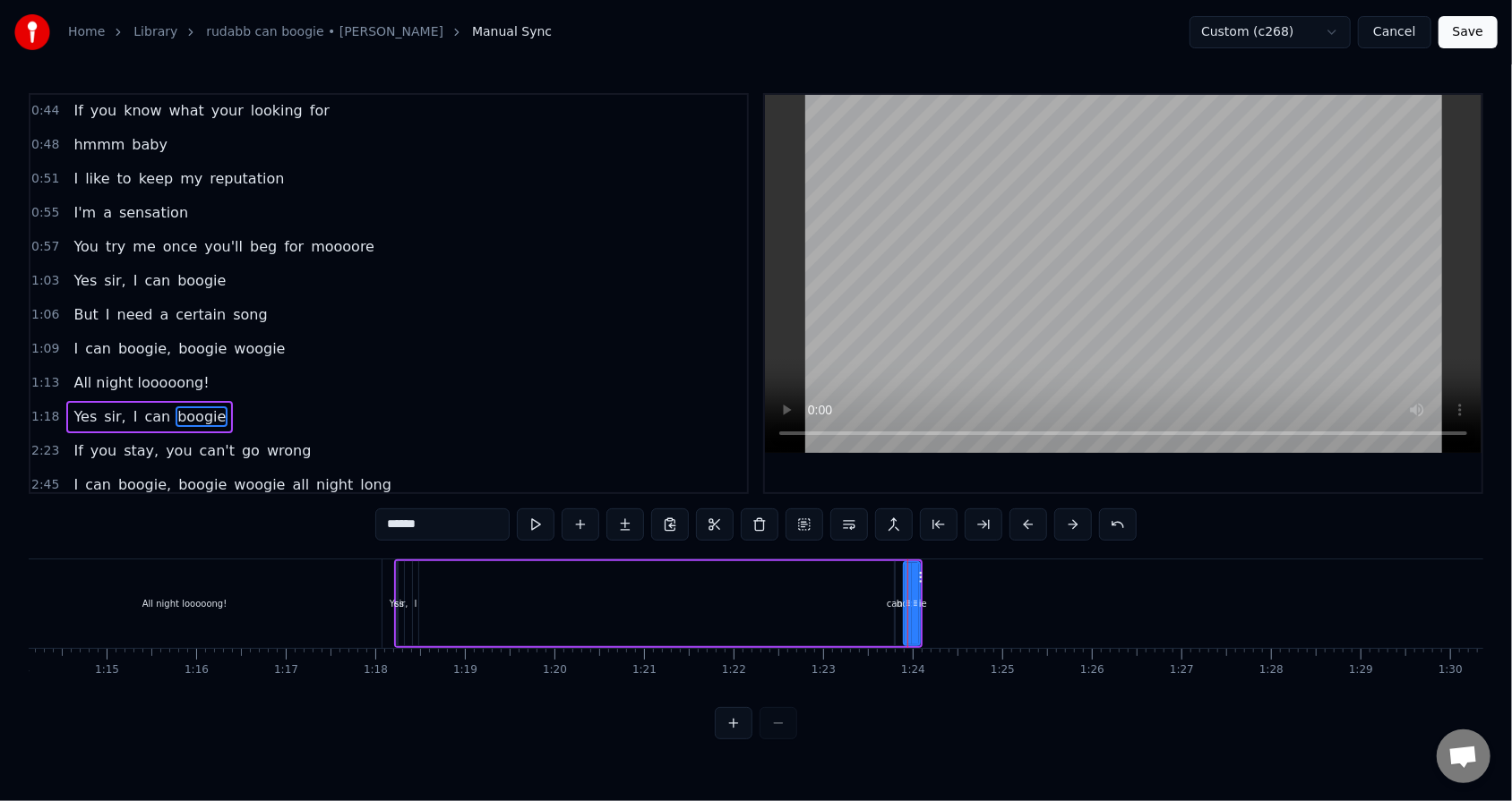
click at [692, 511] on div "boogie" at bounding box center [912, 603] width 31 height 13
click at [692, 511] on div "can" at bounding box center [895, 603] width 16 height 13
type input "***"
drag, startPoint x: 890, startPoint y: 601, endPoint x: 749, endPoint y: 579, distance: 142.7
click at [692, 511] on div "Yes sir, I can boogie" at bounding box center [659, 603] width 528 height 89
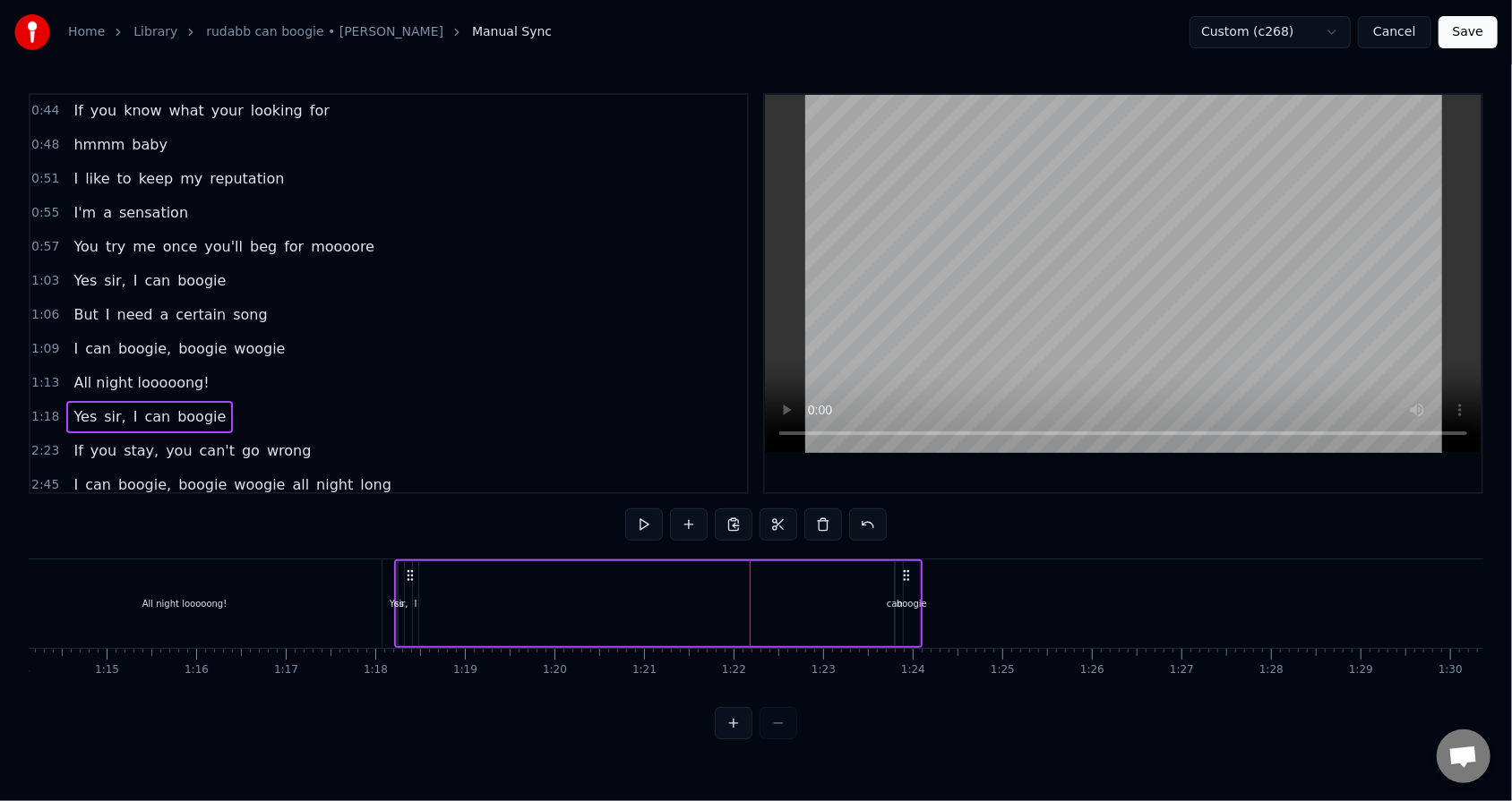
click at [692, 511] on div "can" at bounding box center [895, 603] width 16 height 13
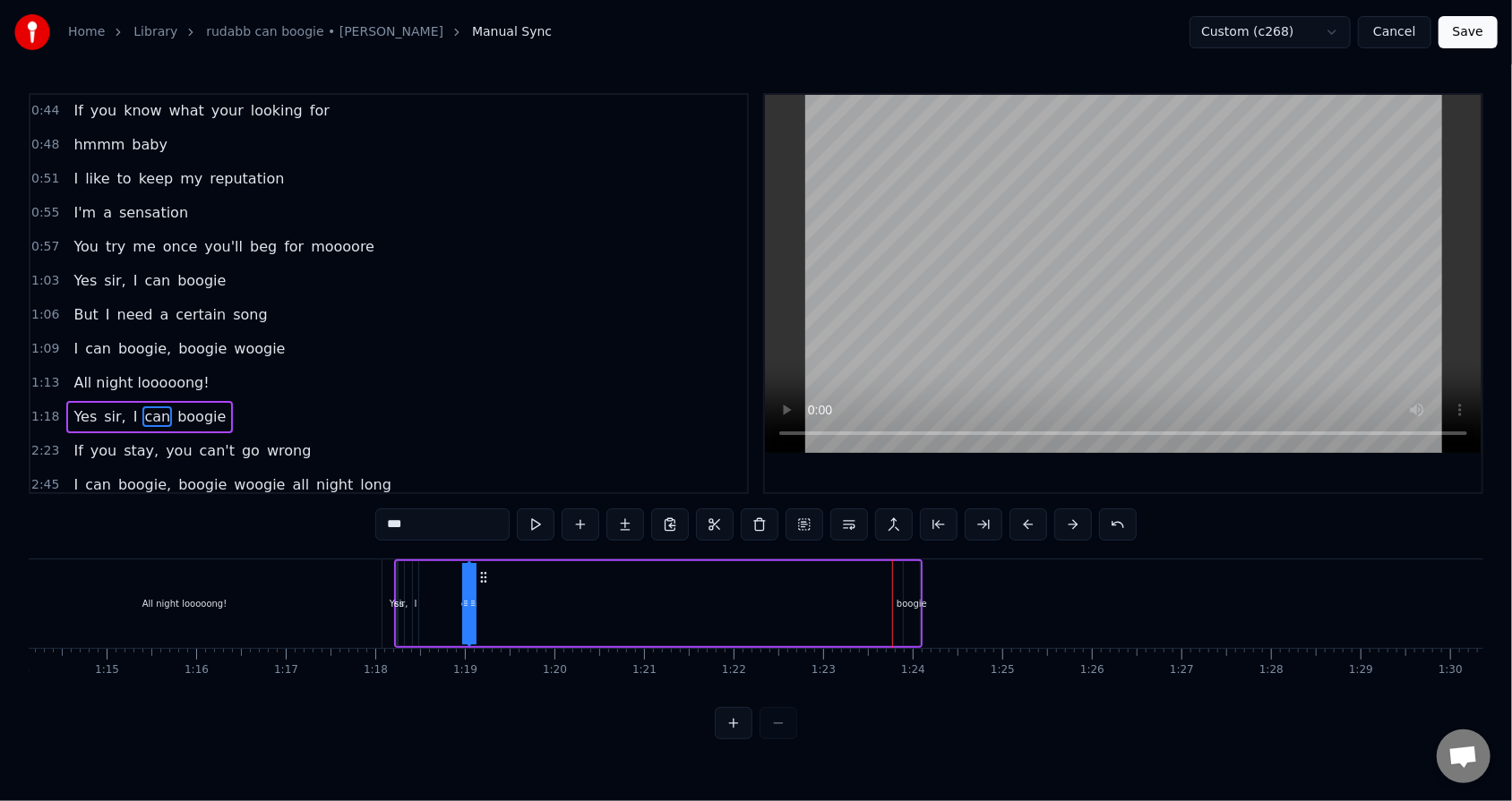
drag, startPoint x: 906, startPoint y: 576, endPoint x: 479, endPoint y: 577, distance: 427.0
click at [479, 511] on icon at bounding box center [483, 577] width 14 height 14
click at [692, 511] on div "boogie" at bounding box center [912, 603] width 18 height 85
type input "******"
drag, startPoint x: 917, startPoint y: 577, endPoint x: 775, endPoint y: 570, distance: 142.2
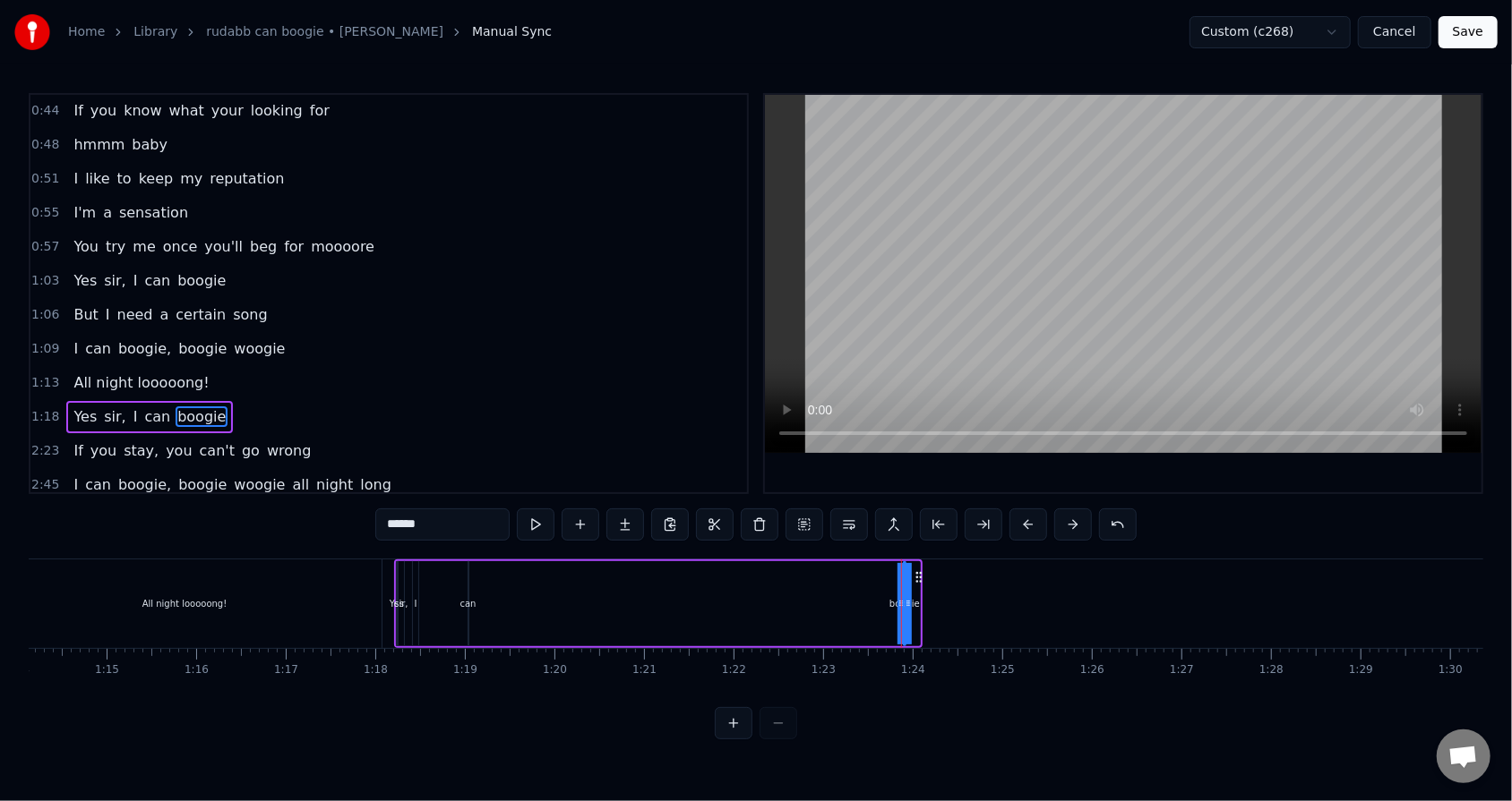
click at [692, 511] on div "Yes sir, I can boogie" at bounding box center [659, 603] width 528 height 89
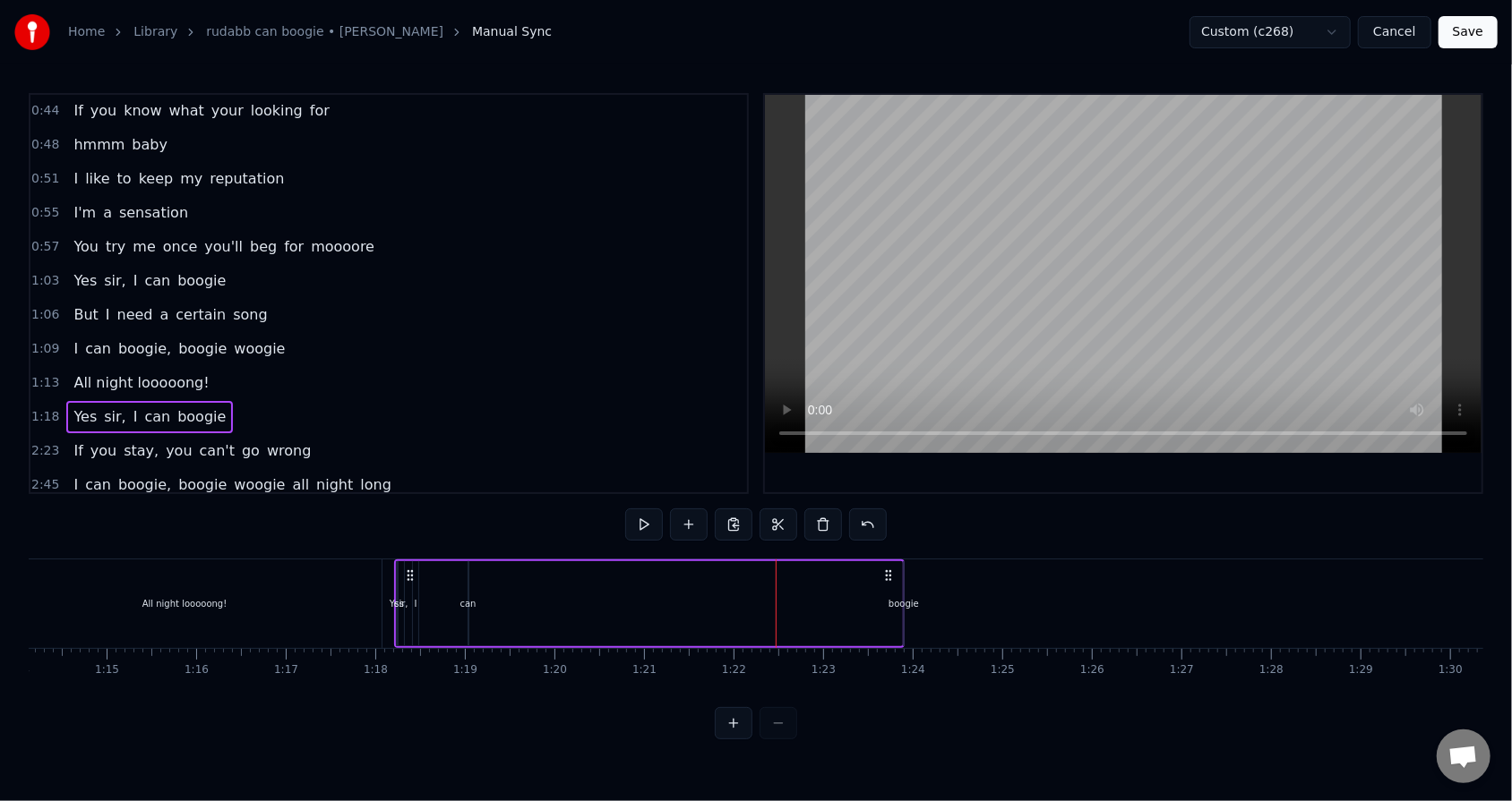
click at [692, 511] on div "boogie" at bounding box center [904, 603] width 31 height 13
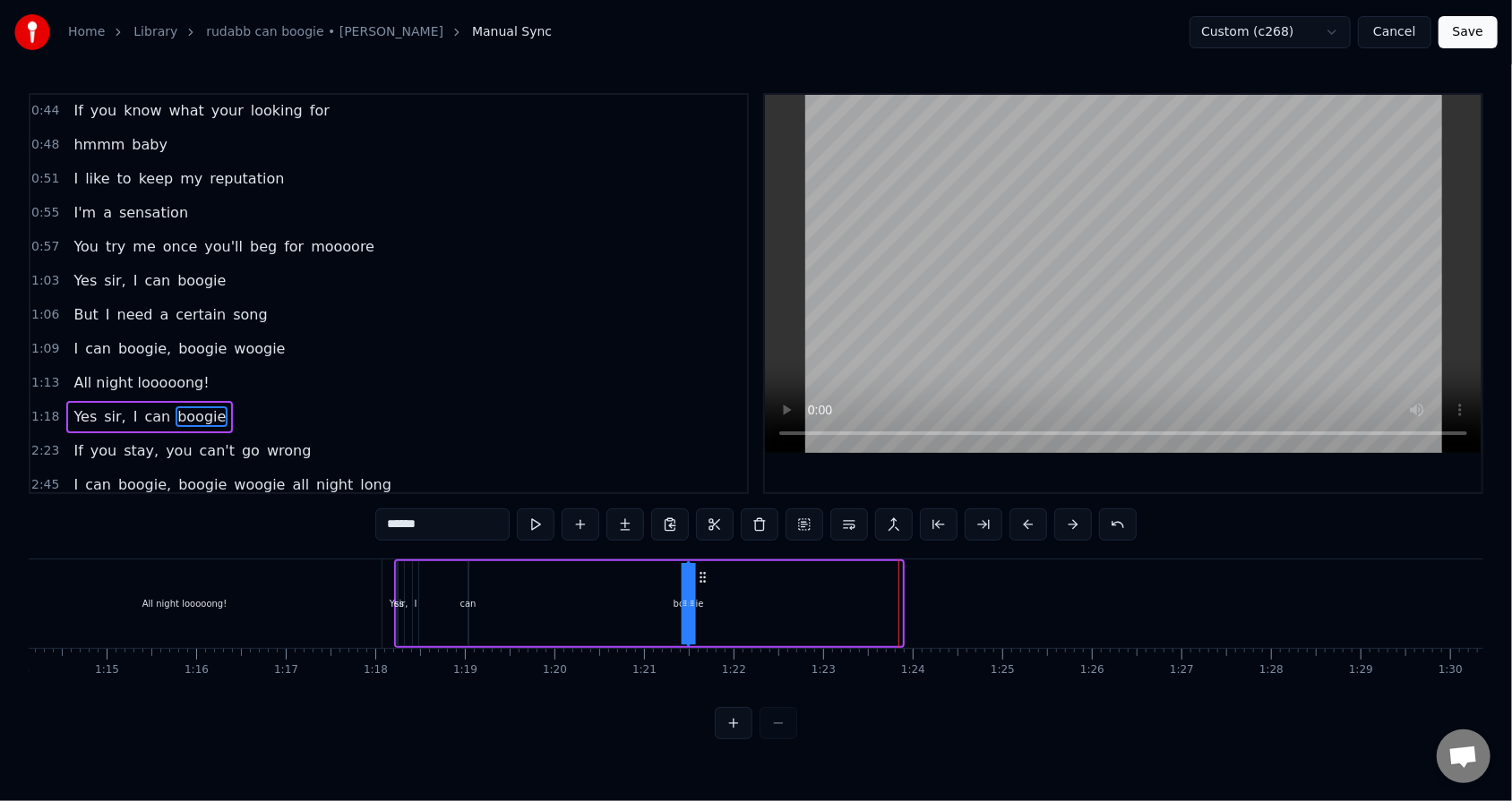
drag, startPoint x: 915, startPoint y: 577, endPoint x: 700, endPoint y: 589, distance: 215.3
click at [692, 511] on div "Yes sir, I can boogie" at bounding box center [650, 603] width 510 height 89
drag, startPoint x: 506, startPoint y: 560, endPoint x: 522, endPoint y: 560, distance: 16.0
click at [522, 511] on div "Yes sir, I can boogie" at bounding box center [541, 603] width 294 height 89
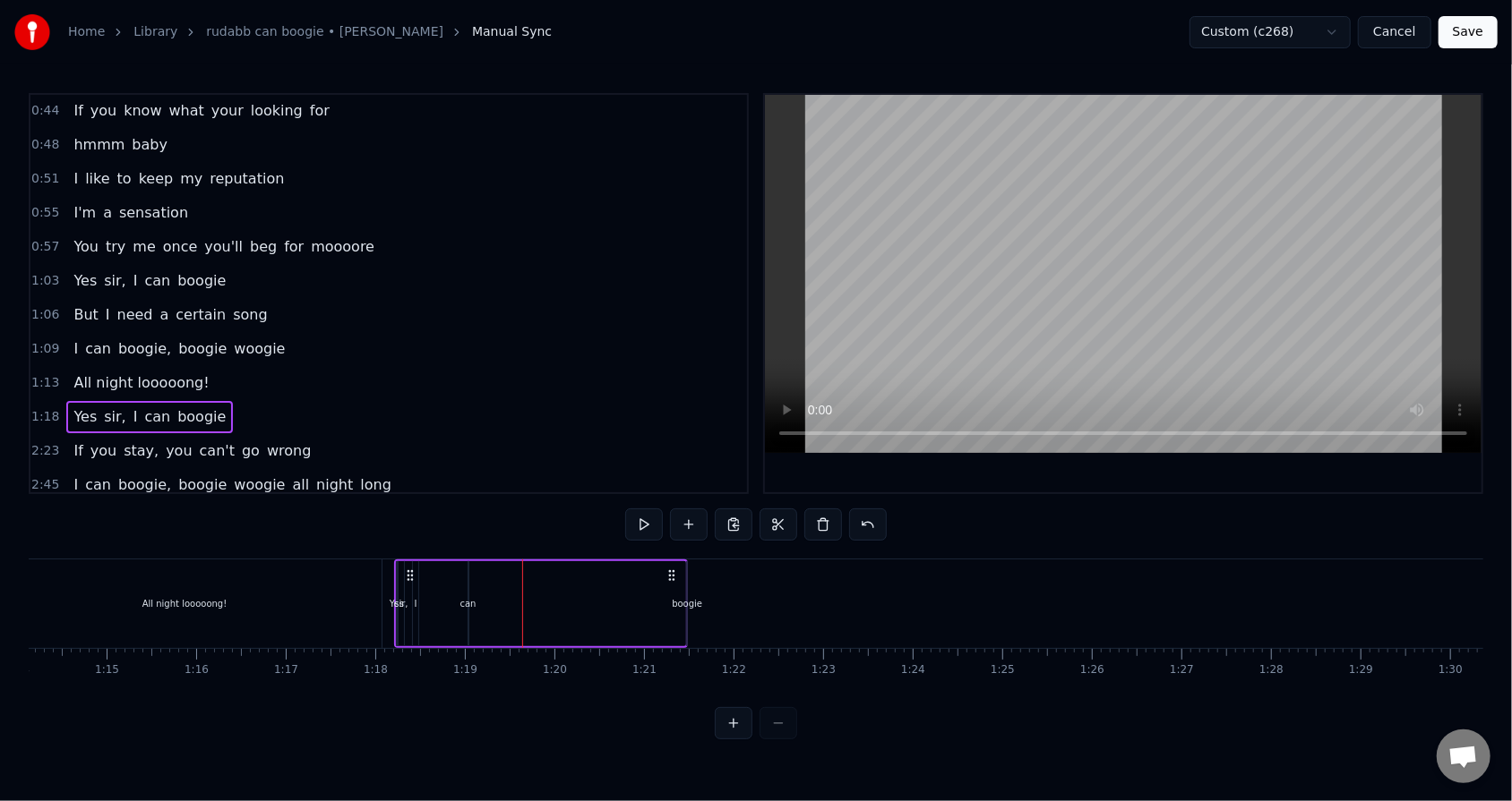
drag, startPoint x: 523, startPoint y: 556, endPoint x: 541, endPoint y: 557, distance: 18.0
click at [541, 511] on div "0:34 Mister 0:37 Your eyes are full of hesitation 0:40 Sure makes me wonder 0:4…" at bounding box center [756, 417] width 1455 height 647
drag, startPoint x: 671, startPoint y: 576, endPoint x: 742, endPoint y: 577, distance: 71.0
click at [692, 511] on icon at bounding box center [743, 576] width 14 height 14
click at [692, 511] on div "boogie" at bounding box center [758, 603] width 31 height 13
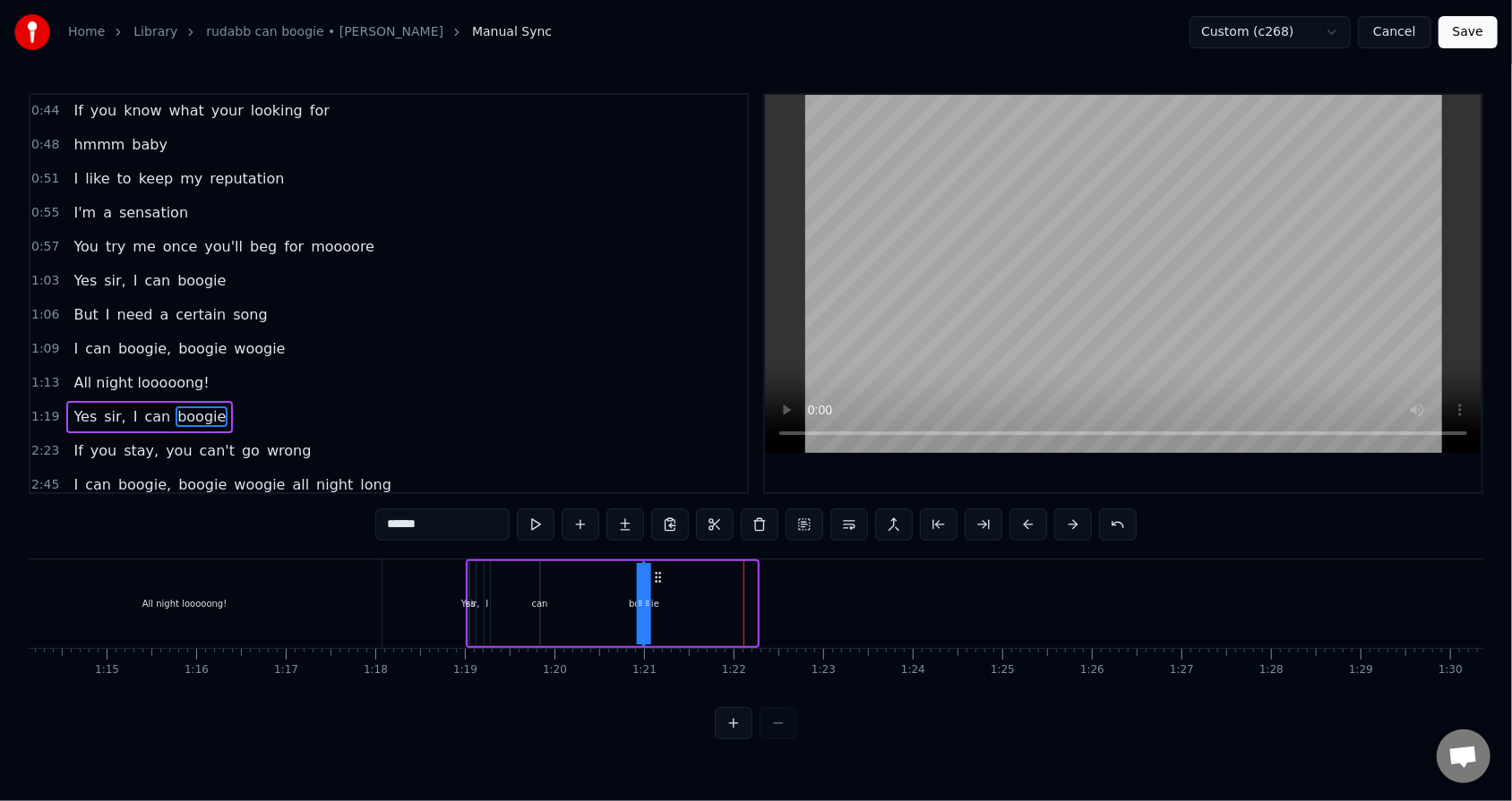
drag, startPoint x: 774, startPoint y: 575, endPoint x: 659, endPoint y: 587, distance: 115.6
click at [659, 511] on div "Yes sir, I can boogie" at bounding box center [612, 603] width 294 height 89
click at [486, 511] on div "I" at bounding box center [486, 603] width 3 height 13
type input "*"
click at [628, 511] on div "Yes sir, I can boogie" at bounding box center [554, 603] width 178 height 89
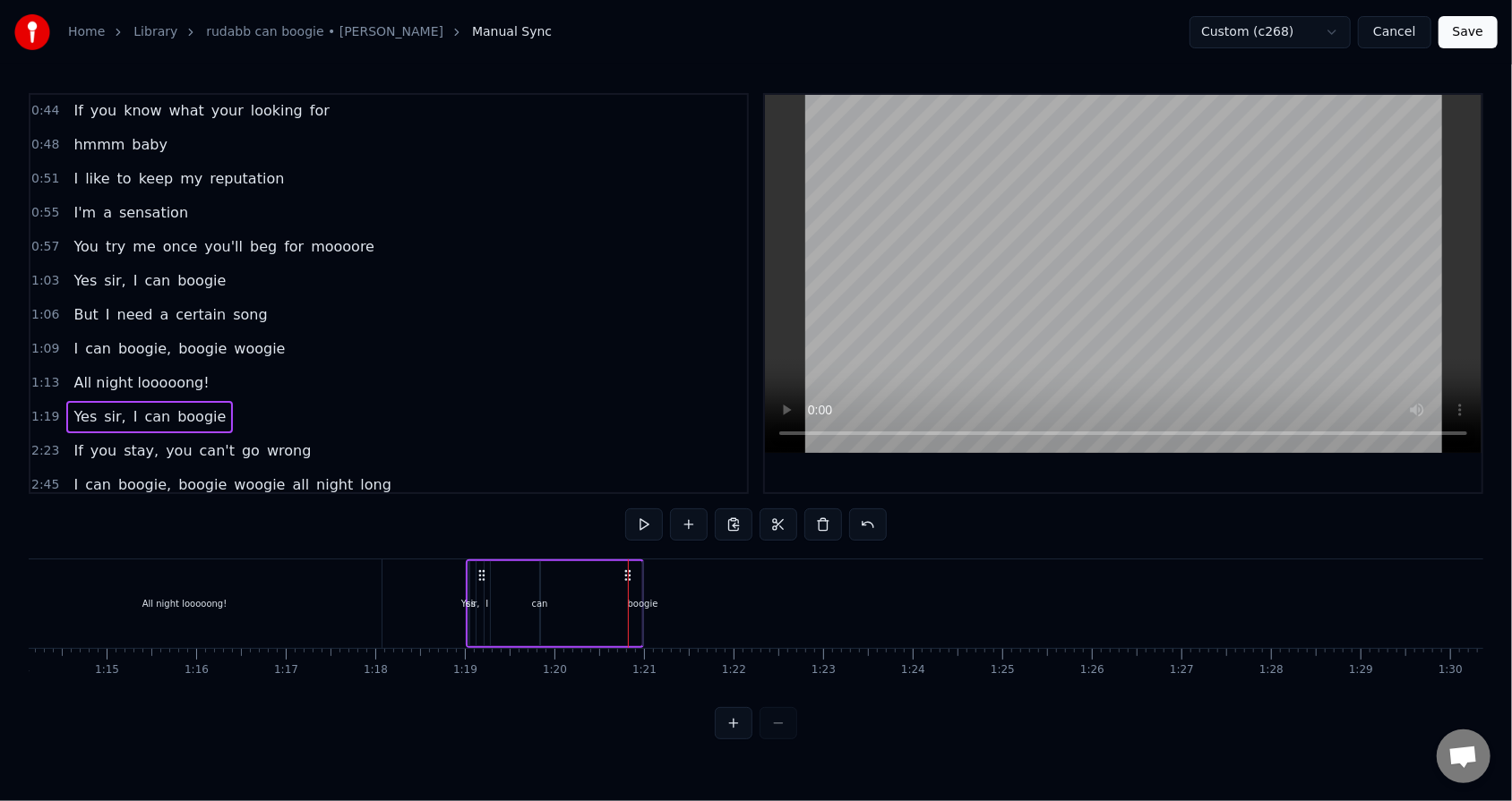
click at [635, 511] on div "boogie" at bounding box center [643, 603] width 31 height 13
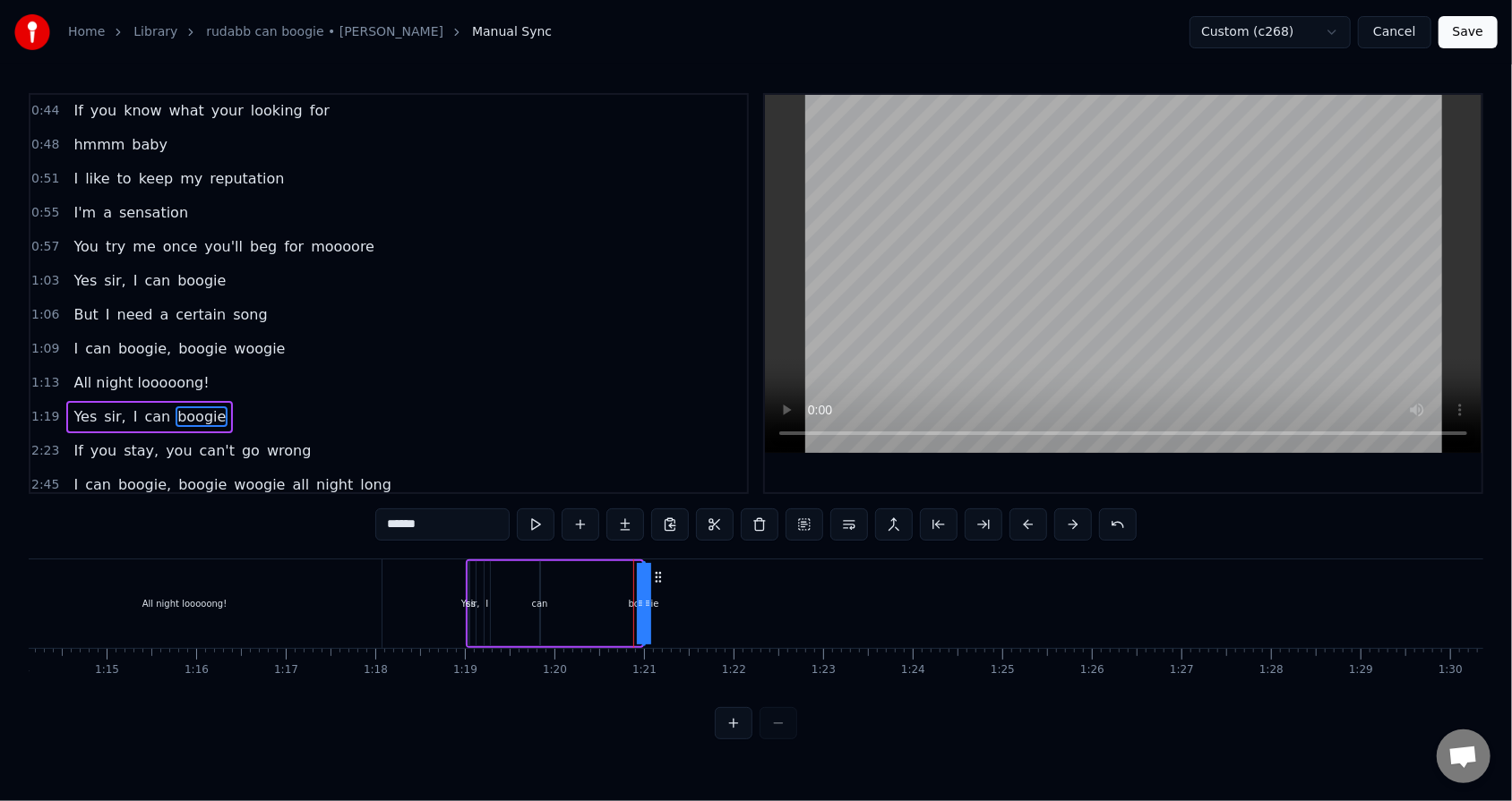
drag, startPoint x: 639, startPoint y: 590, endPoint x: 616, endPoint y: 590, distance: 23.0
click at [616, 511] on div "Yes sir, I can boogie" at bounding box center [554, 603] width 178 height 89
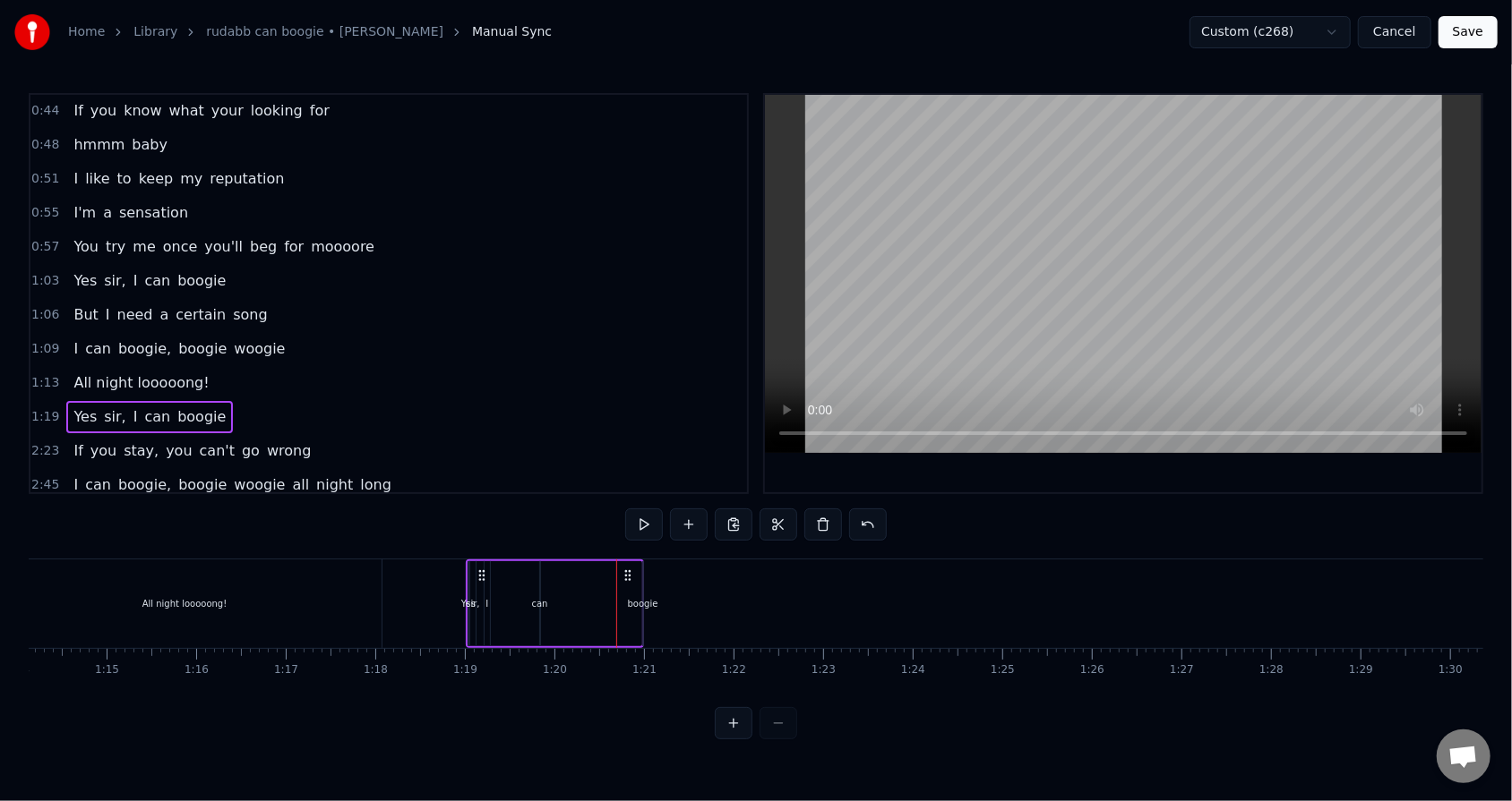
click at [640, 511] on div "boogie" at bounding box center [643, 603] width 31 height 13
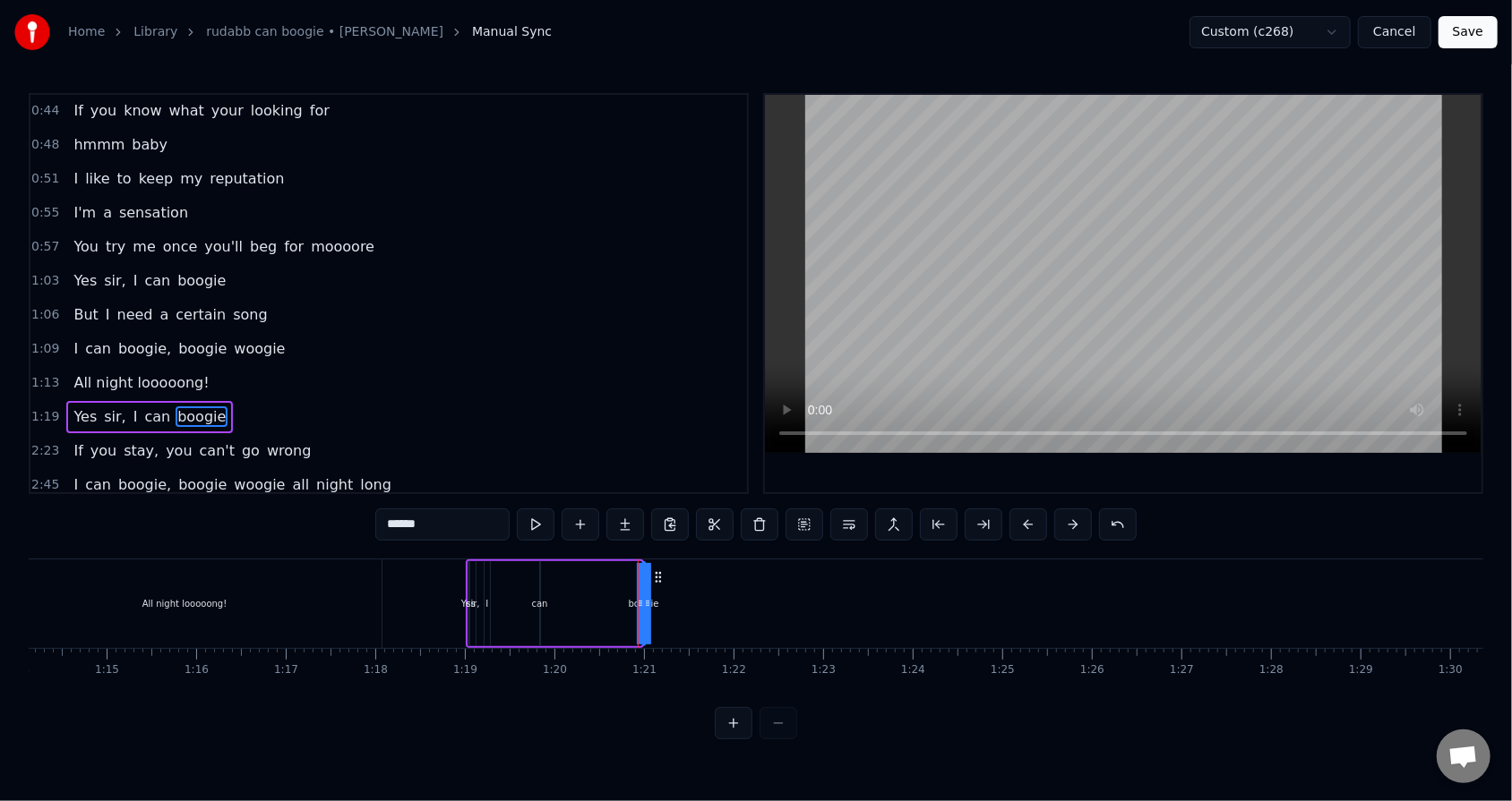
drag, startPoint x: 636, startPoint y: 592, endPoint x: 622, endPoint y: 591, distance: 14.0
click at [622, 511] on div "Yes sir, I can boogie" at bounding box center [554, 603] width 178 height 89
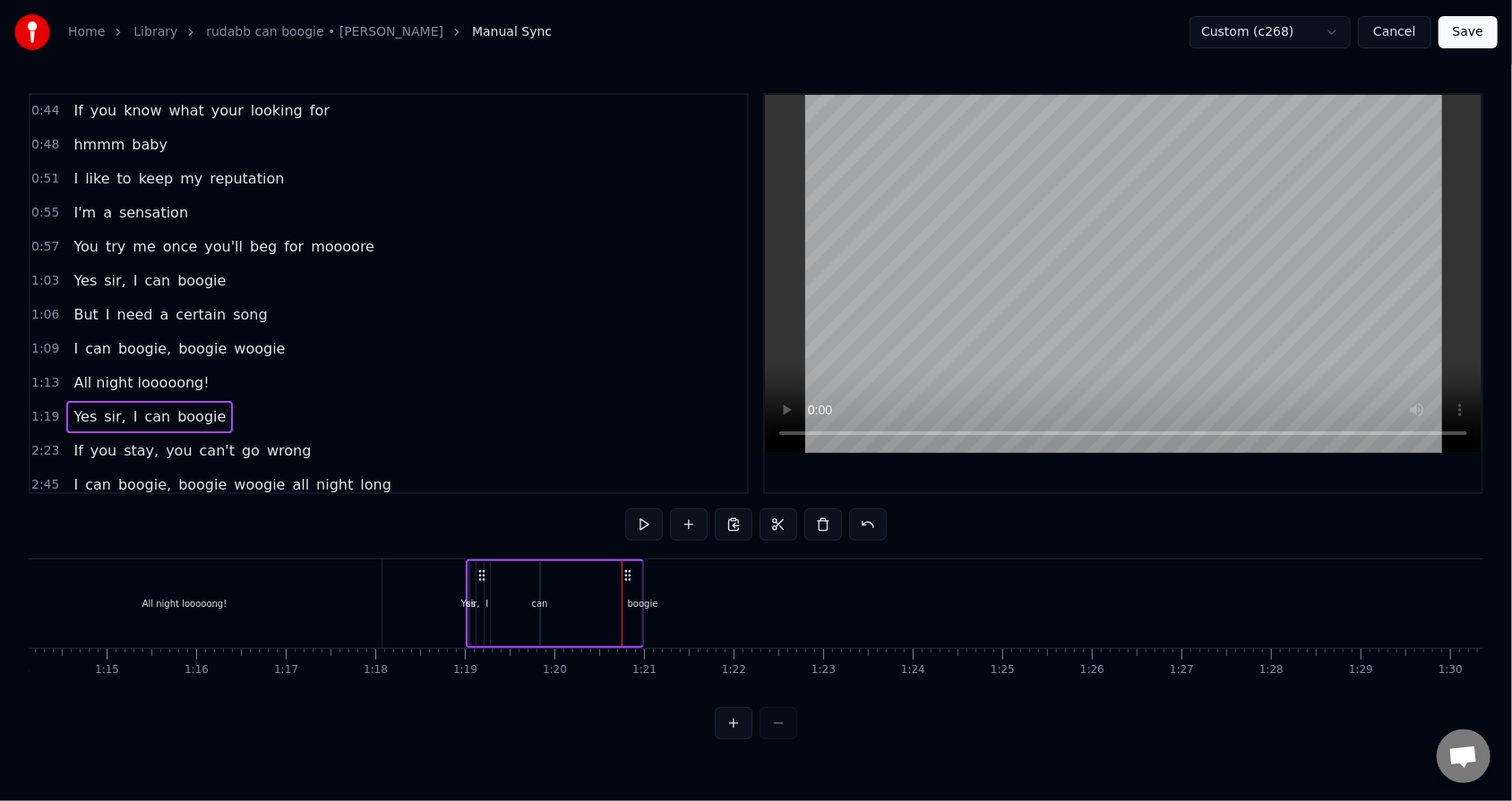
click at [644, 511] on div "boogie" at bounding box center [643, 603] width 31 height 13
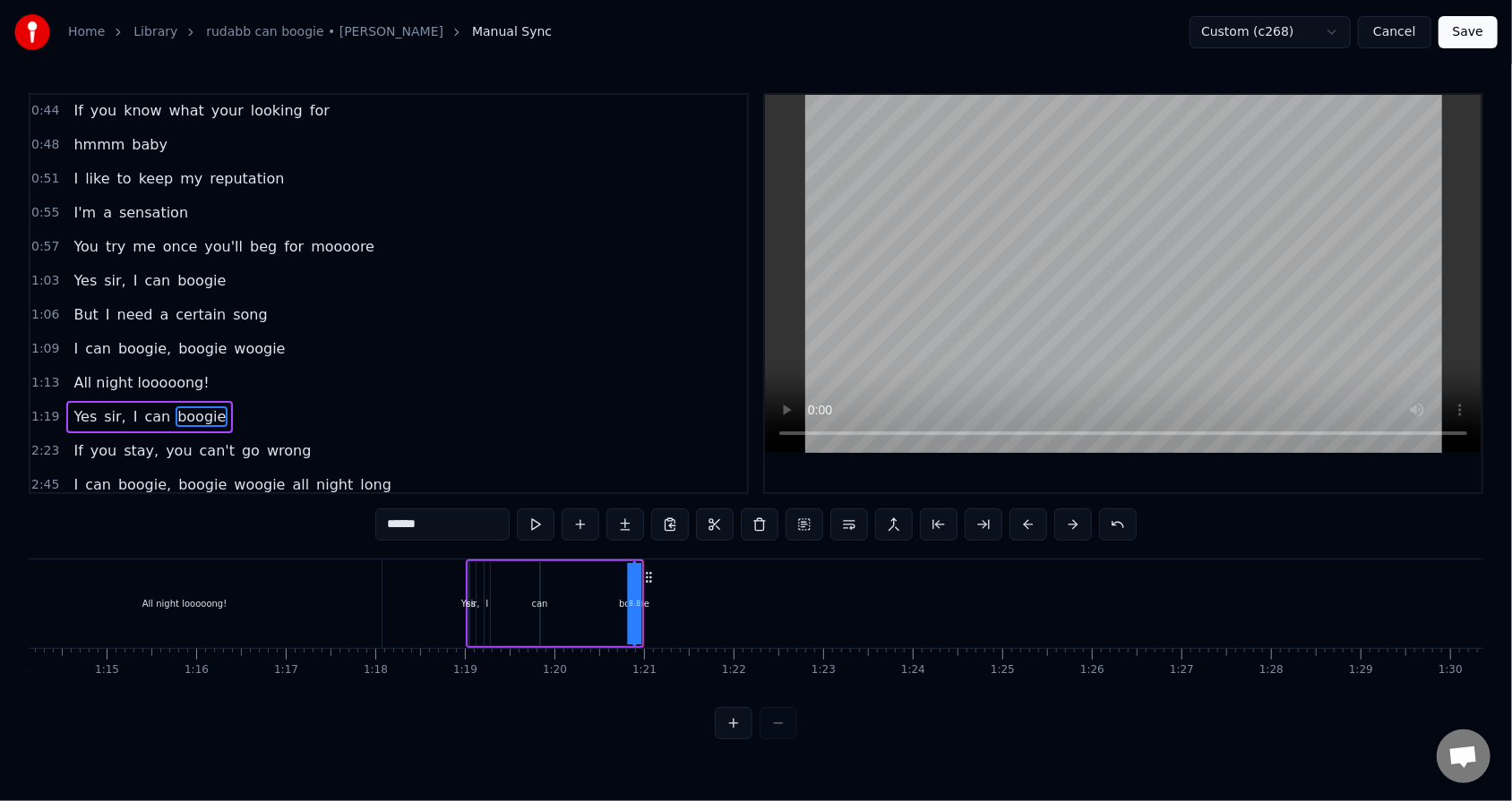
drag, startPoint x: 654, startPoint y: 573, endPoint x: 645, endPoint y: 574, distance: 9.1
click at [645, 511] on icon at bounding box center [649, 577] width 14 height 14
click at [635, 511] on icon at bounding box center [638, 603] width 7 height 14
click at [623, 511] on div "Yes sir, I can boogie" at bounding box center [549, 603] width 168 height 89
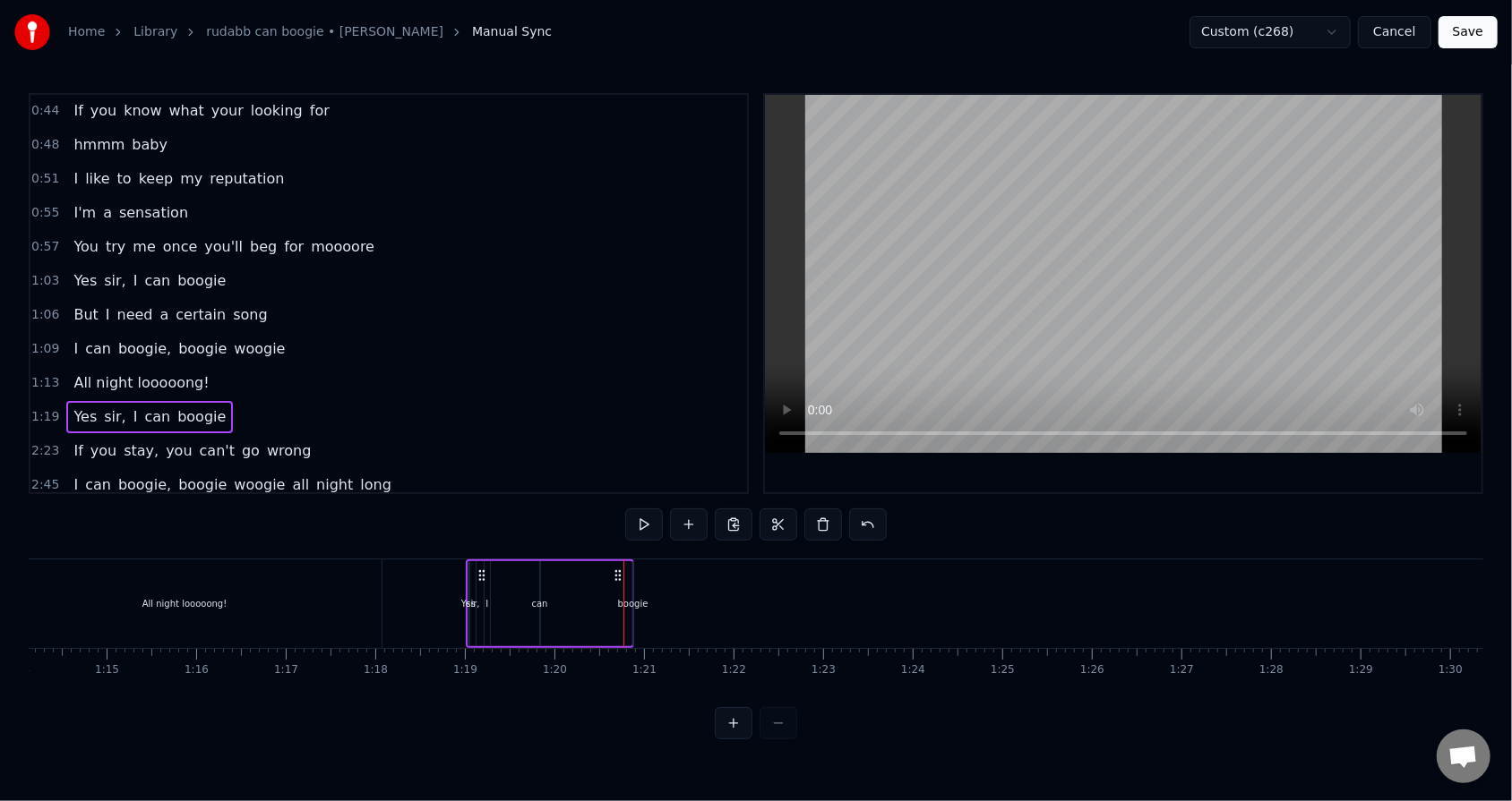
click at [625, 511] on div "boogie" at bounding box center [633, 603] width 31 height 13
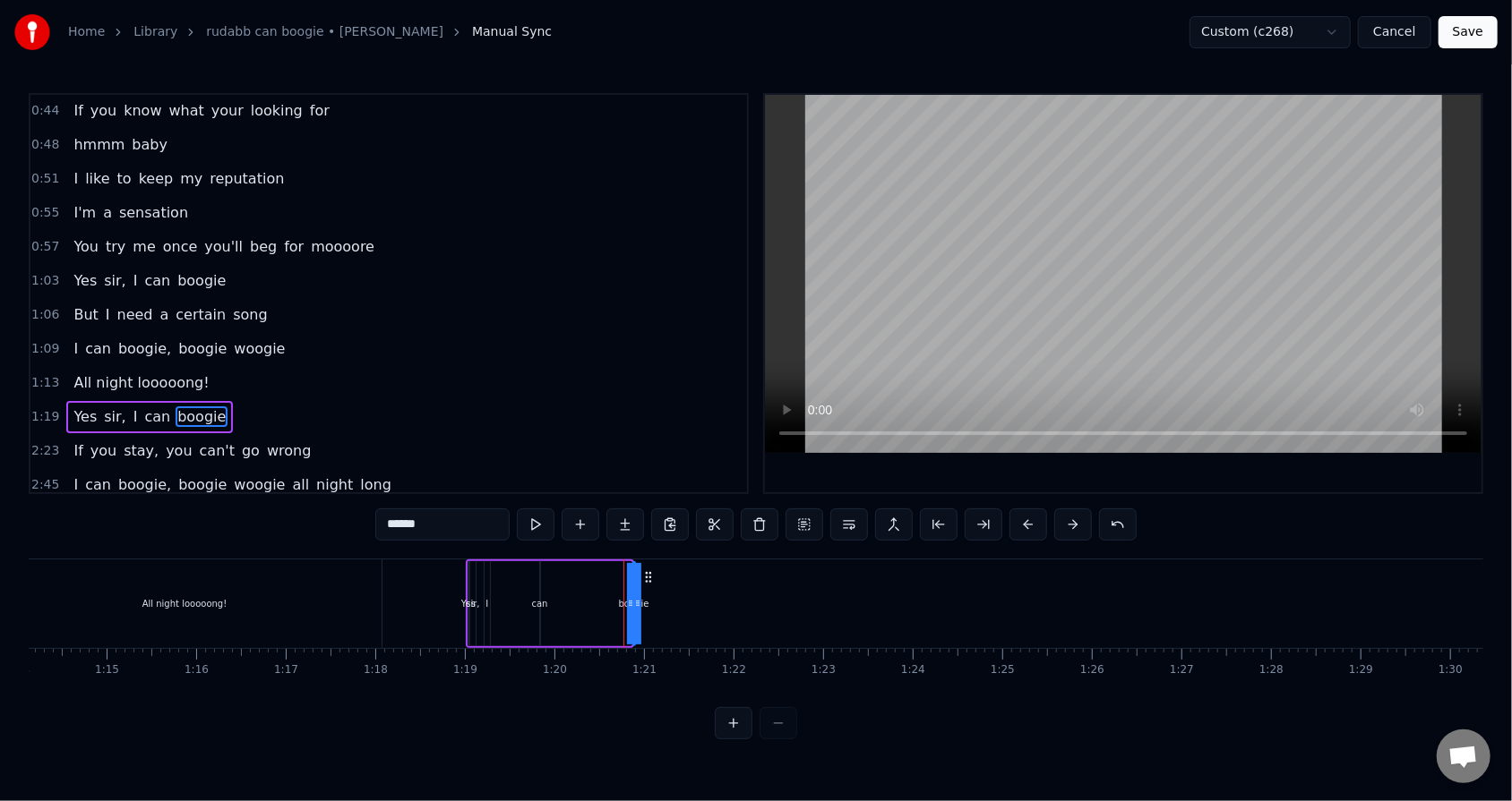
drag, startPoint x: 628, startPoint y: 603, endPoint x: 610, endPoint y: 603, distance: 18.0
click at [610, 511] on div "Yes sir, I can boogie" at bounding box center [549, 603] width 168 height 89
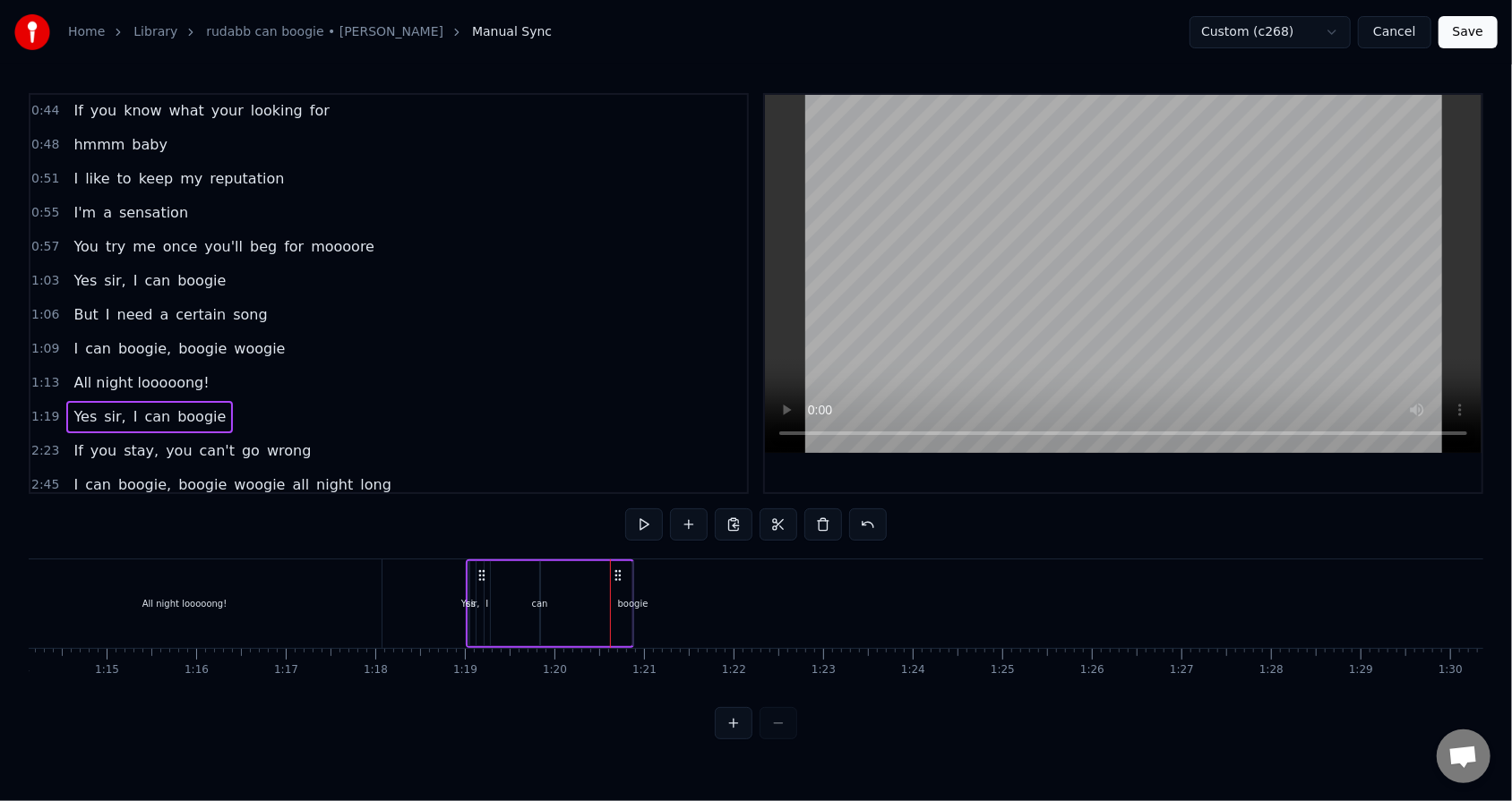
click at [632, 511] on div "boogie" at bounding box center [633, 603] width 31 height 13
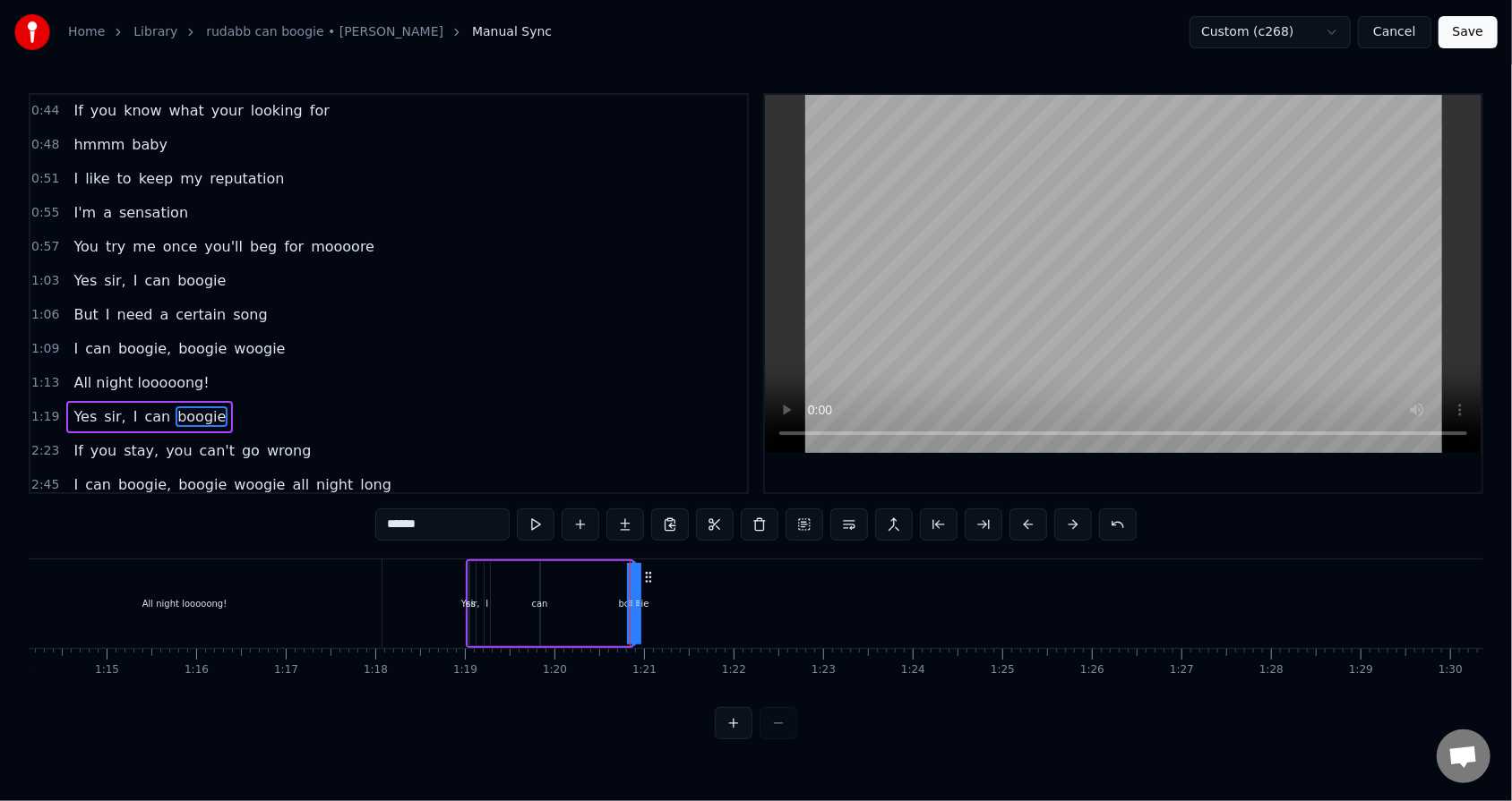
drag, startPoint x: 628, startPoint y: 601, endPoint x: 613, endPoint y: 601, distance: 15.0
click at [613, 511] on div "Yes sir, I can boogie" at bounding box center [549, 603] width 168 height 89
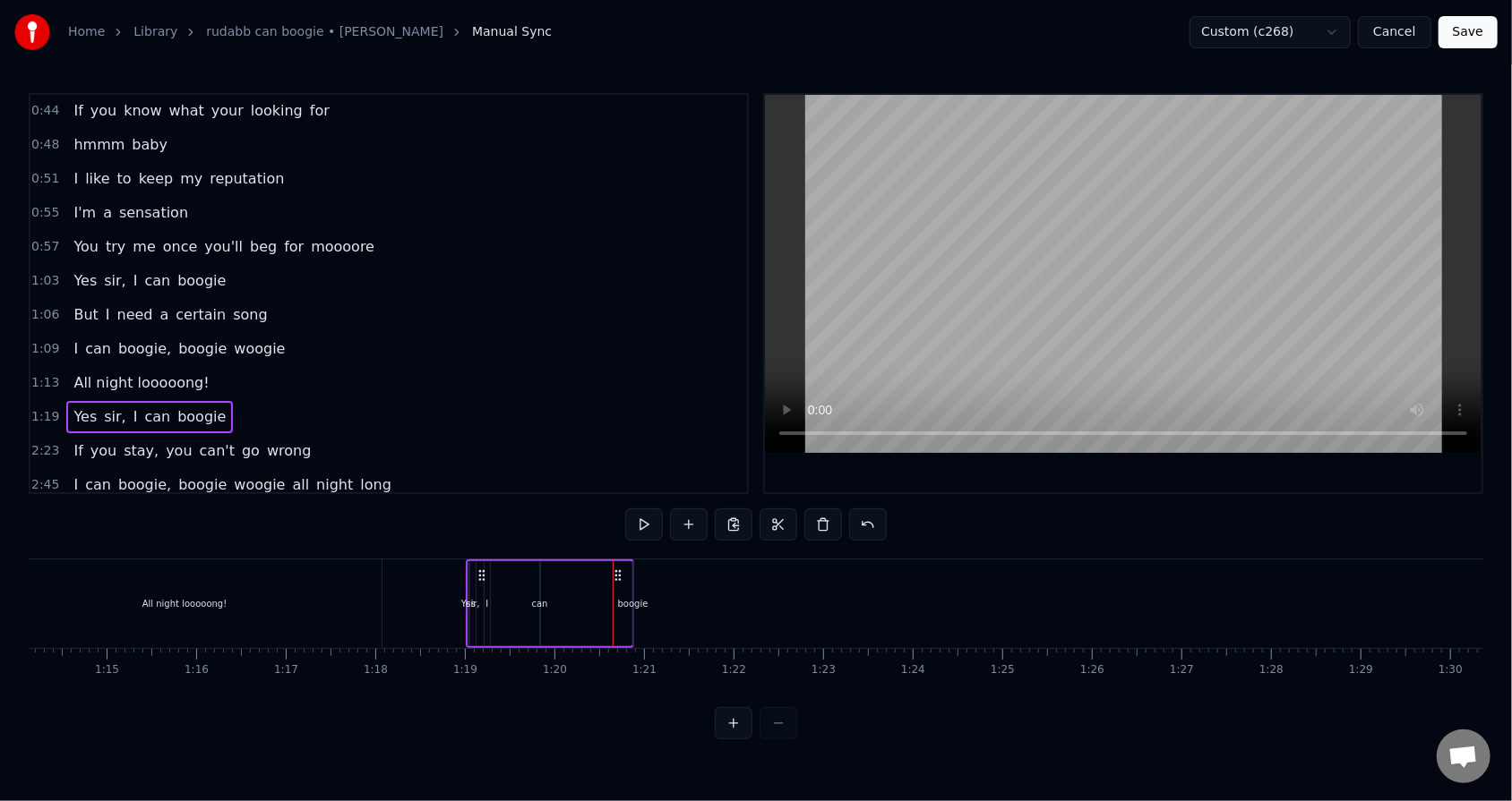
click at [630, 511] on div "boogie" at bounding box center [633, 603] width 31 height 13
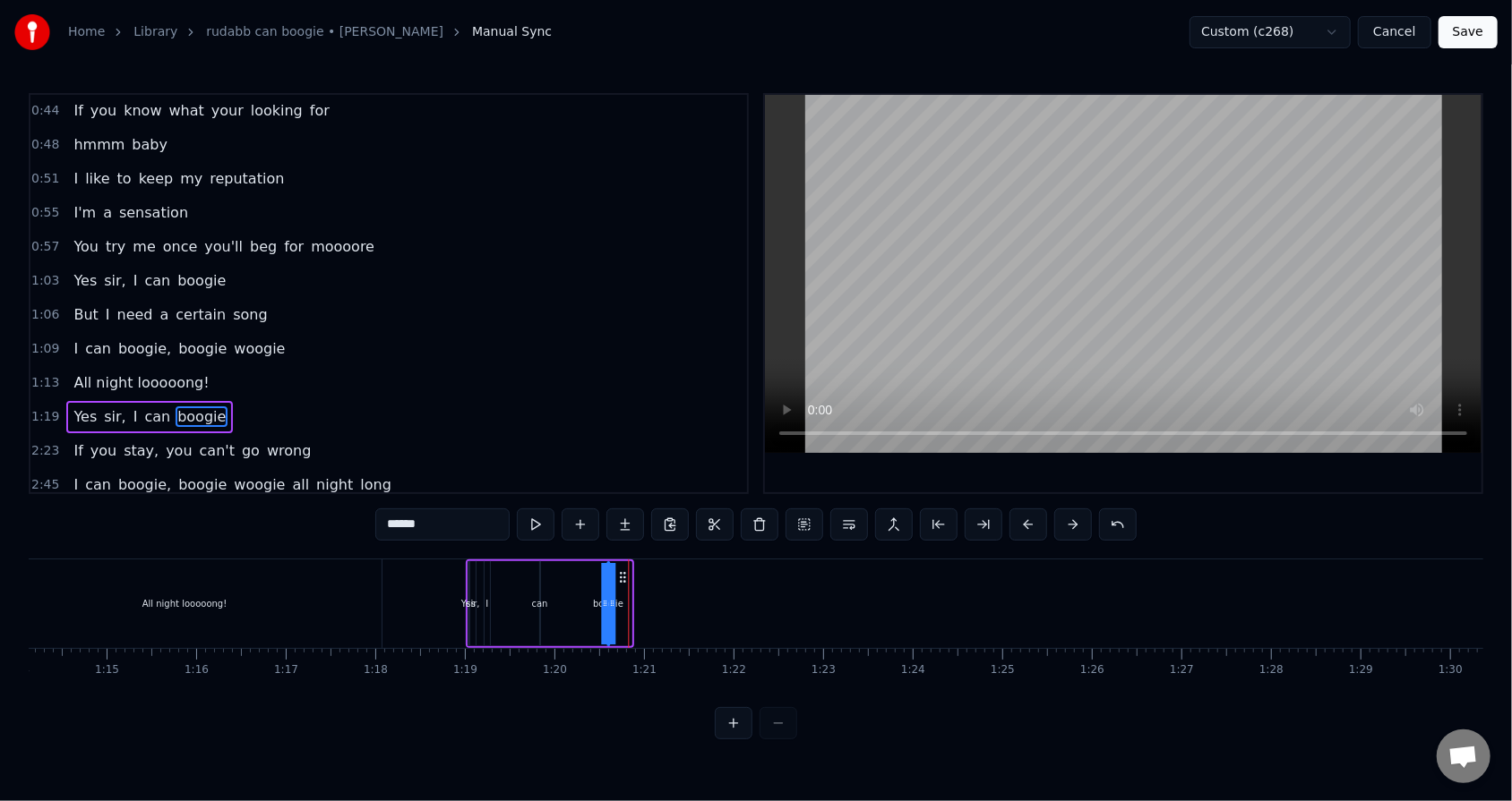
drag, startPoint x: 647, startPoint y: 575, endPoint x: 621, endPoint y: 575, distance: 26.0
click at [621, 511] on icon at bounding box center [623, 577] width 14 height 14
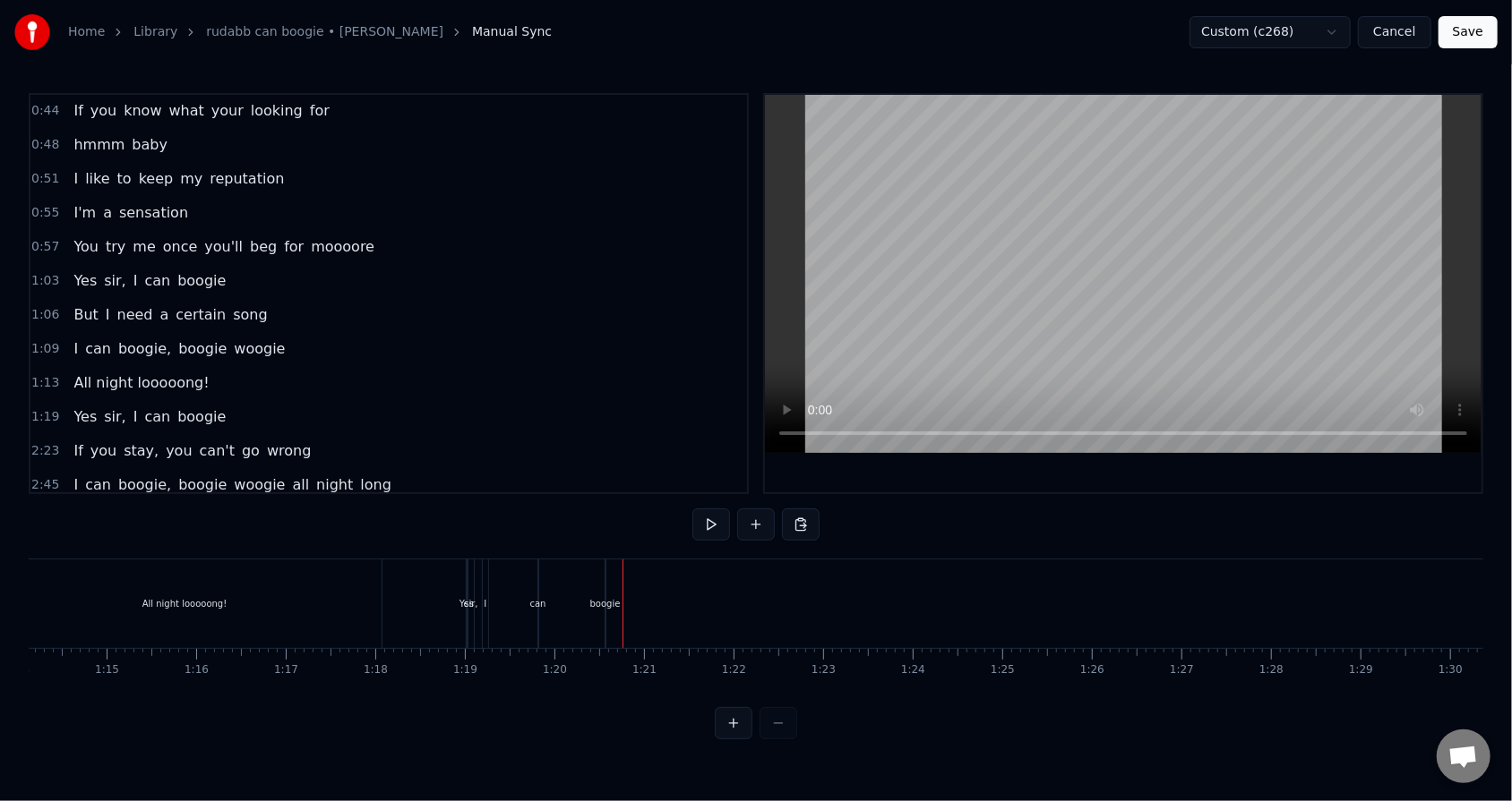
click at [613, 511] on div "boogie" at bounding box center [606, 603] width 31 height 13
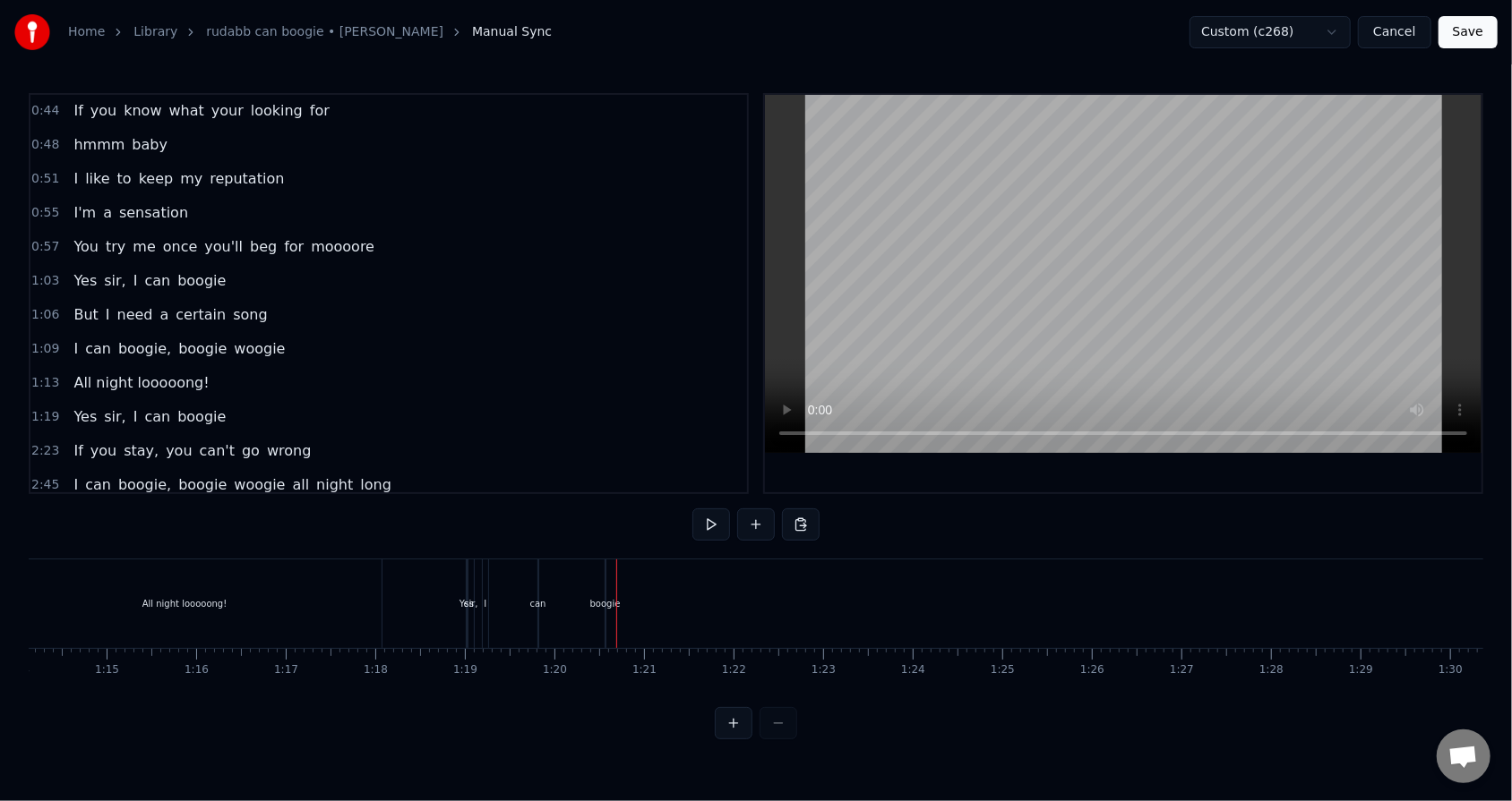
click at [590, 511] on div "boogie" at bounding box center [606, 603] width 31 height 13
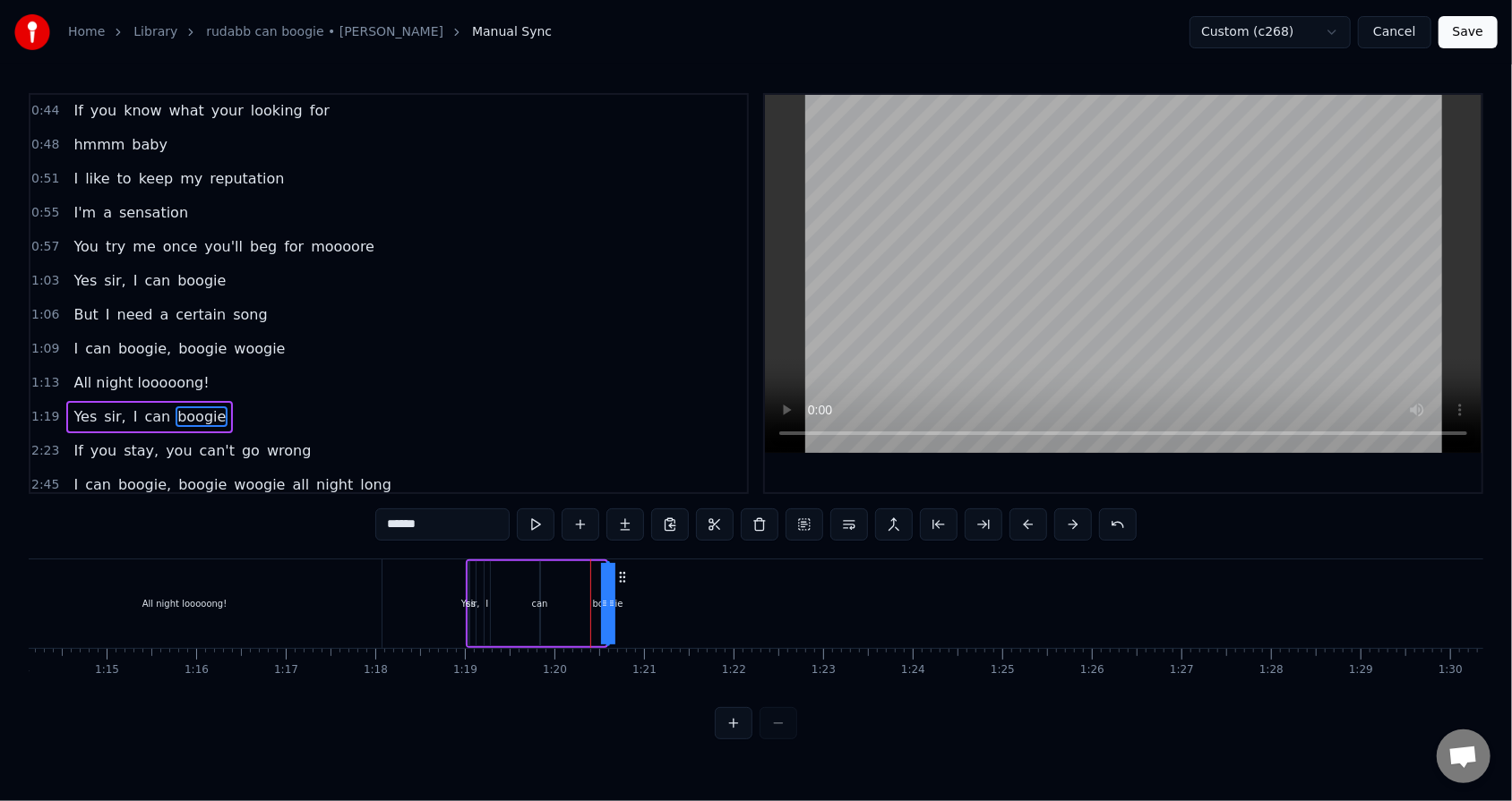
click at [340, 511] on div "All night looooong!" at bounding box center [184, 603] width 395 height 89
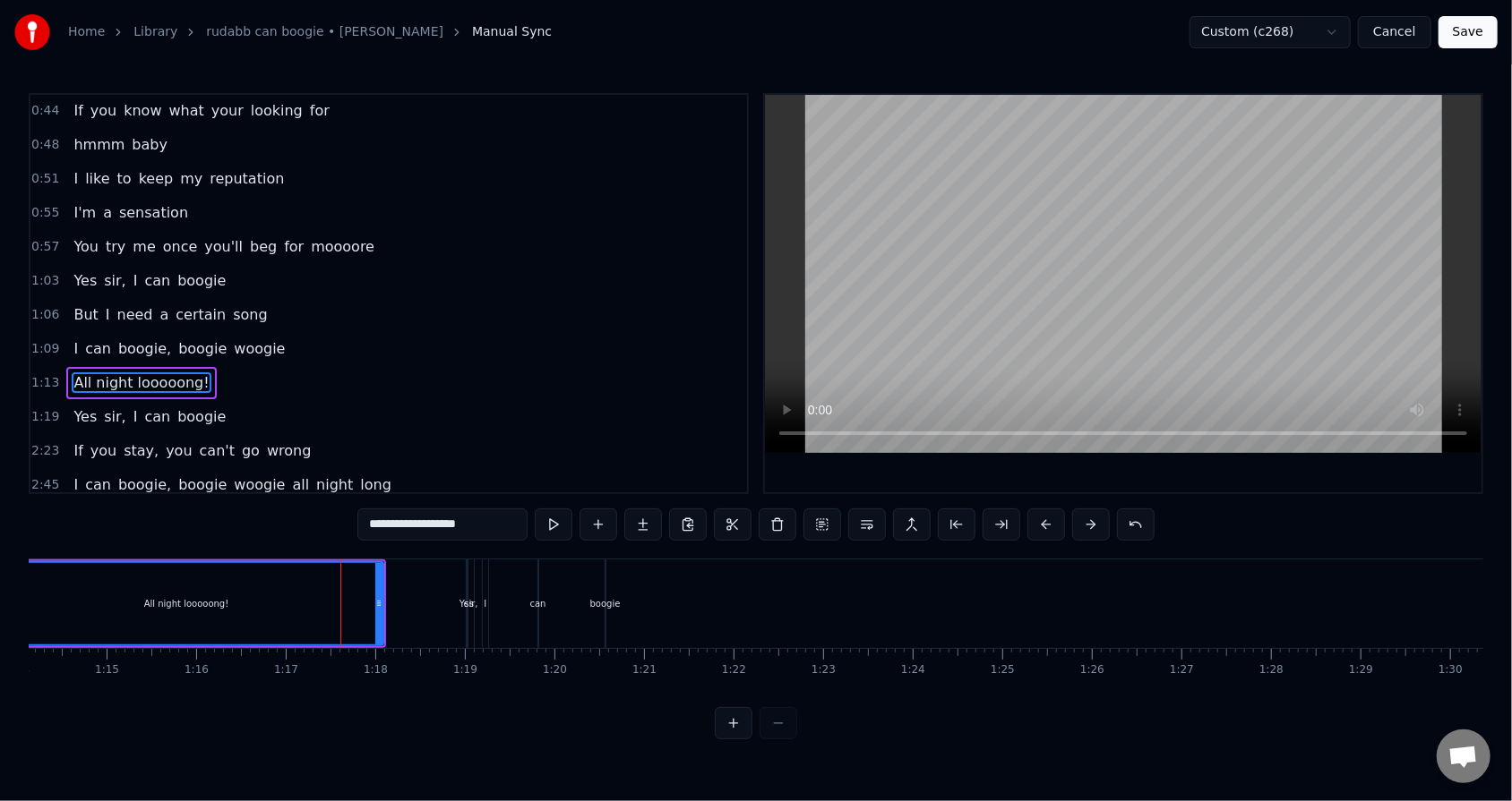
click at [603, 511] on div "boogie" at bounding box center [606, 603] width 31 height 13
type input "******"
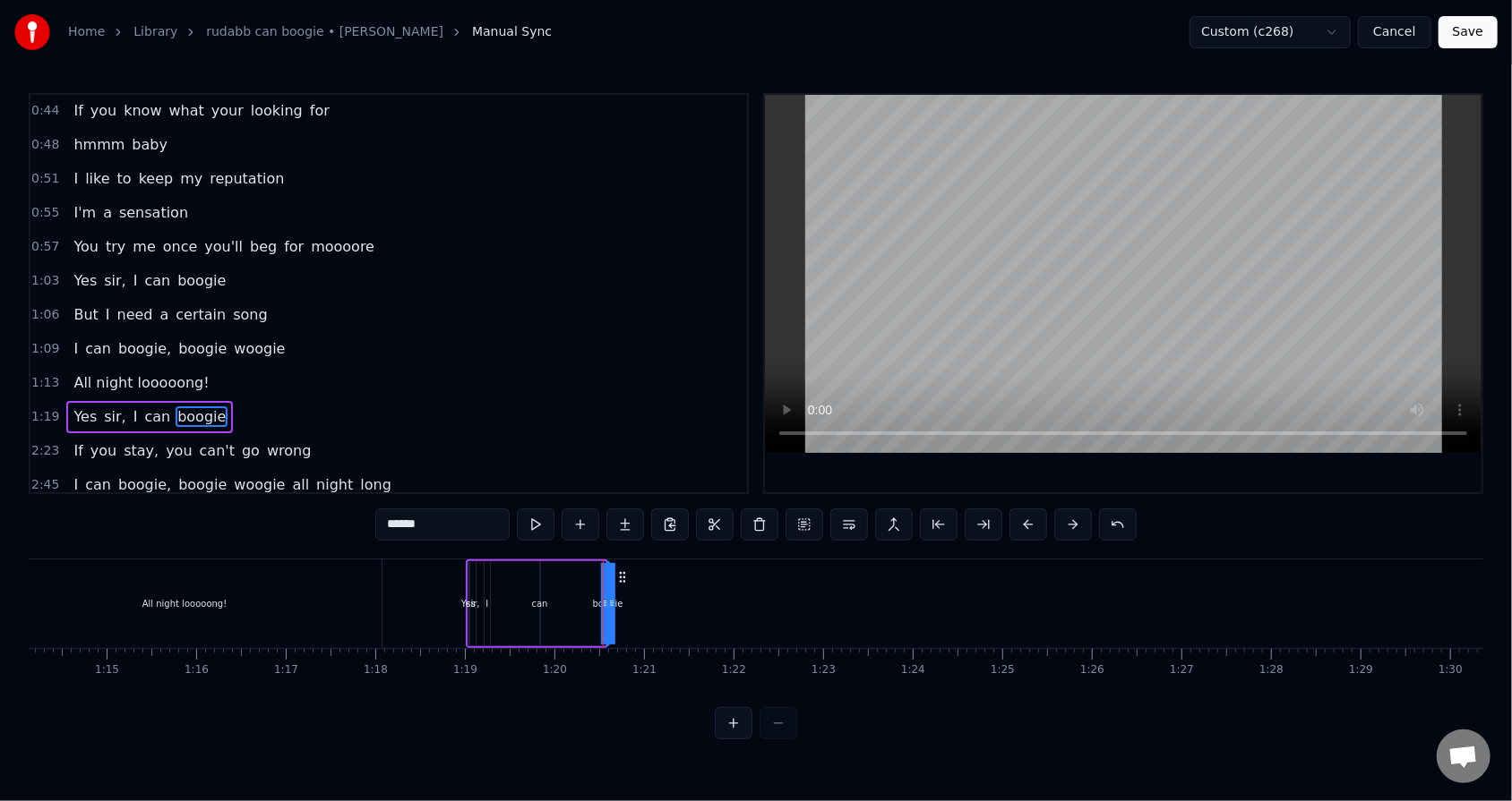
drag, startPoint x: 600, startPoint y: 587, endPoint x: 588, endPoint y: 587, distance: 12.0
click at [588, 511] on div "Yes sir, I can boogie" at bounding box center [536, 603] width 142 height 89
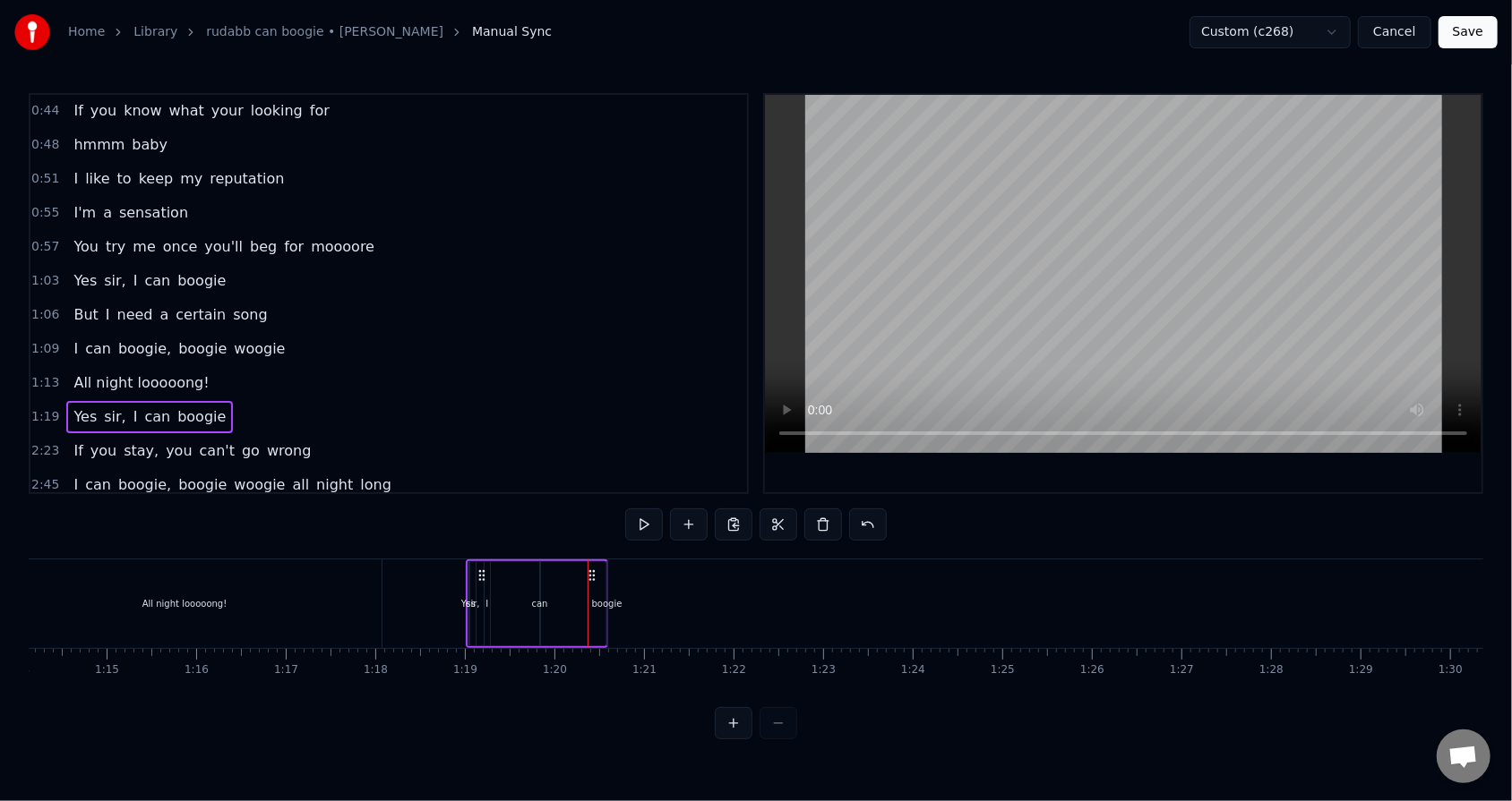
click at [602, 511] on div "boogie" at bounding box center [607, 603] width 31 height 13
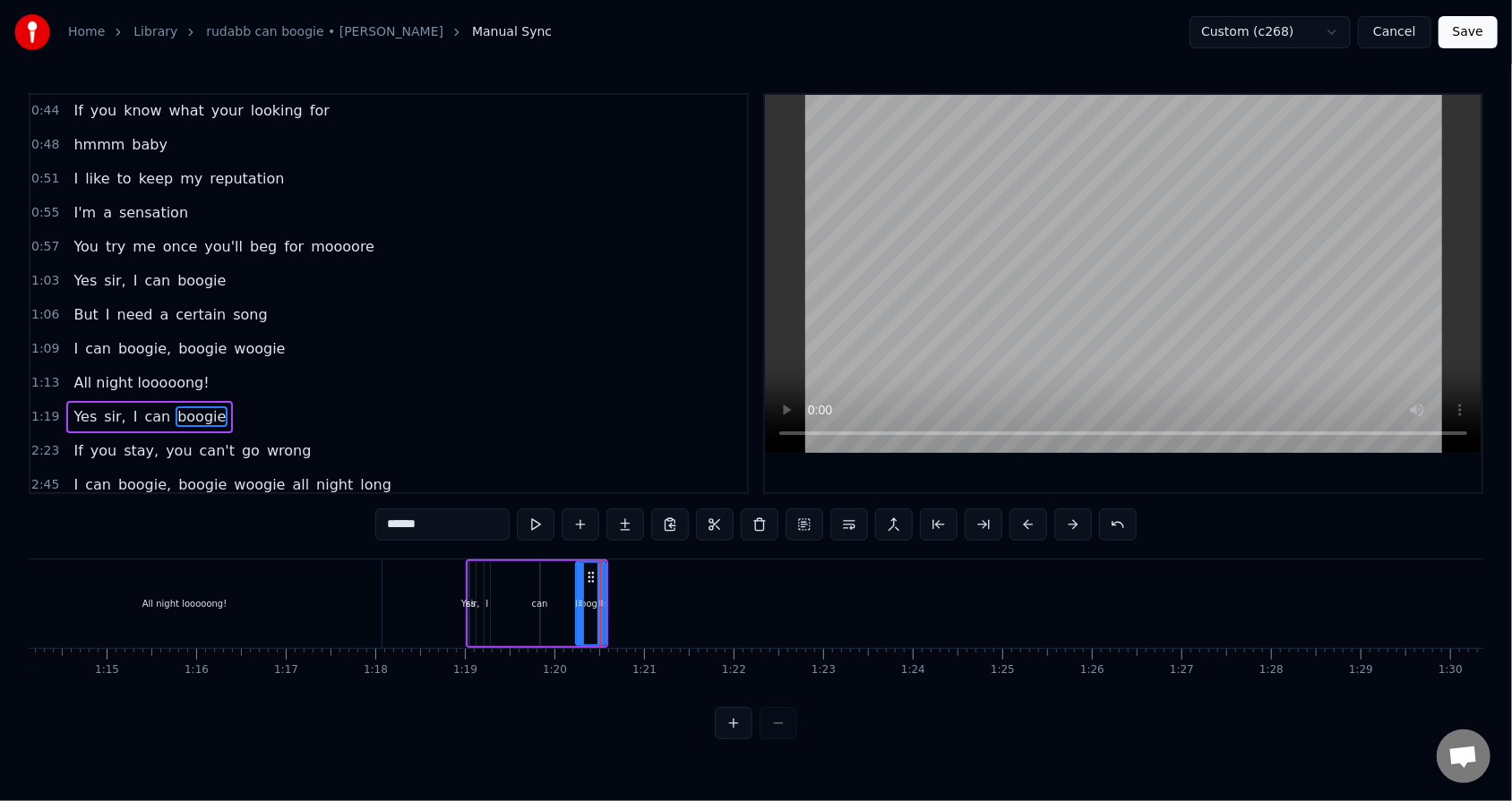
drag, startPoint x: 608, startPoint y: 605, endPoint x: 577, endPoint y: 606, distance: 31.0
click at [577, 511] on icon at bounding box center [580, 603] width 7 height 14
click at [546, 511] on div "Yes sir, I can boogie" at bounding box center [536, 603] width 142 height 89
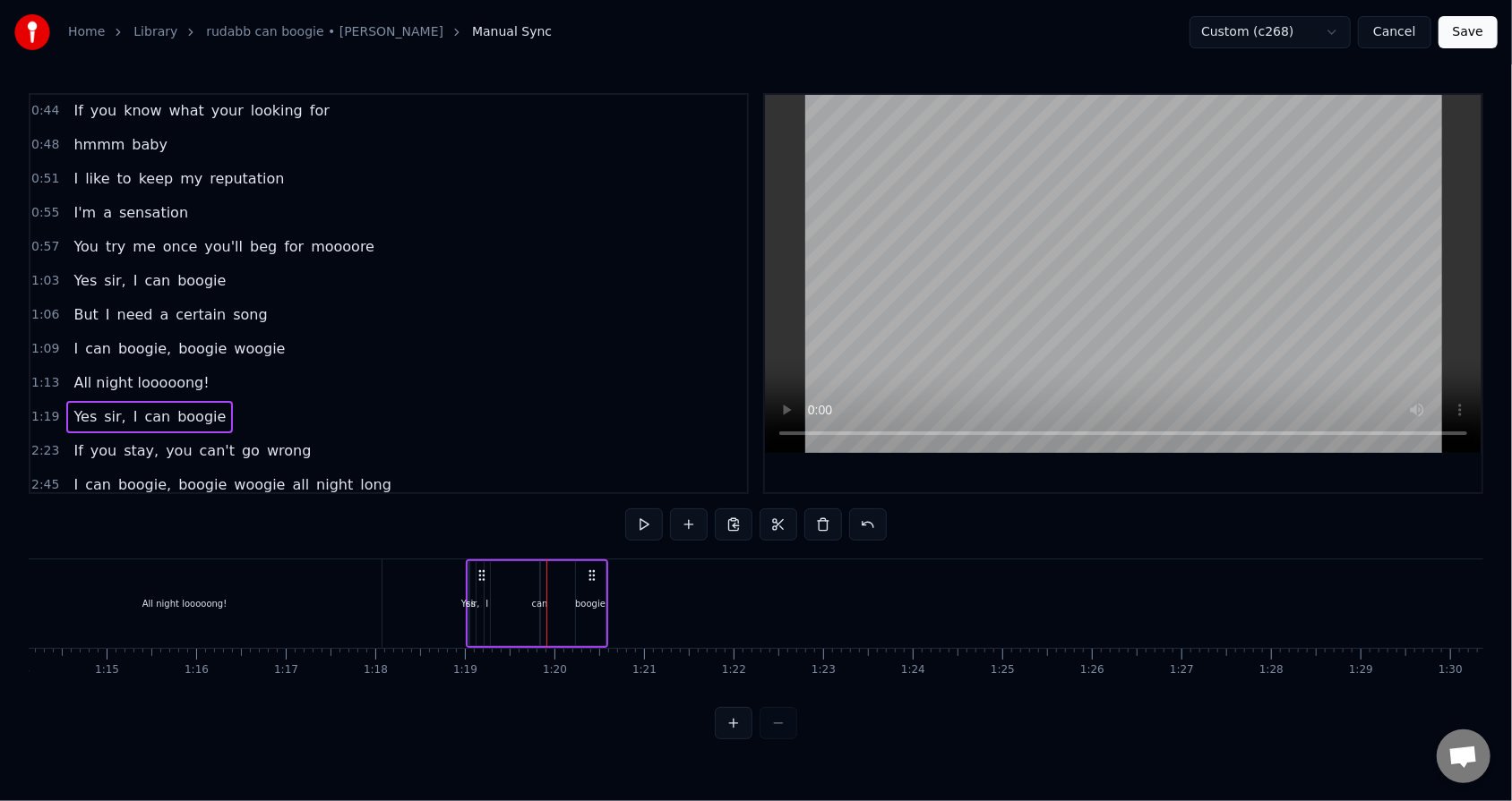
click at [538, 511] on div "can" at bounding box center [540, 603] width 16 height 13
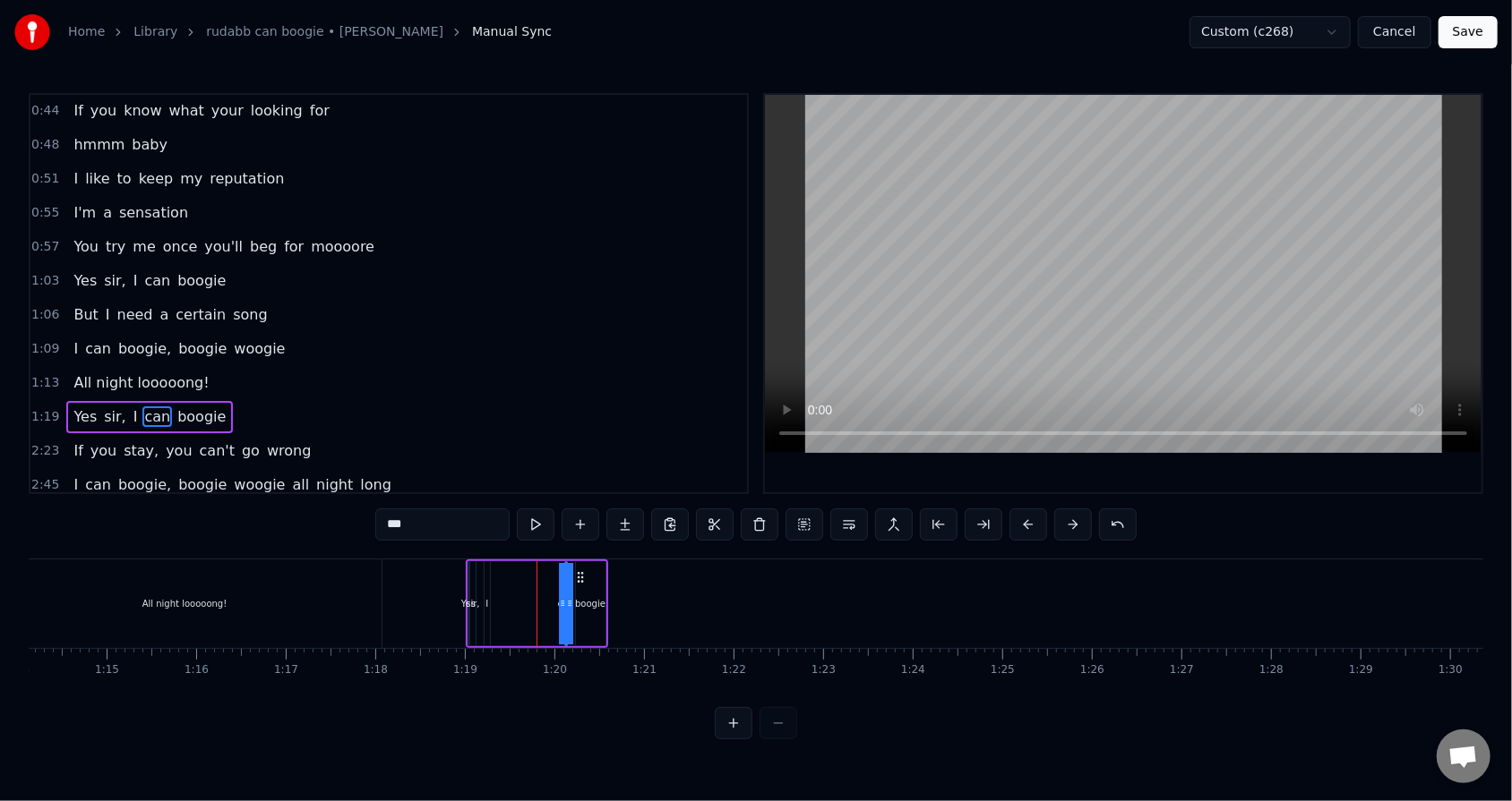
drag, startPoint x: 550, startPoint y: 573, endPoint x: 575, endPoint y: 575, distance: 25.1
click at [575, 511] on icon at bounding box center [579, 577] width 14 height 14
click at [554, 511] on div "Yes sir, I can boogie" at bounding box center [536, 603] width 142 height 89
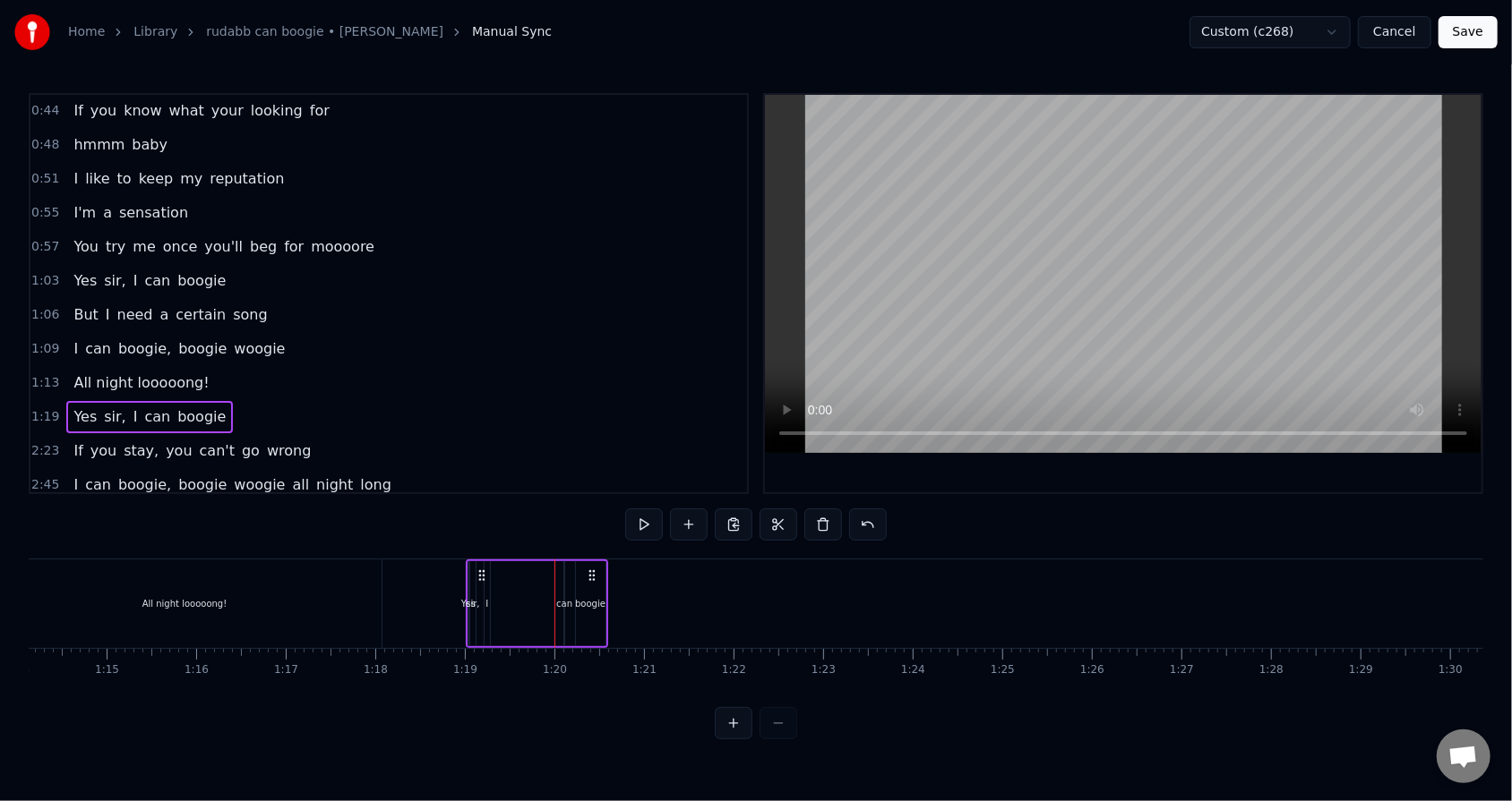
click at [561, 511] on div "can" at bounding box center [564, 603] width 16 height 13
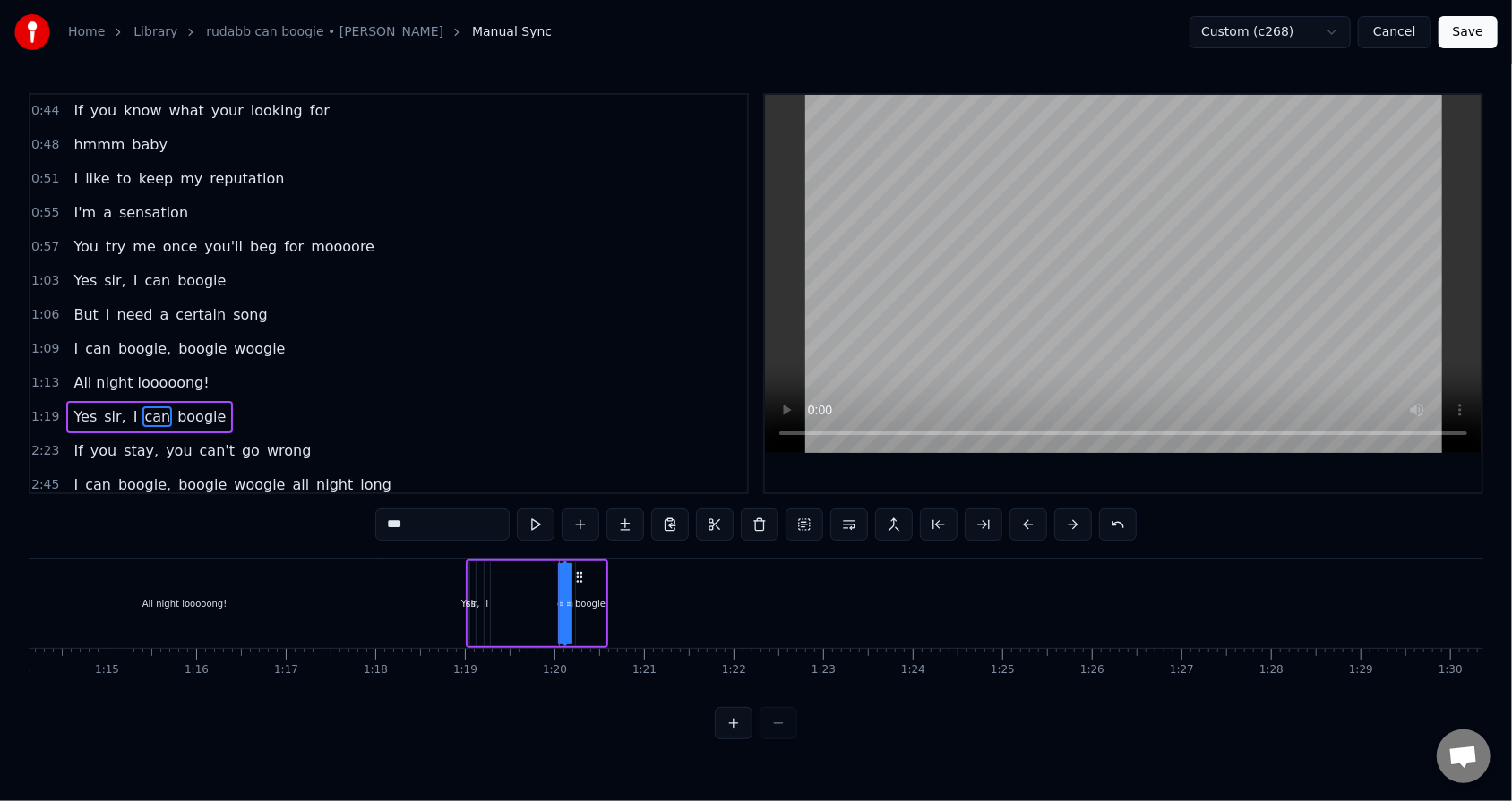
drag, startPoint x: 558, startPoint y: 603, endPoint x: 544, endPoint y: 603, distance: 14.0
click at [544, 511] on div "Yes sir, I can boogie" at bounding box center [536, 603] width 142 height 89
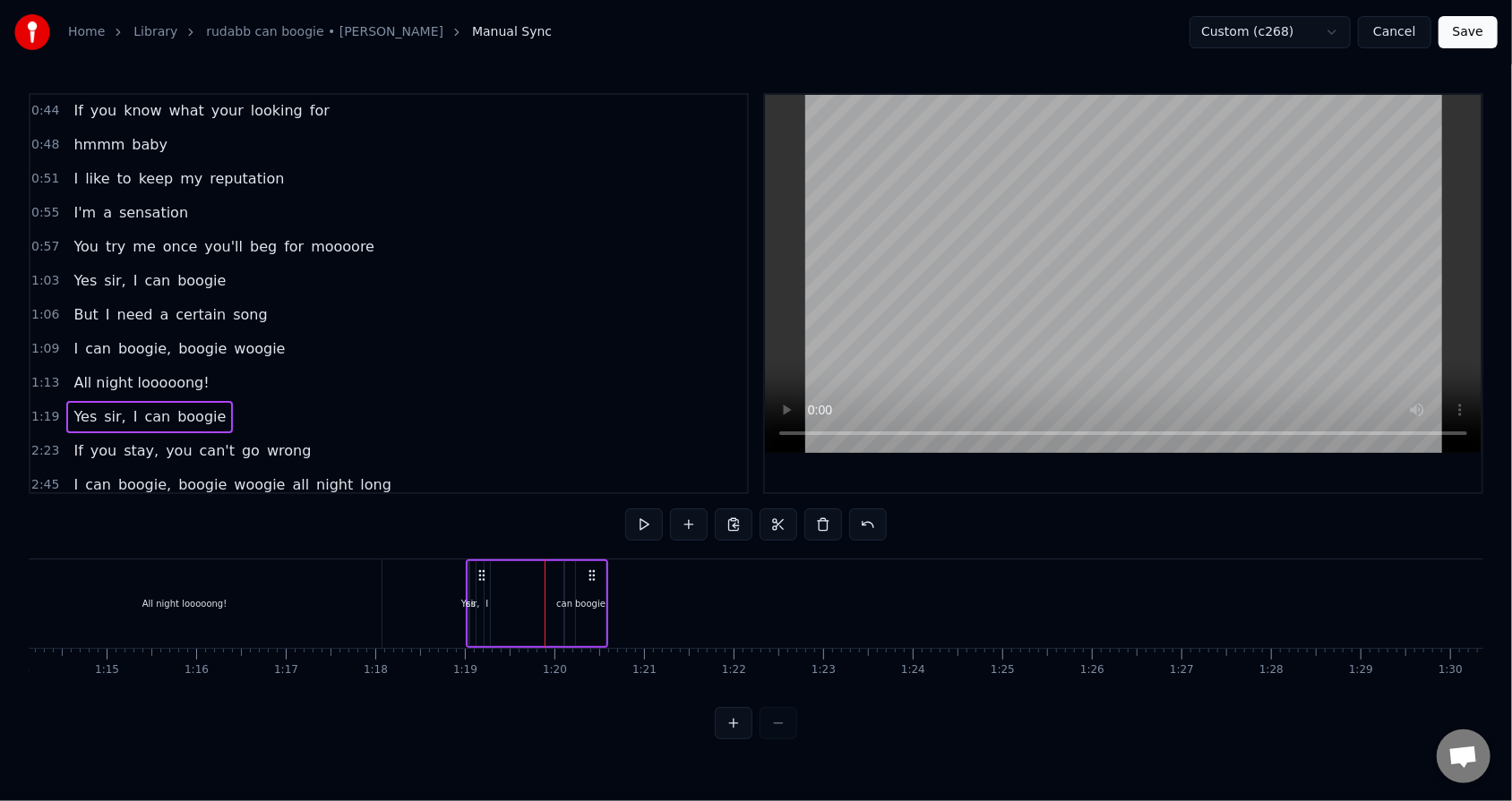
click at [561, 511] on div "can" at bounding box center [564, 603] width 16 height 13
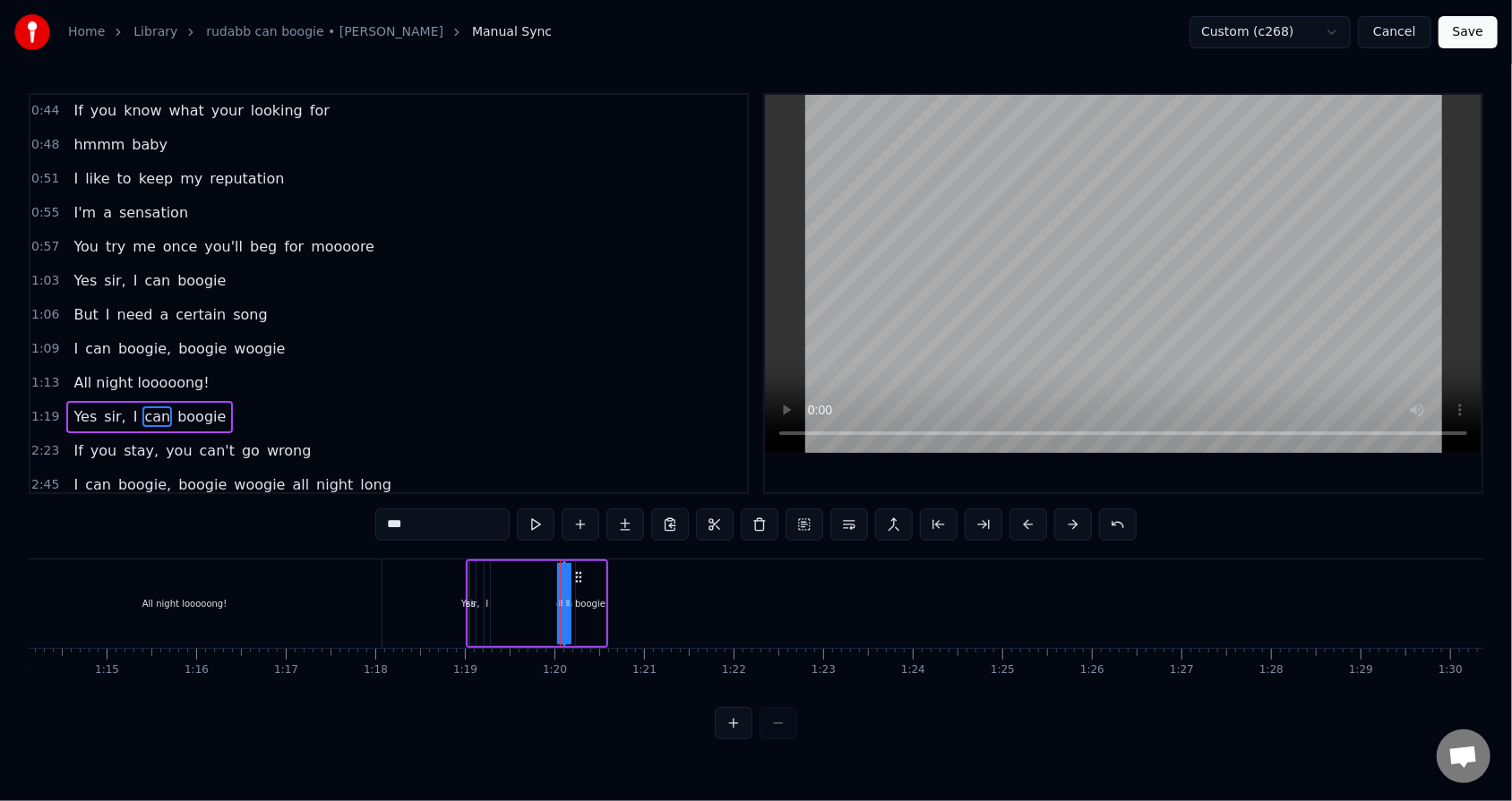
click at [565, 511] on icon at bounding box center [568, 603] width 7 height 14
click at [552, 511] on div "Yes sir, I can boogie" at bounding box center [536, 603] width 142 height 89
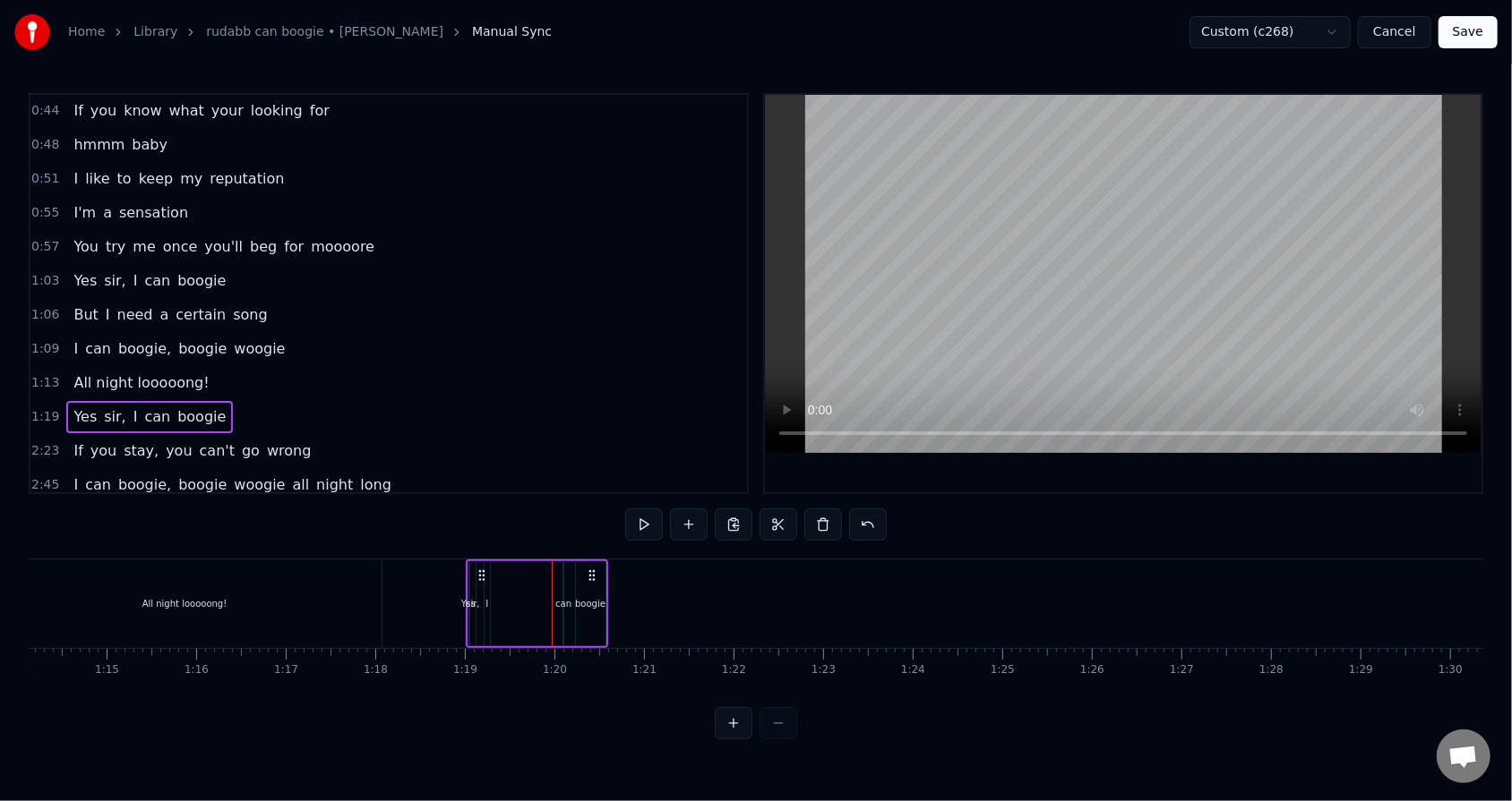
click at [561, 511] on div "can" at bounding box center [563, 603] width 16 height 13
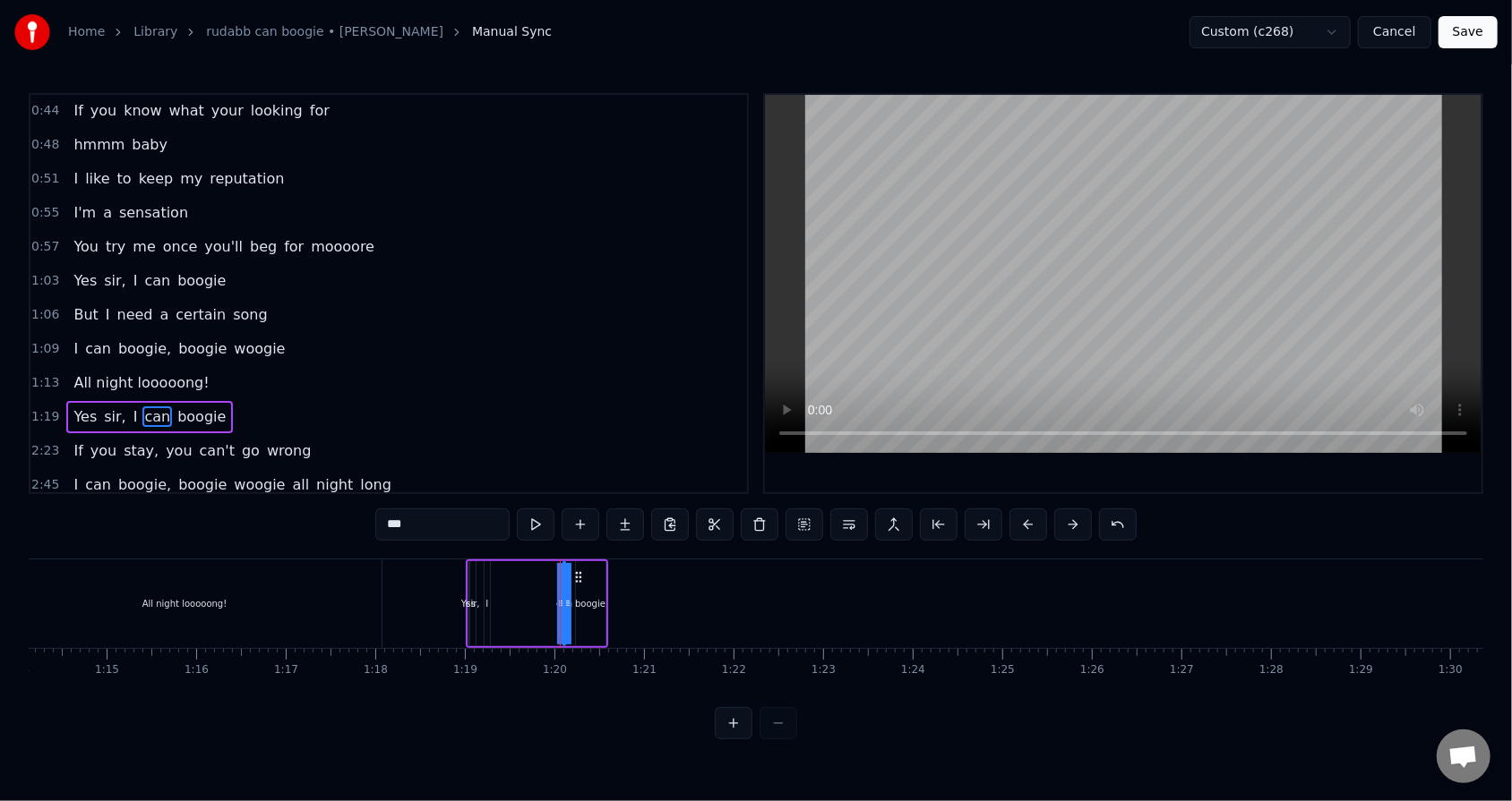
click at [575, 511] on div "Yes sir, I can boogie" at bounding box center [536, 603] width 142 height 89
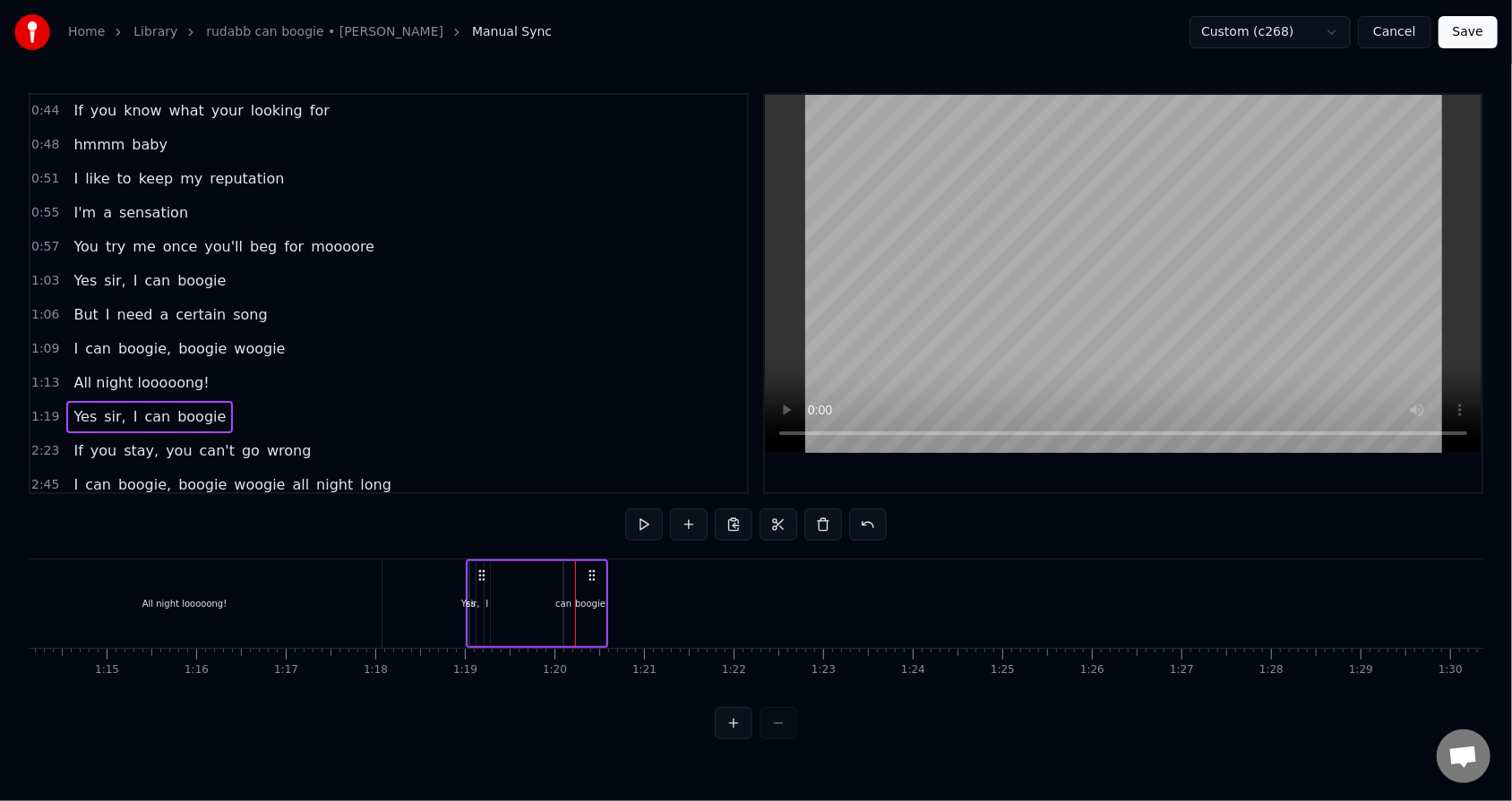
click at [484, 511] on div "I" at bounding box center [487, 603] width 5 height 85
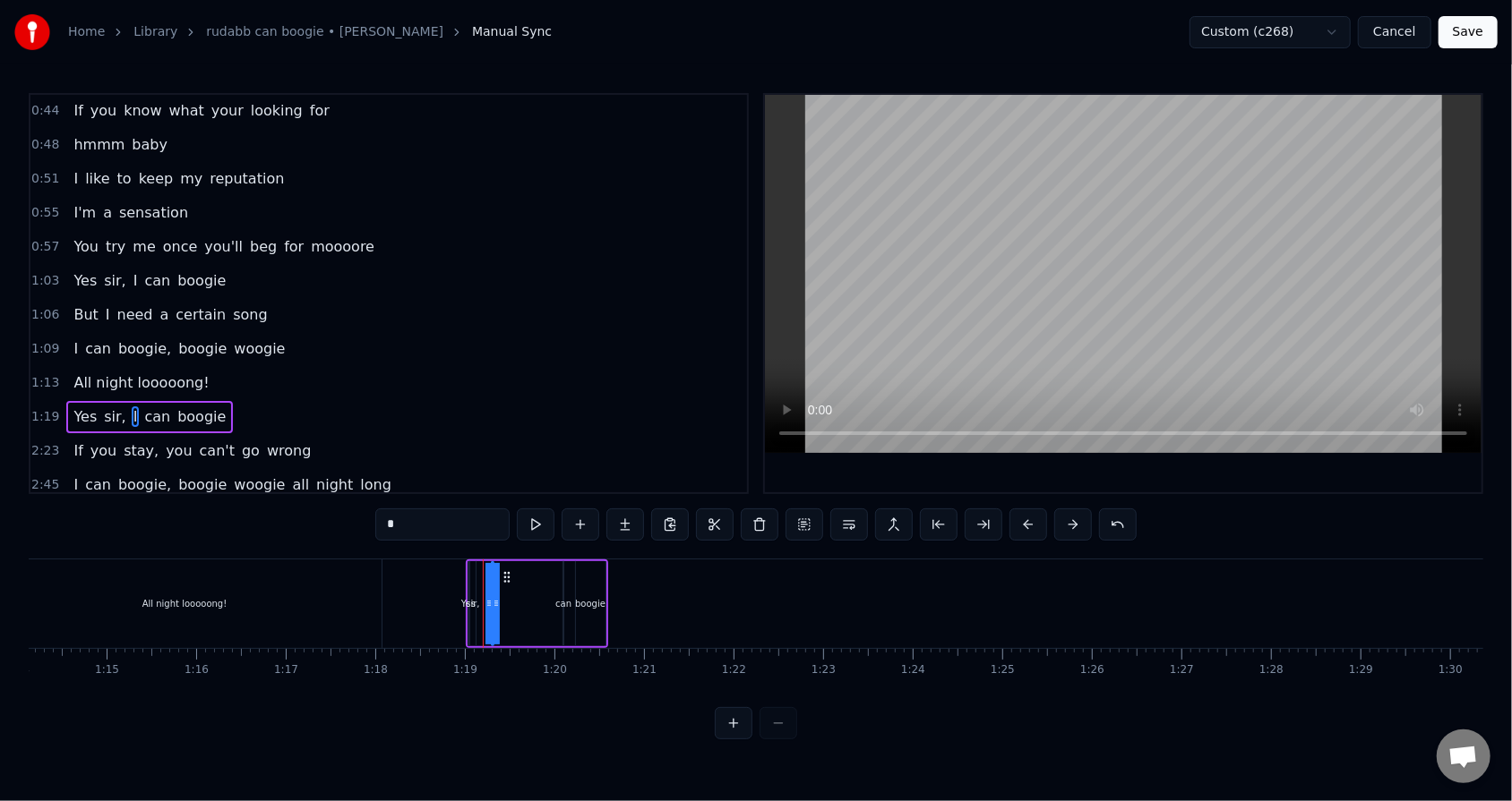
drag, startPoint x: 489, startPoint y: 585, endPoint x: 524, endPoint y: 578, distance: 35.7
click at [524, 511] on div "Yes sir, I can boogie" at bounding box center [536, 603] width 142 height 89
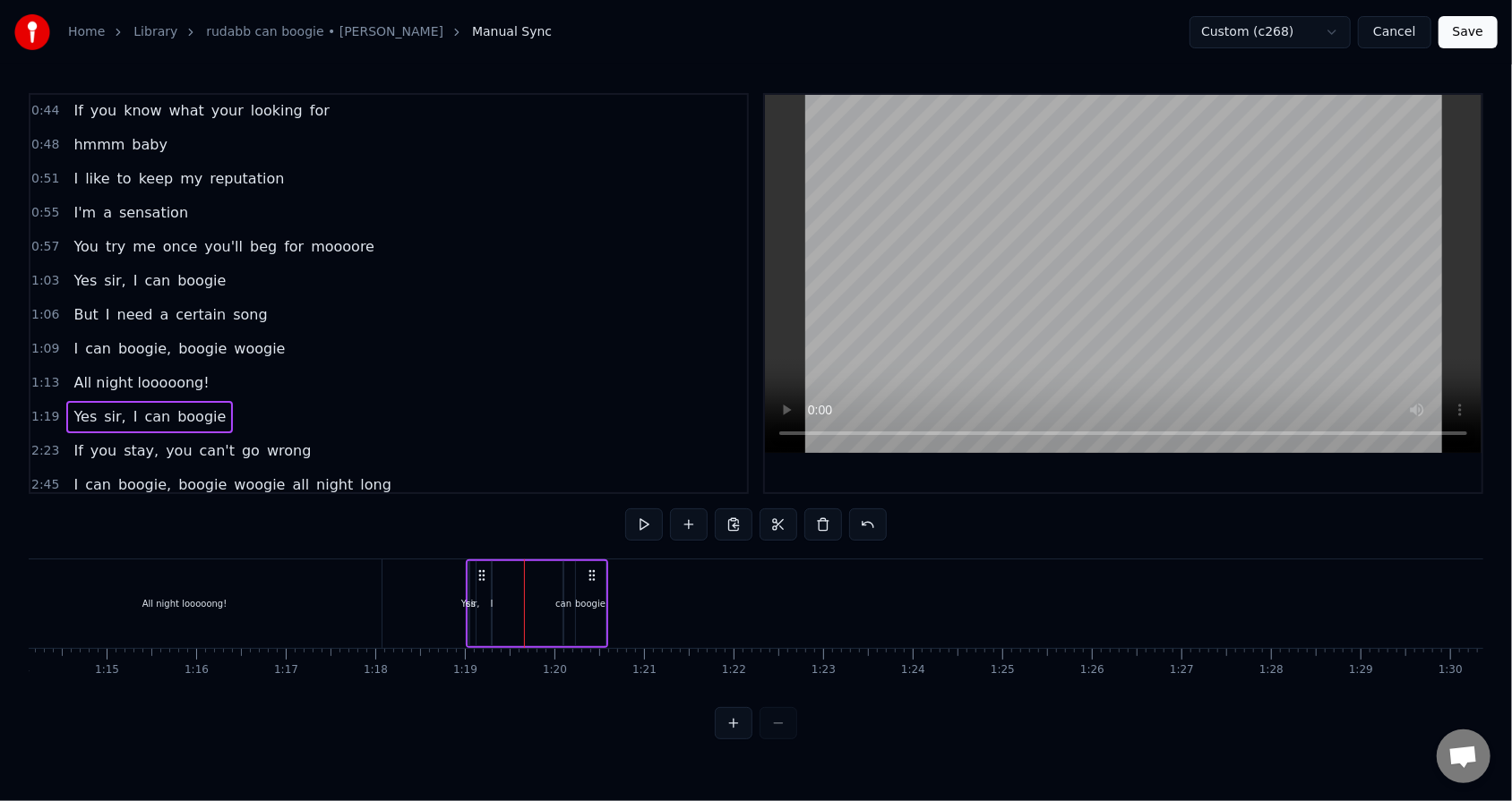
click at [491, 511] on div "I" at bounding box center [491, 603] width 2 height 85
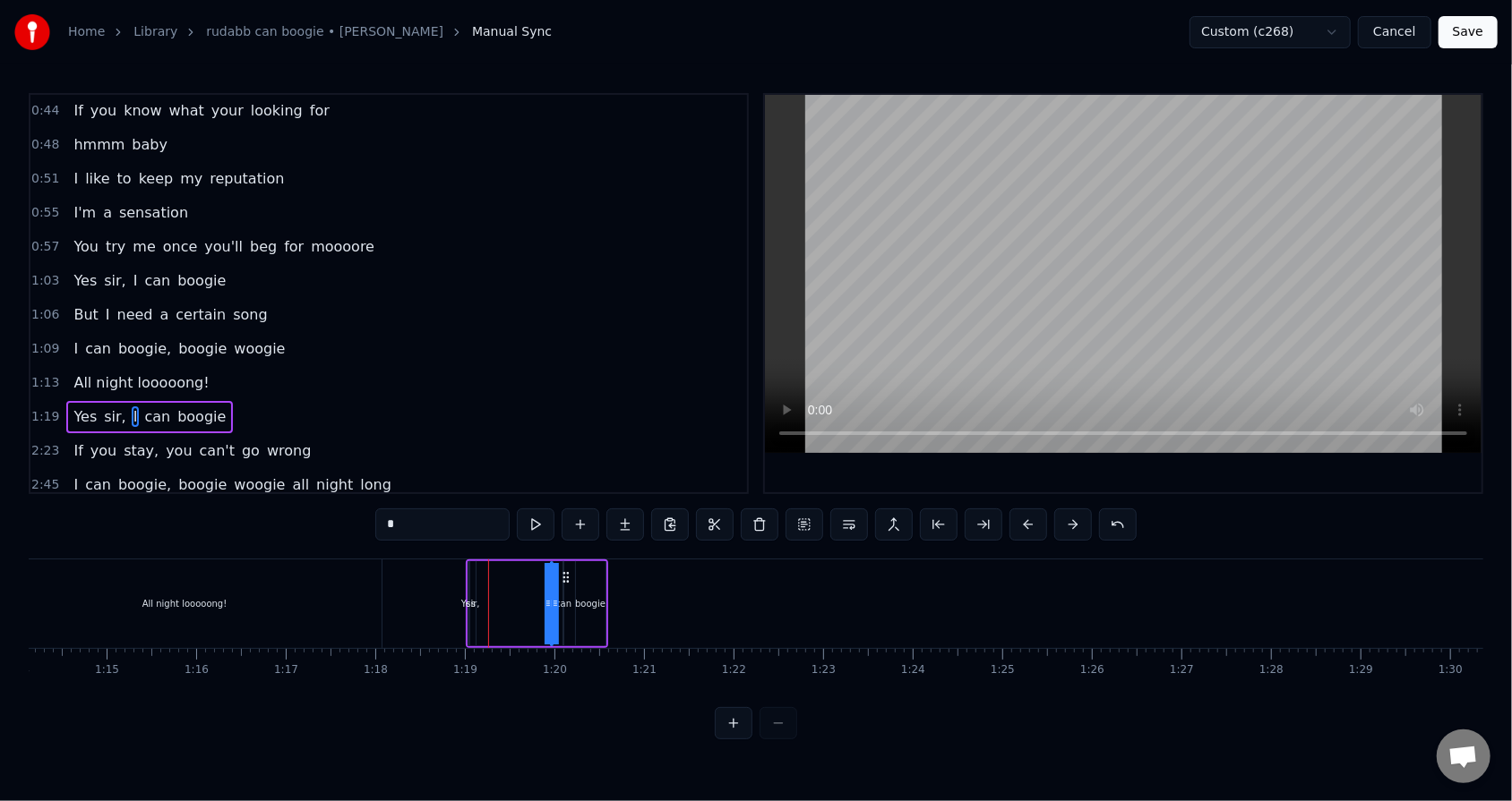
drag, startPoint x: 506, startPoint y: 576, endPoint x: 565, endPoint y: 573, distance: 59.1
click at [565, 511] on icon at bounding box center [565, 577] width 14 height 14
click at [537, 511] on div "Yes sir, I can boogie" at bounding box center [536, 603] width 142 height 89
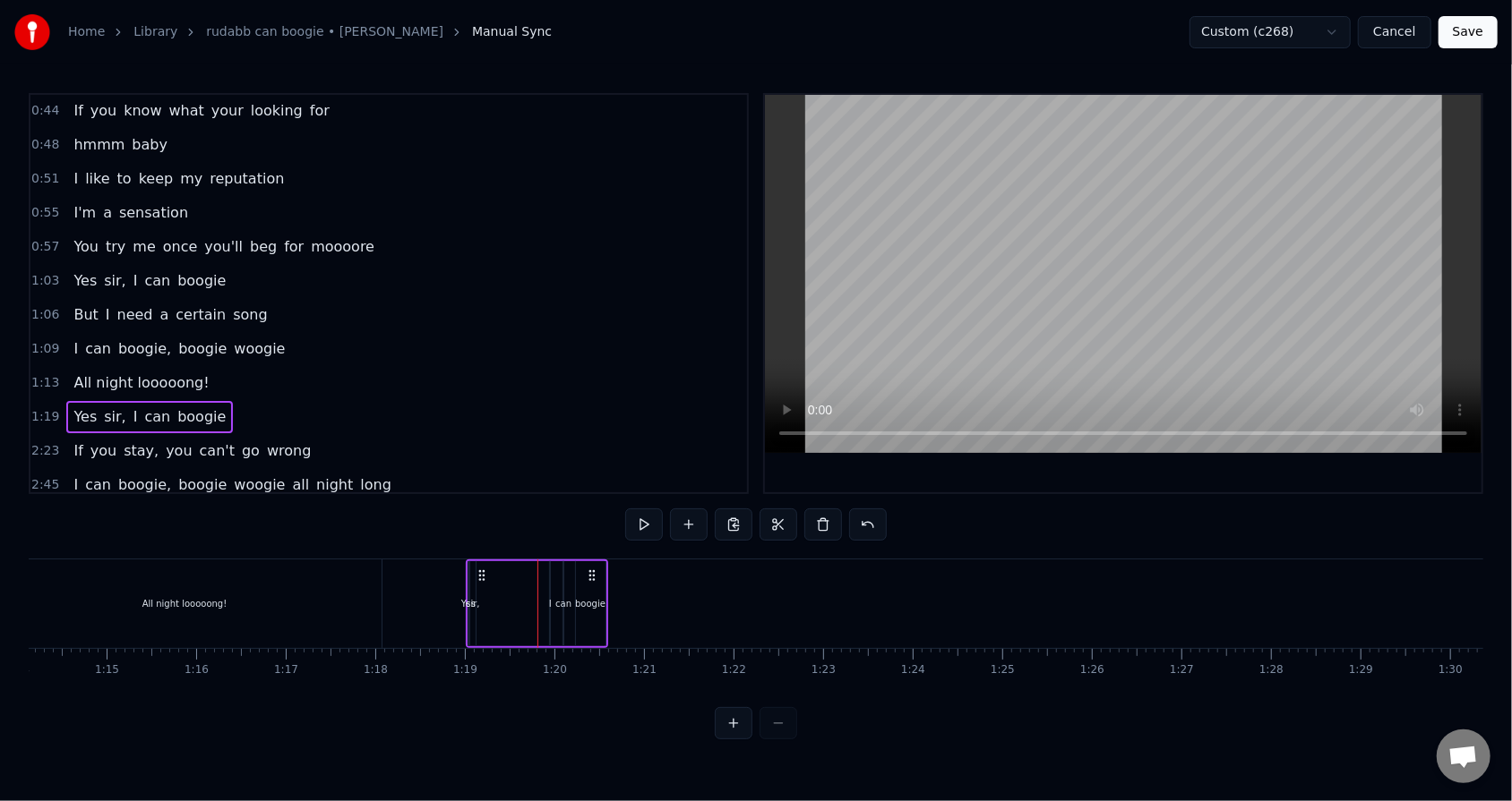
click at [544, 511] on div "Yes sir, I can boogie" at bounding box center [536, 603] width 142 height 89
click at [551, 511] on div "I" at bounding box center [550, 603] width 3 height 13
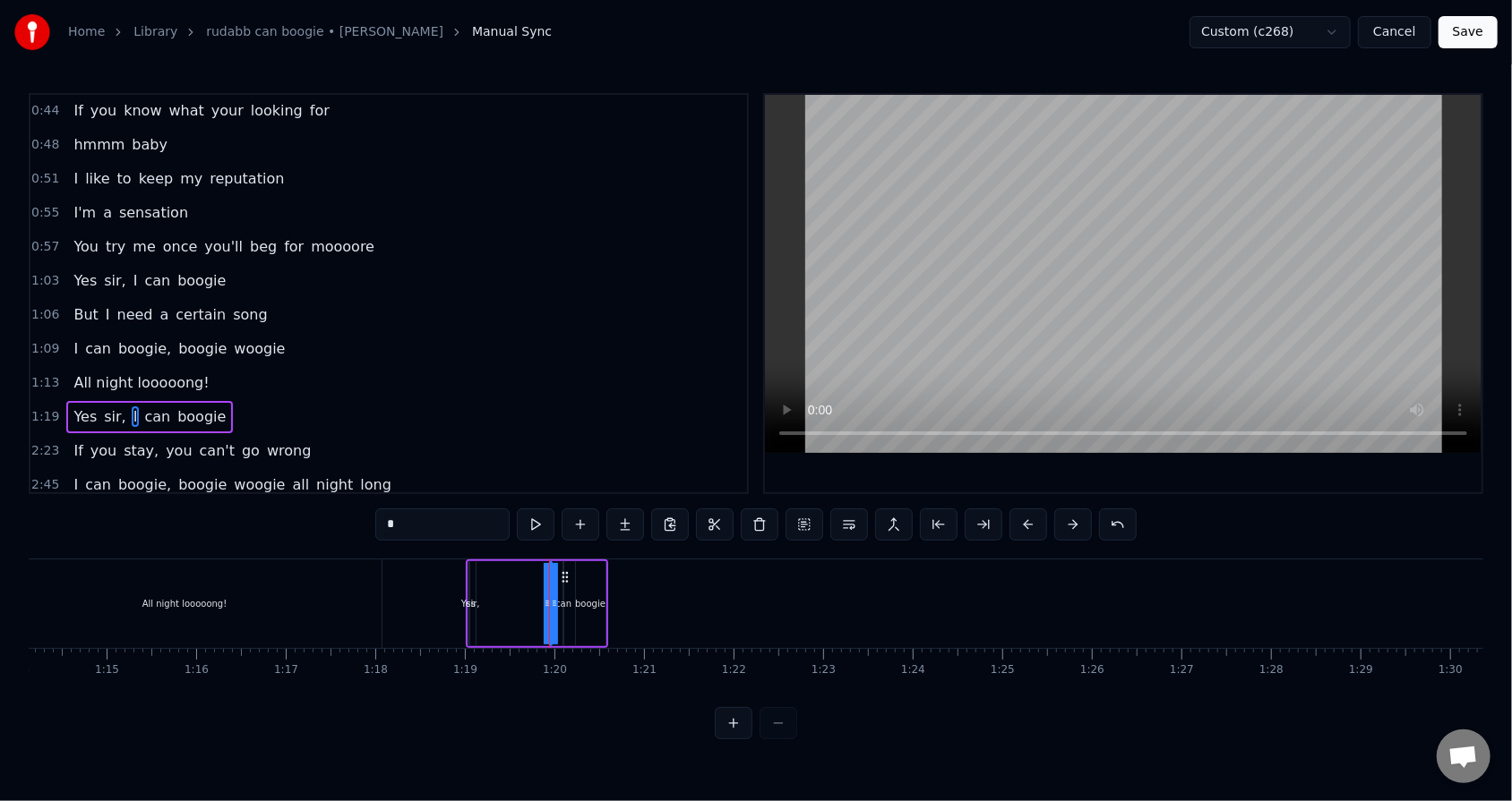
click at [468, 511] on div "sir," at bounding box center [472, 603] width 13 height 13
drag, startPoint x: 483, startPoint y: 577, endPoint x: 526, endPoint y: 576, distance: 43.0
click at [526, 511] on icon at bounding box center [527, 577] width 14 height 14
click at [472, 511] on div "Yes" at bounding box center [468, 603] width 14 height 13
type input "***"
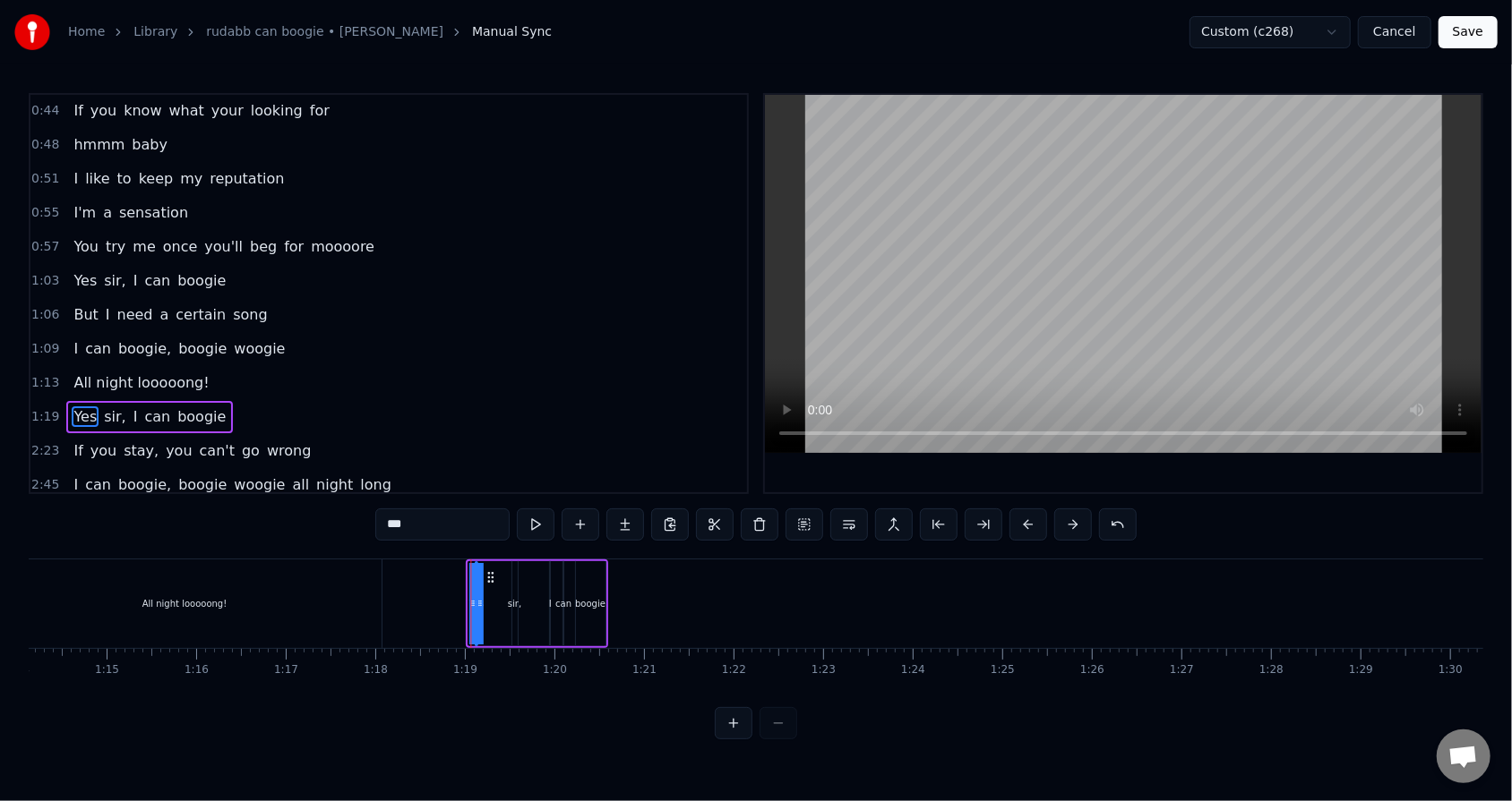
click at [491, 511] on circle at bounding box center [491, 577] width 1 height 1
drag, startPoint x: 478, startPoint y: 601, endPoint x: 494, endPoint y: 601, distance: 16.0
click at [494, 511] on div "Yes sir, I can boogie" at bounding box center [539, 603] width 136 height 89
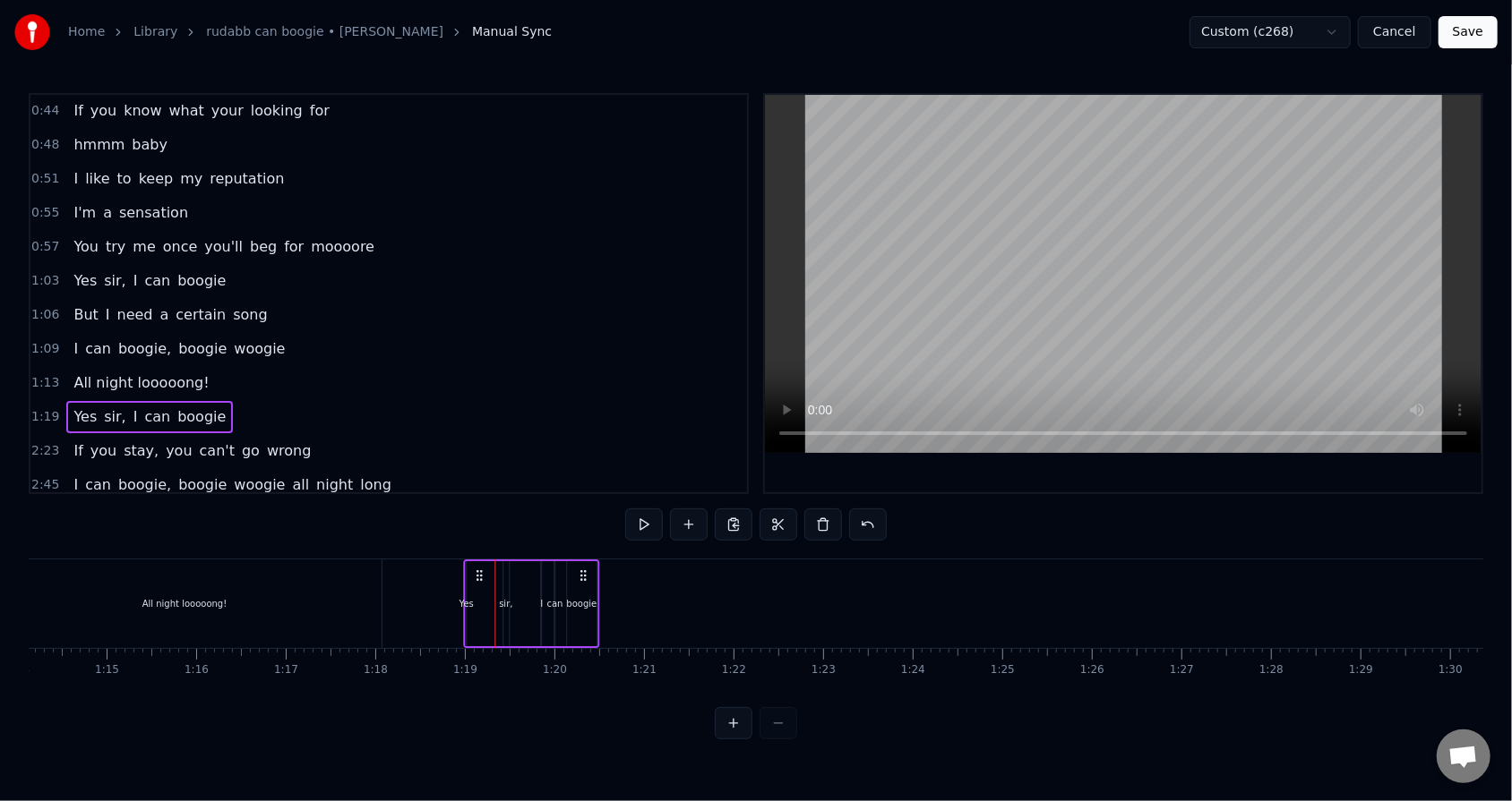
click at [478, 511] on icon at bounding box center [479, 576] width 14 height 14
click at [479, 511] on div "Yes sir, I can boogie" at bounding box center [530, 603] width 136 height 89
click at [479, 511] on div at bounding box center [479, 603] width 1 height 89
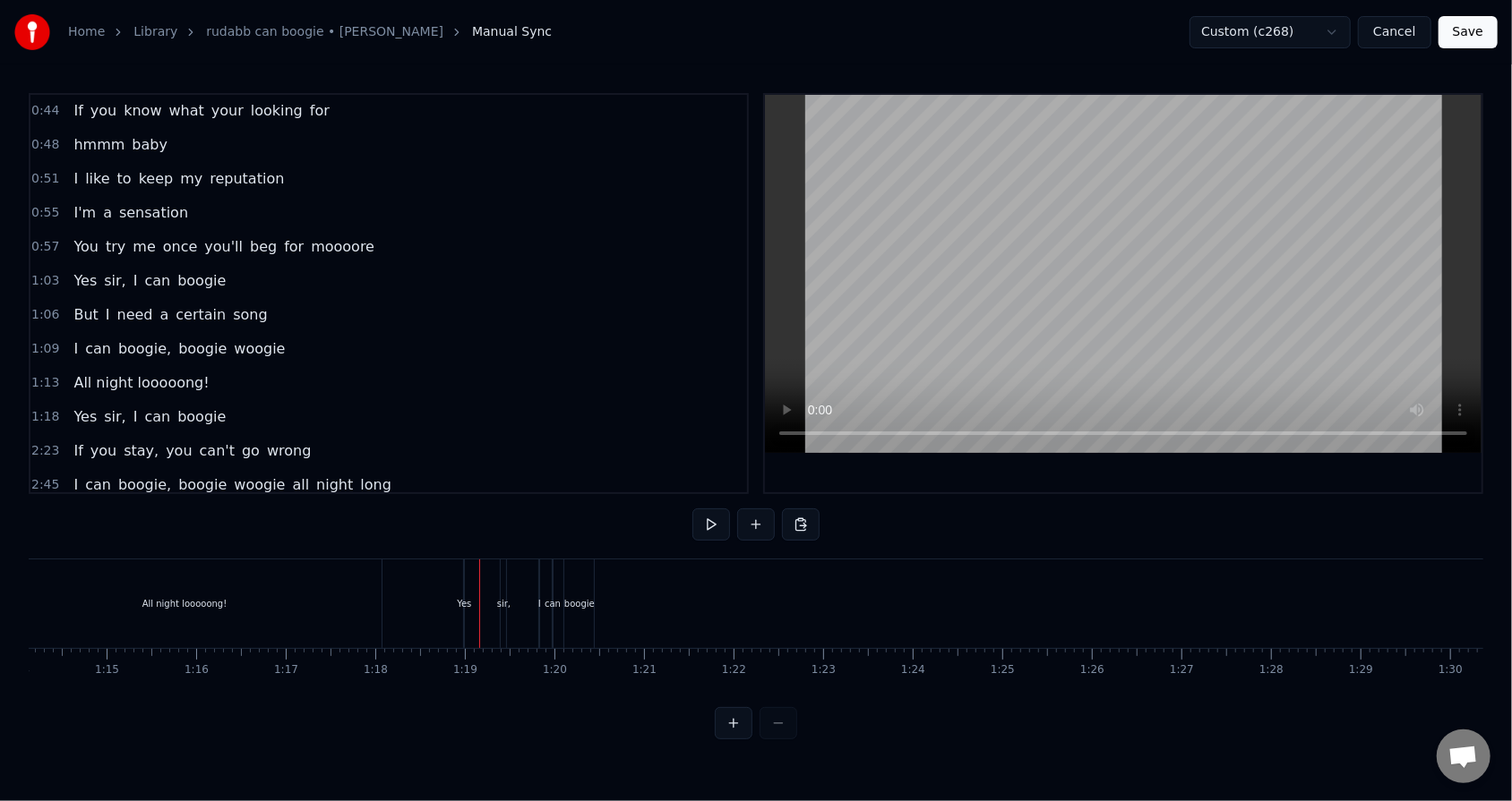
click at [467, 511] on div "Yes" at bounding box center [464, 603] width 14 height 13
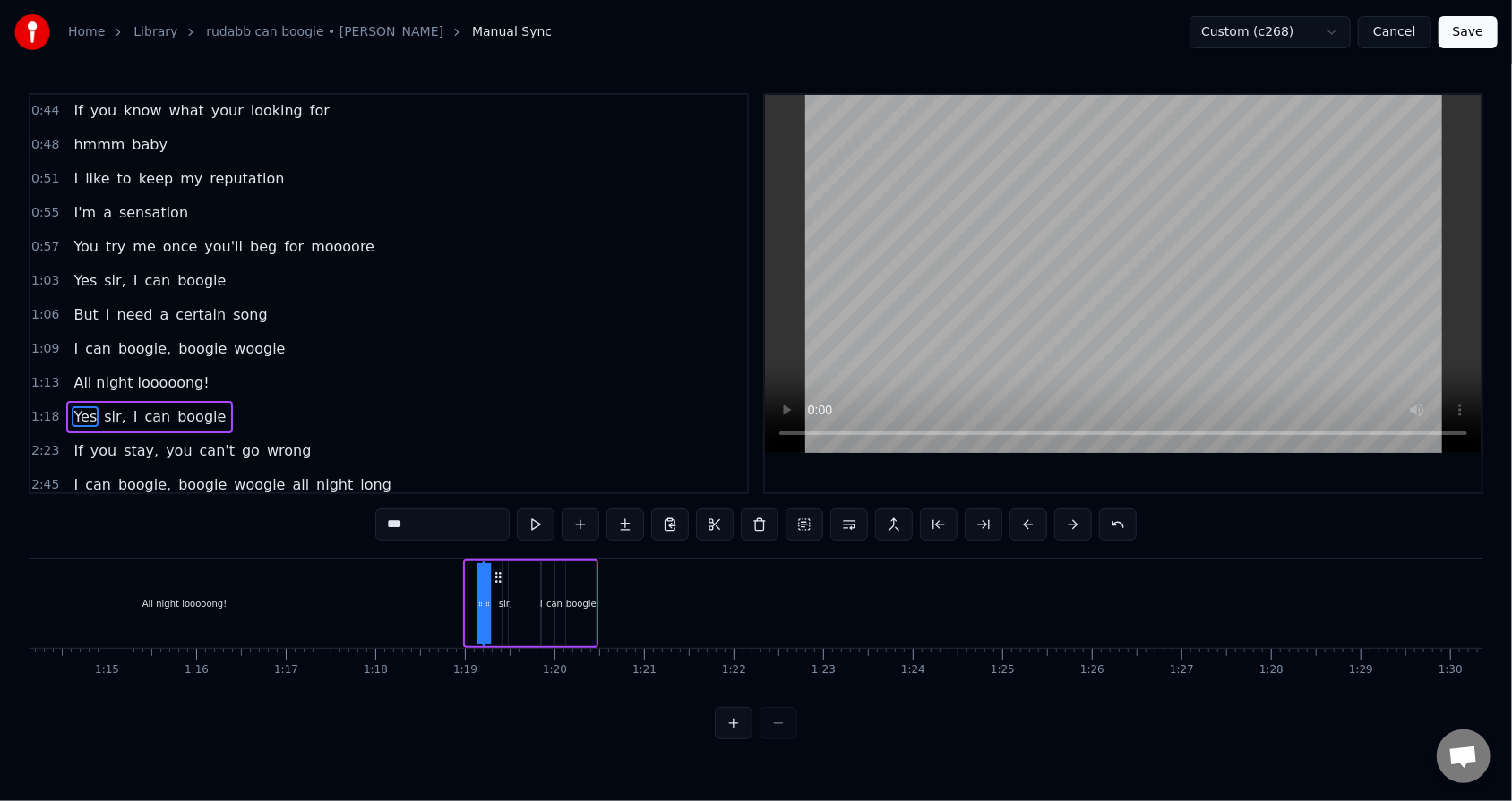
drag, startPoint x: 480, startPoint y: 576, endPoint x: 497, endPoint y: 577, distance: 17.0
click at [497, 511] on icon at bounding box center [498, 577] width 14 height 14
click at [488, 511] on icon at bounding box center [487, 603] width 7 height 14
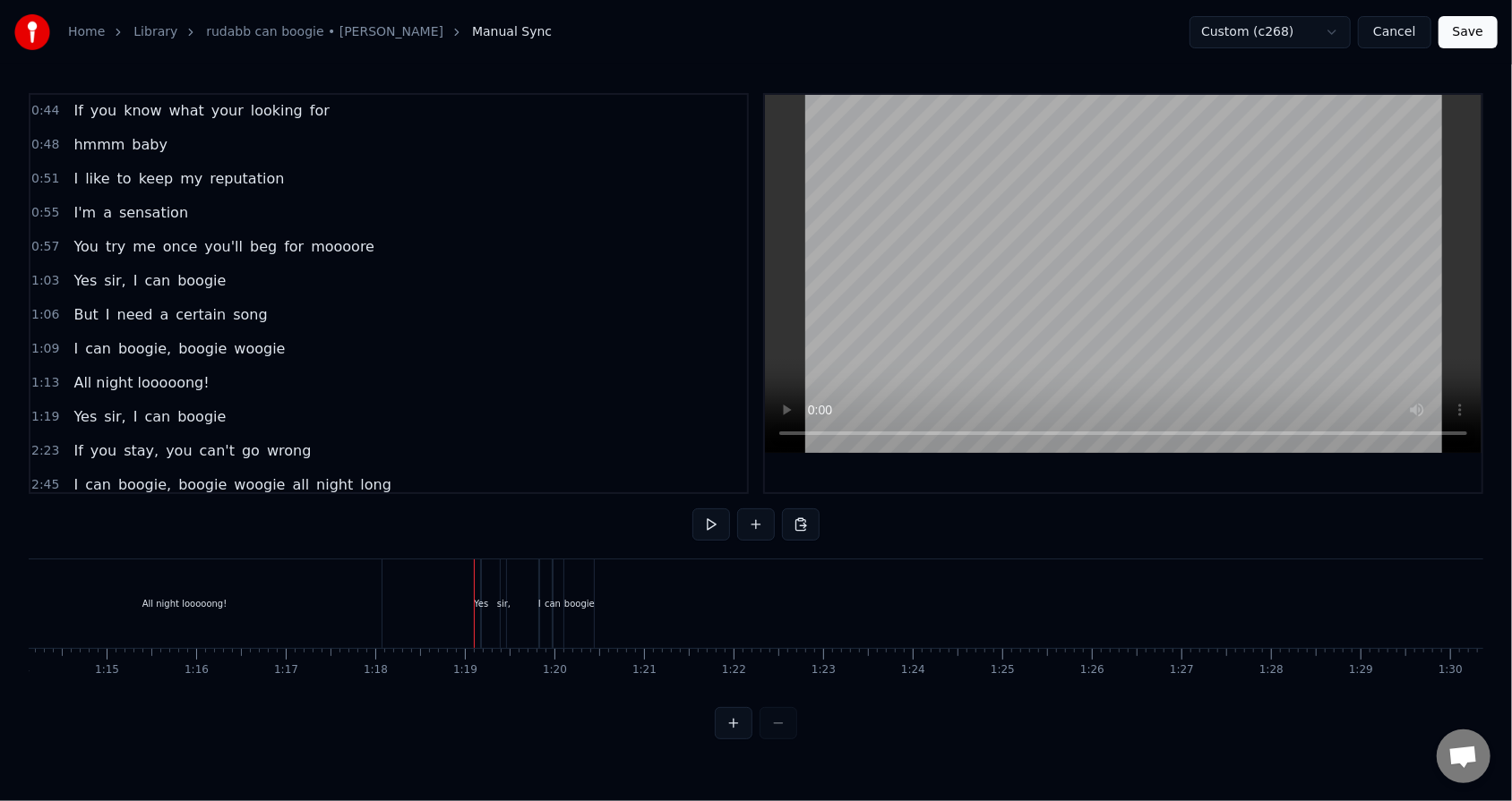
click at [268, 411] on div "1:19 Yes sir, I can boogie" at bounding box center [388, 418] width 716 height 34
click at [577, 511] on div "boogie" at bounding box center [579, 603] width 30 height 89
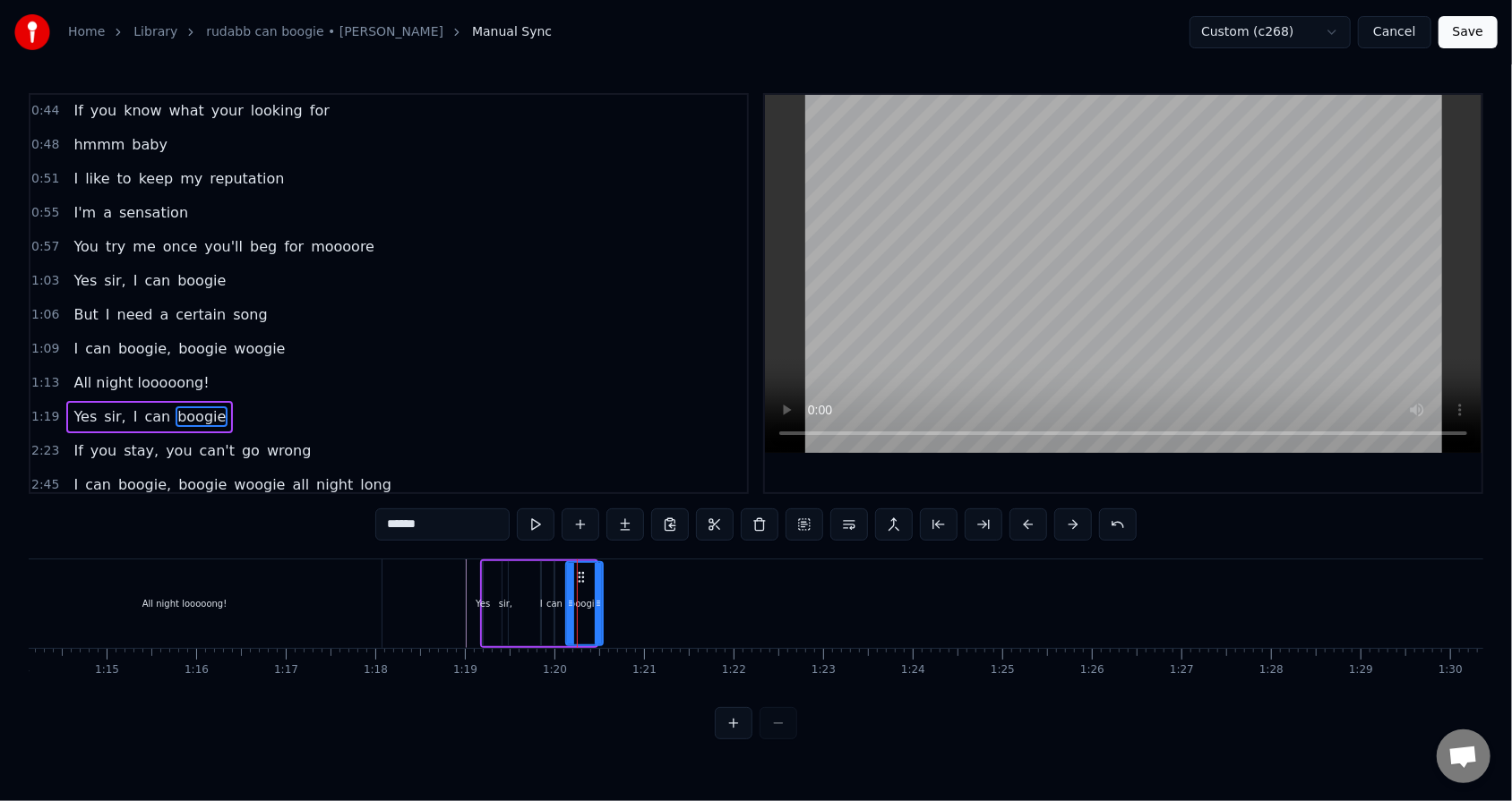
click at [602, 511] on icon at bounding box center [598, 603] width 7 height 14
click at [566, 511] on icon at bounding box center [565, 603] width 7 height 14
click at [552, 511] on div "can" at bounding box center [554, 603] width 16 height 13
type input "***"
click at [538, 511] on div "Yes sir, I can boogie" at bounding box center [543, 603] width 126 height 89
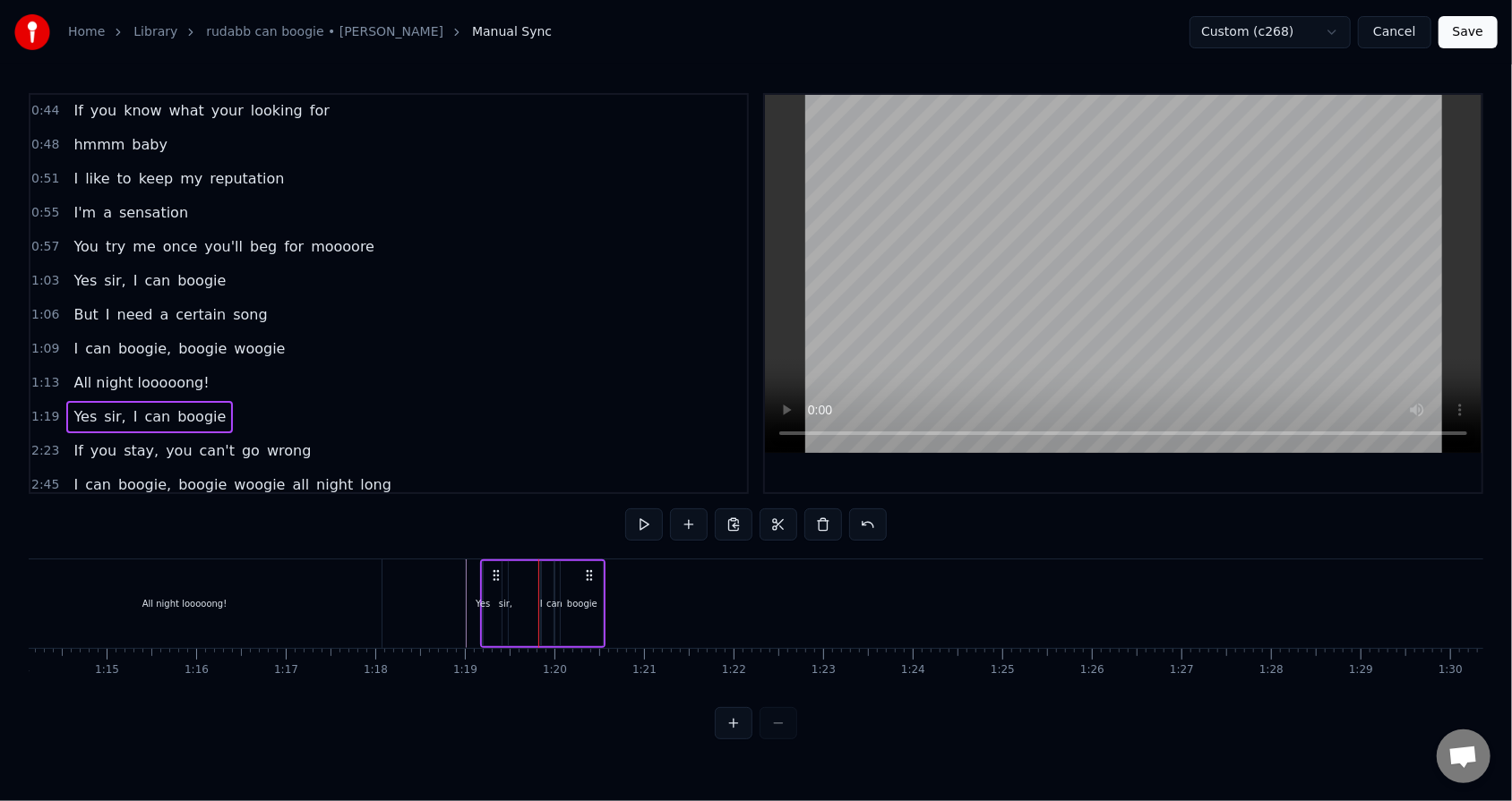
click at [541, 511] on div "I" at bounding box center [541, 603] width 3 height 13
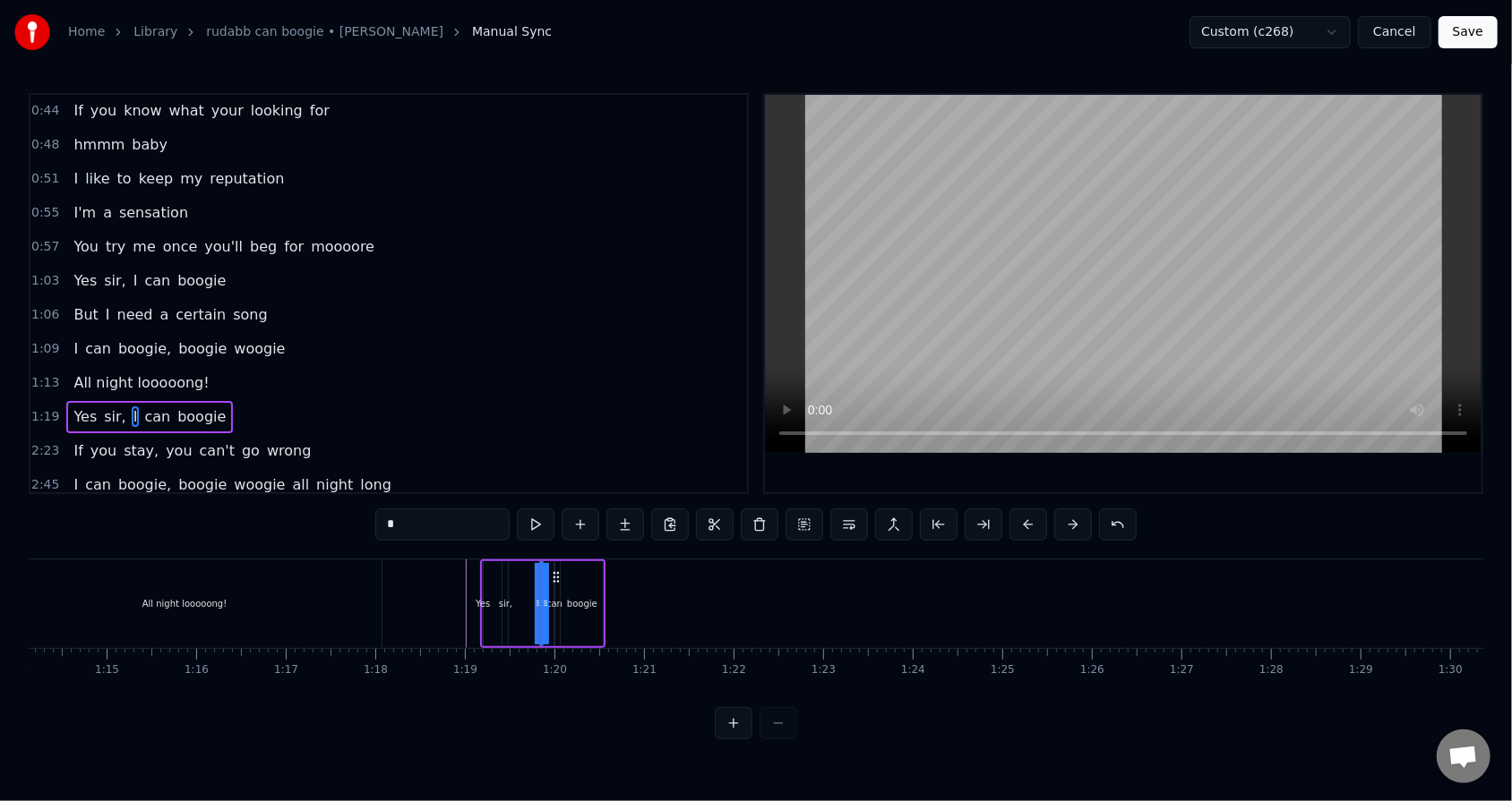
click at [529, 511] on div "Yes sir, I can boogie" at bounding box center [543, 603] width 126 height 89
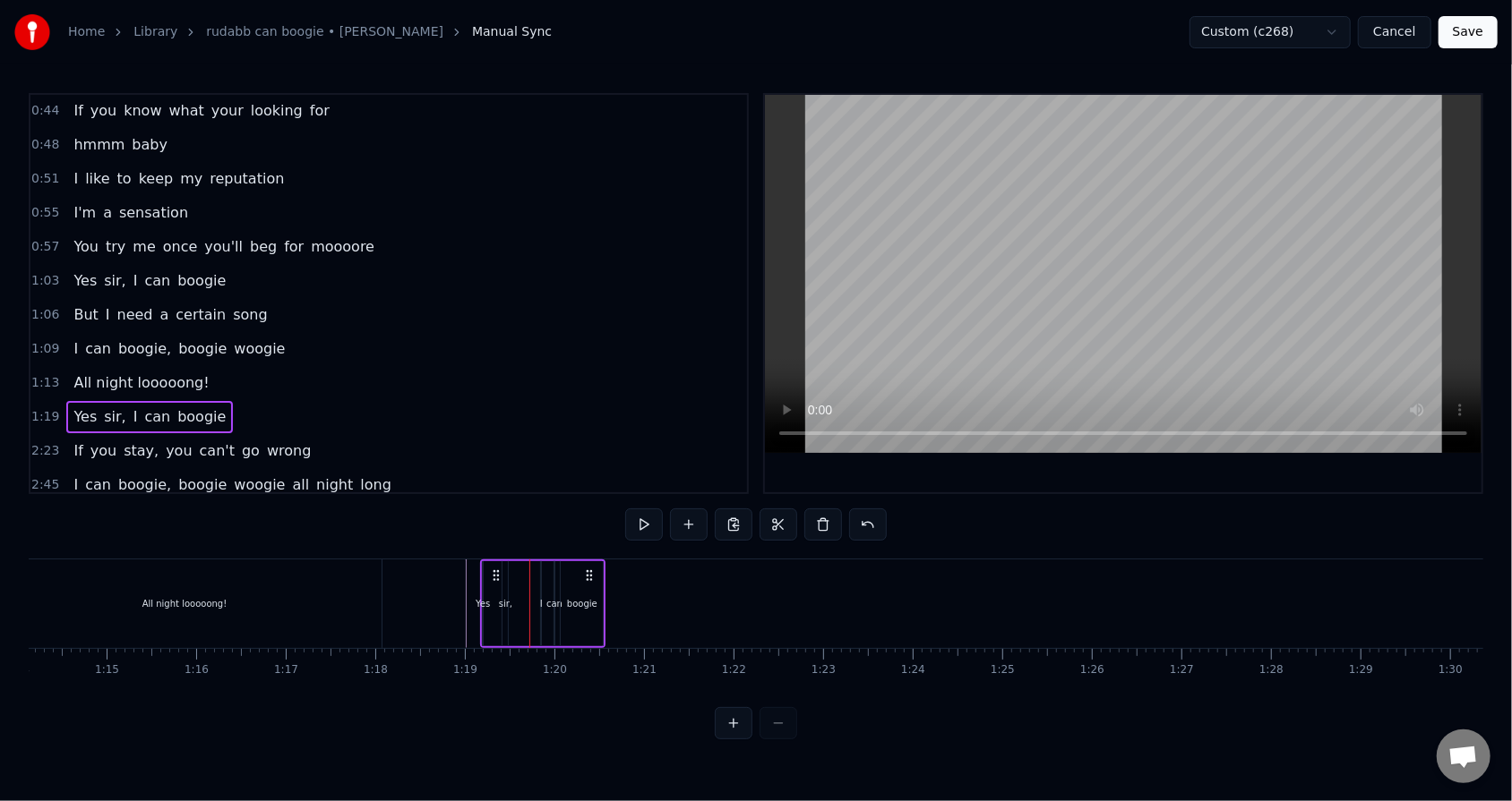
click at [540, 511] on div "I" at bounding box center [541, 603] width 2 height 85
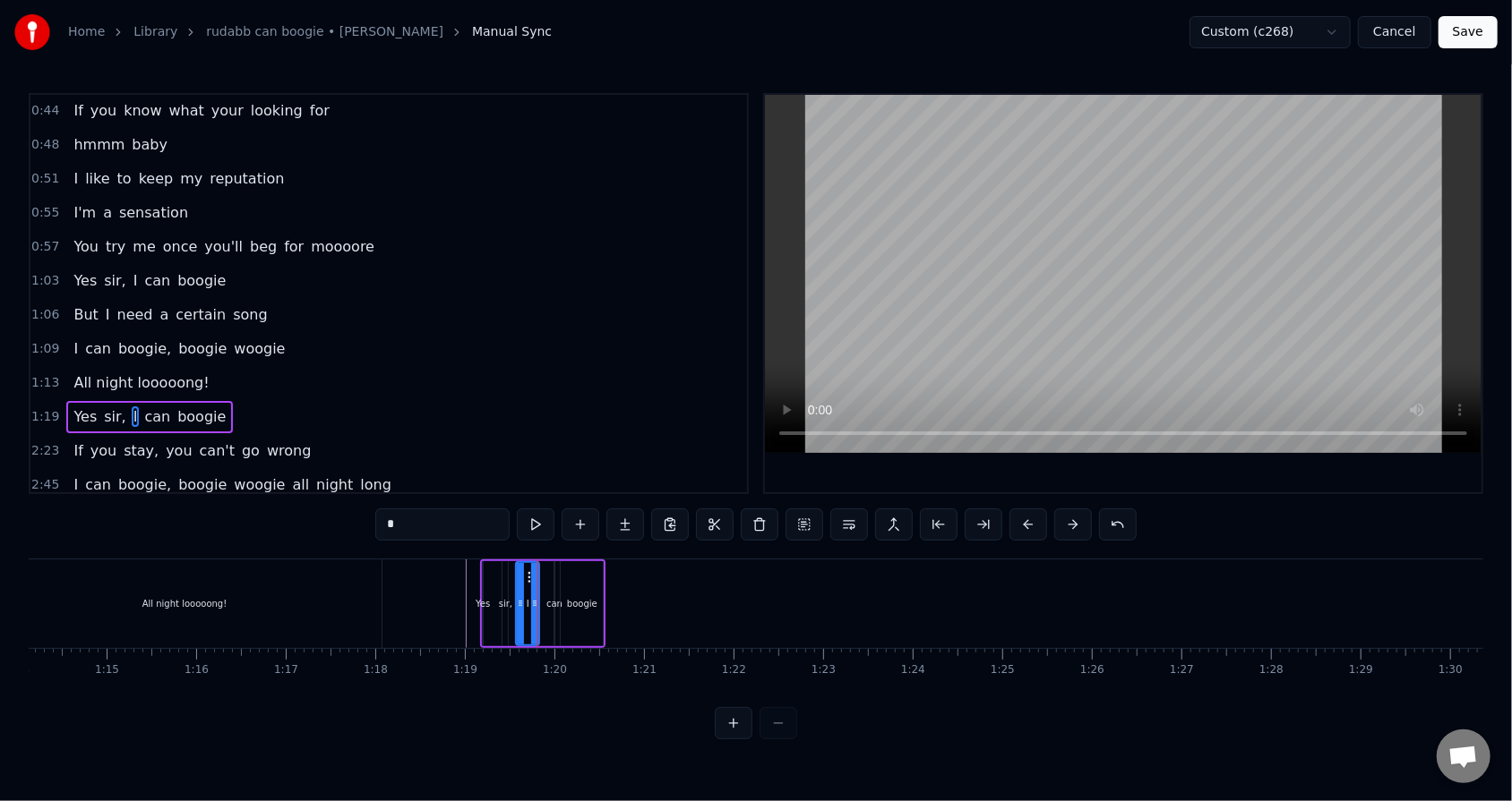
drag, startPoint x: 542, startPoint y: 600, endPoint x: 517, endPoint y: 598, distance: 25.1
click at [517, 511] on icon at bounding box center [520, 603] width 7 height 14
click at [548, 511] on div "can" at bounding box center [554, 603] width 16 height 13
type input "***"
click at [543, 511] on div "Yes sir, I can boogie" at bounding box center [543, 603] width 126 height 89
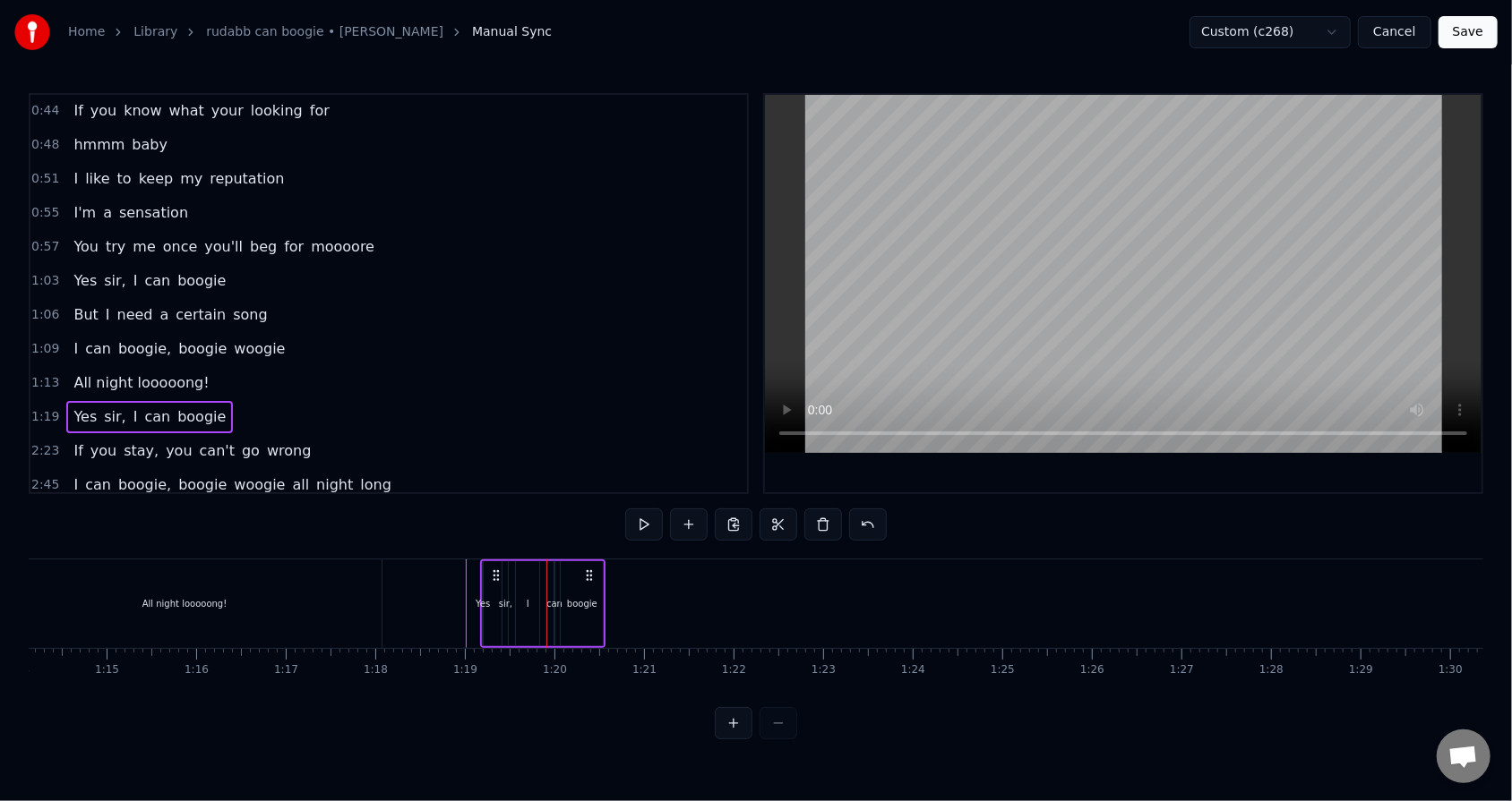
click at [550, 511] on div "can" at bounding box center [554, 603] width 16 height 13
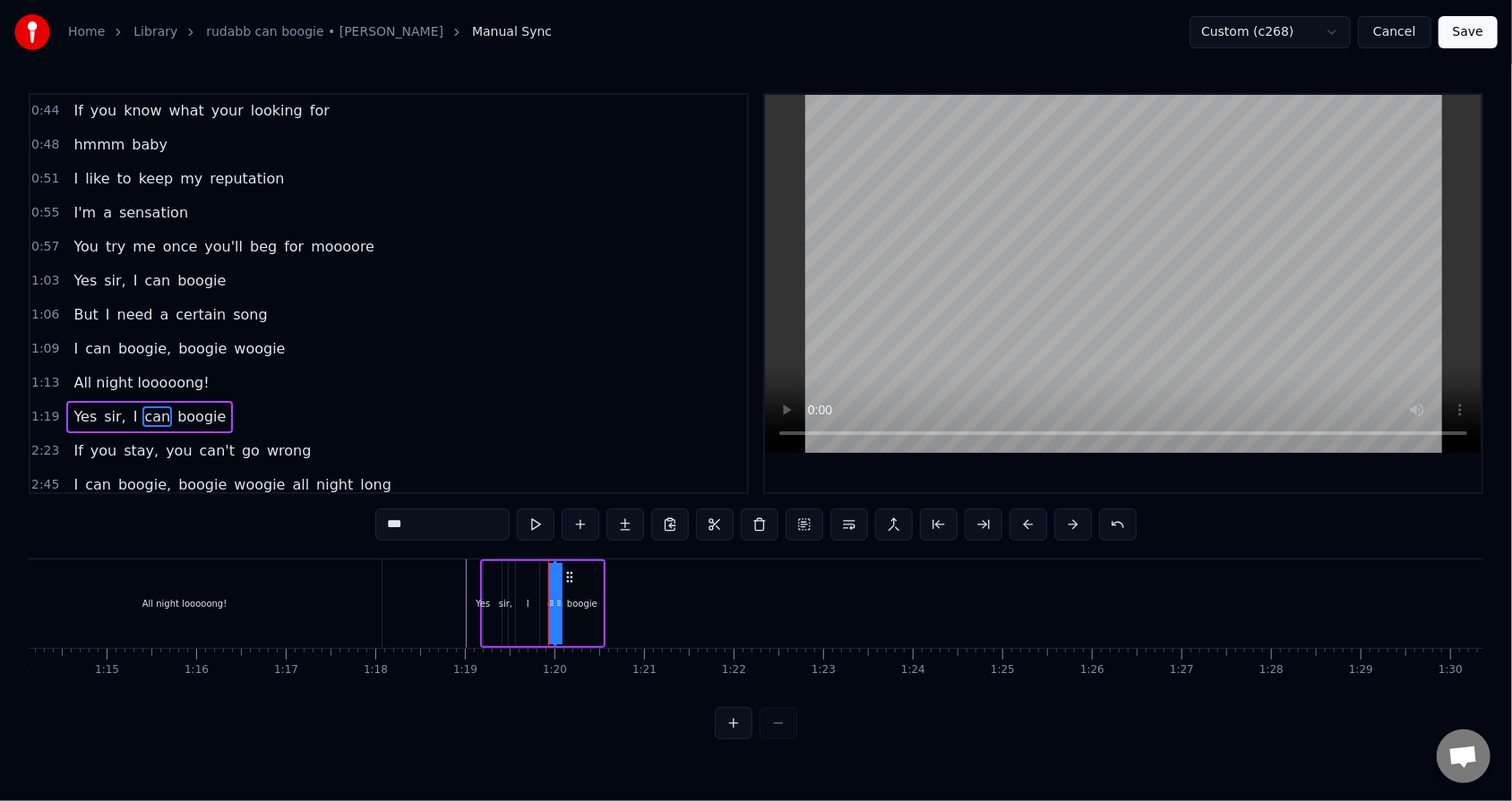
click at [544, 511] on div "Yes sir, I can boogie" at bounding box center [543, 603] width 126 height 89
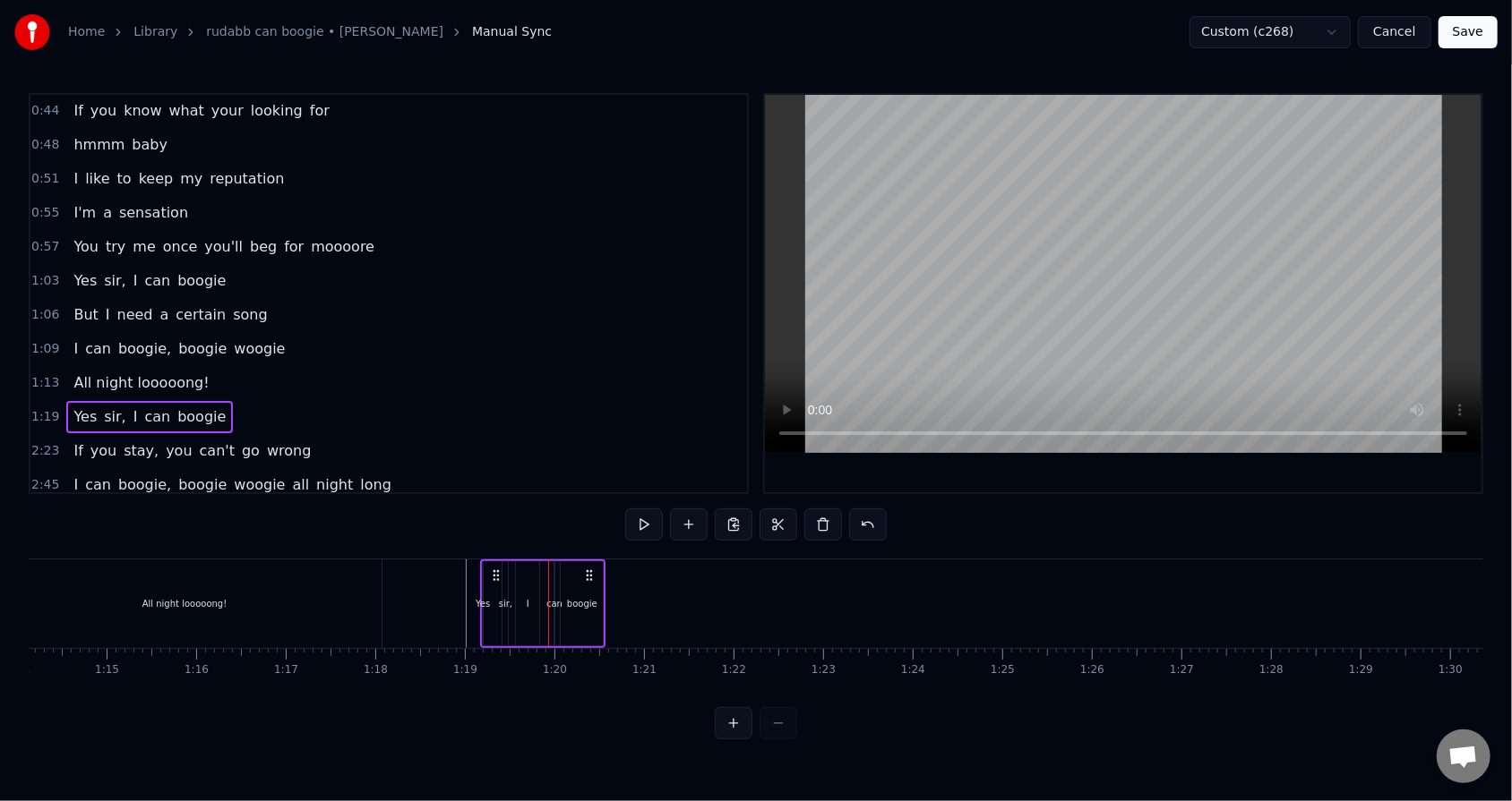
click at [552, 511] on div "can" at bounding box center [554, 603] width 16 height 13
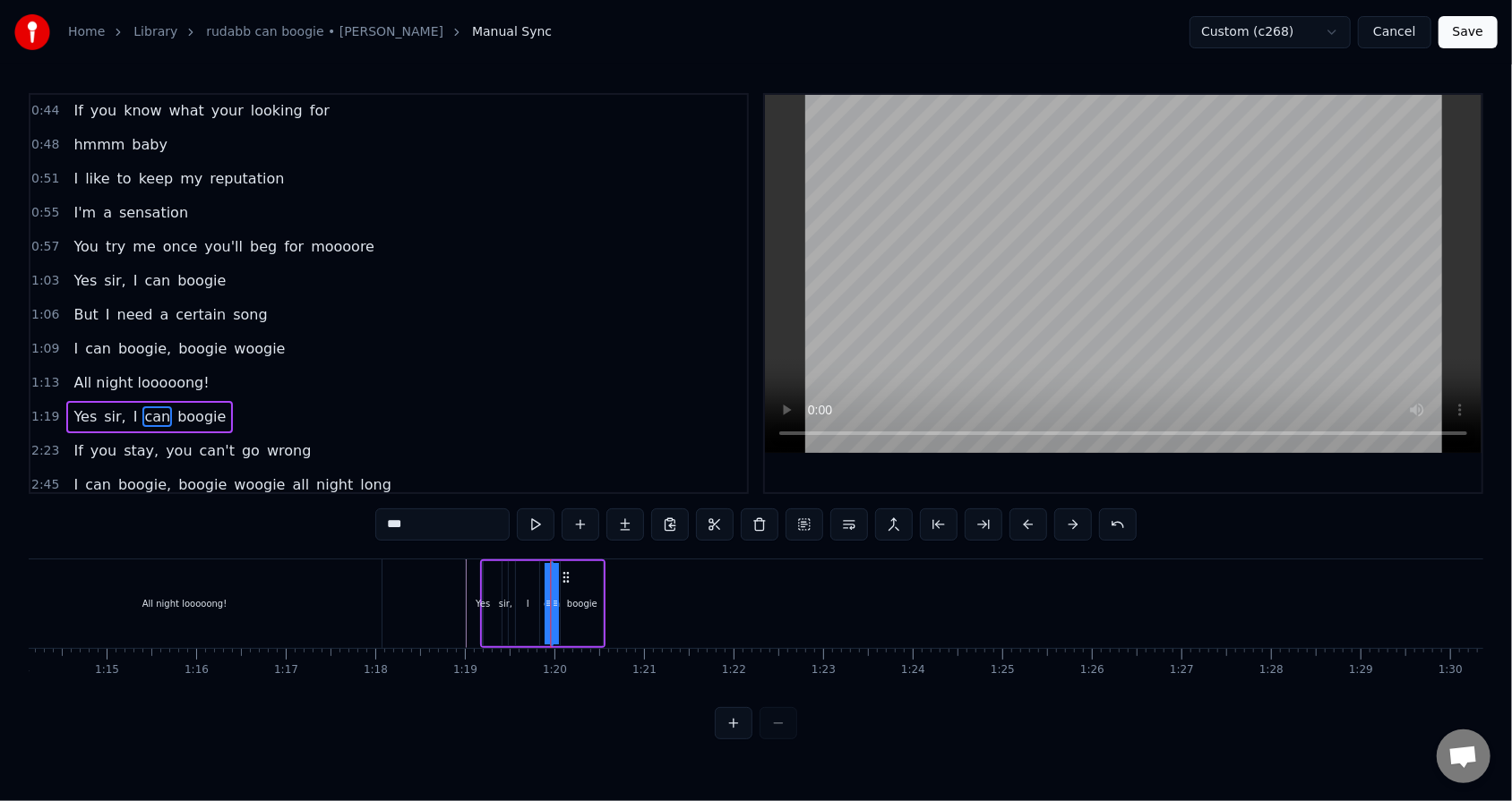
click at [566, 511] on icon at bounding box center [566, 577] width 14 height 14
click at [561, 511] on div "Yes sir, I can boogie" at bounding box center [543, 603] width 126 height 89
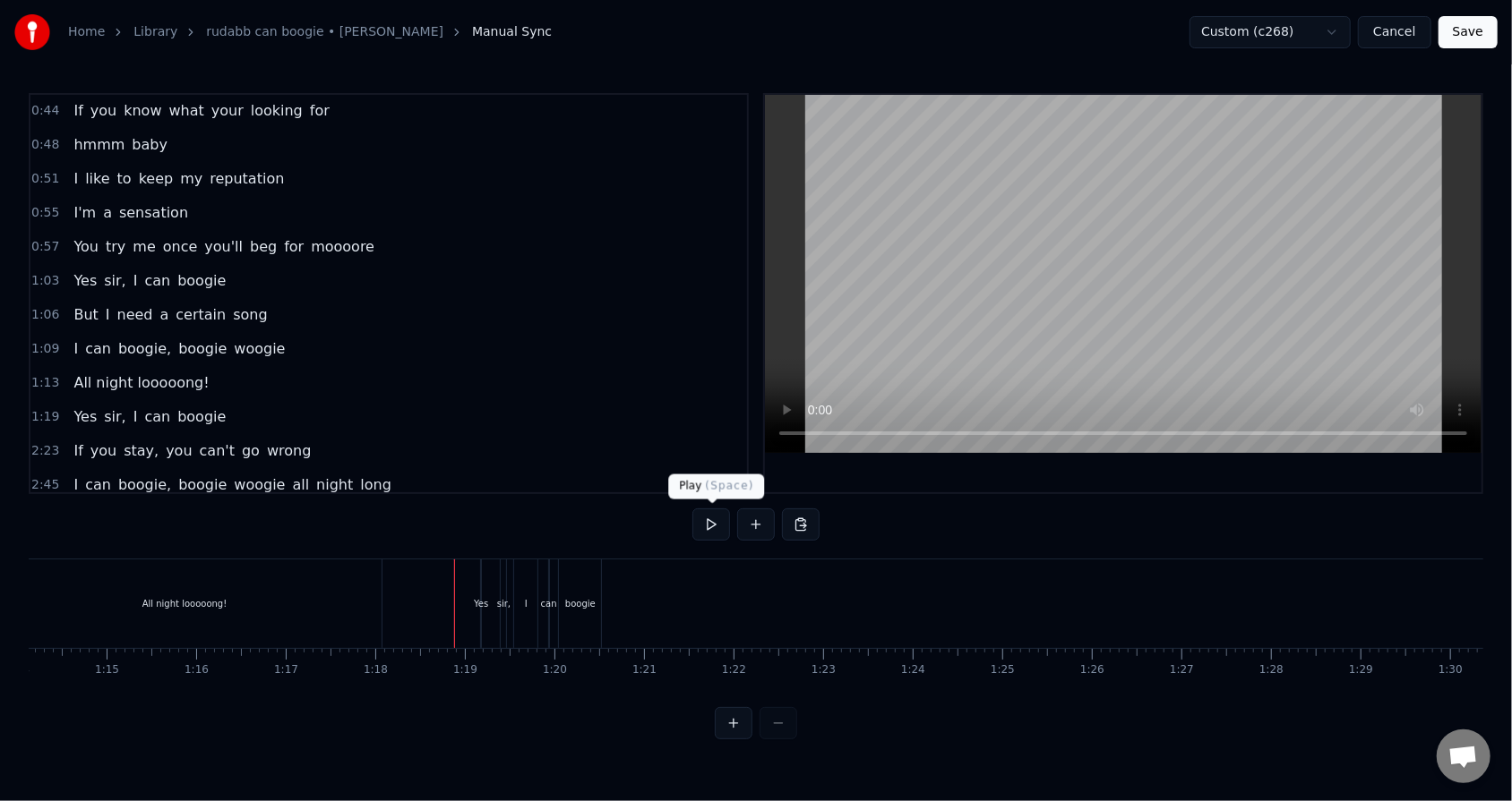
click at [692, 511] on button at bounding box center [712, 524] width 38 height 32
click at [692, 33] on button "Save" at bounding box center [1468, 32] width 59 height 32
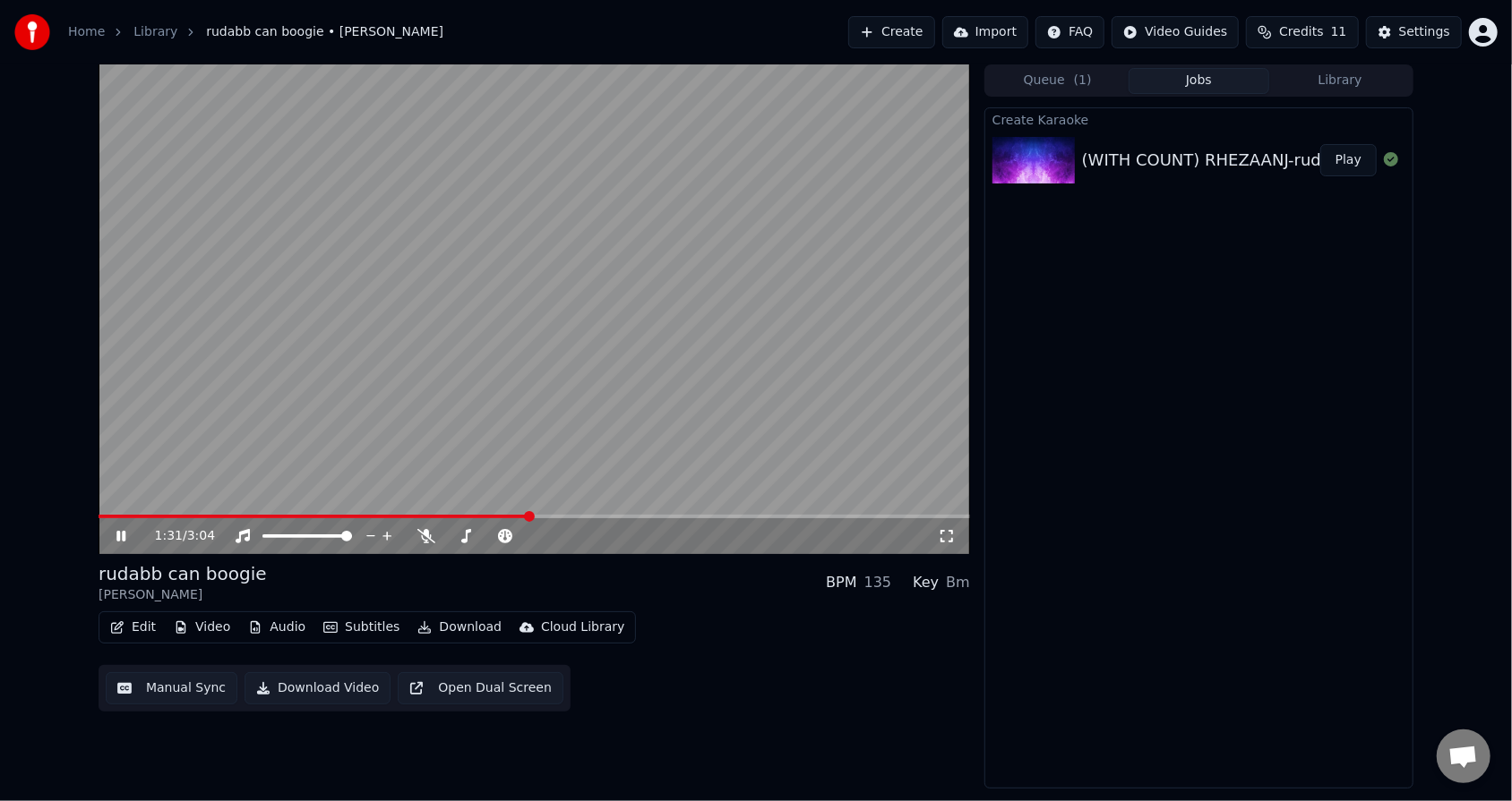
click at [125, 511] on icon at bounding box center [121, 536] width 9 height 11
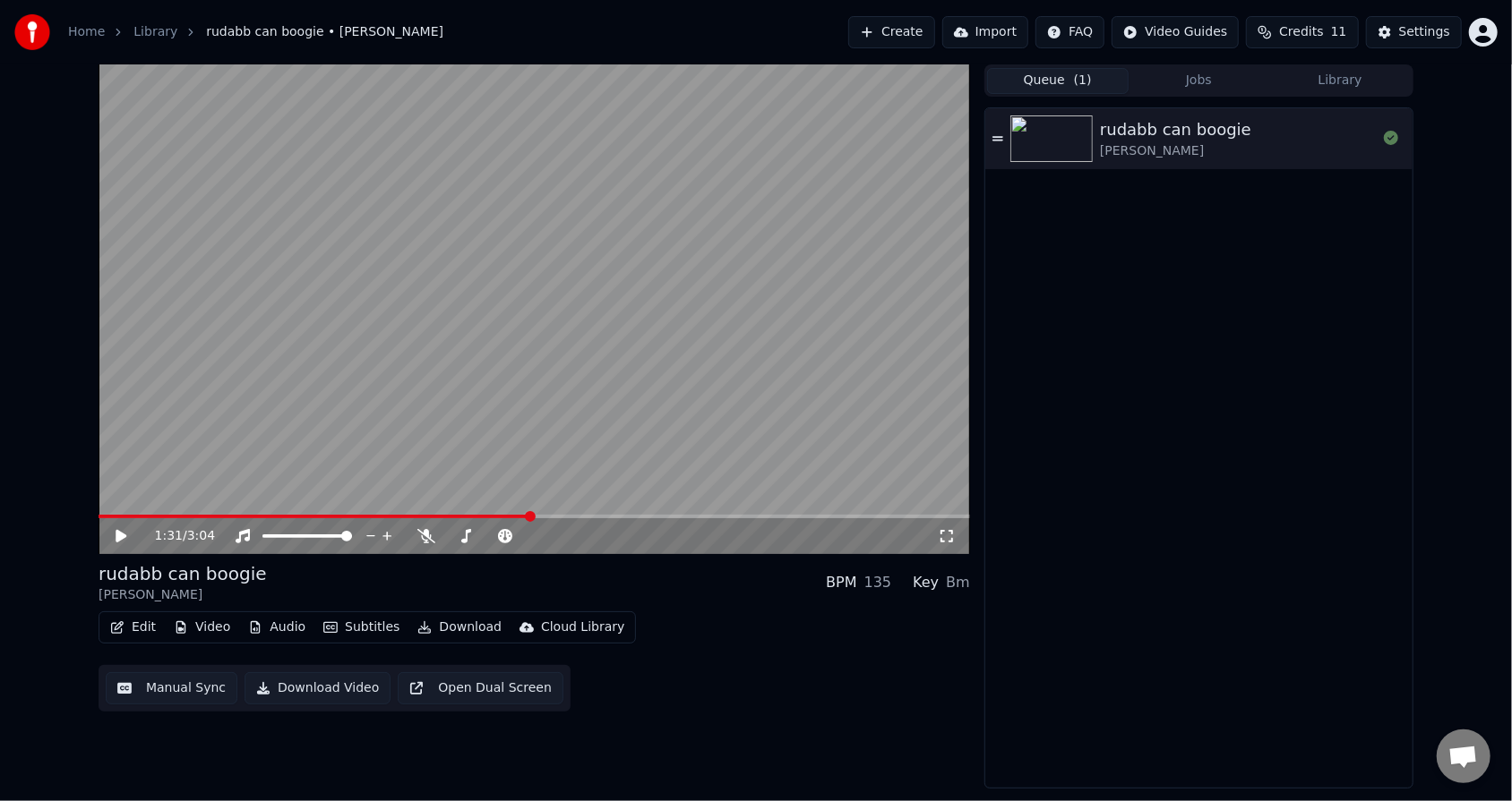
click at [692, 82] on button "Queue ( 1 )" at bounding box center [1058, 81] width 142 height 26
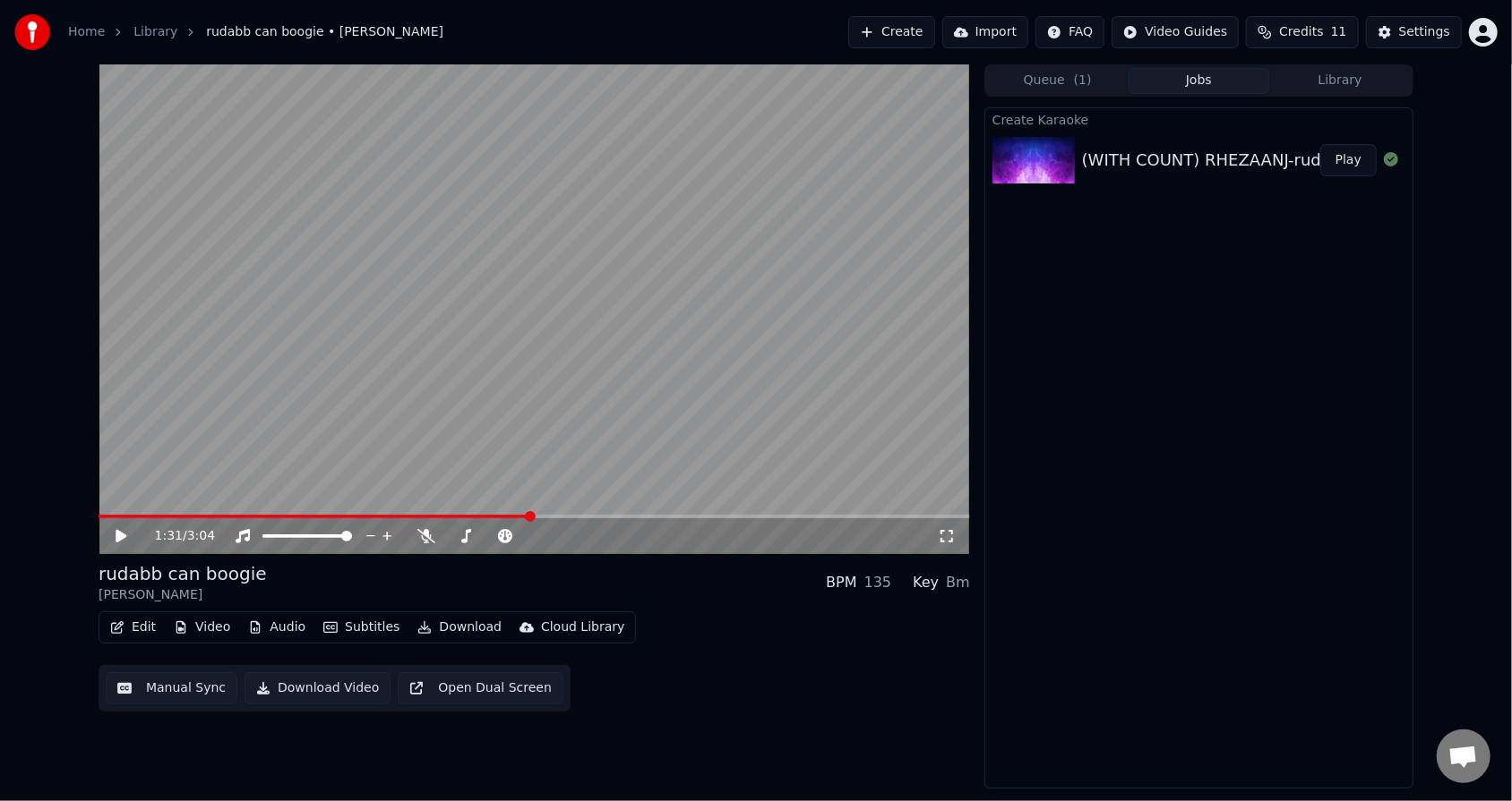
click at [692, 75] on button "Jobs" at bounding box center [1199, 81] width 142 height 26
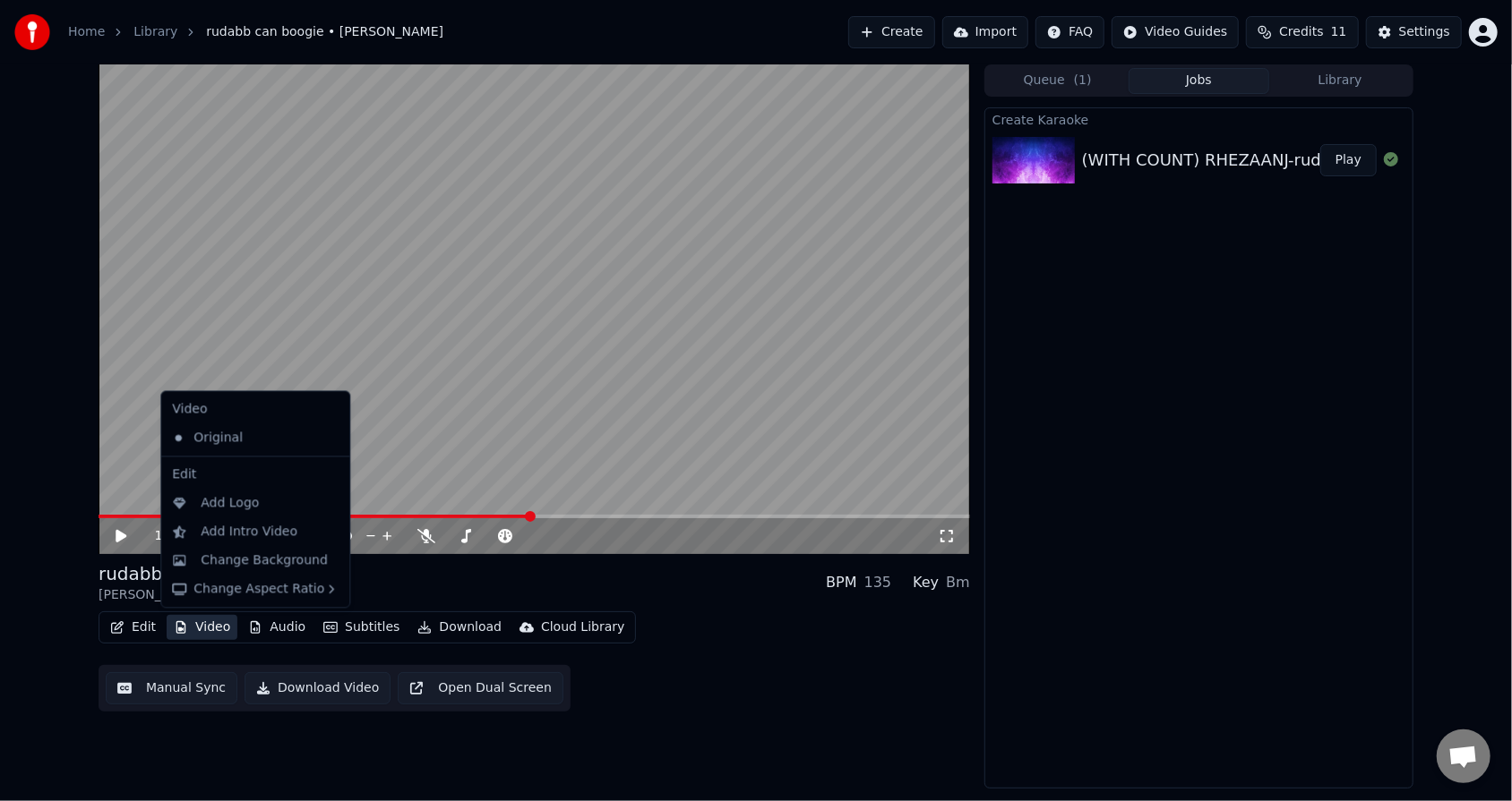
click at [198, 511] on button "Video" at bounding box center [201, 628] width 71 height 25
click at [248, 511] on div "Change Background" at bounding box center [254, 560] width 181 height 29
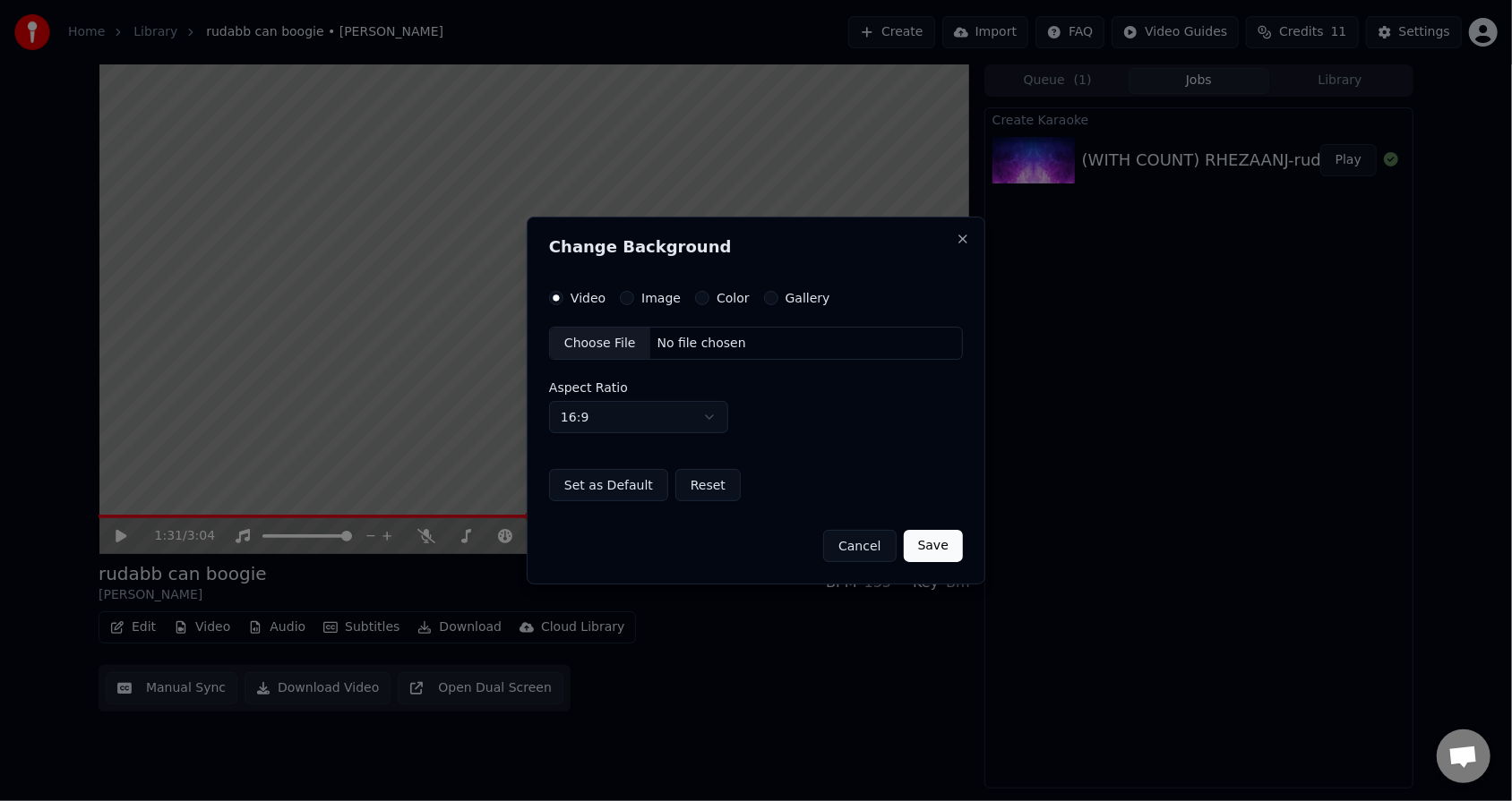
click at [692, 511] on button "Cancel" at bounding box center [859, 546] width 73 height 32
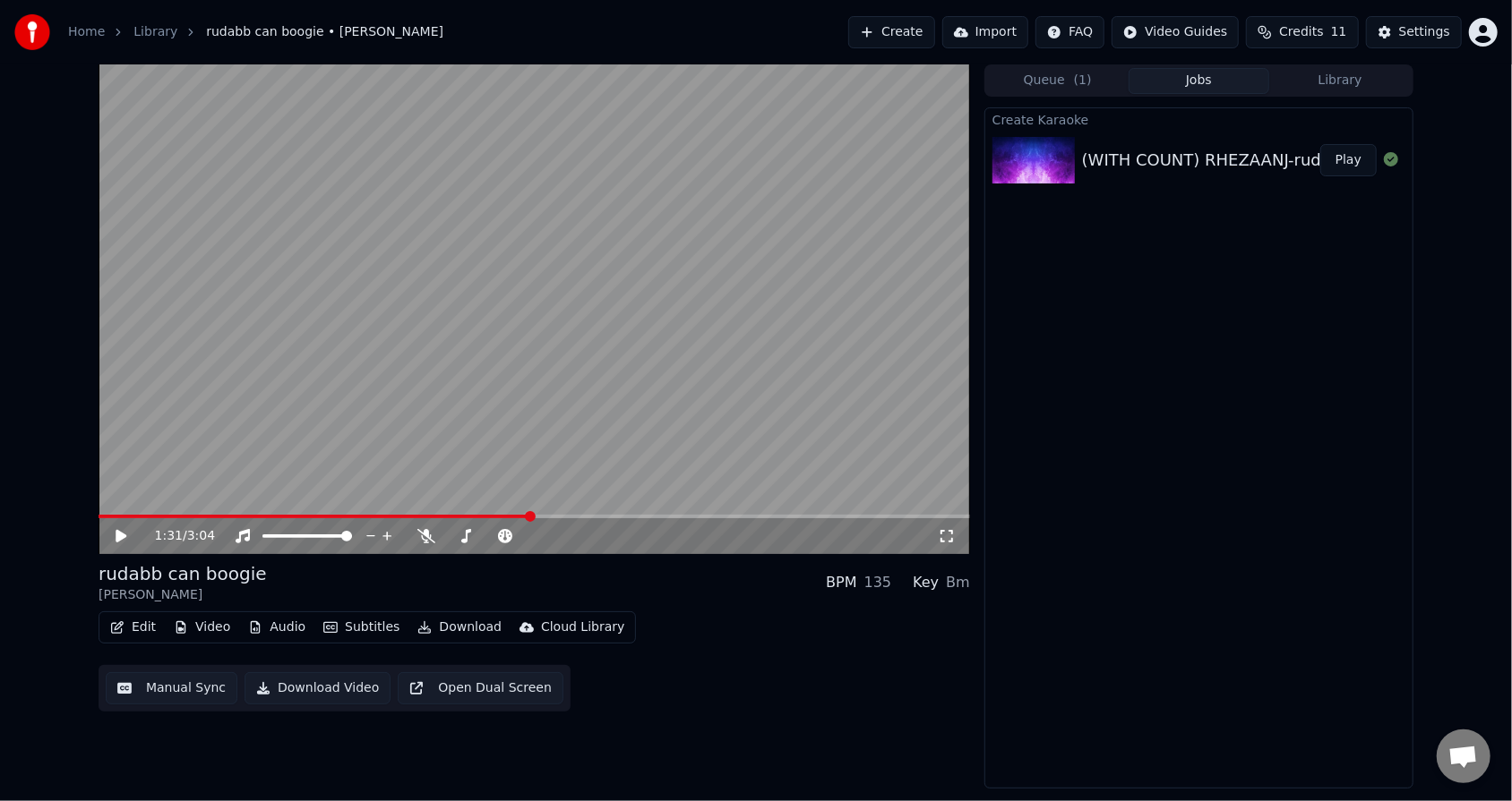
click at [171, 511] on button "Manual Sync" at bounding box center [172, 689] width 132 height 32
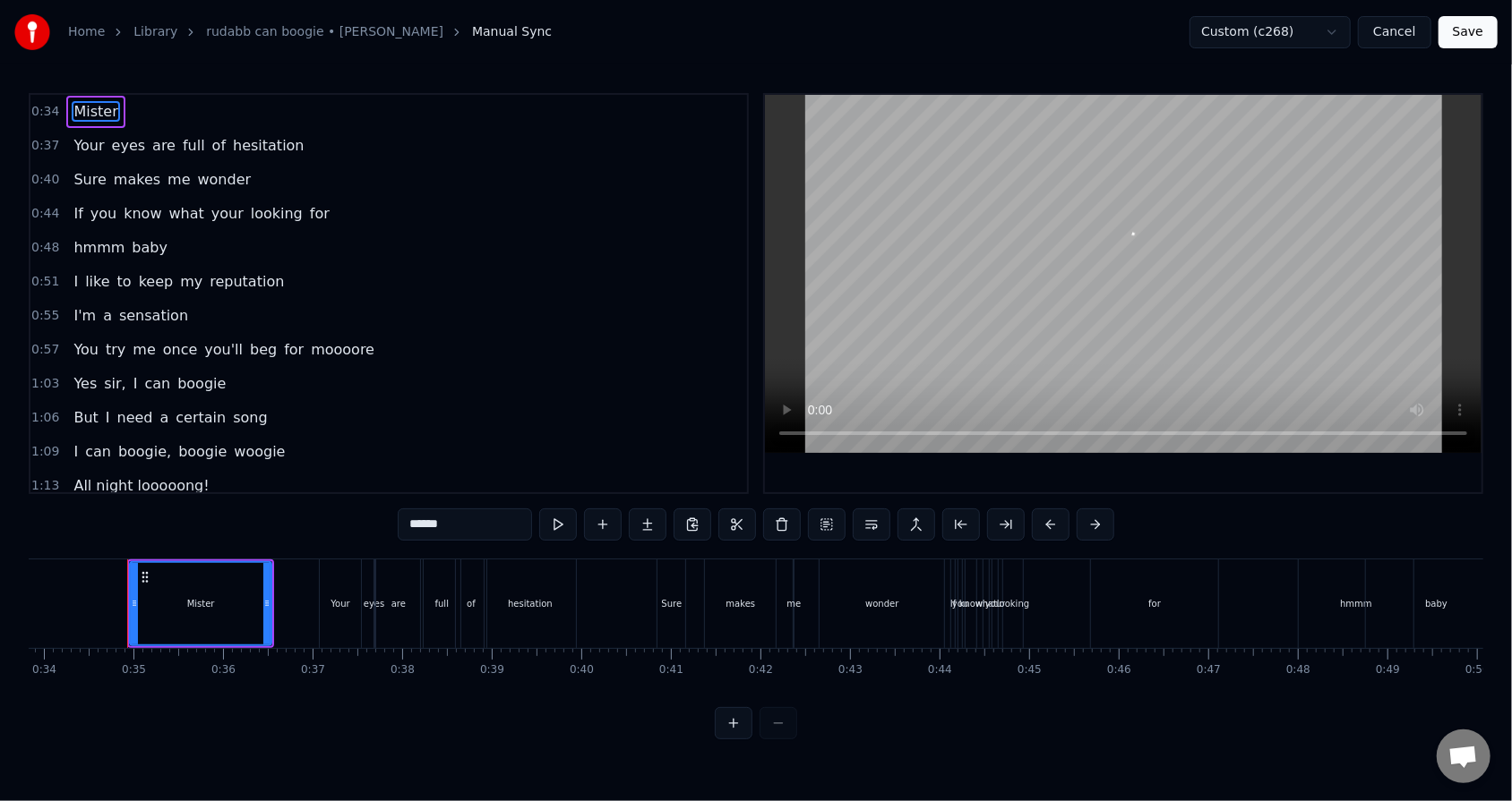
scroll to position [0, 3037]
click at [175, 475] on span "All night looooong!" at bounding box center [141, 485] width 139 height 21
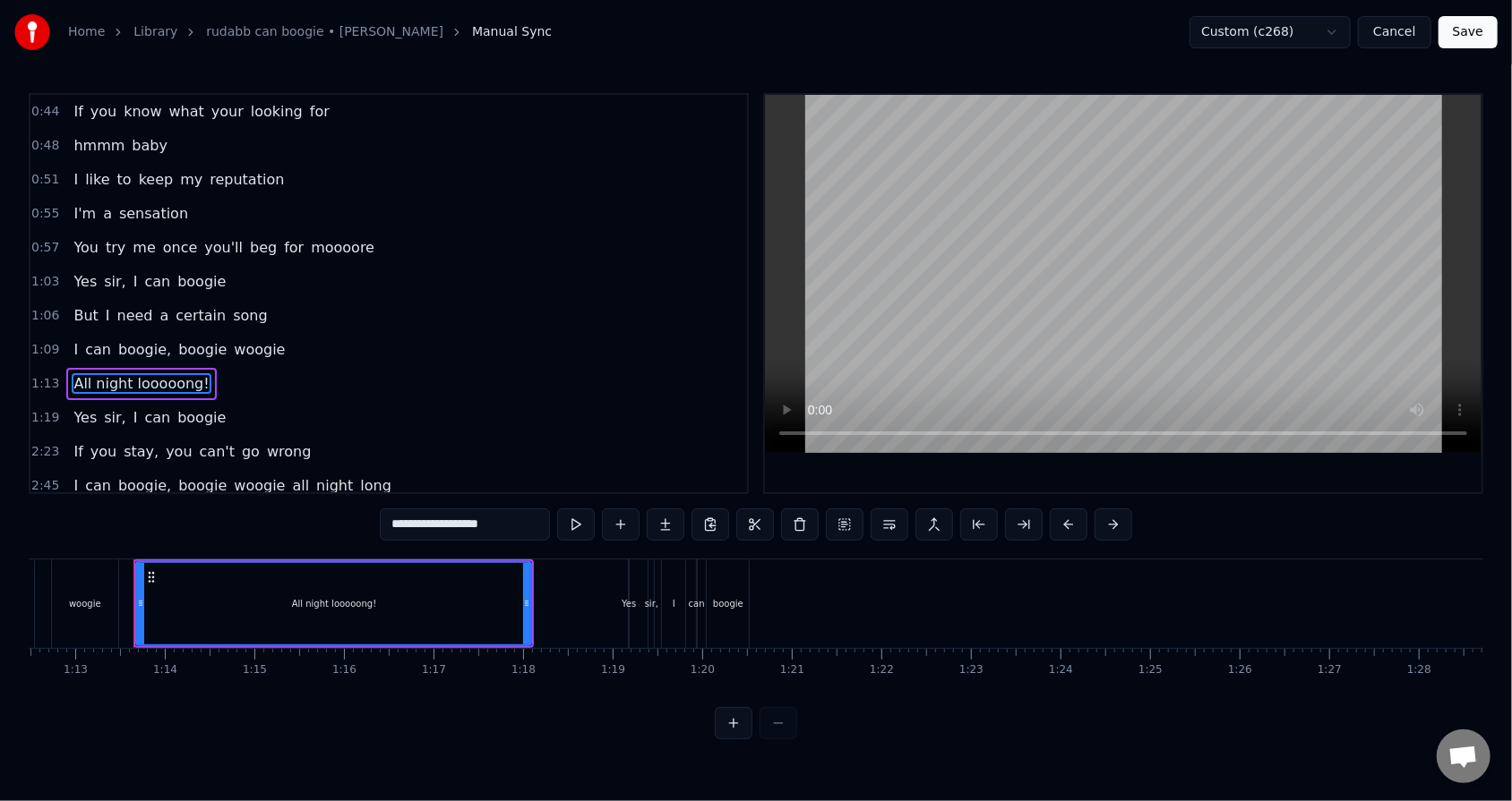
scroll to position [0, 6506]
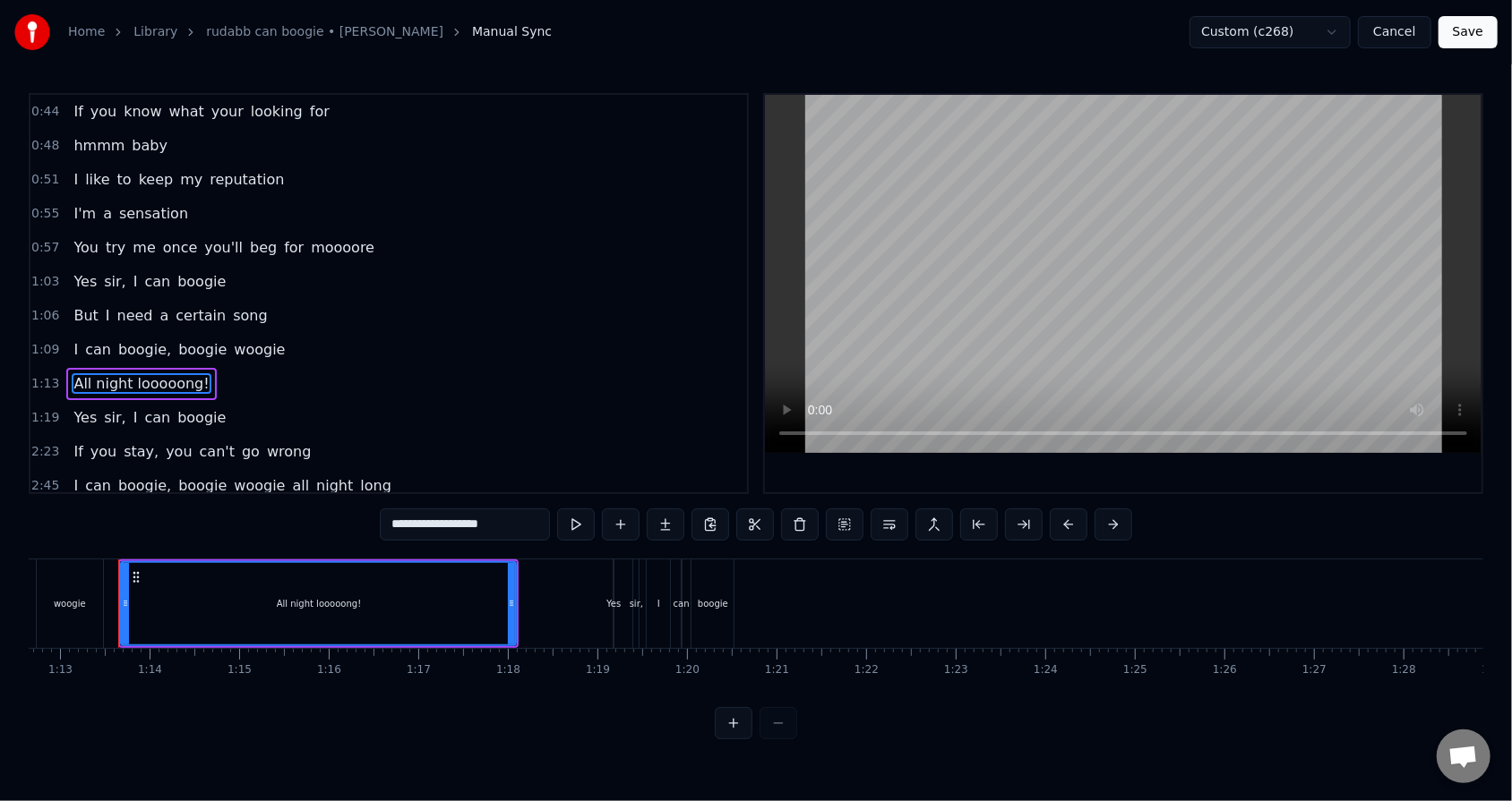
click at [232, 340] on span "woogie" at bounding box center [259, 349] width 55 height 21
type input "******"
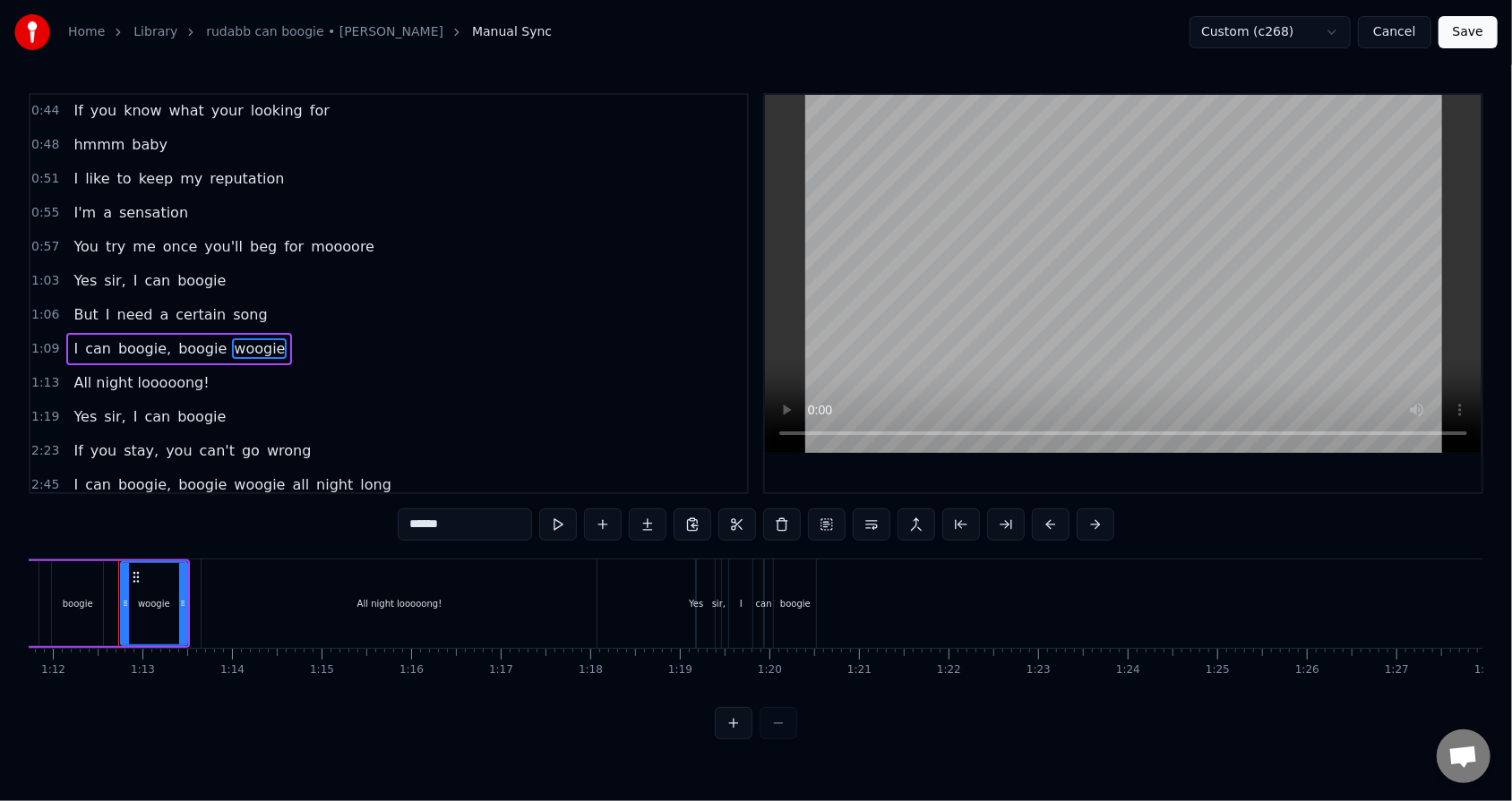
scroll to position [0, 6423]
click at [263, 343] on div "I can boogie, boogie woogie" at bounding box center [179, 349] width 225 height 32
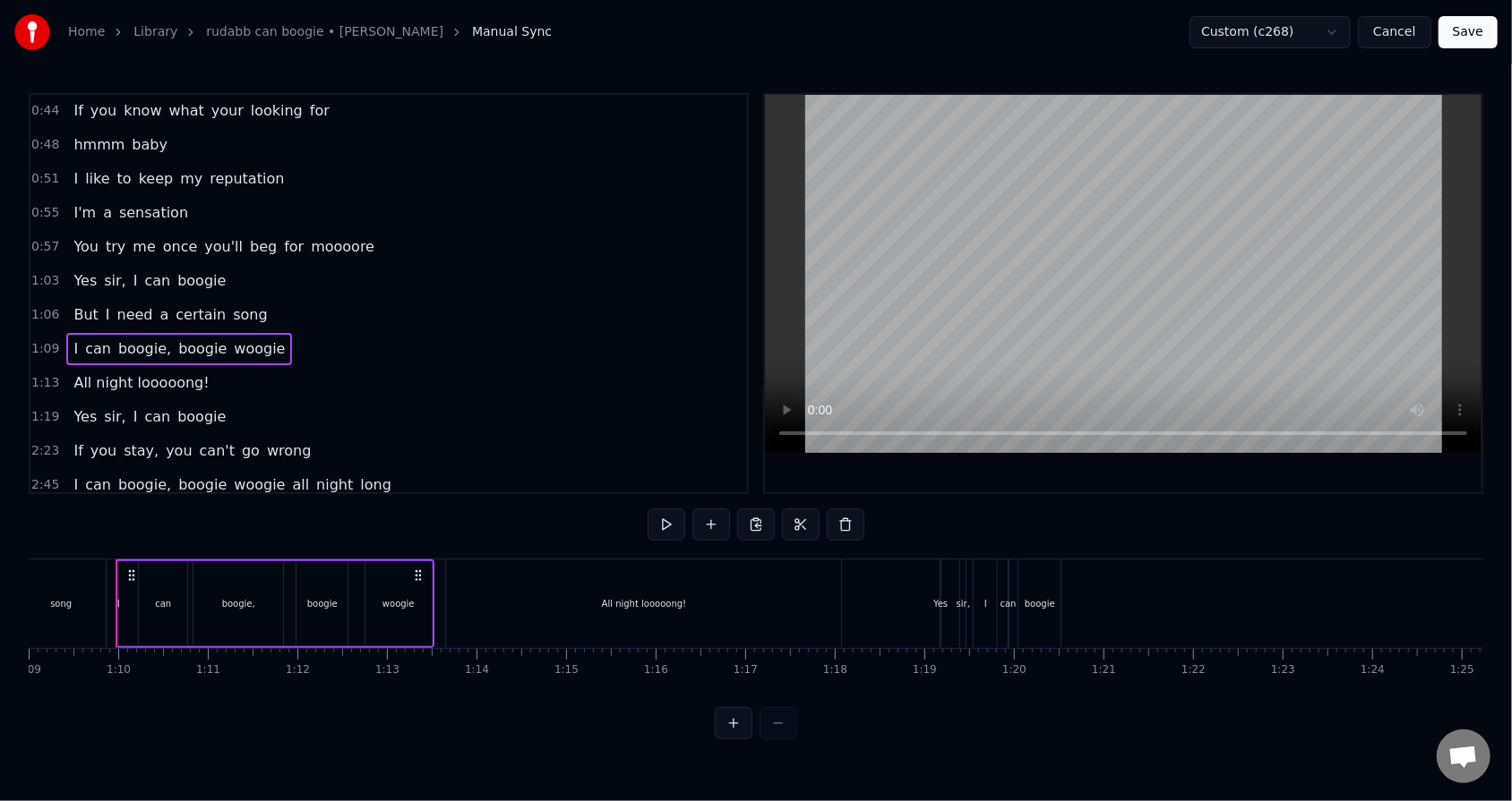
scroll to position [0, 6176]
click at [201, 381] on html "Home Library rudabb can boogie • [PERSON_NAME] Manual Sync Custom (c268) Cancel…" at bounding box center [756, 383] width 1512 height 768
click at [193, 374] on div "All night looooong!" at bounding box center [141, 383] width 149 height 32
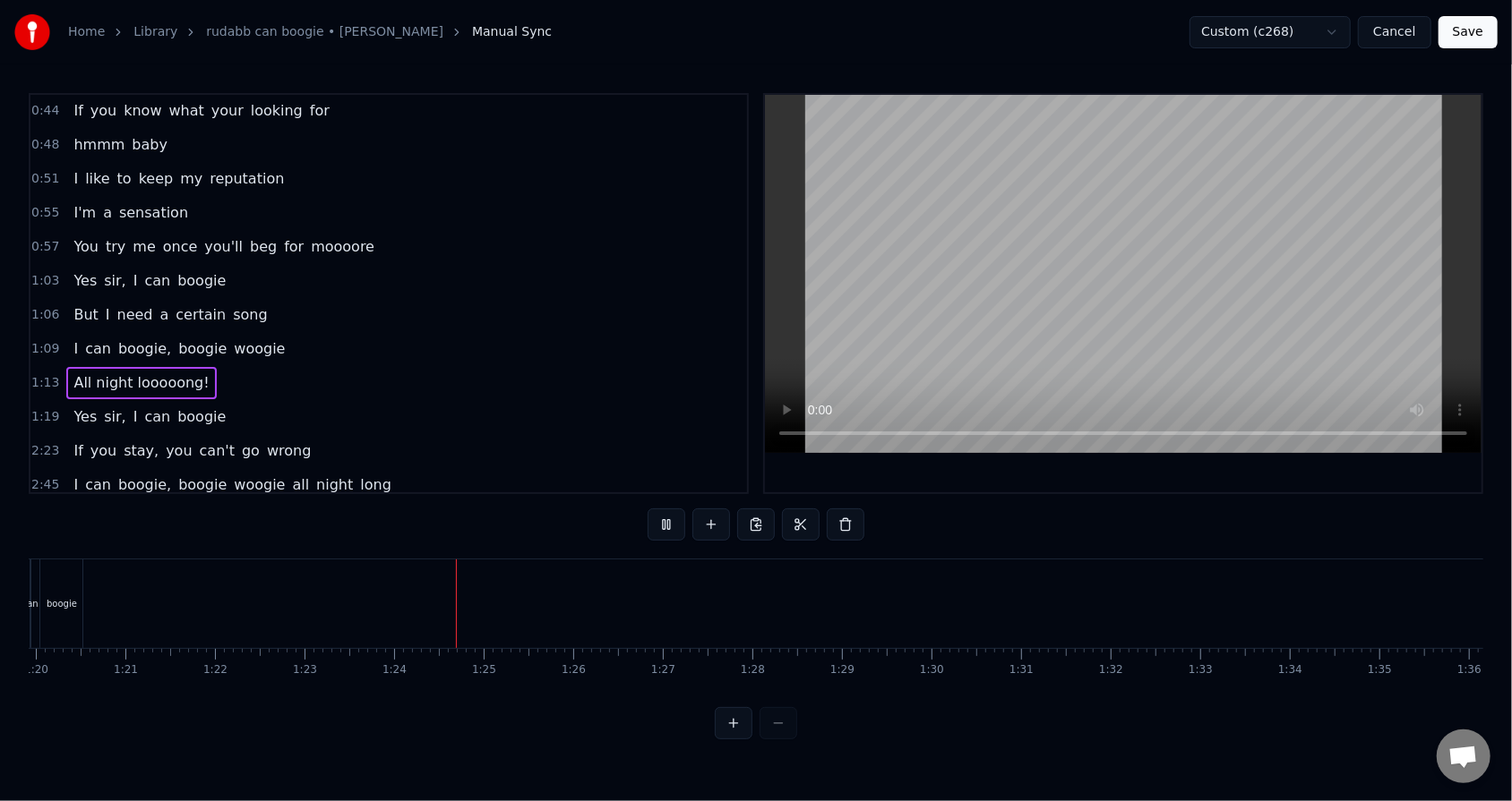
scroll to position [0, 7452]
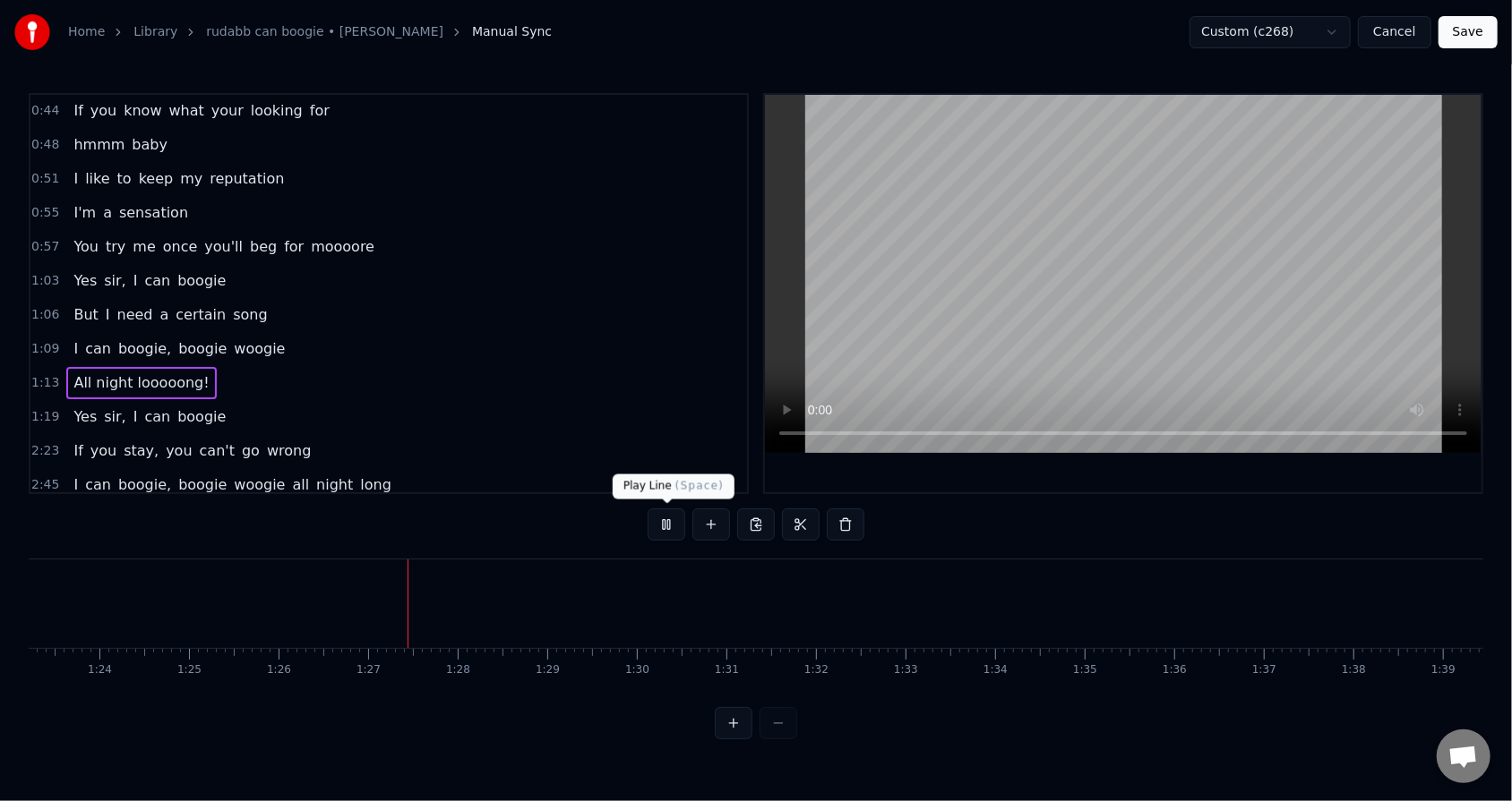
click at [671, 511] on button at bounding box center [667, 524] width 38 height 32
click at [276, 435] on div "If you stay, you can't go wrong" at bounding box center [192, 451] width 252 height 32
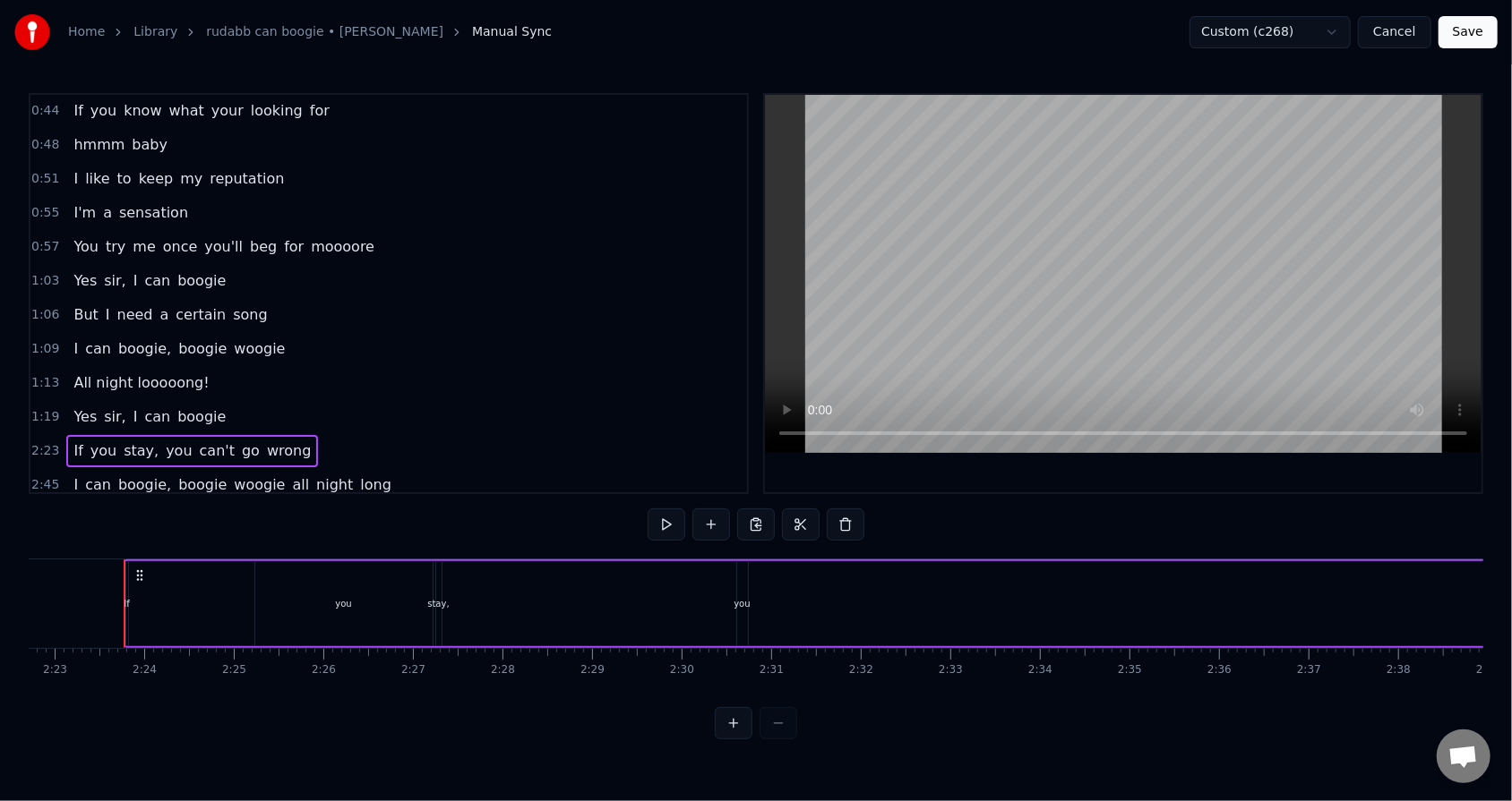
scroll to position [0, 12785]
click at [208, 511] on div "If you stay, you can't go wrong" at bounding box center [1103, 603] width 1968 height 89
click at [119, 511] on div "If" at bounding box center [122, 603] width 5 height 13
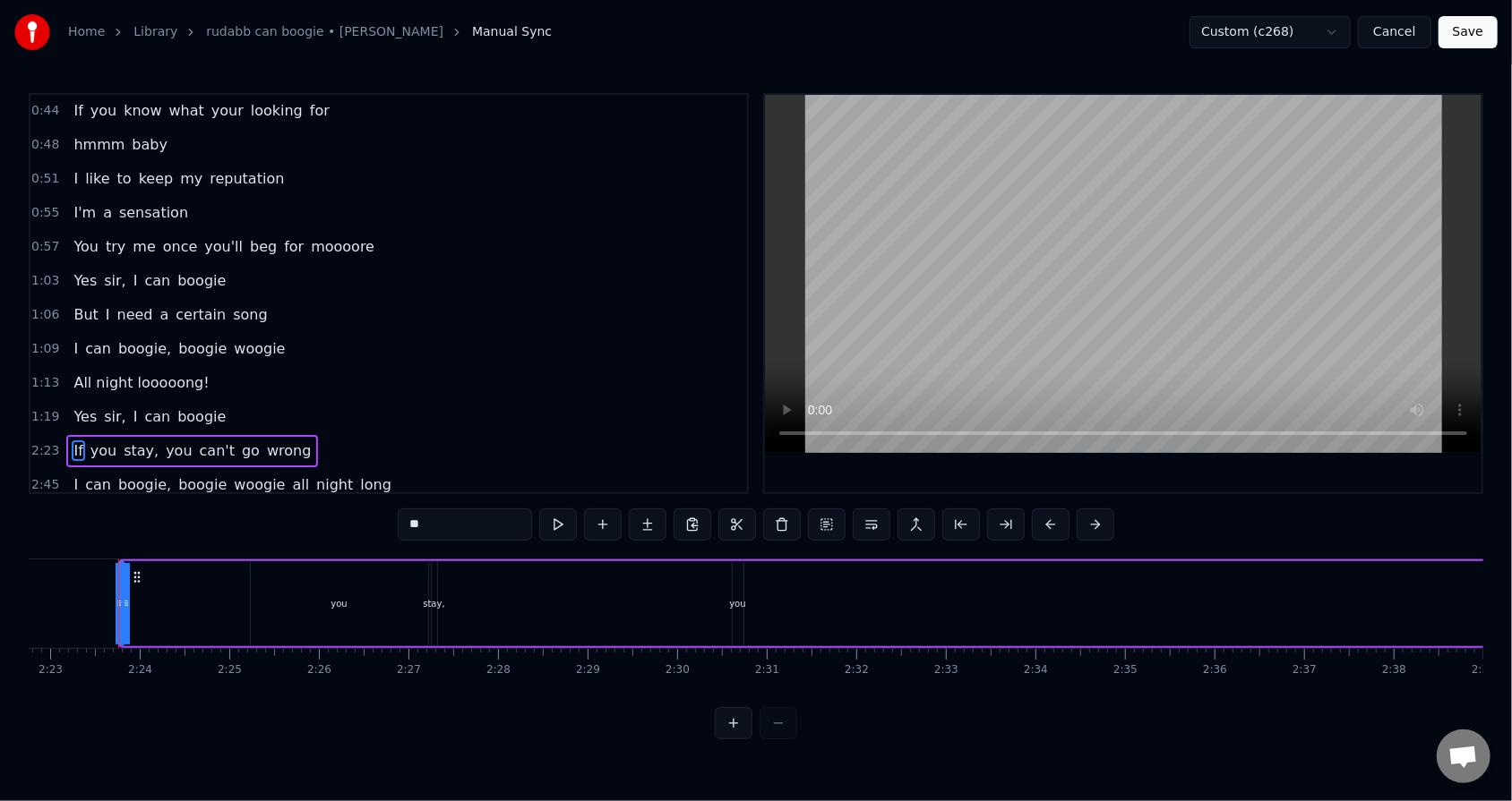
scroll to position [0, 12784]
click at [273, 511] on div "you" at bounding box center [340, 603] width 177 height 85
drag, startPoint x: 420, startPoint y: 601, endPoint x: 296, endPoint y: 595, distance: 124.1
click at [296, 511] on div at bounding box center [300, 603] width 7 height 82
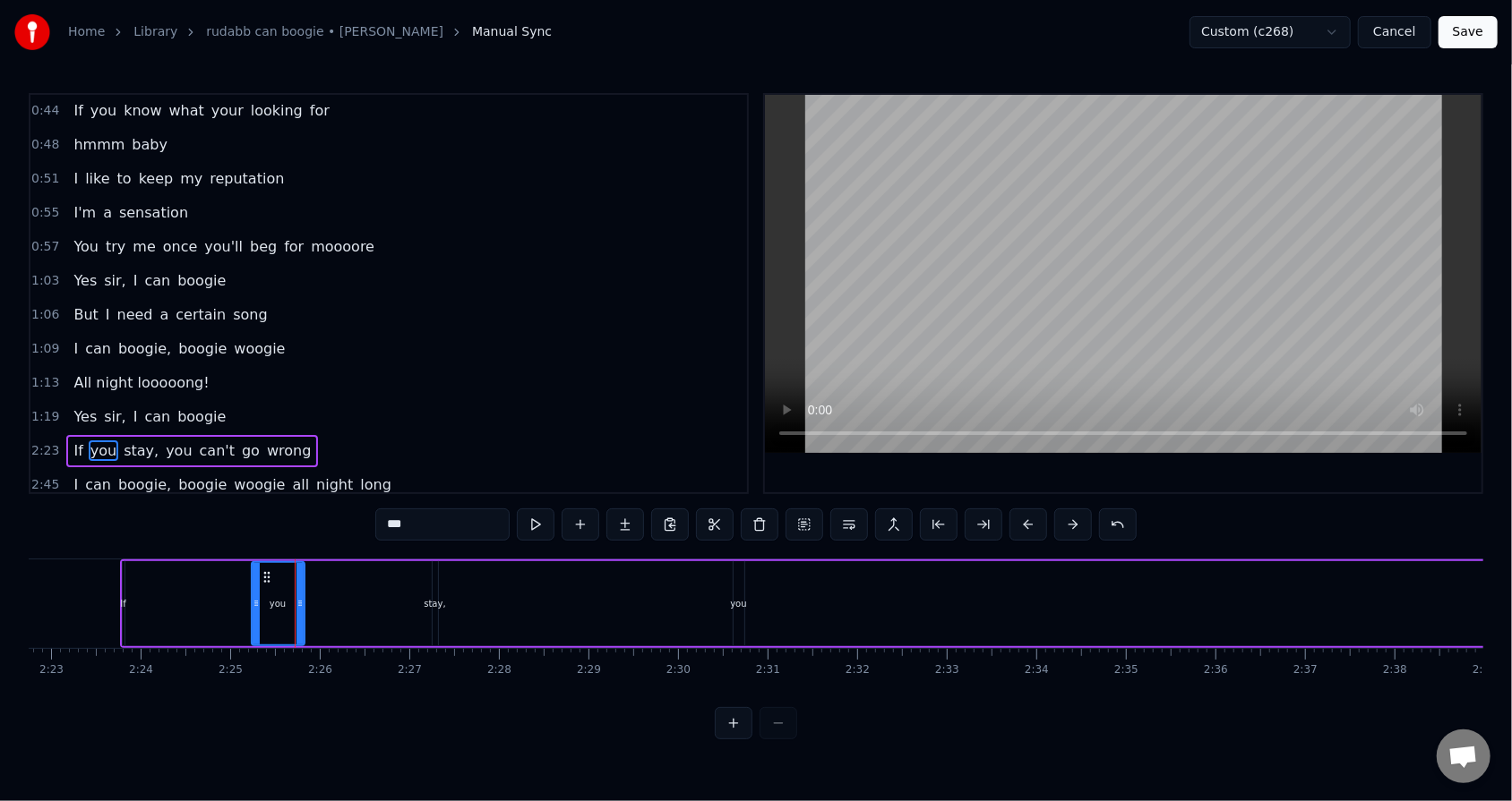
click at [432, 511] on div "stay," at bounding box center [435, 603] width 5 height 85
type input "*****"
drag, startPoint x: 429, startPoint y: 604, endPoint x: 330, endPoint y: 585, distance: 100.8
click at [330, 511] on div "If you stay, you can't go wrong" at bounding box center [1104, 603] width 1968 height 89
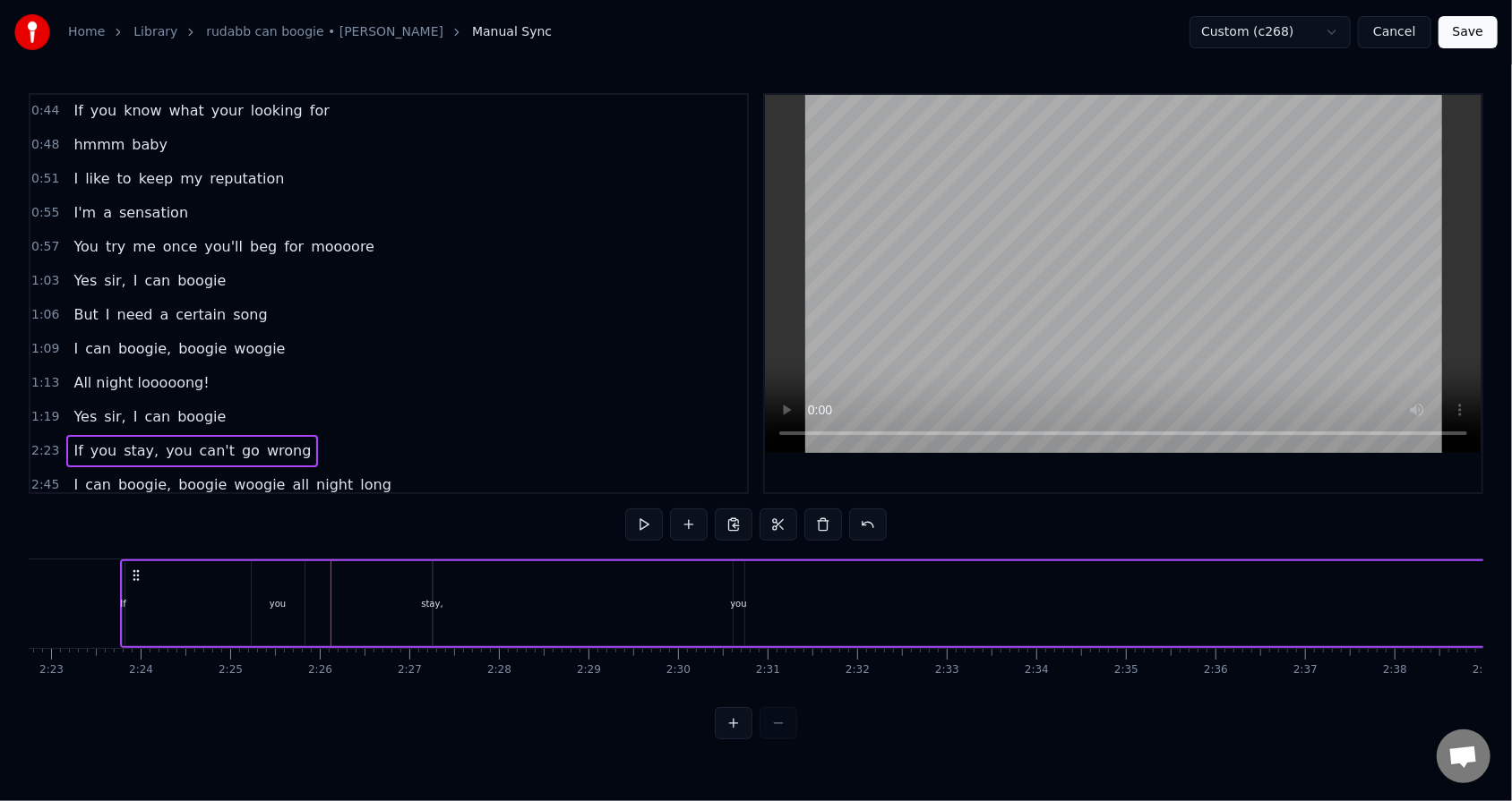
click at [428, 511] on div "stay," at bounding box center [432, 603] width 22 height 13
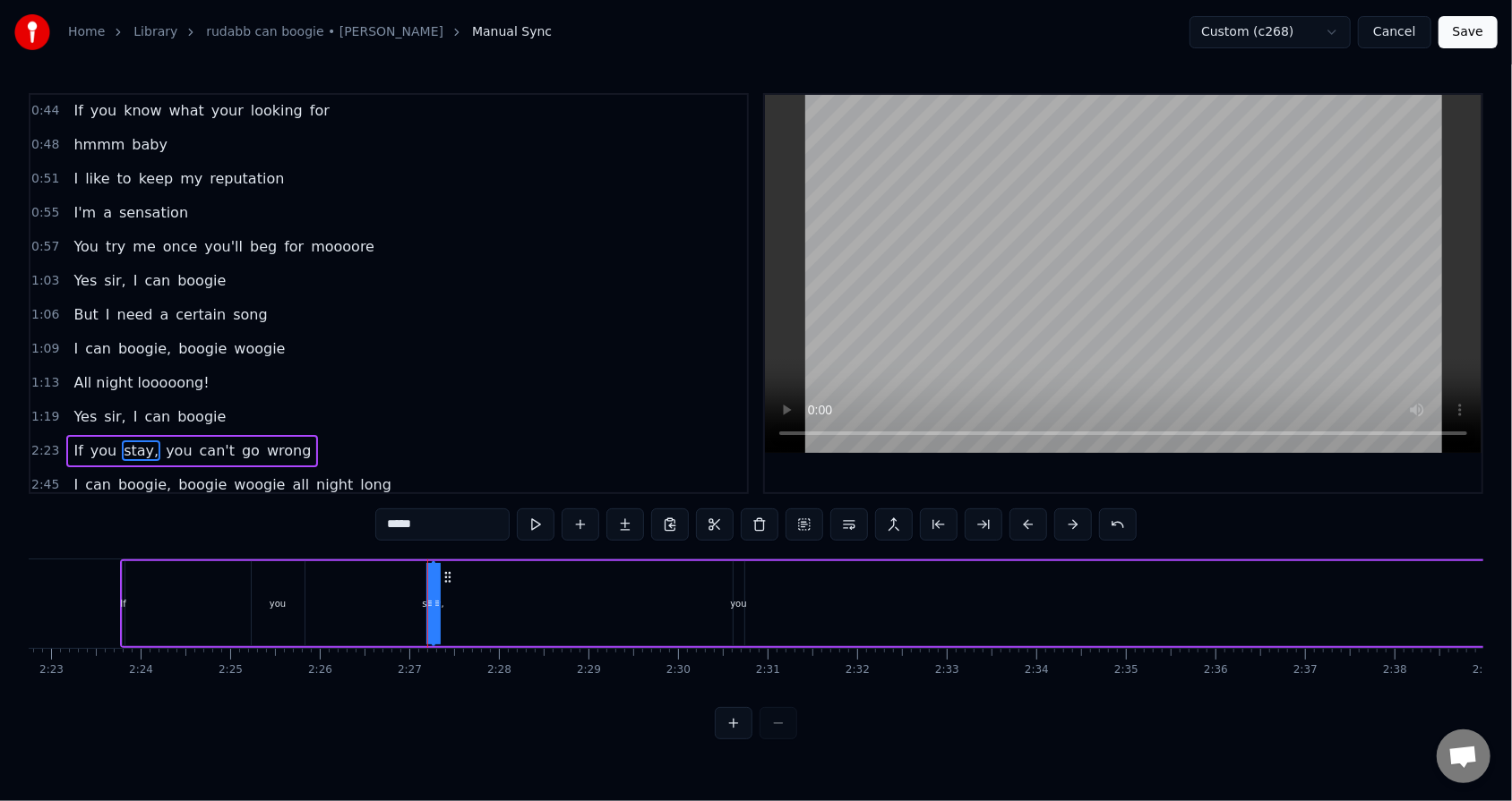
drag, startPoint x: 438, startPoint y: 600, endPoint x: 490, endPoint y: 599, distance: 52.0
click at [490, 511] on div "If you stay, you can't go wrong" at bounding box center [1104, 603] width 1968 height 89
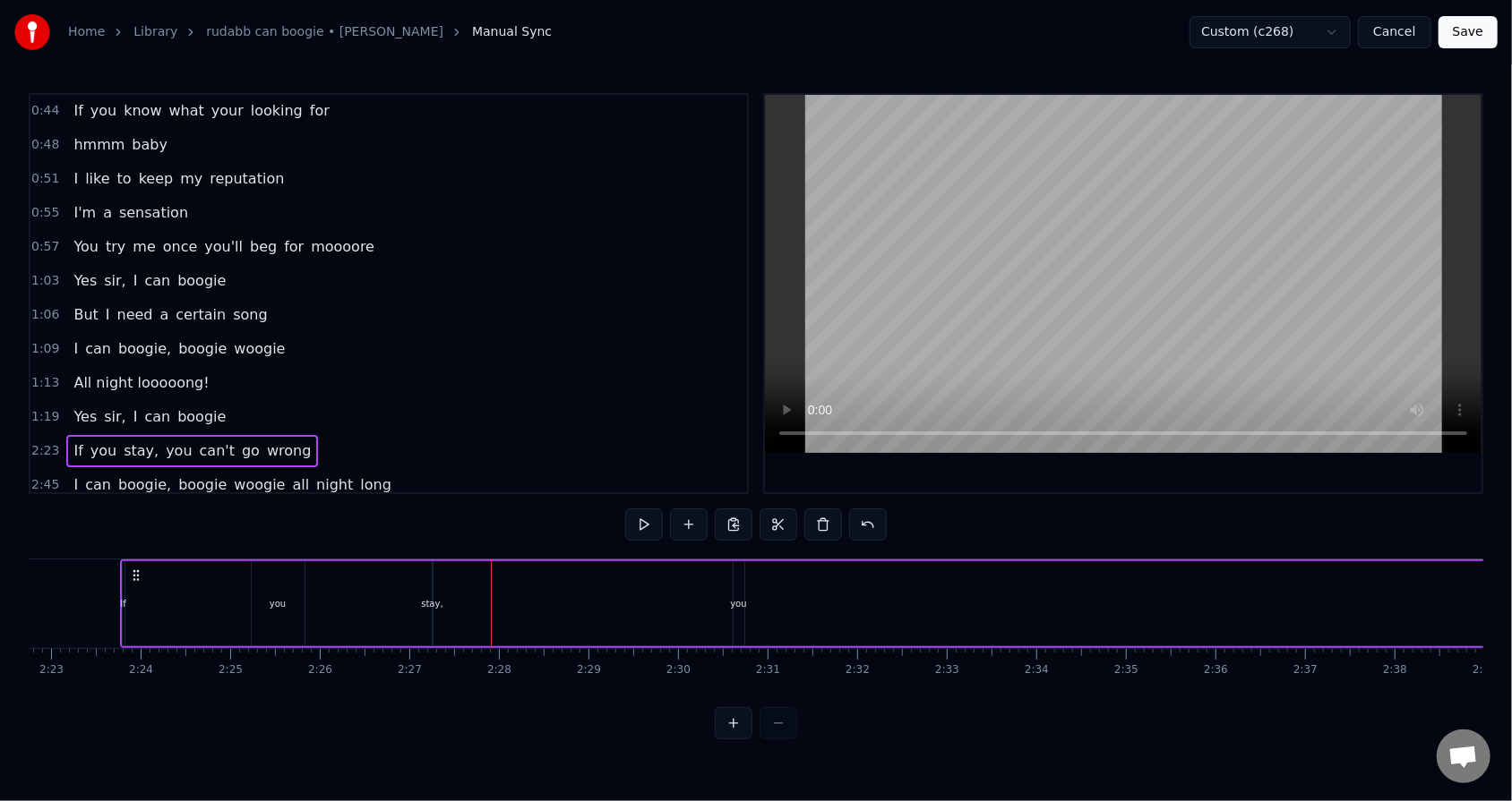
click at [431, 511] on div "stay," at bounding box center [432, 603] width 22 height 13
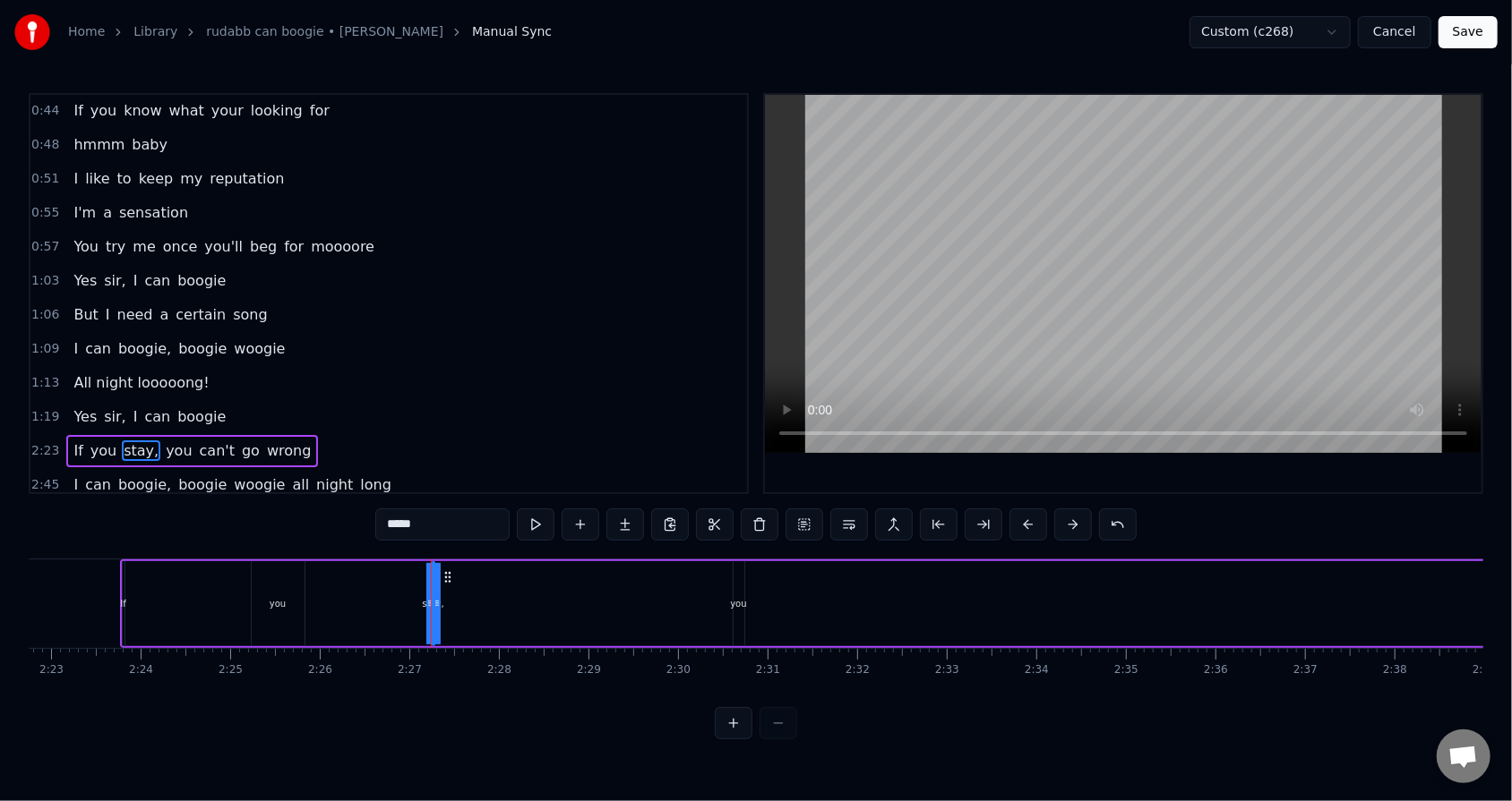
drag, startPoint x: 438, startPoint y: 603, endPoint x: 448, endPoint y: 602, distance: 10.0
click at [448, 511] on div "If you stay, you can't go wrong" at bounding box center [1104, 603] width 1968 height 89
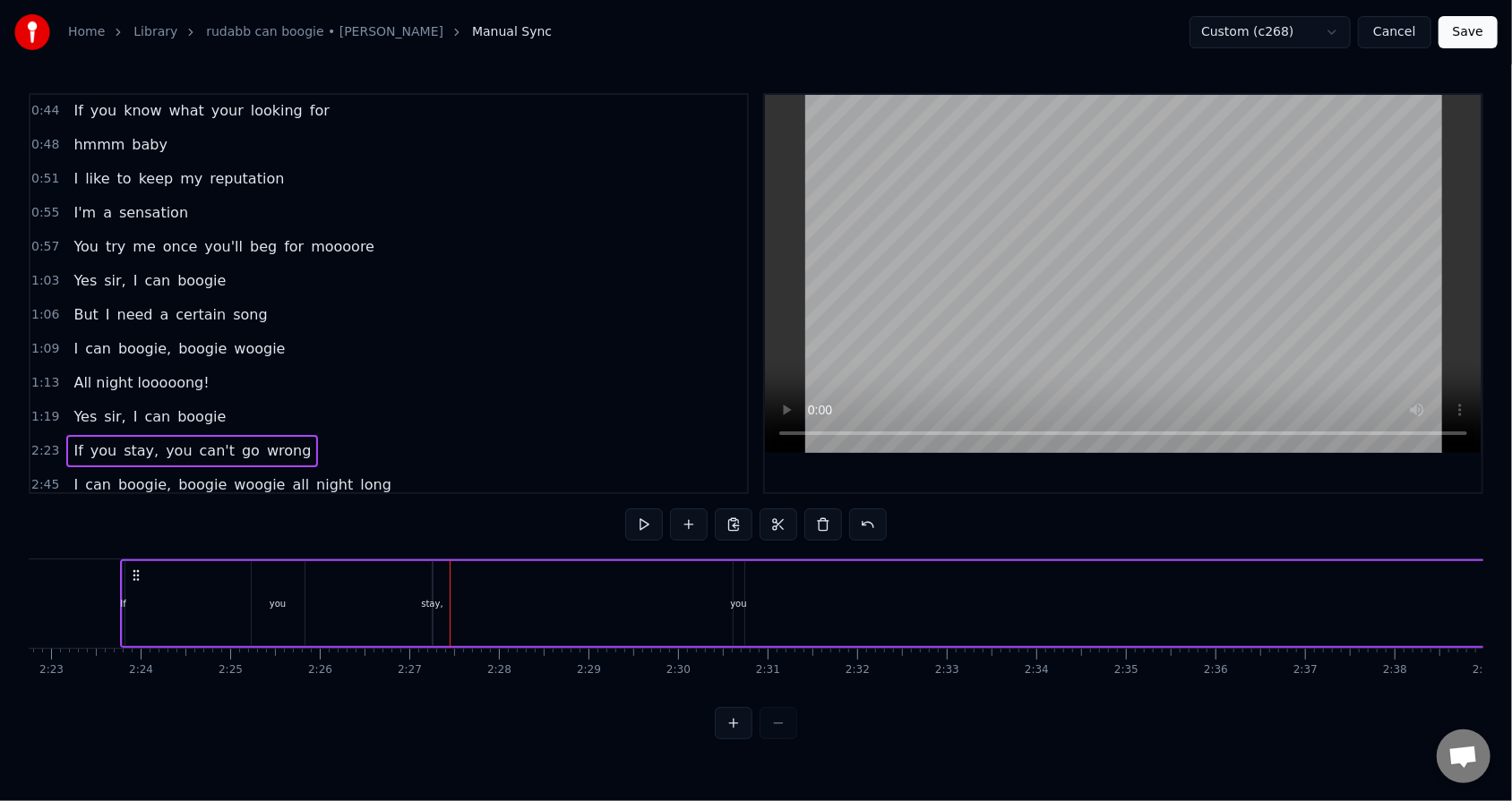
click at [431, 511] on div "stay," at bounding box center [432, 603] width 2 height 85
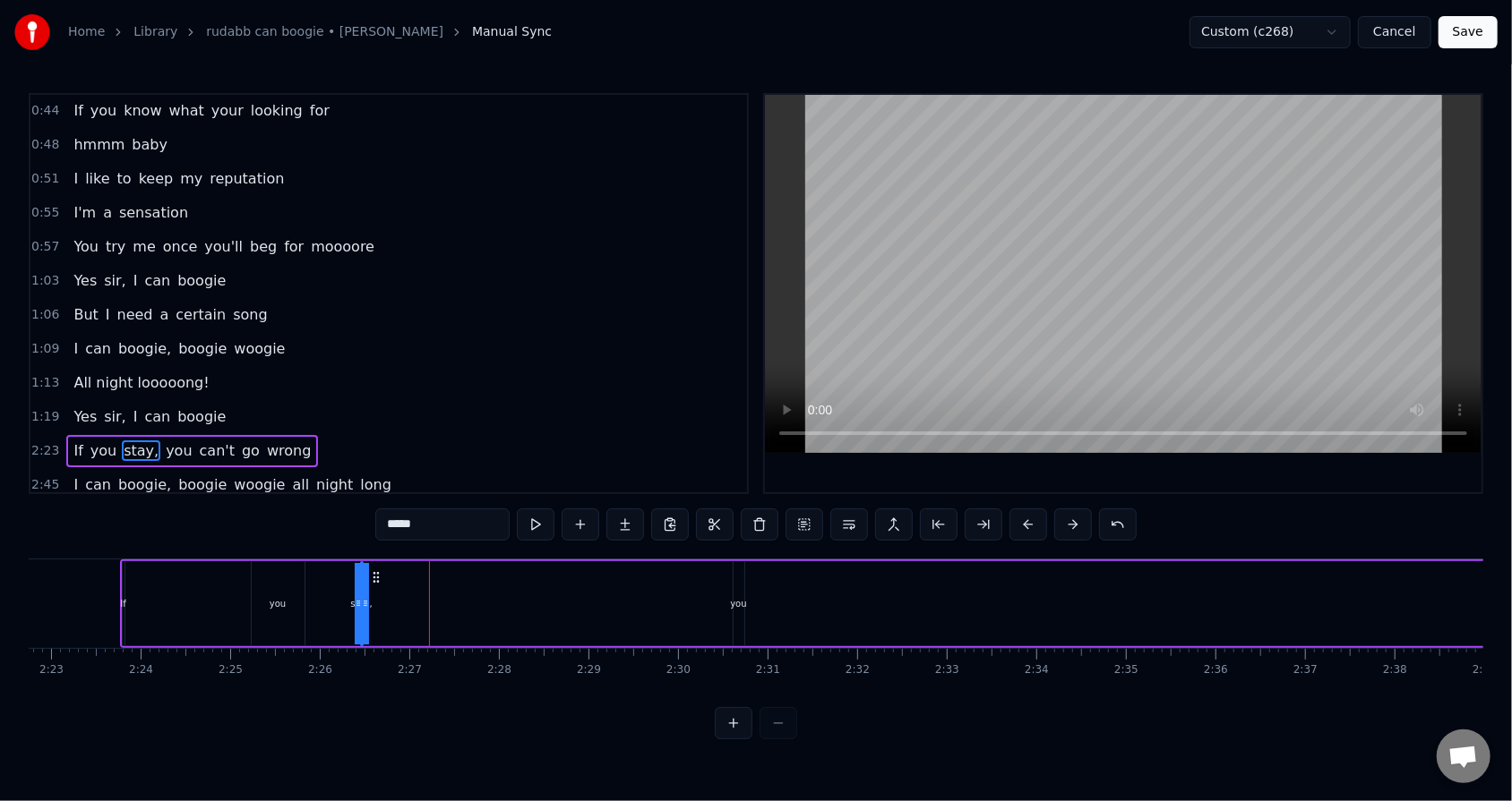
drag, startPoint x: 446, startPoint y: 574, endPoint x: 375, endPoint y: 578, distance: 71.1
click at [375, 511] on icon at bounding box center [376, 577] width 14 height 14
drag, startPoint x: 353, startPoint y: 593, endPoint x: 332, endPoint y: 593, distance: 21.0
click at [332, 511] on div "If you stay, you can't go wrong" at bounding box center [1104, 603] width 1968 height 89
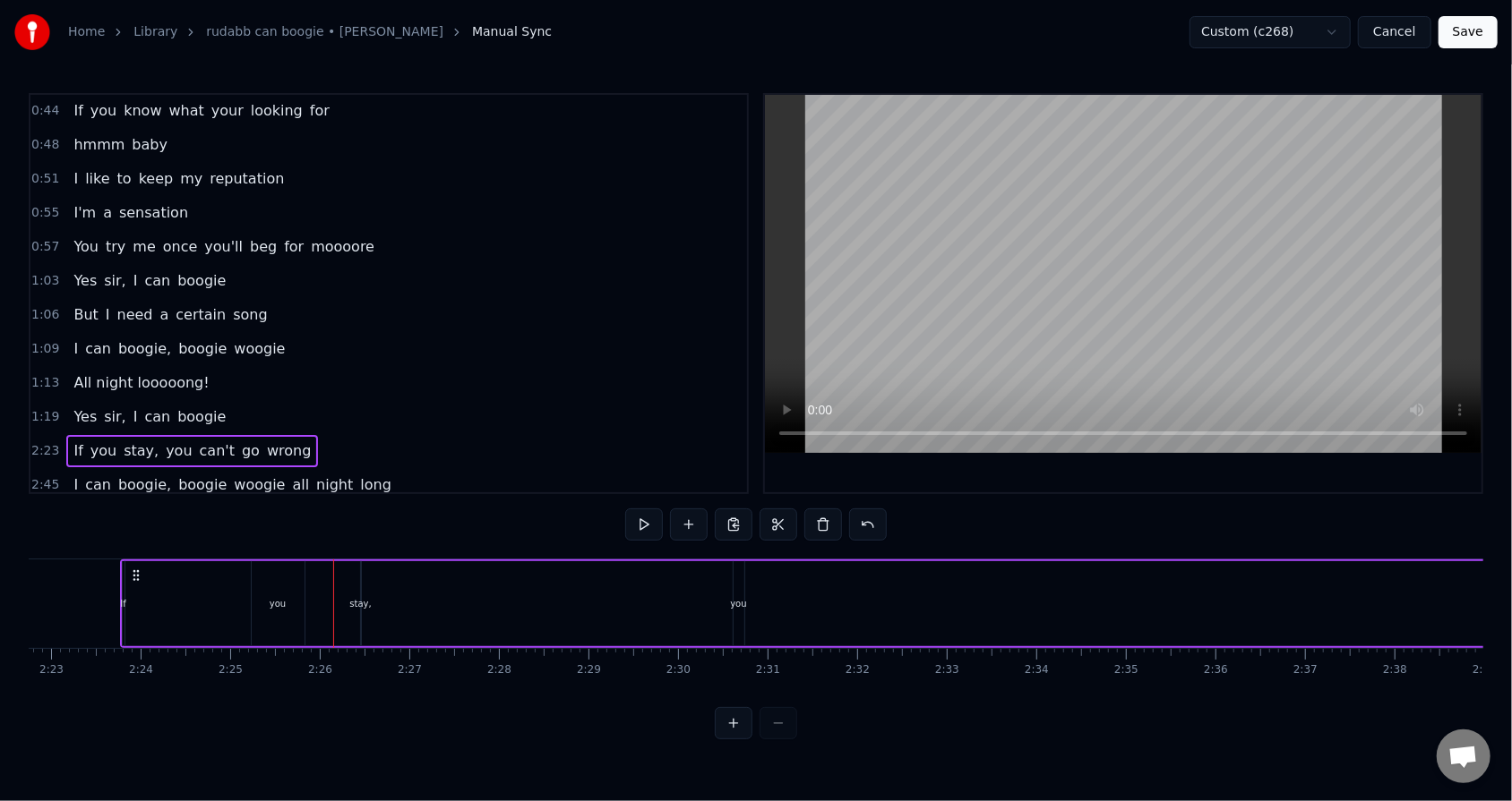
click at [354, 511] on div "If you stay, you can't go wrong" at bounding box center [1104, 603] width 1968 height 89
click at [356, 511] on div "stay," at bounding box center [360, 603] width 22 height 13
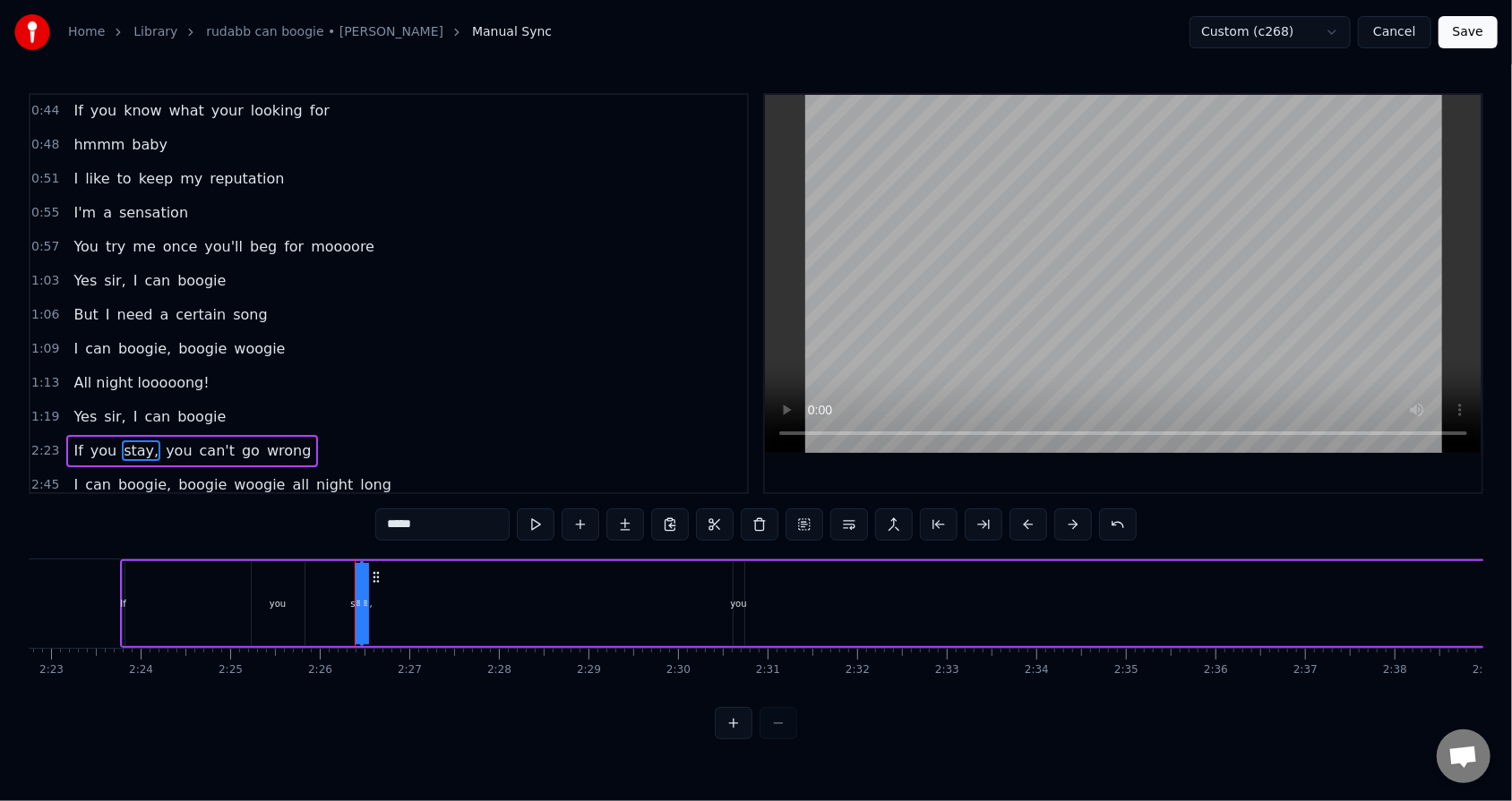
click at [356, 511] on icon at bounding box center [358, 603] width 7 height 14
drag, startPoint x: 356, startPoint y: 599, endPoint x: 331, endPoint y: 602, distance: 25.2
click at [331, 511] on div "If you stay, you can't go wrong" at bounding box center [1104, 603] width 1968 height 89
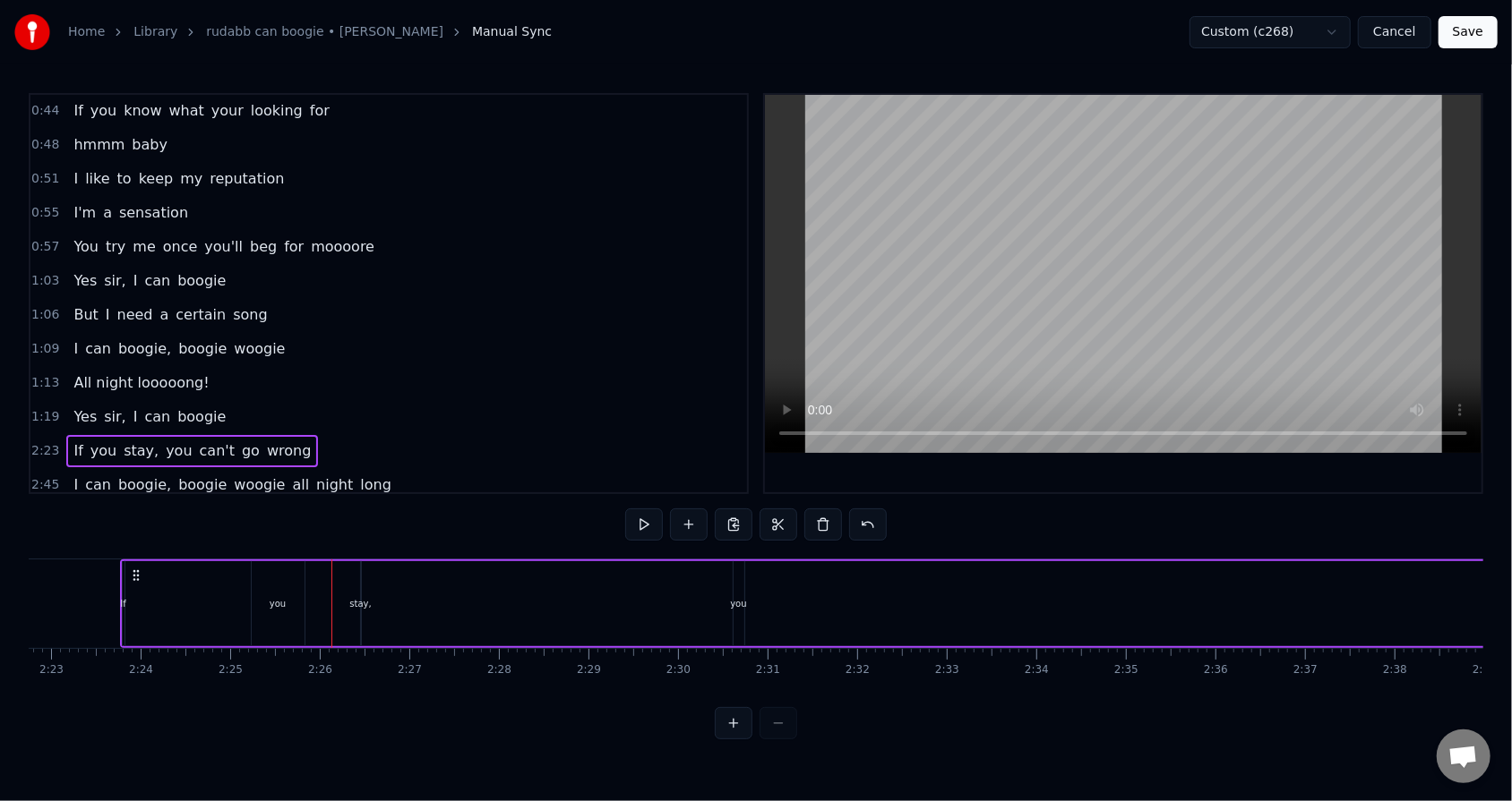
click at [354, 511] on div "stay," at bounding box center [360, 603] width 22 height 13
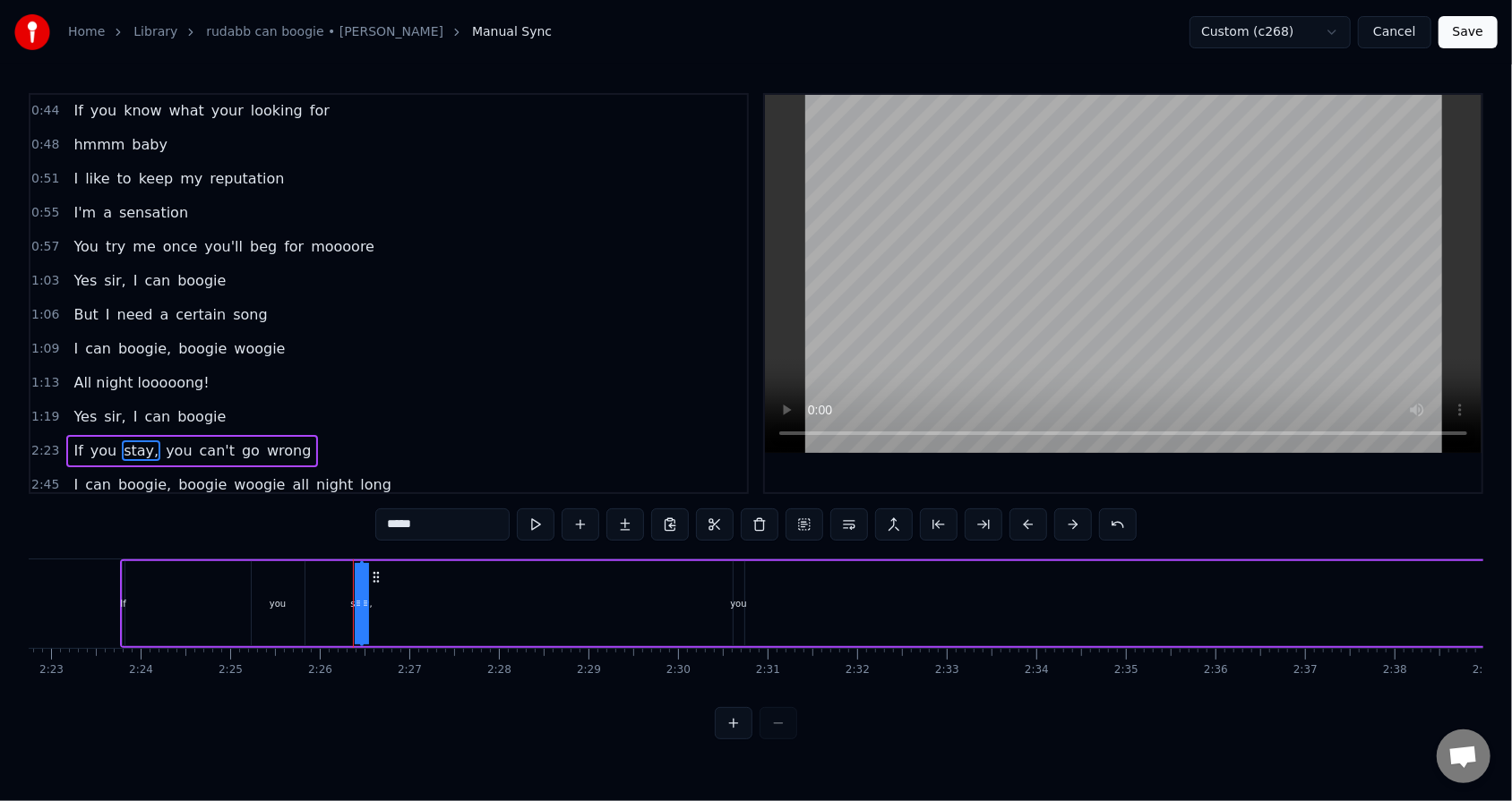
click at [367, 511] on icon at bounding box center [366, 603] width 7 height 14
drag, startPoint x: 367, startPoint y: 602, endPoint x: 402, endPoint y: 602, distance: 35.0
click at [402, 511] on div "If you stay, you can't go wrong" at bounding box center [1104, 603] width 1968 height 89
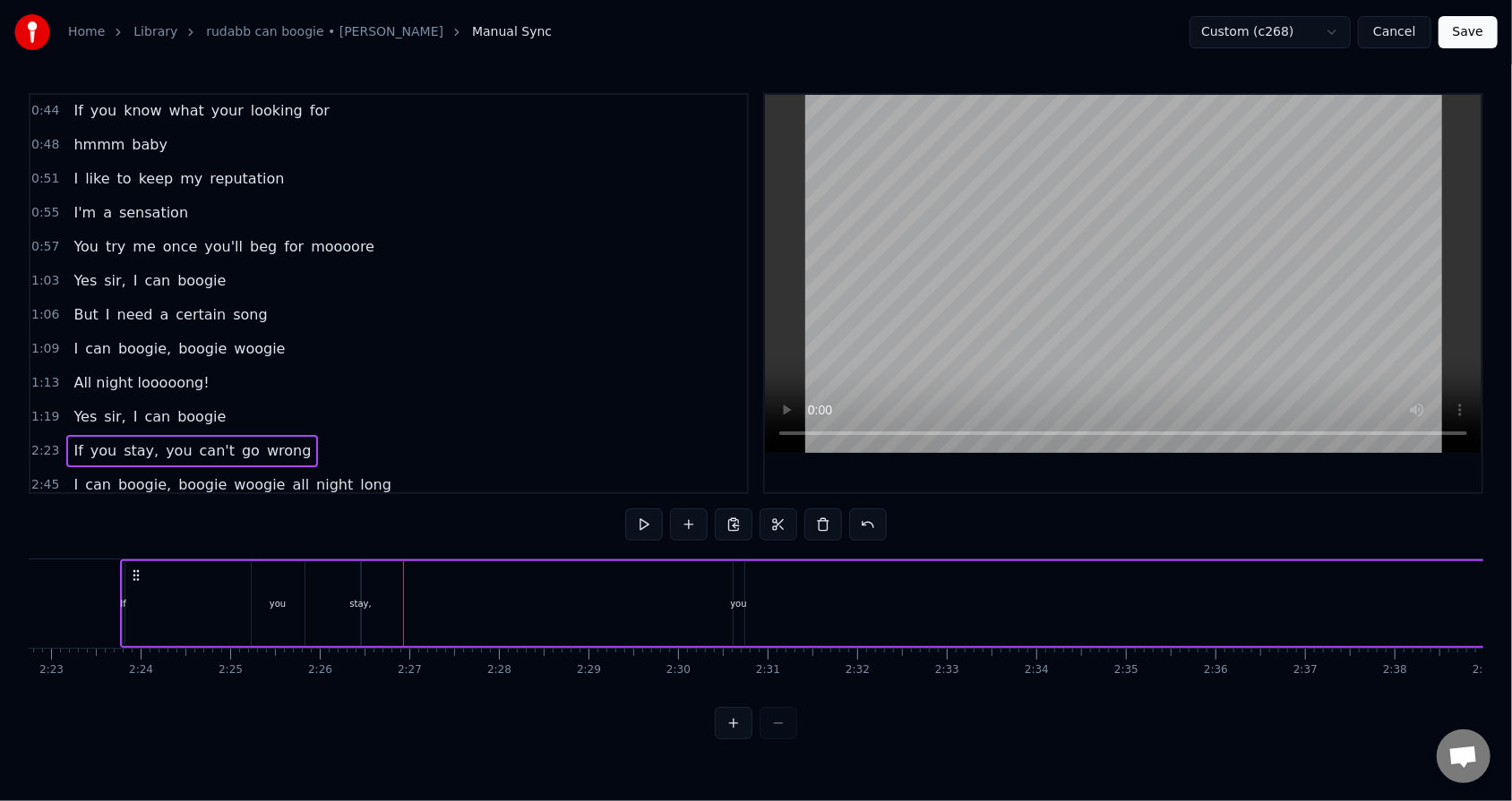
click at [692, 511] on div "you" at bounding box center [738, 603] width 16 height 13
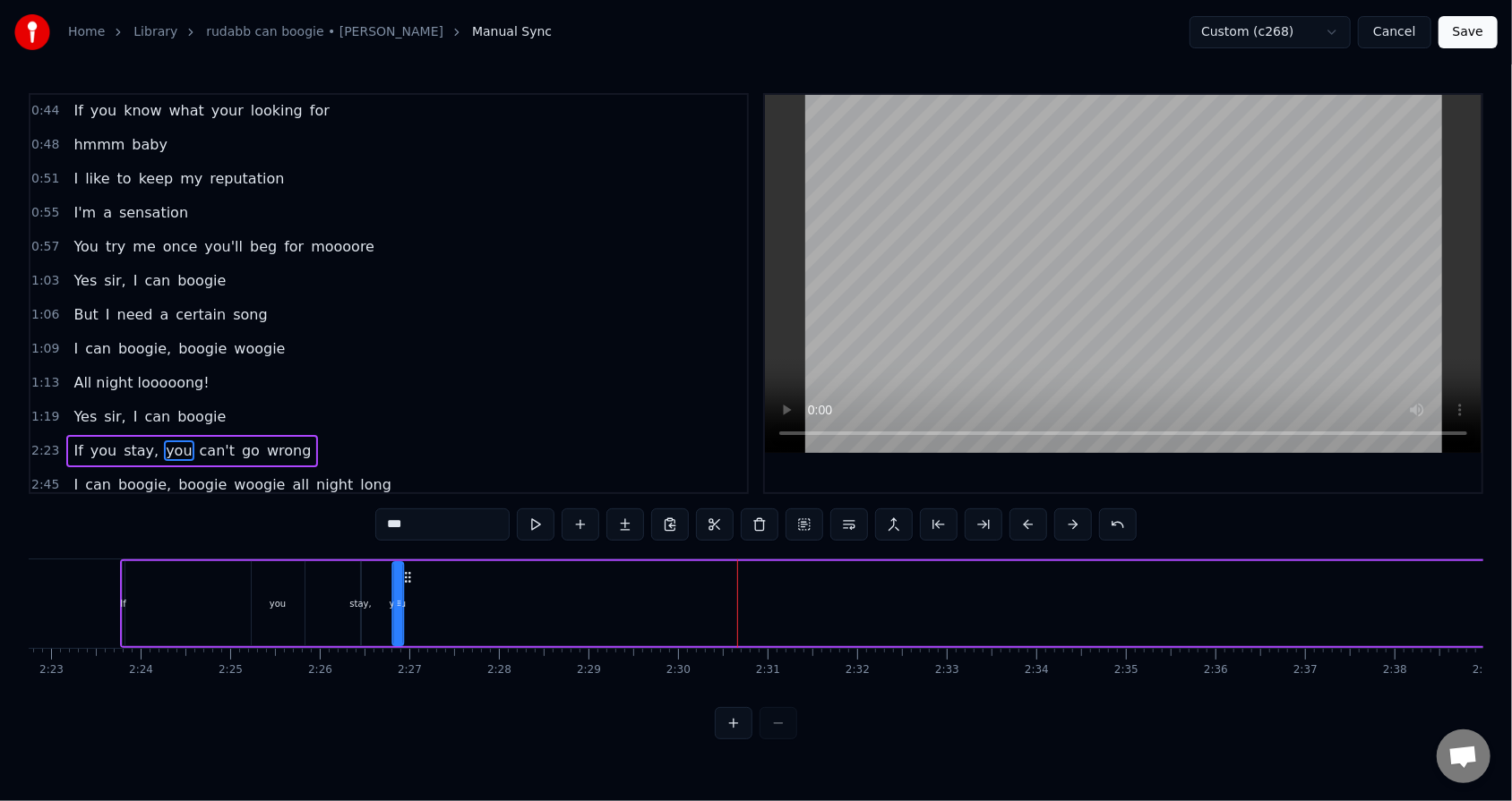
drag, startPoint x: 747, startPoint y: 577, endPoint x: 404, endPoint y: 560, distance: 343.4
click at [404, 511] on div "If you stay, you can't go wrong" at bounding box center [1104, 603] width 1968 height 89
drag, startPoint x: 399, startPoint y: 588, endPoint x: 437, endPoint y: 593, distance: 38.3
click at [437, 511] on div at bounding box center [435, 603] width 7 height 82
click at [285, 511] on div "you" at bounding box center [278, 603] width 53 height 85
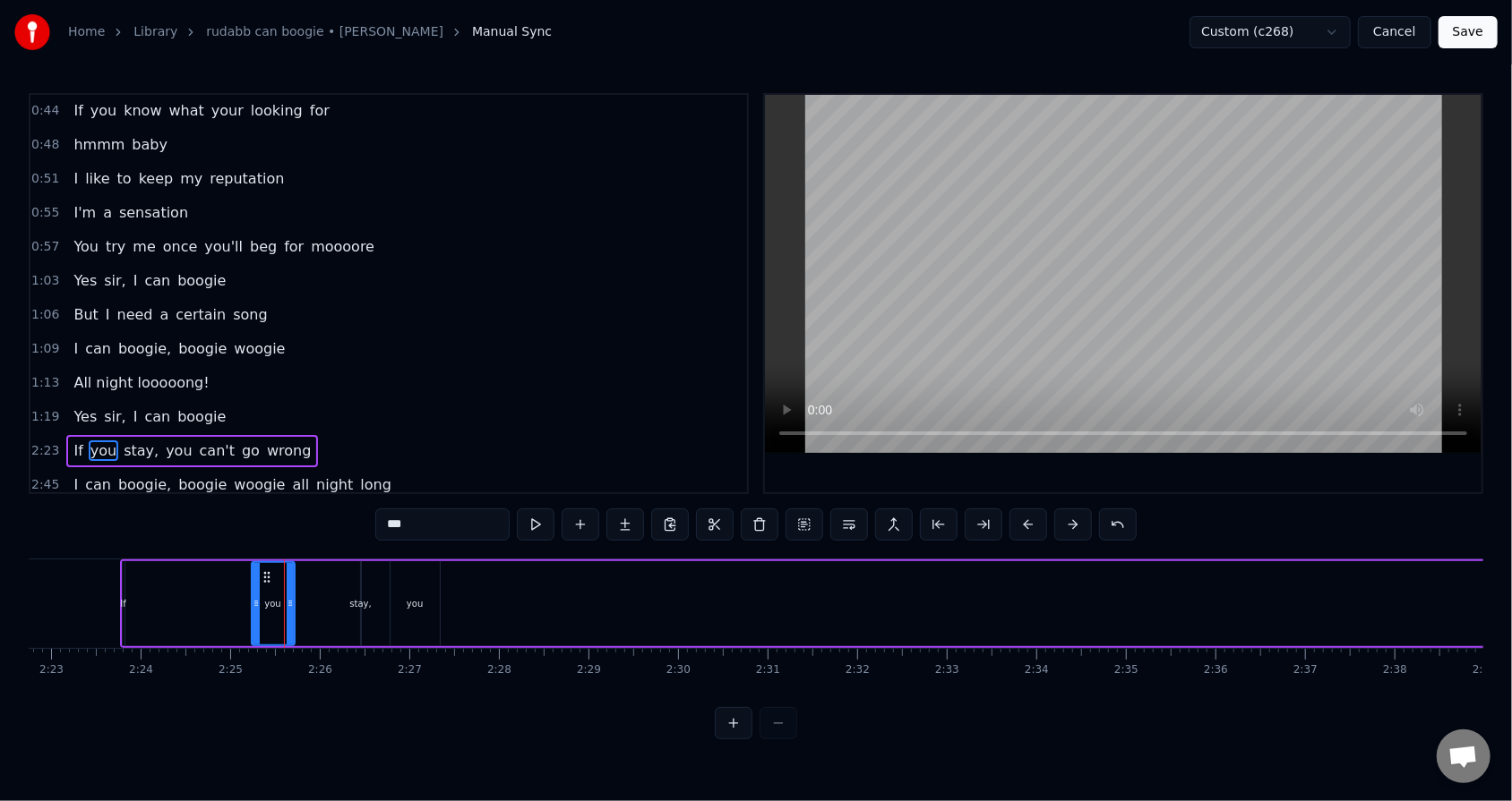
drag, startPoint x: 299, startPoint y: 603, endPoint x: 289, endPoint y: 603, distance: 10.0
click at [289, 511] on icon at bounding box center [290, 603] width 7 height 14
click at [329, 511] on div "If you stay, you can't go wrong" at bounding box center [1104, 603] width 1968 height 89
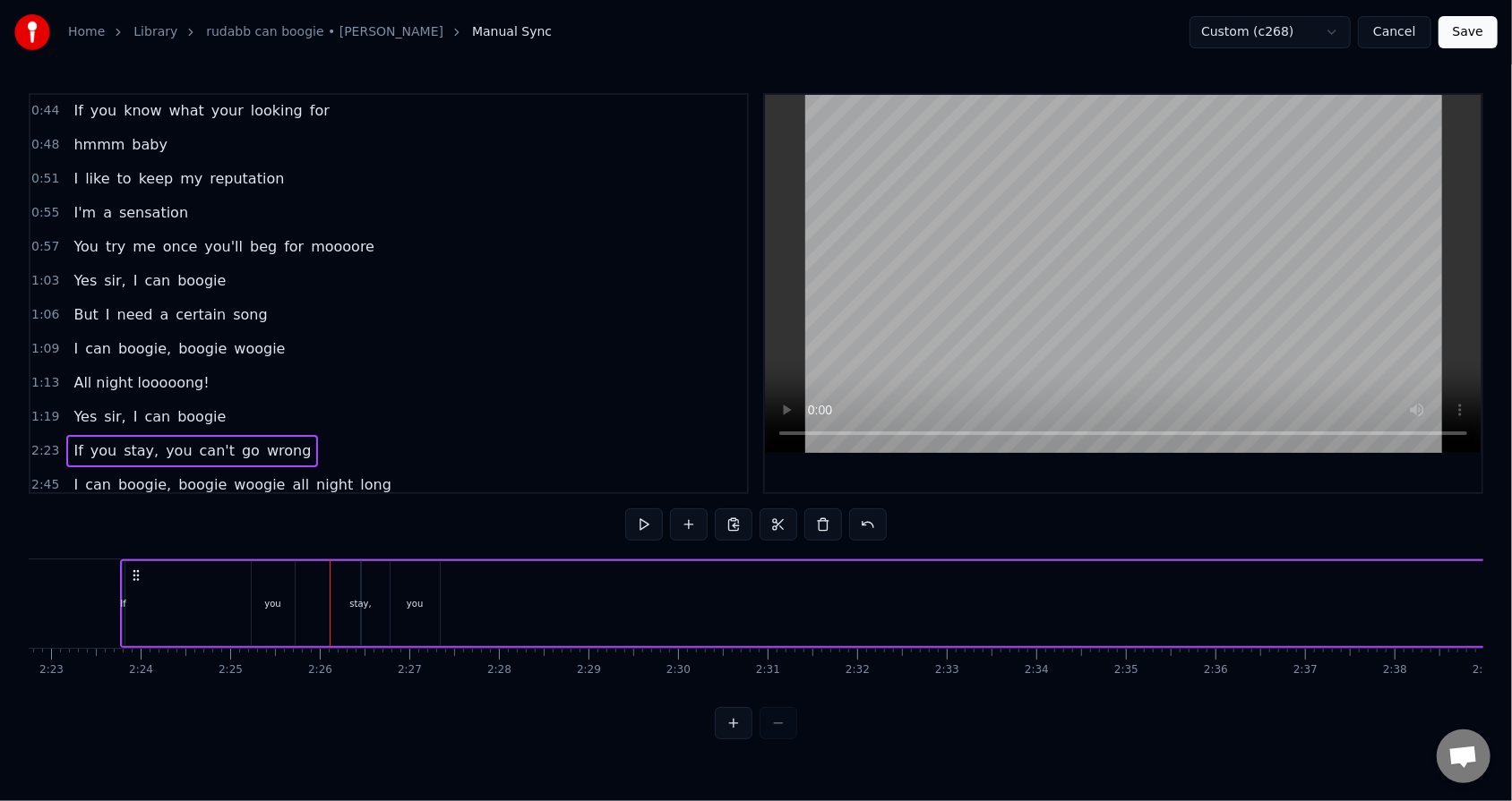
click at [347, 511] on div "If you stay, you can't go wrong" at bounding box center [1104, 603] width 1968 height 89
click at [357, 511] on div "stay," at bounding box center [360, 603] width 22 height 13
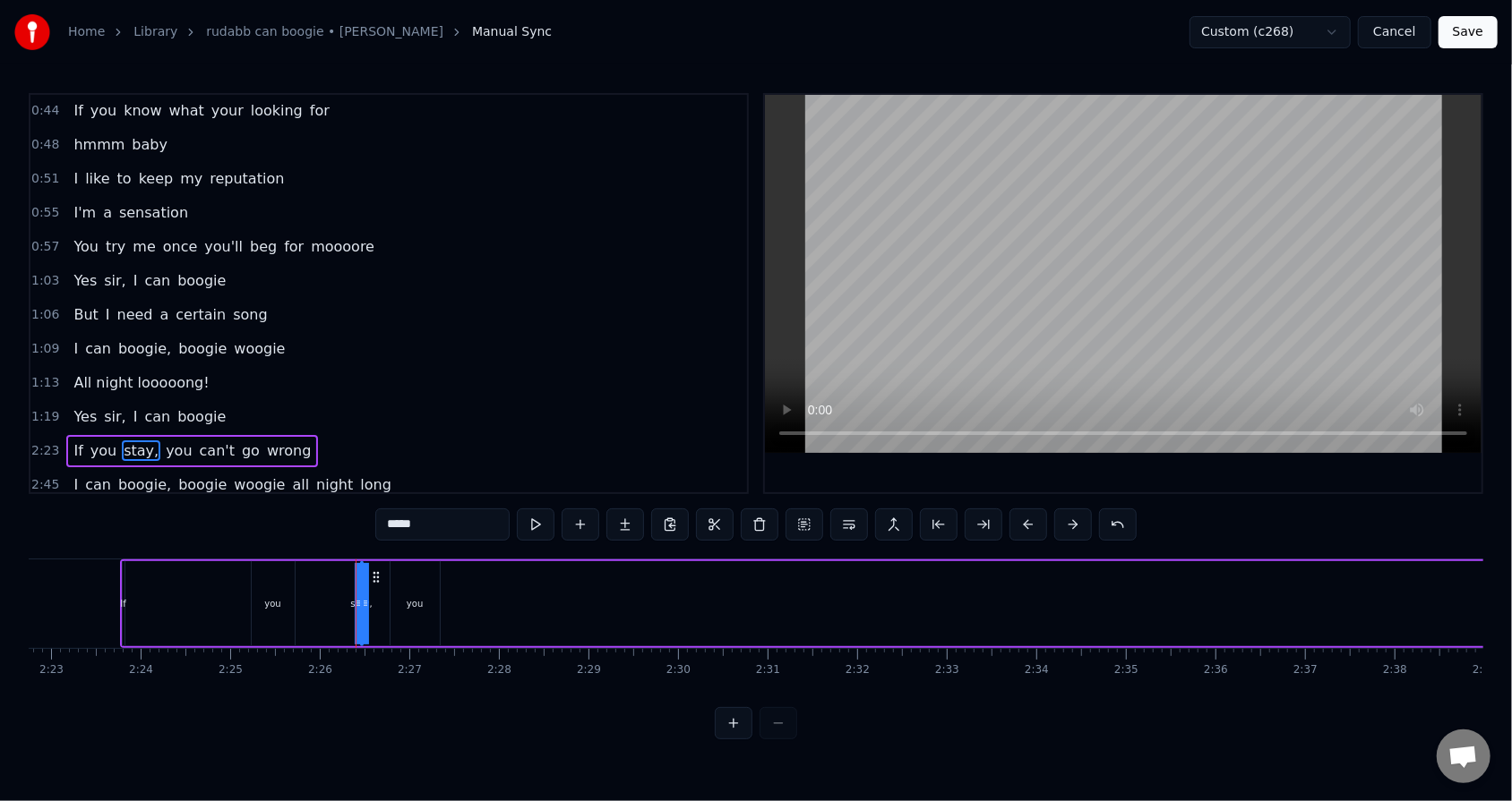
drag, startPoint x: 354, startPoint y: 603, endPoint x: 341, endPoint y: 600, distance: 13.3
click at [341, 511] on div "If you stay, you can't go wrong" at bounding box center [1104, 603] width 1968 height 89
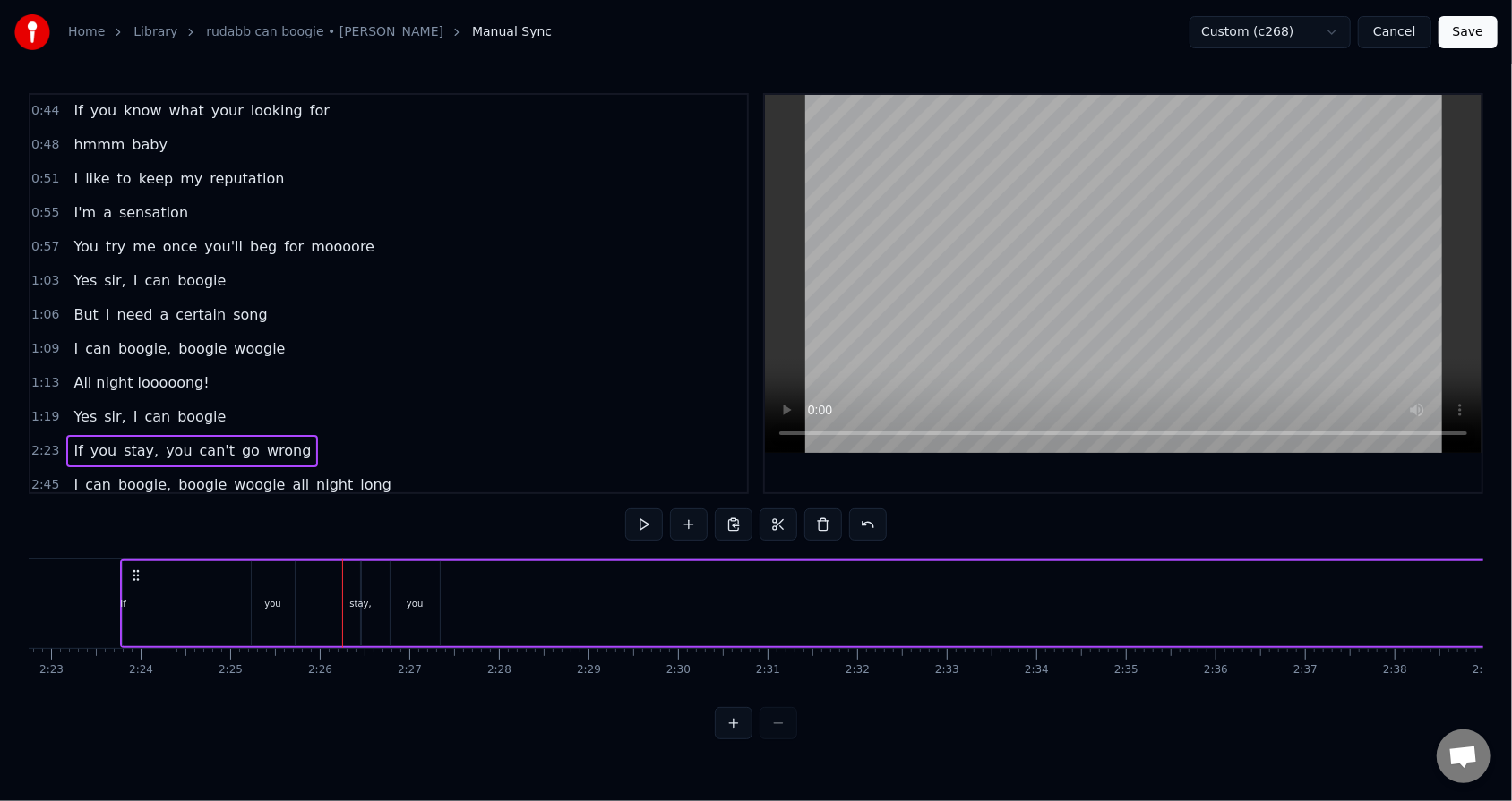
click at [355, 511] on div "stay," at bounding box center [360, 603] width 22 height 13
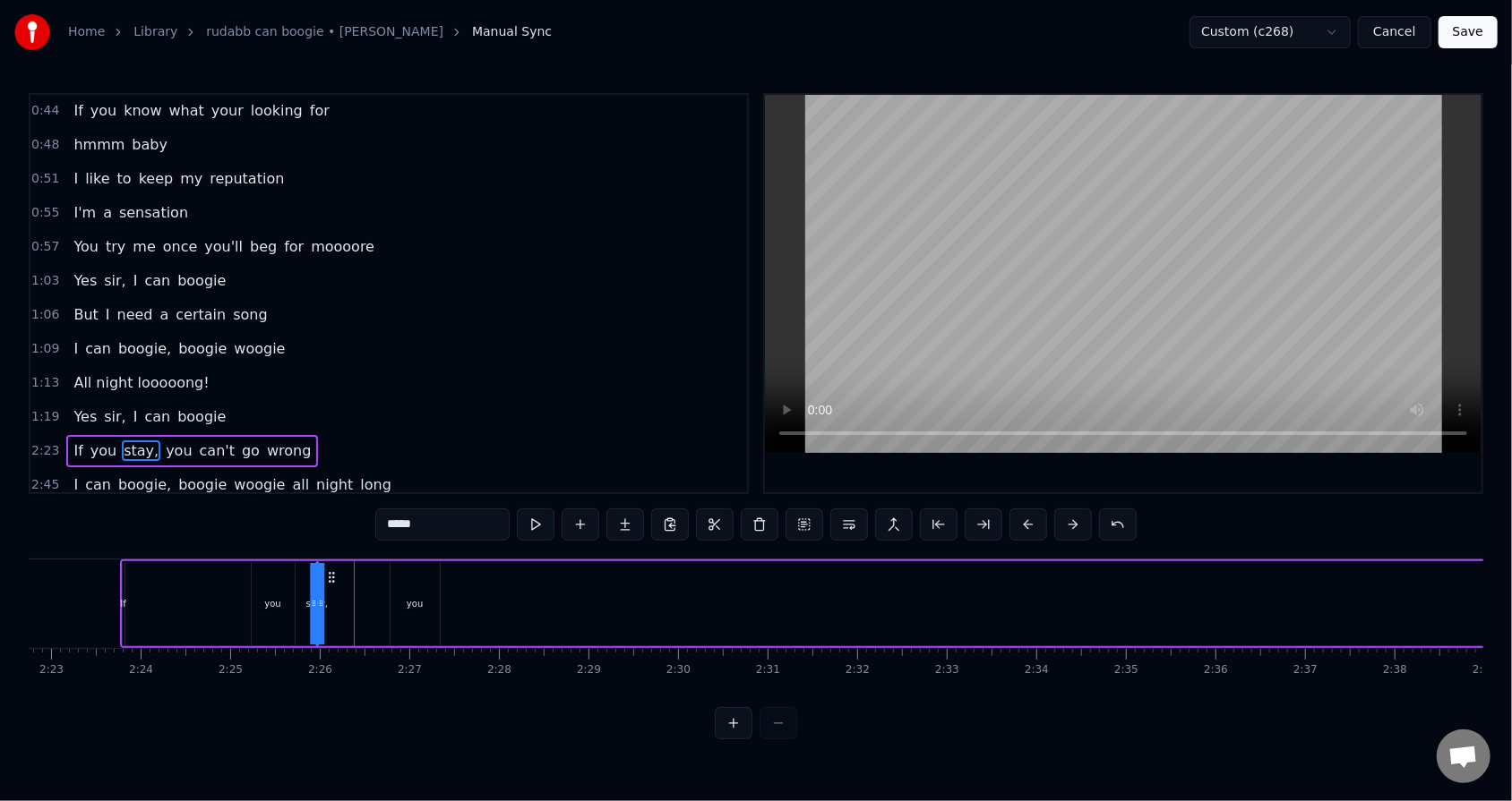
drag, startPoint x: 374, startPoint y: 576, endPoint x: 329, endPoint y: 575, distance: 45.0
click at [329, 511] on icon at bounding box center [332, 577] width 14 height 14
drag, startPoint x: 322, startPoint y: 602, endPoint x: 341, endPoint y: 602, distance: 19.0
click at [341, 511] on div "If you stay, you can't go wrong" at bounding box center [1104, 603] width 1968 height 89
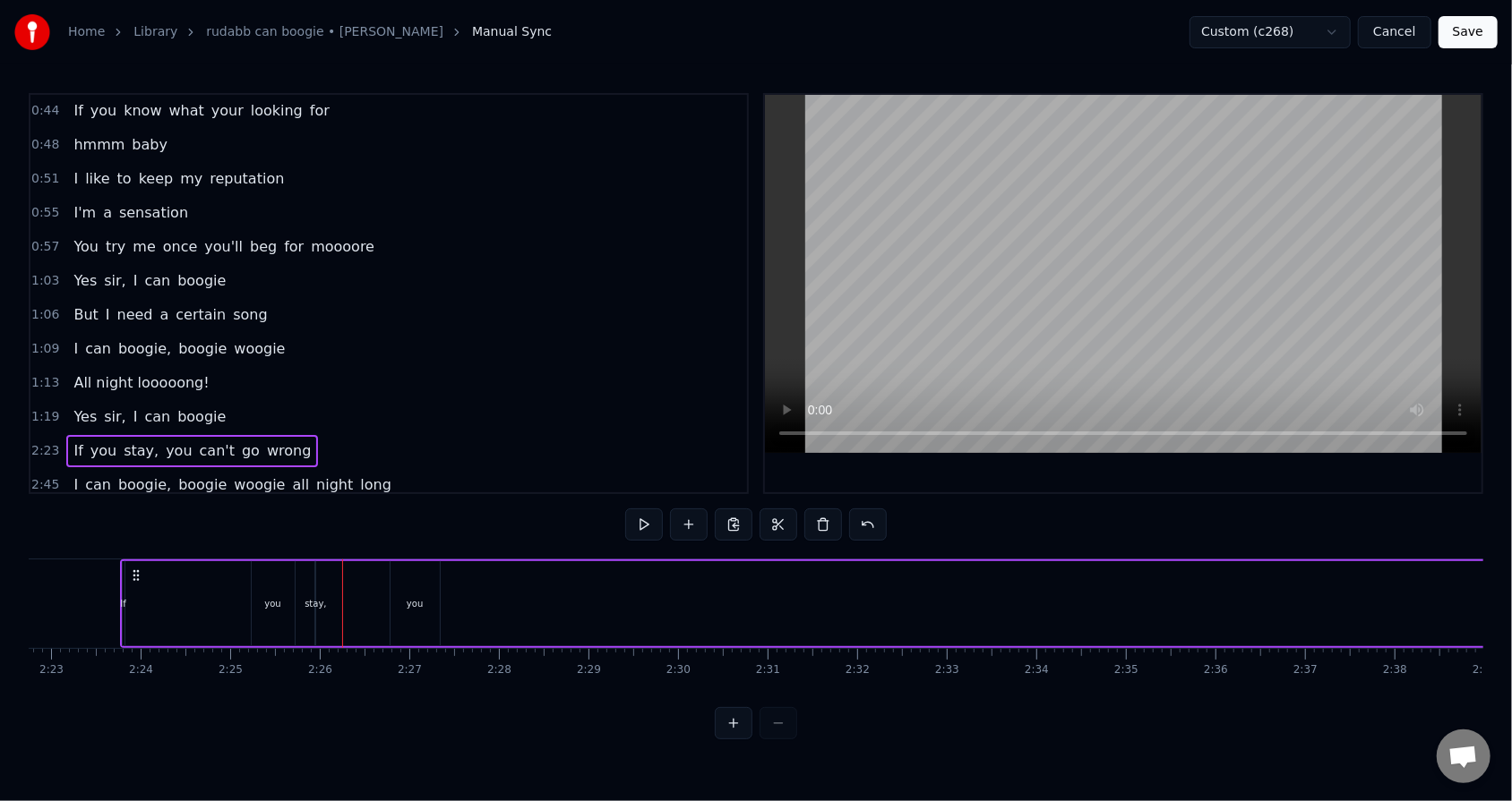
click at [323, 511] on div "stay," at bounding box center [315, 603] width 22 height 13
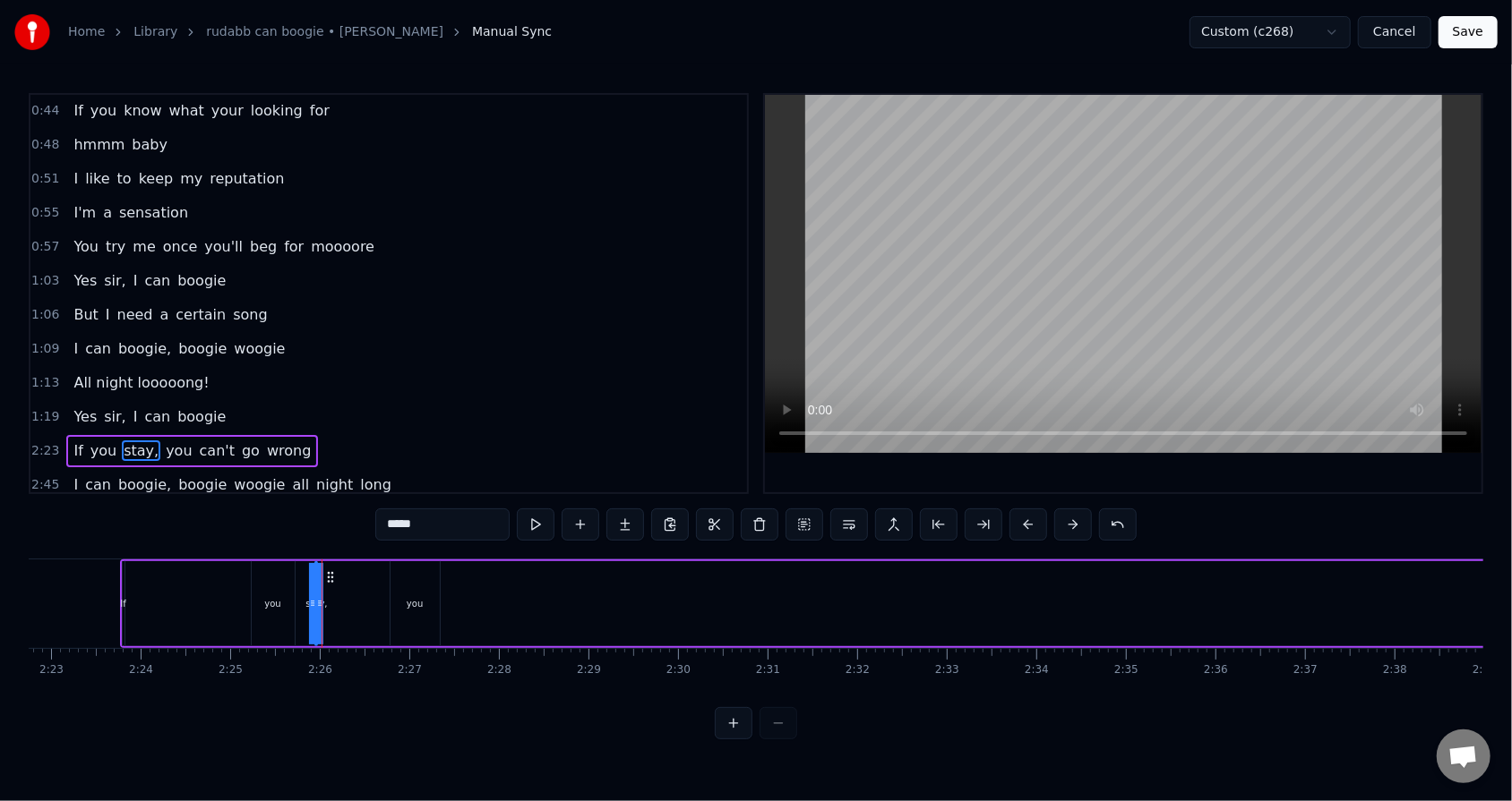
click at [405, 511] on div "you" at bounding box center [415, 603] width 49 height 85
drag, startPoint x: 401, startPoint y: 577, endPoint x: 348, endPoint y: 573, distance: 53.2
click at [348, 511] on icon at bounding box center [353, 577] width 14 height 14
click at [198, 441] on span "can't" at bounding box center [217, 450] width 39 height 21
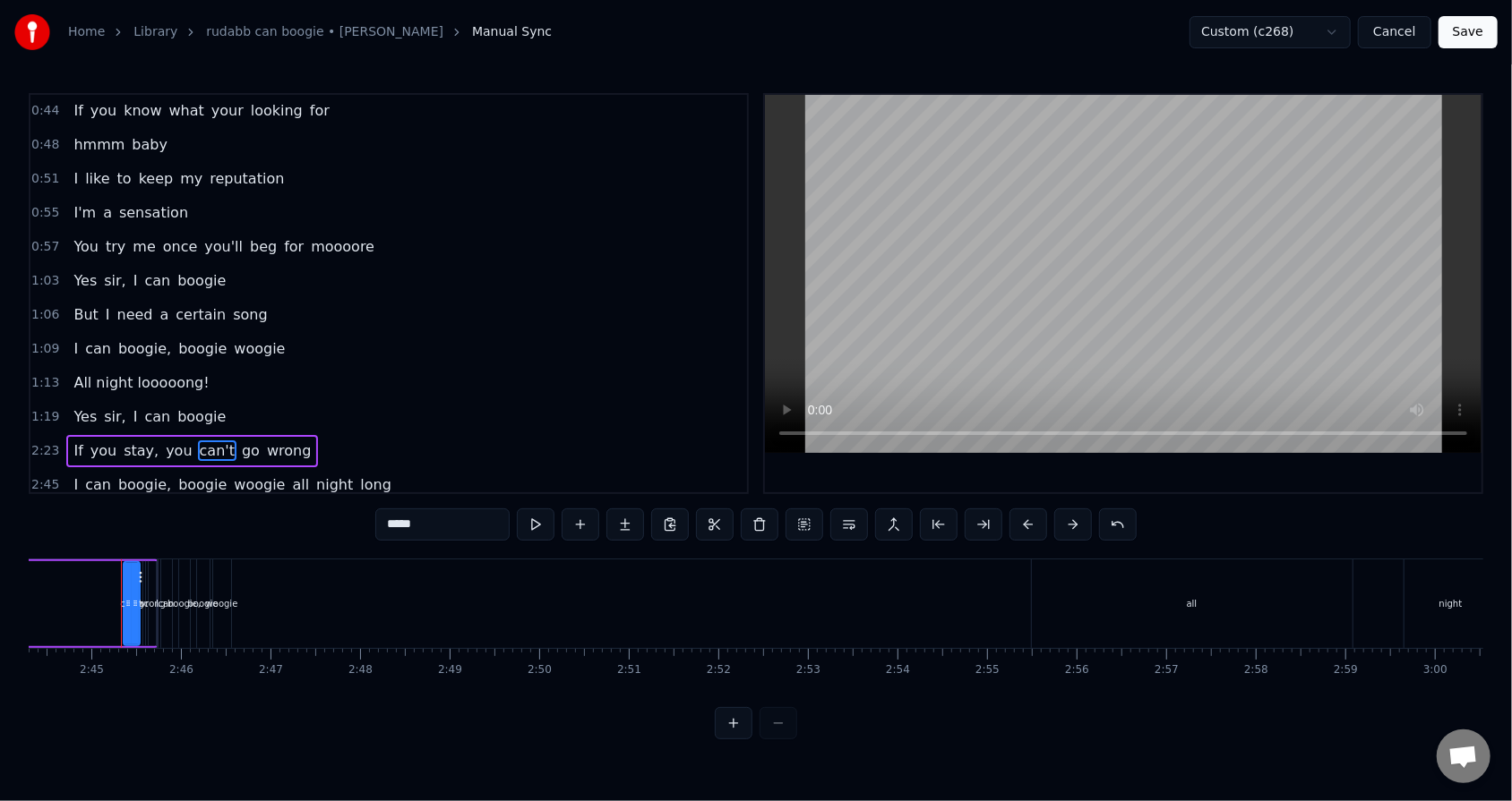
scroll to position [0, 14716]
click at [123, 511] on div at bounding box center [127, 603] width 7 height 82
click at [126, 511] on div at bounding box center [127, 603] width 7 height 82
drag, startPoint x: 122, startPoint y: 591, endPoint x: 86, endPoint y: 588, distance: 36.1
click at [87, 511] on div at bounding box center [91, 603] width 7 height 82
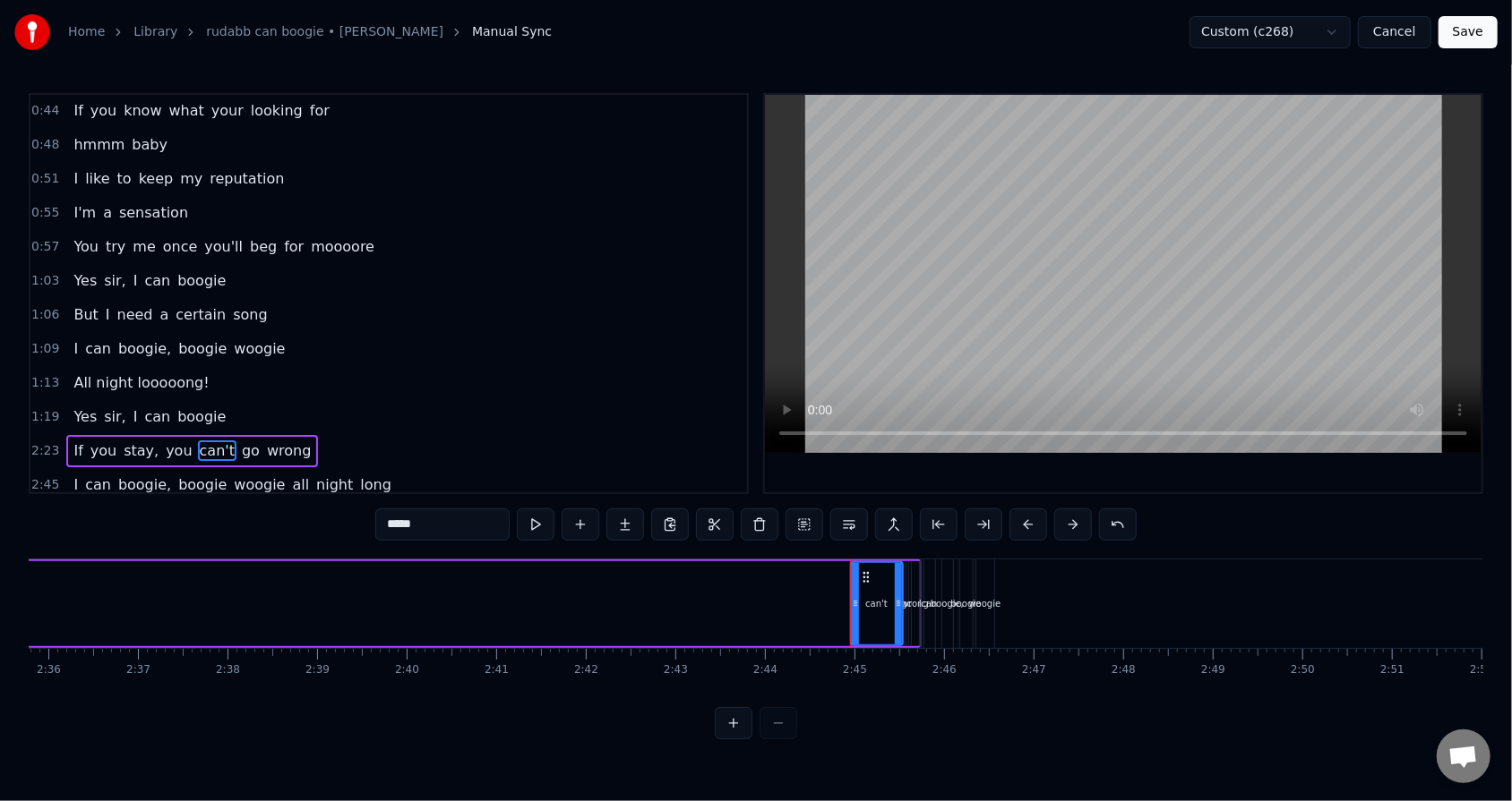
scroll to position [0, 13740]
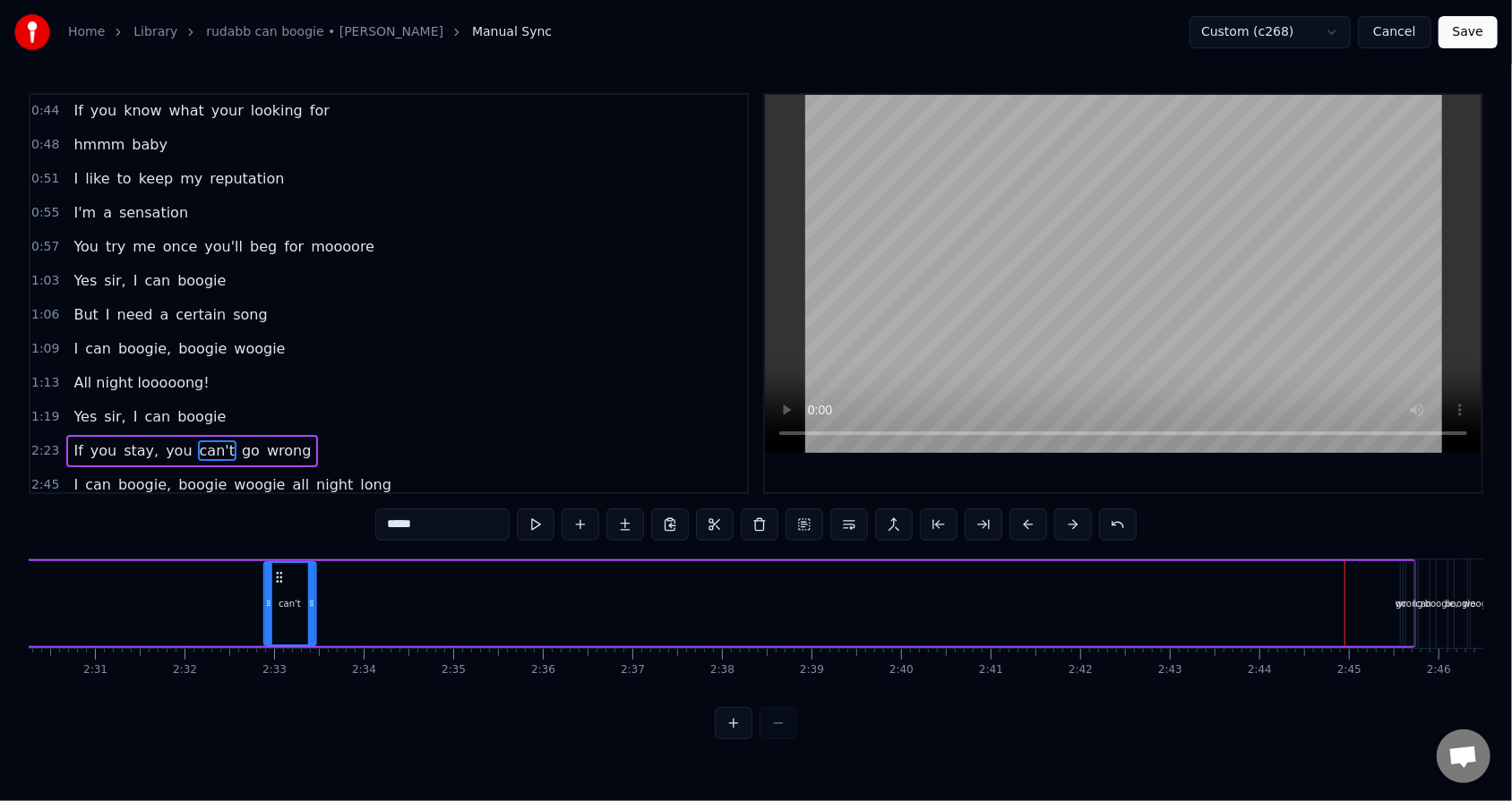
drag, startPoint x: 1072, startPoint y: 574, endPoint x: 188, endPoint y: 561, distance: 884.1
click at [265, 511] on div "can't" at bounding box center [290, 603] width 50 height 82
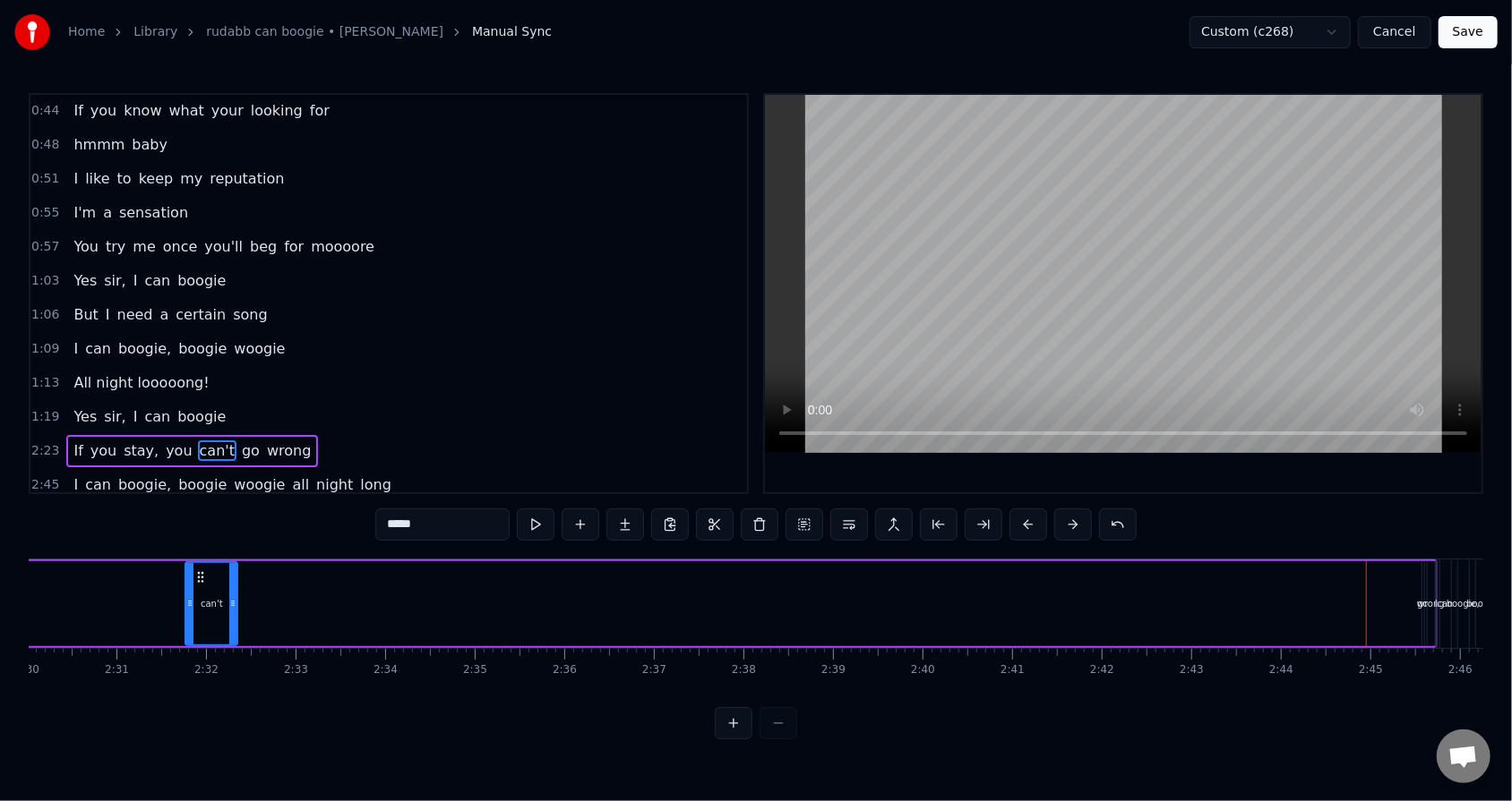
click at [692, 511] on div "wrong" at bounding box center [1430, 603] width 28 height 13
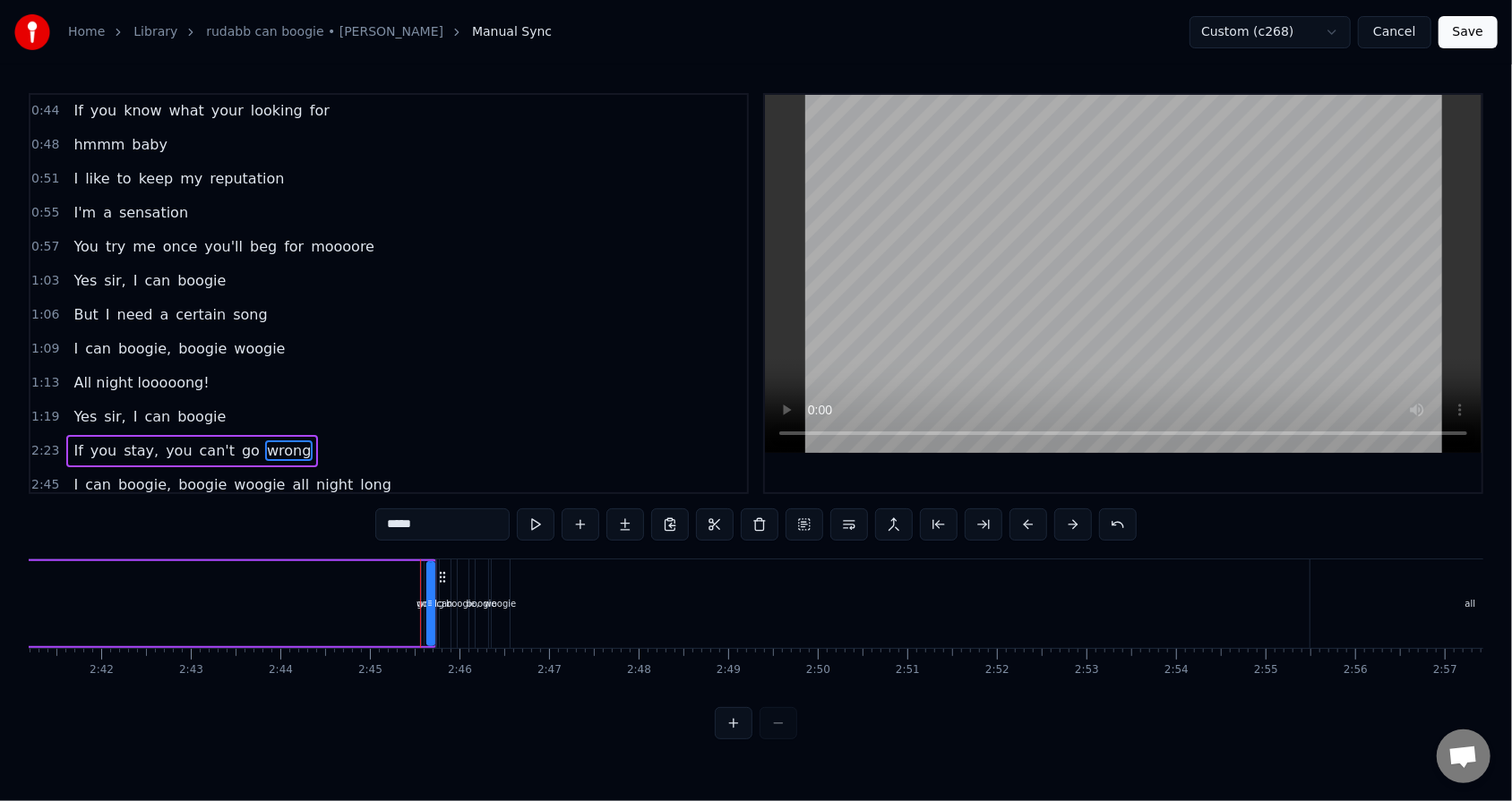
scroll to position [0, 14736]
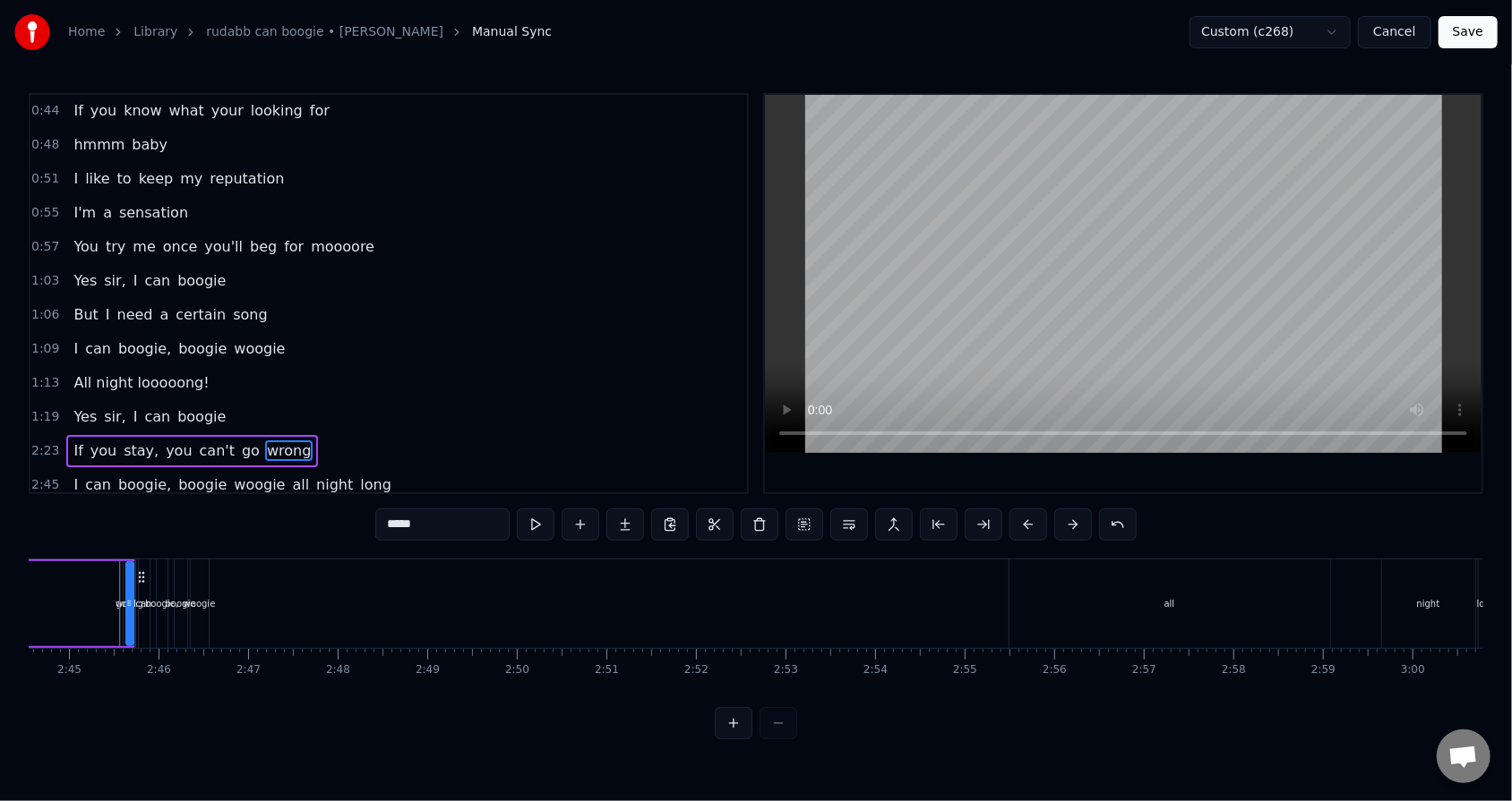
click at [171, 440] on span "you" at bounding box center [178, 450] width 30 height 21
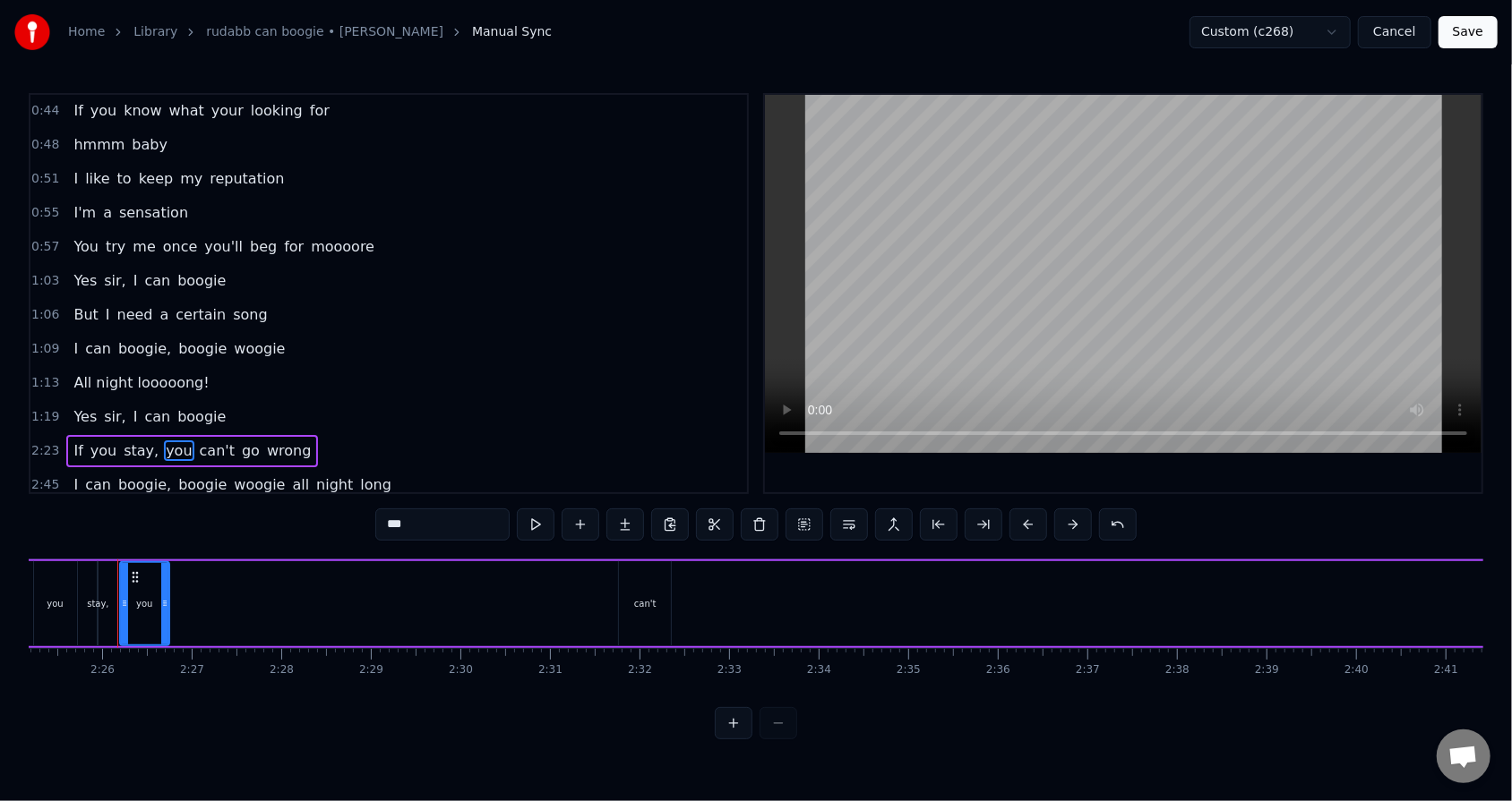
scroll to position [0, 13000]
click at [205, 442] on span "can't" at bounding box center [217, 450] width 39 height 21
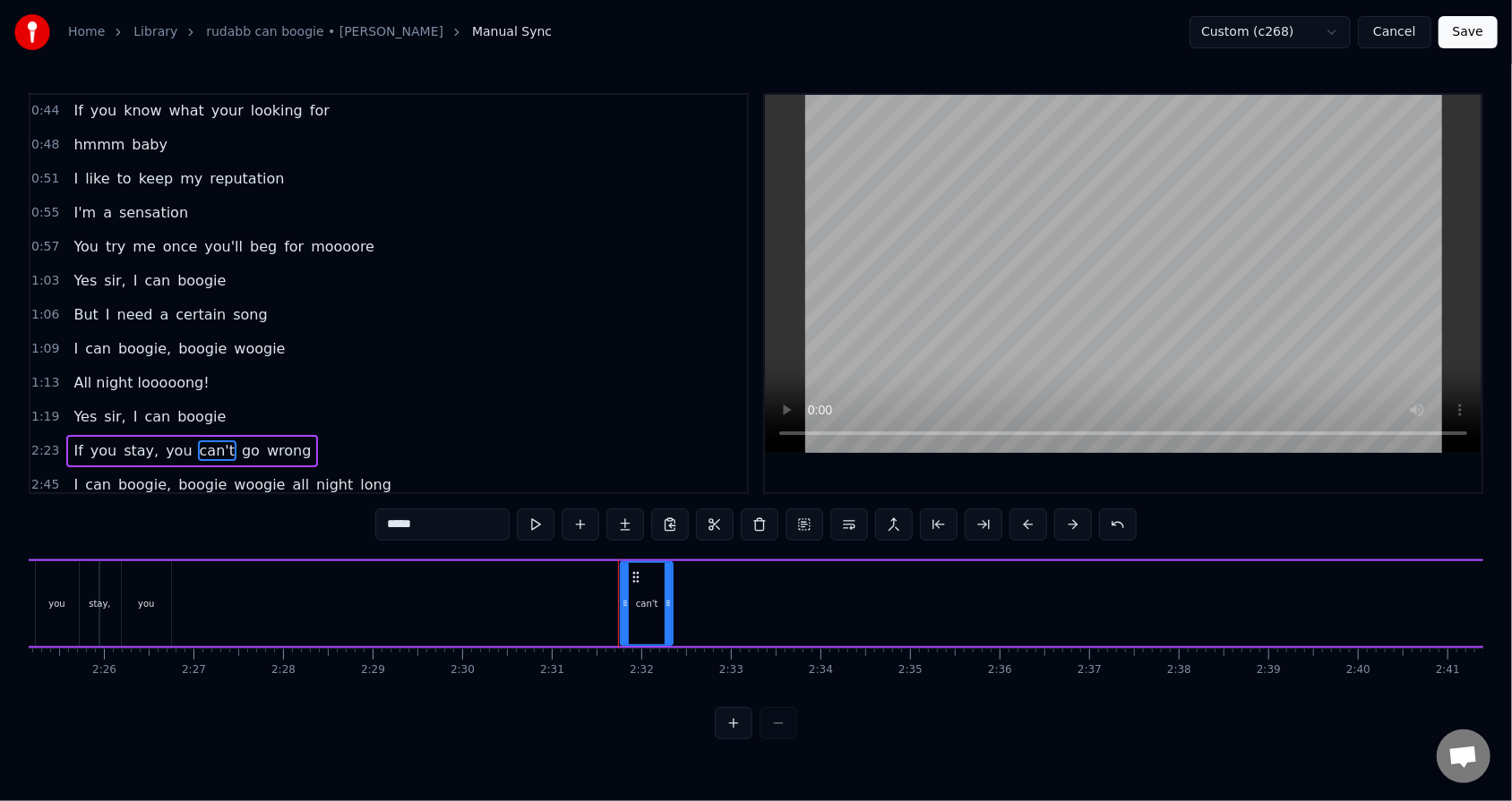
click at [240, 443] on span "go" at bounding box center [251, 450] width 22 height 21
type input "**"
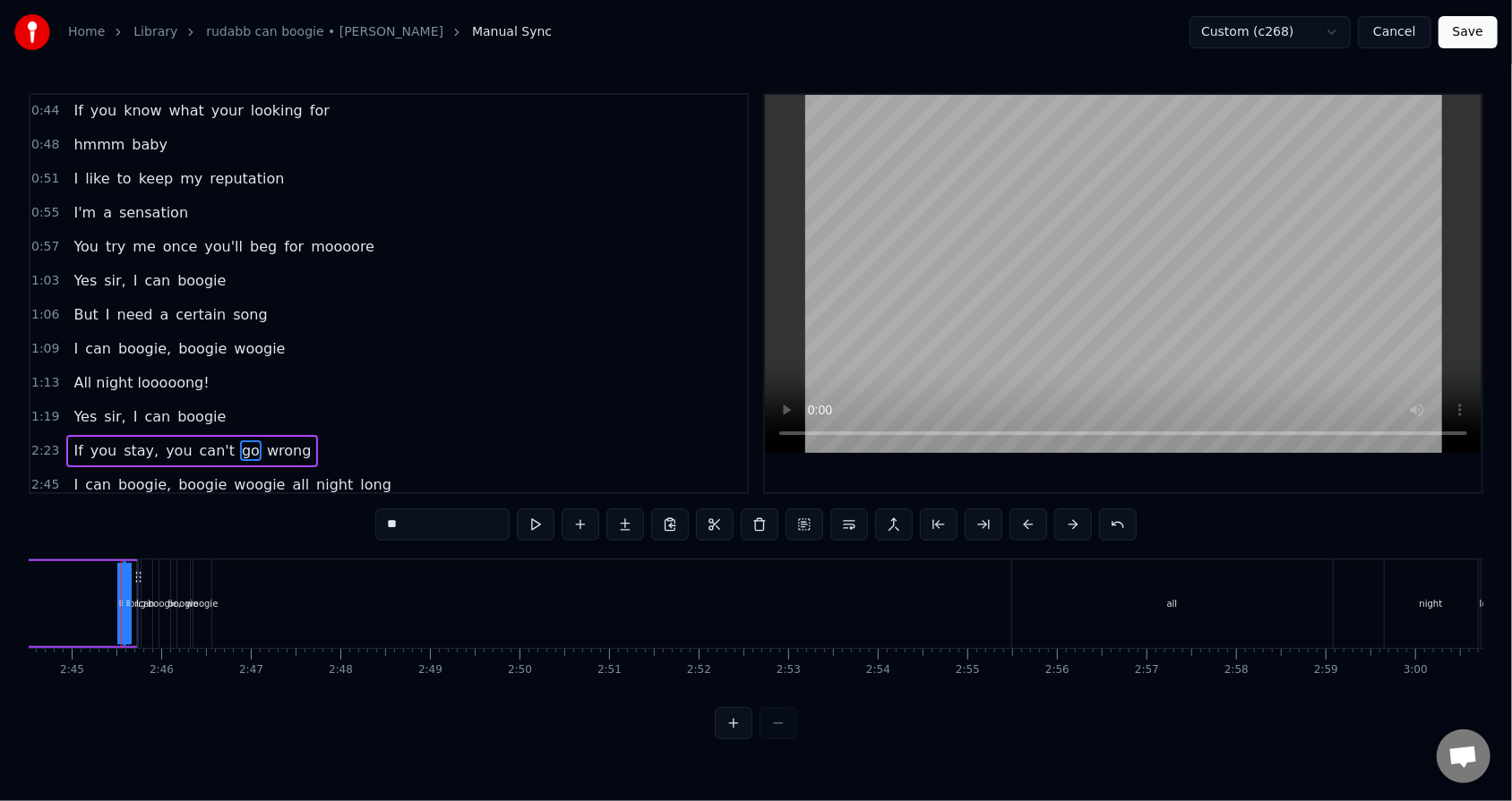
scroll to position [0, 14735]
drag, startPoint x: 117, startPoint y: 605, endPoint x: 75, endPoint y: 592, distance: 44.0
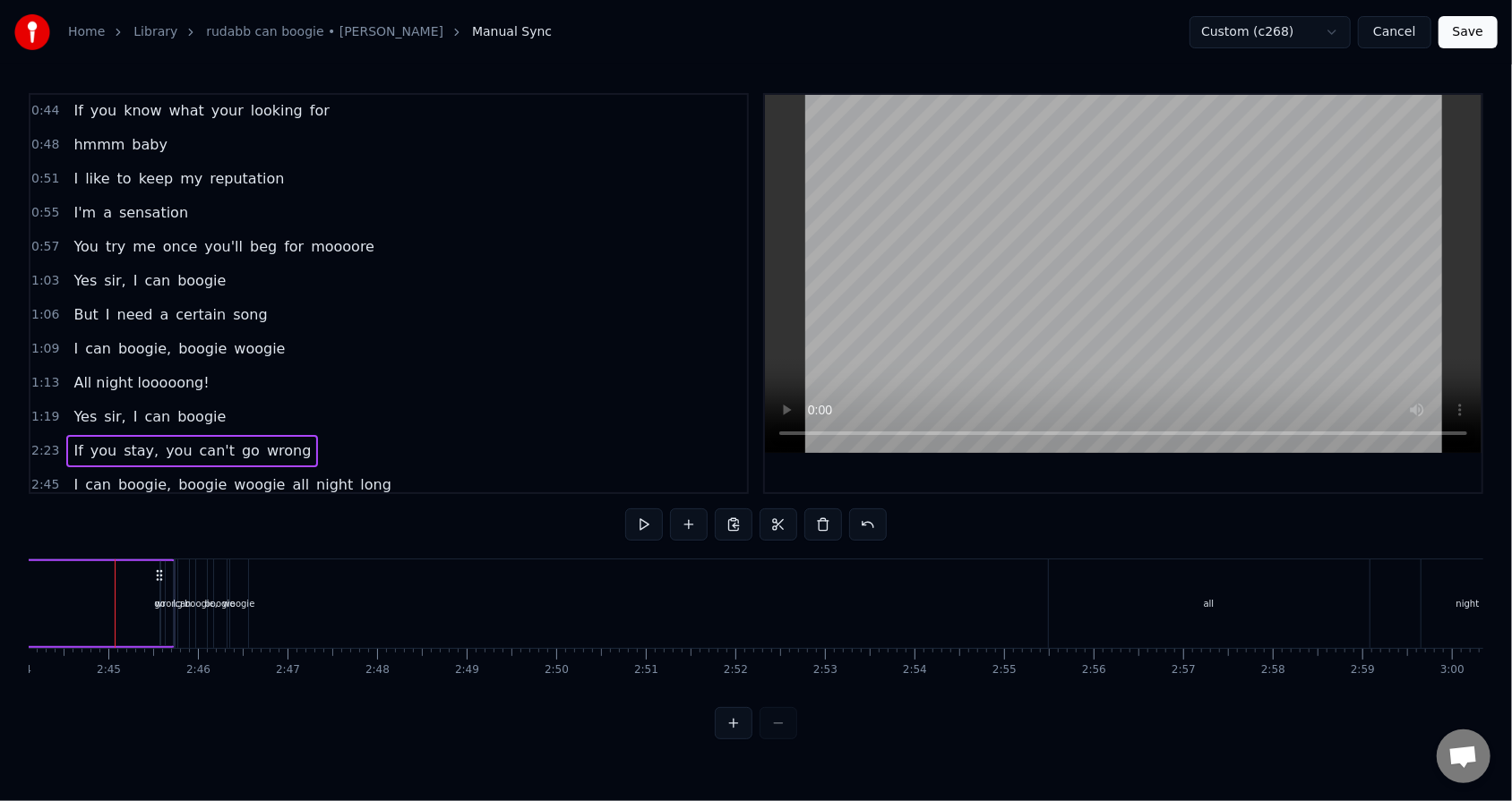
scroll to position [0, 14692]
click at [158, 511] on div "go" at bounding box center [164, 603] width 11 height 13
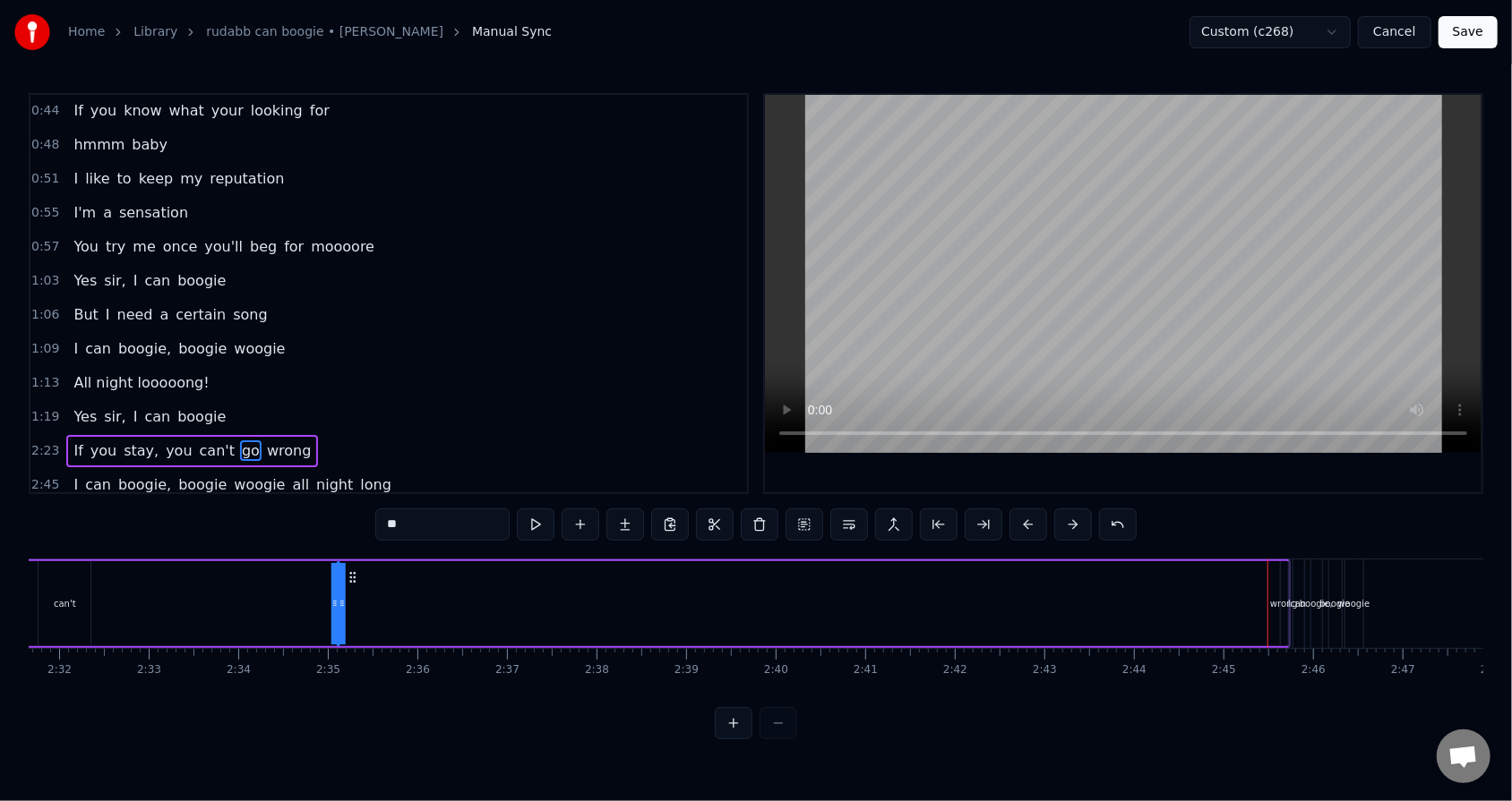
scroll to position [0, 13568]
drag, startPoint x: 173, startPoint y: 574, endPoint x: 327, endPoint y: 591, distance: 154.9
click at [327, 511] on div "If you stay, you can't go wrong" at bounding box center [320, 603] width 1968 height 89
drag, startPoint x: 319, startPoint y: 609, endPoint x: 357, endPoint y: 604, distance: 38.3
click at [357, 511] on div "If you stay, you can't go wrong" at bounding box center [320, 603] width 1968 height 89
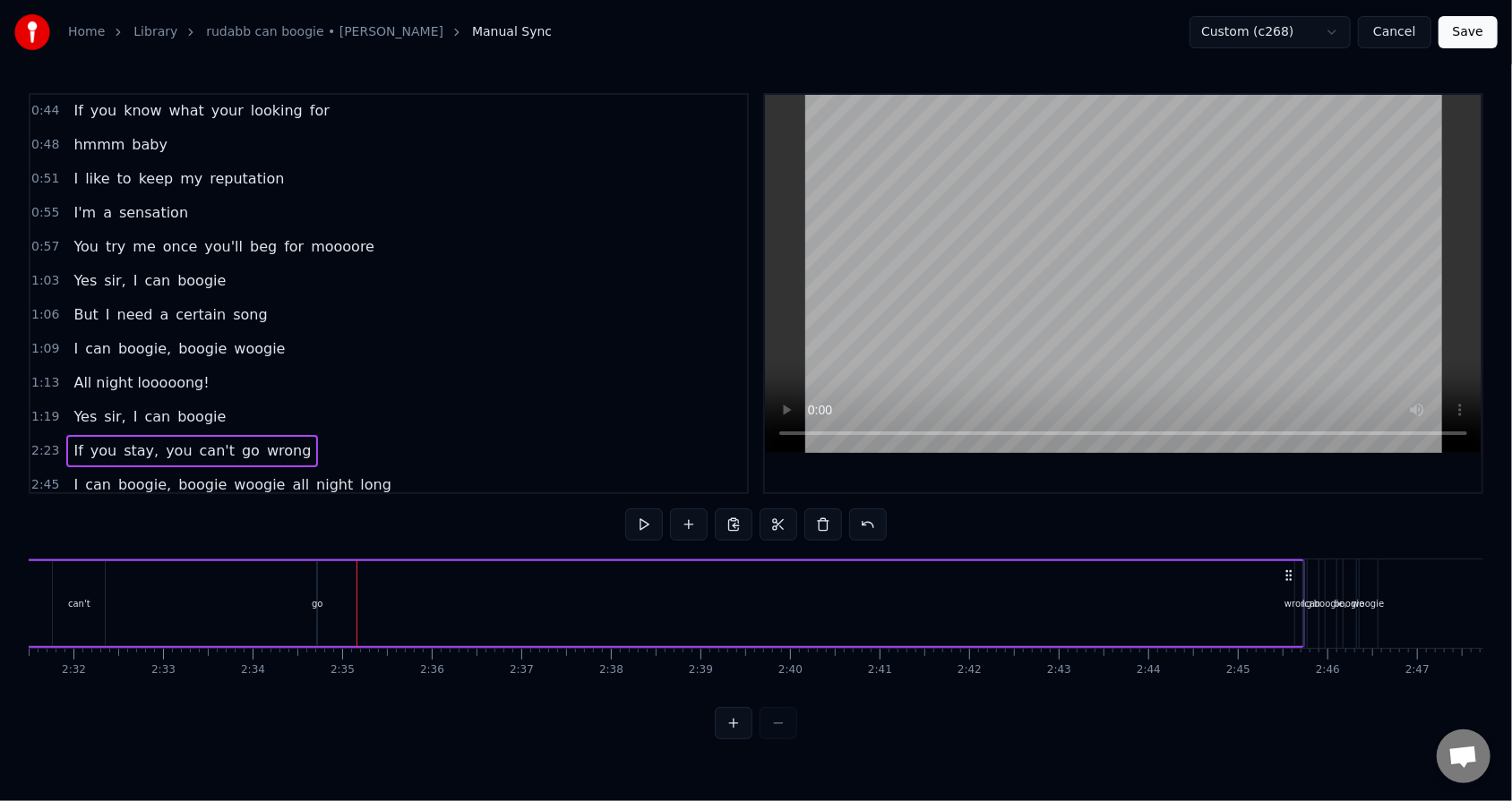
click at [319, 511] on div "go" at bounding box center [317, 603] width 11 height 13
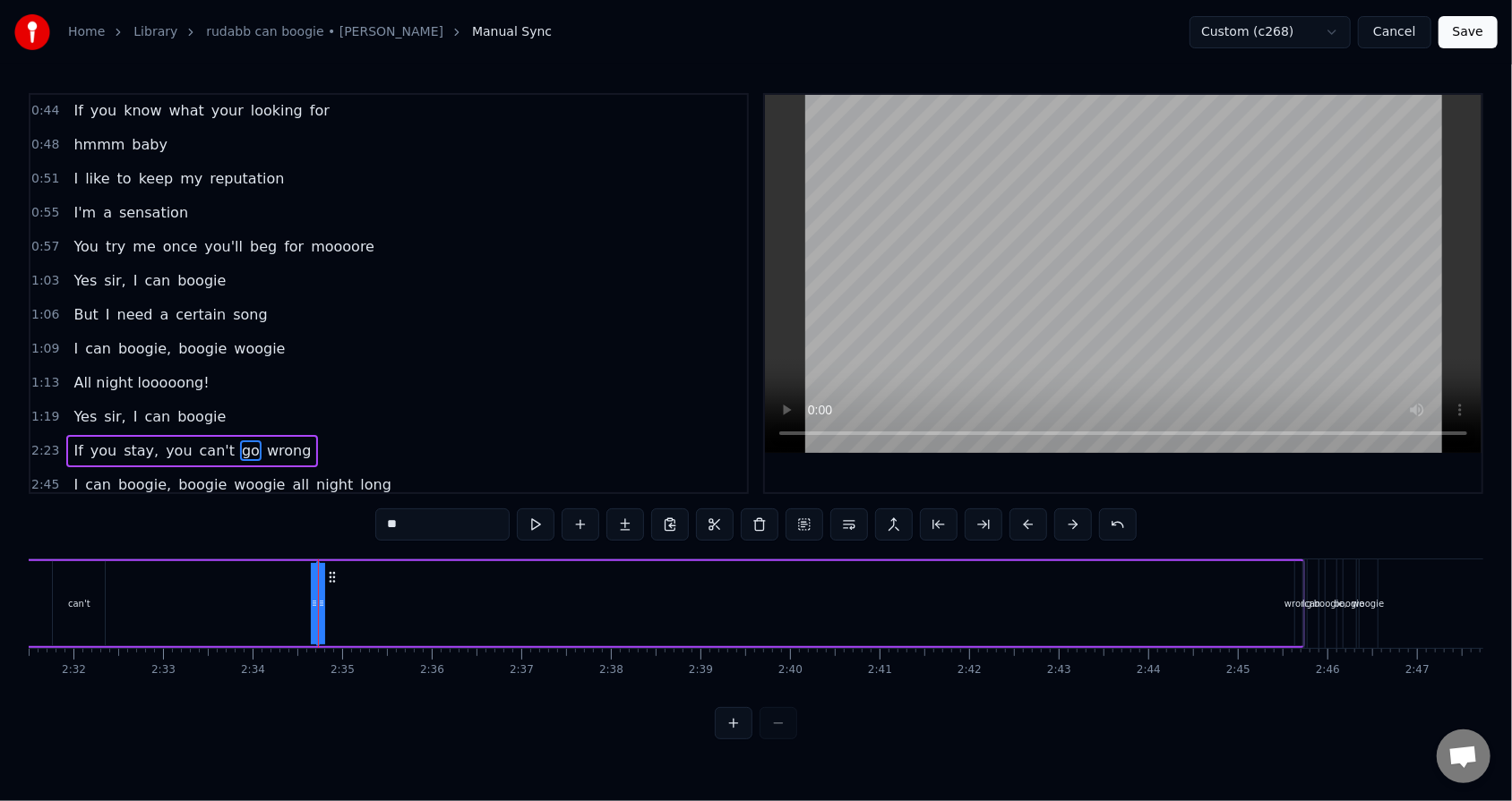
drag, startPoint x: 310, startPoint y: 600, endPoint x: 296, endPoint y: 600, distance: 14.0
click at [296, 511] on div "If you stay, you can't go wrong" at bounding box center [320, 603] width 1968 height 89
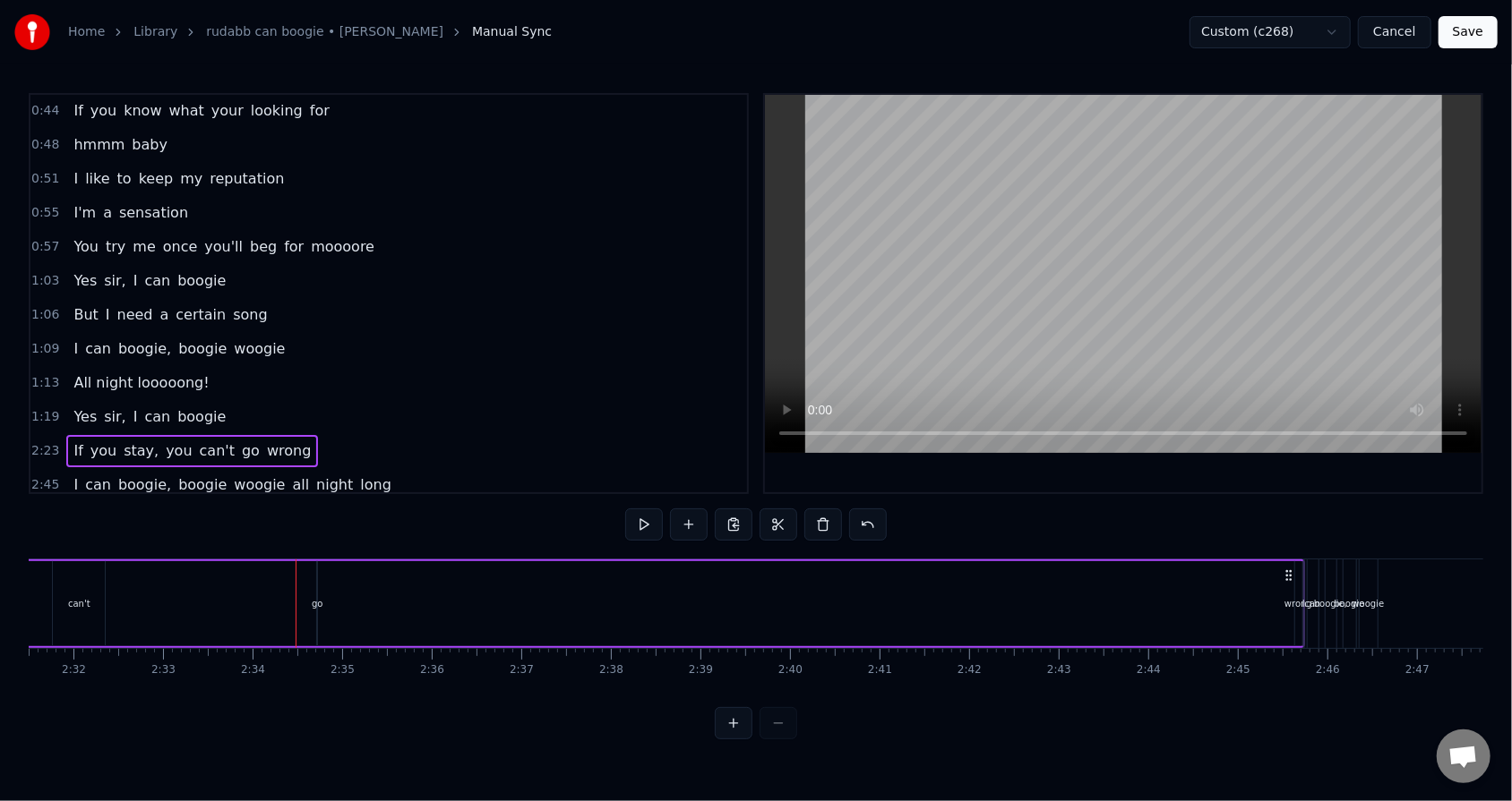
click at [316, 511] on div "go" at bounding box center [317, 603] width 11 height 13
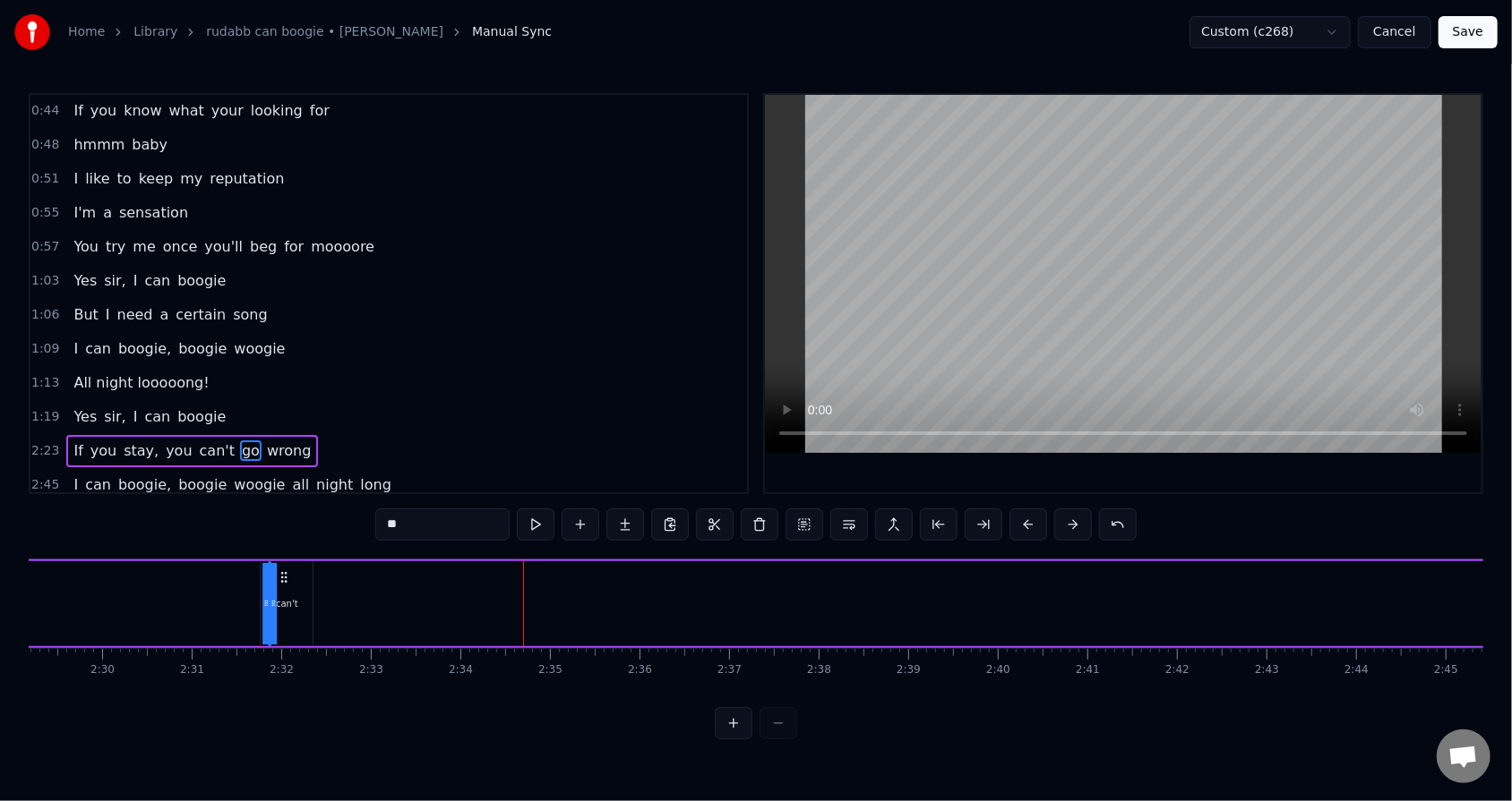
scroll to position [0, 13335]
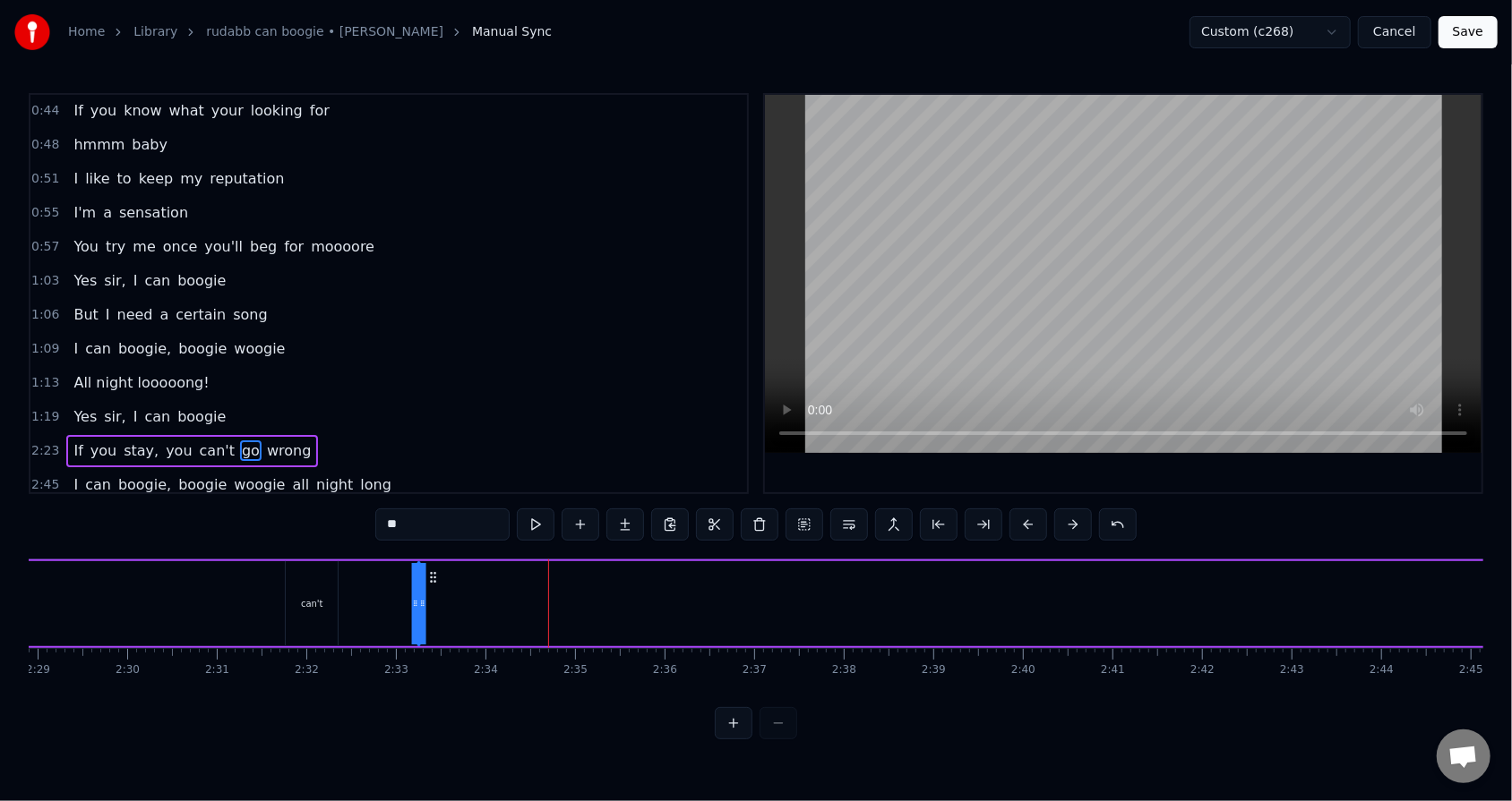
drag, startPoint x: 332, startPoint y: 577, endPoint x: 432, endPoint y: 591, distance: 101.0
click at [432, 511] on div "If you stay, you can't go wrong" at bounding box center [553, 603] width 1968 height 89
drag, startPoint x: 411, startPoint y: 603, endPoint x: 399, endPoint y: 602, distance: 12.0
click at [398, 511] on div "If you stay, you can't go wrong" at bounding box center [553, 603] width 1968 height 89
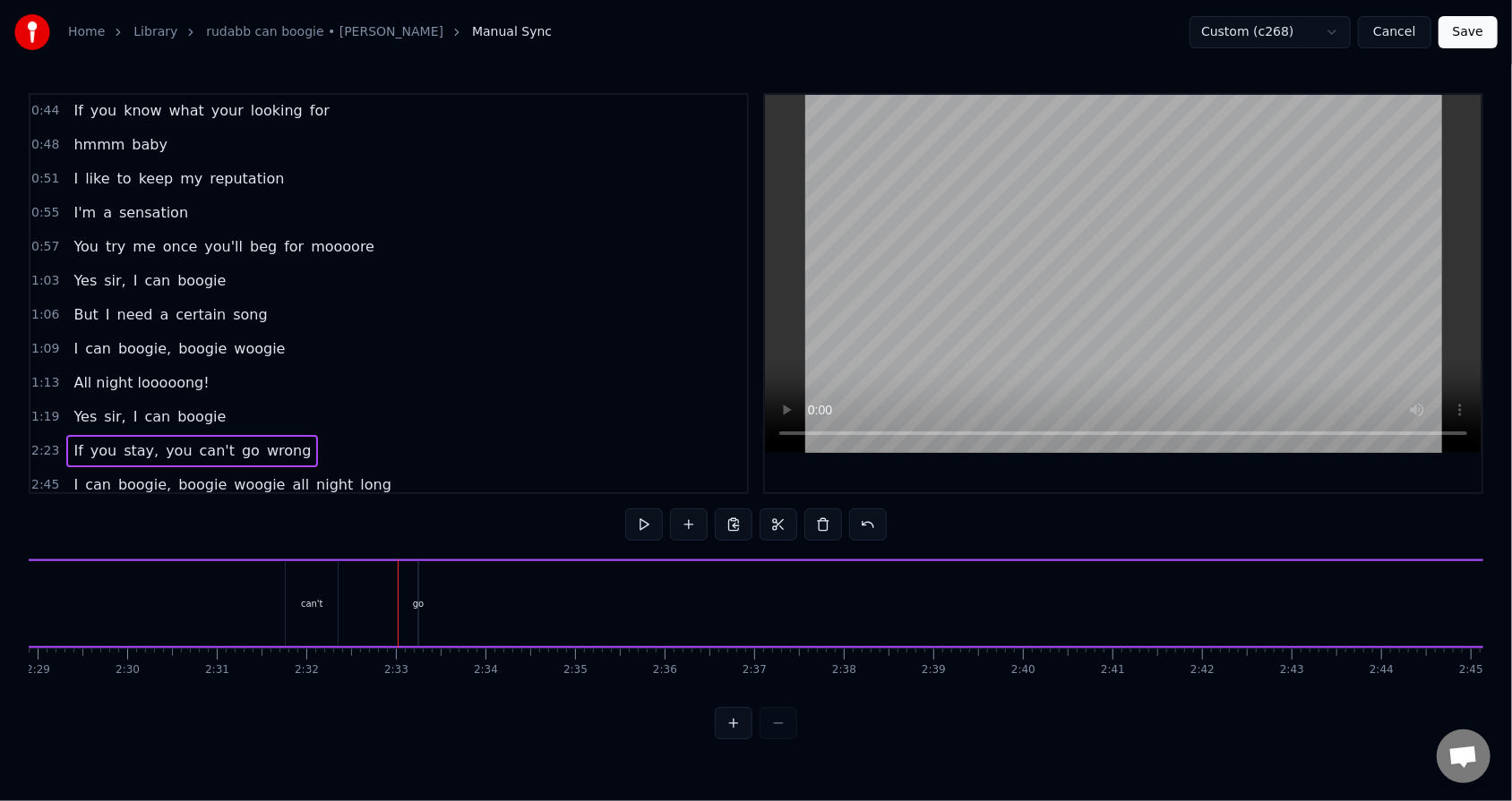
click at [417, 511] on div "go" at bounding box center [419, 603] width 11 height 13
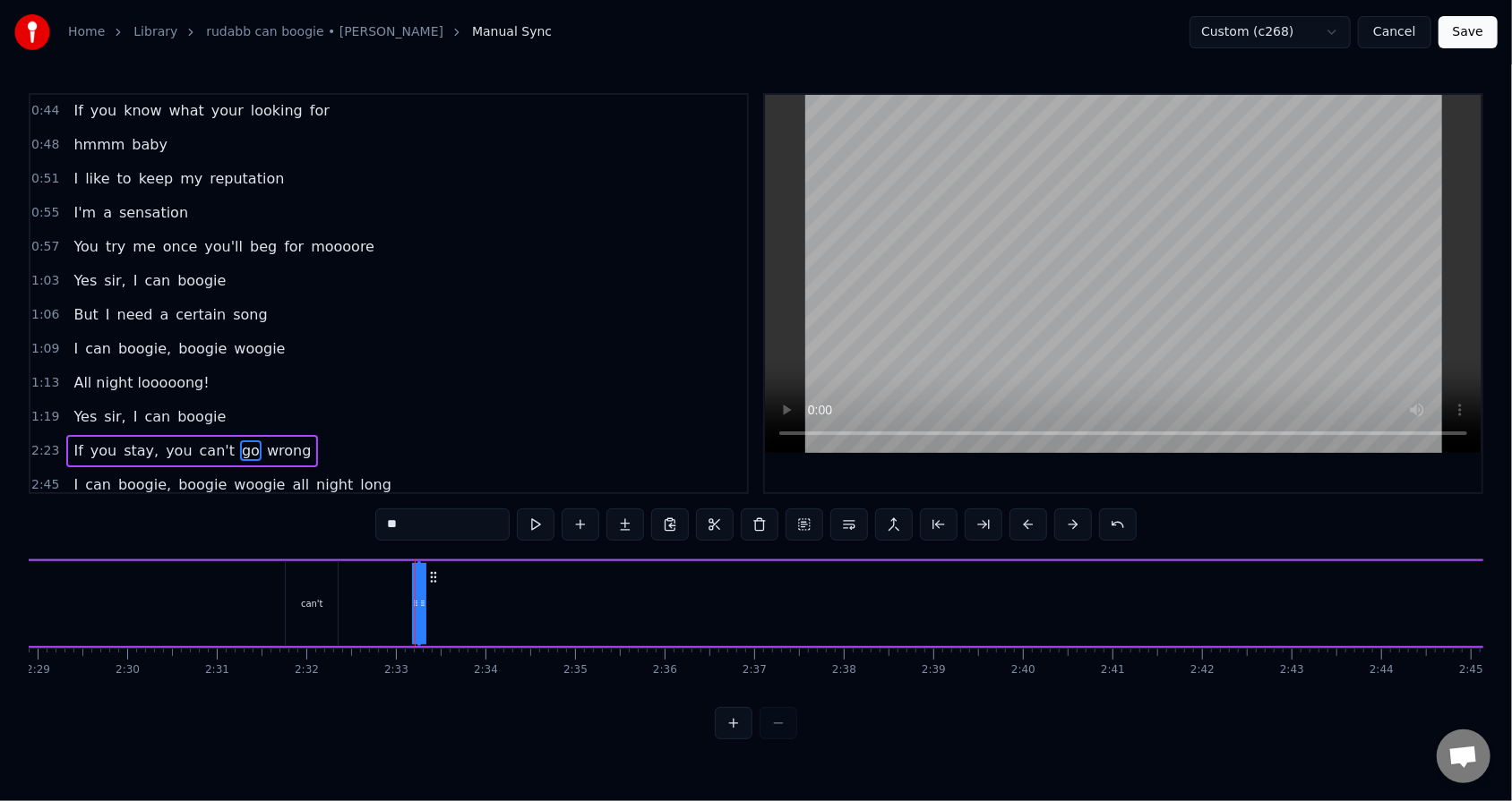
drag, startPoint x: 425, startPoint y: 603, endPoint x: 461, endPoint y: 604, distance: 36.0
click at [461, 511] on div "If you stay, you can't go wrong" at bounding box center [553, 603] width 1968 height 89
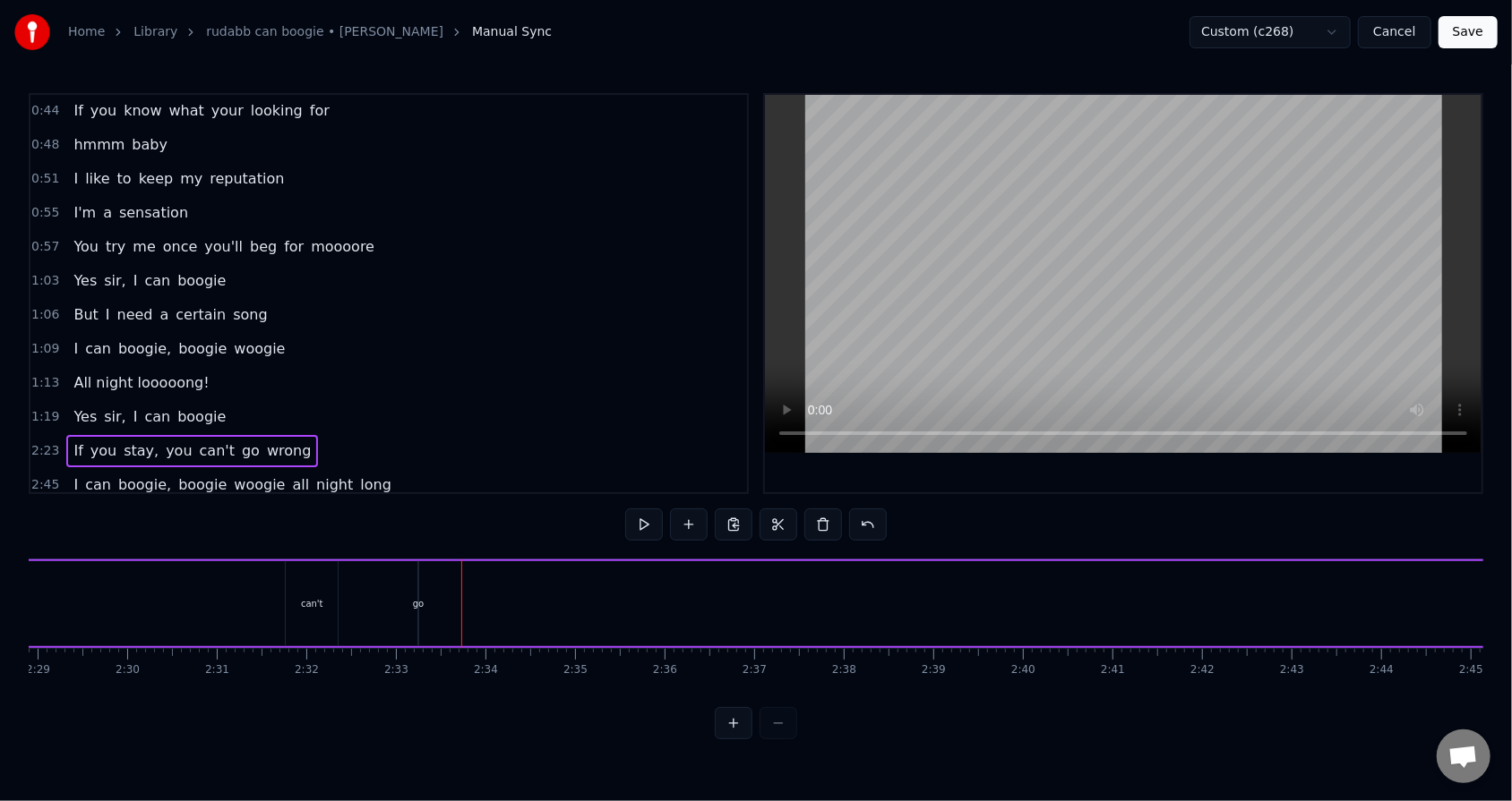
click at [415, 511] on div "go" at bounding box center [419, 603] width 11 height 13
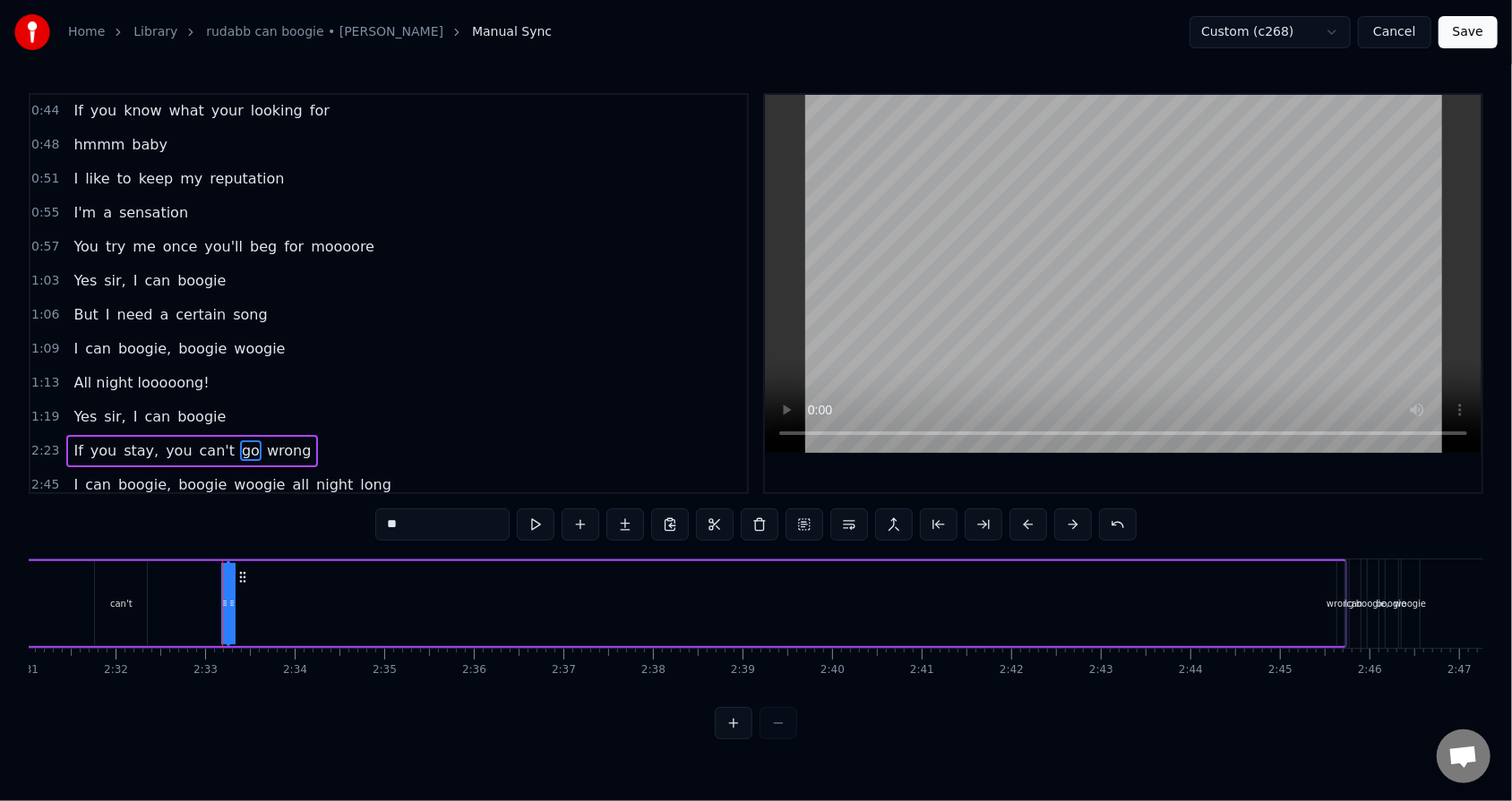
scroll to position [0, 13609]
click at [692, 511] on div "wrong" at bounding box center [1257, 603] width 28 height 13
type input "*****"
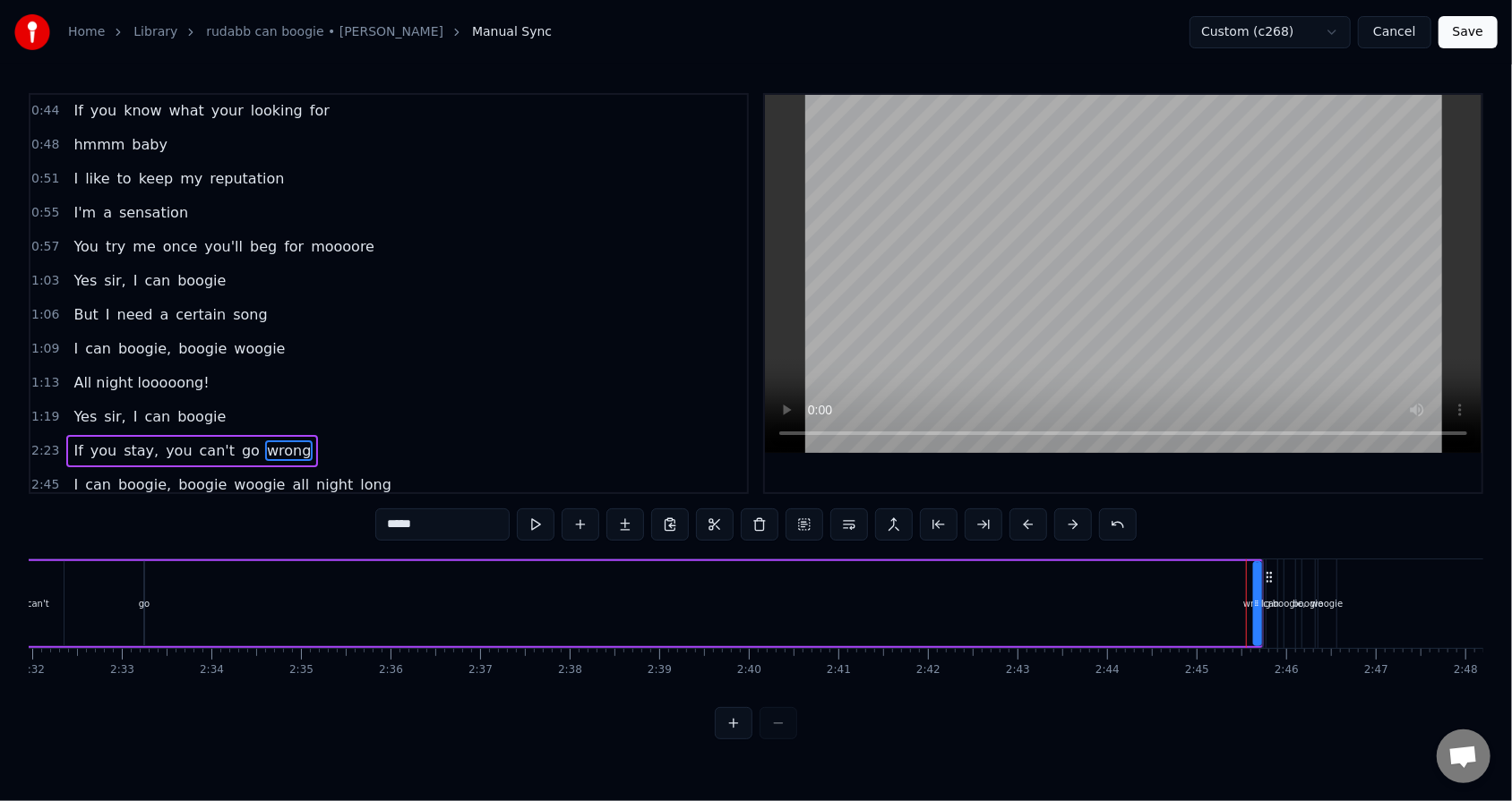
drag, startPoint x: 1267, startPoint y: 577, endPoint x: 473, endPoint y: 577, distance: 794.0
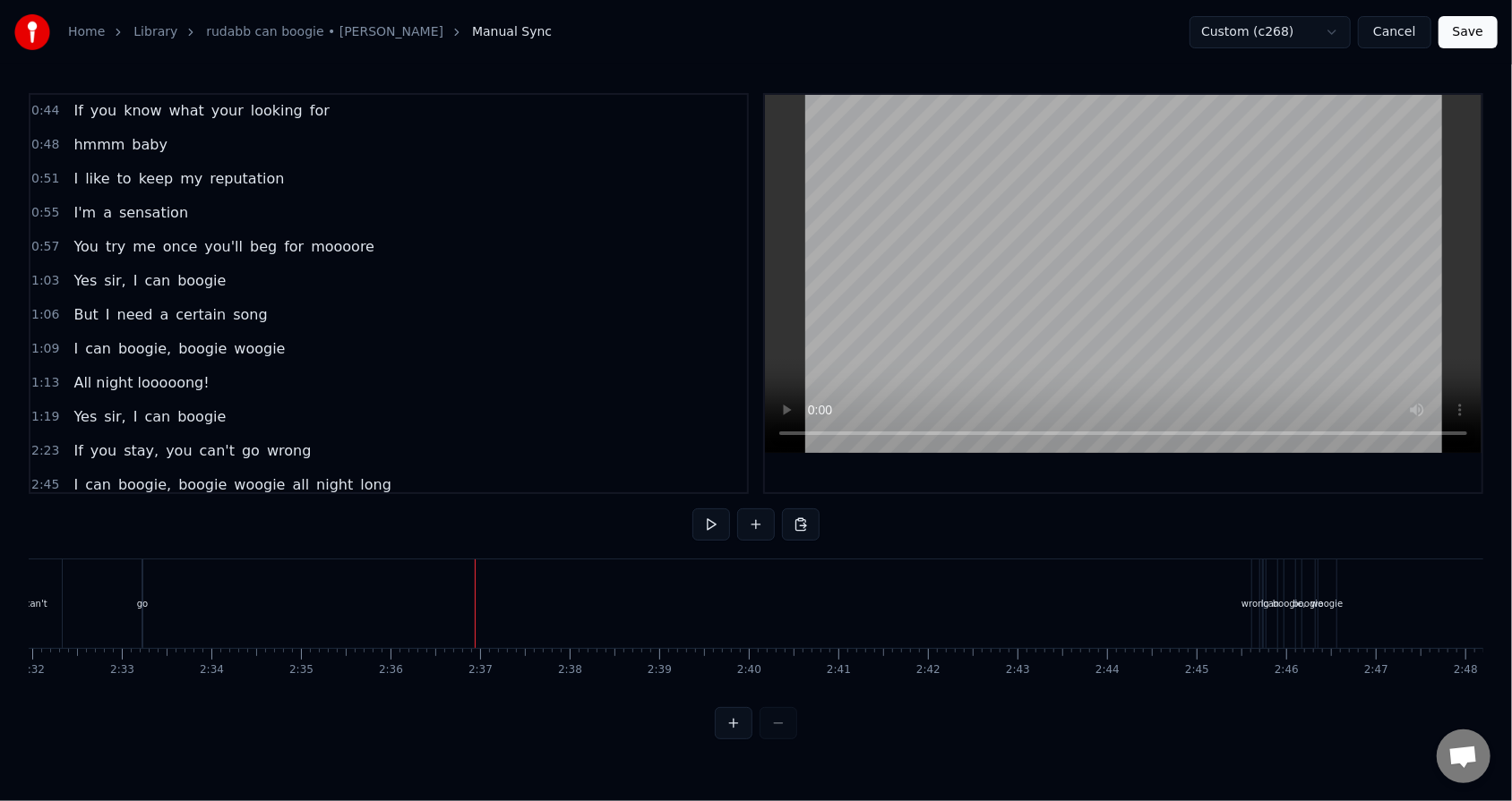
click at [692, 511] on div "wrong" at bounding box center [1255, 603] width 28 height 13
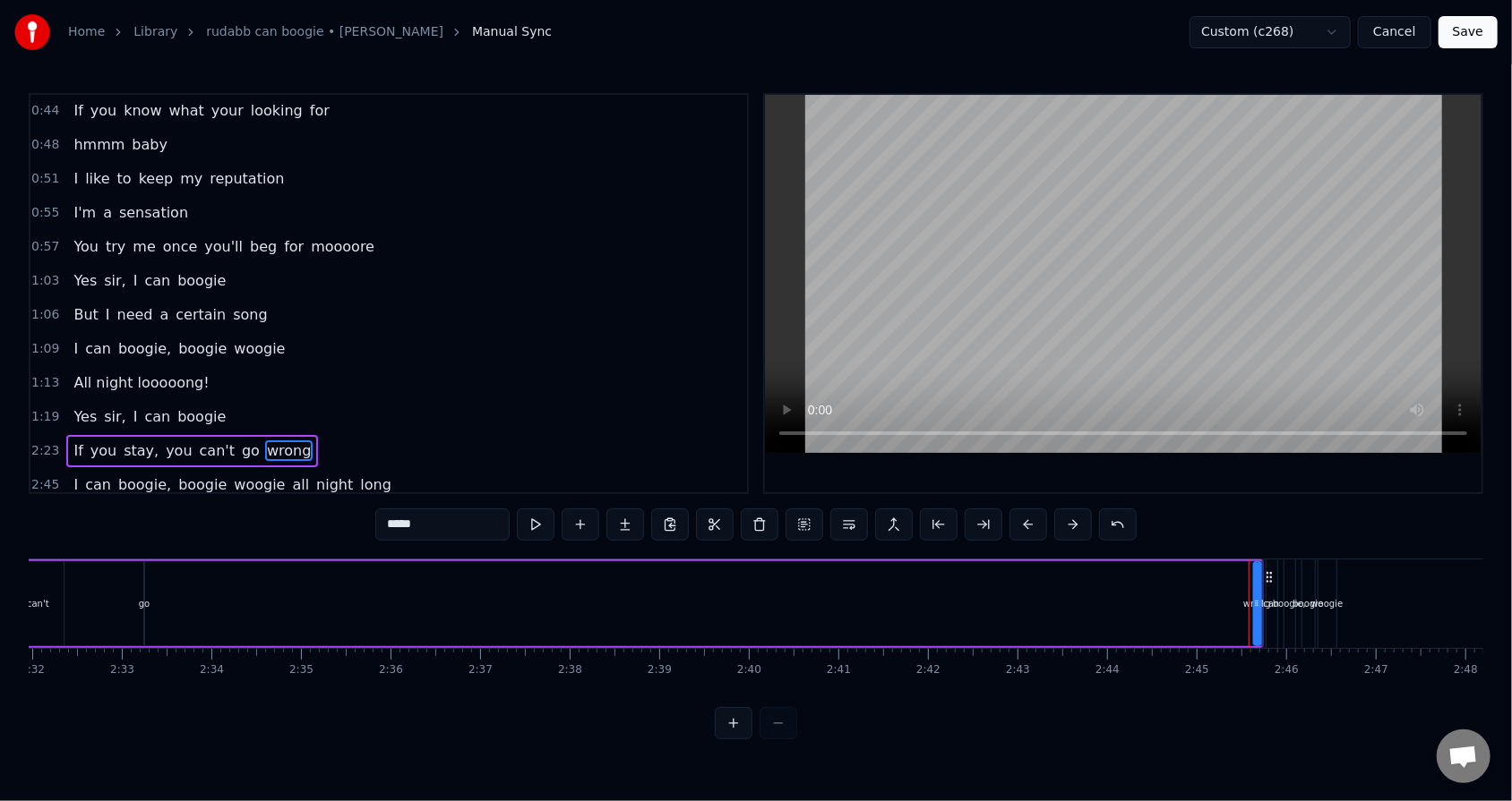
drag, startPoint x: 1265, startPoint y: 579, endPoint x: 1158, endPoint y: 571, distance: 107.3
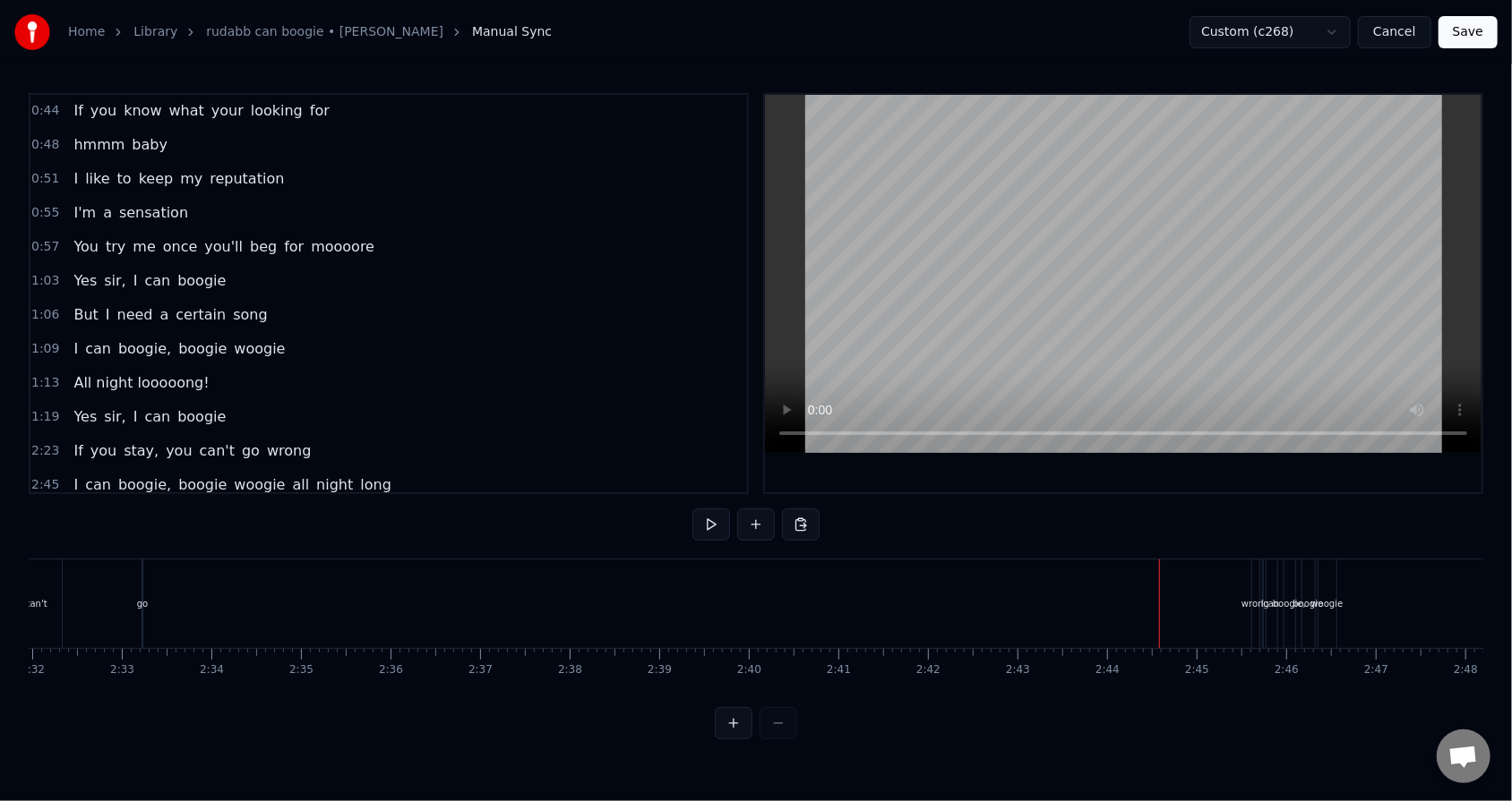
click at [692, 511] on div "wrong" at bounding box center [1255, 603] width 28 height 13
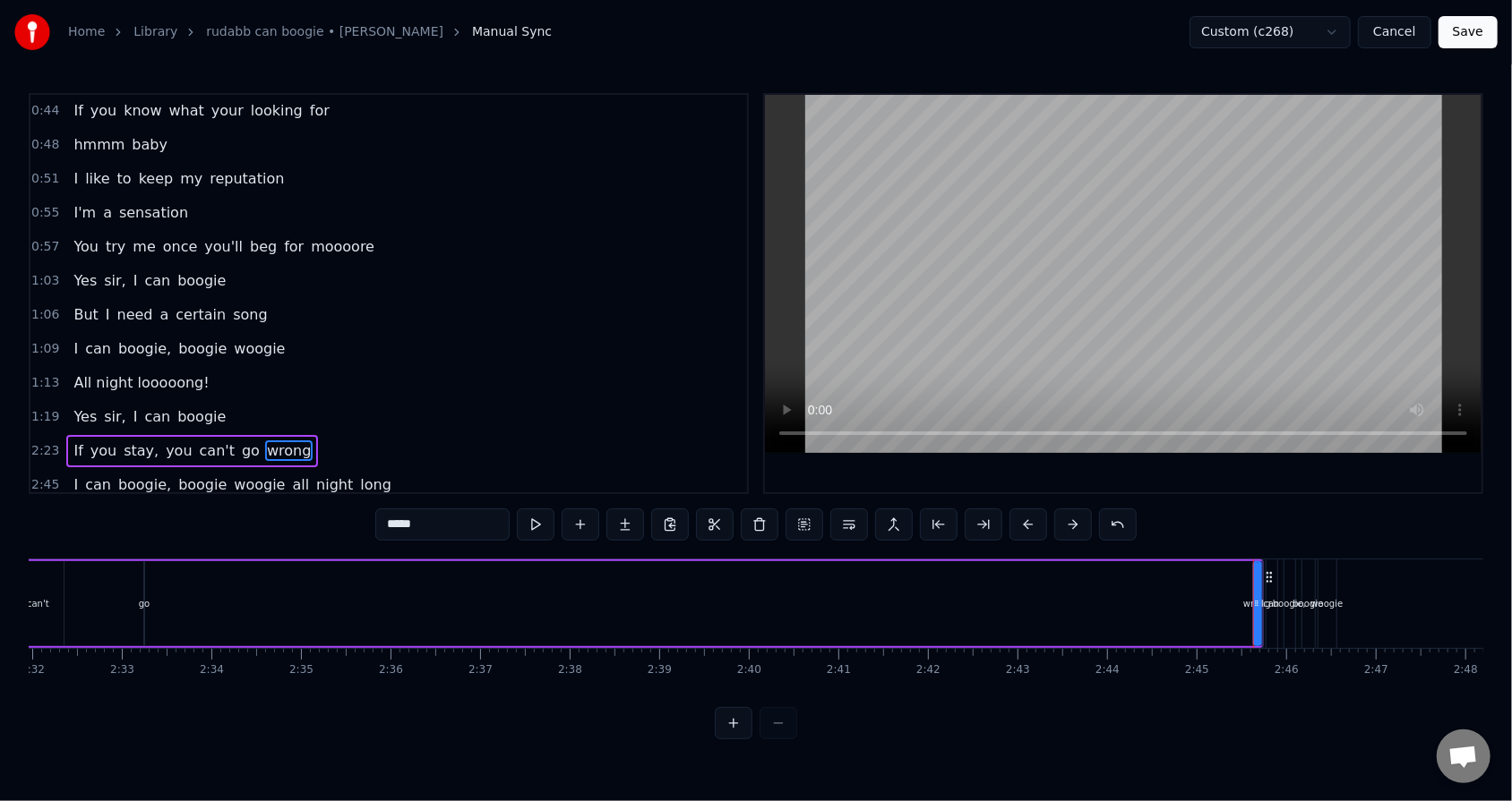
drag, startPoint x: 1265, startPoint y: 573, endPoint x: 1163, endPoint y: 569, distance: 102.1
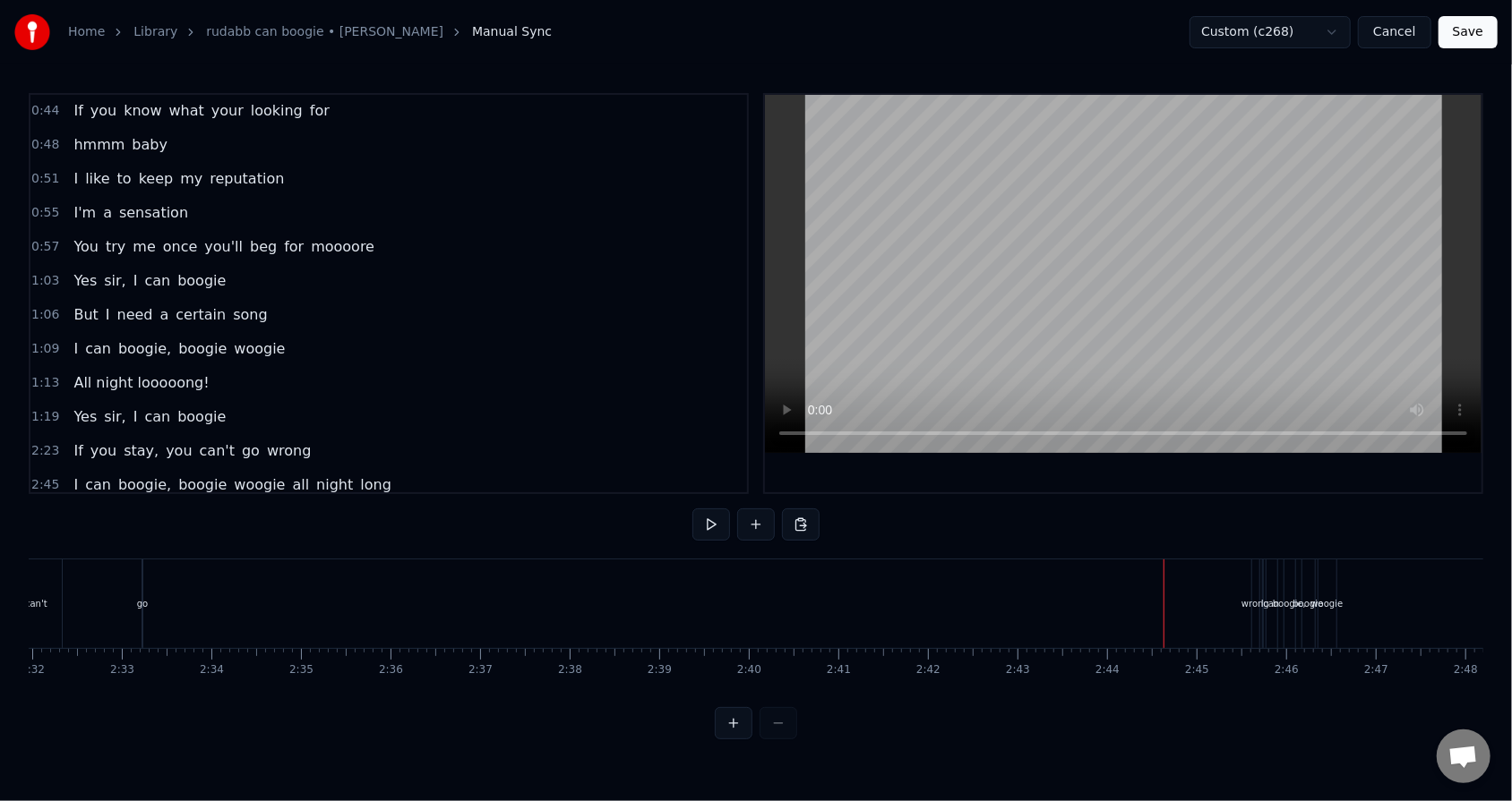
click at [692, 511] on div "wrong" at bounding box center [1255, 603] width 28 height 13
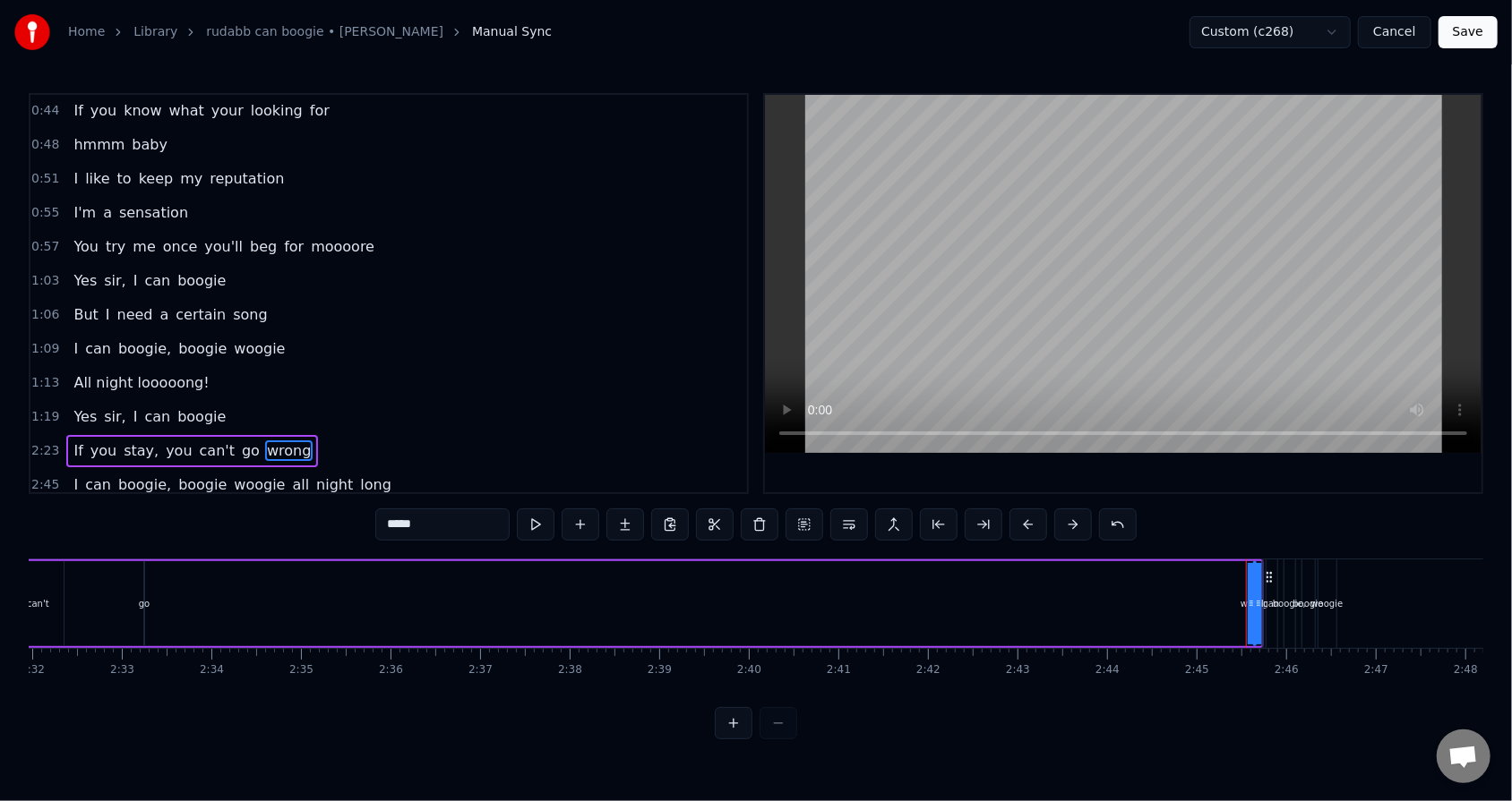
drag, startPoint x: 1252, startPoint y: 605, endPoint x: 1126, endPoint y: 594, distance: 126.5
click at [692, 511] on div "If you stay, you can't go wrong" at bounding box center [279, 603] width 1968 height 89
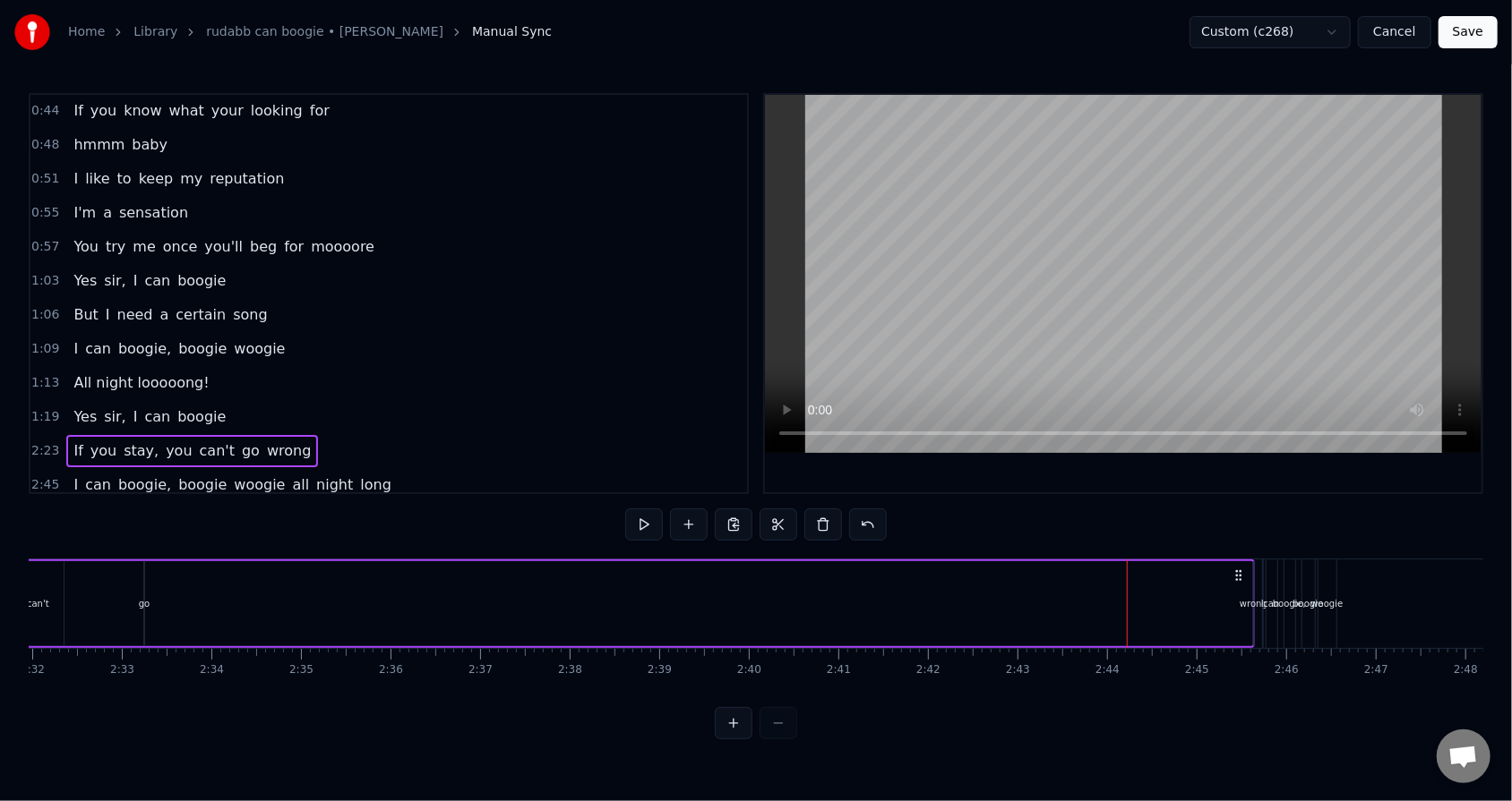
click at [692, 511] on div "wrong" at bounding box center [1253, 603] width 28 height 13
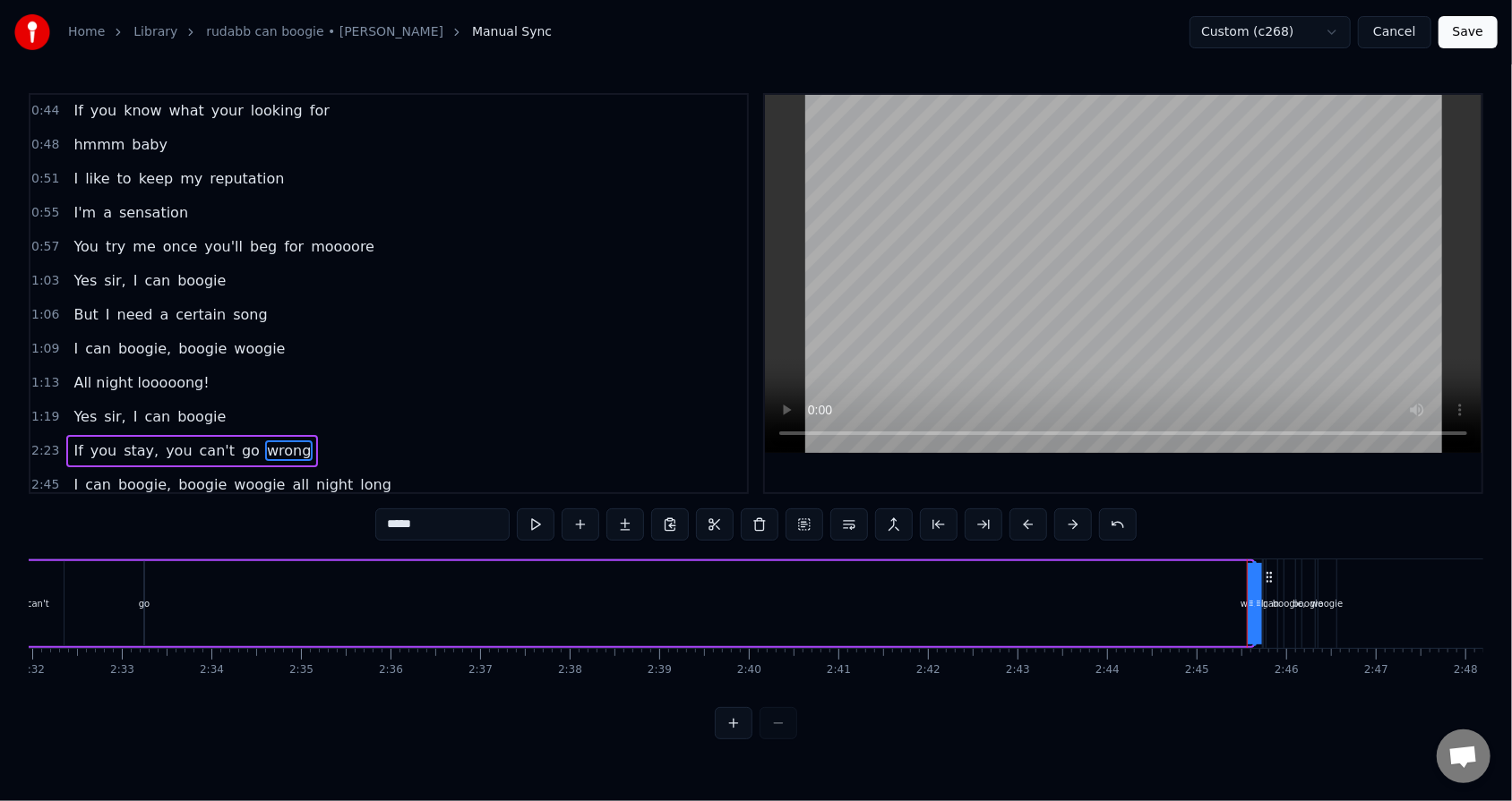
drag, startPoint x: 1265, startPoint y: 577, endPoint x: 1214, endPoint y: 567, distance: 52.0
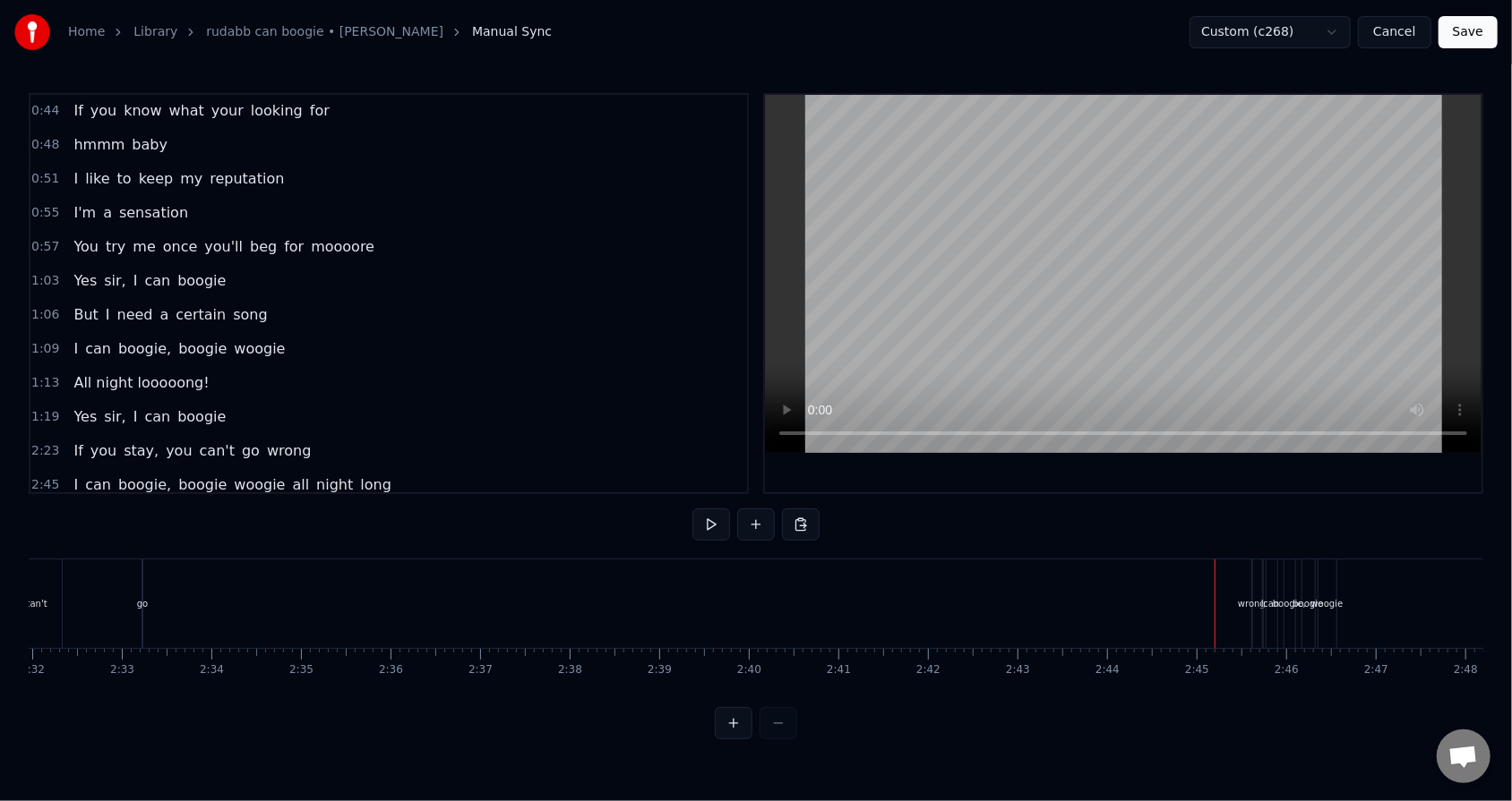
click at [692, 511] on div "wrong" at bounding box center [1251, 603] width 28 height 13
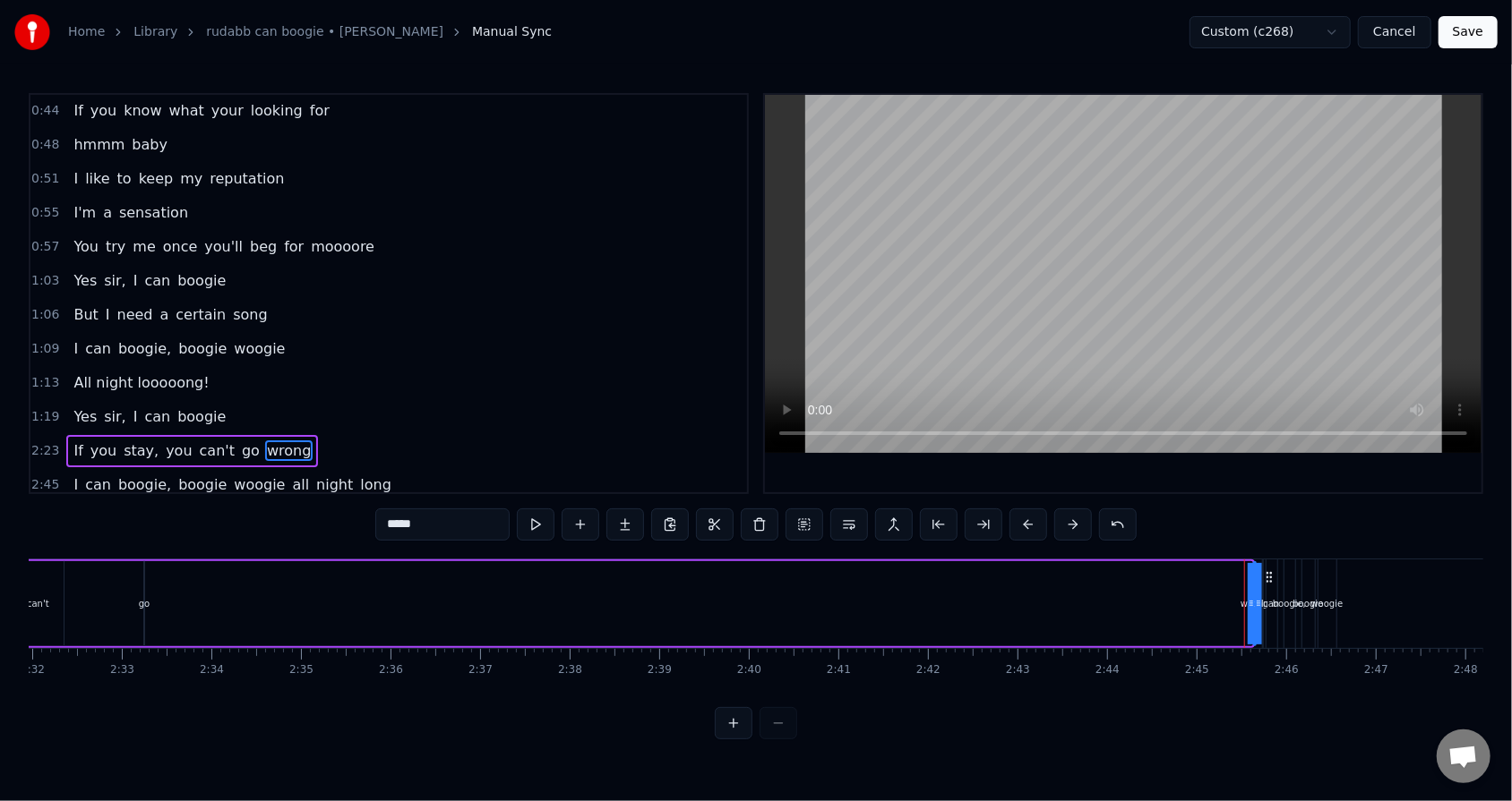
drag, startPoint x: 1244, startPoint y: 603, endPoint x: 1221, endPoint y: 601, distance: 23.1
click at [692, 511] on div "If you stay, you can't go wrong" at bounding box center [274, 603] width 1959 height 89
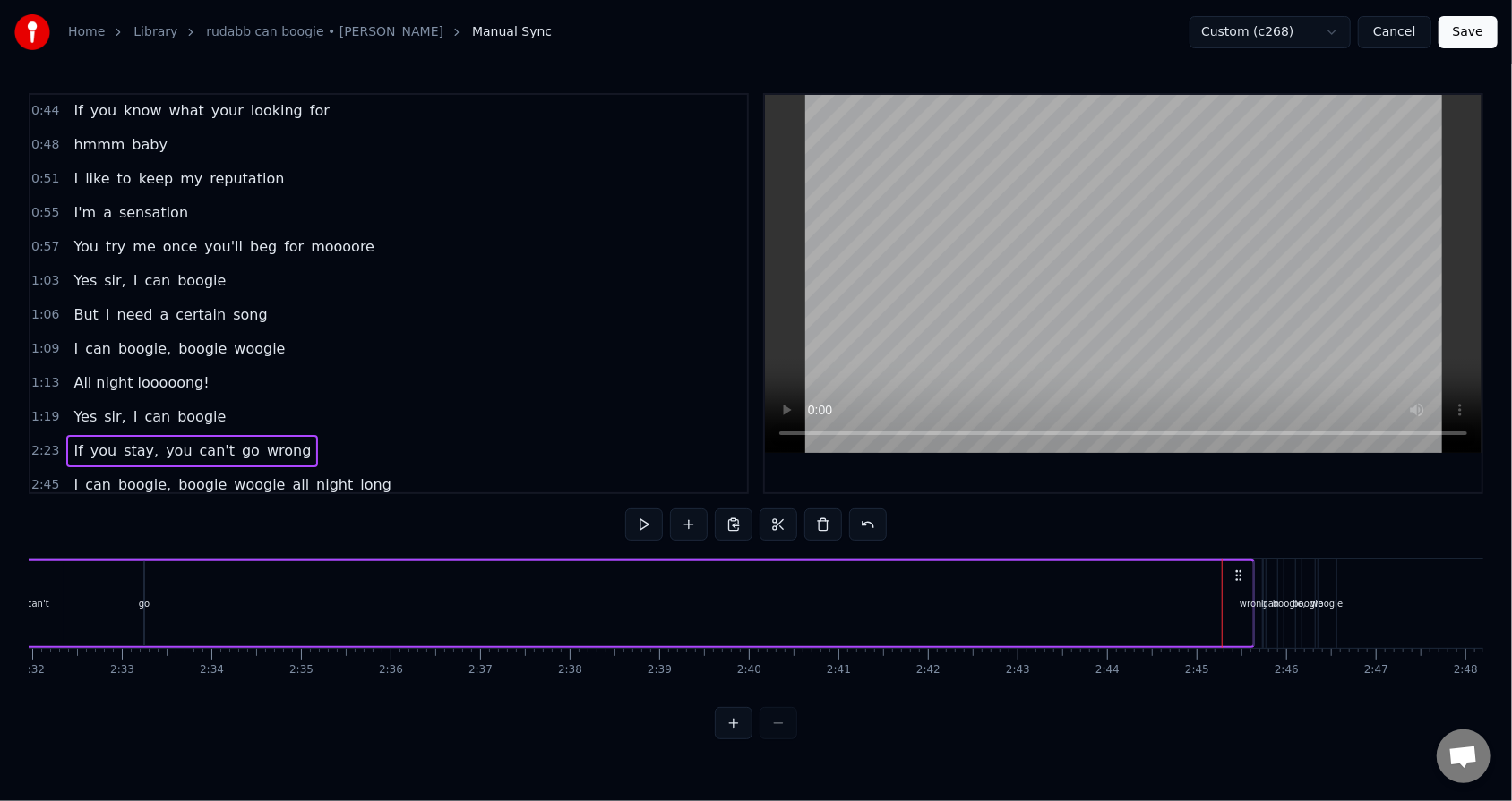
click at [692, 511] on div "wrong" at bounding box center [1253, 603] width 28 height 13
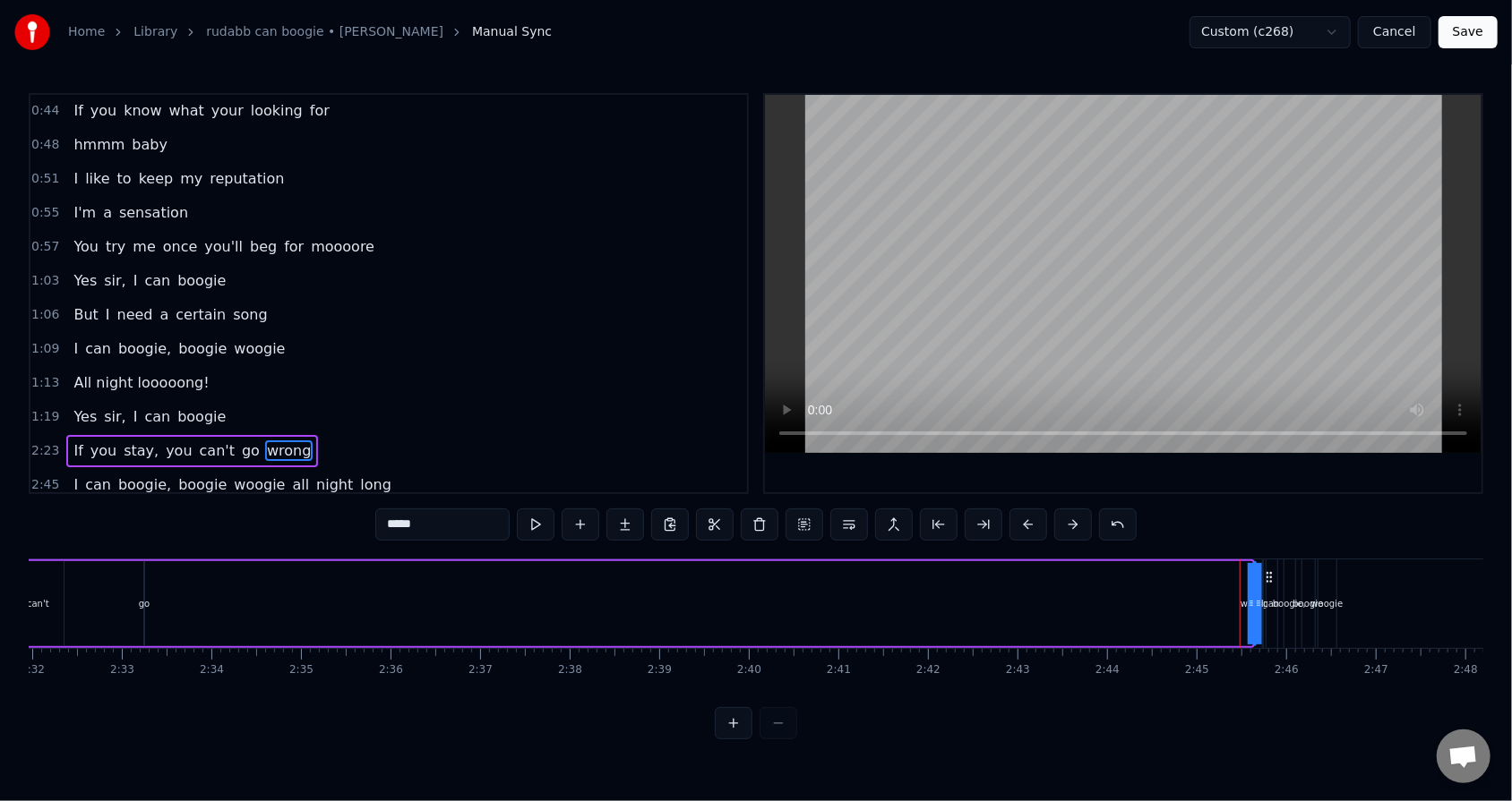
drag, startPoint x: 1261, startPoint y: 574, endPoint x: 1228, endPoint y: 566, distance: 34.0
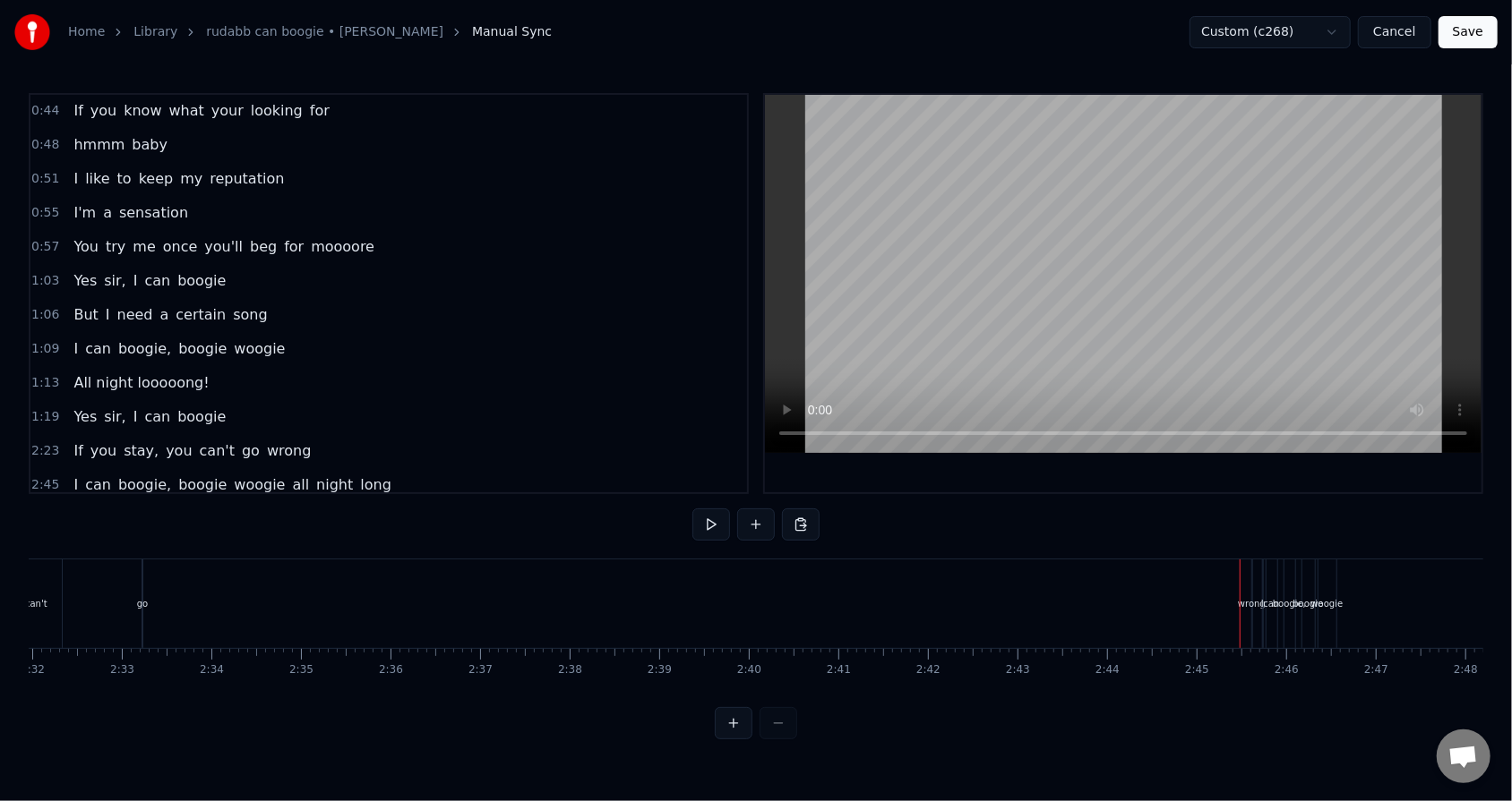
click at [692, 511] on div "If you stay, you can't go wrong" at bounding box center [274, 603] width 1959 height 89
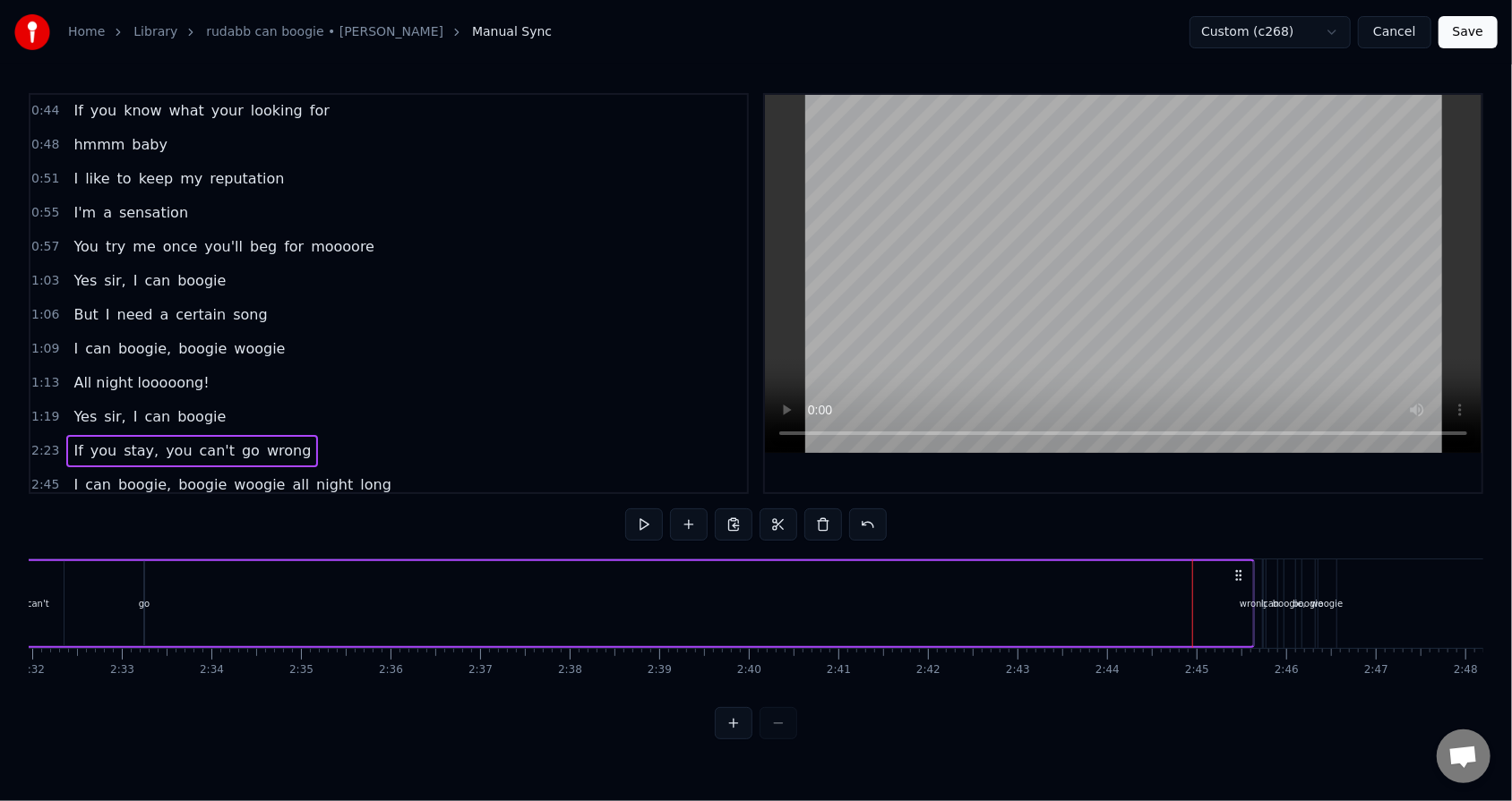
drag, startPoint x: 1254, startPoint y: 594, endPoint x: 1175, endPoint y: 585, distance: 79.5
click at [692, 511] on div "If you stay, you can't go wrong" at bounding box center [274, 603] width 1959 height 89
drag, startPoint x: 1254, startPoint y: 579, endPoint x: 1228, endPoint y: 579, distance: 26.0
click at [692, 511] on div "If you stay, you can't go wrong" at bounding box center [274, 603] width 1959 height 89
click at [692, 511] on div "wrong" at bounding box center [1253, 603] width 28 height 13
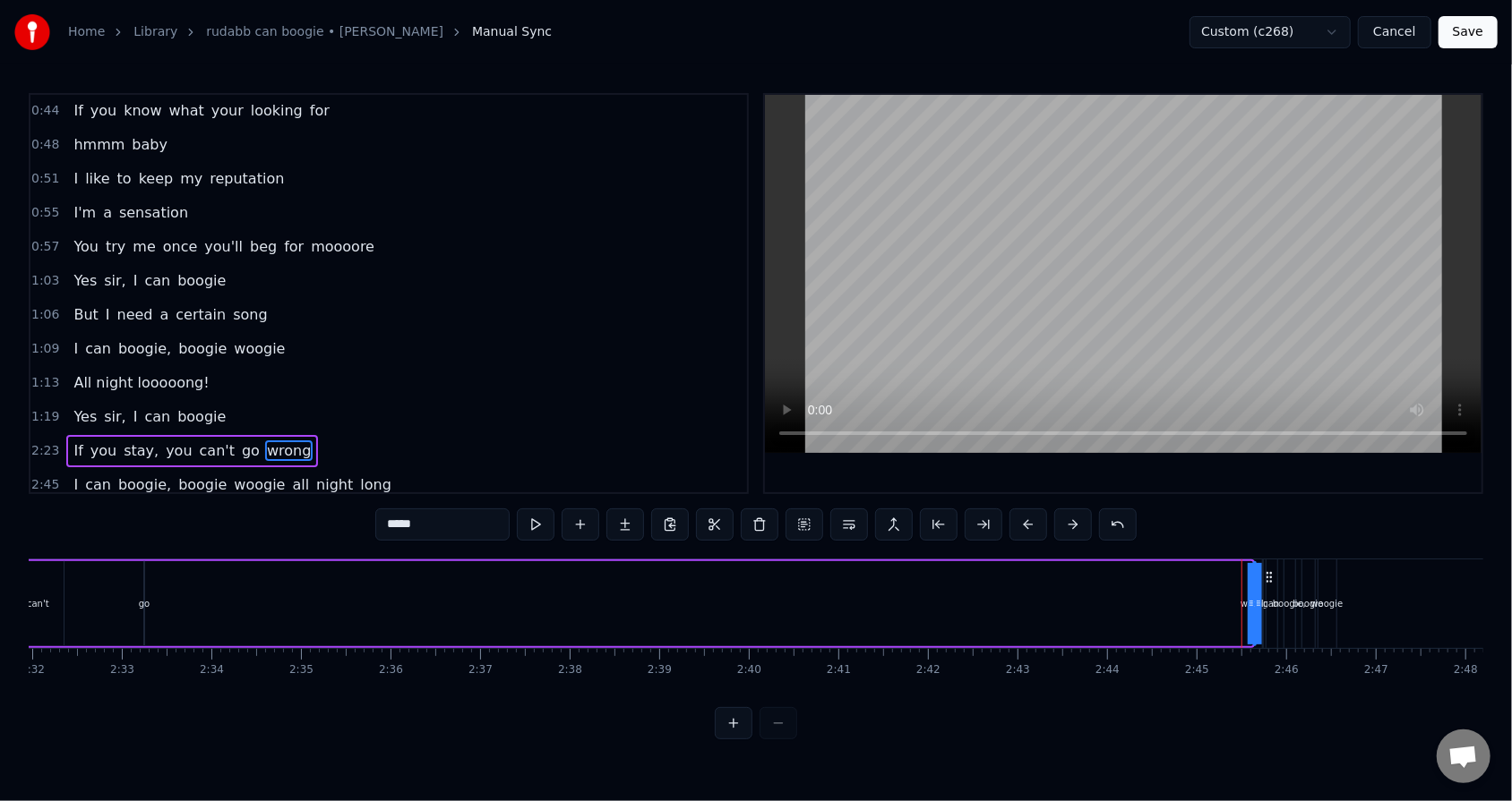
click at [692, 511] on div at bounding box center [1259, 603] width 7 height 82
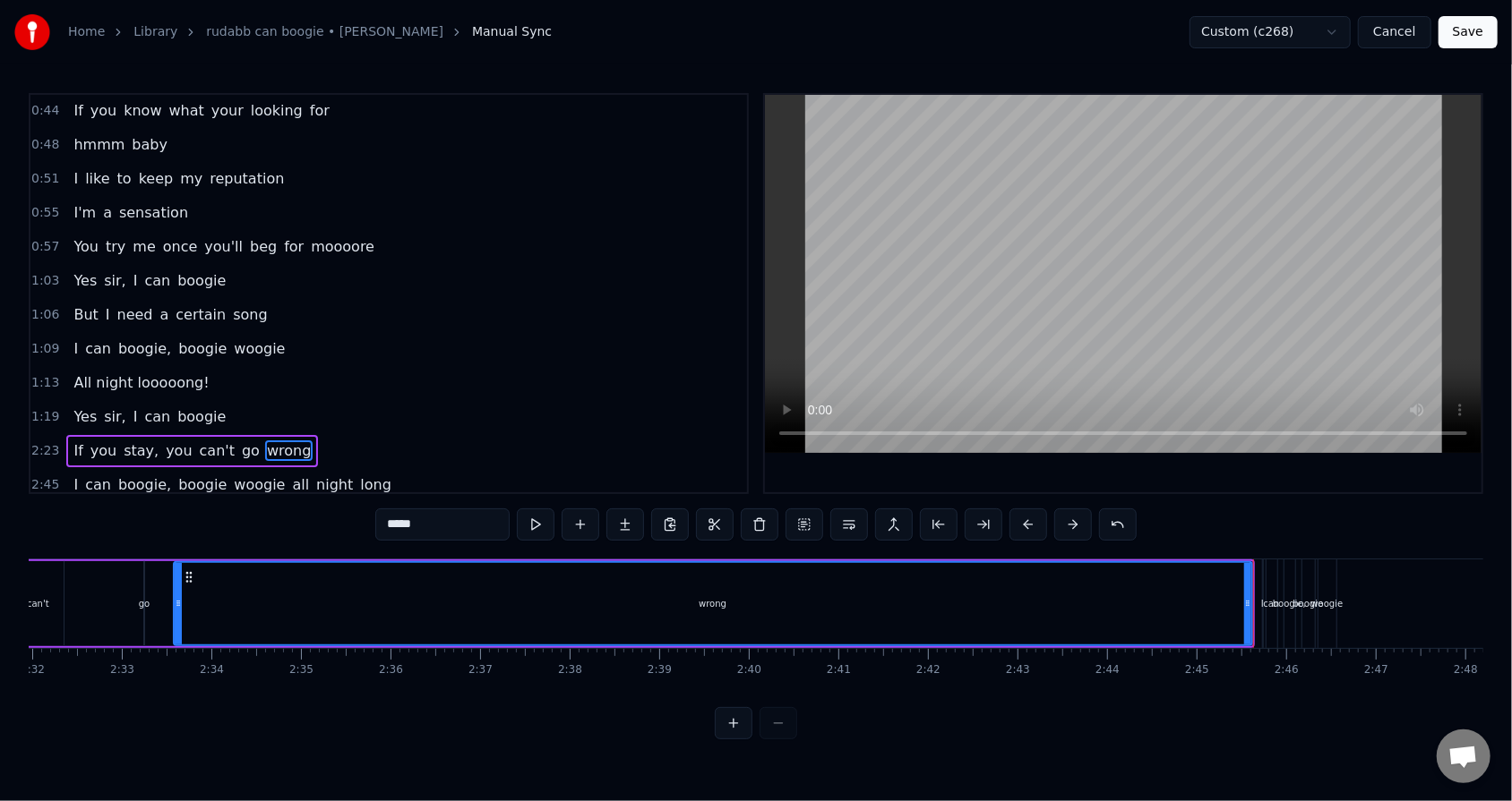
drag, startPoint x: 1254, startPoint y: 575, endPoint x: 174, endPoint y: 556, distance: 1080.2
click at [174, 511] on div "0:34 Mister 0:37 Your eyes are full of hesitation 0:40 Sure makes me wonder 0:4…" at bounding box center [756, 417] width 1455 height 647
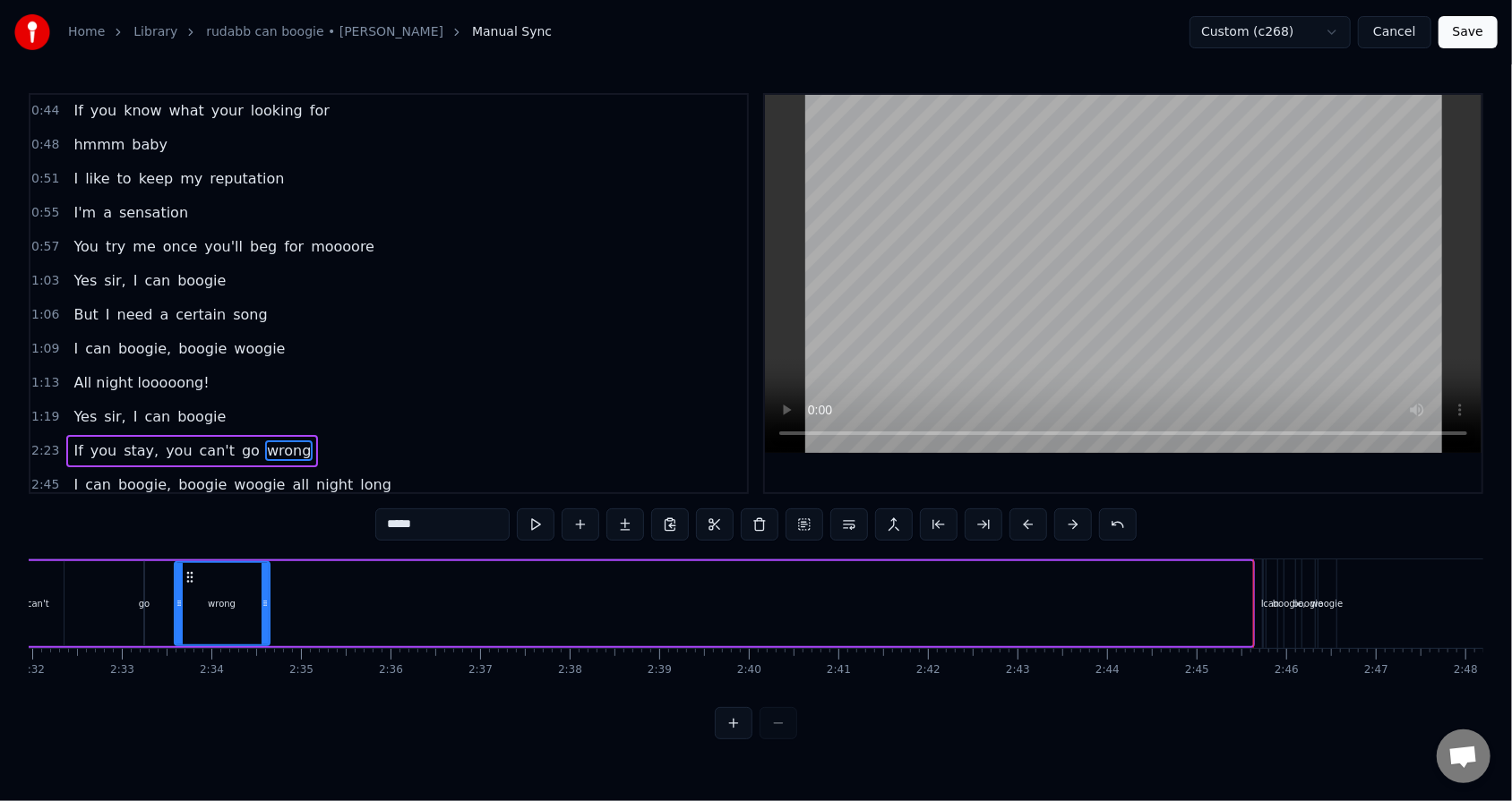
drag, startPoint x: 1247, startPoint y: 602, endPoint x: 264, endPoint y: 604, distance: 983.0
click at [264, 511] on icon at bounding box center [265, 603] width 7 height 14
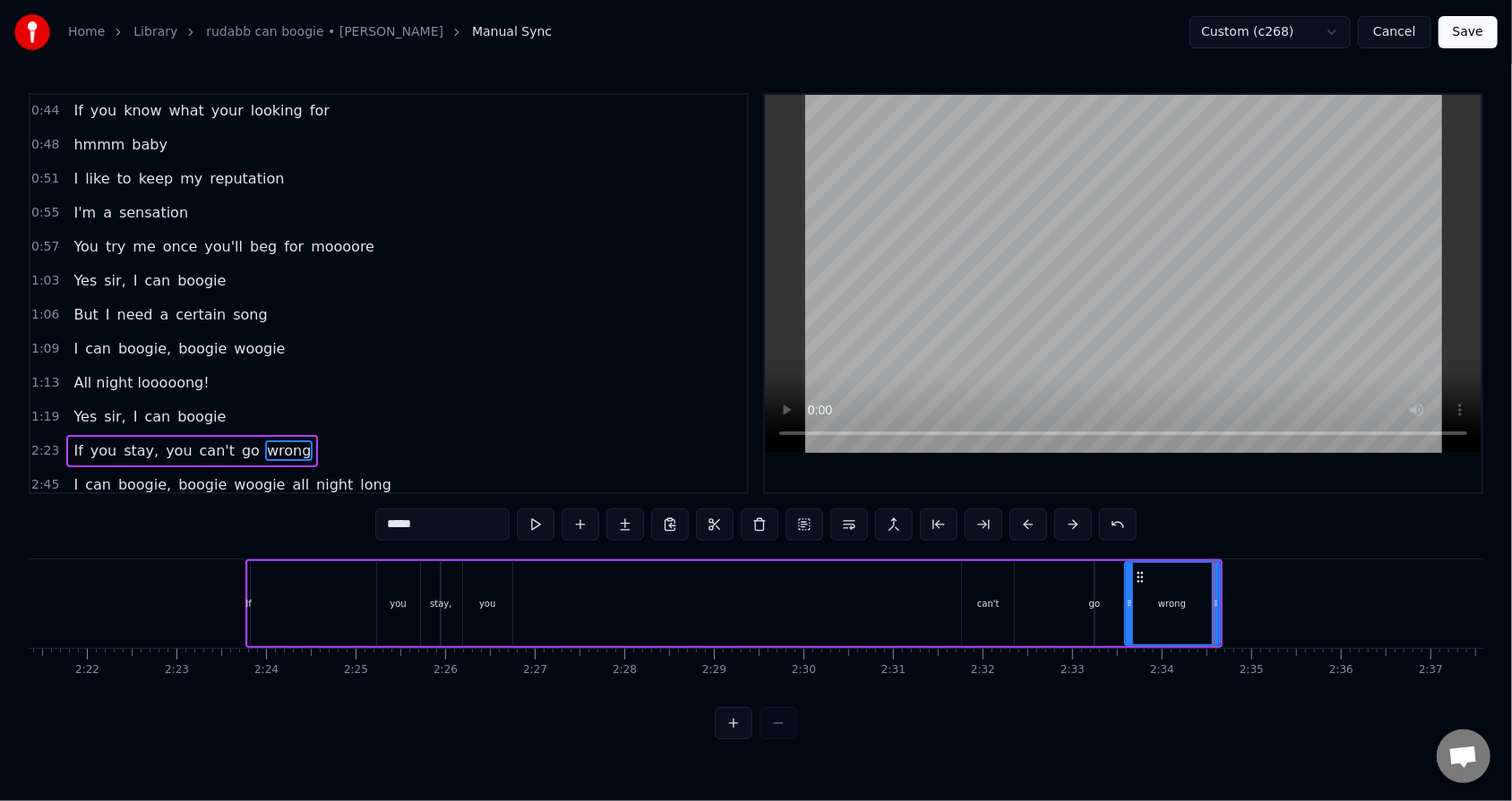
scroll to position [0, 12663]
click at [692, 511] on div "can't" at bounding box center [984, 603] width 52 height 85
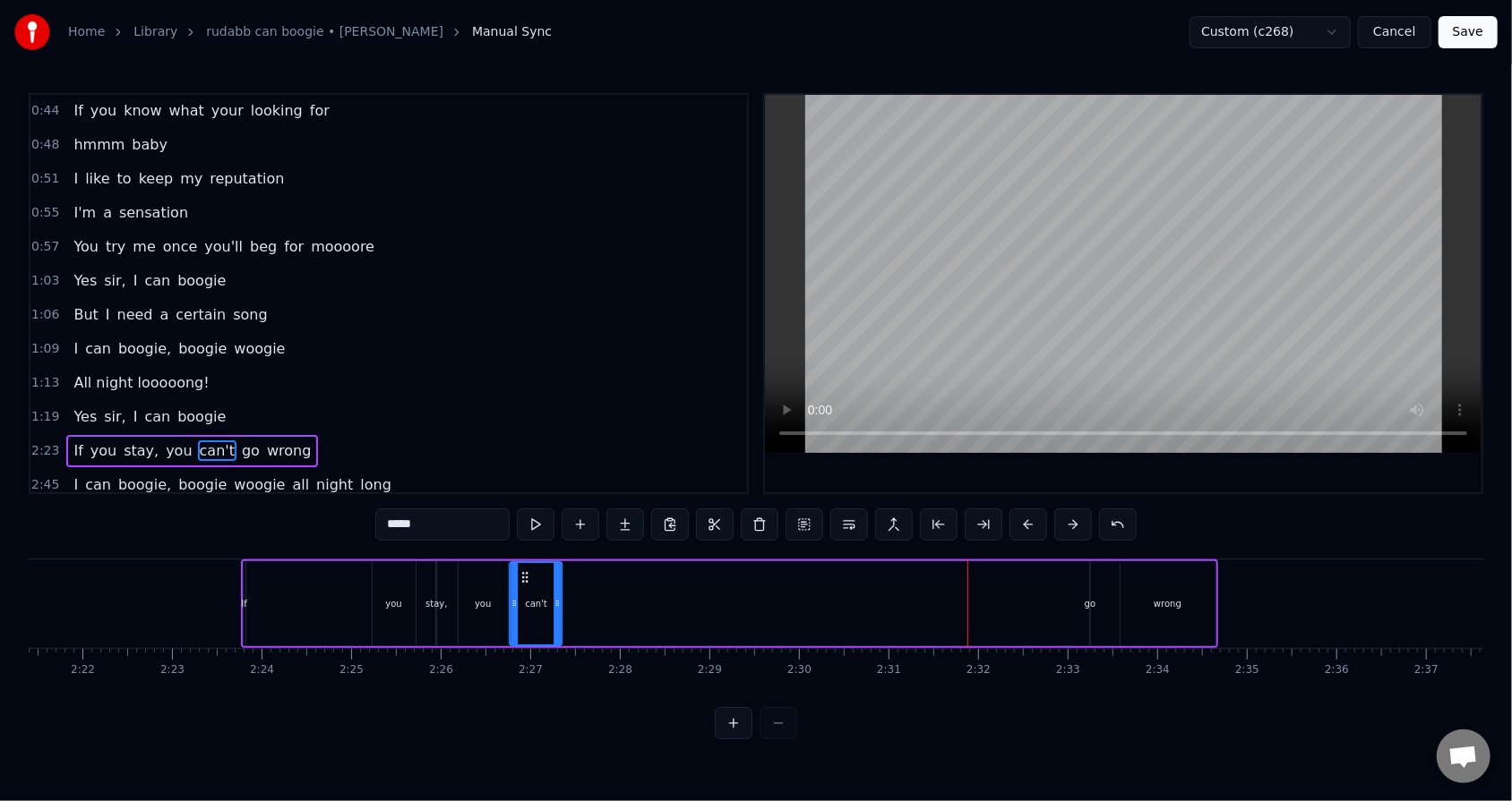
drag, startPoint x: 972, startPoint y: 580, endPoint x: 524, endPoint y: 580, distance: 448.0
click at [524, 511] on icon at bounding box center [526, 577] width 14 height 14
click at [692, 511] on div "go" at bounding box center [1090, 603] width 11 height 13
type input "**"
drag, startPoint x: 1083, startPoint y: 585, endPoint x: 1046, endPoint y: 580, distance: 37.3
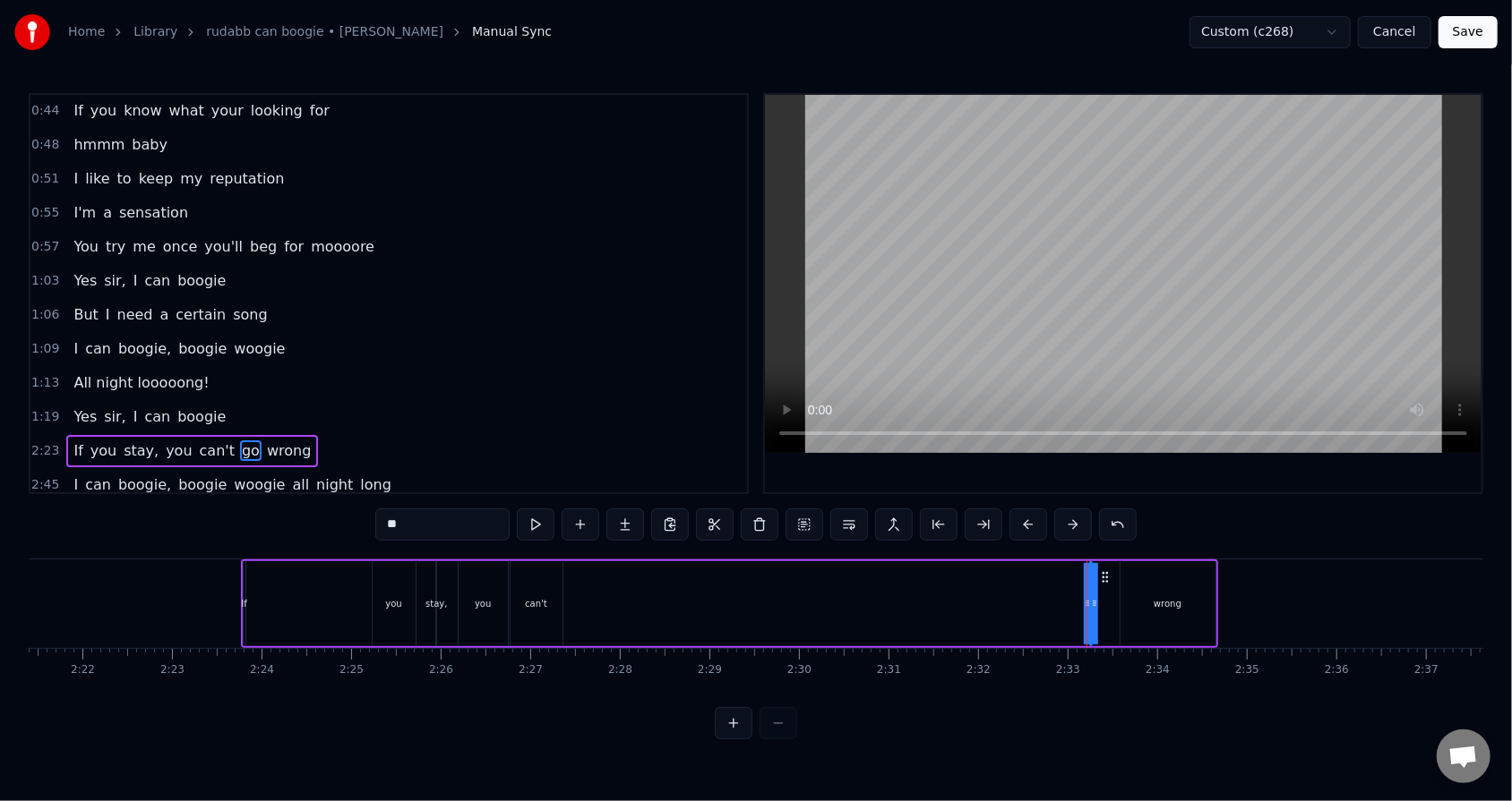
click at [692, 511] on div "If you stay, you can't go wrong" at bounding box center [729, 603] width 977 height 89
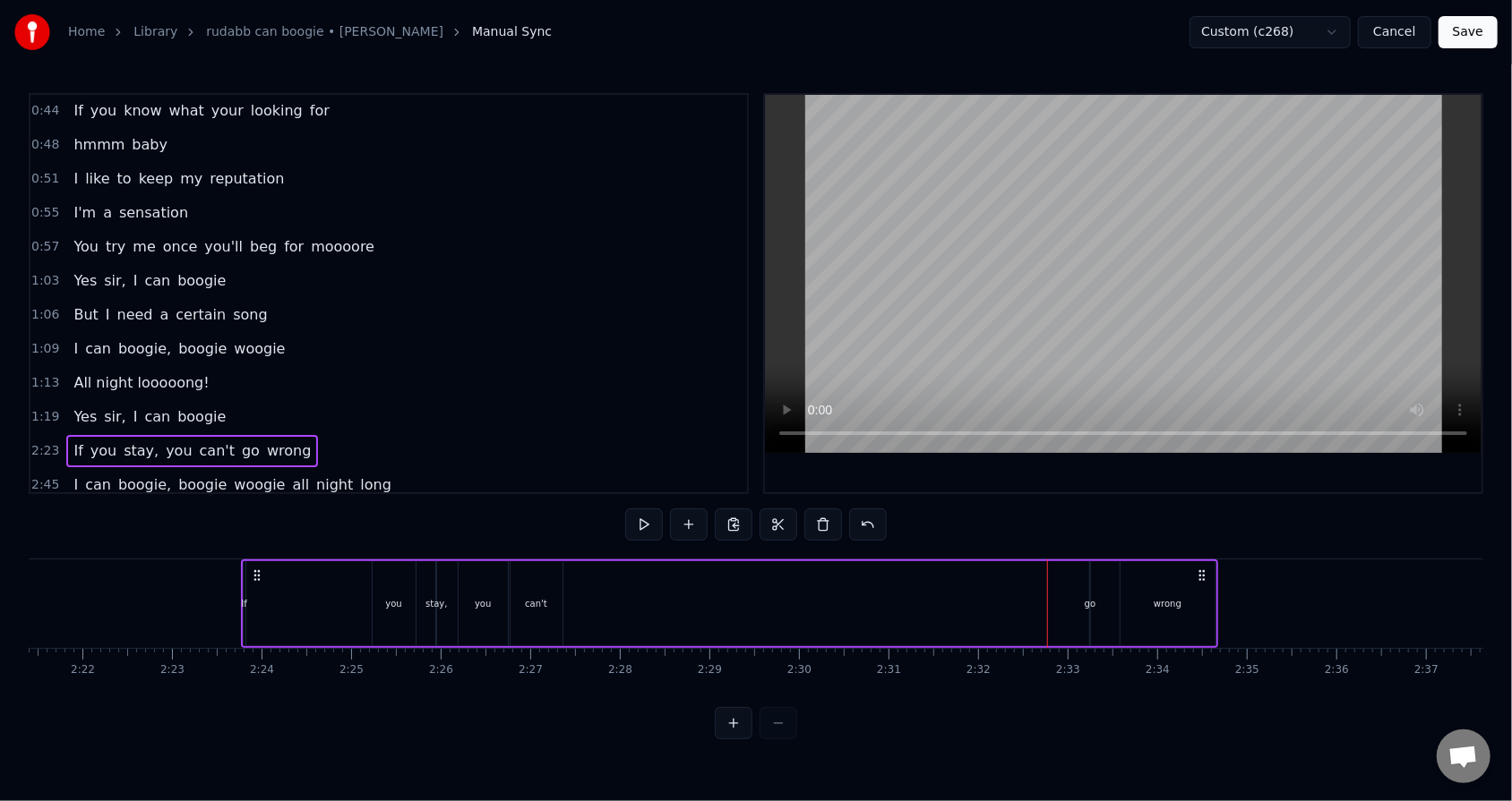
click at [692, 511] on div "go" at bounding box center [1090, 603] width 11 height 13
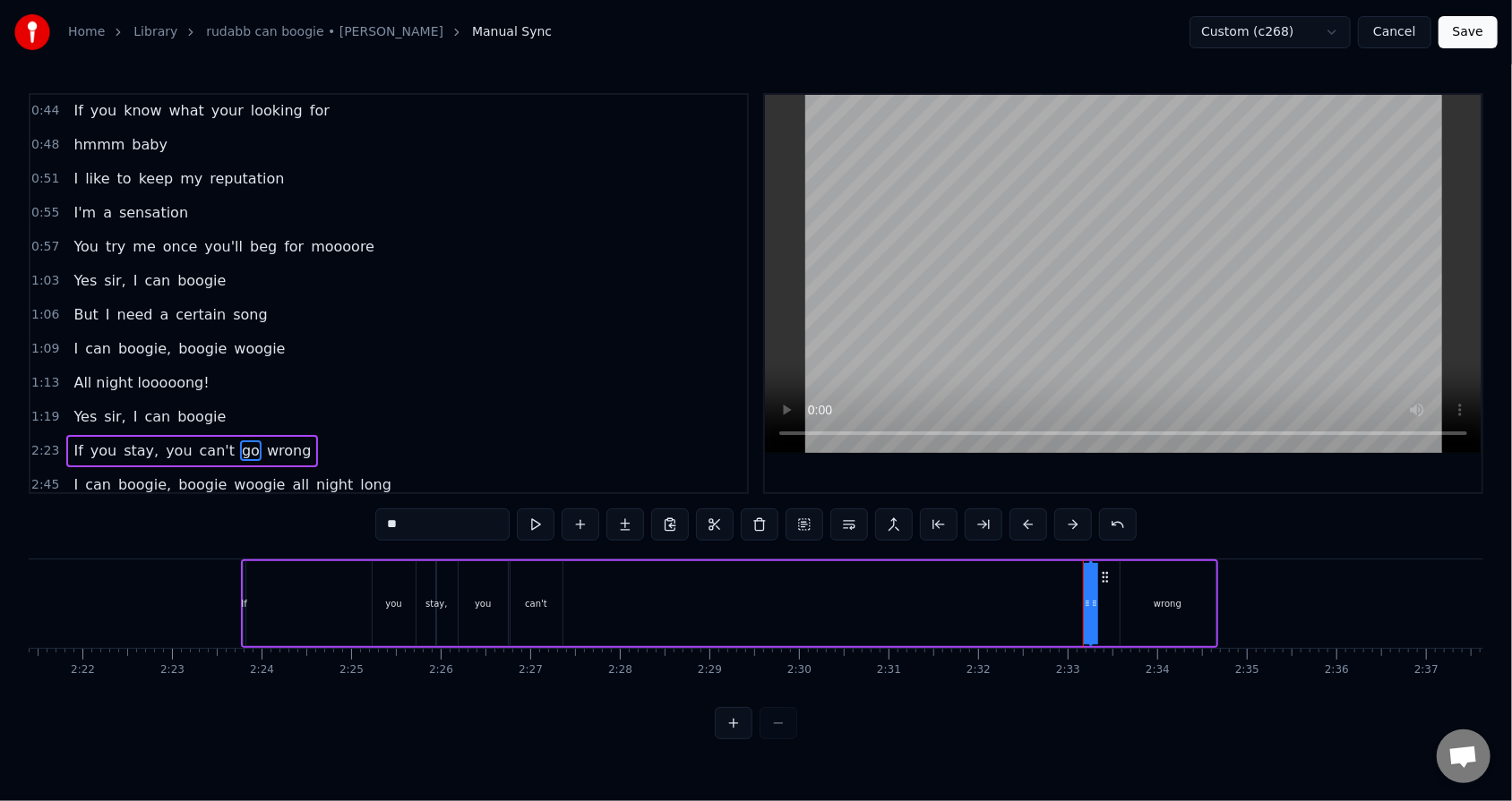
drag, startPoint x: 1096, startPoint y: 599, endPoint x: 1112, endPoint y: 599, distance: 16.0
click at [692, 511] on div "If you stay, you can't go wrong" at bounding box center [729, 603] width 977 height 89
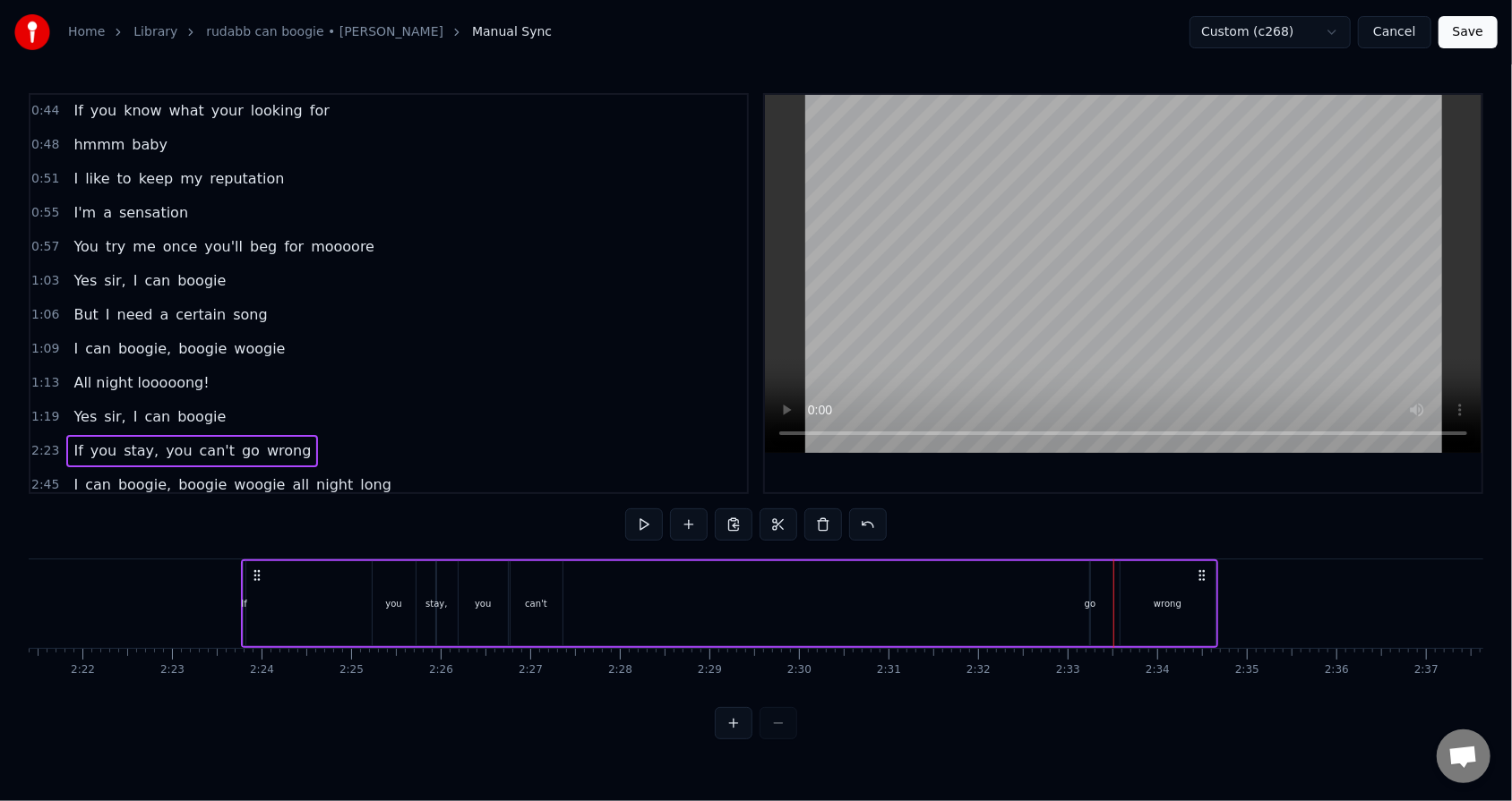
click at [692, 511] on div "If you stay, you can't go wrong" at bounding box center [729, 603] width 977 height 89
click at [692, 511] on div "go" at bounding box center [1090, 603] width 11 height 13
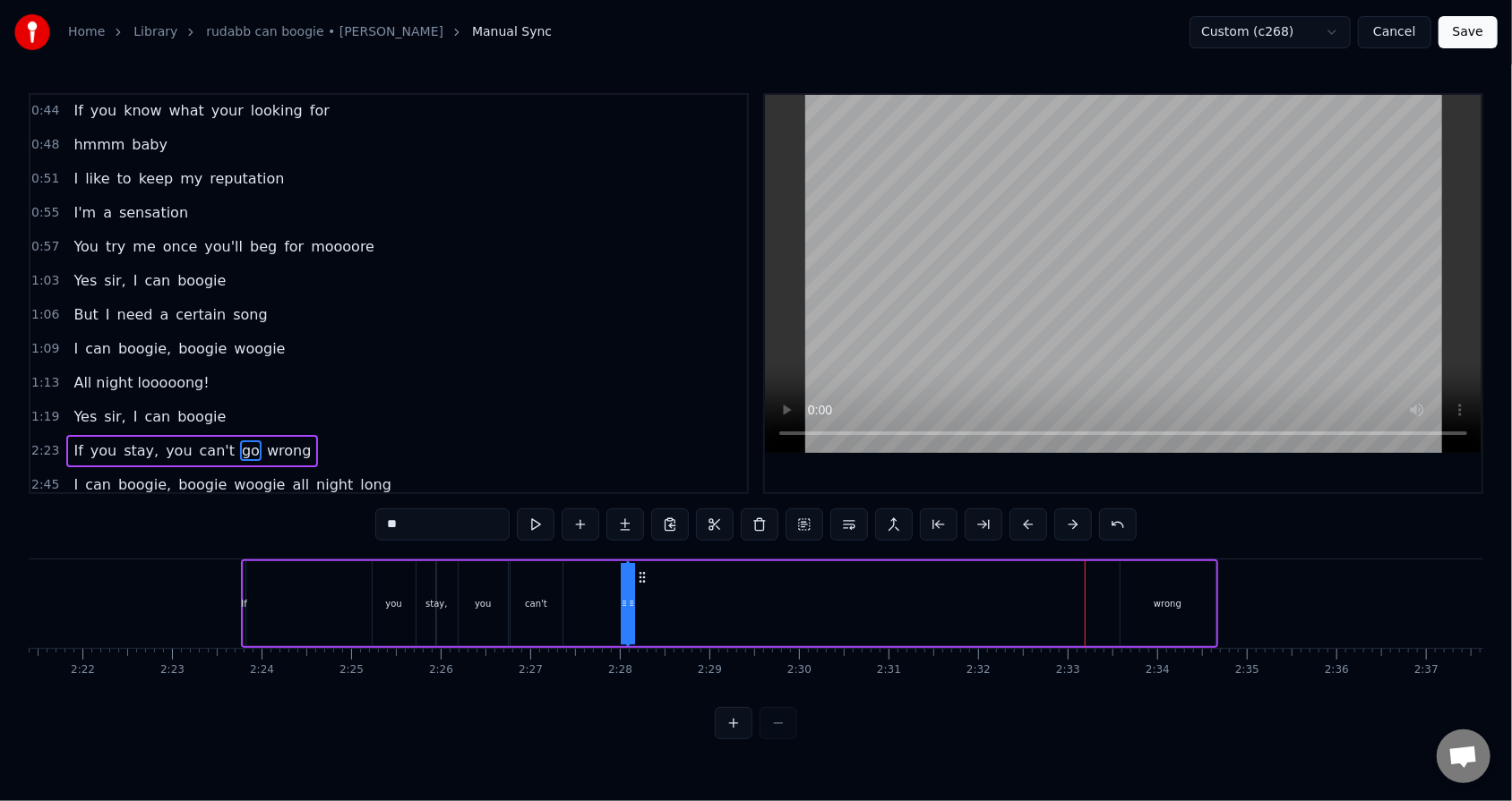
drag, startPoint x: 1103, startPoint y: 573, endPoint x: 641, endPoint y: 567, distance: 462.0
click at [641, 511] on div "If you stay, you can't go wrong" at bounding box center [729, 603] width 977 height 89
drag, startPoint x: 635, startPoint y: 599, endPoint x: 646, endPoint y: 599, distance: 11.0
click at [646, 511] on div "If you stay, you can't go wrong" at bounding box center [729, 603] width 977 height 89
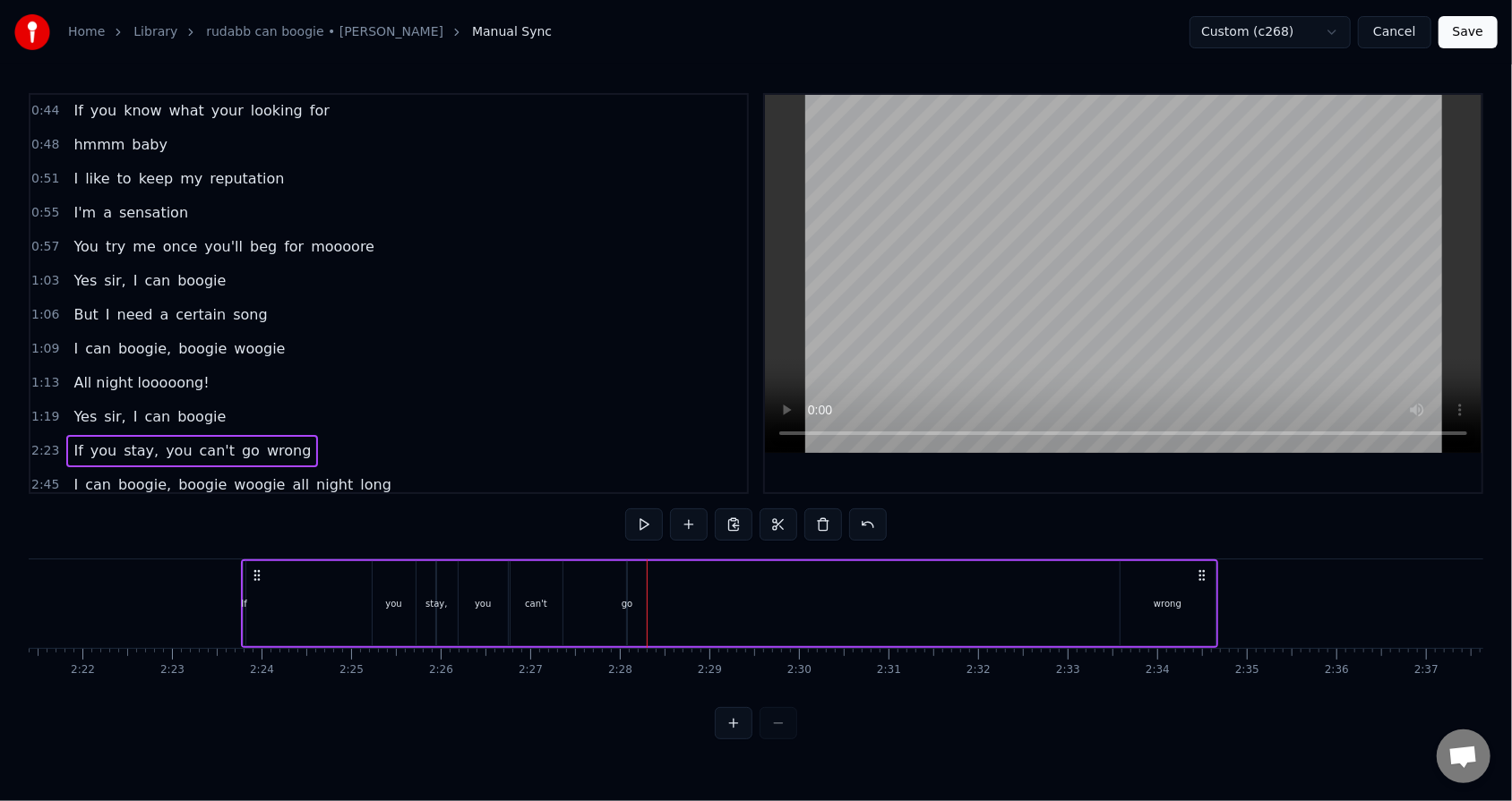
click at [626, 511] on div "go" at bounding box center [627, 603] width 11 height 13
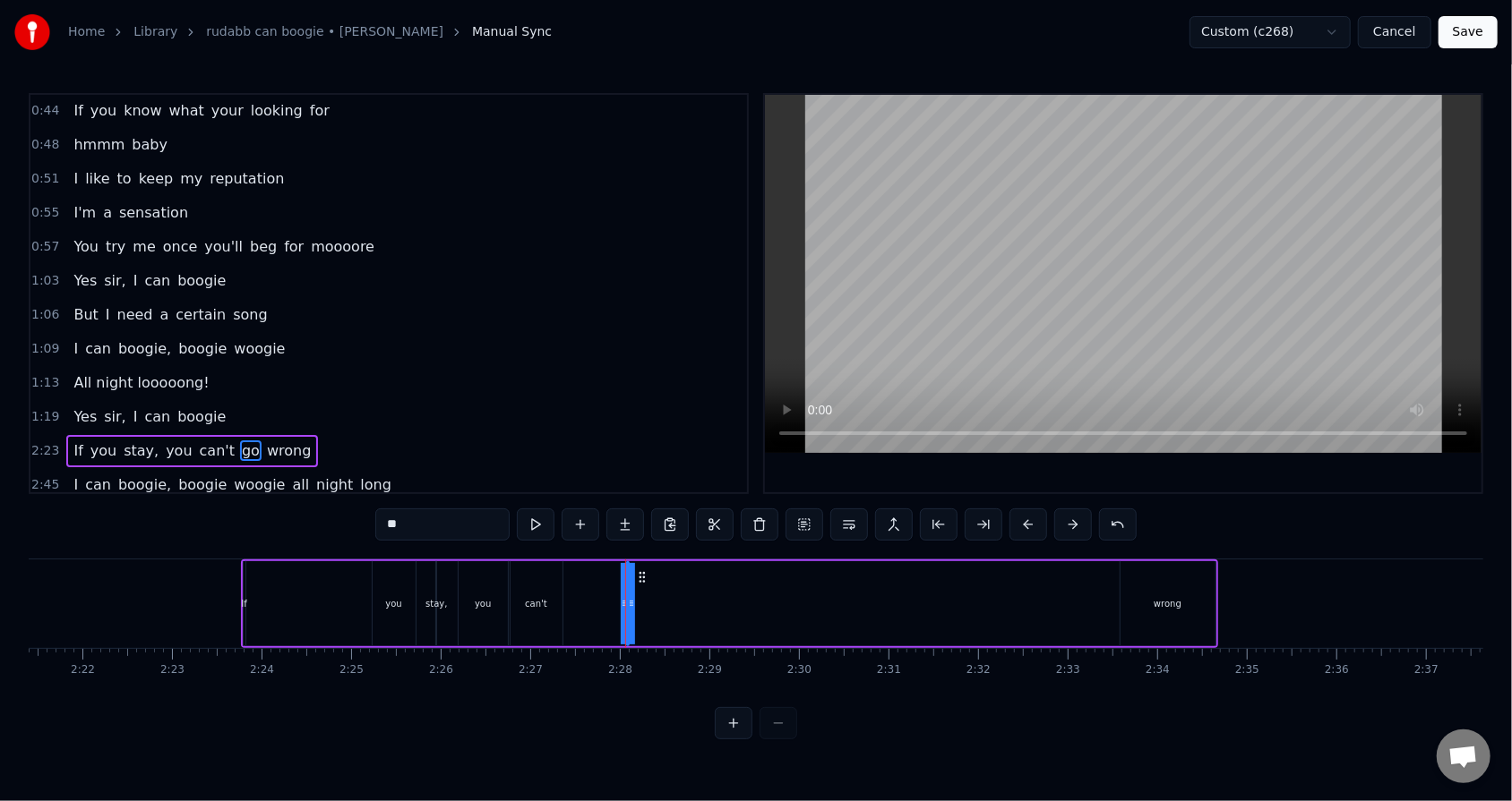
drag, startPoint x: 621, startPoint y: 599, endPoint x: 604, endPoint y: 599, distance: 17.0
click at [604, 511] on div "If you stay, you can't go wrong" at bounding box center [729, 603] width 977 height 89
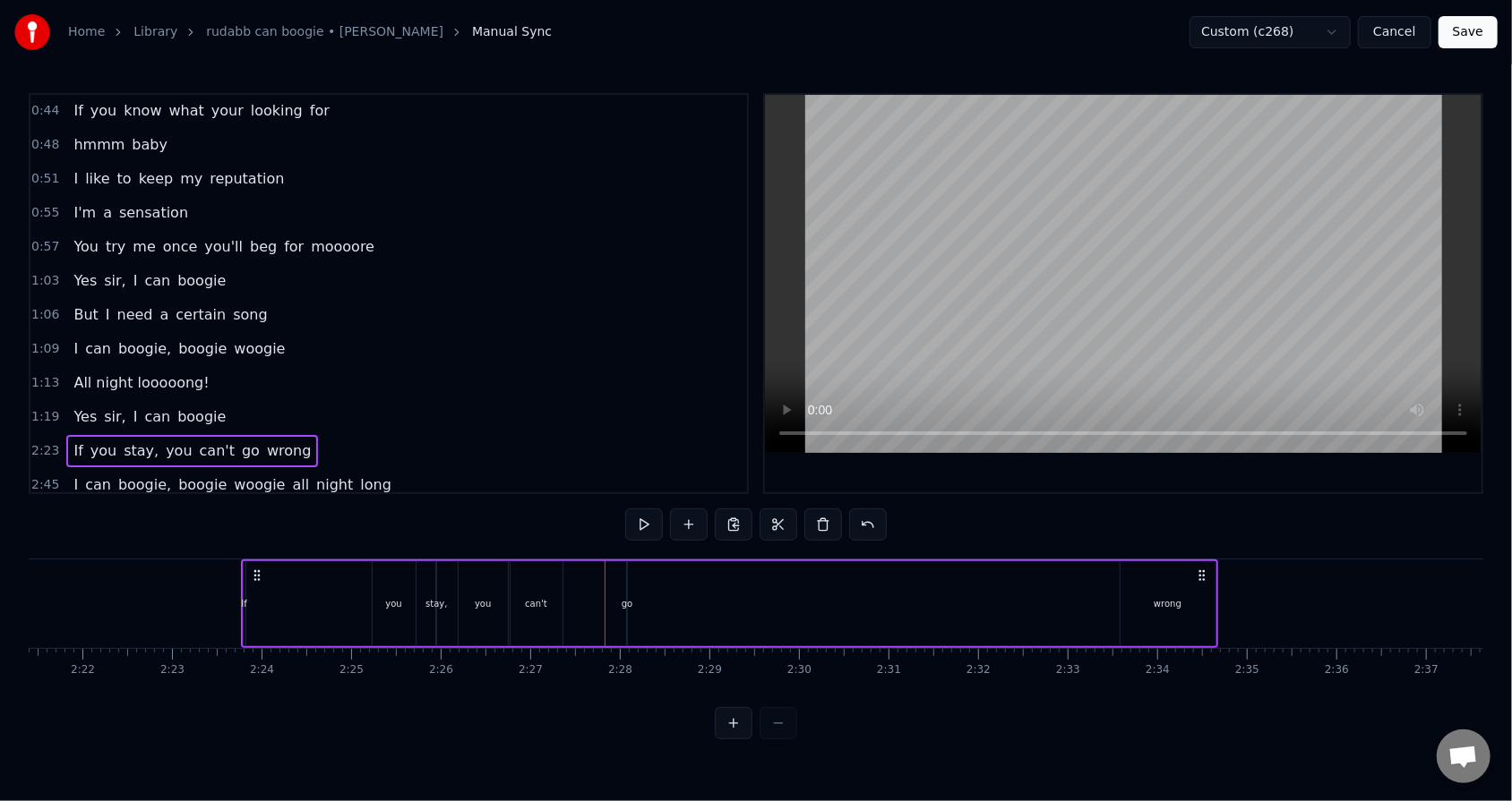
click at [623, 511] on div "go" at bounding box center [627, 603] width 11 height 13
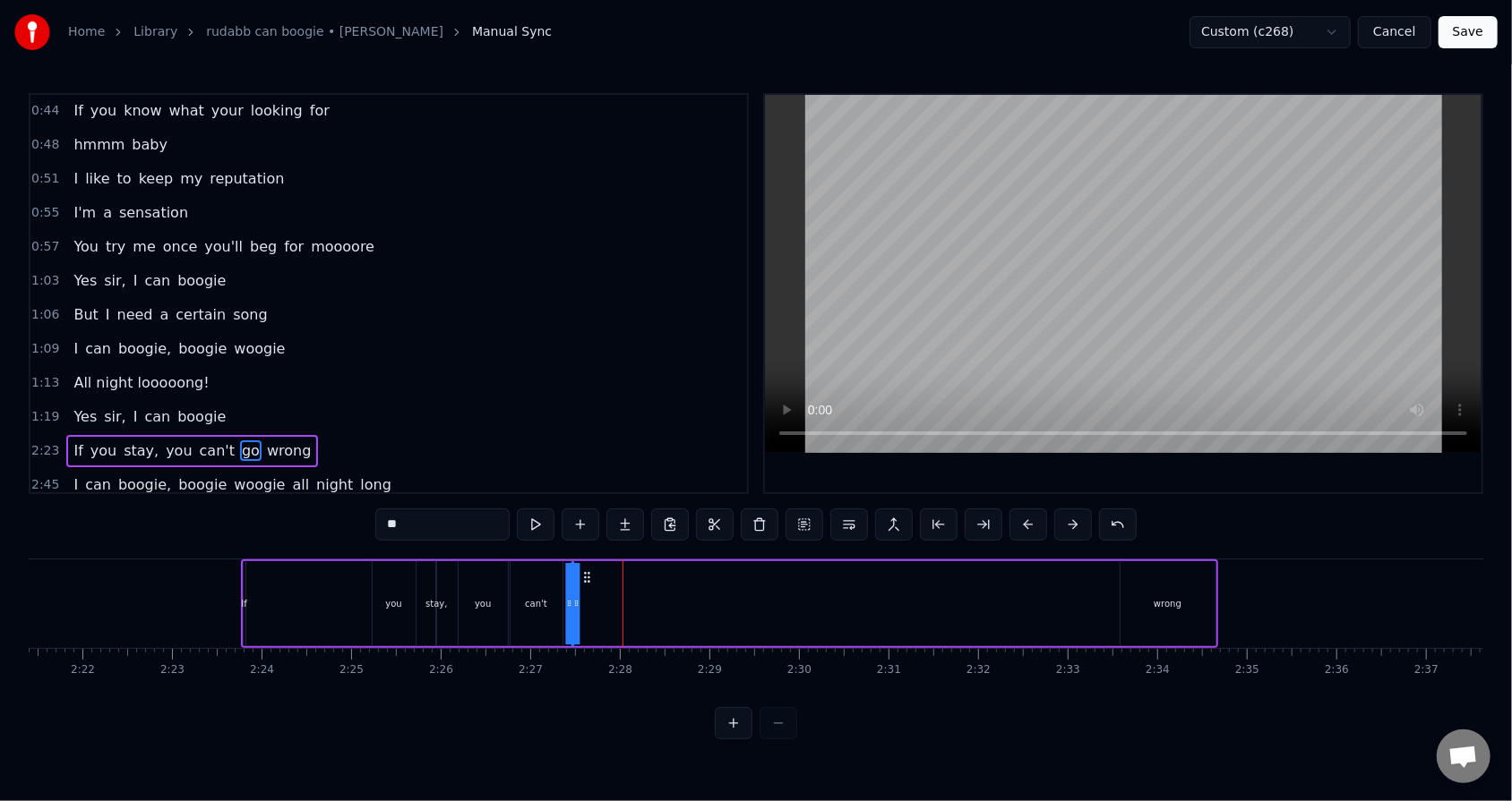
drag, startPoint x: 641, startPoint y: 573, endPoint x: 587, endPoint y: 567, distance: 54.3
click at [587, 511] on div "If you stay, you can't go wrong" at bounding box center [729, 603] width 977 height 89
click at [692, 511] on div "wrong" at bounding box center [1168, 603] width 95 height 85
type input "*****"
drag, startPoint x: 1136, startPoint y: 576, endPoint x: 593, endPoint y: 566, distance: 543.1
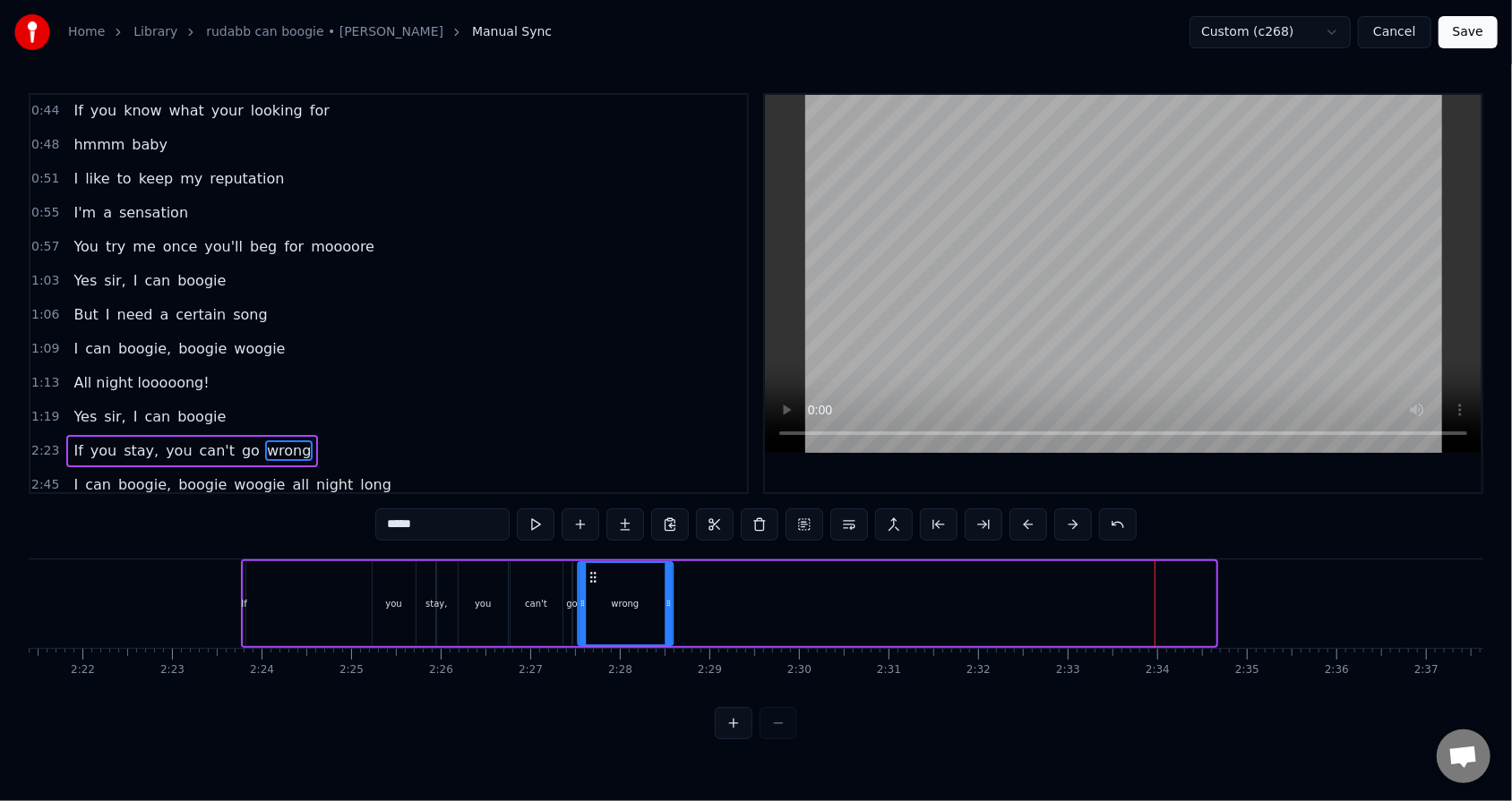
click at [593, 511] on div "wrong" at bounding box center [625, 603] width 93 height 82
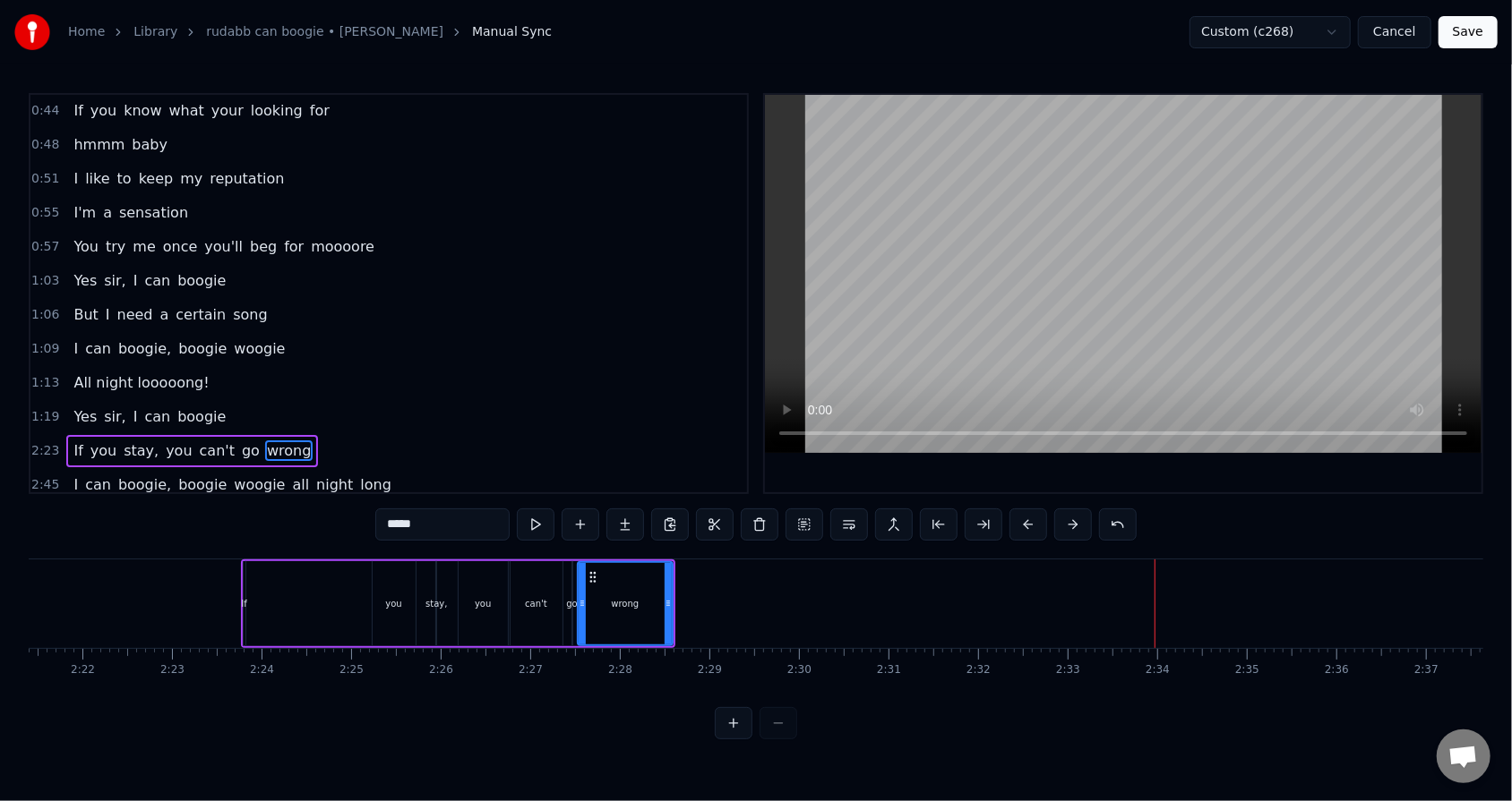
click at [256, 511] on div "If you stay, you can't go wrong" at bounding box center [457, 603] width 434 height 89
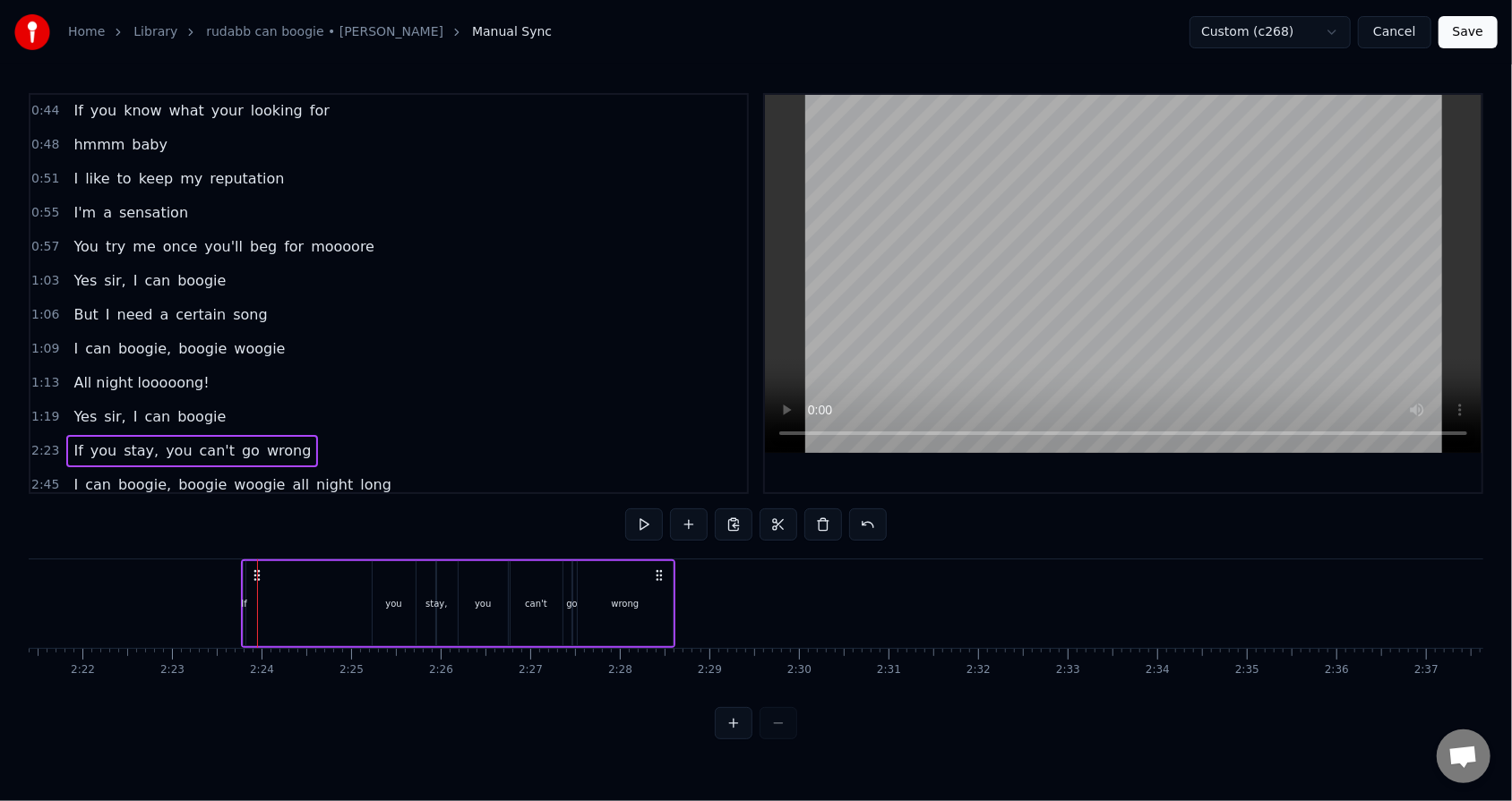
click at [252, 511] on icon at bounding box center [257, 576] width 14 height 14
click at [243, 511] on div "If" at bounding box center [243, 603] width 5 height 13
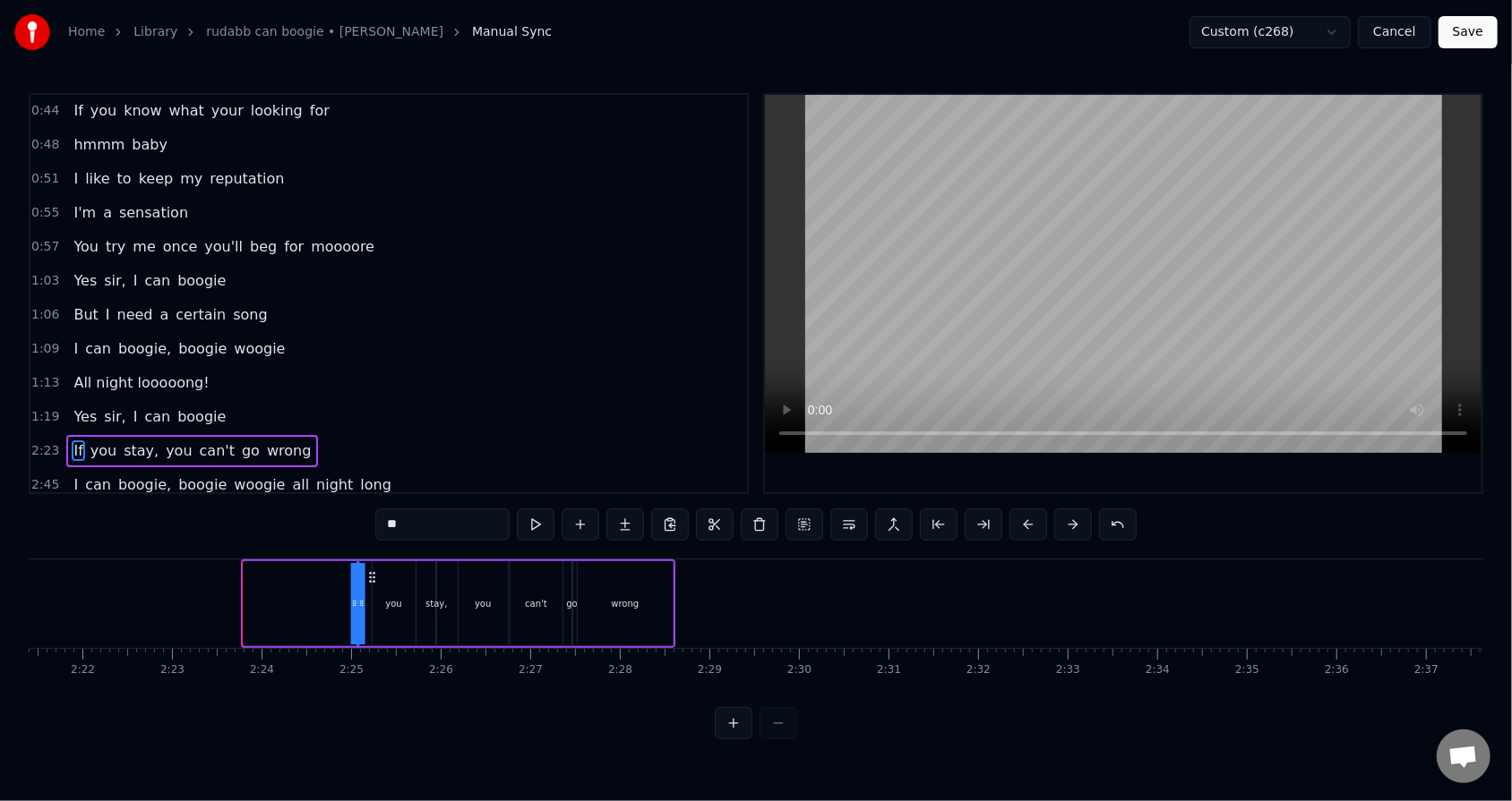
drag, startPoint x: 257, startPoint y: 573, endPoint x: 370, endPoint y: 578, distance: 113.1
click at [370, 511] on icon at bounding box center [372, 577] width 14 height 14
click at [370, 511] on circle at bounding box center [370, 577] width 1 height 1
drag, startPoint x: 361, startPoint y: 609, endPoint x: 371, endPoint y: 609, distance: 10.0
click at [371, 511] on div "If you stay, you can't go wrong" at bounding box center [515, 603] width 321 height 89
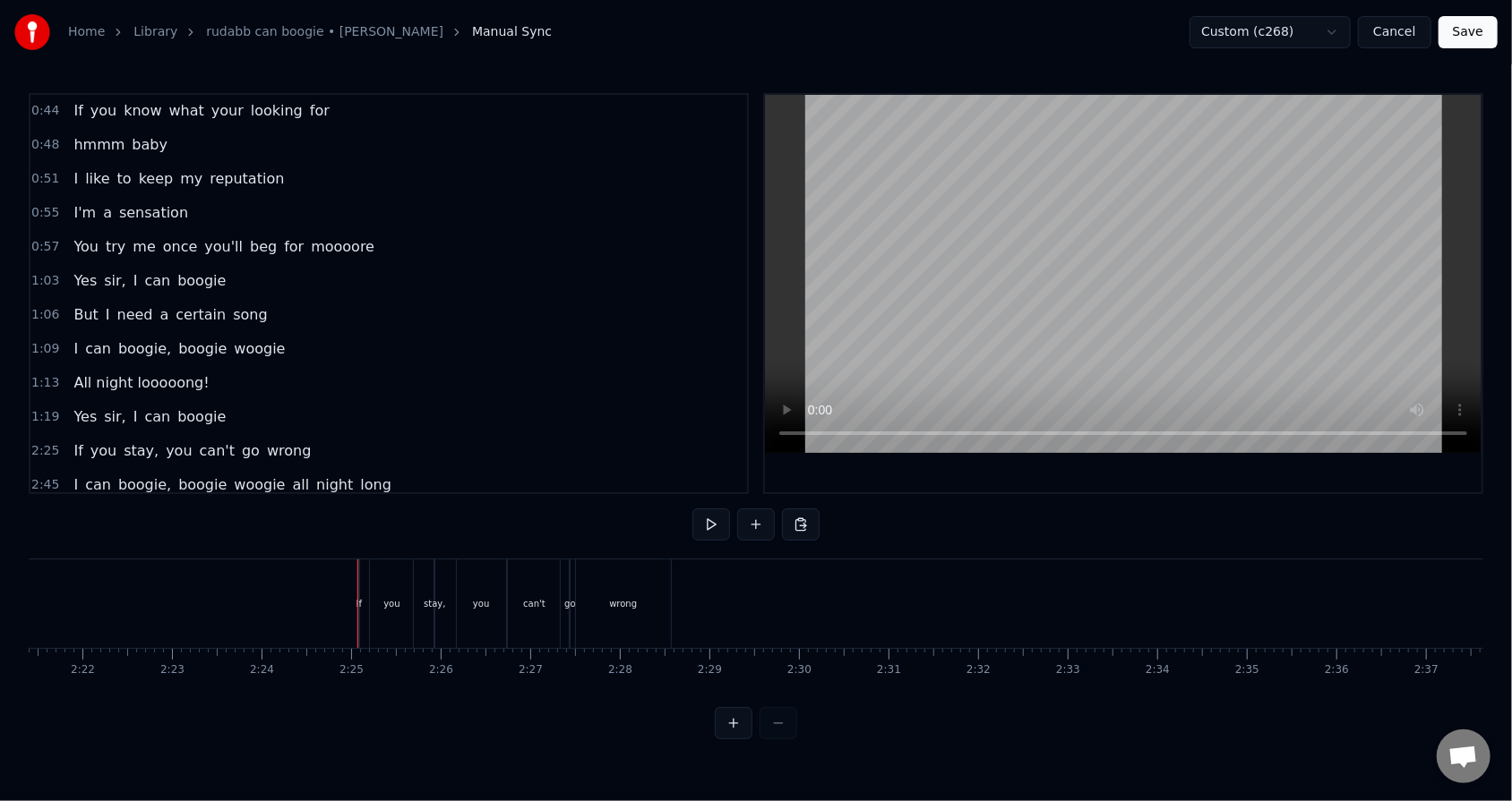
click at [277, 440] on span "wrong" at bounding box center [288, 450] width 48 height 21
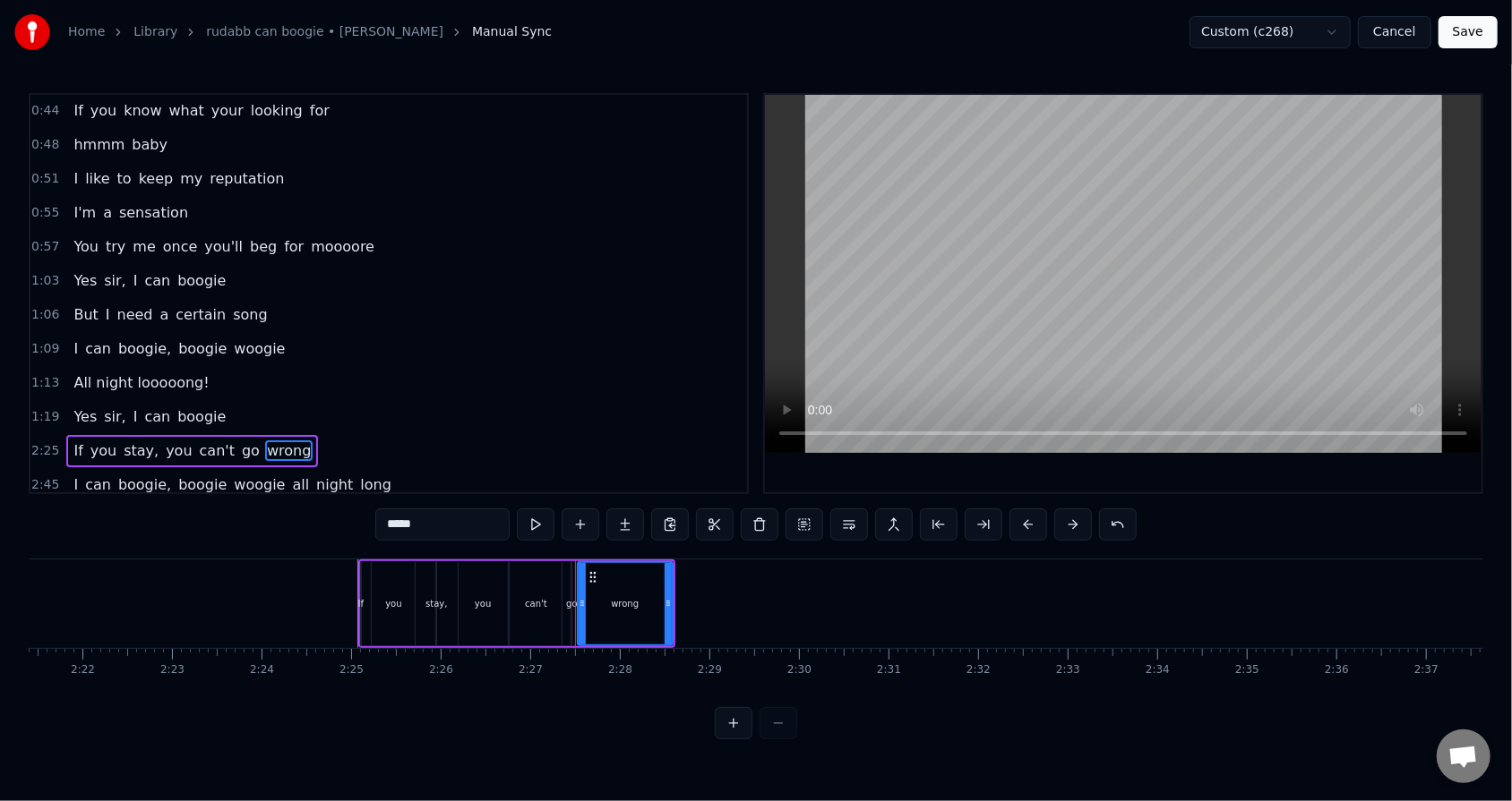
drag, startPoint x: 358, startPoint y: 579, endPoint x: 334, endPoint y: 569, distance: 26.0
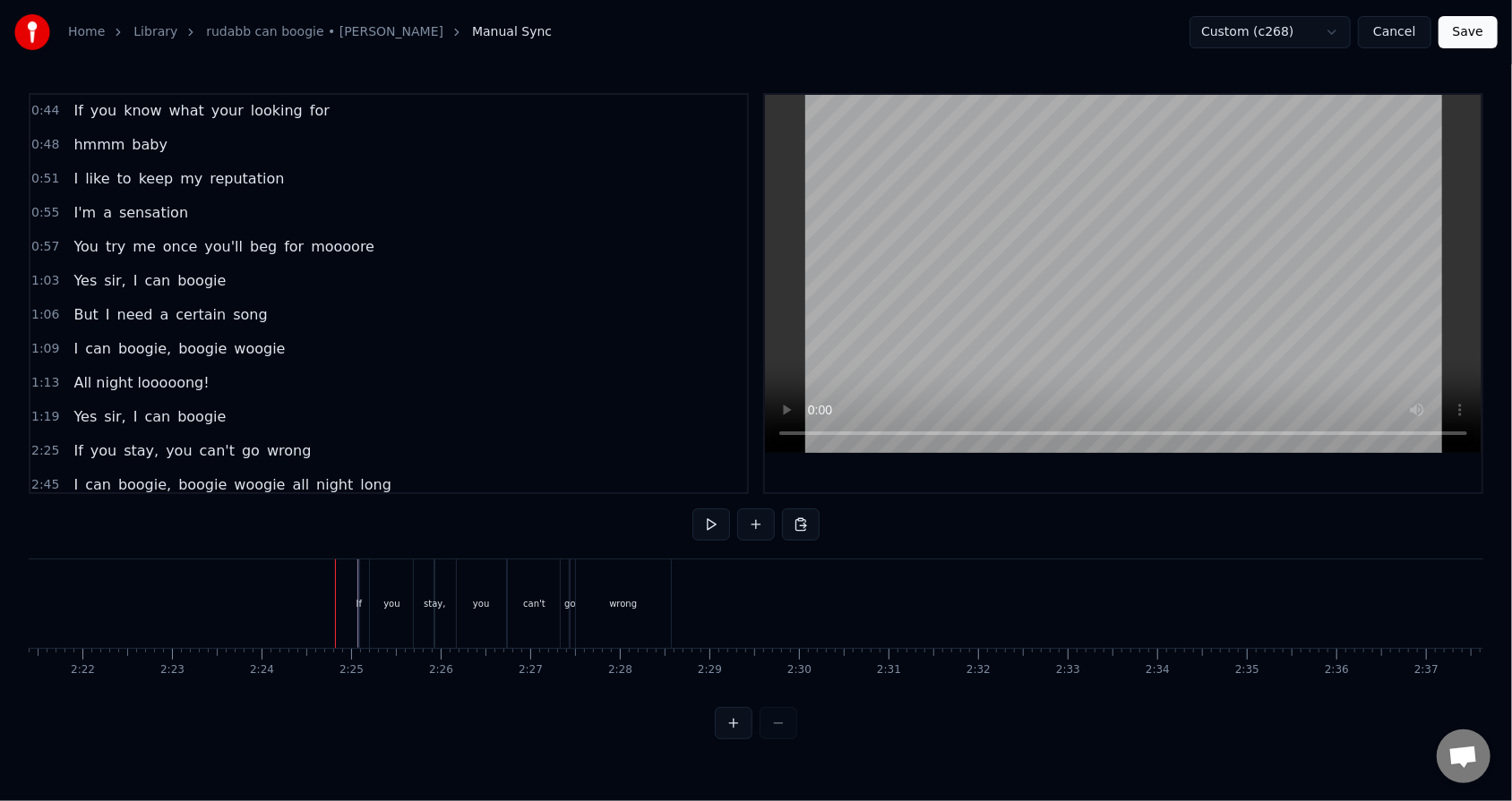
click at [265, 445] on span "wrong" at bounding box center [288, 450] width 48 height 21
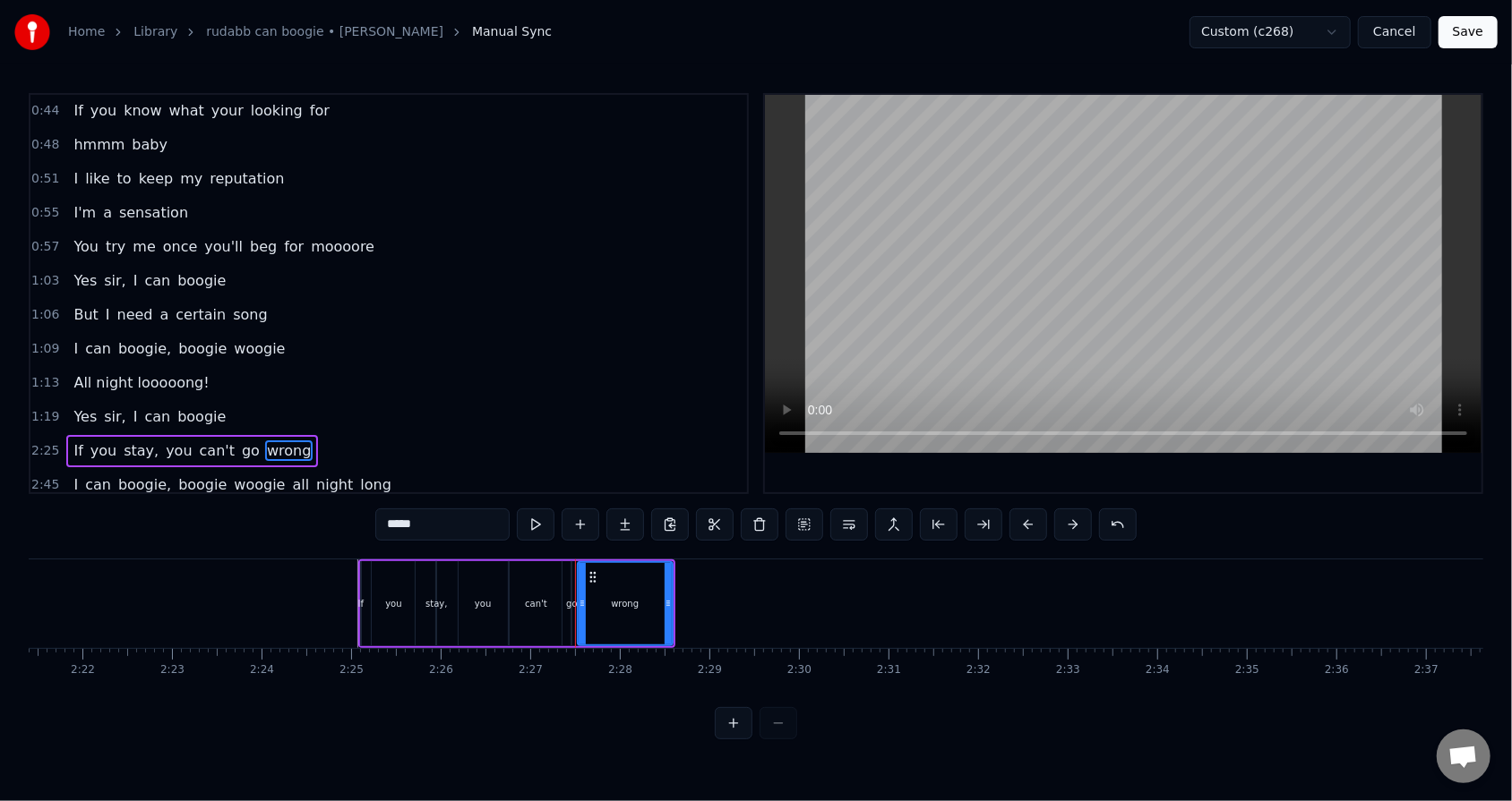
click at [227, 435] on div "If you stay, you can't go wrong" at bounding box center [192, 451] width 252 height 32
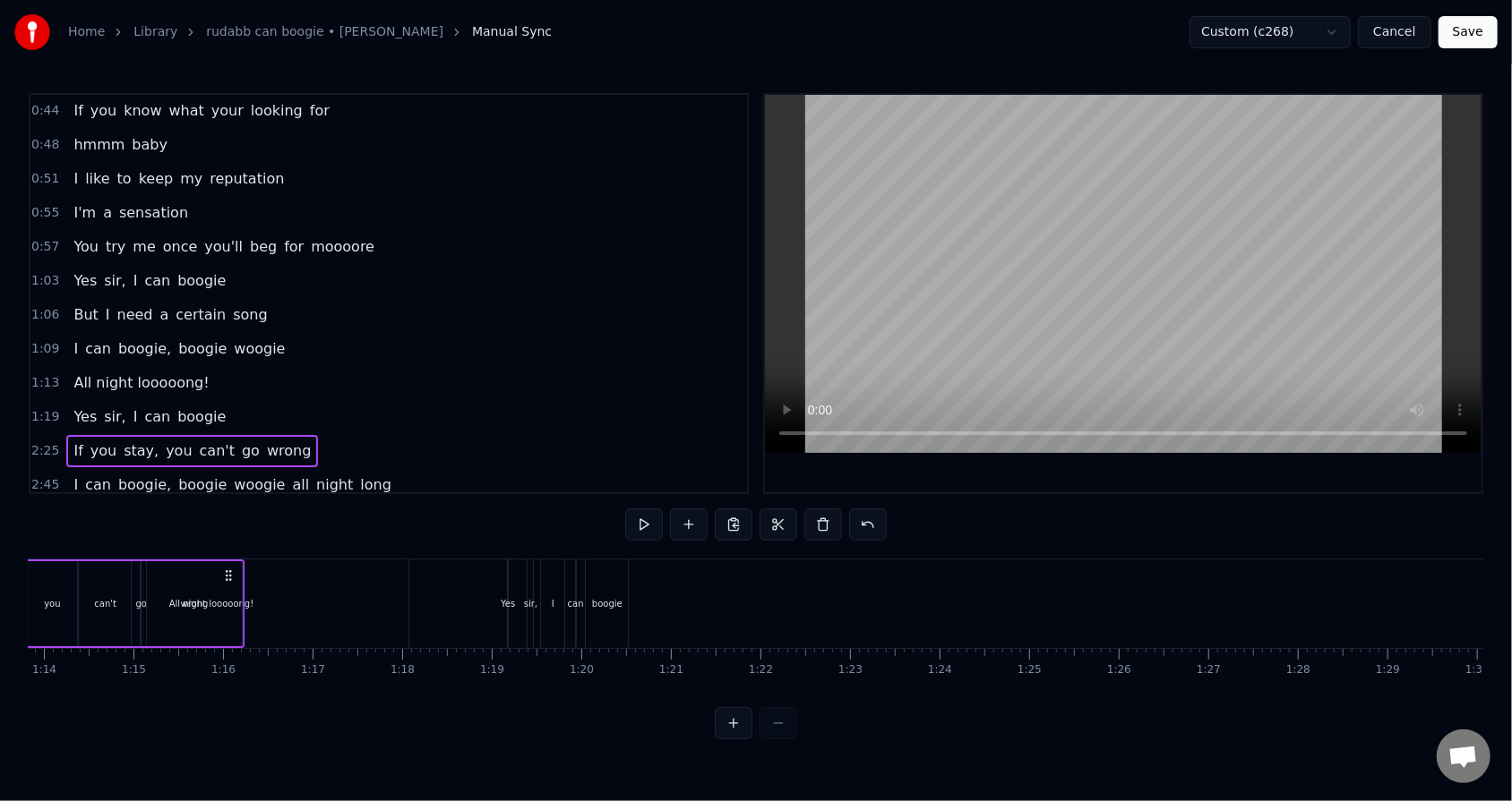
scroll to position [0, 6584]
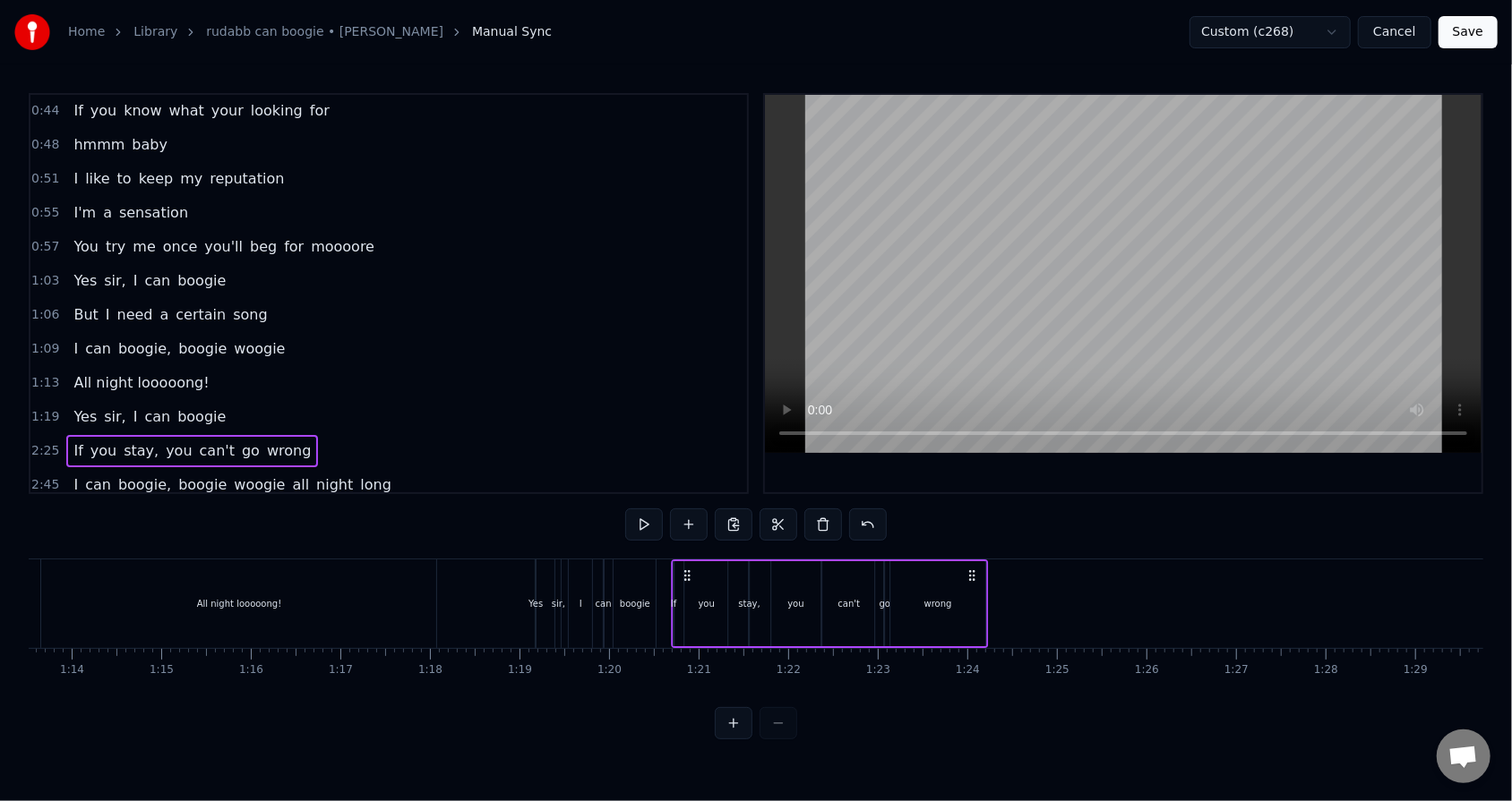
drag, startPoint x: 658, startPoint y: 569, endPoint x: 969, endPoint y: 586, distance: 311.5
click at [692, 511] on div "If you stay, you can't go wrong" at bounding box center [829, 603] width 317 height 89
drag, startPoint x: 968, startPoint y: 568, endPoint x: 994, endPoint y: 574, distance: 26.7
click at [692, 511] on icon at bounding box center [998, 576] width 14 height 14
click at [352, 469] on div "I can boogie, boogie woogie all night long" at bounding box center [232, 485] width 332 height 32
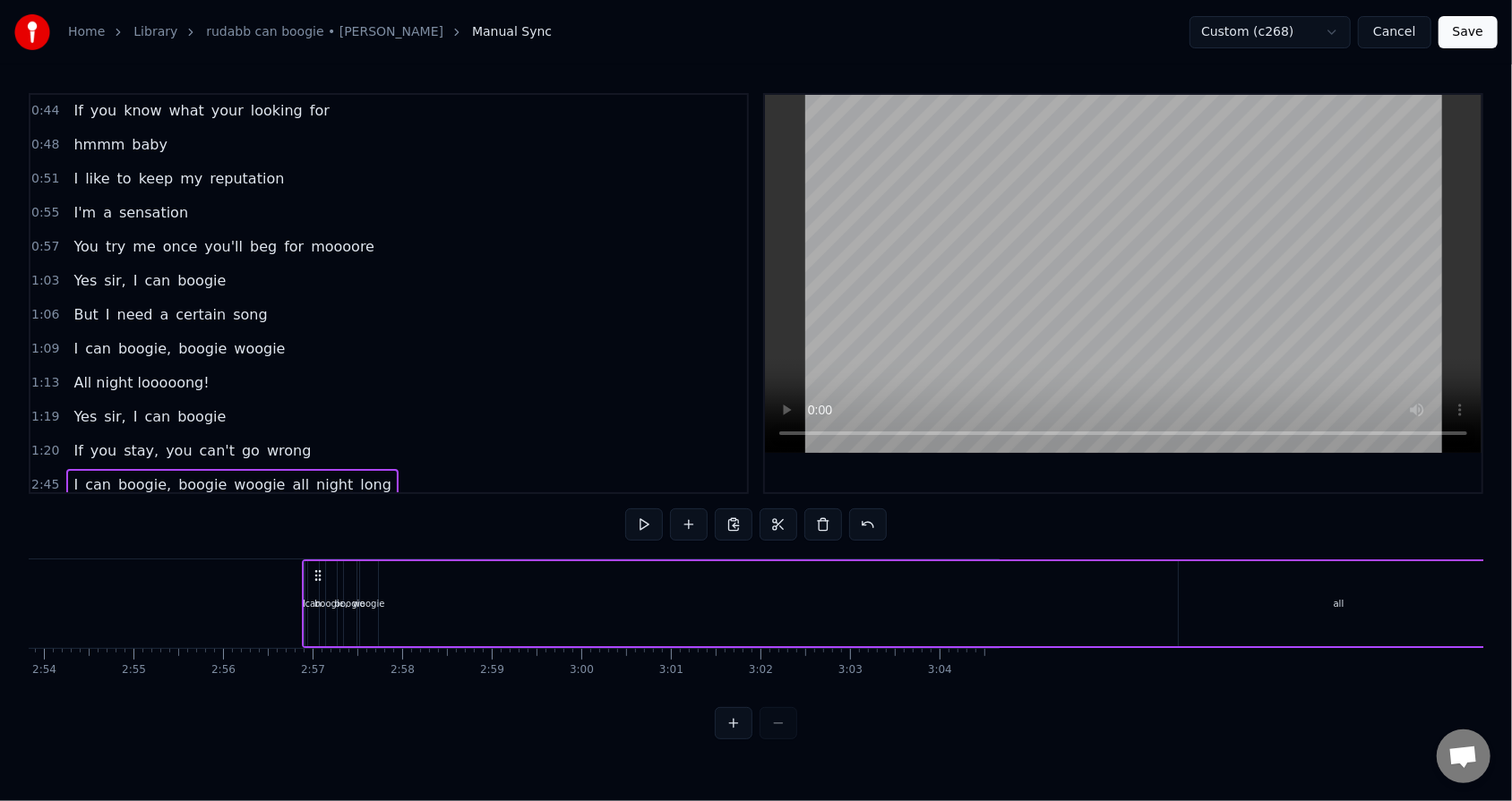
scroll to position [0, 15918]
drag, startPoint x: 1469, startPoint y: 570, endPoint x: 1500, endPoint y: 566, distance: 31.3
click at [692, 511] on div "Home Library rudabb can boogie • [PERSON_NAME] Manual Sync Custom (c268) Cancel…" at bounding box center [756, 369] width 1512 height 739
click at [197, 511] on div "woogie" at bounding box center [198, 603] width 18 height 85
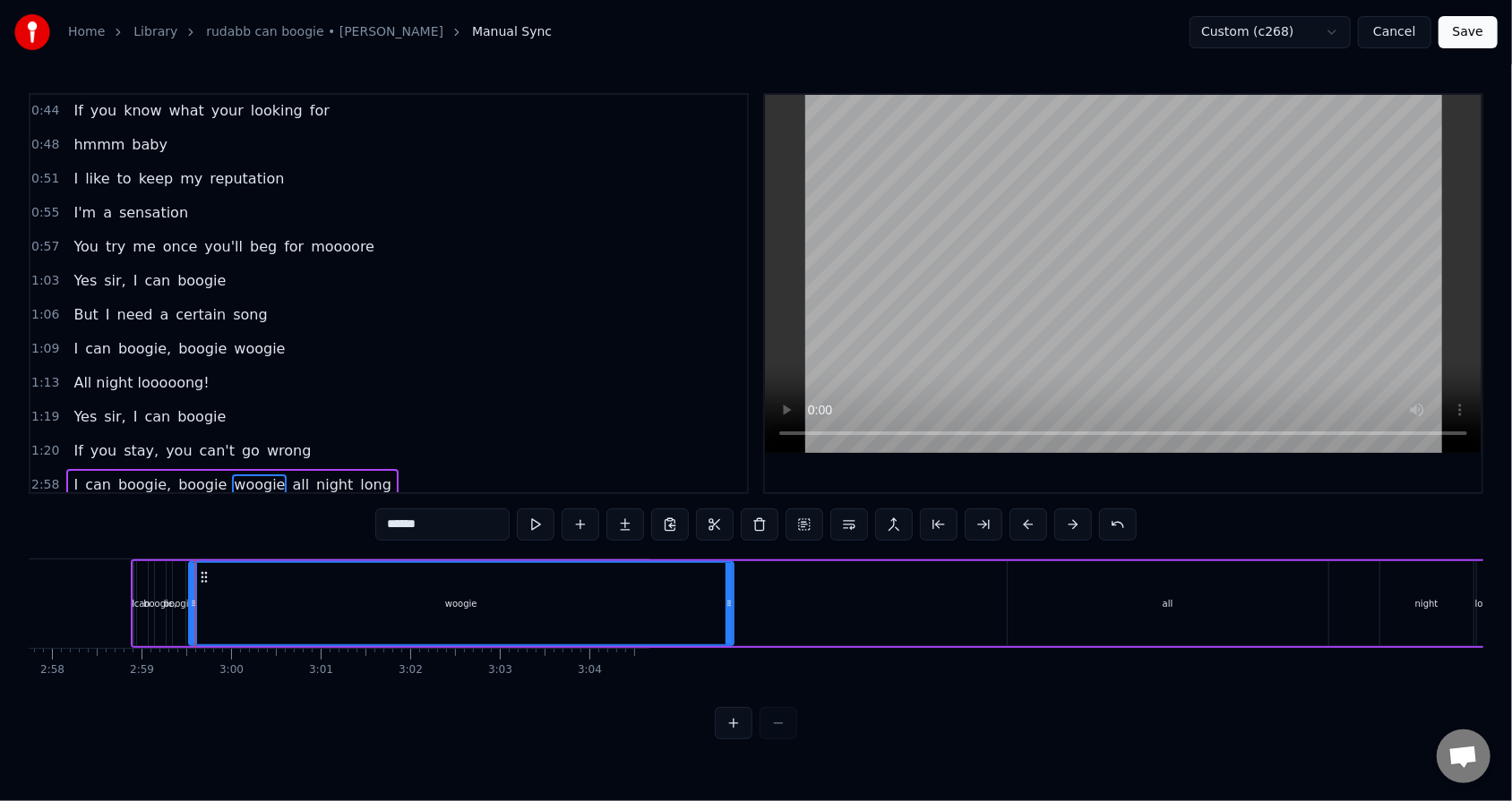
drag, startPoint x: 201, startPoint y: 575, endPoint x: 728, endPoint y: 603, distance: 527.7
click at [692, 511] on div at bounding box center [729, 603] width 7 height 82
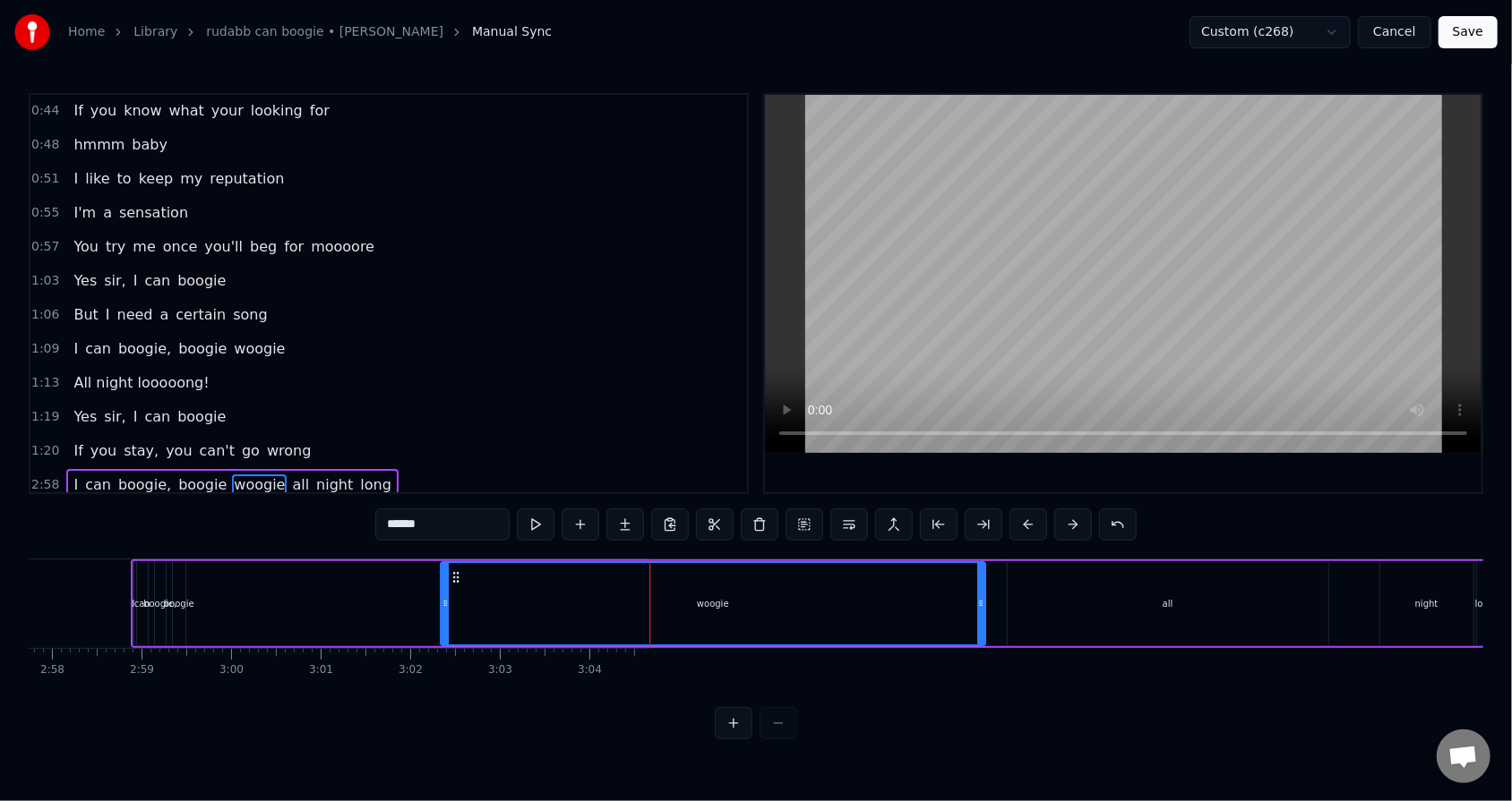
drag, startPoint x: 201, startPoint y: 575, endPoint x: 452, endPoint y: 585, distance: 251.2
click at [452, 511] on div "woogie" at bounding box center [712, 603] width 543 height 82
click at [184, 511] on div "boogie" at bounding box center [179, 603] width 14 height 85
type input "******"
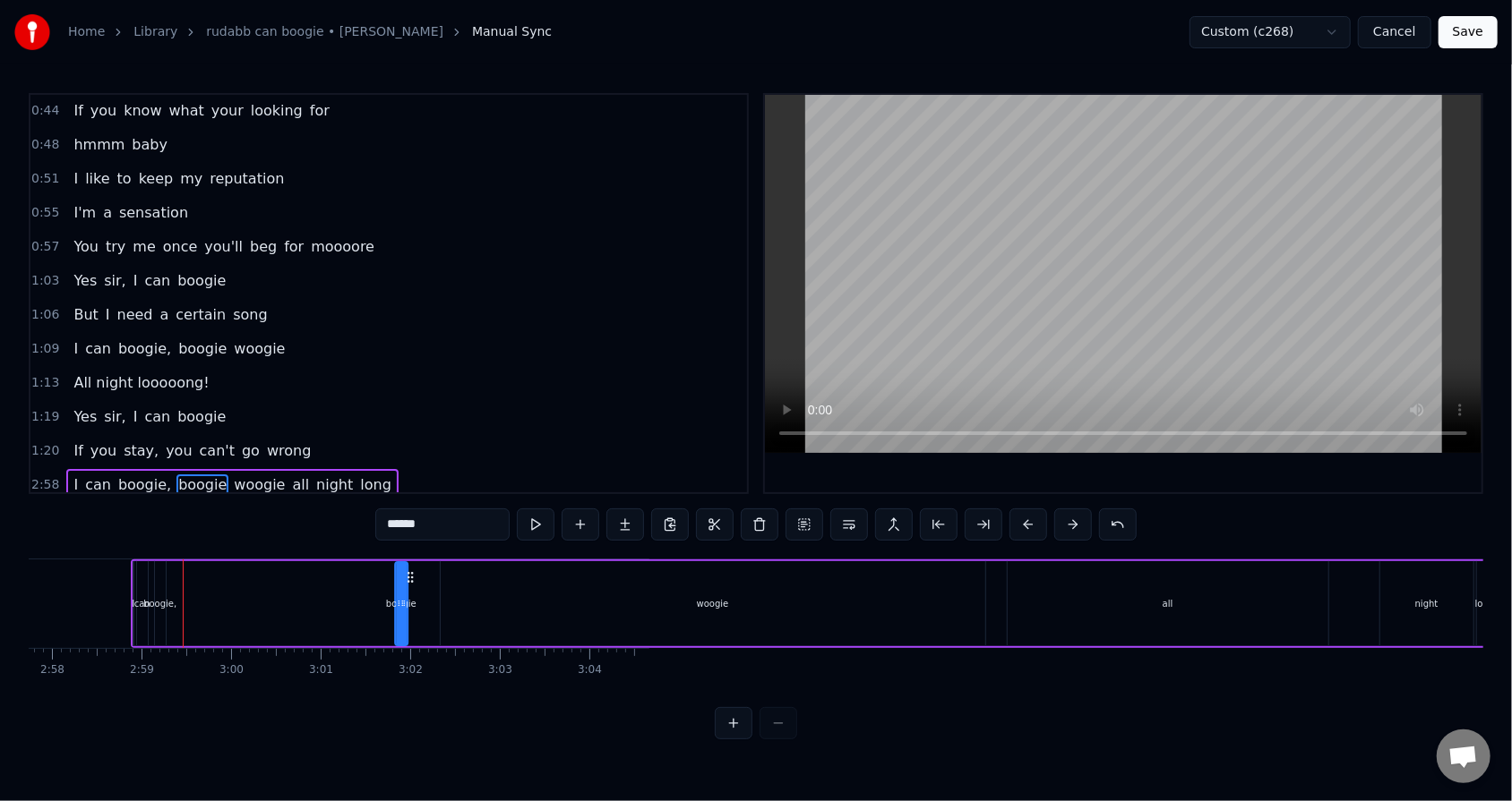
drag, startPoint x: 188, startPoint y: 572, endPoint x: 411, endPoint y: 578, distance: 223.1
click at [411, 511] on icon at bounding box center [411, 577] width 14 height 14
click at [170, 511] on div "I can boogie, boogie woogie all night long" at bounding box center [813, 603] width 1365 height 89
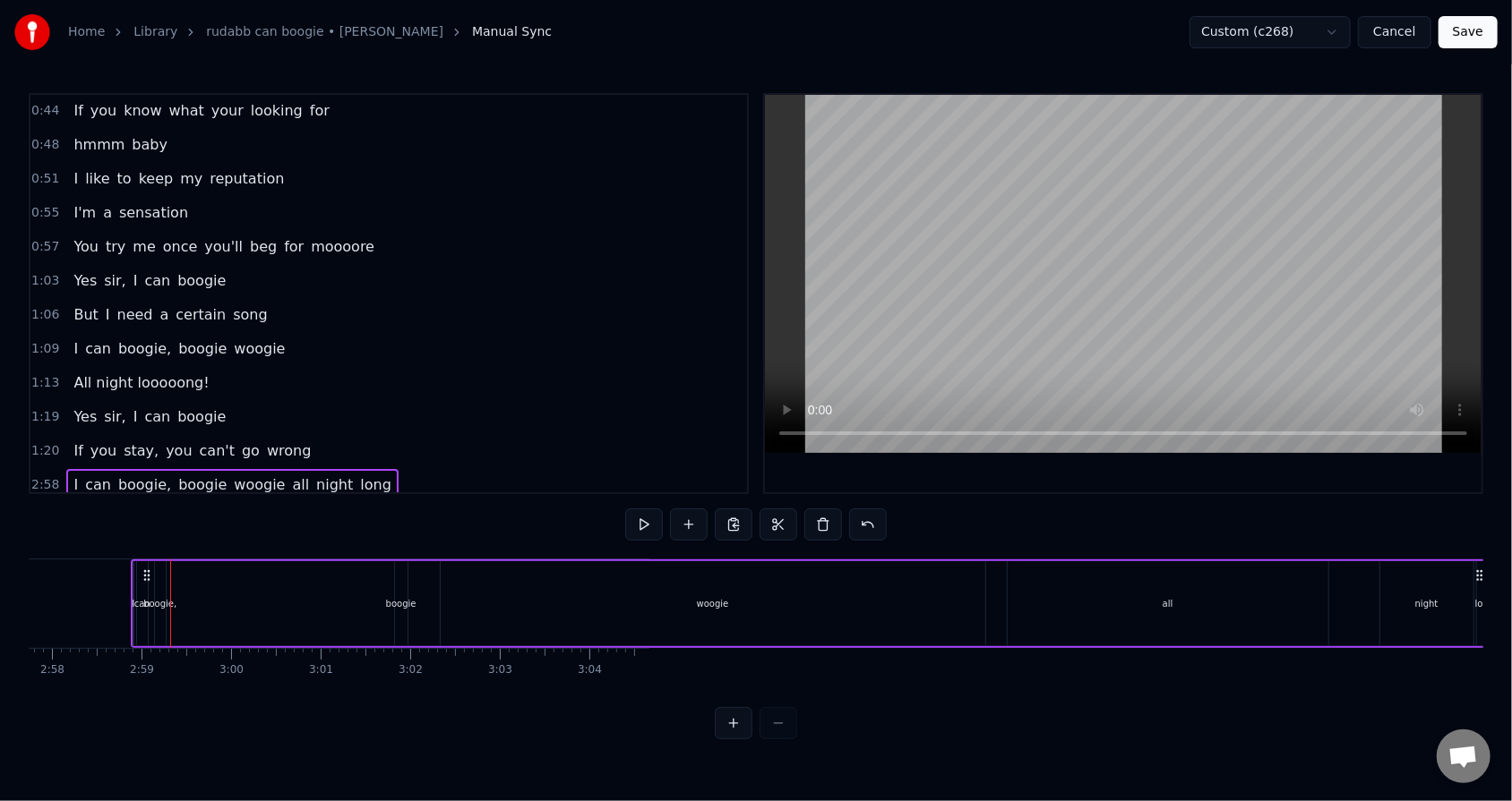
click at [176, 511] on div "I can boogie, boogie woogie all night long" at bounding box center [813, 603] width 1365 height 89
click at [232, 474] on span "woogie" at bounding box center [259, 484] width 55 height 21
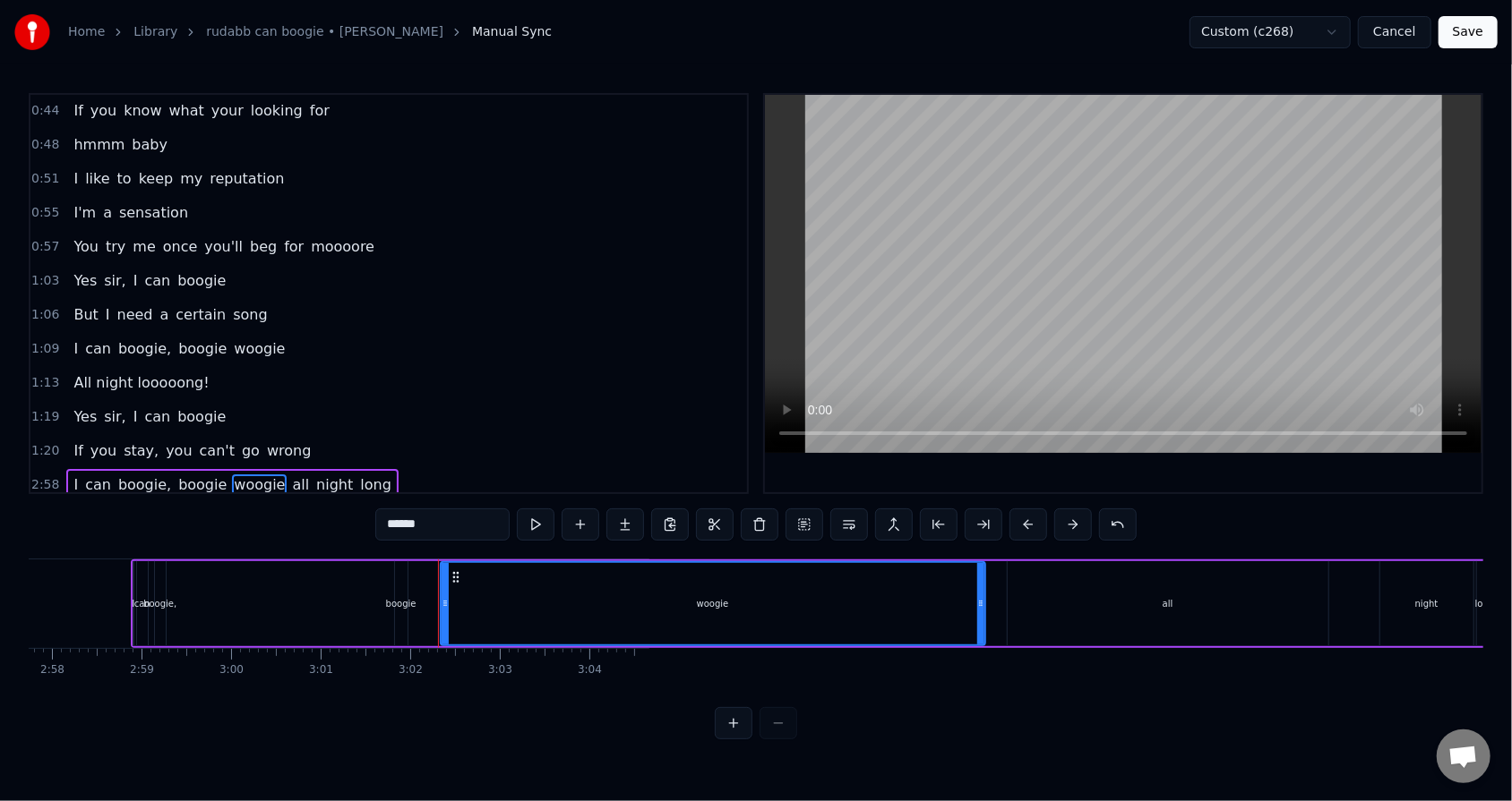
click at [262, 478] on div "I can boogie, boogie woogie all night long" at bounding box center [232, 485] width 332 height 32
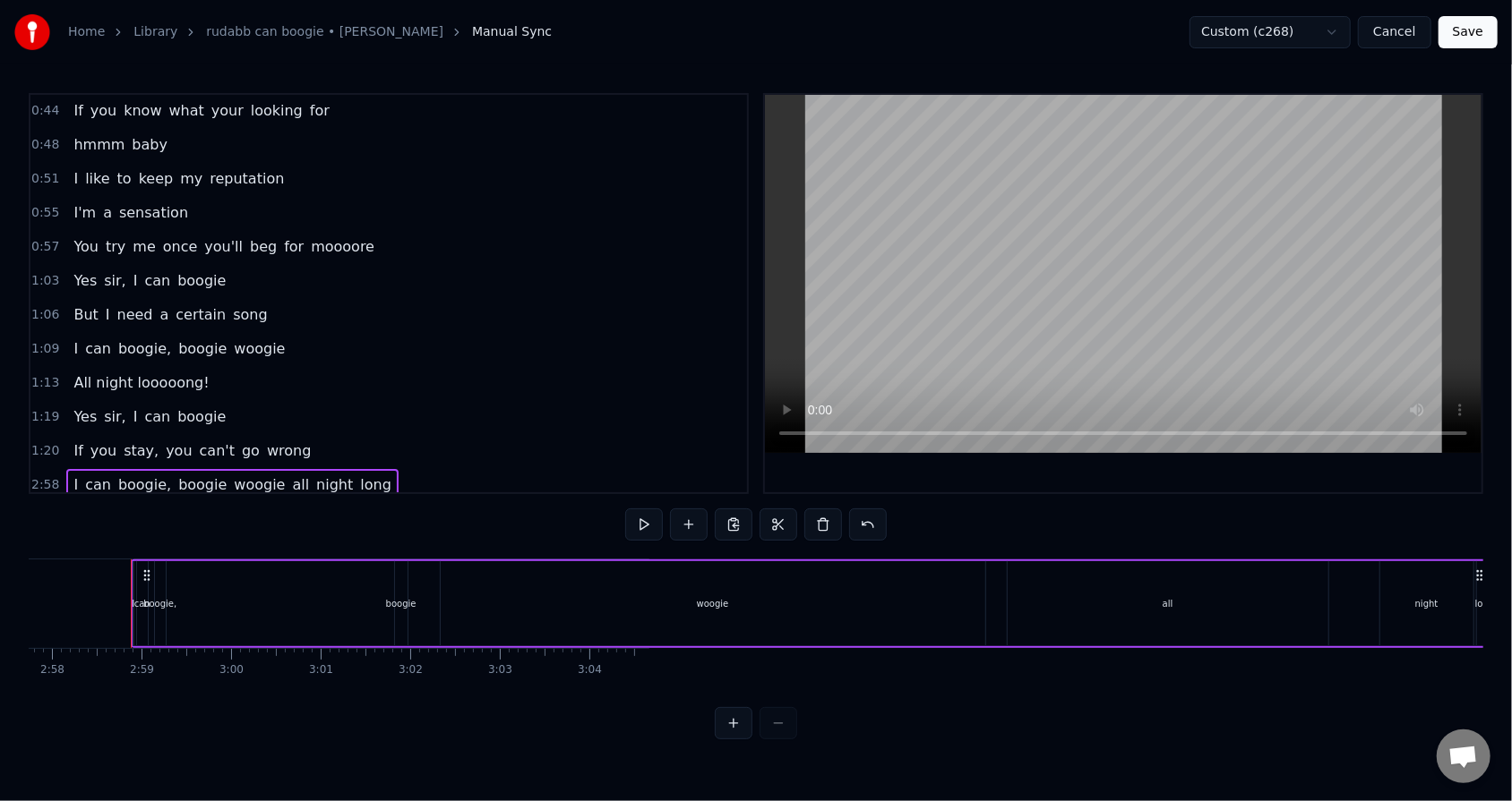
click at [290, 476] on span "all" at bounding box center [300, 484] width 21 height 21
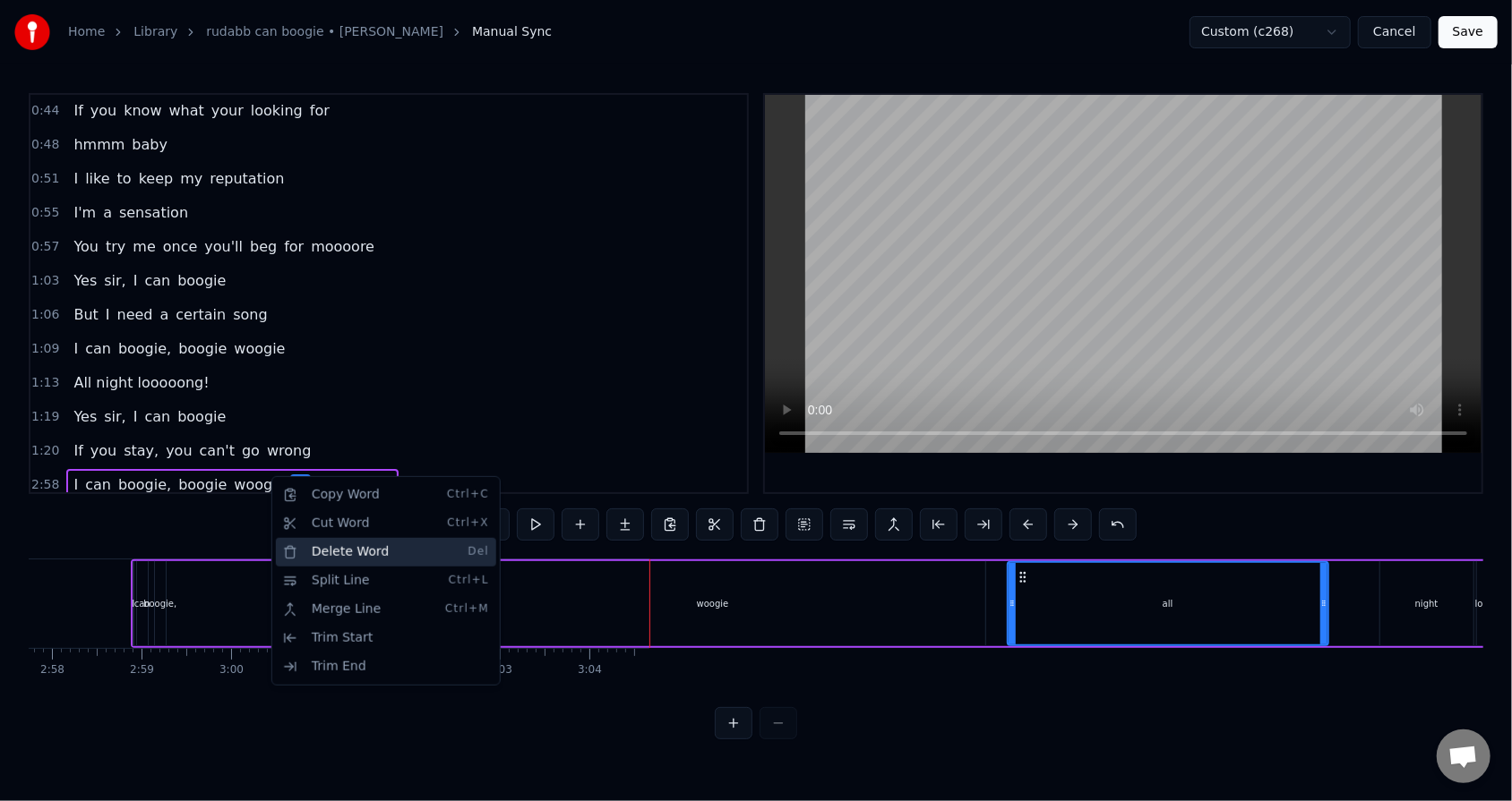
click at [316, 511] on div "Delete Word Del" at bounding box center [385, 552] width 220 height 29
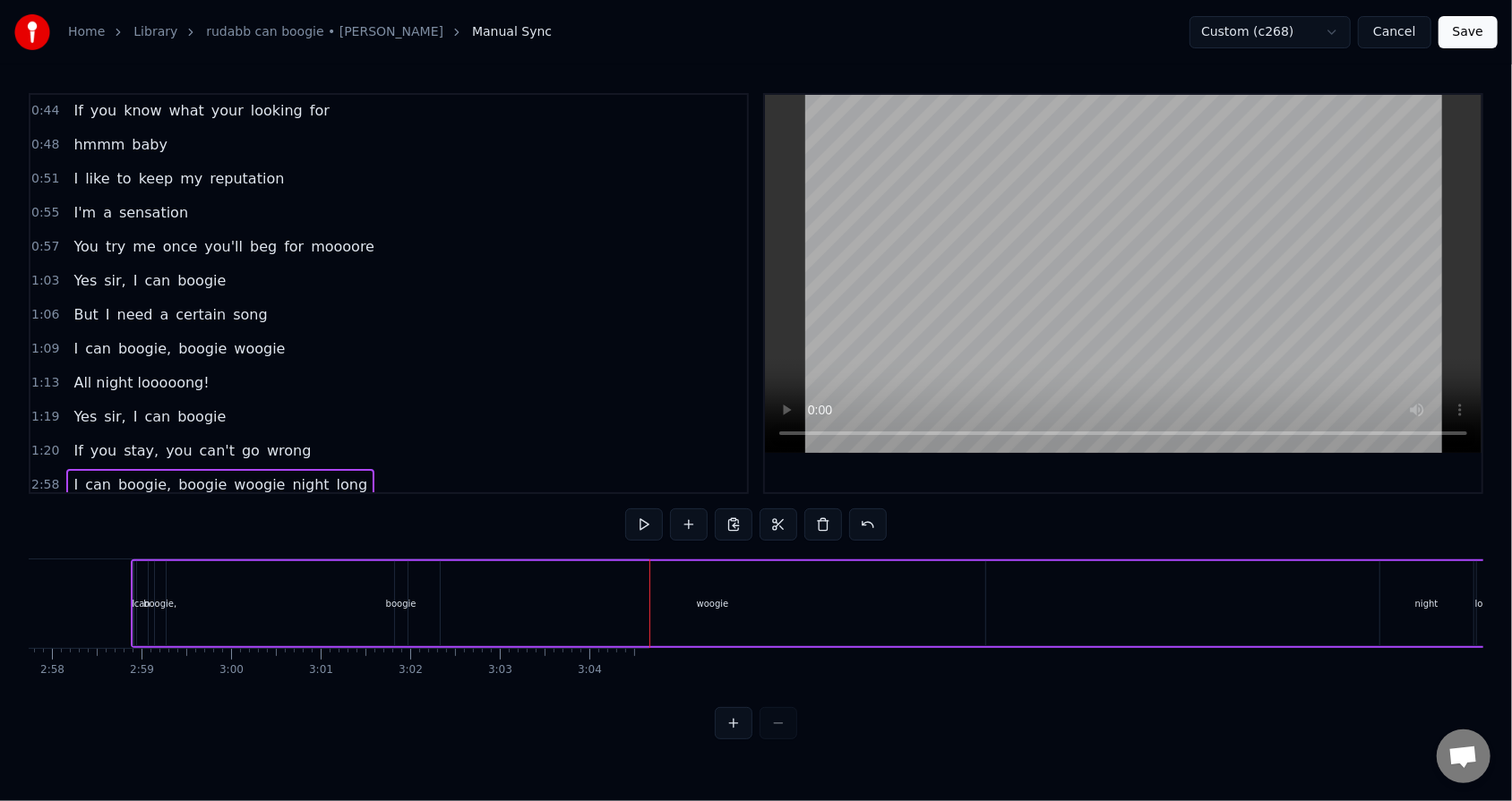
click at [290, 474] on span "night" at bounding box center [310, 484] width 40 height 21
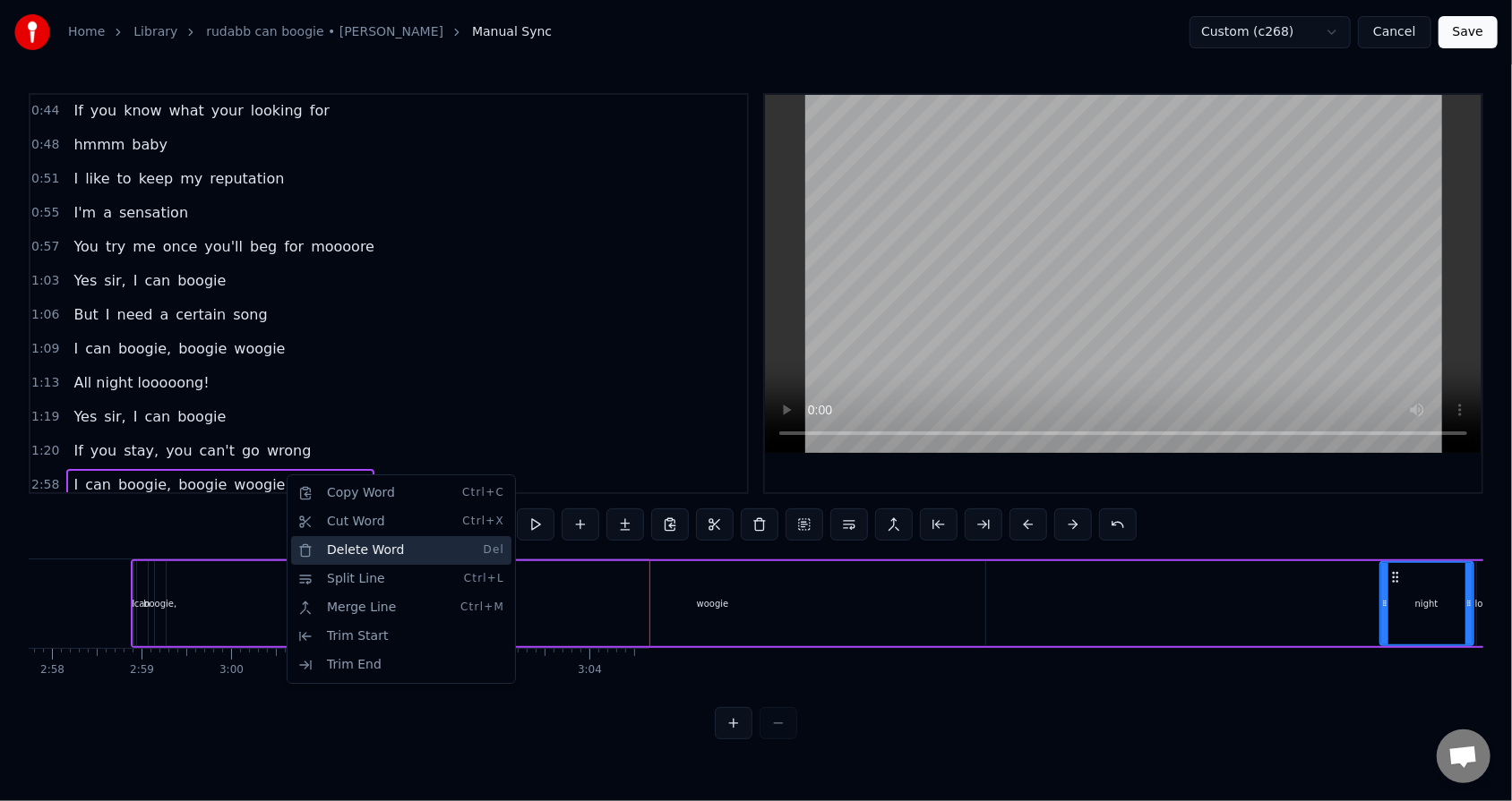
click at [340, 511] on div "Delete Word Del" at bounding box center [401, 550] width 220 height 29
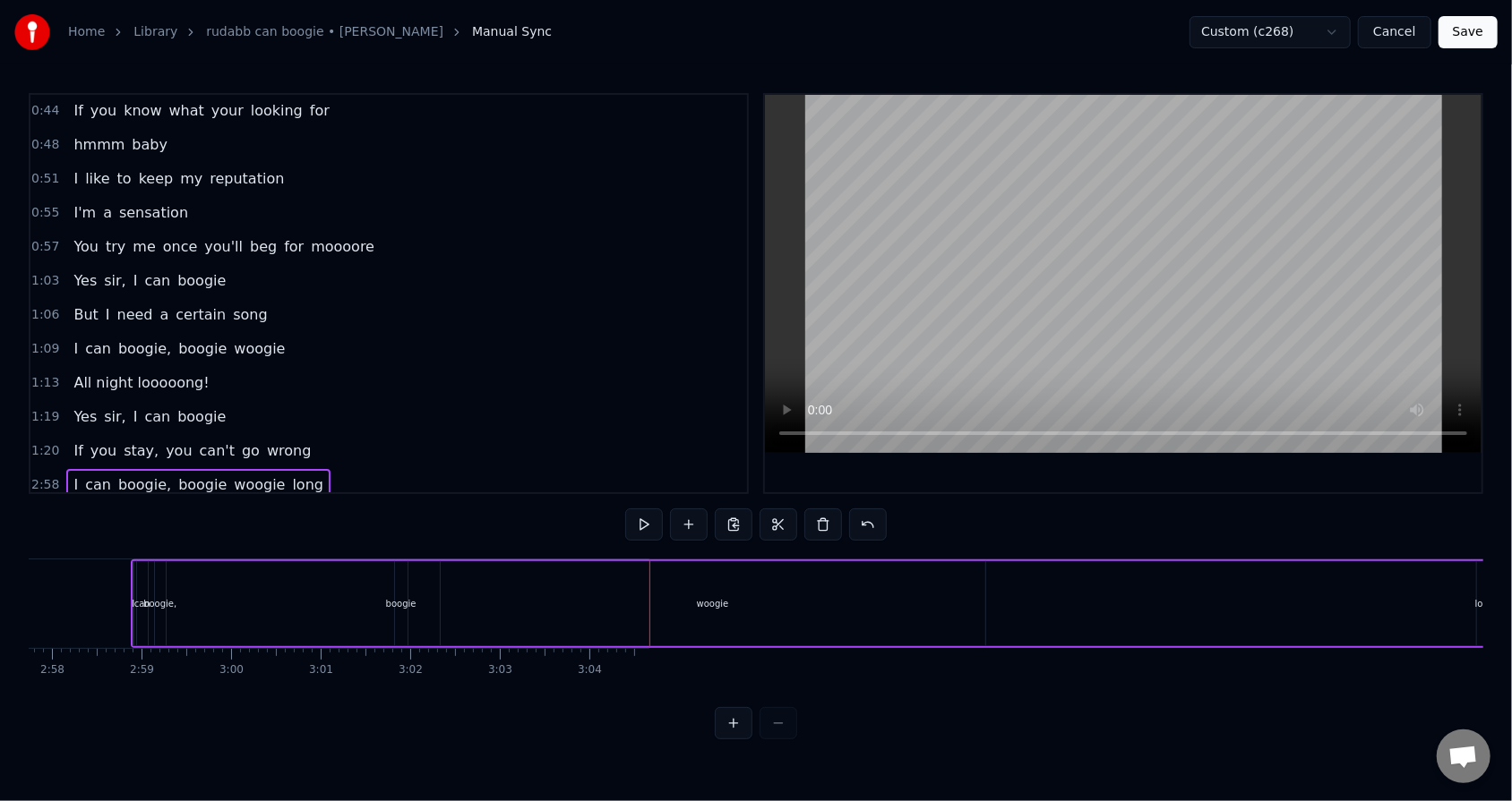
click at [290, 476] on span "long" at bounding box center [307, 484] width 35 height 21
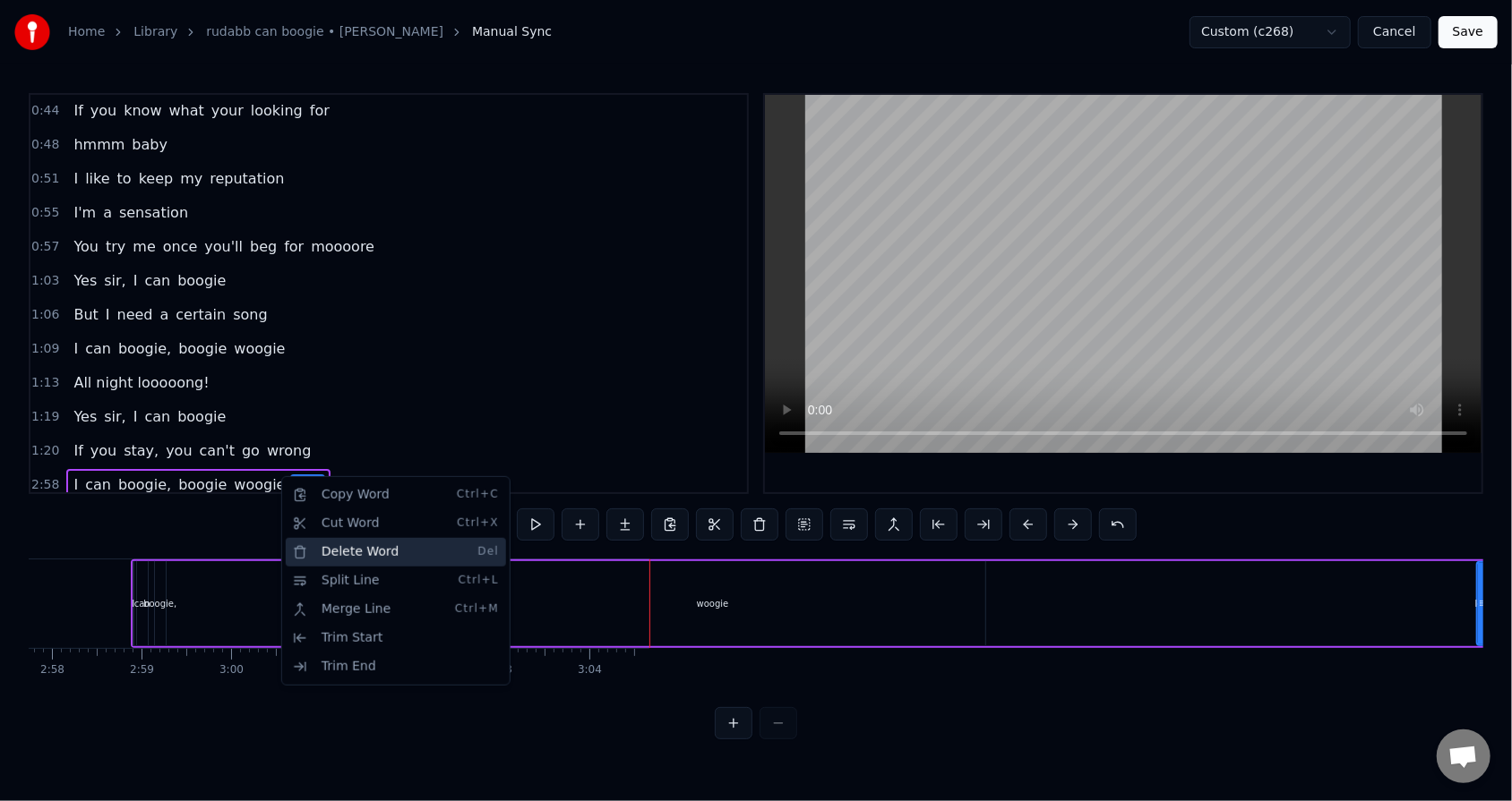
click at [332, 511] on div "Delete Word Del" at bounding box center [395, 552] width 220 height 29
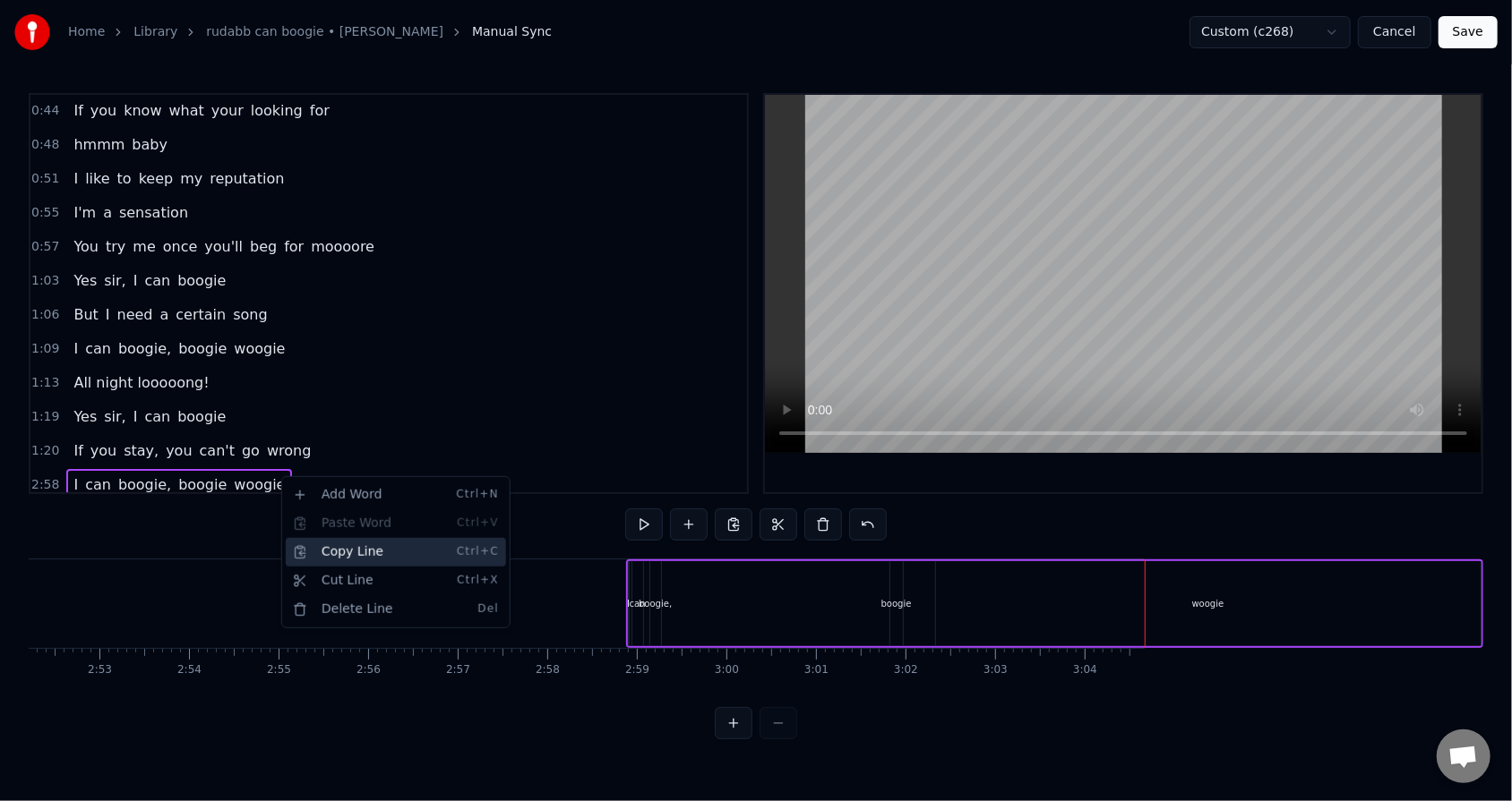
scroll to position [0, 15422]
click at [658, 511] on div "boogie," at bounding box center [657, 603] width 11 height 85
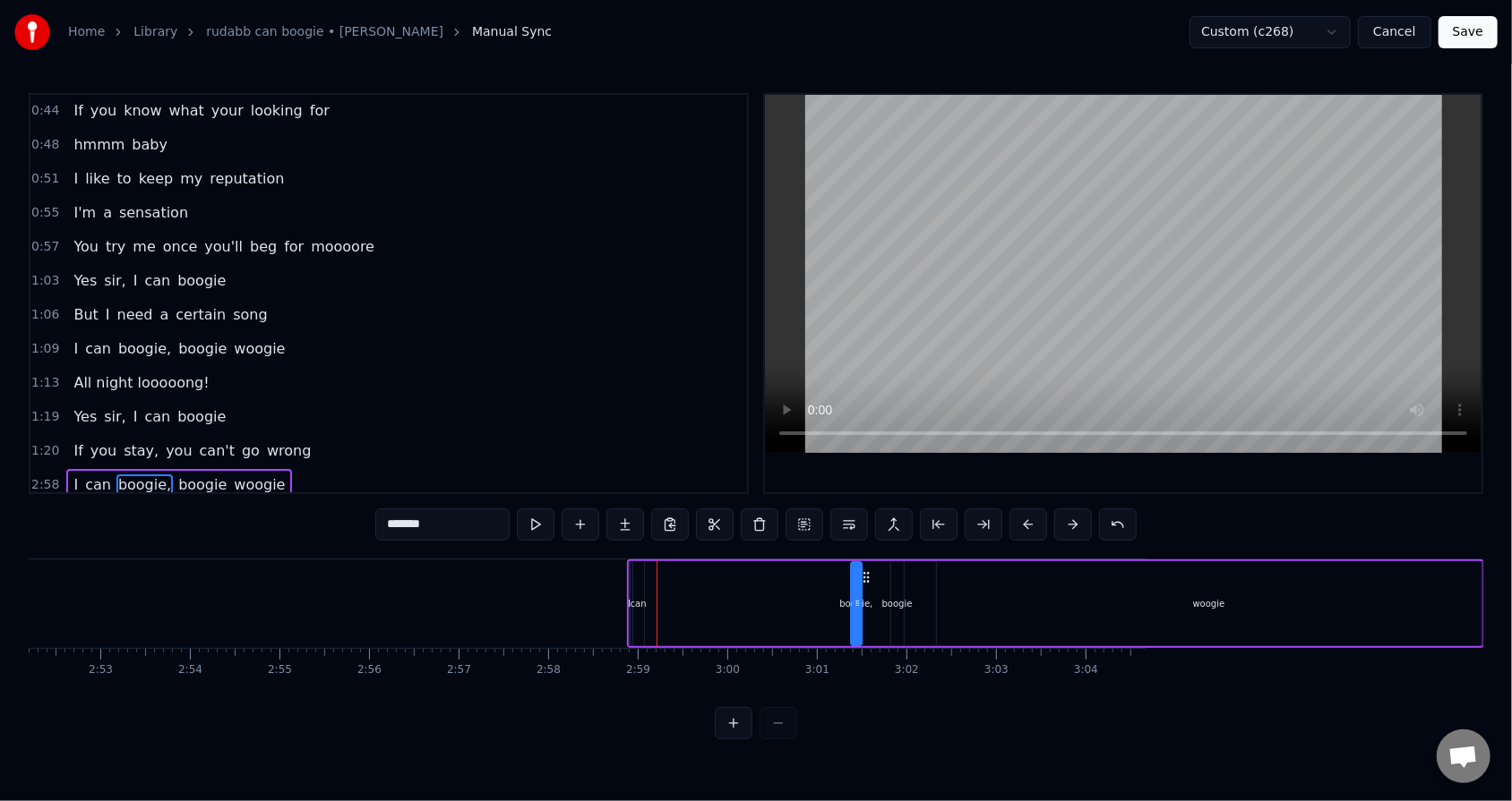
drag, startPoint x: 664, startPoint y: 571, endPoint x: 863, endPoint y: 577, distance: 199.1
click at [692, 511] on icon at bounding box center [866, 577] width 14 height 14
click at [646, 511] on div "I can boogie, boogie woogie" at bounding box center [1056, 603] width 857 height 89
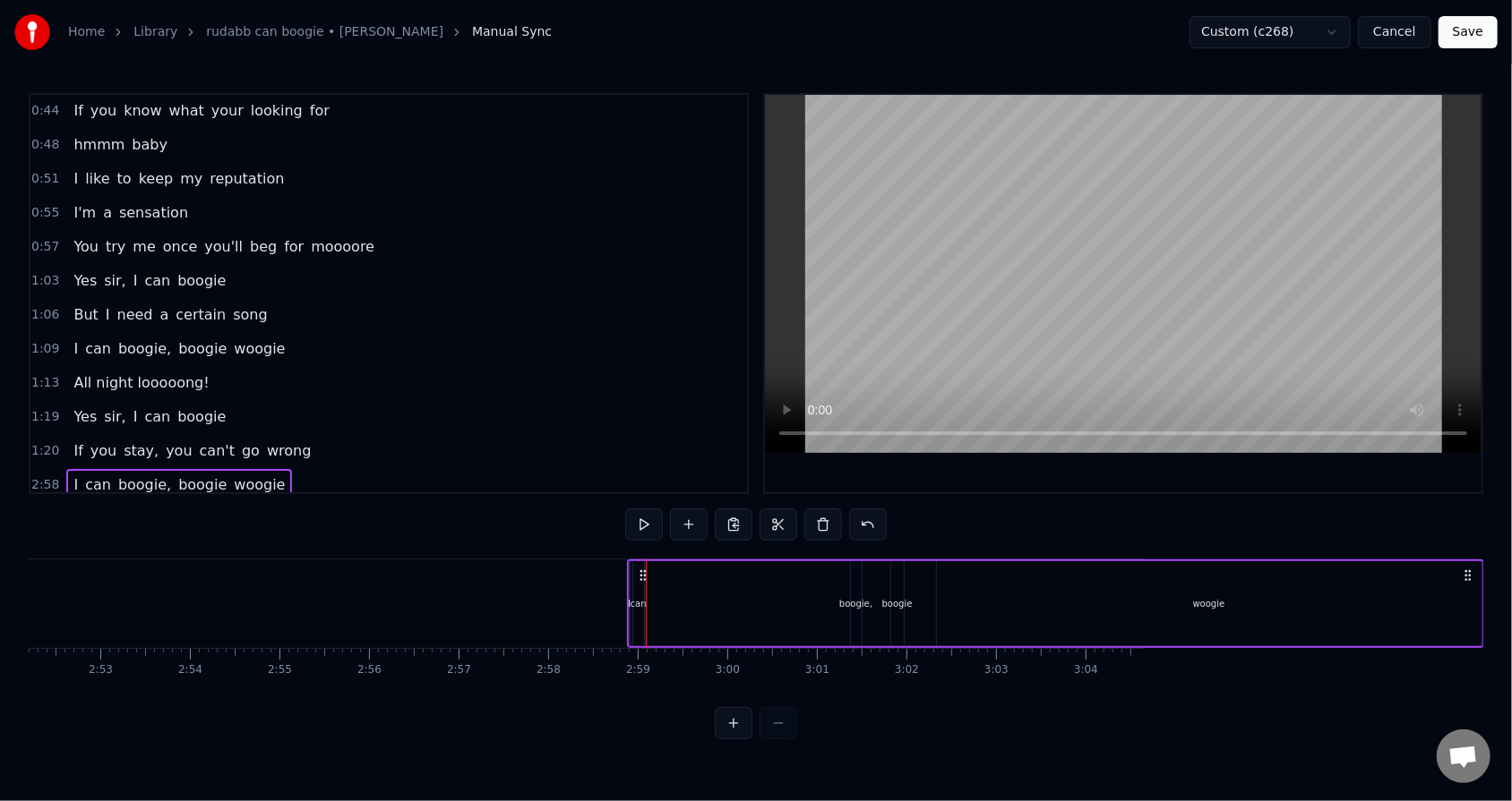
click at [641, 511] on div "can" at bounding box center [639, 603] width 16 height 13
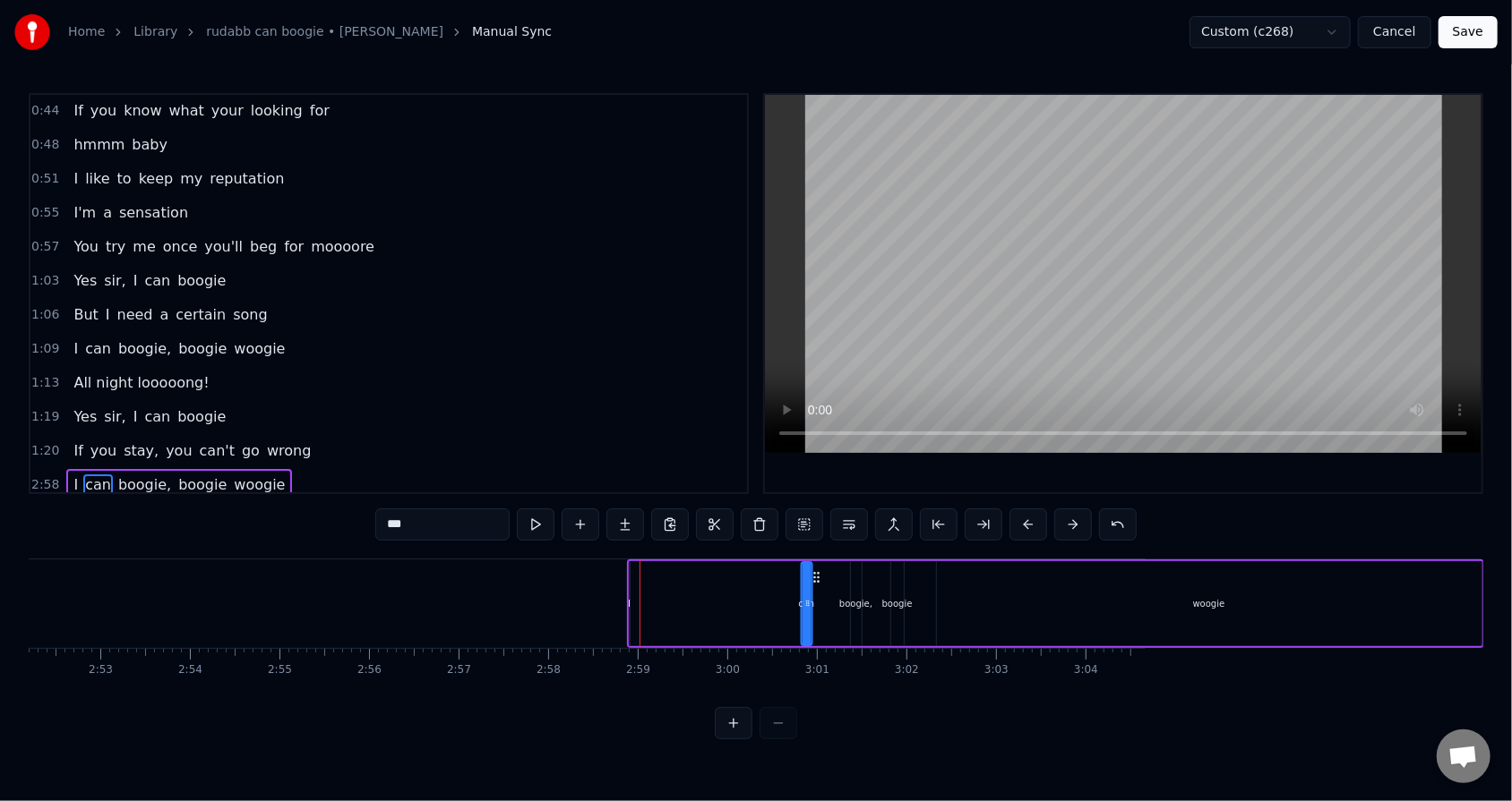
drag, startPoint x: 647, startPoint y: 573, endPoint x: 800, endPoint y: 571, distance: 153.0
click at [692, 511] on icon at bounding box center [816, 577] width 14 height 14
drag, startPoint x: 805, startPoint y: 573, endPoint x: 817, endPoint y: 573, distance: 12.0
click at [692, 511] on icon at bounding box center [819, 577] width 14 height 14
drag, startPoint x: 811, startPoint y: 599, endPoint x: 832, endPoint y: 594, distance: 21.6
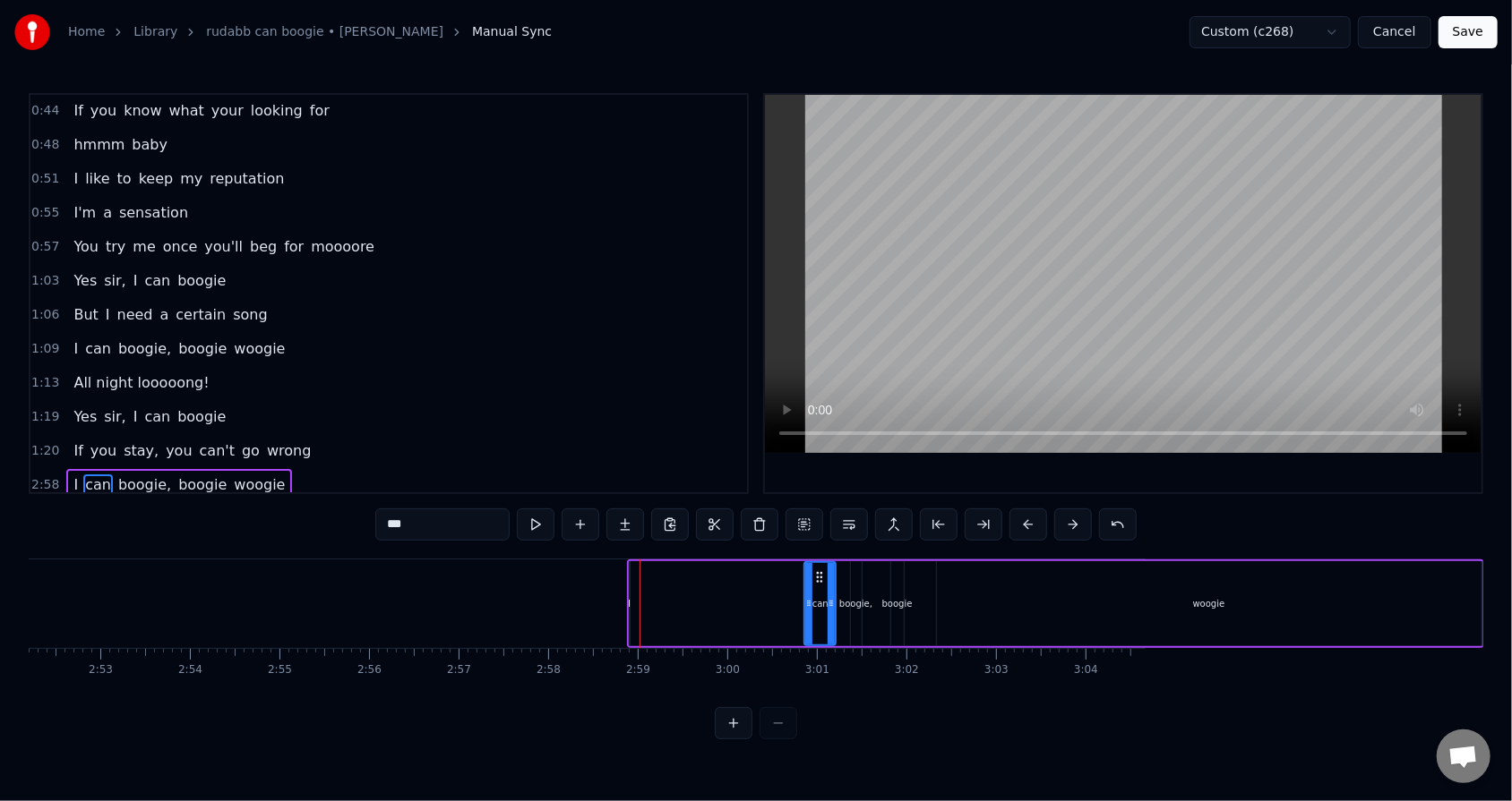
click at [692, 511] on div at bounding box center [831, 603] width 7 height 82
click at [631, 511] on div "I" at bounding box center [629, 603] width 3 height 13
type input "*"
drag, startPoint x: 644, startPoint y: 571, endPoint x: 725, endPoint y: 574, distance: 81.1
click at [692, 511] on icon at bounding box center [727, 577] width 14 height 14
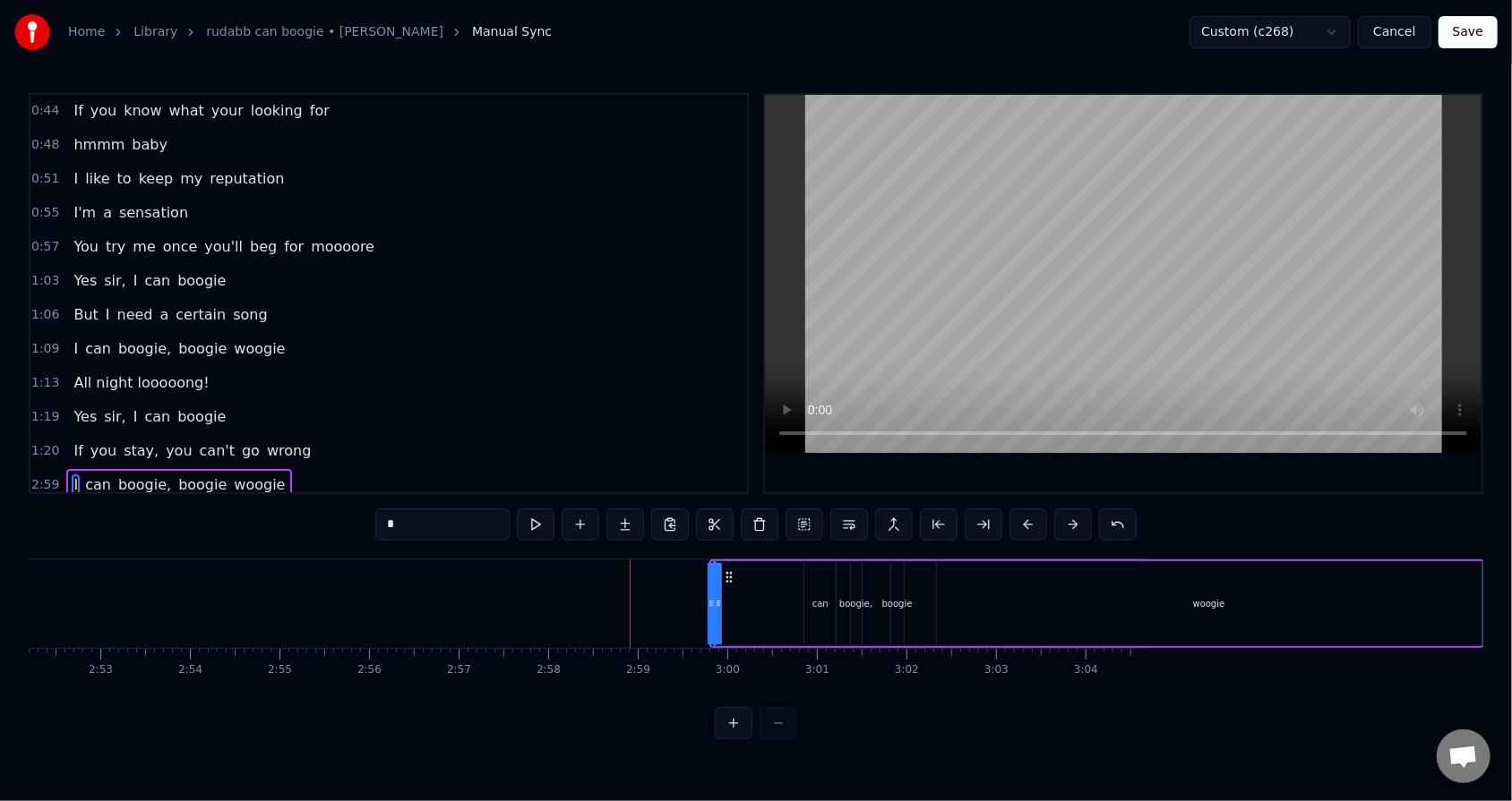
drag, startPoint x: 714, startPoint y: 604, endPoint x: 752, endPoint y: 600, distance: 38.2
click at [692, 511] on div "I can boogie, boogie woogie" at bounding box center [1096, 603] width 774 height 89
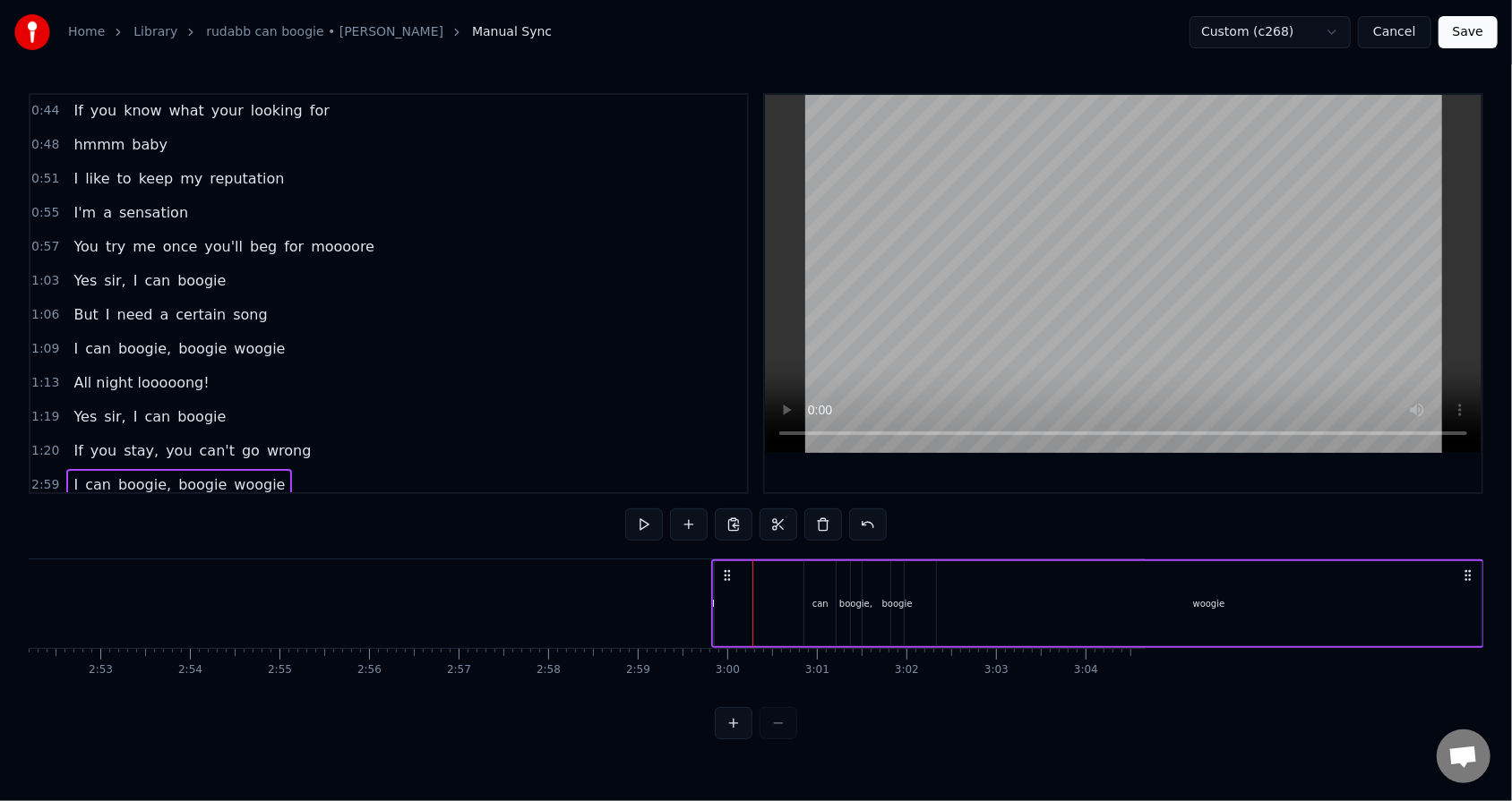
click at [692, 511] on div "I can boogie, boogie woogie" at bounding box center [1097, 603] width 773 height 89
click at [692, 511] on div "I" at bounding box center [712, 603] width 3 height 13
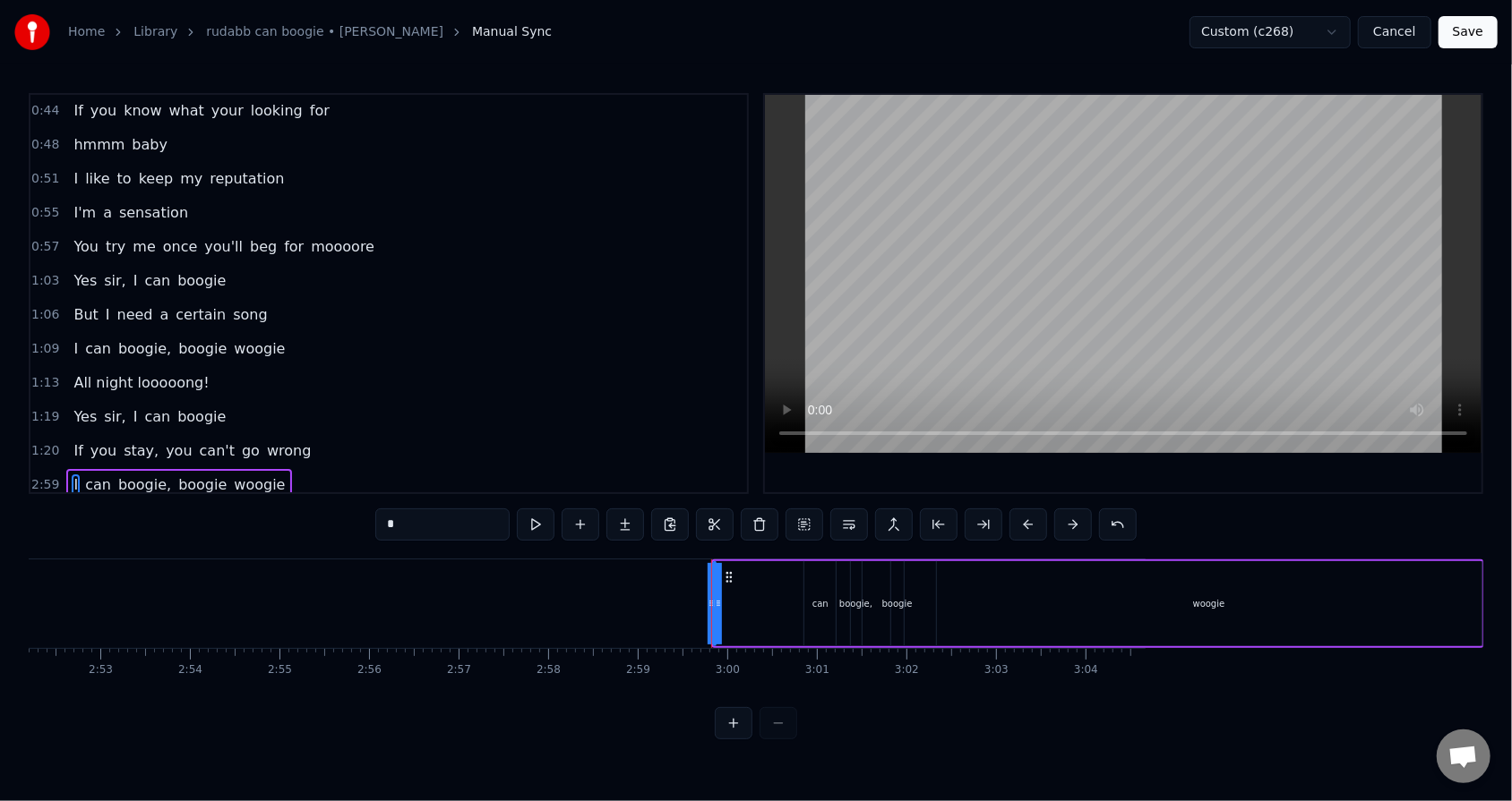
drag, startPoint x: 719, startPoint y: 598, endPoint x: 745, endPoint y: 596, distance: 26.1
click at [692, 511] on div "I can boogie, boogie woogie" at bounding box center [1097, 603] width 773 height 89
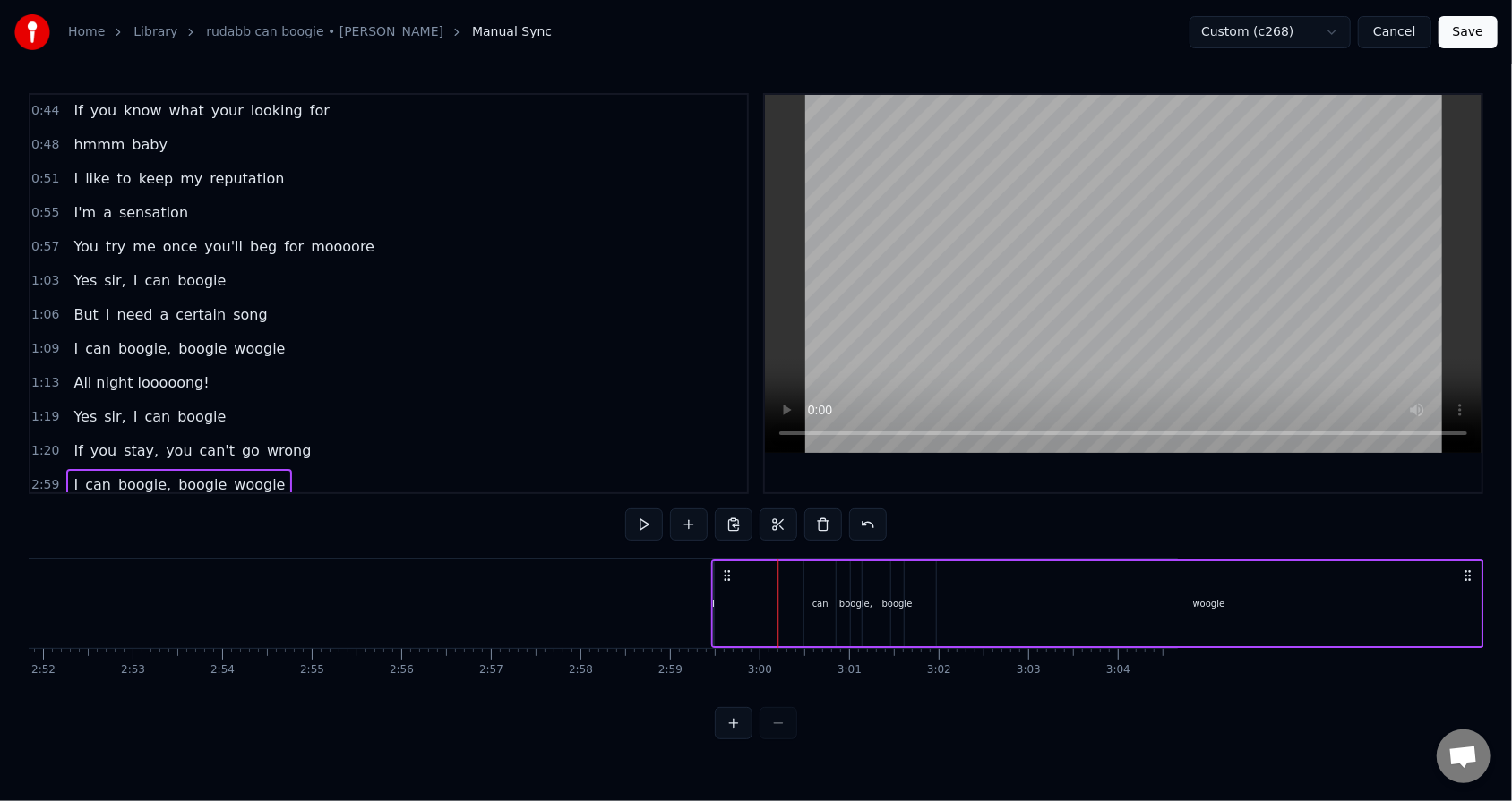
scroll to position [0, 15375]
drag, startPoint x: 722, startPoint y: 571, endPoint x: 770, endPoint y: 580, distance: 48.8
click at [692, 511] on icon at bounding box center [774, 576] width 14 height 14
click at [692, 511] on div "I can boogie, boogie woogie" at bounding box center [1145, 603] width 773 height 89
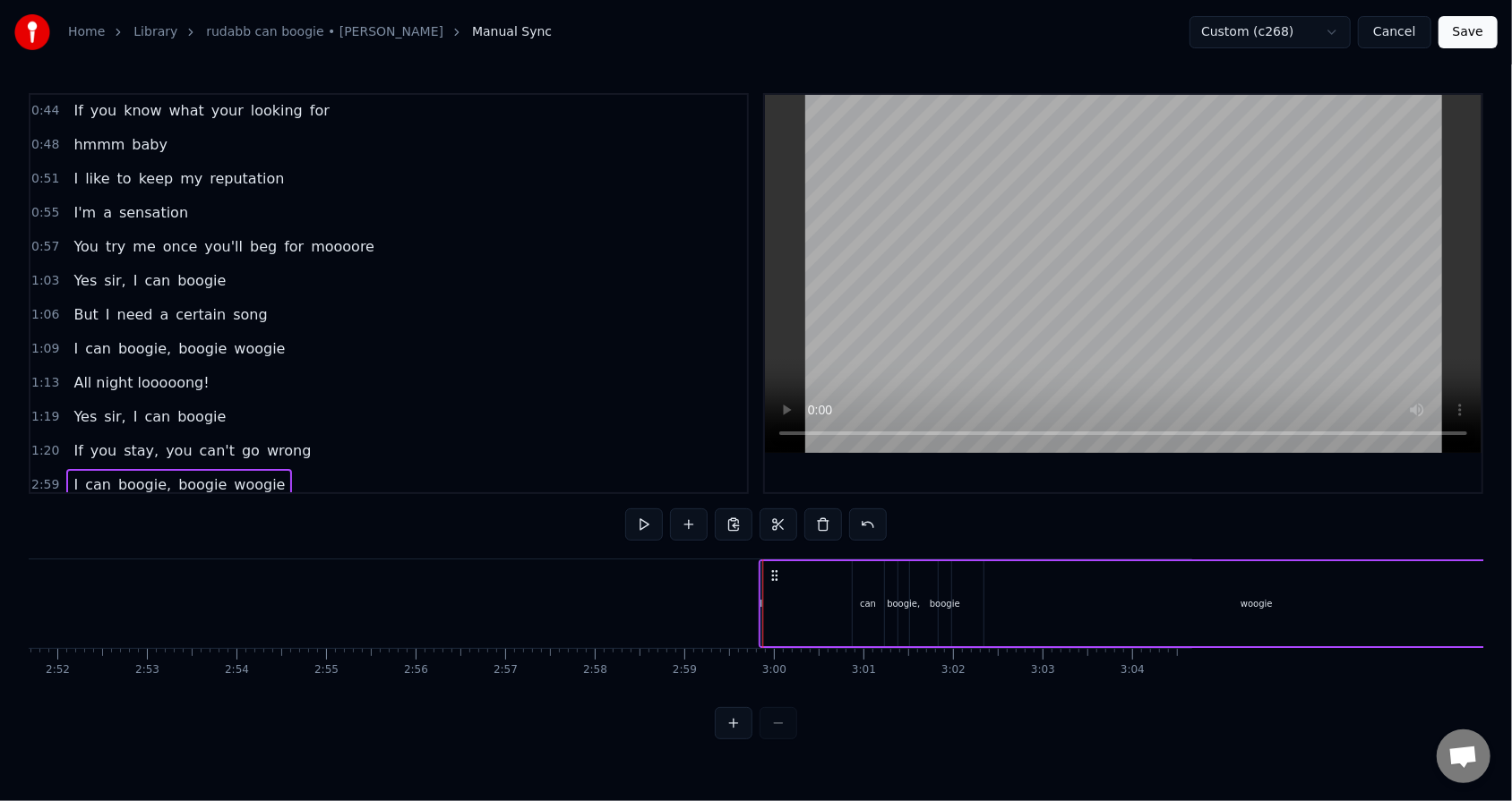
click at [692, 511] on icon at bounding box center [774, 576] width 14 height 14
click at [692, 511] on div "I" at bounding box center [761, 603] width 2 height 85
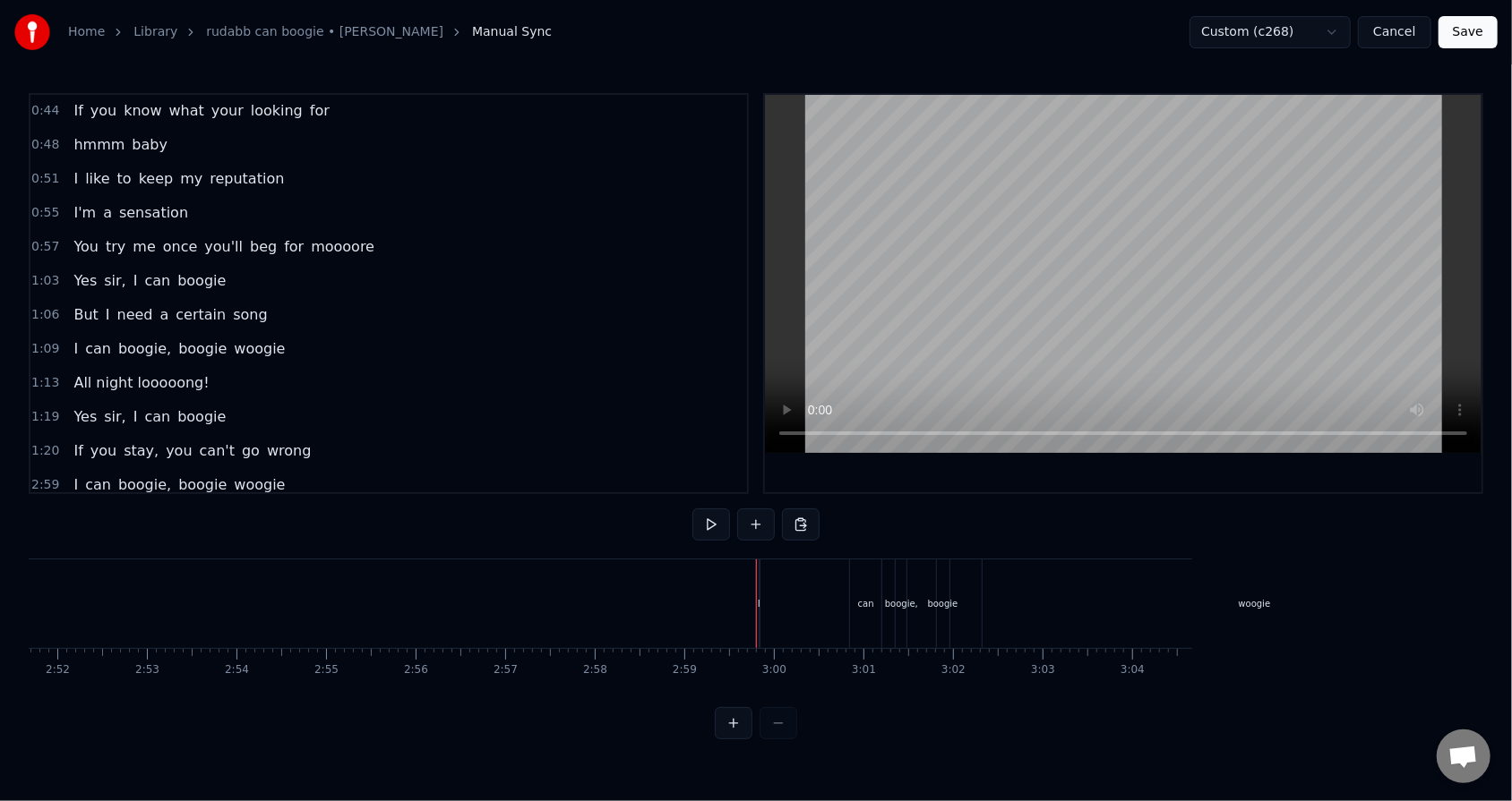
click at [692, 511] on div "I" at bounding box center [758, 603] width 3 height 13
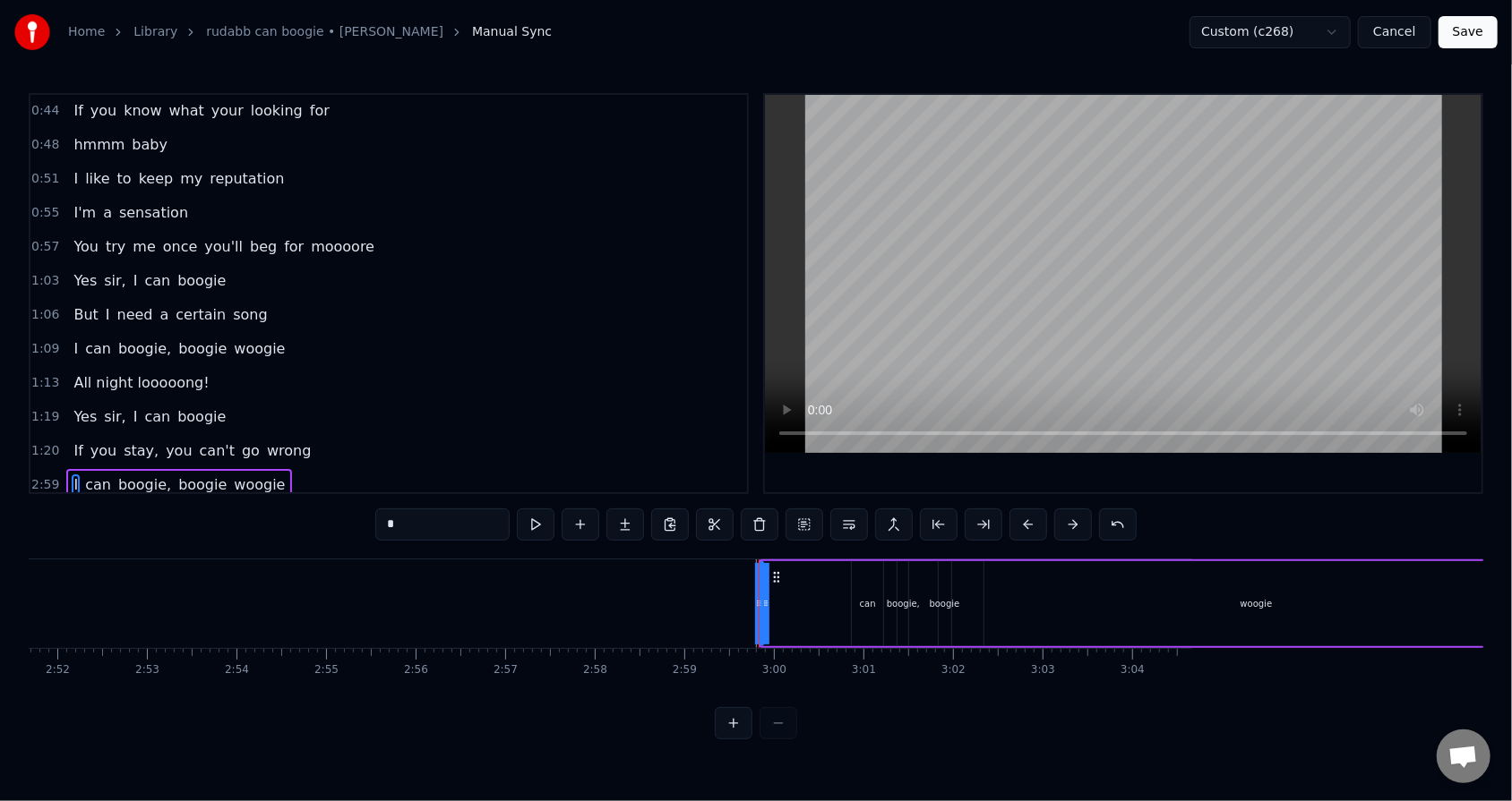
drag, startPoint x: 765, startPoint y: 603, endPoint x: 783, endPoint y: 601, distance: 18.1
click at [692, 511] on div "I can boogie, boogie woogie" at bounding box center [1145, 603] width 773 height 89
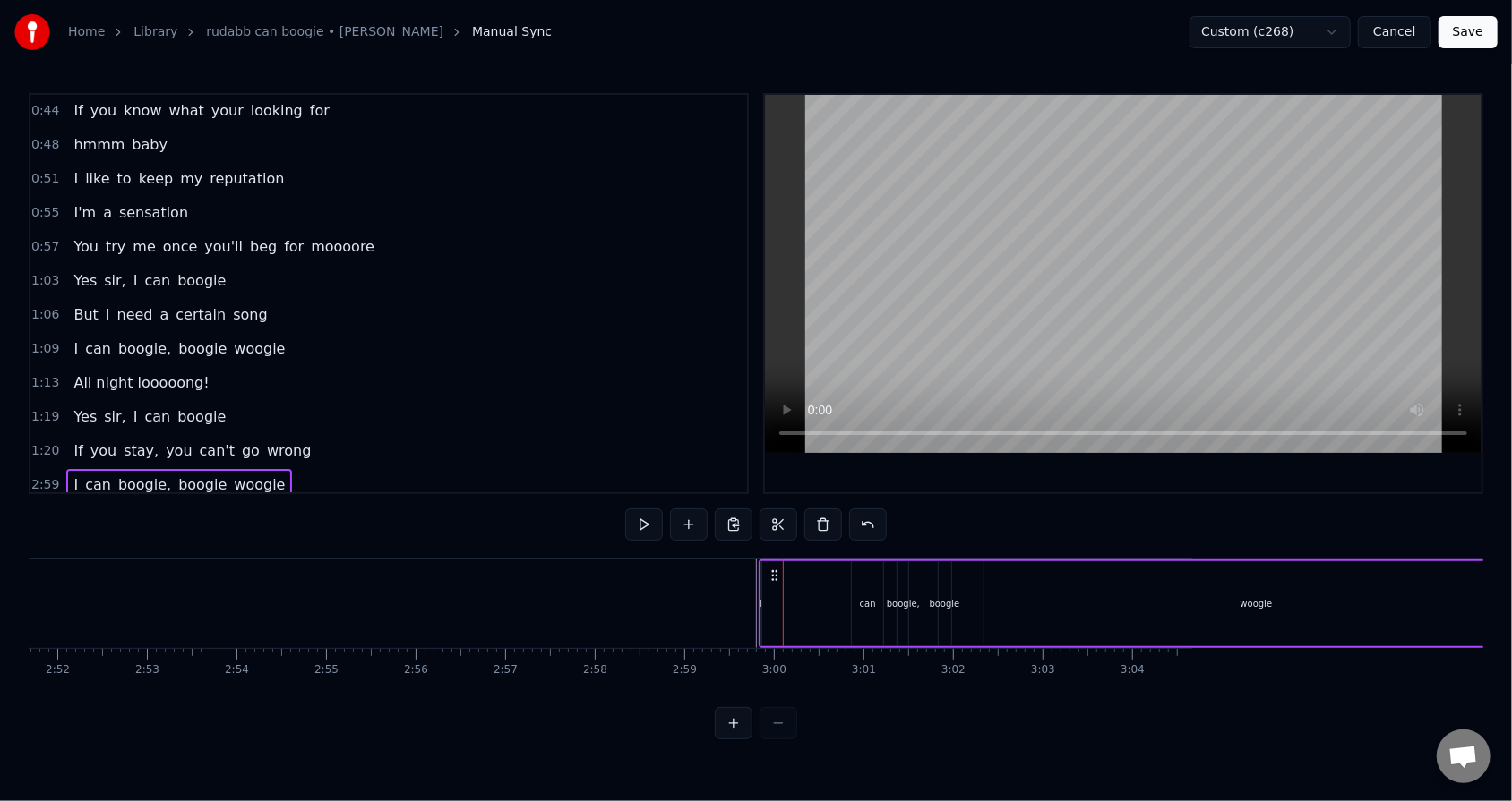
click at [692, 511] on div "I" at bounding box center [760, 603] width 3 height 13
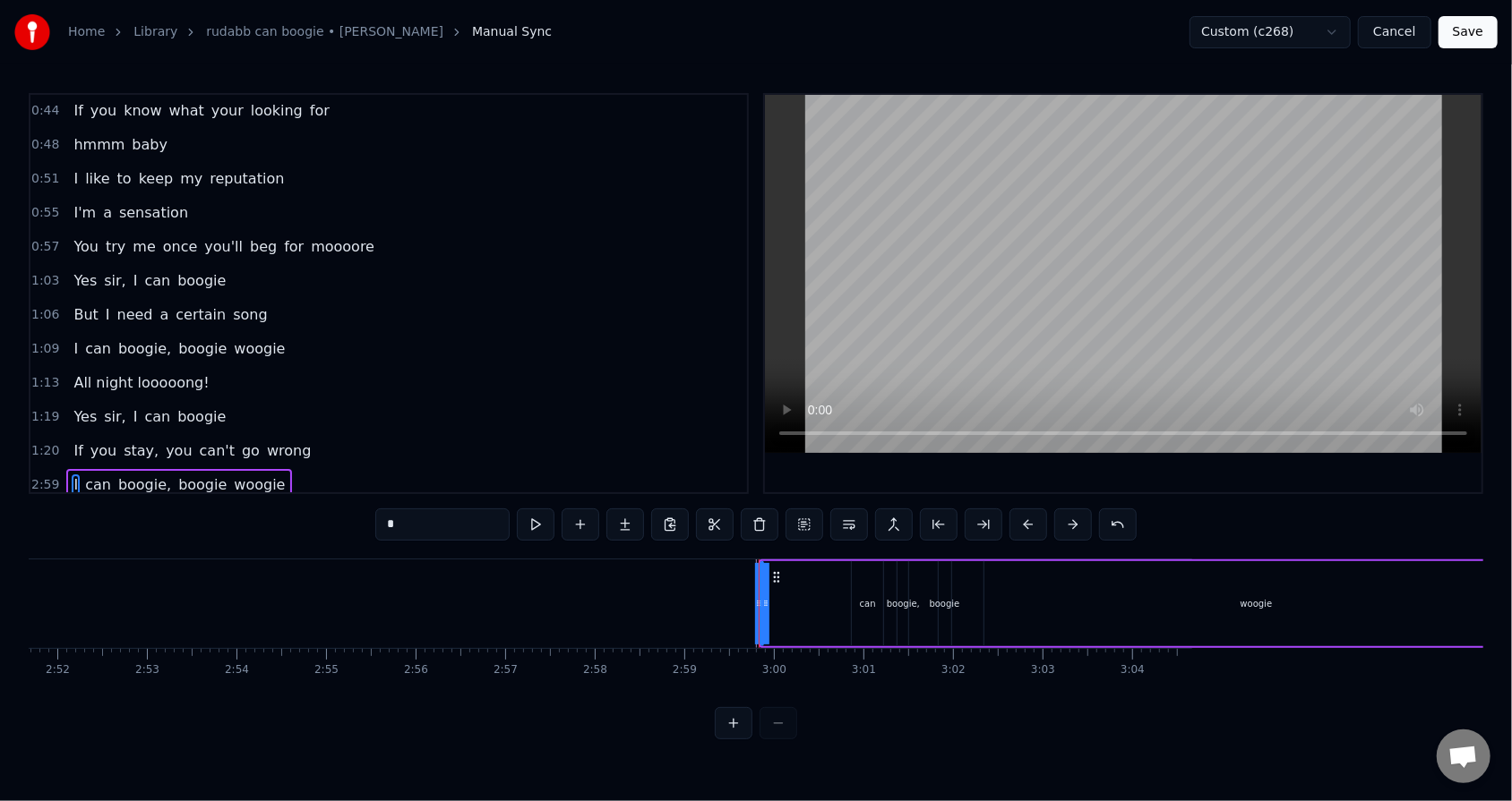
drag, startPoint x: 765, startPoint y: 599, endPoint x: 782, endPoint y: 595, distance: 17.5
click at [692, 511] on div "I can boogie, boogie woogie" at bounding box center [1145, 603] width 773 height 89
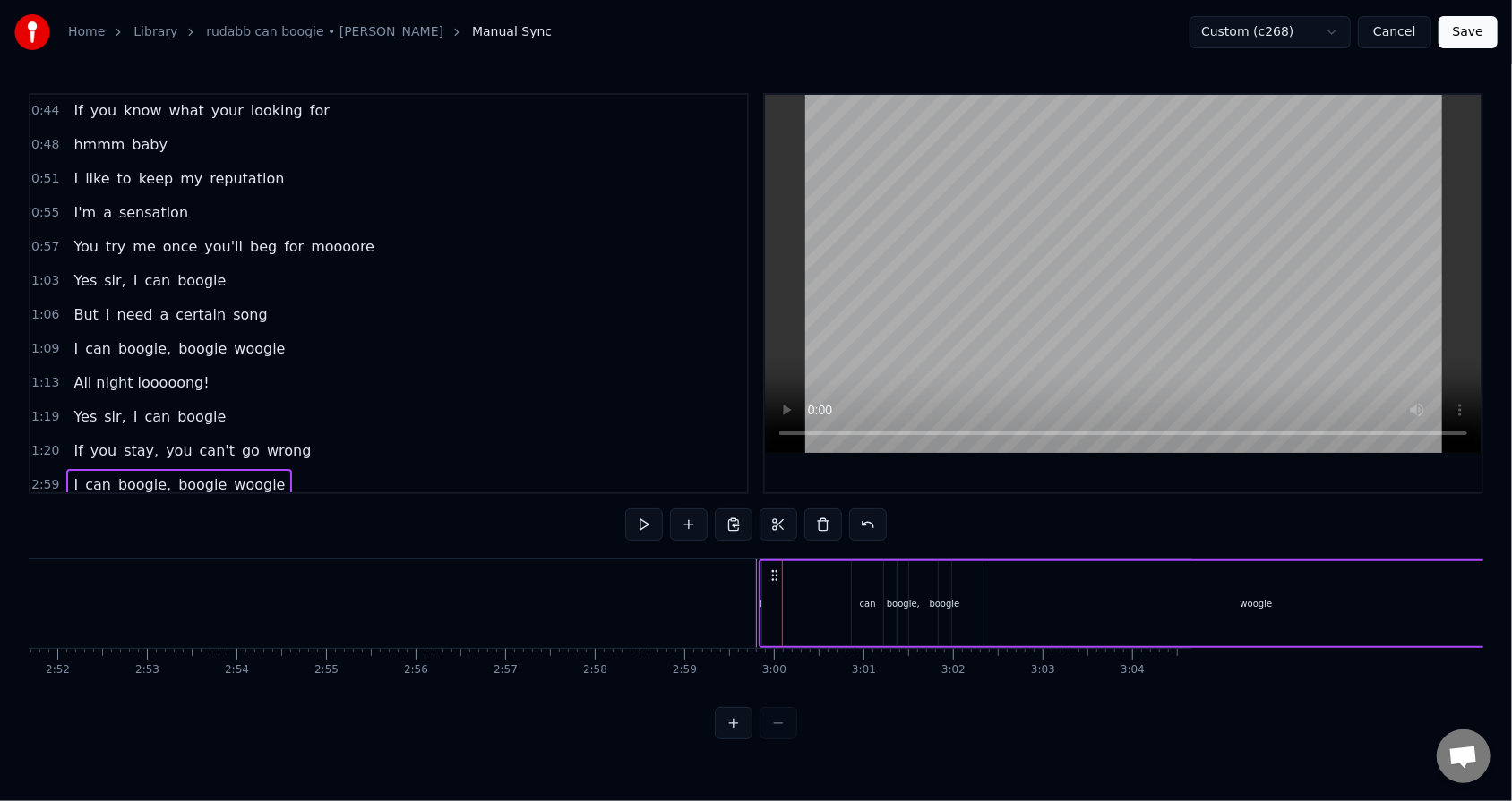
click at [692, 511] on div "I can boogie, boogie woogie" at bounding box center [1145, 603] width 773 height 89
click at [692, 511] on div "I" at bounding box center [761, 603] width 2 height 85
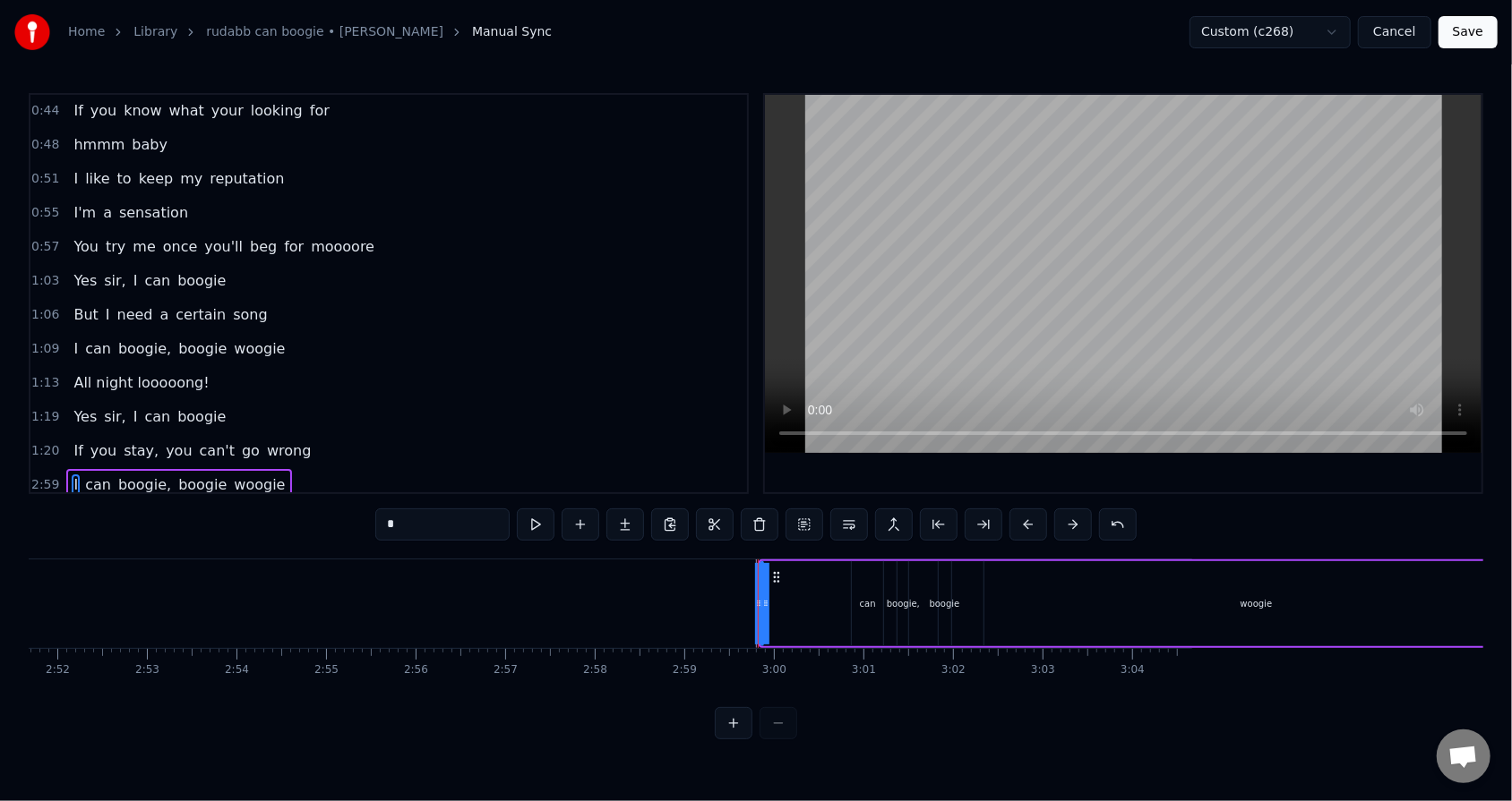
drag, startPoint x: 765, startPoint y: 603, endPoint x: 791, endPoint y: 599, distance: 26.3
click at [692, 511] on div "I can boogie, boogie woogie" at bounding box center [1145, 603] width 773 height 89
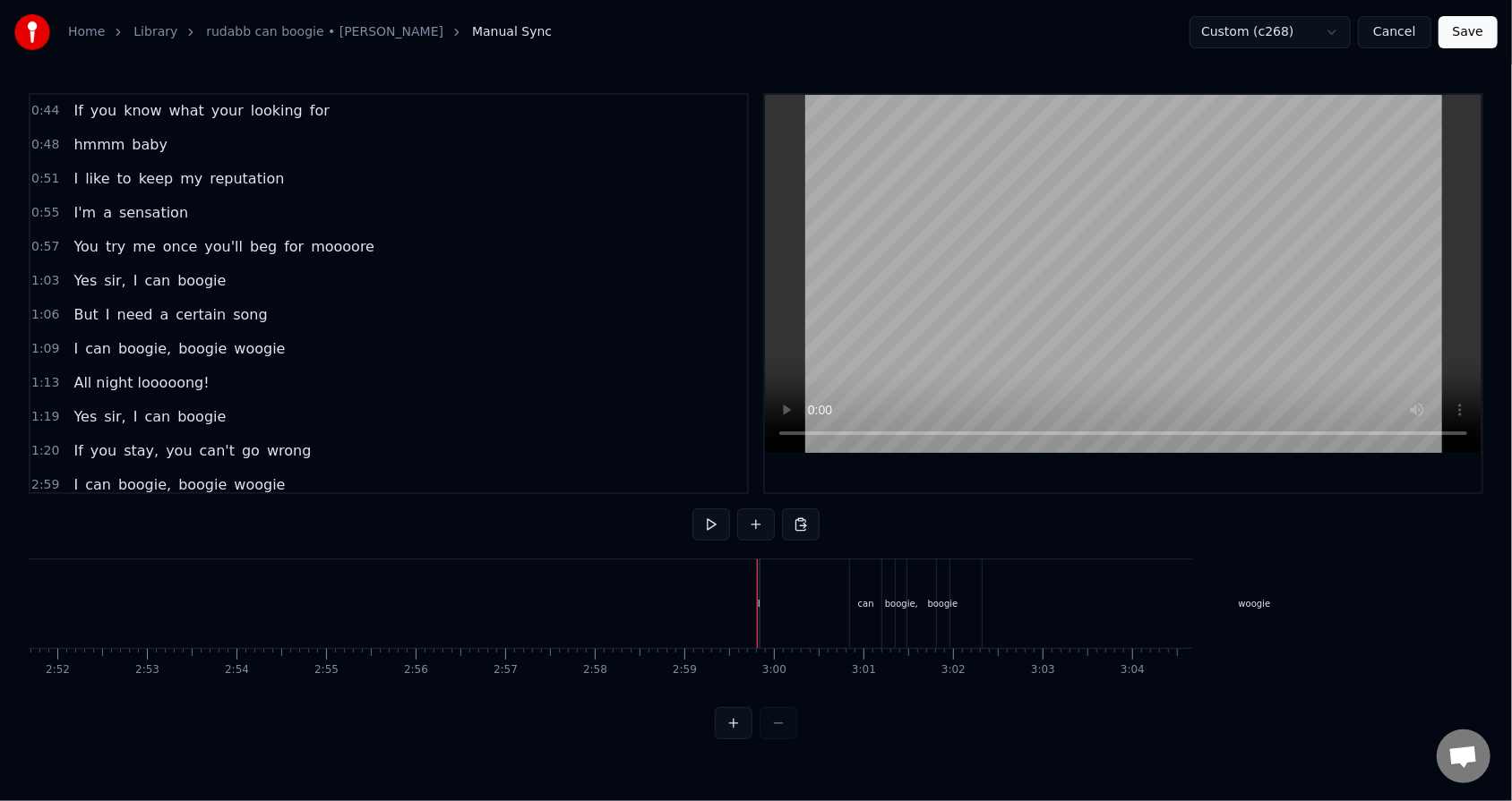
click at [692, 511] on div "I" at bounding box center [758, 603] width 3 height 13
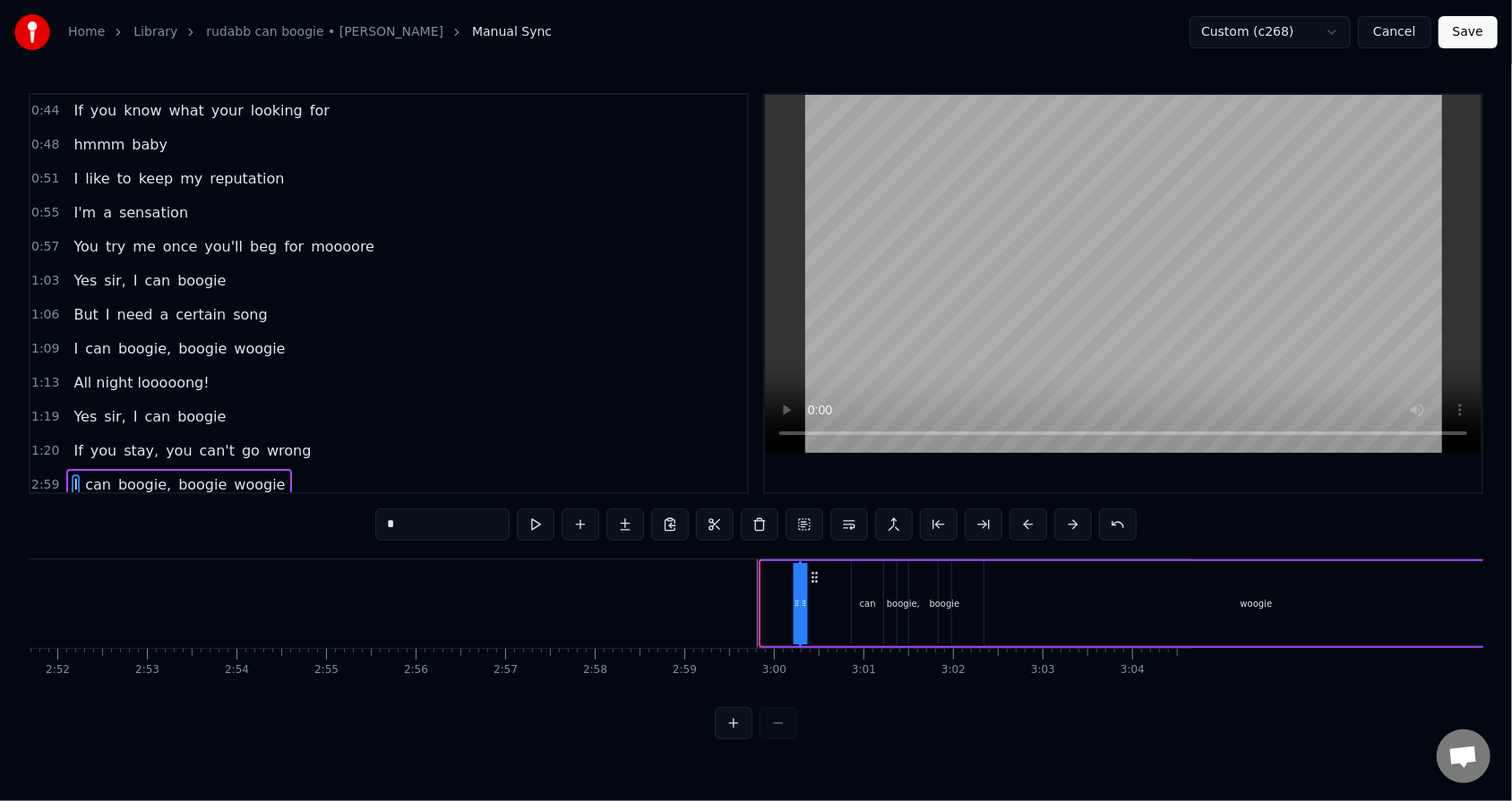
drag, startPoint x: 775, startPoint y: 577, endPoint x: 814, endPoint y: 577, distance: 39.0
click at [692, 511] on icon at bounding box center [814, 577] width 14 height 14
drag, startPoint x: 803, startPoint y: 599, endPoint x: 825, endPoint y: 594, distance: 22.6
click at [692, 511] on div "I can boogie, boogie woogie" at bounding box center [1163, 603] width 734 height 89
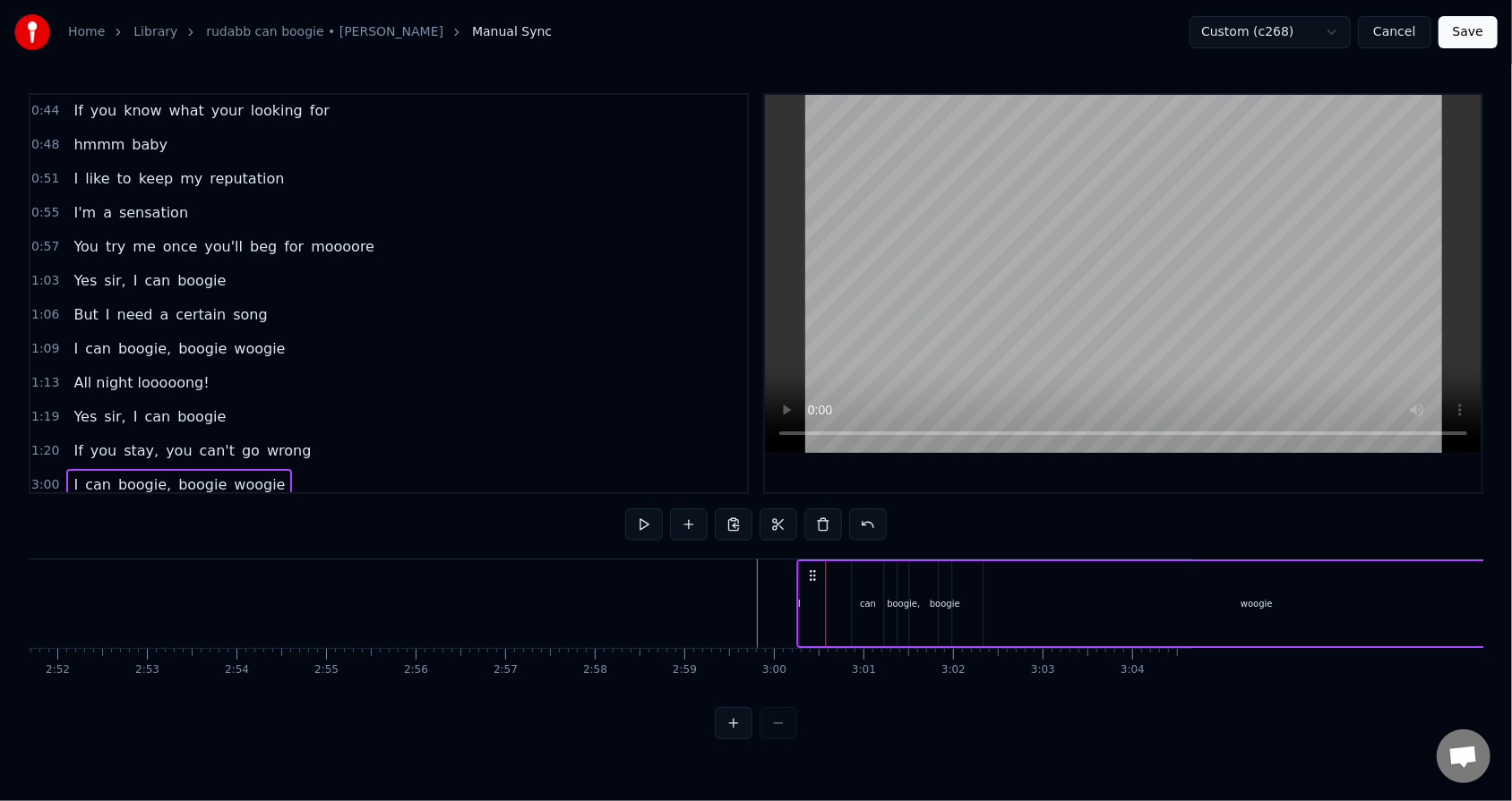
click at [692, 511] on icon at bounding box center [812, 576] width 14 height 14
click at [692, 511] on div "I can boogie, boogie woogie" at bounding box center [1163, 603] width 734 height 89
click at [692, 511] on div "can" at bounding box center [867, 603] width 31 height 85
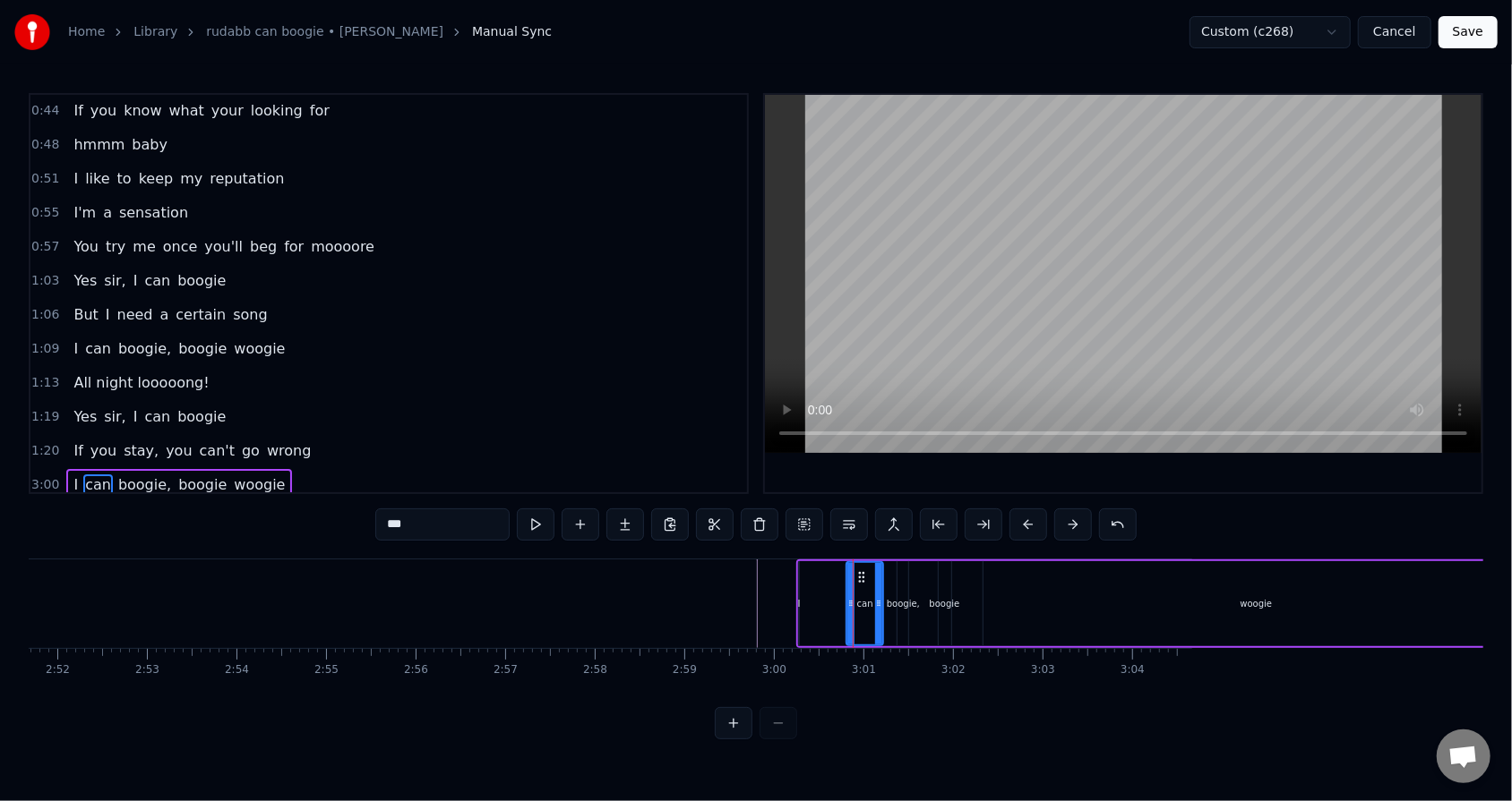
click at [692, 511] on div at bounding box center [851, 603] width 7 height 82
drag, startPoint x: 856, startPoint y: 577, endPoint x: 814, endPoint y: 577, distance: 42.0
click at [692, 511] on icon at bounding box center [819, 577] width 14 height 14
click at [692, 511] on div "boogie," at bounding box center [903, 603] width 11 height 85
type input "*******"
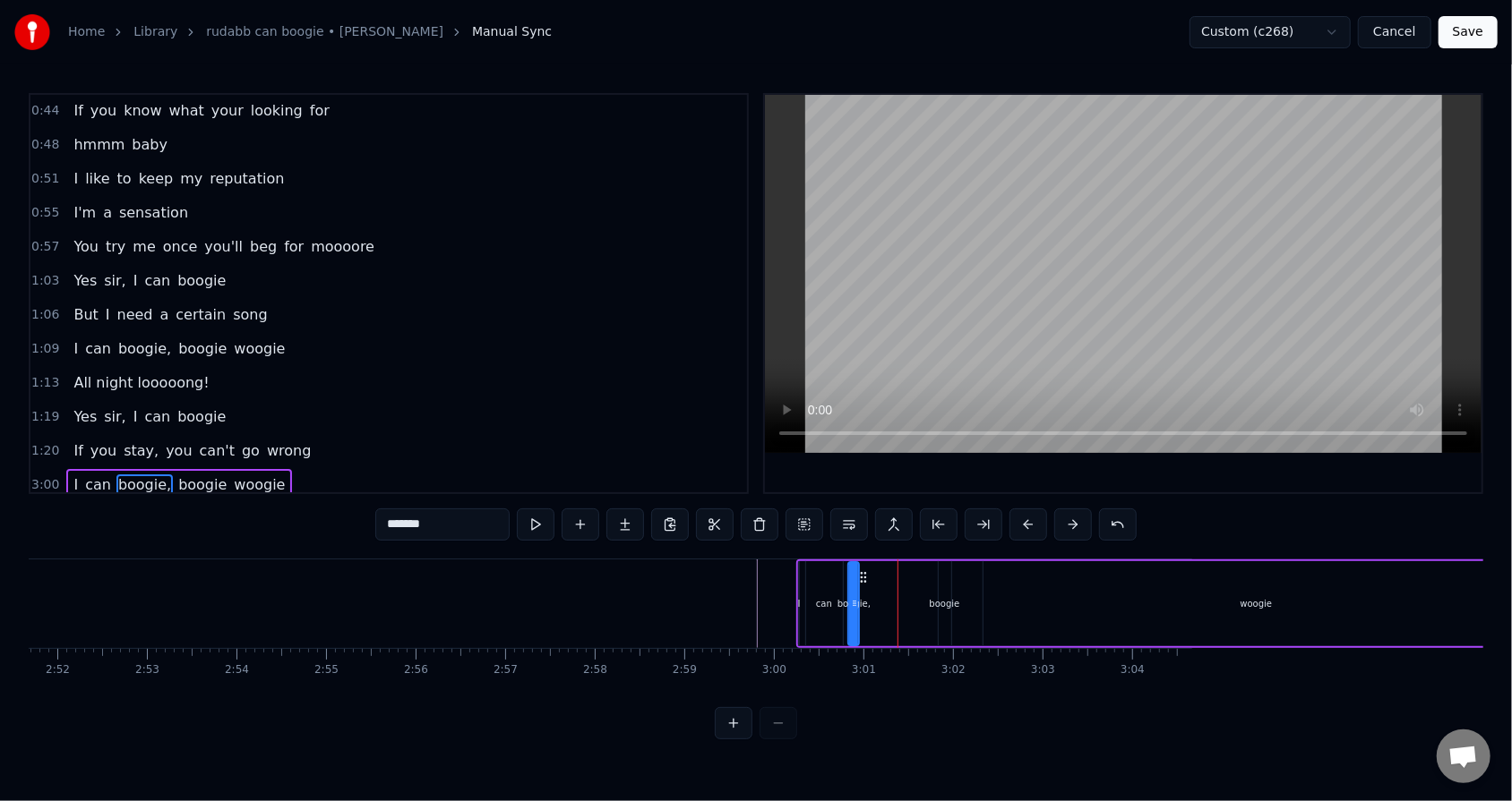
drag, startPoint x: 913, startPoint y: 575, endPoint x: 863, endPoint y: 571, distance: 50.2
click at [692, 511] on icon at bounding box center [863, 577] width 14 height 14
drag, startPoint x: 861, startPoint y: 594, endPoint x: 878, endPoint y: 591, distance: 17.3
click at [692, 511] on div "I can boogie, boogie woogie" at bounding box center [1163, 603] width 734 height 89
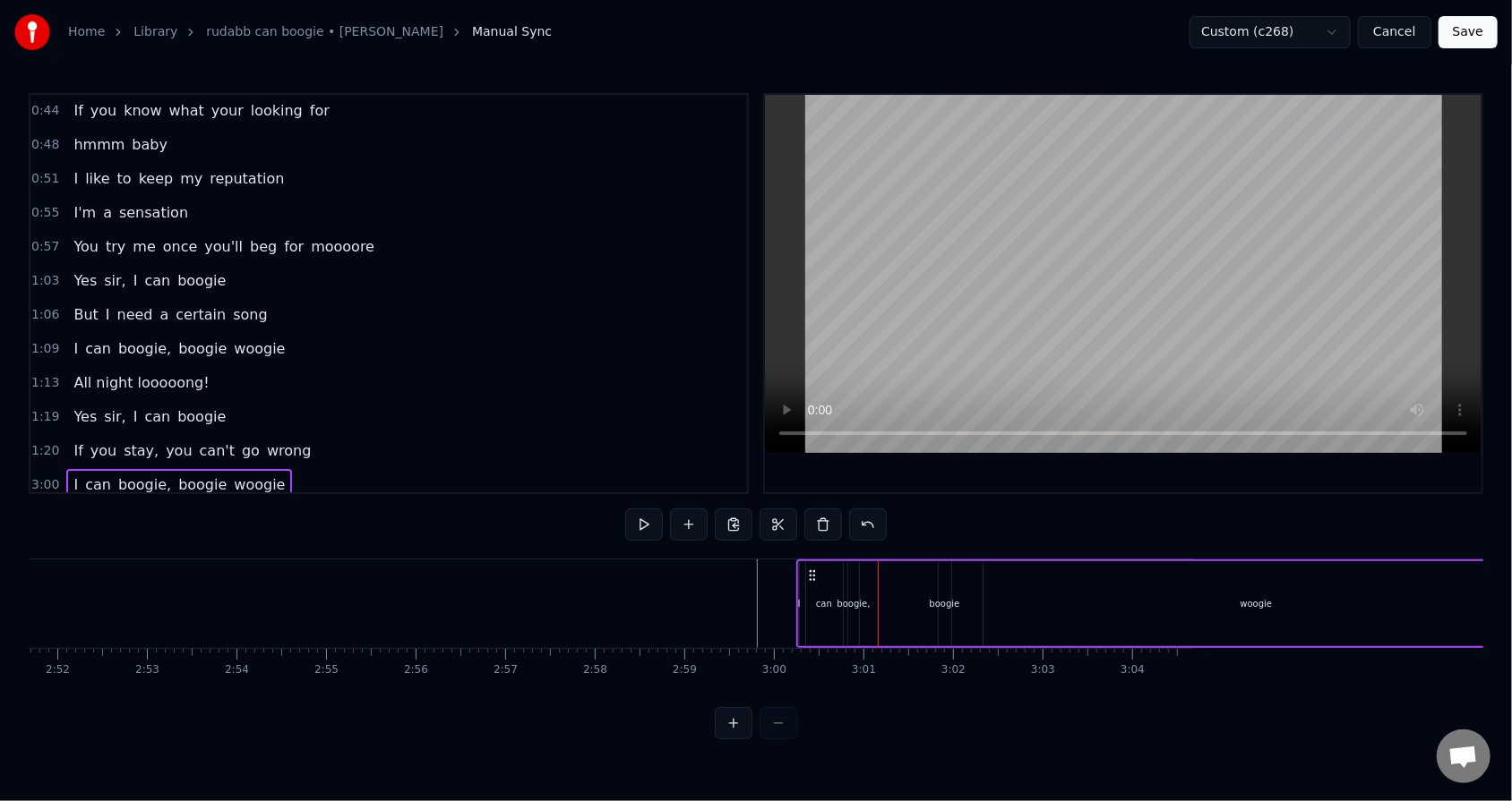
click at [692, 511] on div "boogie," at bounding box center [853, 603] width 11 height 85
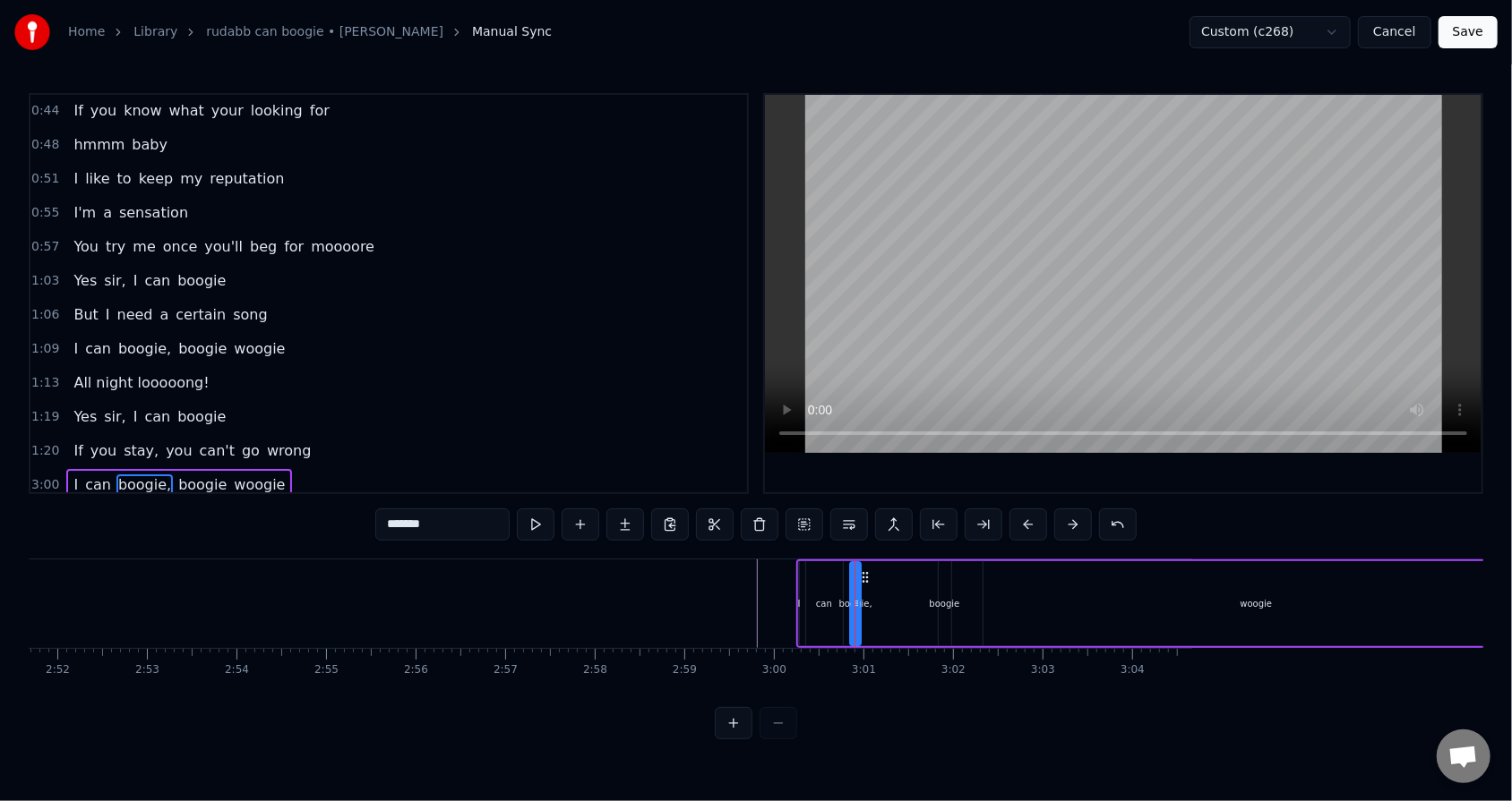
click at [692, 511] on icon at bounding box center [865, 577] width 14 height 14
drag, startPoint x: 858, startPoint y: 595, endPoint x: 896, endPoint y: 595, distance: 38.0
click at [692, 511] on div at bounding box center [894, 603] width 7 height 82
click at [692, 511] on div "woogie" at bounding box center [1256, 603] width 544 height 85
type input "******"
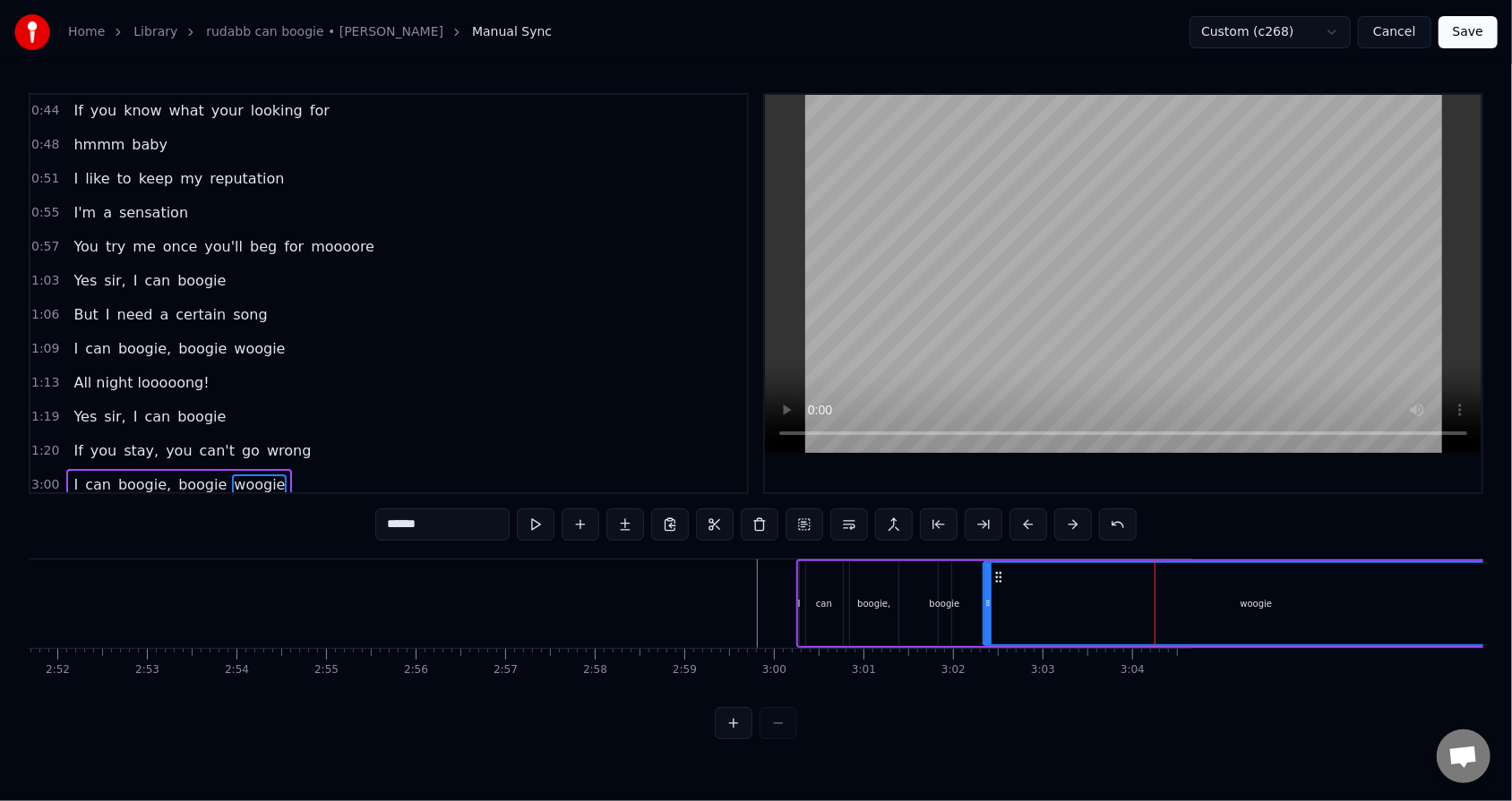
scroll to position [0, 15423]
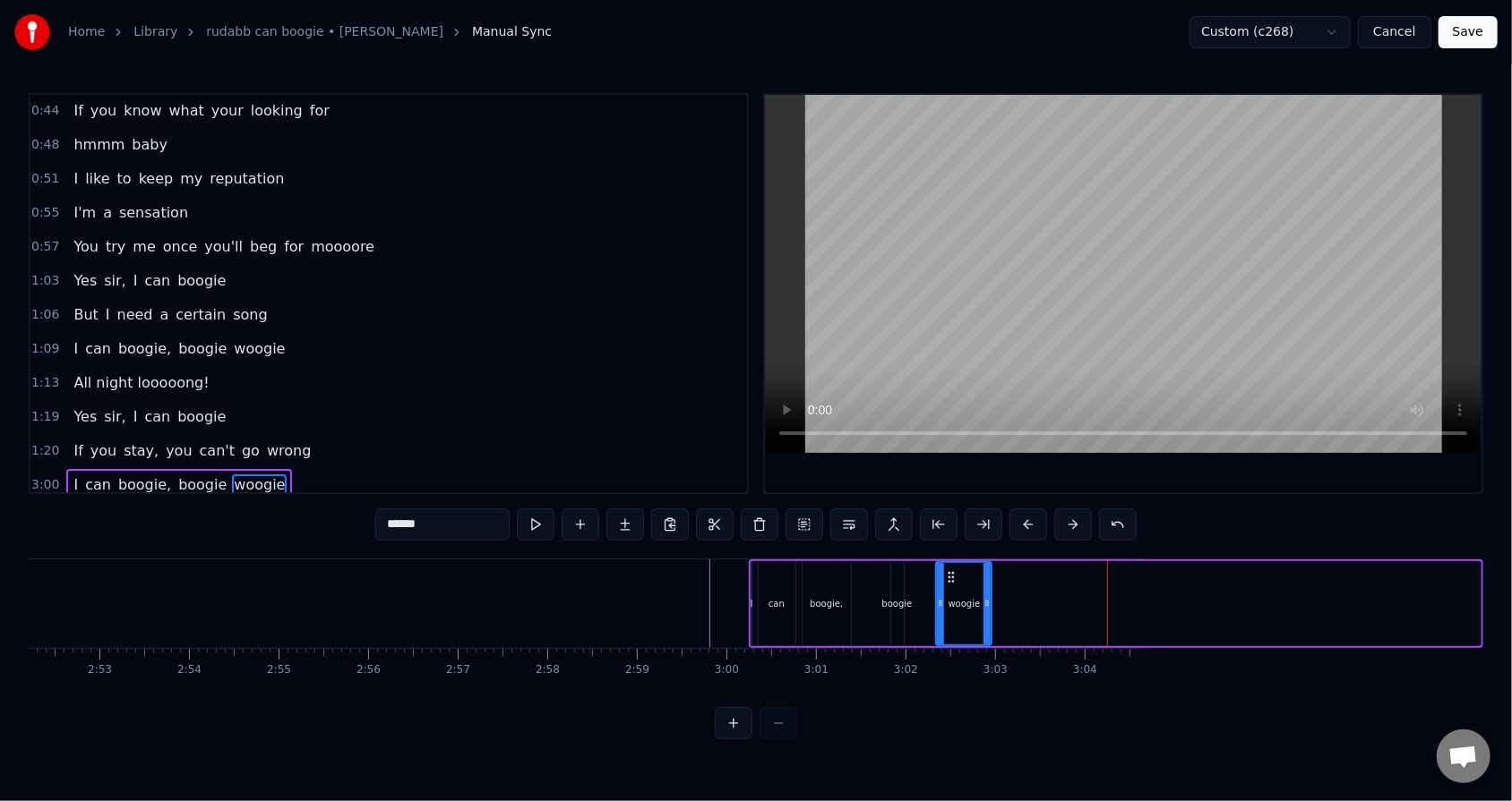
drag, startPoint x: 1475, startPoint y: 599, endPoint x: 986, endPoint y: 603, distance: 489.0
click at [692, 511] on icon at bounding box center [987, 603] width 7 height 14
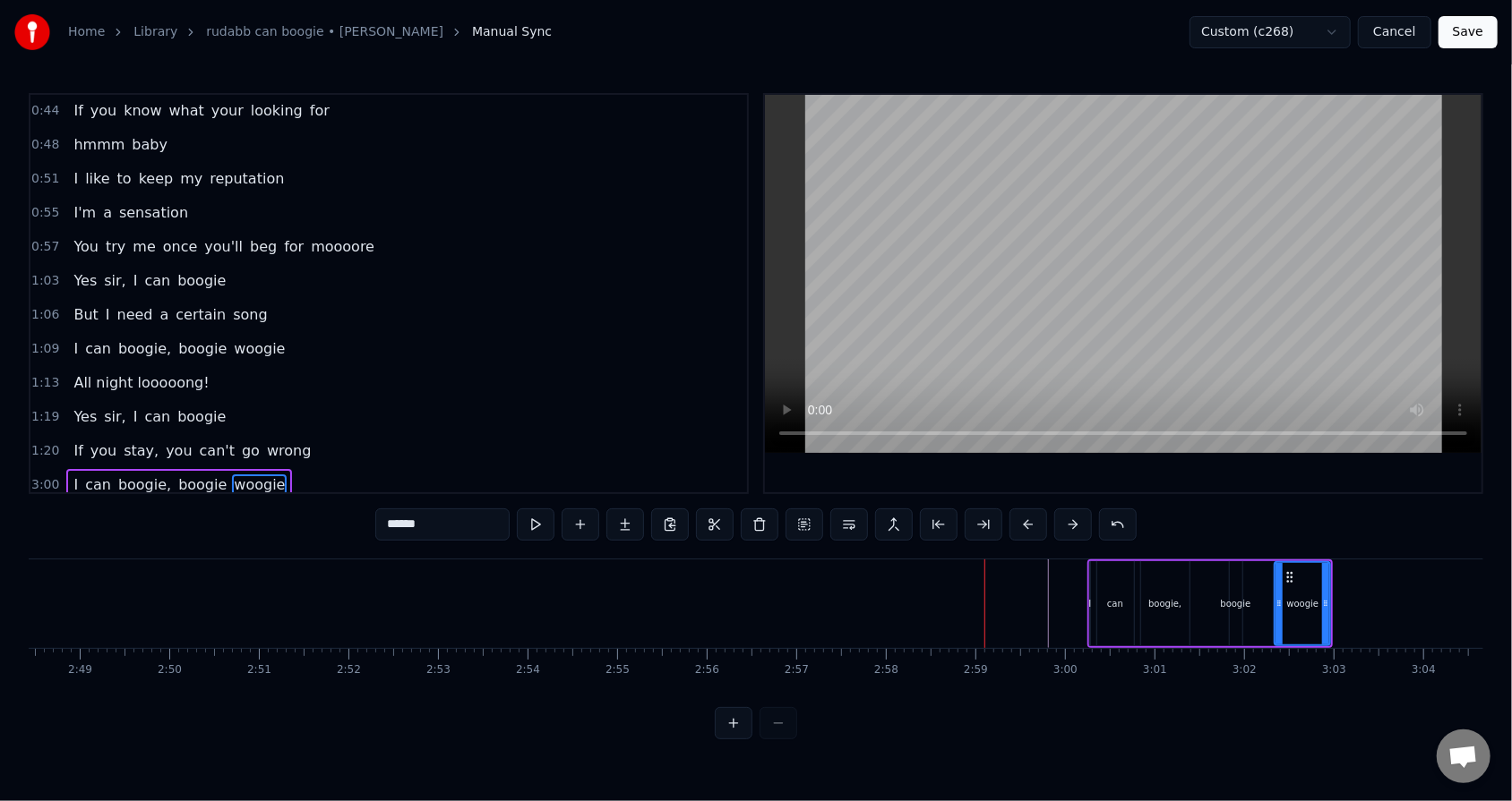
scroll to position [0, 15083]
drag, startPoint x: 1088, startPoint y: 593, endPoint x: 951, endPoint y: 589, distance: 137.1
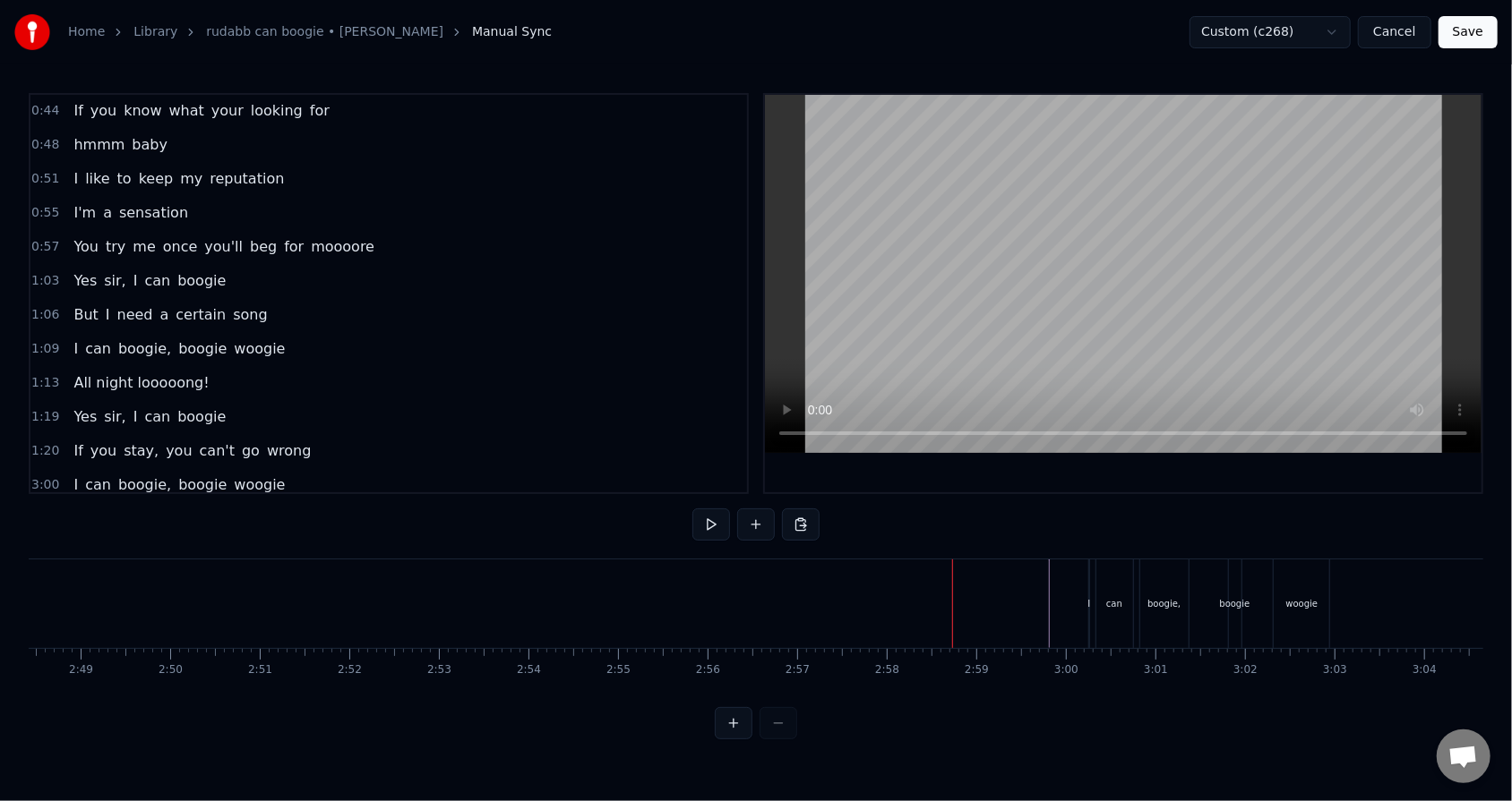
click at [263, 469] on div "I can boogie, boogie woogie" at bounding box center [179, 485] width 225 height 32
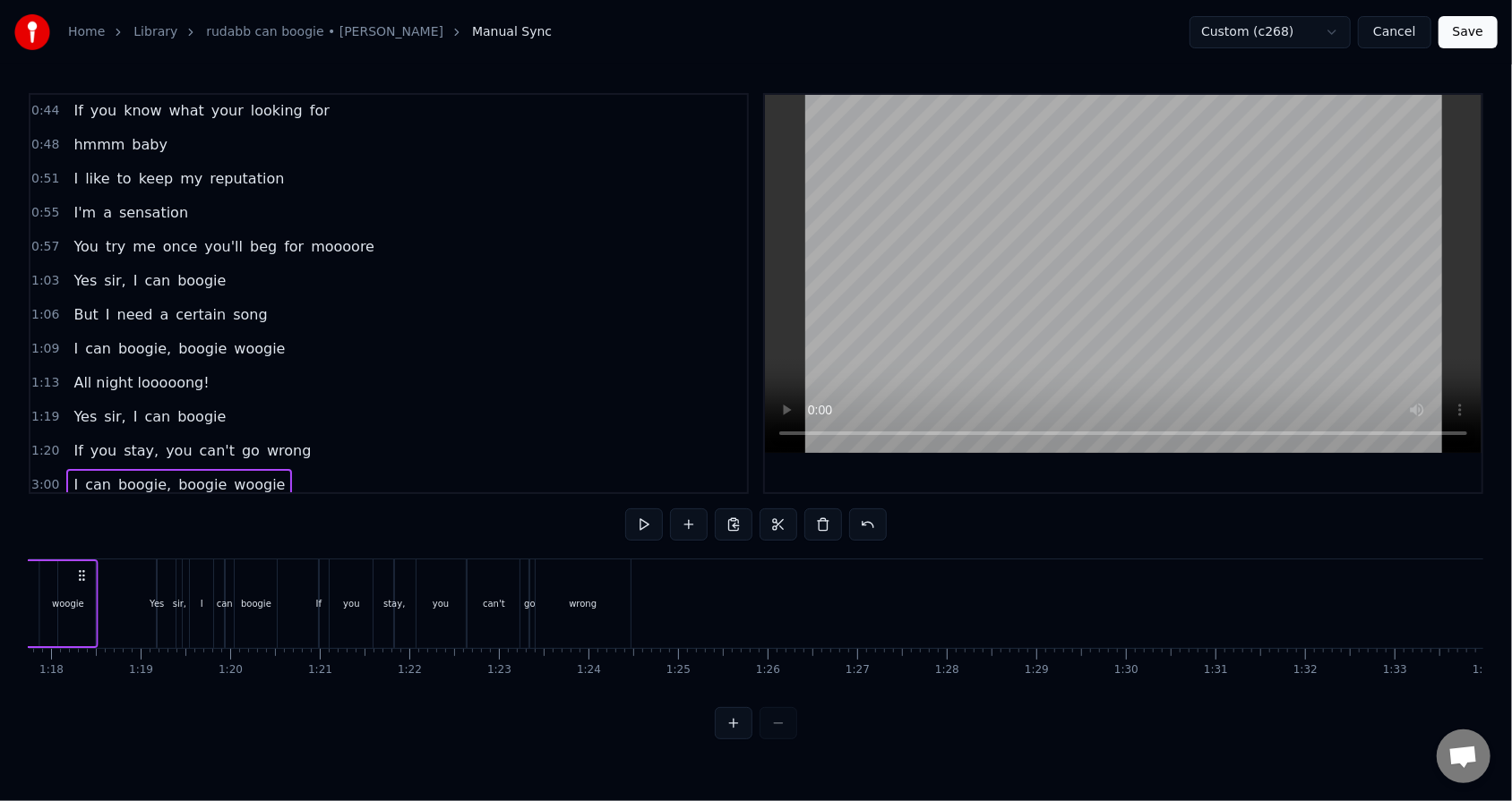
scroll to position [0, 6933]
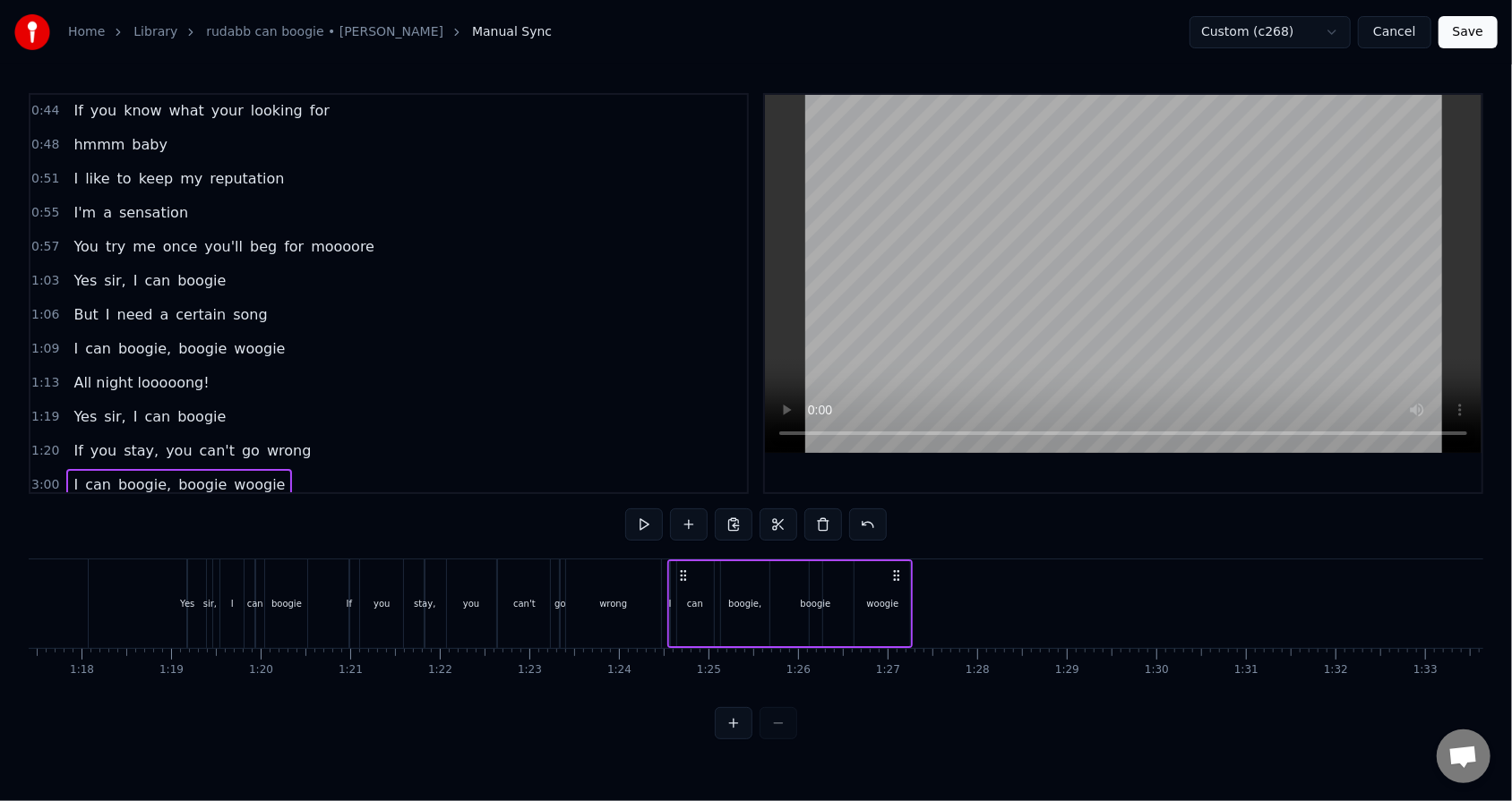
drag, startPoint x: 1315, startPoint y: 573, endPoint x: 895, endPoint y: 610, distance: 421.6
click at [692, 511] on div "I can boogie, boogie woogie" at bounding box center [790, 603] width 245 height 89
drag, startPoint x: 682, startPoint y: 572, endPoint x: 711, endPoint y: 568, distance: 29.3
click at [692, 511] on icon at bounding box center [713, 576] width 14 height 14
click at [692, 511] on circle at bounding box center [924, 575] width 1 height 1
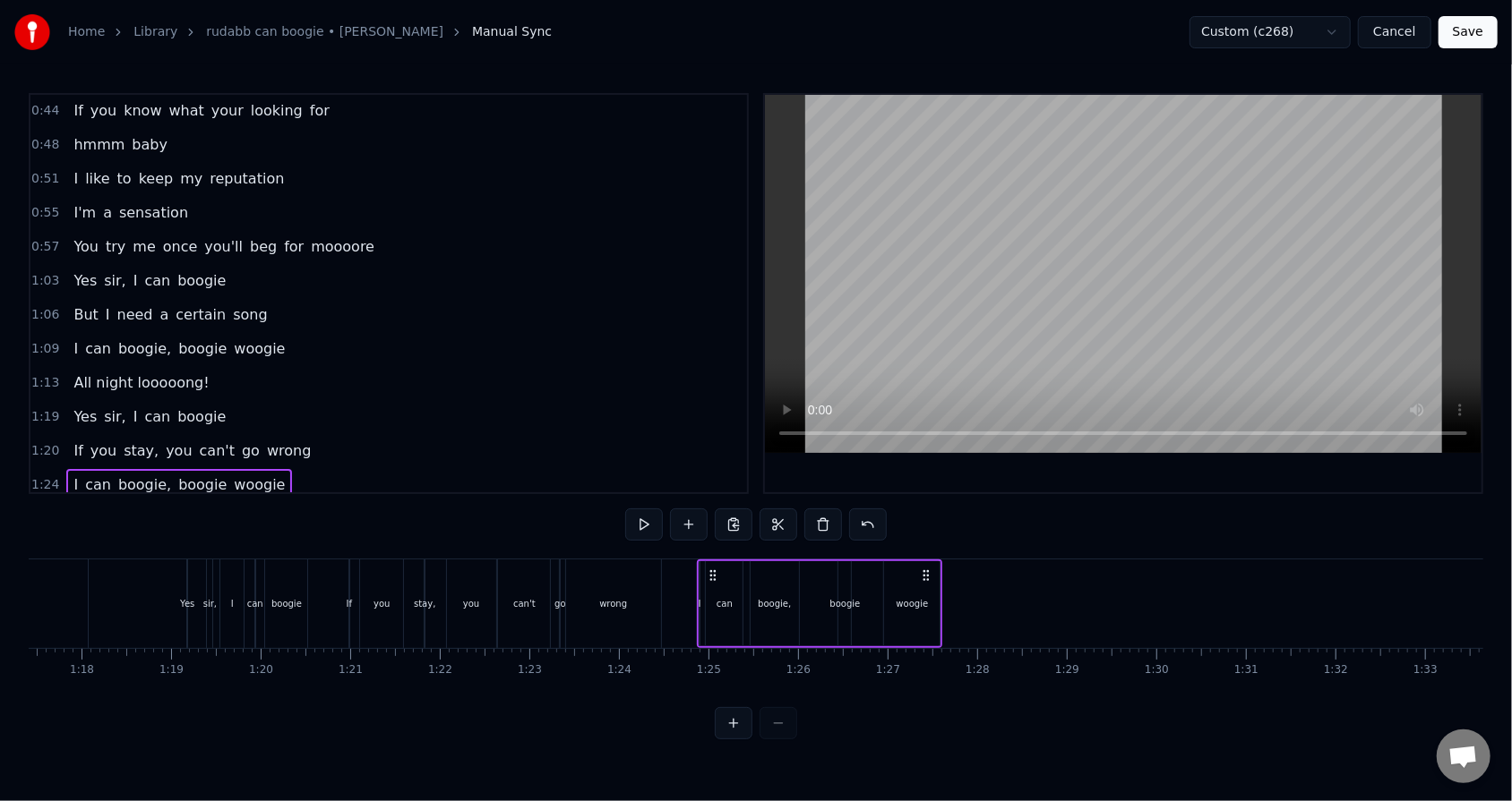
click at [692, 511] on div "boogie," at bounding box center [774, 603] width 49 height 85
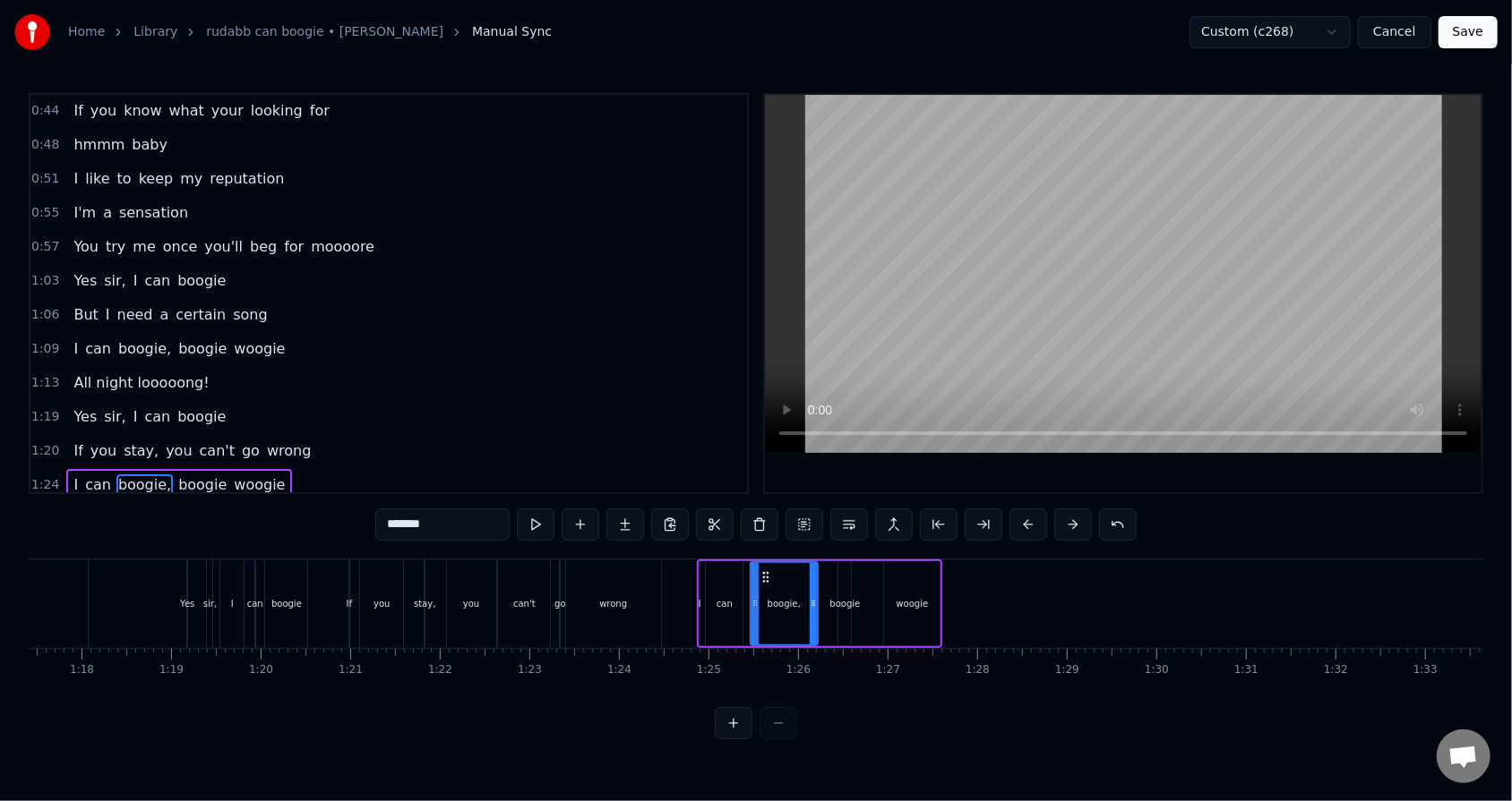
drag, startPoint x: 795, startPoint y: 596, endPoint x: 814, endPoint y: 591, distance: 19.6
click at [692, 511] on div at bounding box center [813, 603] width 7 height 82
click at [692, 511] on div "woogie" at bounding box center [912, 603] width 56 height 85
type input "******"
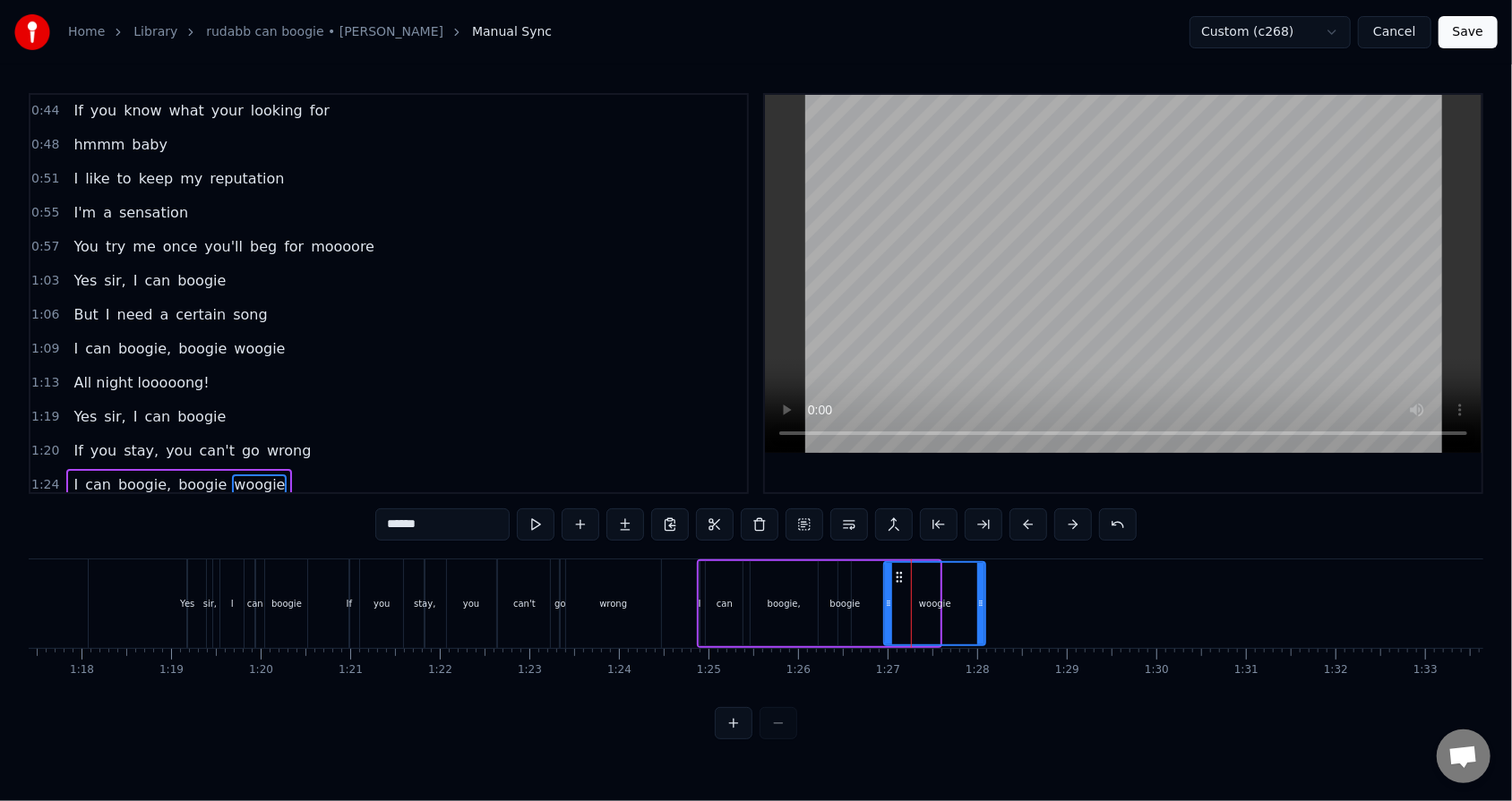
drag, startPoint x: 935, startPoint y: 598, endPoint x: 981, endPoint y: 590, distance: 46.7
click at [692, 511] on div at bounding box center [981, 603] width 7 height 82
drag, startPoint x: 890, startPoint y: 603, endPoint x: 909, endPoint y: 597, distance: 19.9
click at [692, 511] on icon at bounding box center [907, 603] width 7 height 14
click at [692, 511] on div "I can boogie, boogie woogie" at bounding box center [843, 603] width 291 height 89
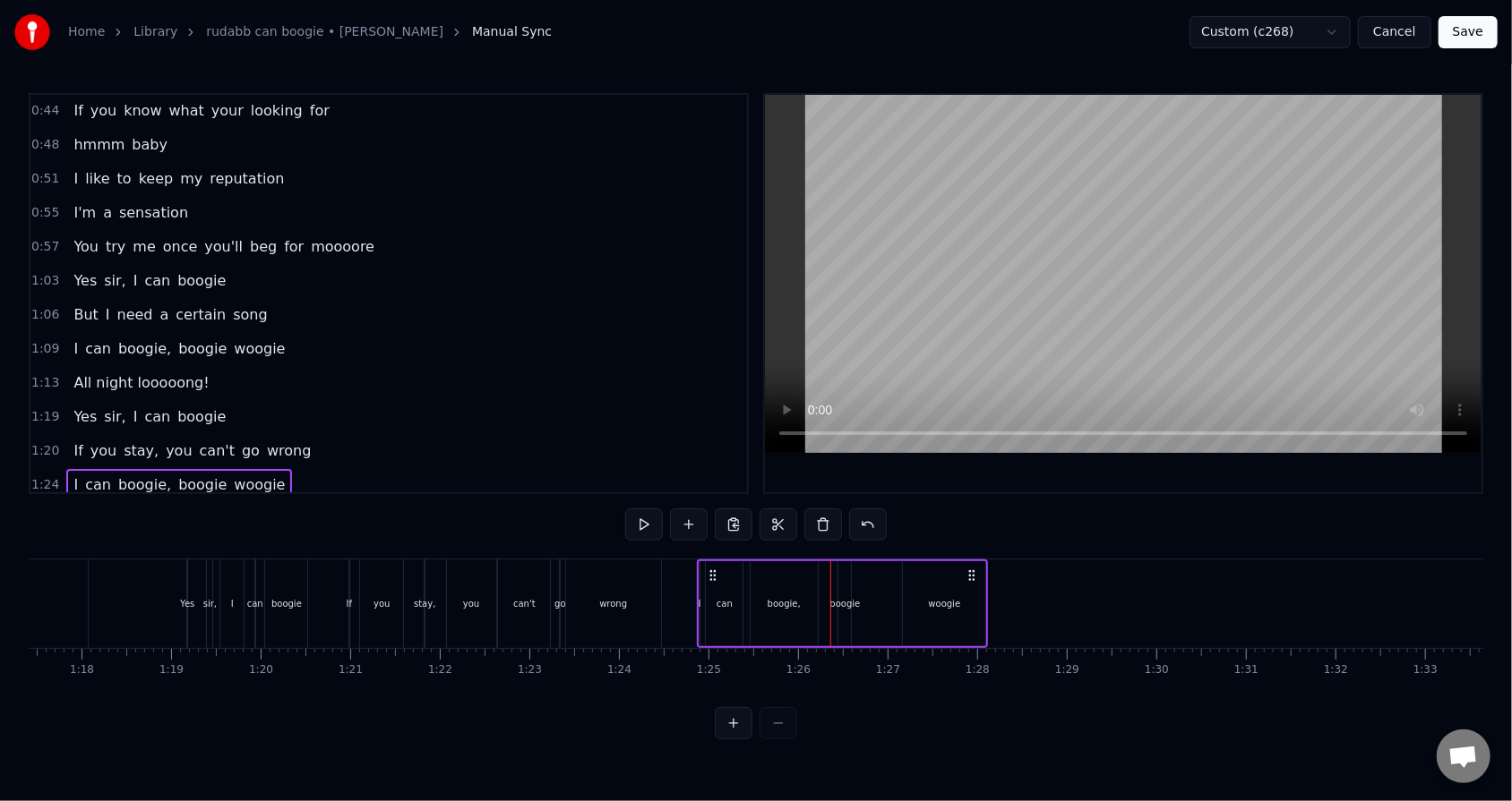
click at [309, 468] on div "1:24 I can boogie, boogie woogie" at bounding box center [388, 485] width 716 height 34
click at [590, 511] on div "0:34 Mister 0:37 Your eyes are full of hesitation 0:40 Sure makes me wonder 0:4…" at bounding box center [756, 417] width 1455 height 647
click at [323, 438] on div "1:20 If you stay, you can't go wrong" at bounding box center [388, 451] width 716 height 34
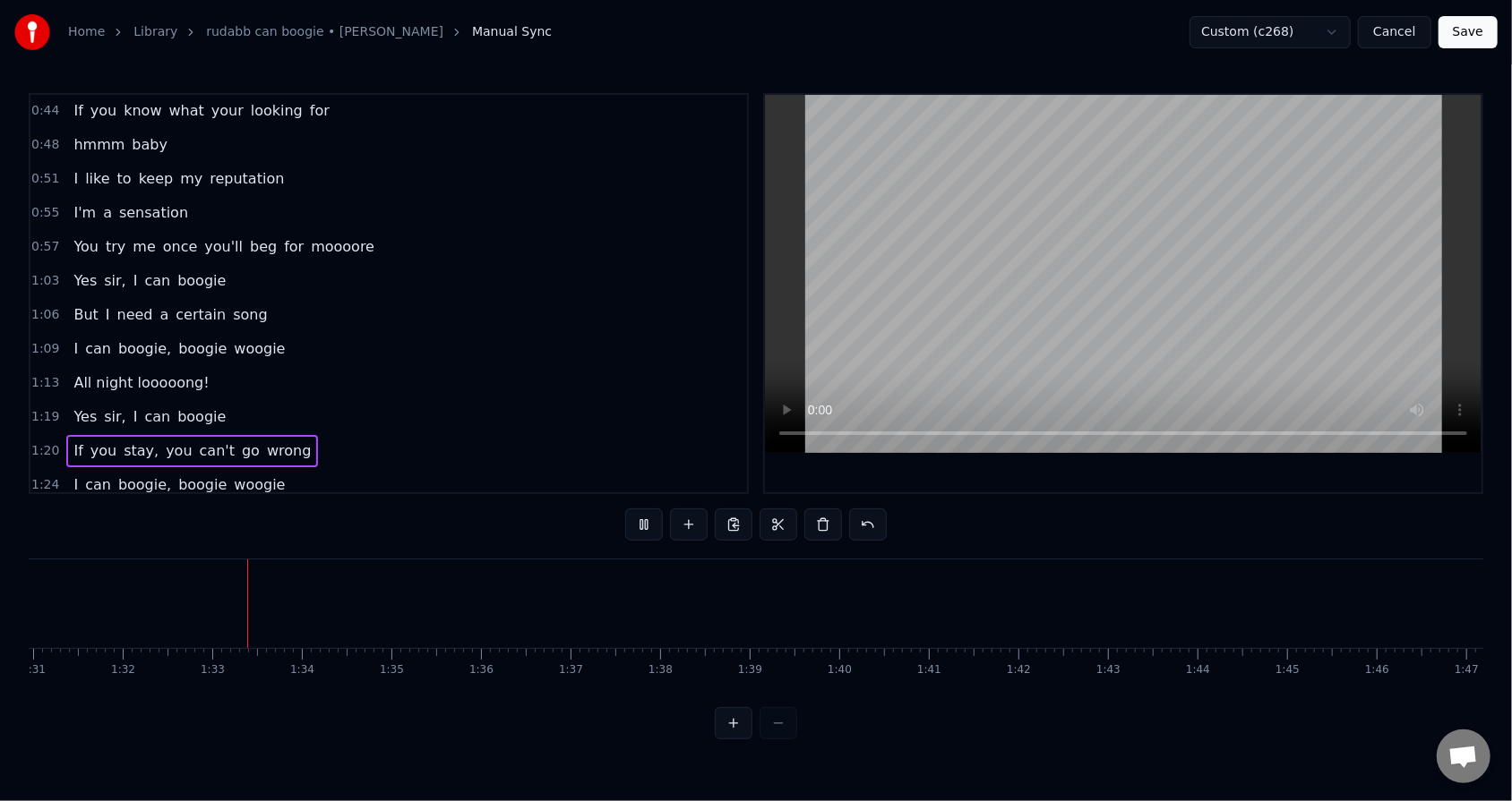
scroll to position [0, 8218]
click at [314, 436] on div "1:20 If you stay, you can't go wrong" at bounding box center [388, 451] width 716 height 34
click at [49, 443] on span "1:20" at bounding box center [45, 451] width 28 height 18
click at [160, 379] on span "All night looooong!" at bounding box center [141, 383] width 139 height 21
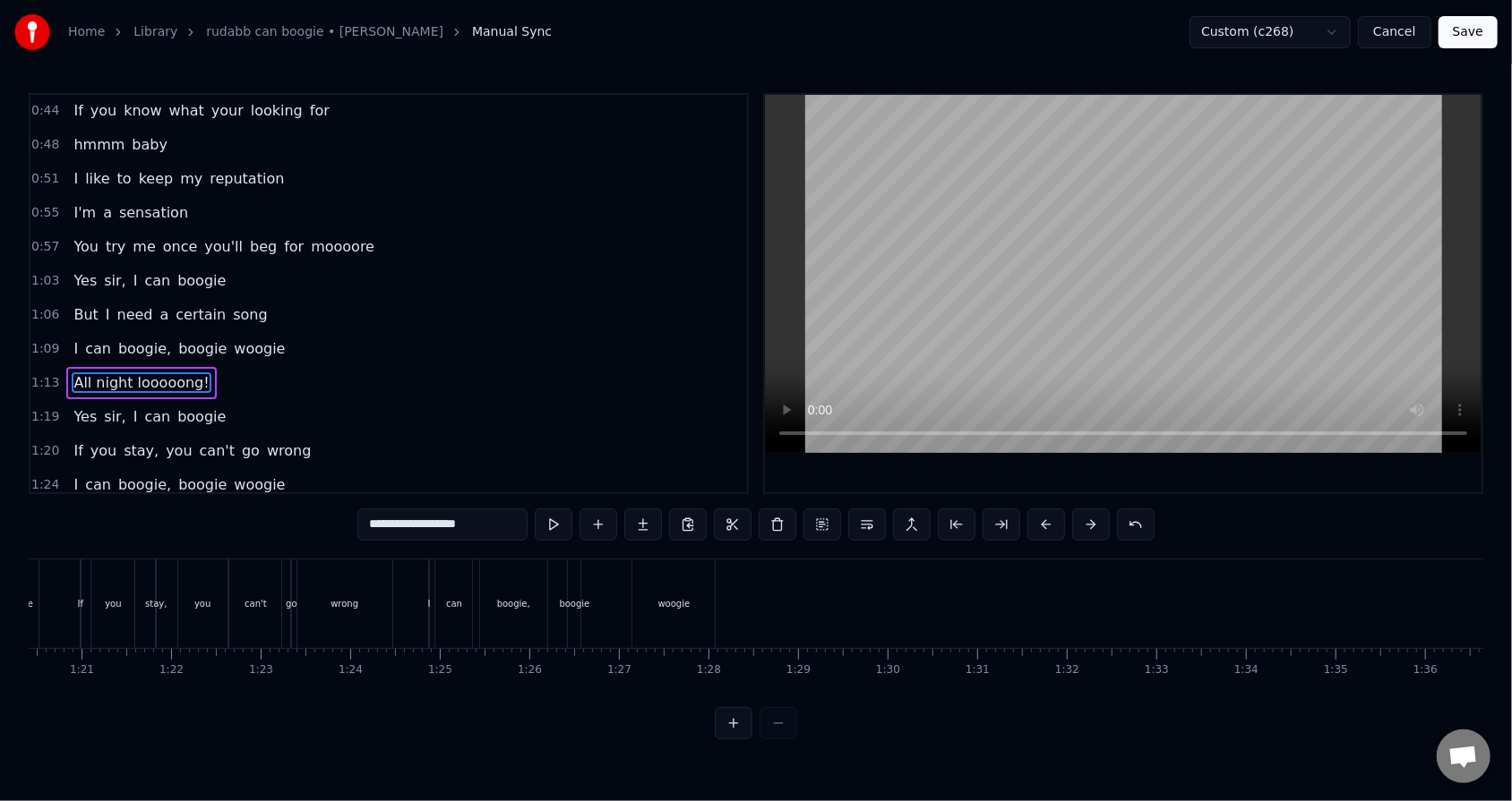
scroll to position [0, 6506]
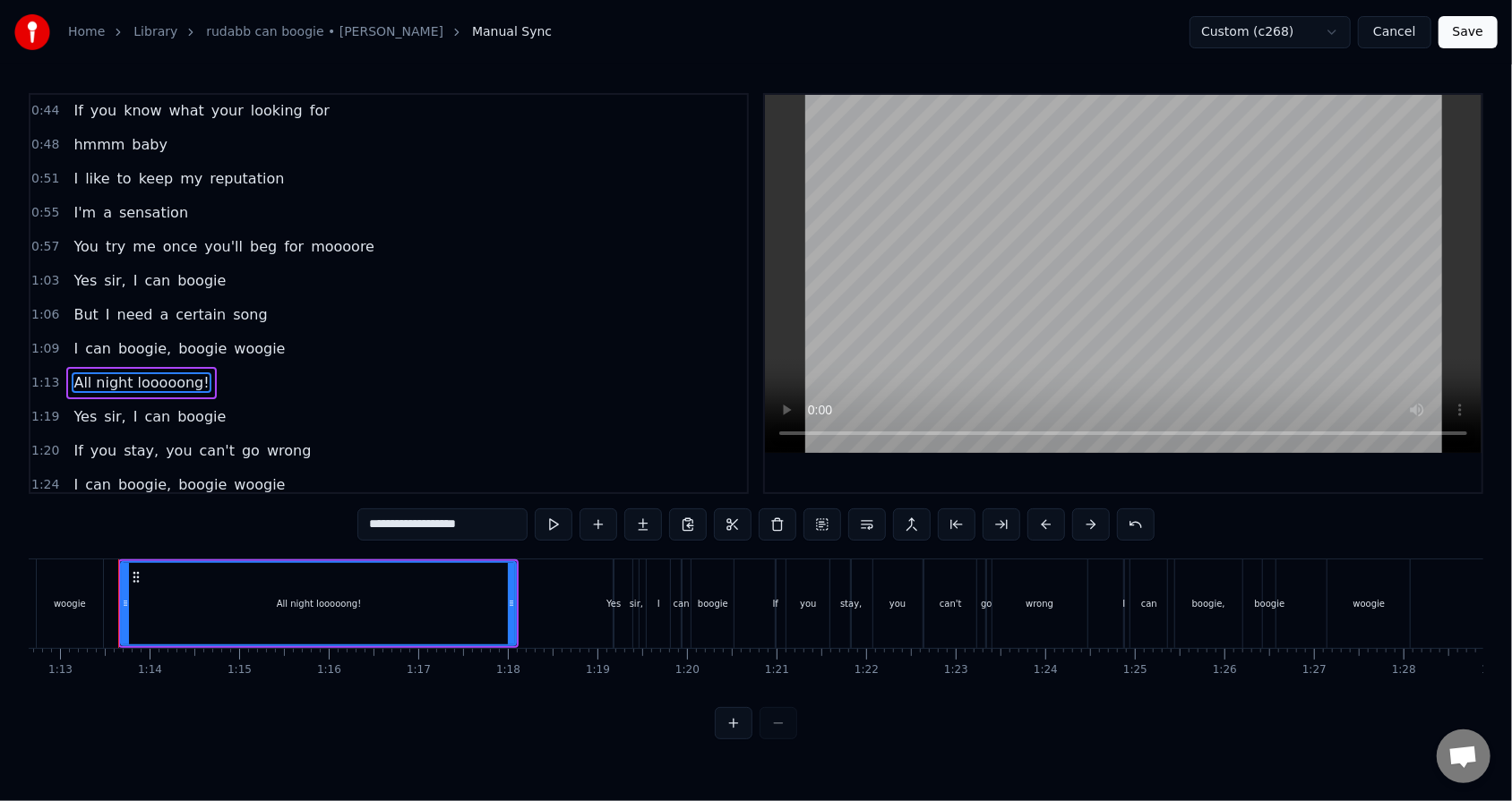
click at [269, 455] on div "If you stay, you can't go wrong" at bounding box center [192, 451] width 252 height 32
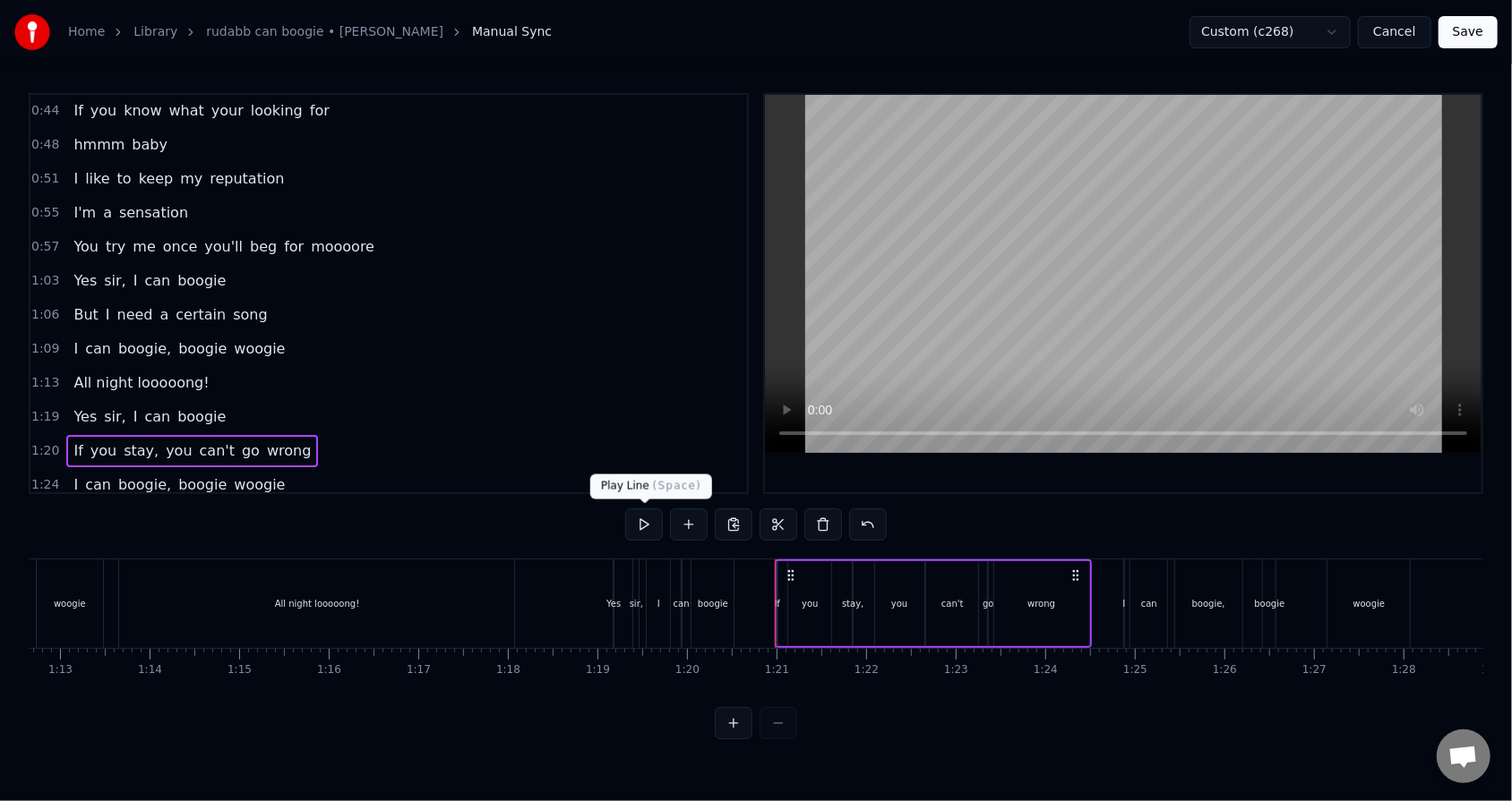
click at [641, 511] on button at bounding box center [644, 524] width 38 height 32
click at [272, 472] on div "1:24 I can boogie, boogie woogie" at bounding box center [388, 485] width 716 height 34
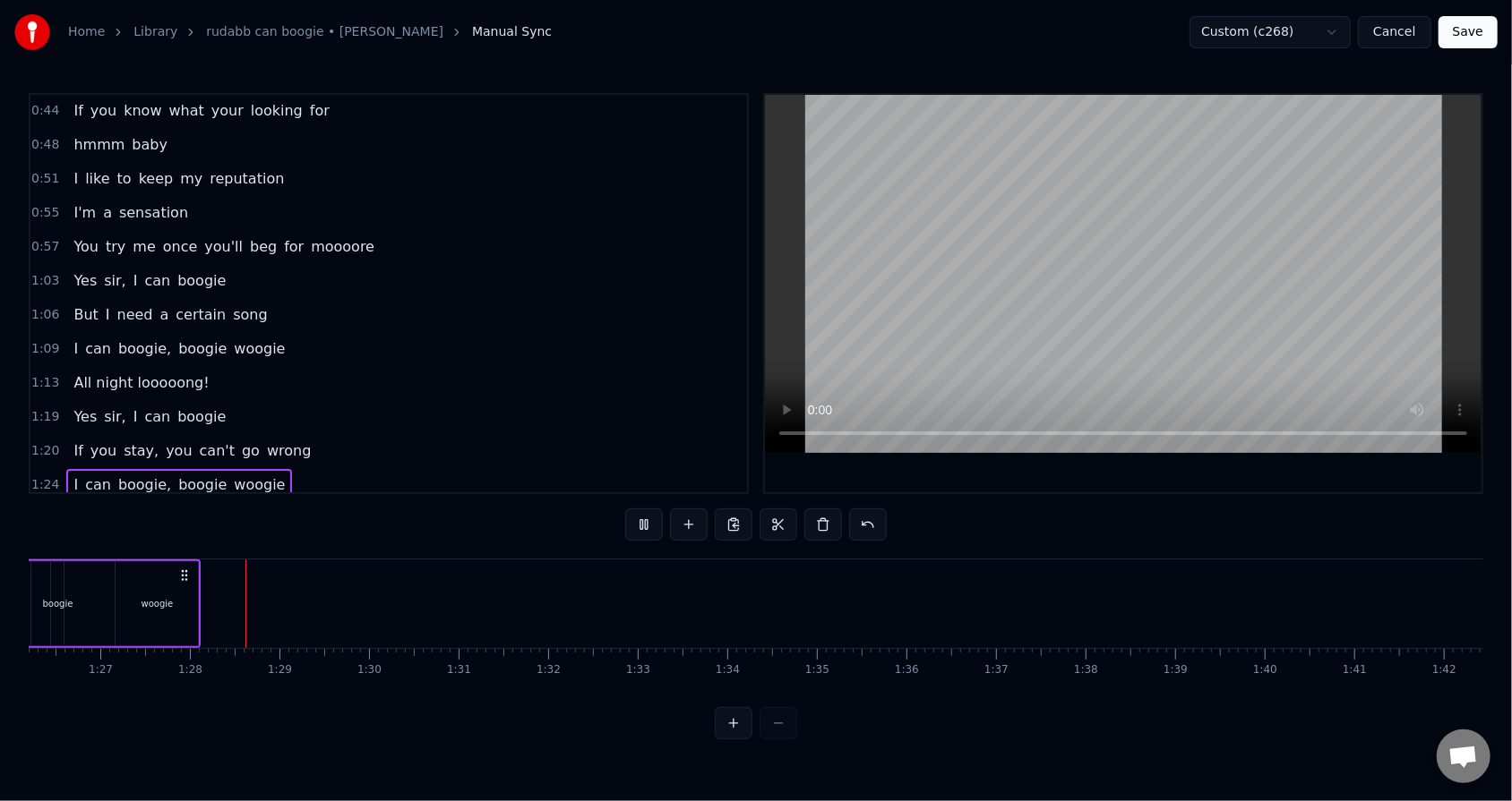
scroll to position [0, 7791]
click at [259, 510] on div "0:34 Mister 0:37 Your eyes are full of hesitation 0:40 Sure makes me wonder 0:4…" at bounding box center [756, 417] width 1455 height 647
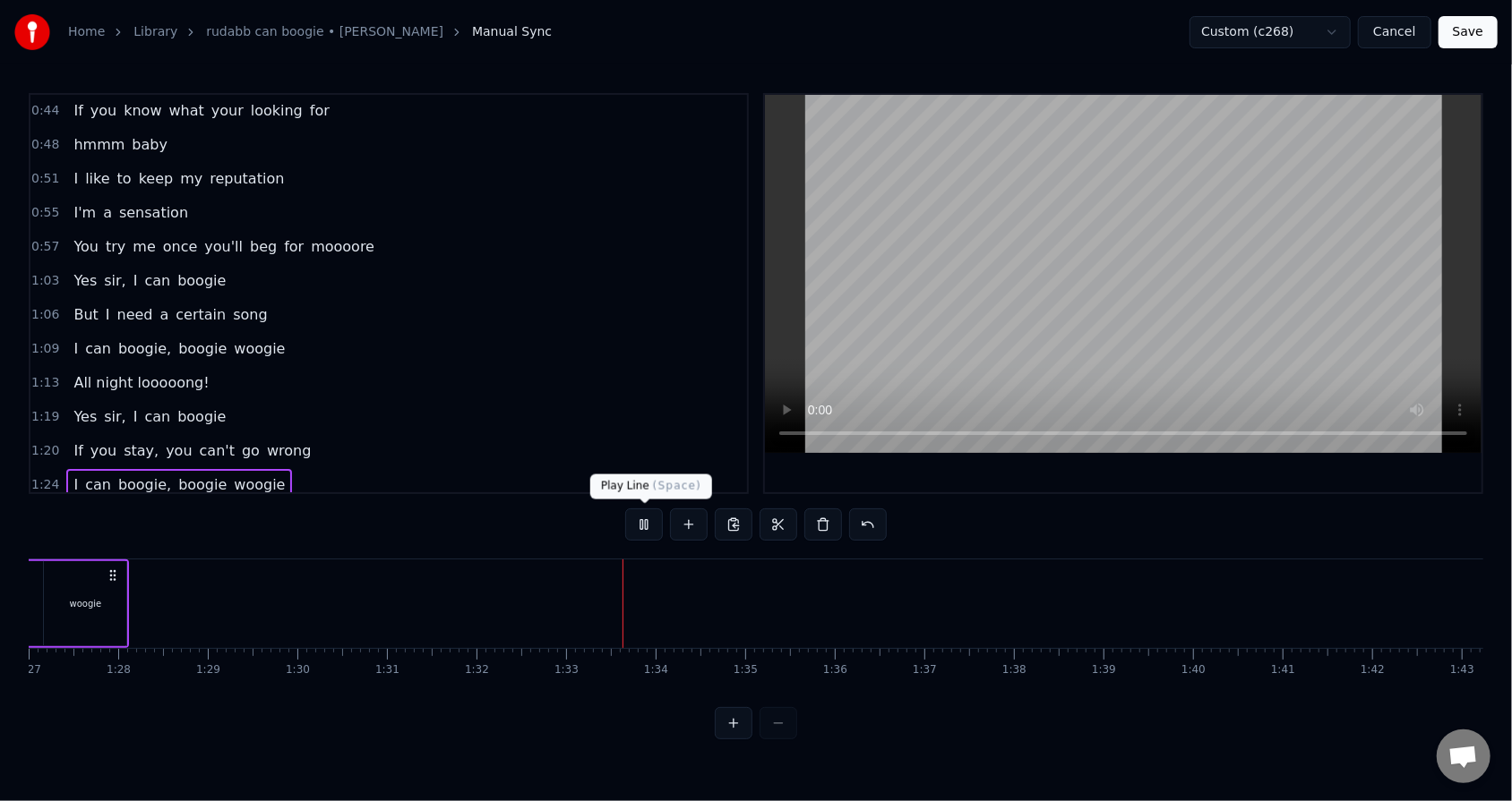
click at [639, 511] on button at bounding box center [644, 524] width 38 height 32
drag, startPoint x: 361, startPoint y: 528, endPoint x: 448, endPoint y: 528, distance: 87.0
click at [448, 511] on div "0:34 Mister 0:37 Your eyes are full of hesitation 0:40 Sure makes me wonder 0:4…" at bounding box center [756, 417] width 1455 height 647
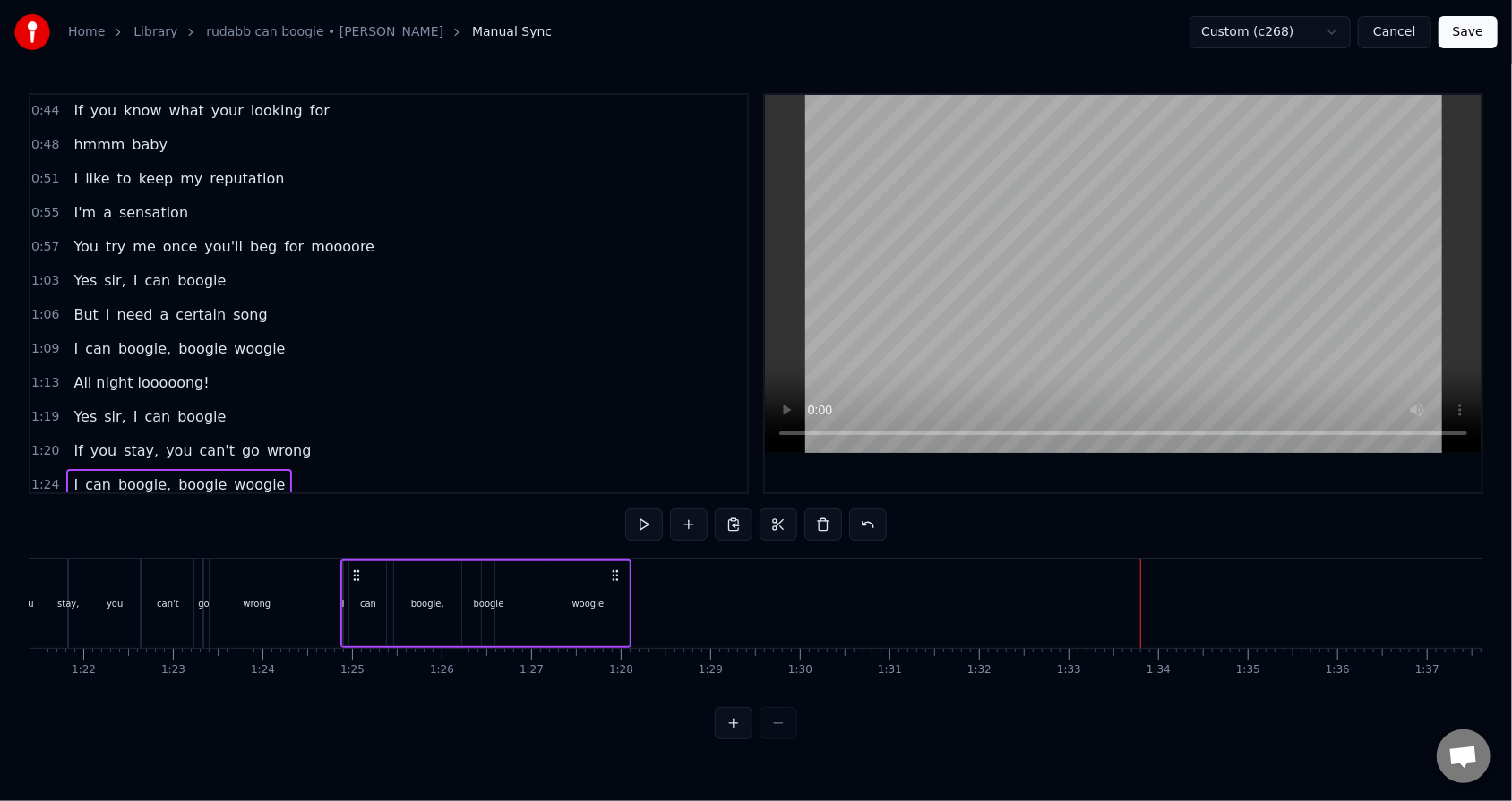
scroll to position [0, 7280]
drag, startPoint x: 623, startPoint y: 574, endPoint x: 643, endPoint y: 574, distance: 20.0
click at [643, 511] on icon at bounding box center [644, 576] width 14 height 14
drag, startPoint x: 641, startPoint y: 573, endPoint x: 629, endPoint y: 572, distance: 12.0
click at [629, 511] on icon at bounding box center [632, 576] width 14 height 14
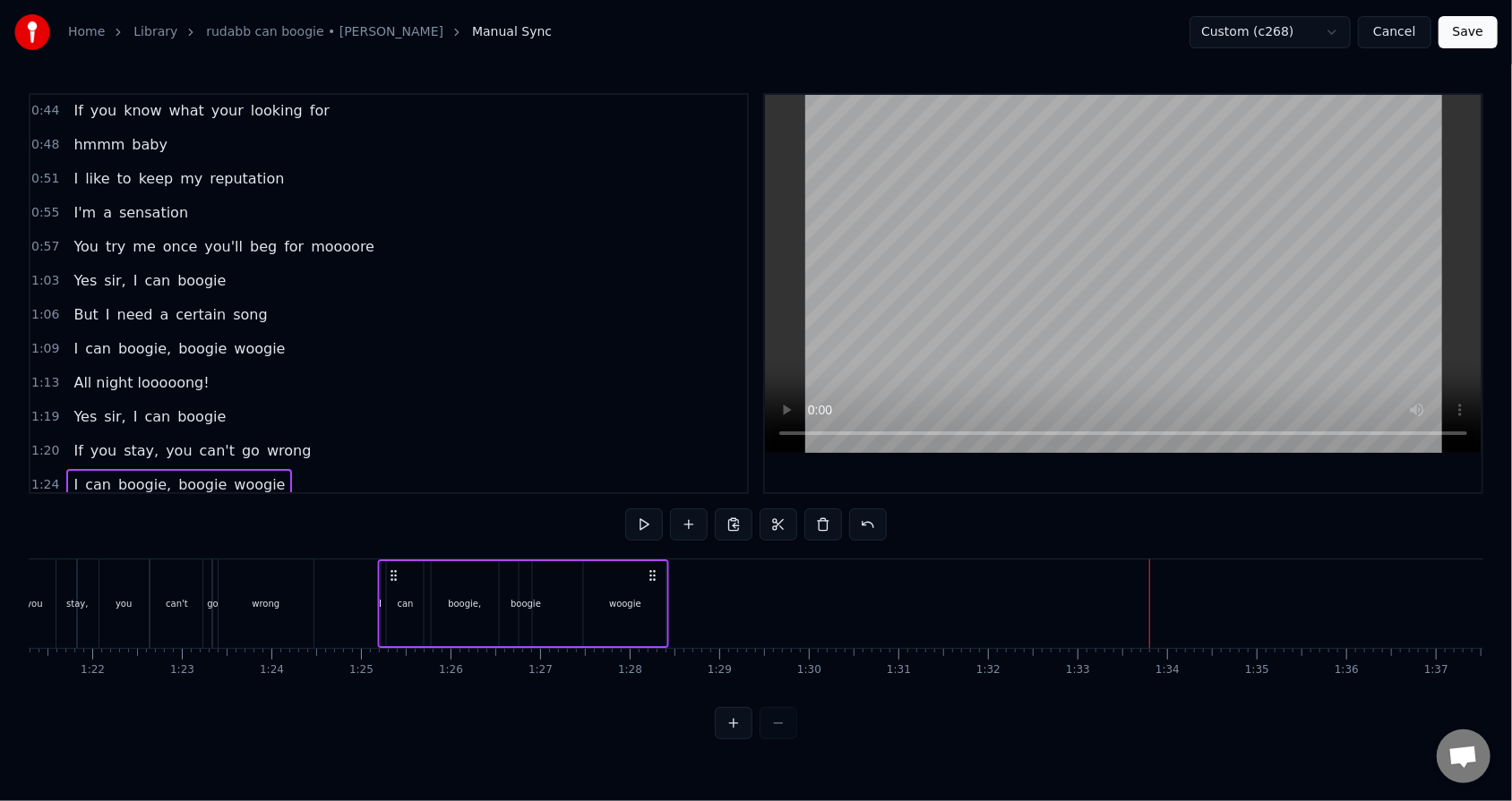
drag, startPoint x: 372, startPoint y: 574, endPoint x: 393, endPoint y: 573, distance: 21.0
click at [393, 511] on icon at bounding box center [393, 576] width 14 height 14
click at [636, 511] on div "woogie" at bounding box center [625, 603] width 83 height 85
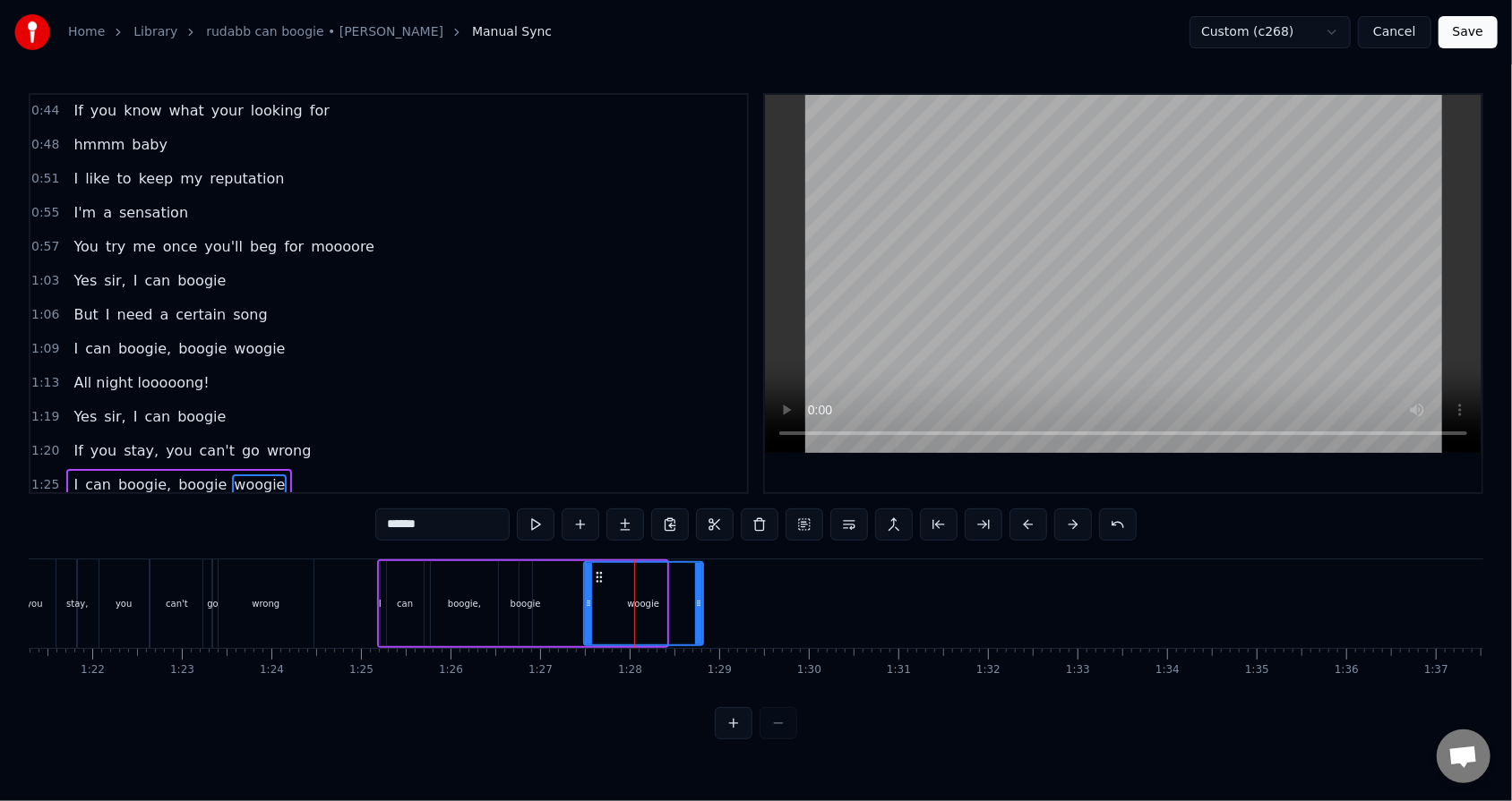
drag, startPoint x: 661, startPoint y: 603, endPoint x: 698, endPoint y: 603, distance: 37.0
click at [692, 511] on icon at bounding box center [699, 603] width 7 height 14
click at [381, 511] on div "I can boogie, boogie woogie" at bounding box center [541, 603] width 328 height 89
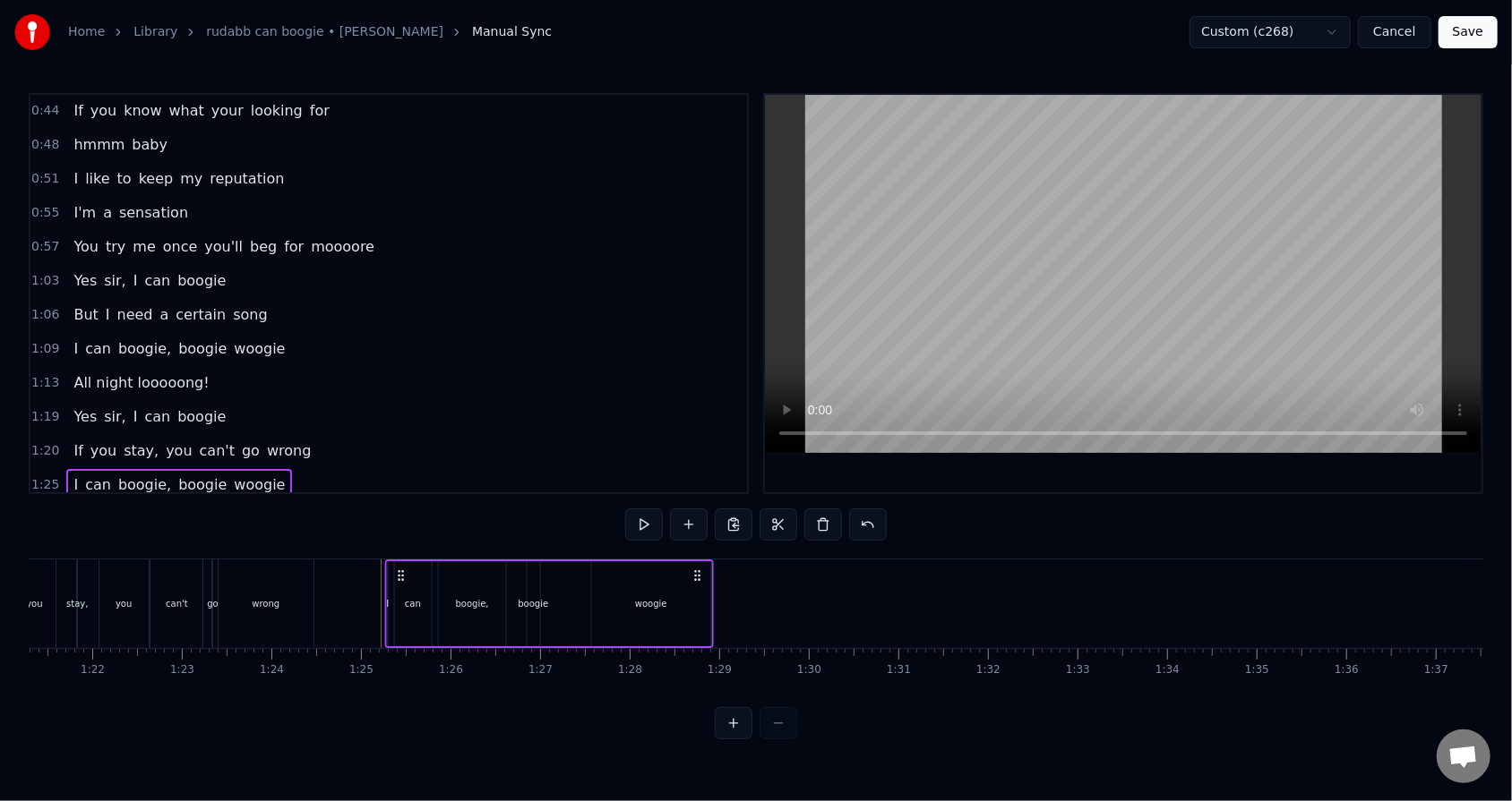
click at [398, 511] on icon at bounding box center [402, 576] width 14 height 14
click at [692, 511] on div at bounding box center [1018, 603] width 16539 height 89
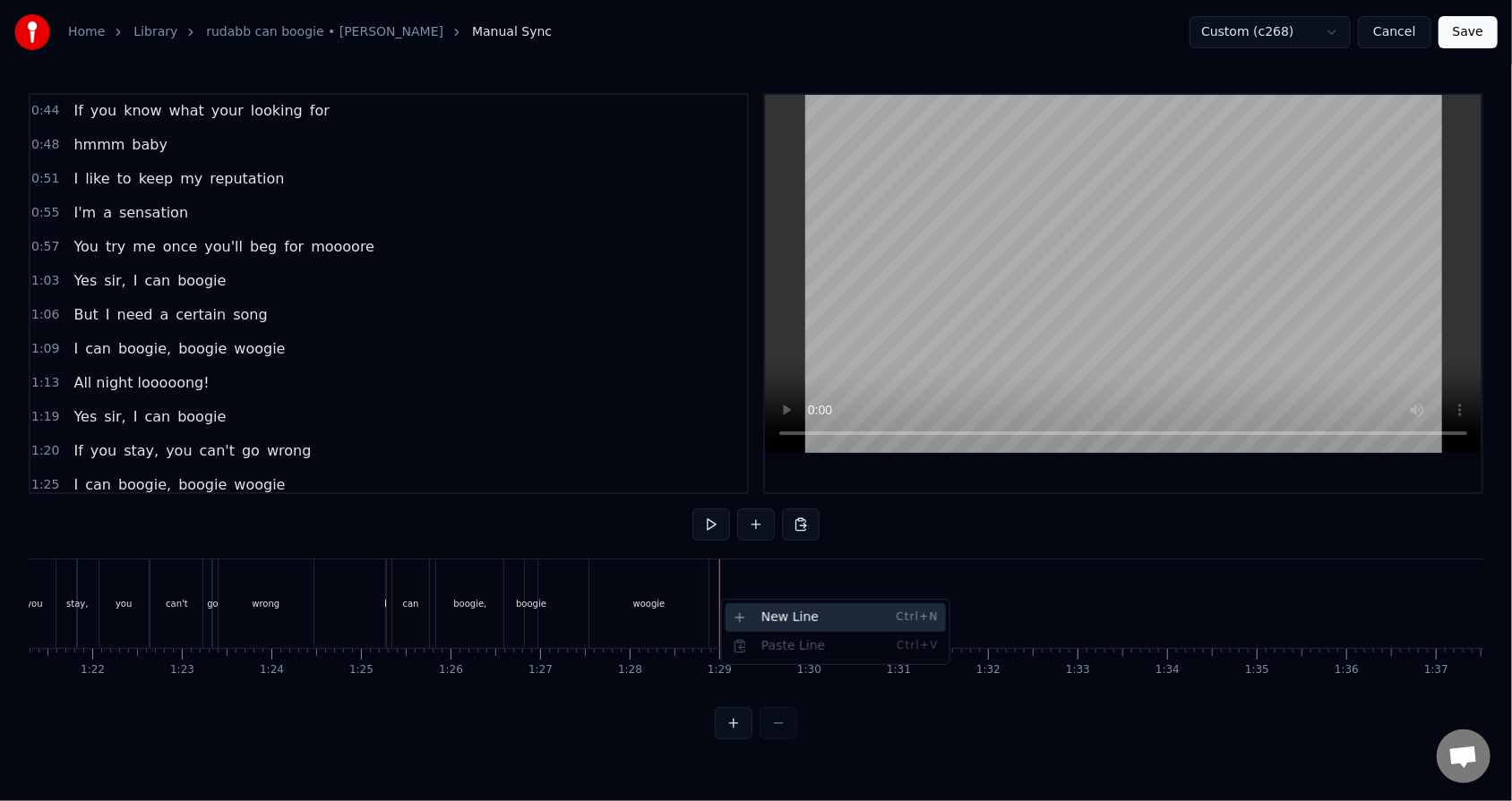
click at [692, 511] on div "New Line Ctrl+N" at bounding box center [835, 618] width 220 height 29
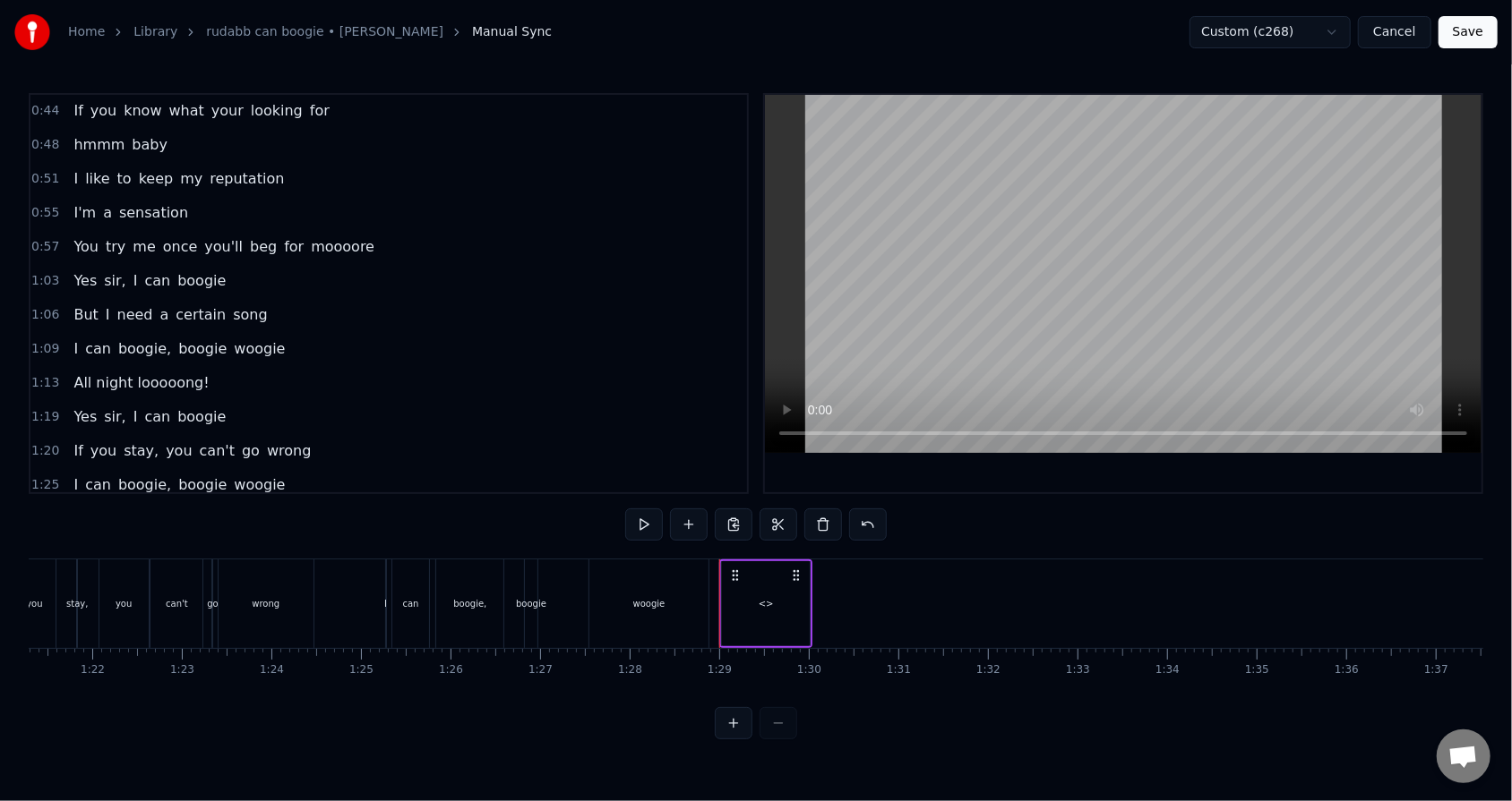
click at [692, 511] on div "<>" at bounding box center [765, 603] width 15 height 13
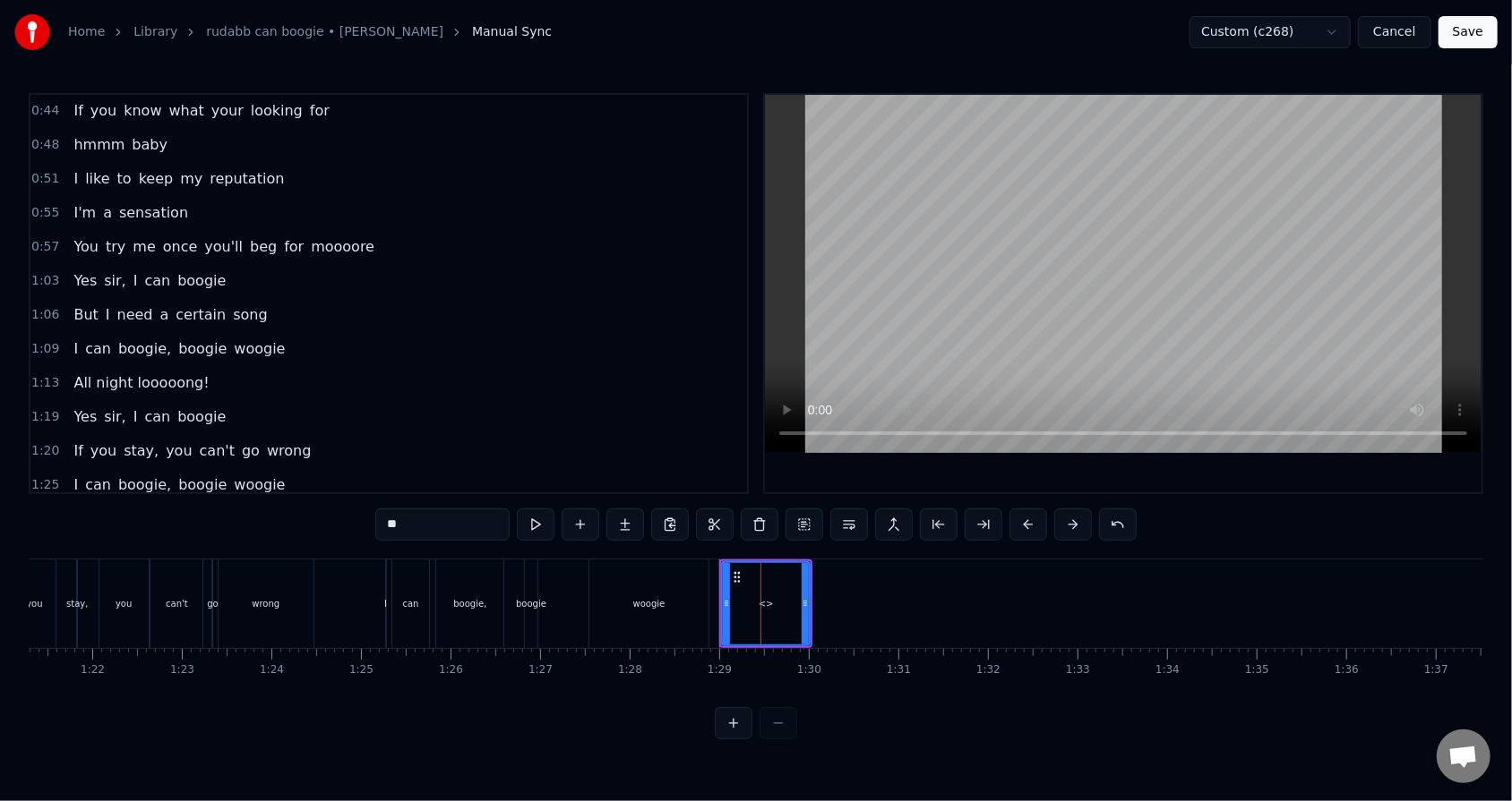
scroll to position [136, 0]
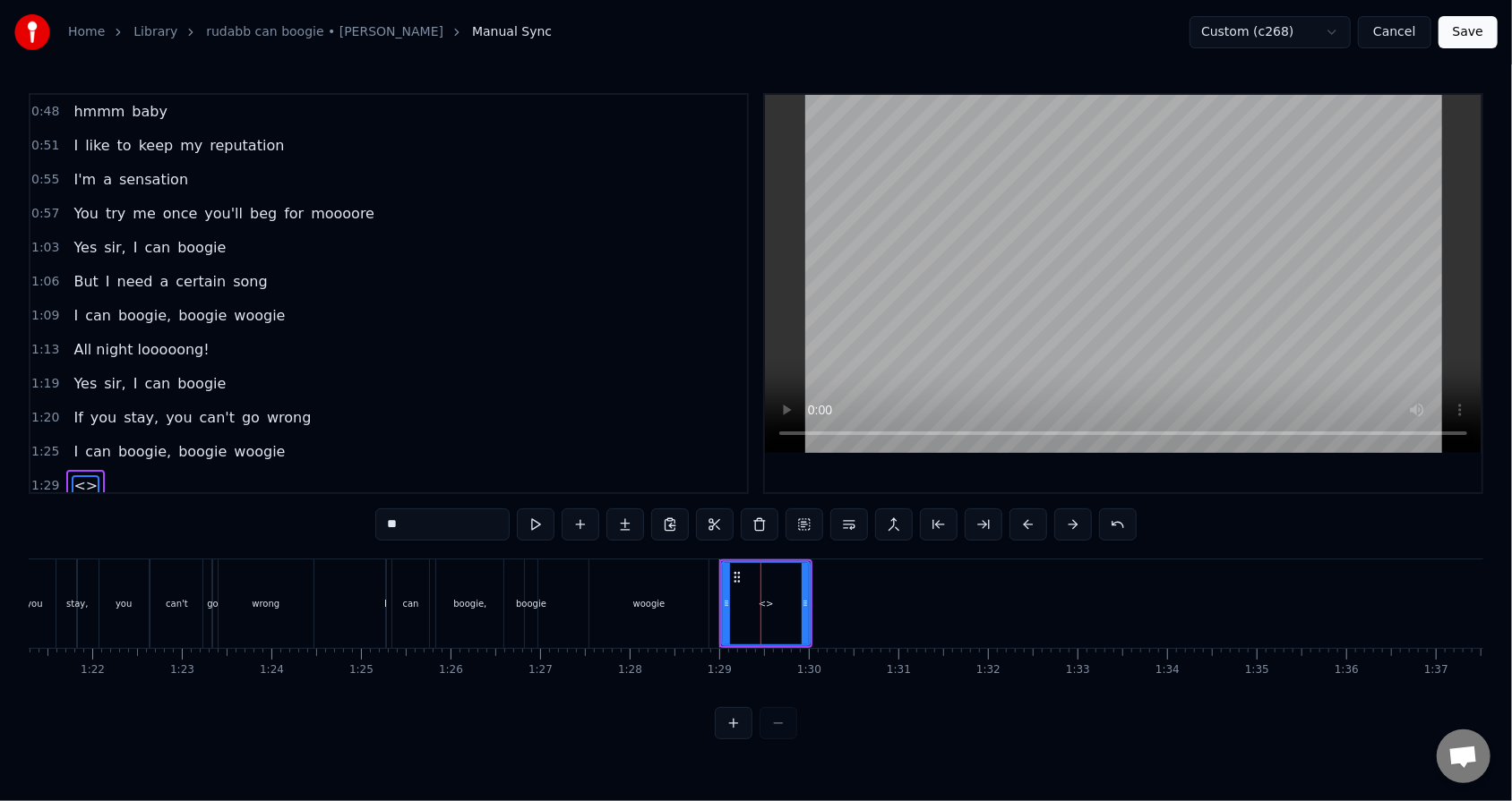
drag, startPoint x: 420, startPoint y: 527, endPoint x: 385, endPoint y: 523, distance: 35.2
click at [385, 511] on input "**" at bounding box center [443, 524] width 135 height 32
type input "**********"
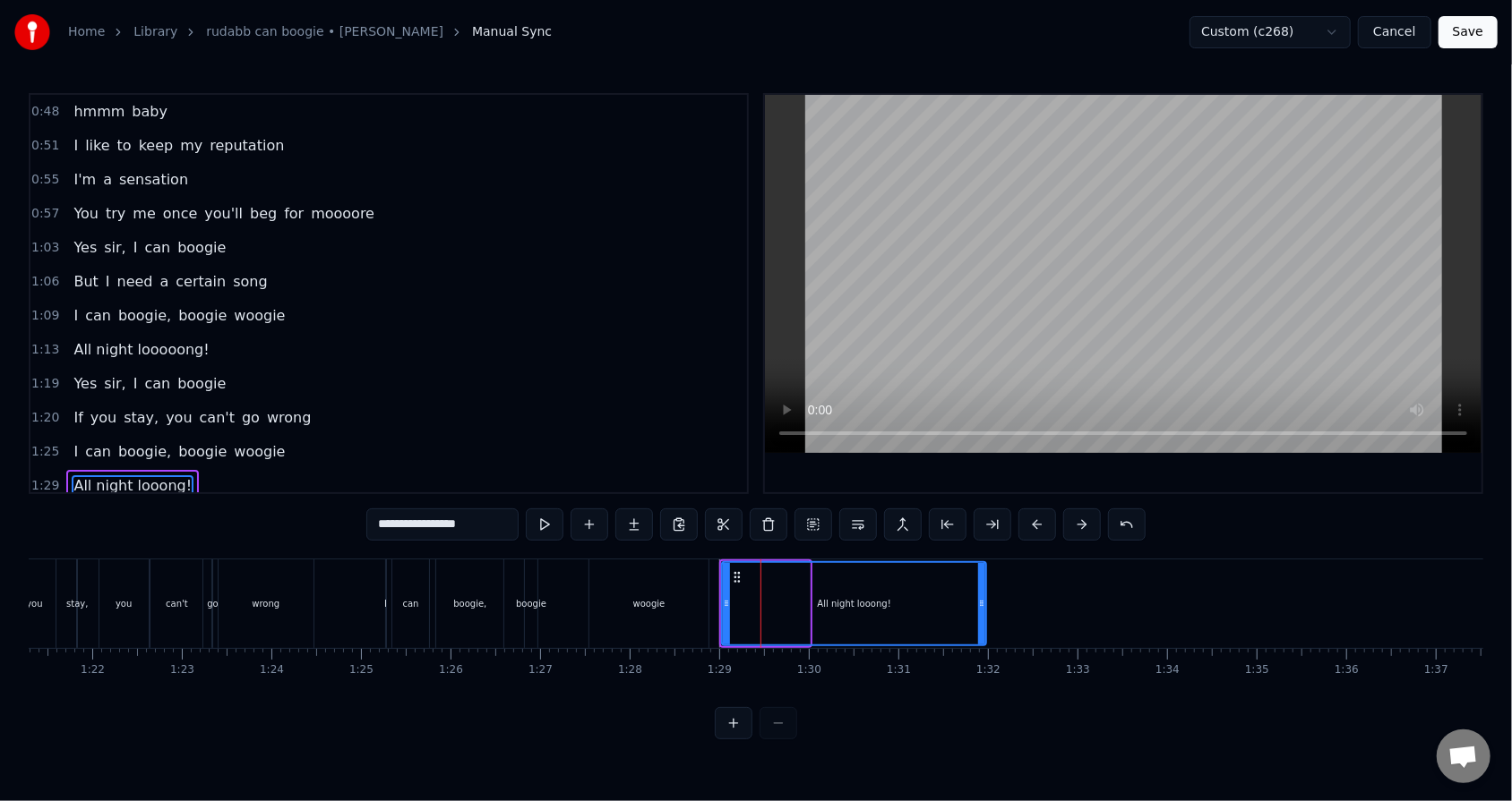
drag, startPoint x: 807, startPoint y: 599, endPoint x: 984, endPoint y: 602, distance: 177.0
click at [692, 511] on icon at bounding box center [982, 603] width 7 height 14
click at [543, 511] on button at bounding box center [544, 524] width 38 height 32
click at [292, 469] on div "1:29 All night looong!" at bounding box center [388, 486] width 716 height 34
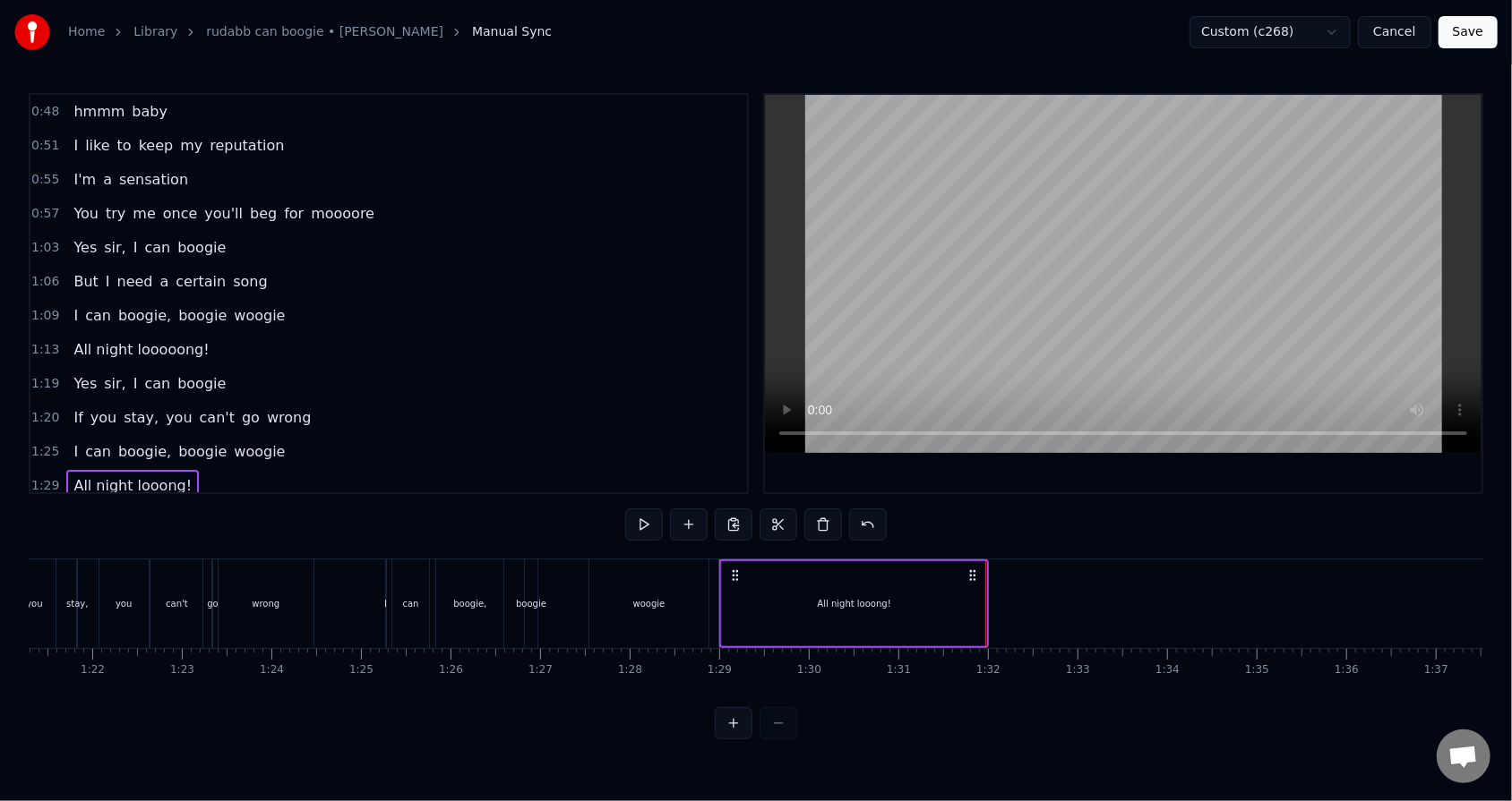
click at [692, 37] on button "Save" at bounding box center [1468, 32] width 59 height 32
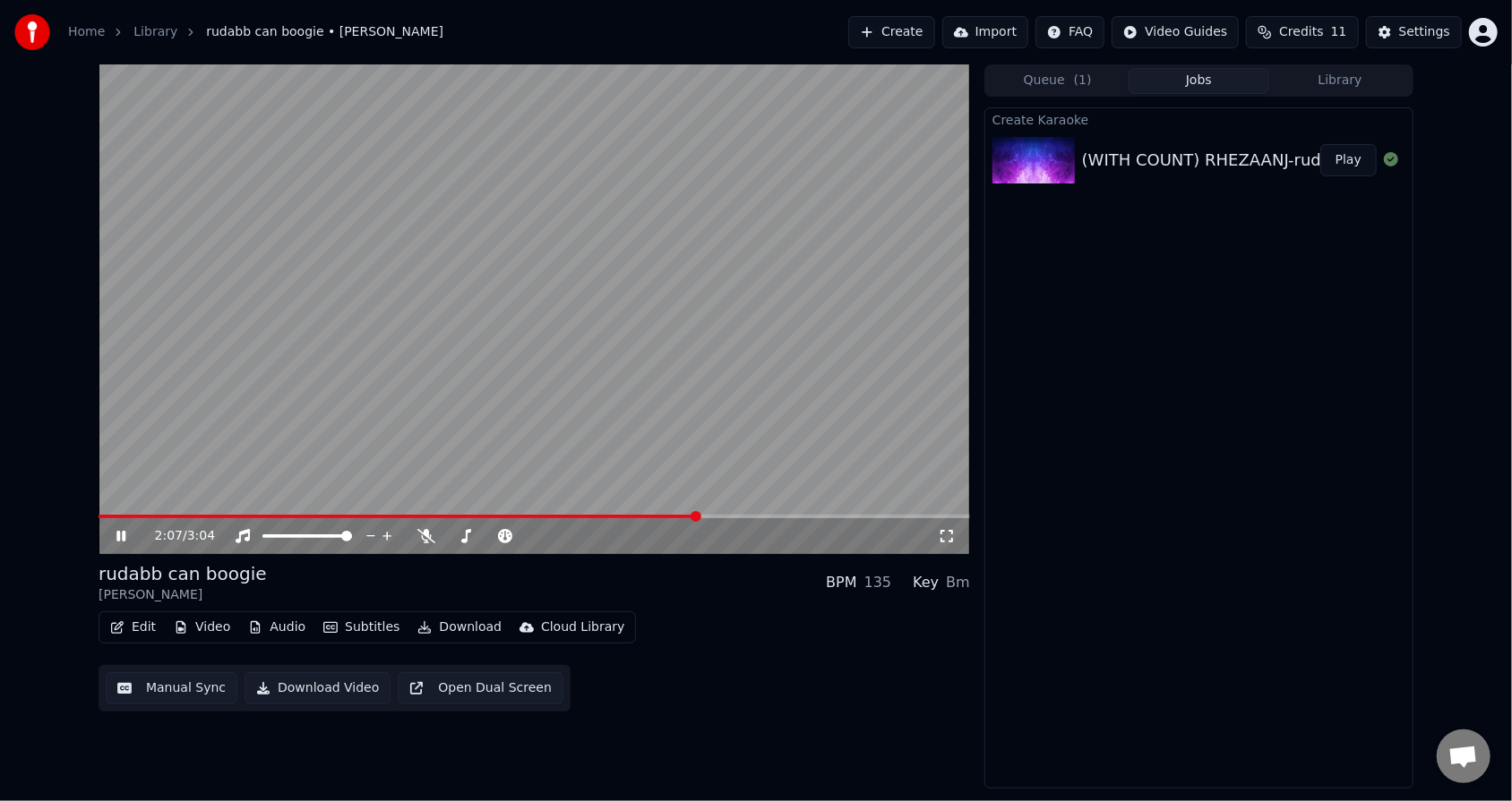
click at [124, 511] on icon at bounding box center [121, 536] width 9 height 11
